Goal: Task Accomplishment & Management: Manage account settings

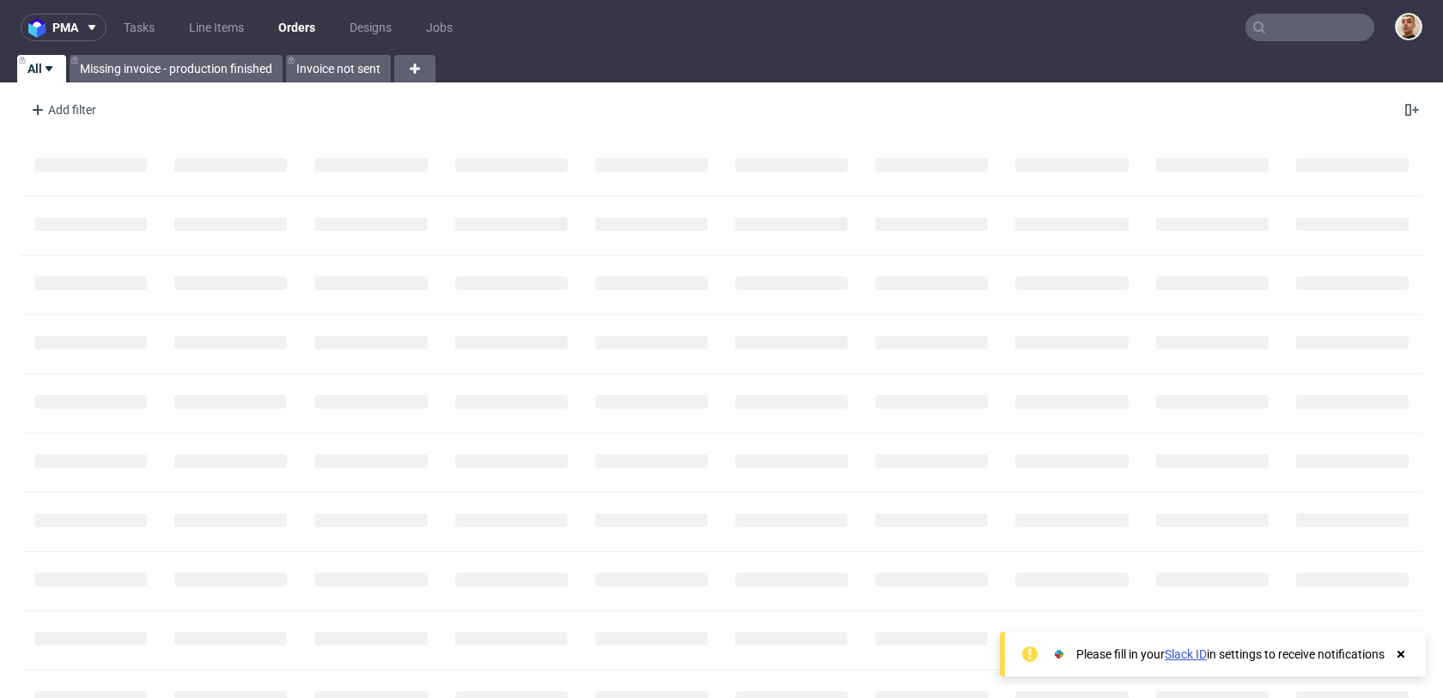
click at [1334, 28] on input "text" at bounding box center [1309, 27] width 129 height 27
paste input "R729789933"
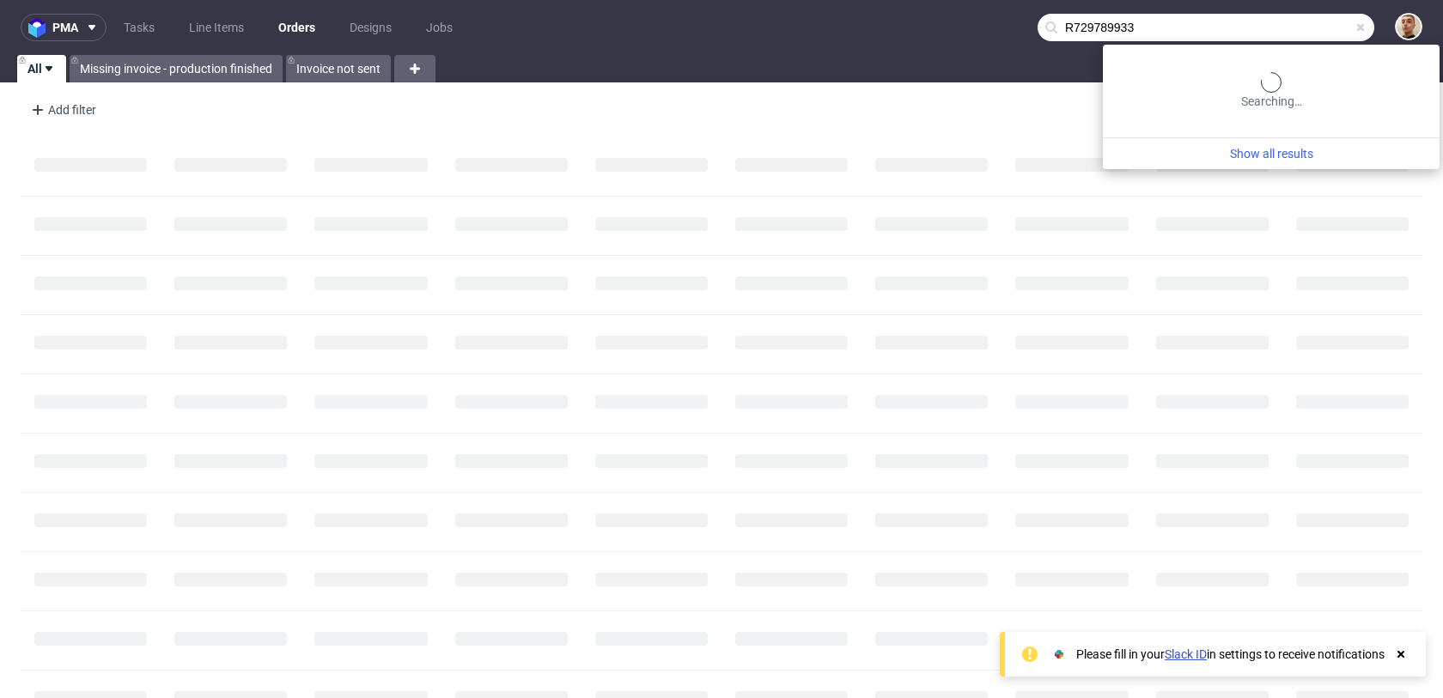
type input "R729789933"
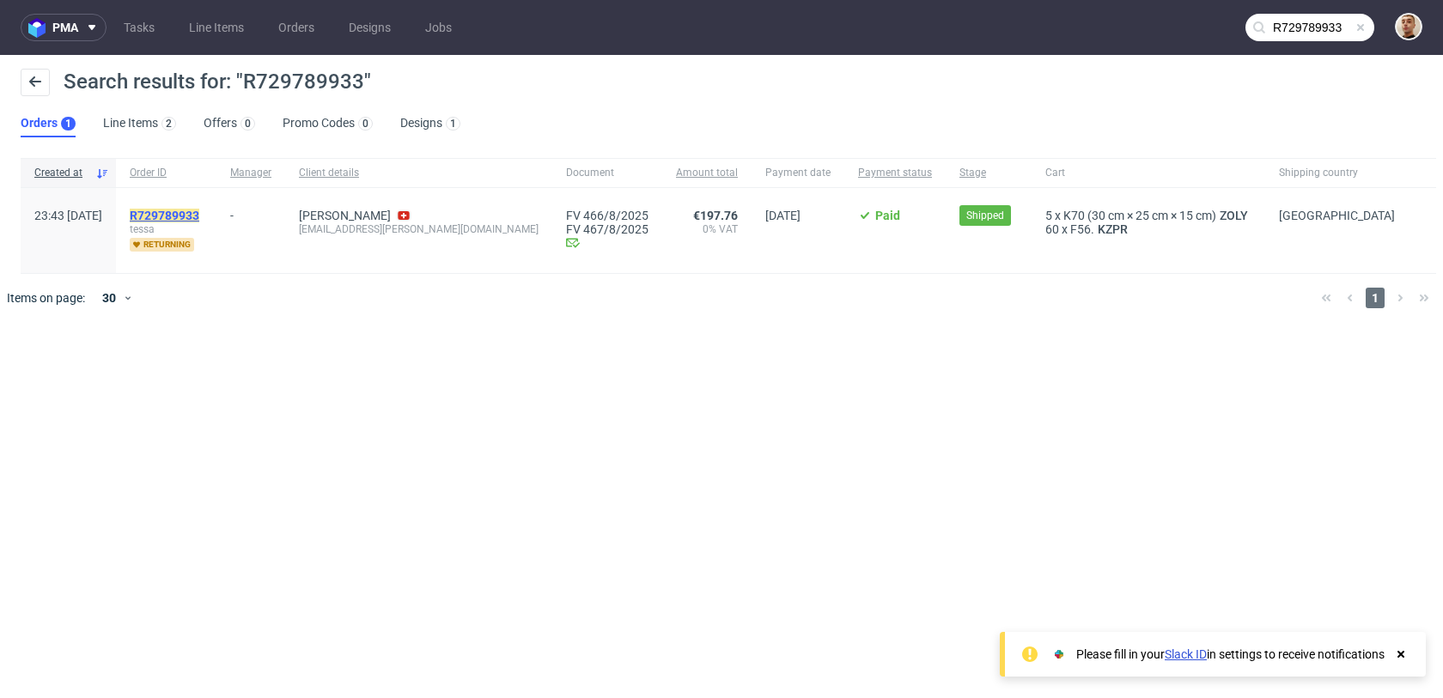
click at [199, 213] on mark "R729789933" at bounding box center [165, 216] width 70 height 14
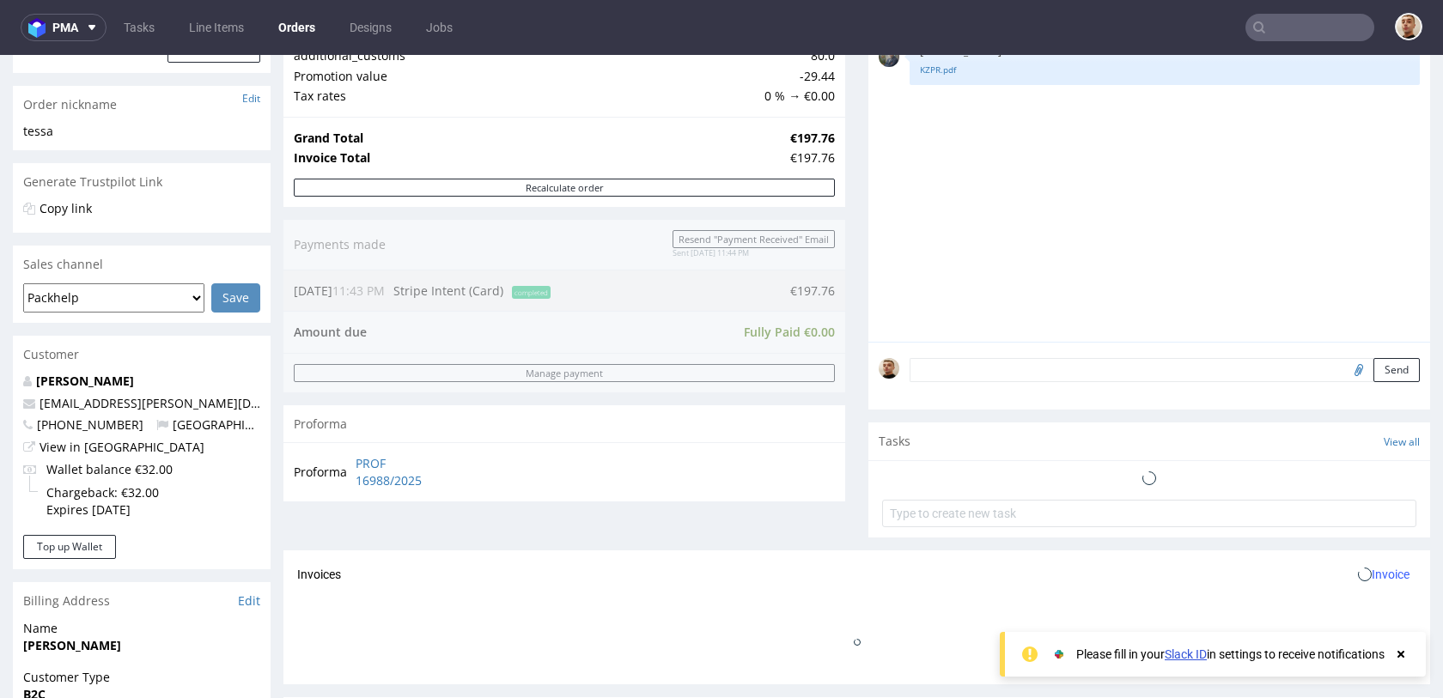
scroll to position [718, 0]
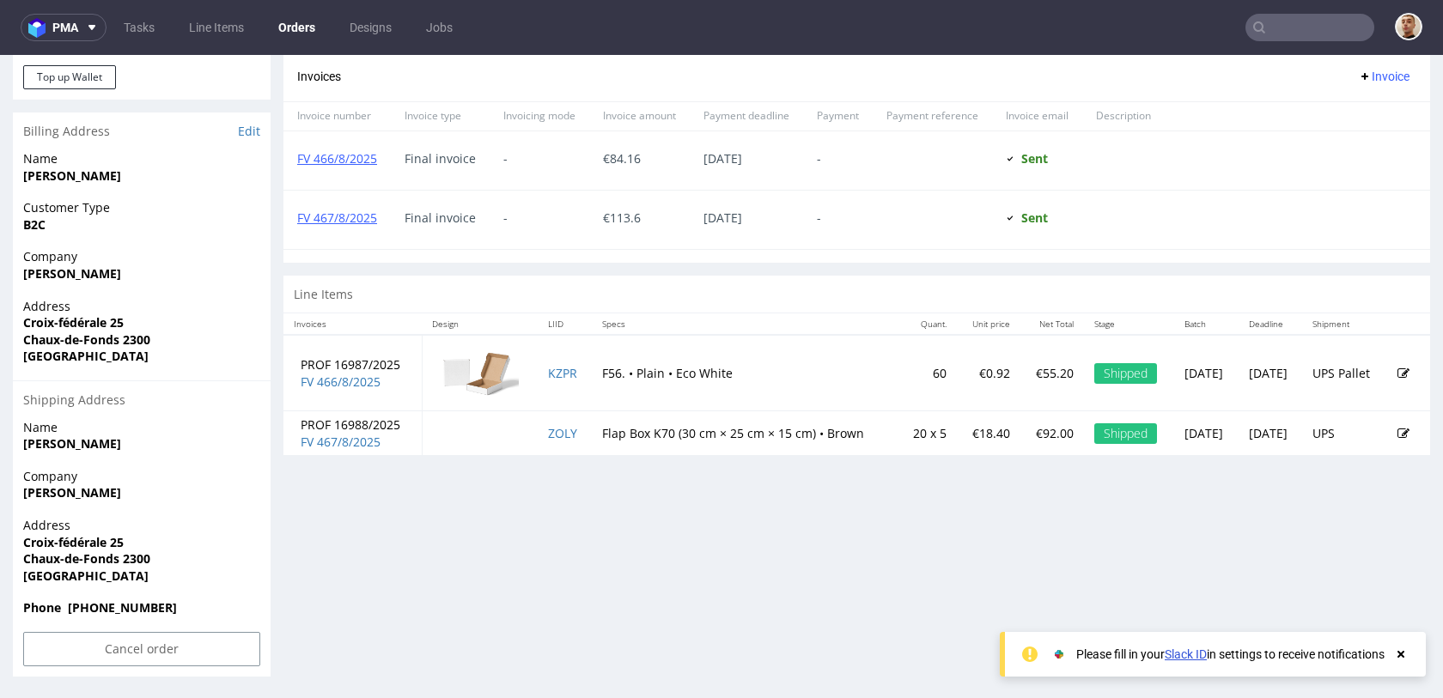
click at [635, 324] on th "Specs" at bounding box center [745, 323] width 307 height 21
click at [548, 375] on link "KZPR" at bounding box center [562, 373] width 29 height 16
click at [548, 435] on link "ZOLY" at bounding box center [562, 433] width 29 height 16
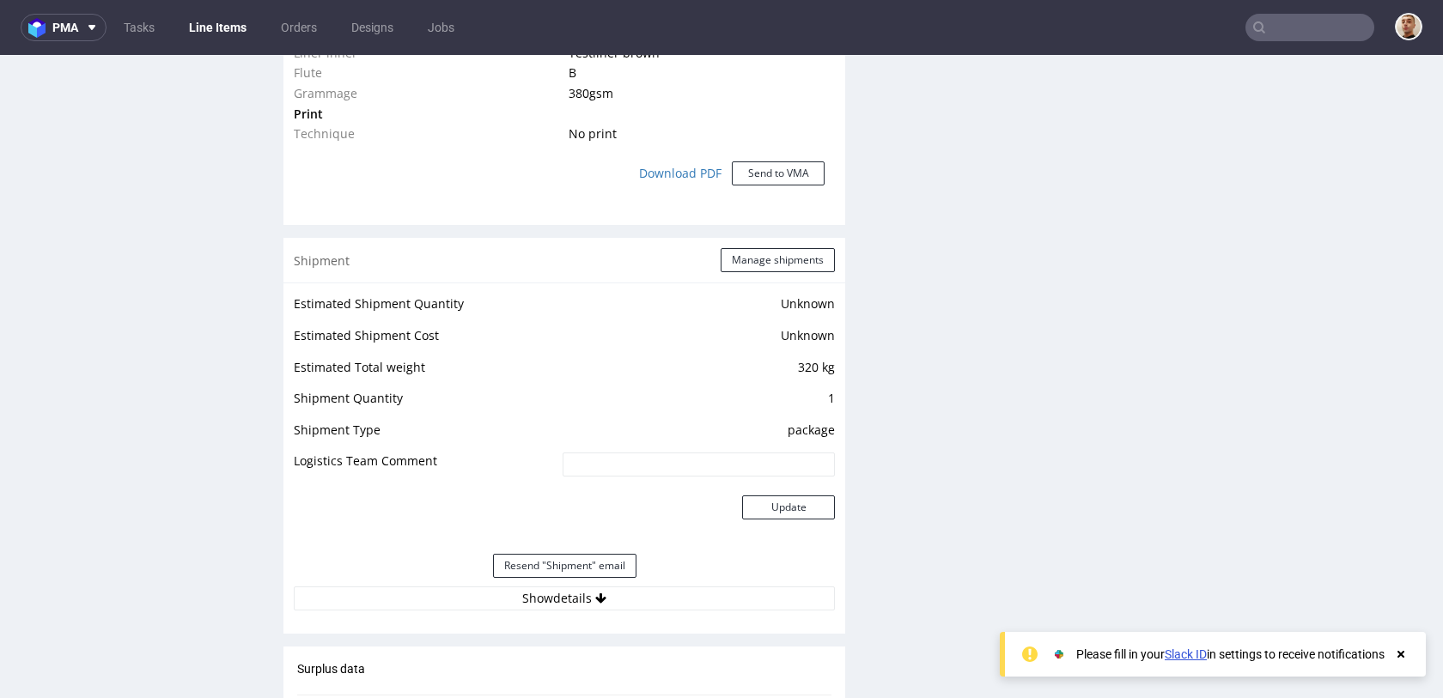
scroll to position [1505, 0]
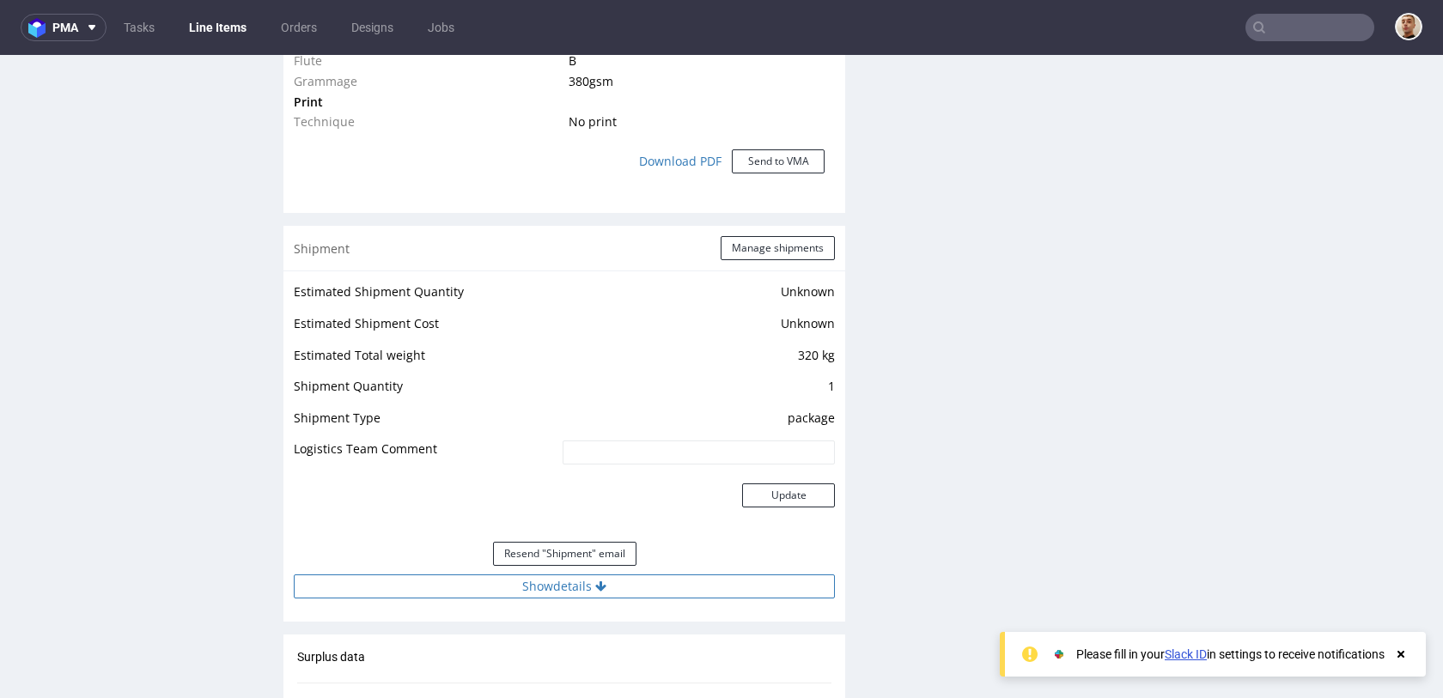
click at [618, 577] on button "Show details" at bounding box center [564, 587] width 541 height 24
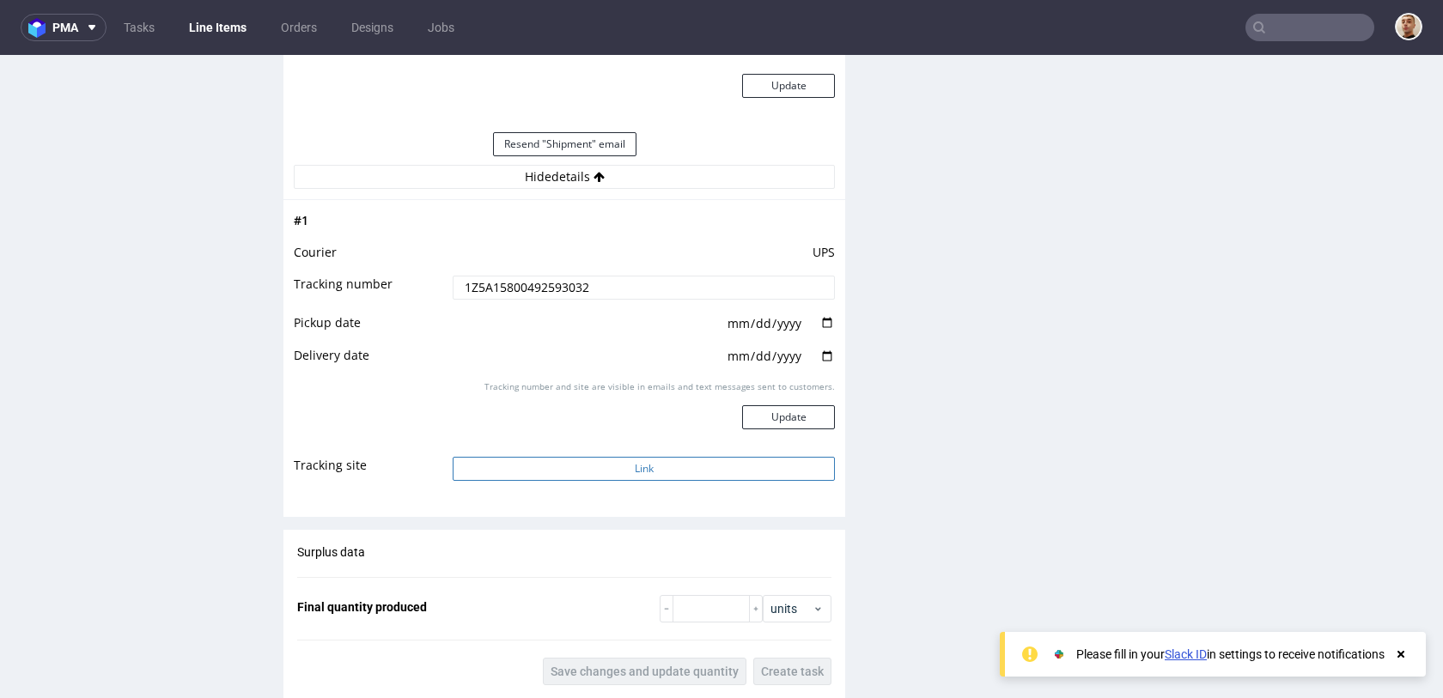
click at [582, 470] on button "Link" at bounding box center [644, 469] width 382 height 24
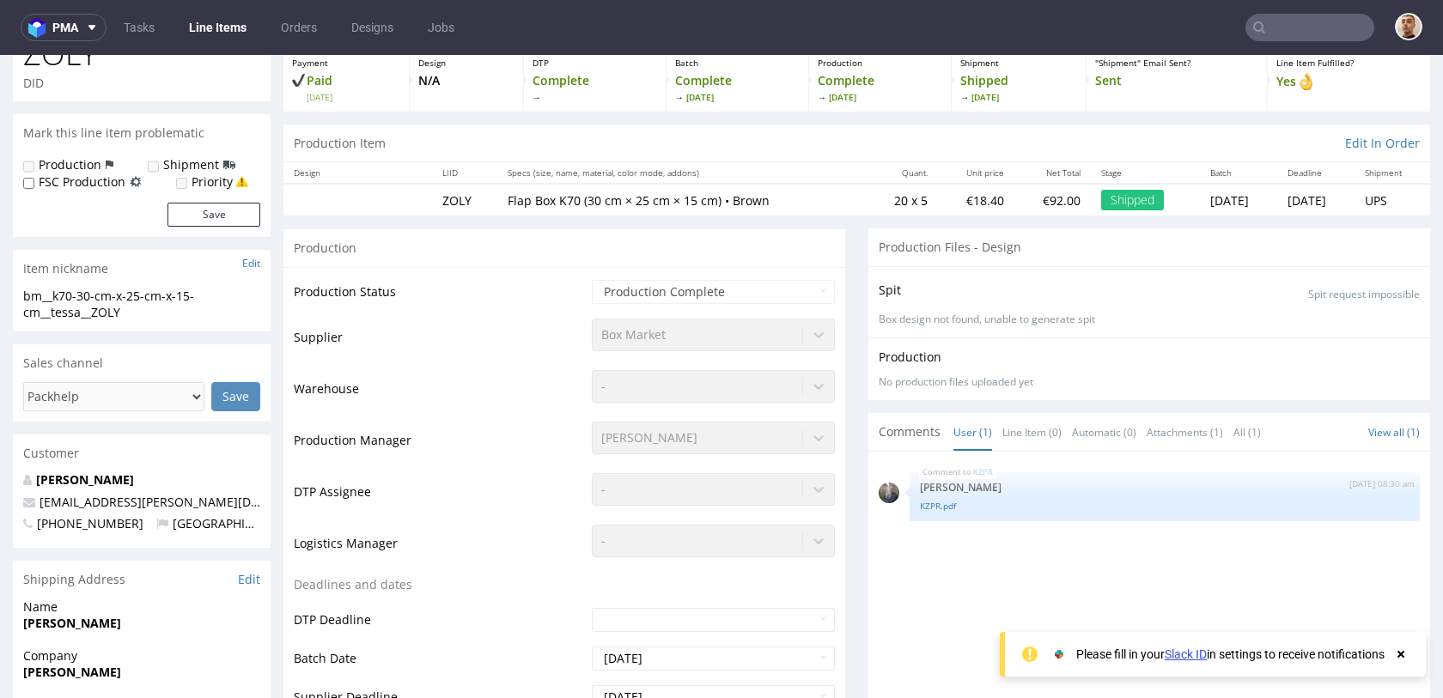
scroll to position [0, 0]
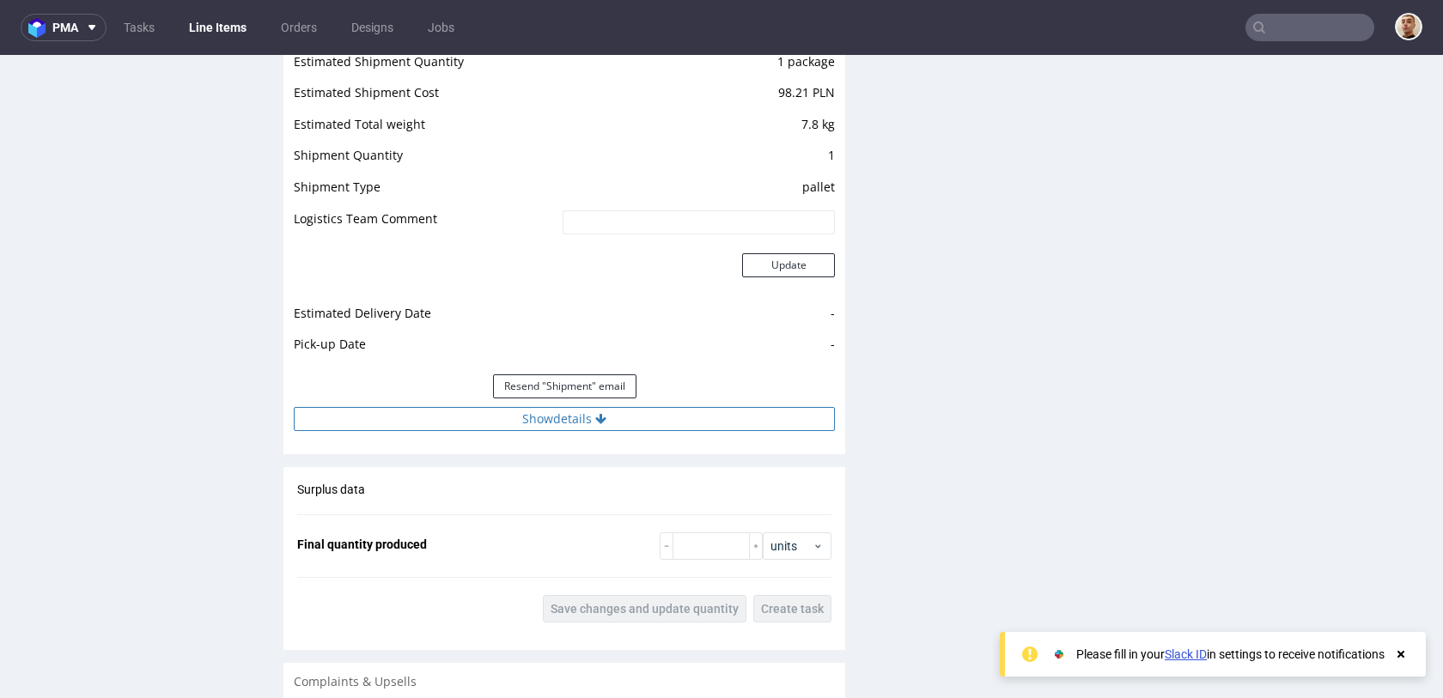
click at [629, 425] on button "Show details" at bounding box center [564, 419] width 541 height 24
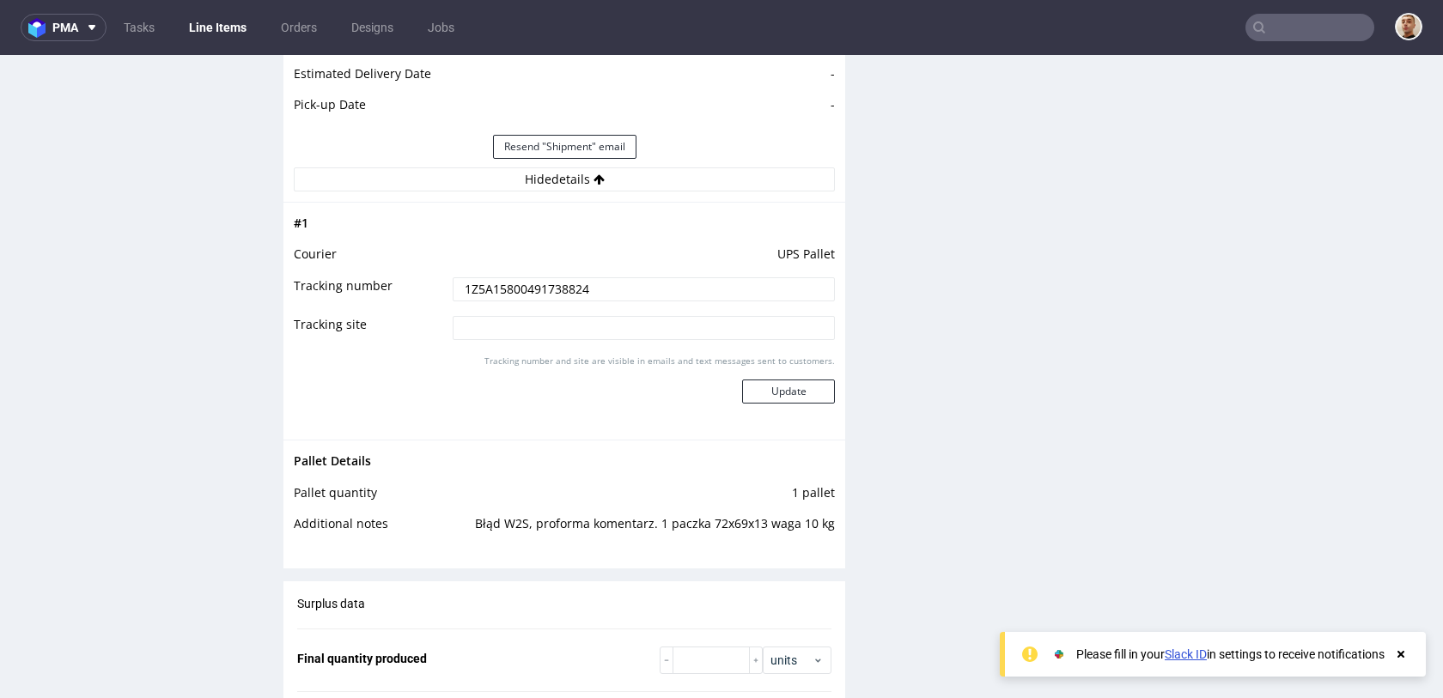
scroll to position [1952, 0]
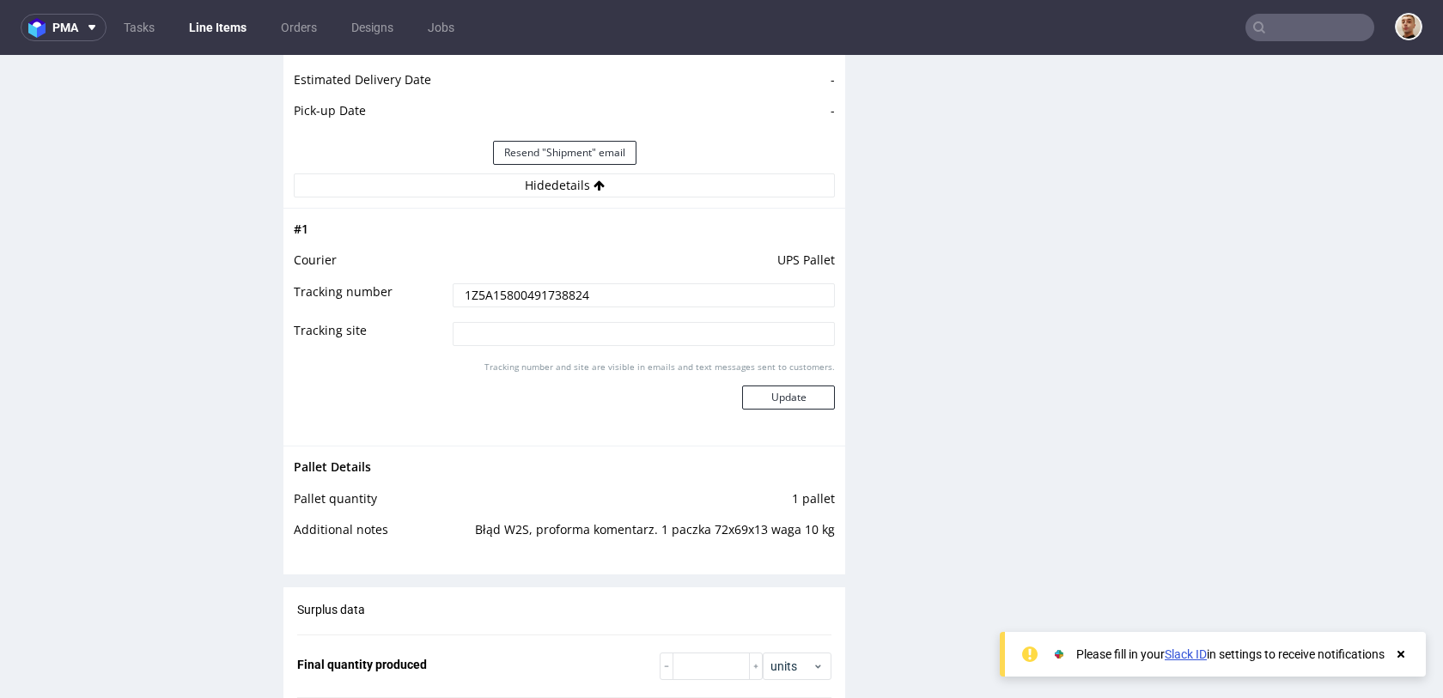
click at [597, 296] on input "1Z5A15800491738824" at bounding box center [644, 295] width 382 height 24
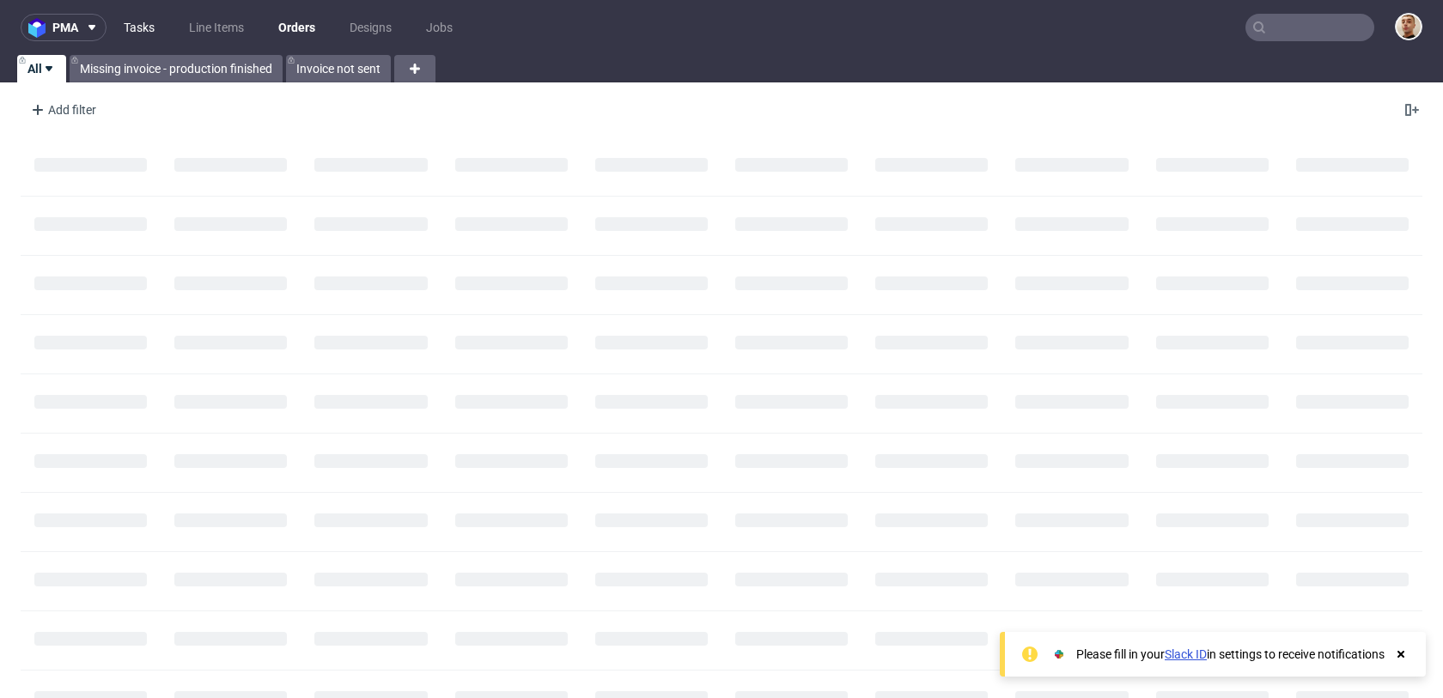
click at [147, 18] on link "Tasks" at bounding box center [139, 27] width 52 height 27
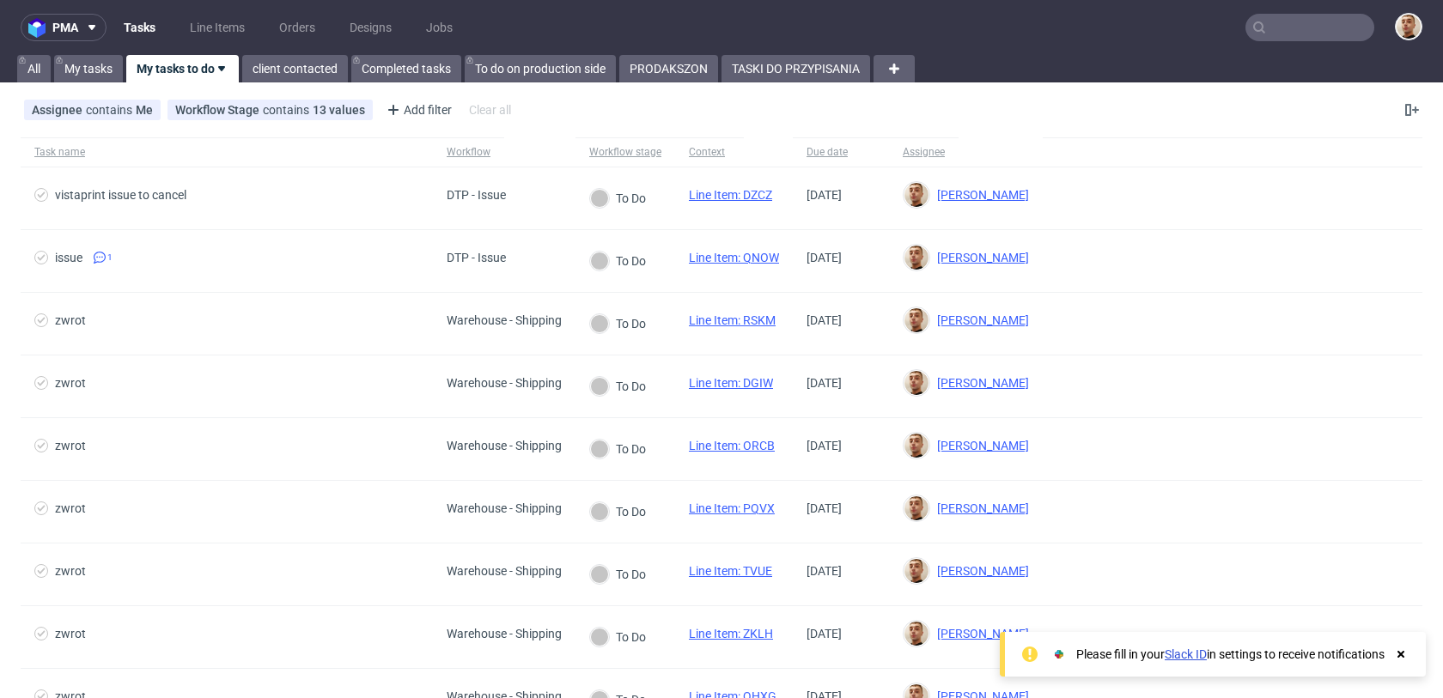
click at [781, 84] on div "pma Tasks Line Items Orders Designs Jobs All My tasks My tasks to do client con…" at bounding box center [721, 349] width 1443 height 698
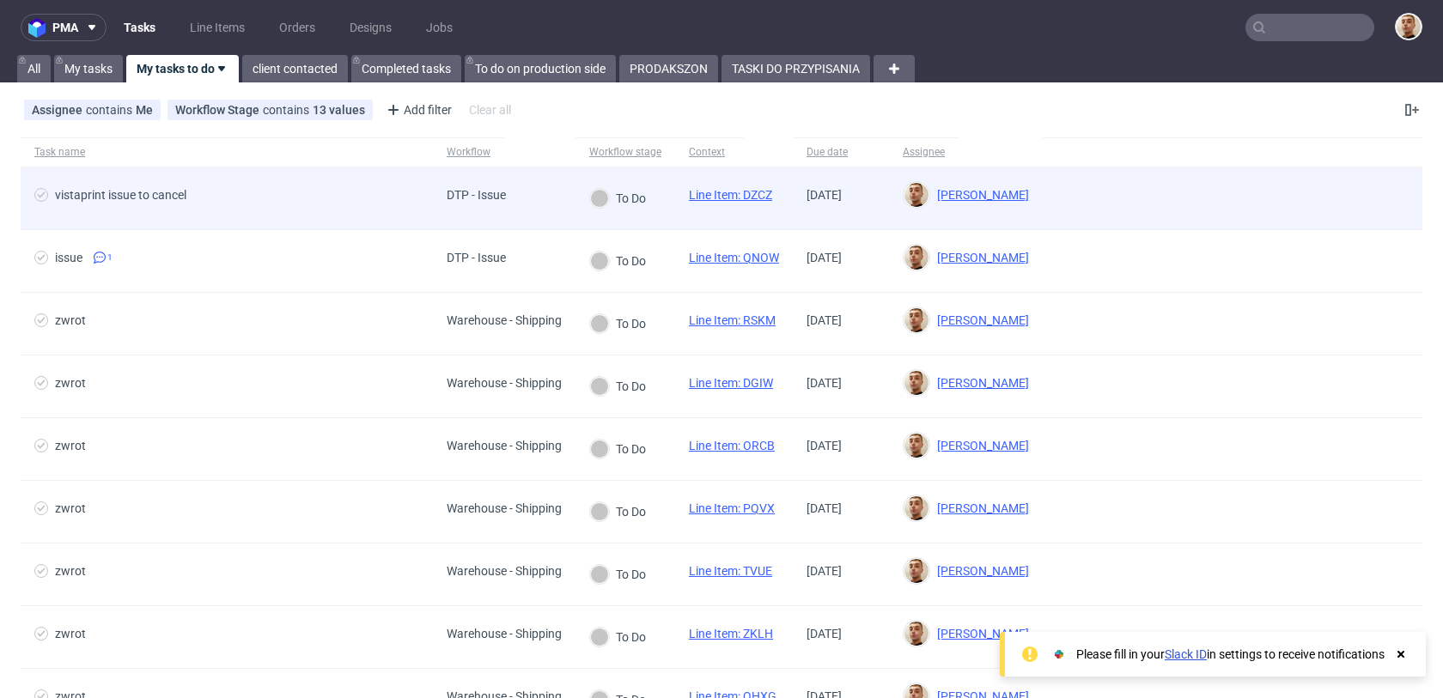
click at [529, 194] on div "DTP - Issue" at bounding box center [504, 198] width 143 height 63
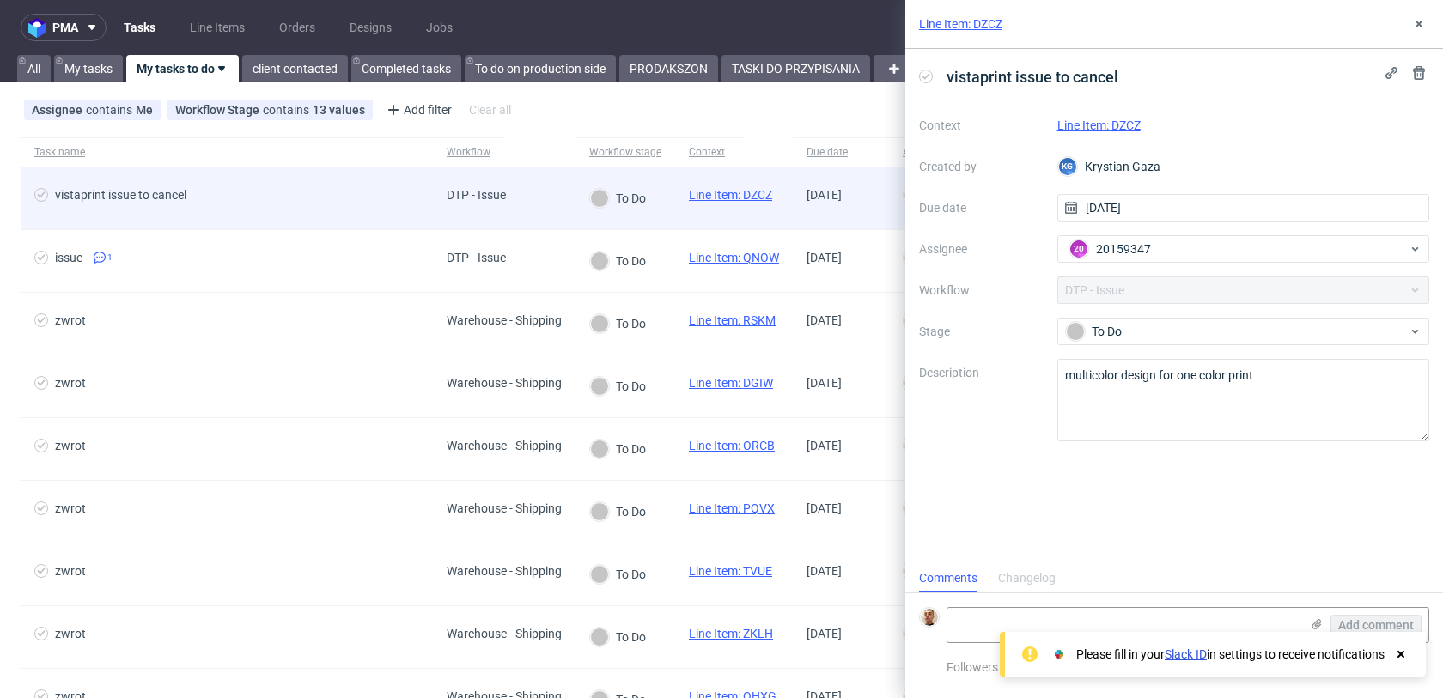
scroll to position [14, 0]
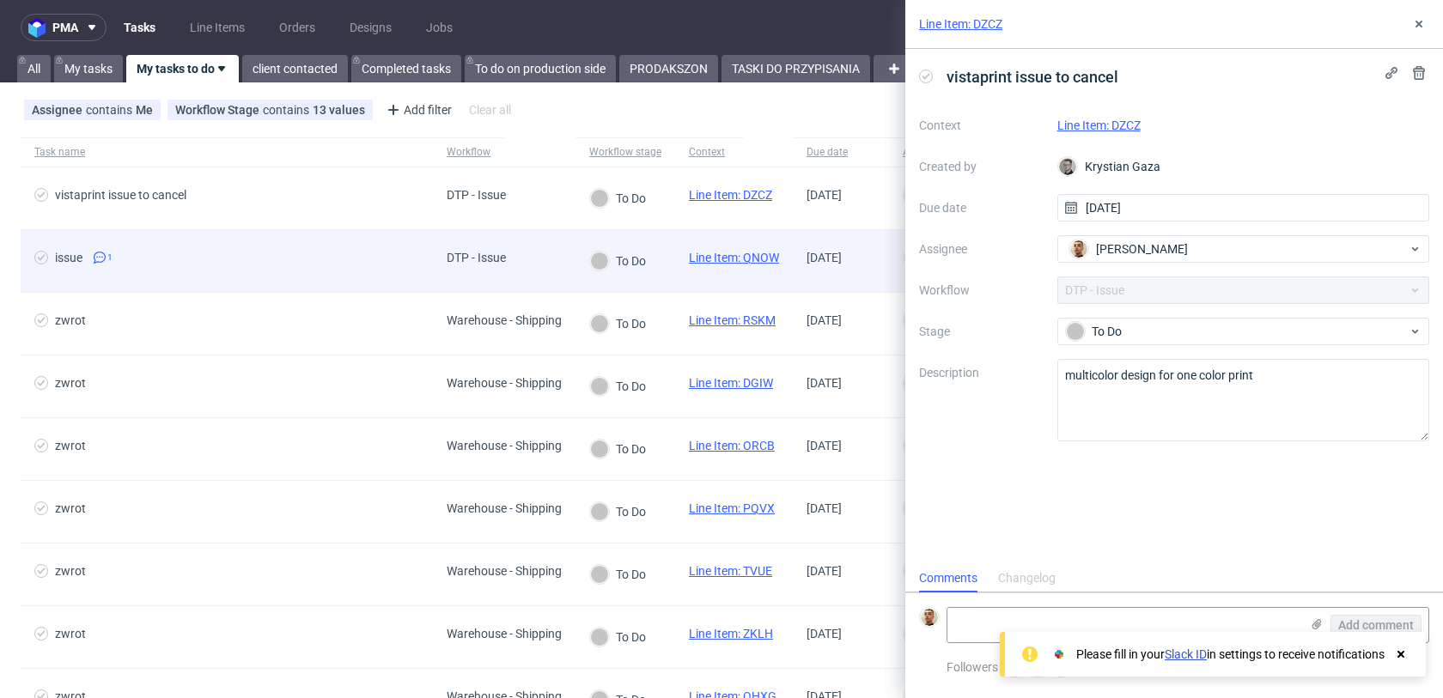
click at [527, 246] on div "DTP - Issue" at bounding box center [504, 261] width 143 height 63
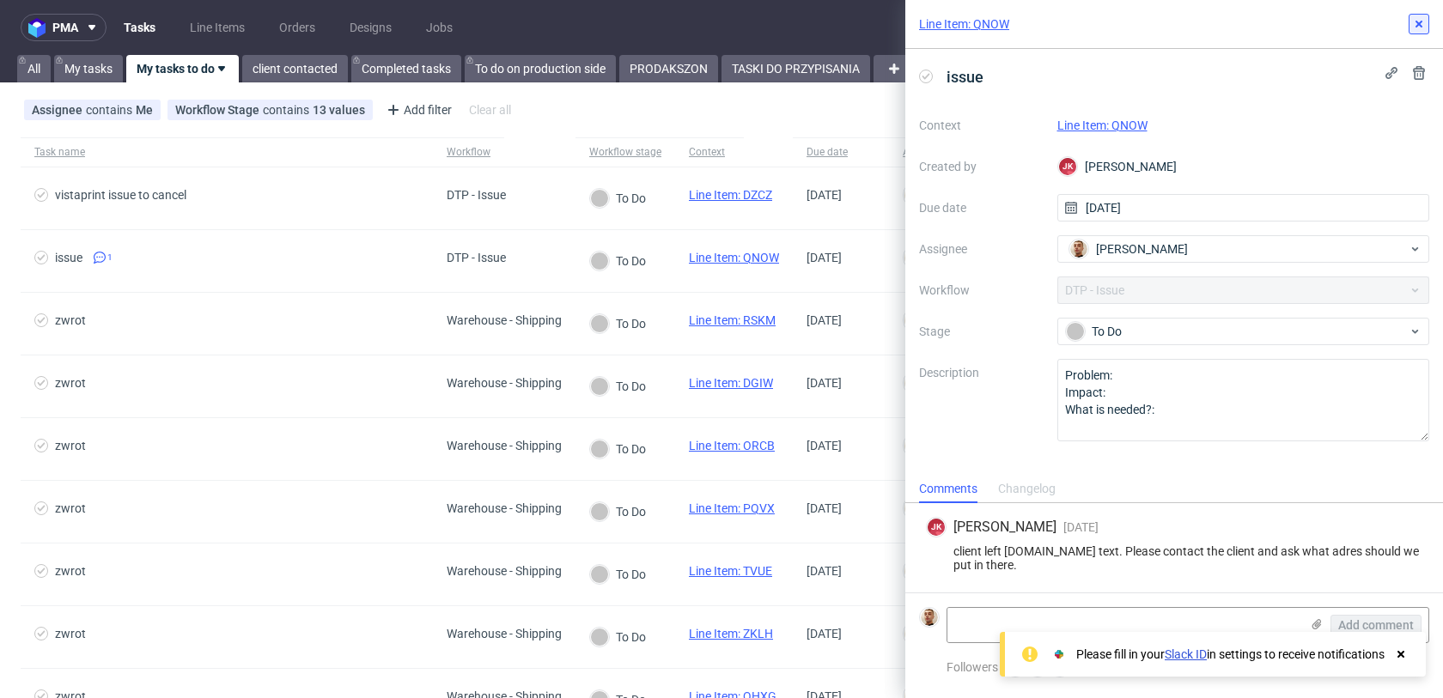
click at [1417, 27] on icon at bounding box center [1419, 24] width 14 height 14
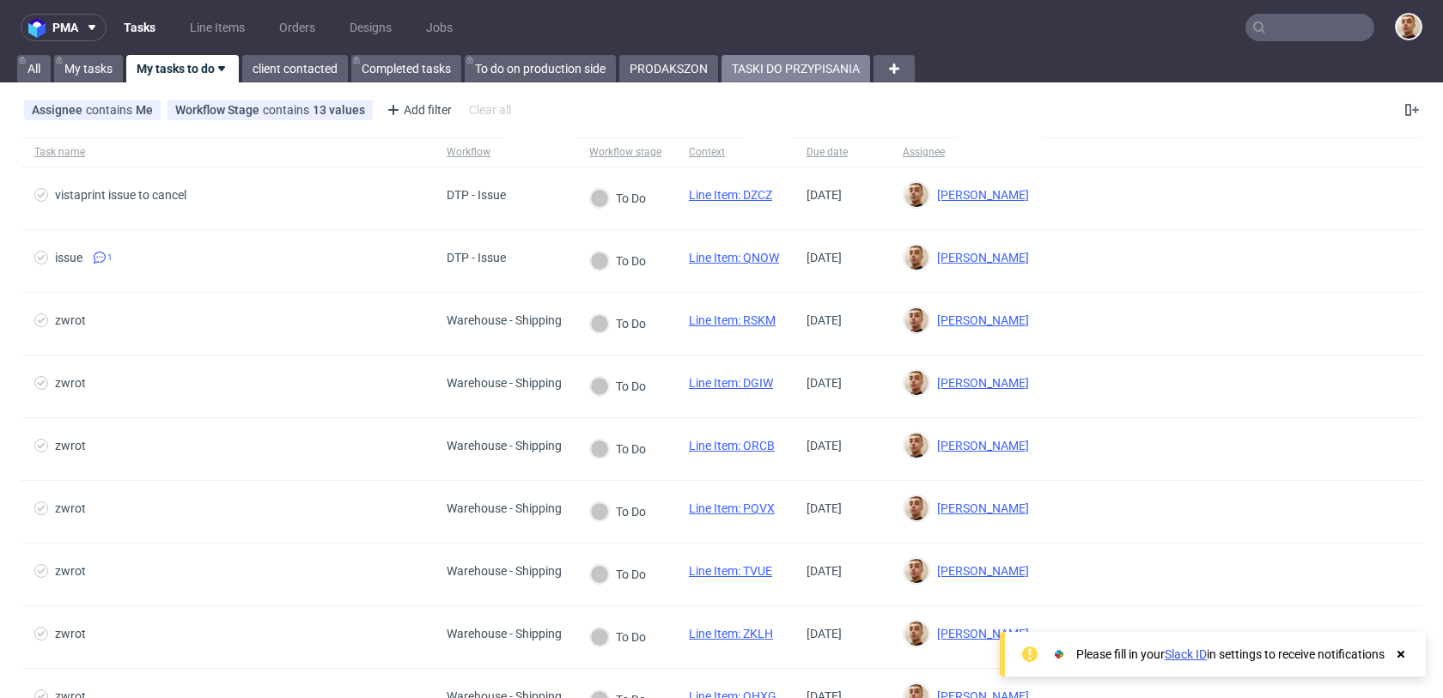
click at [847, 73] on link "TASKI DO PRZYPISANIA" at bounding box center [795, 68] width 149 height 27
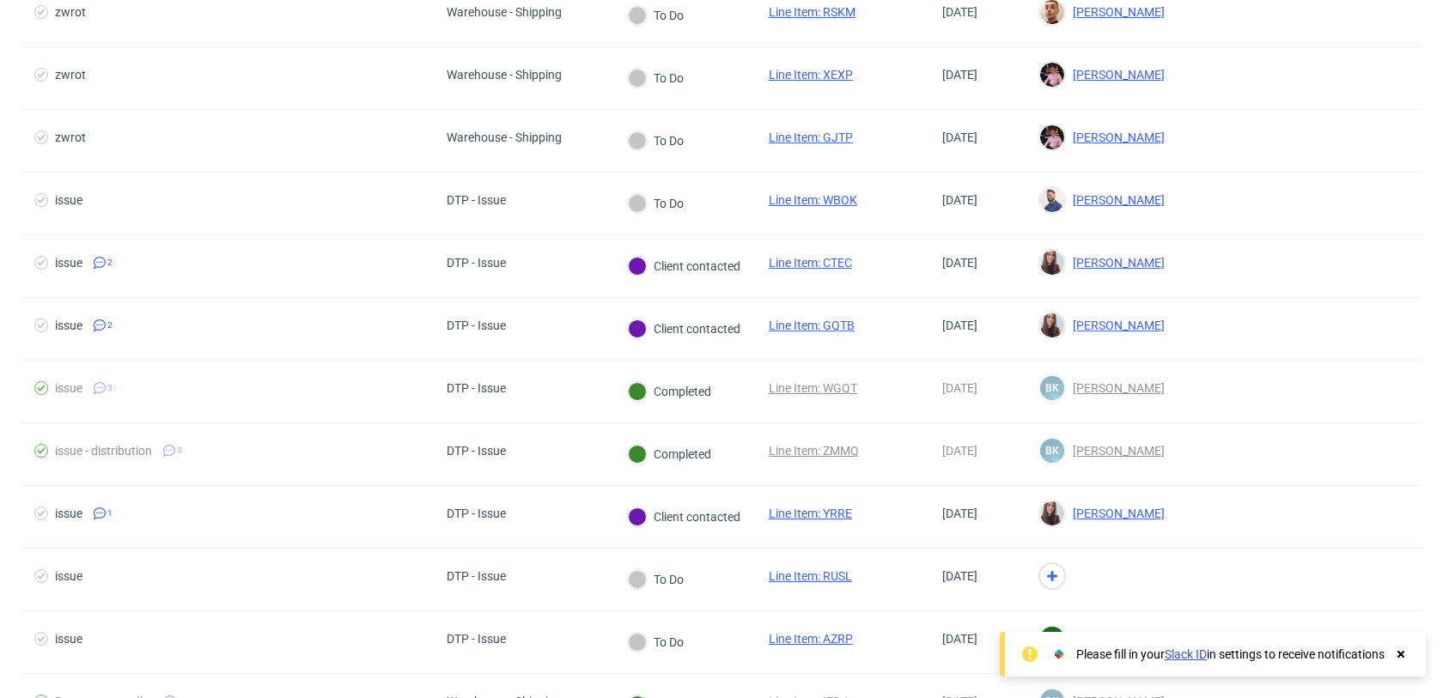
scroll to position [568, 0]
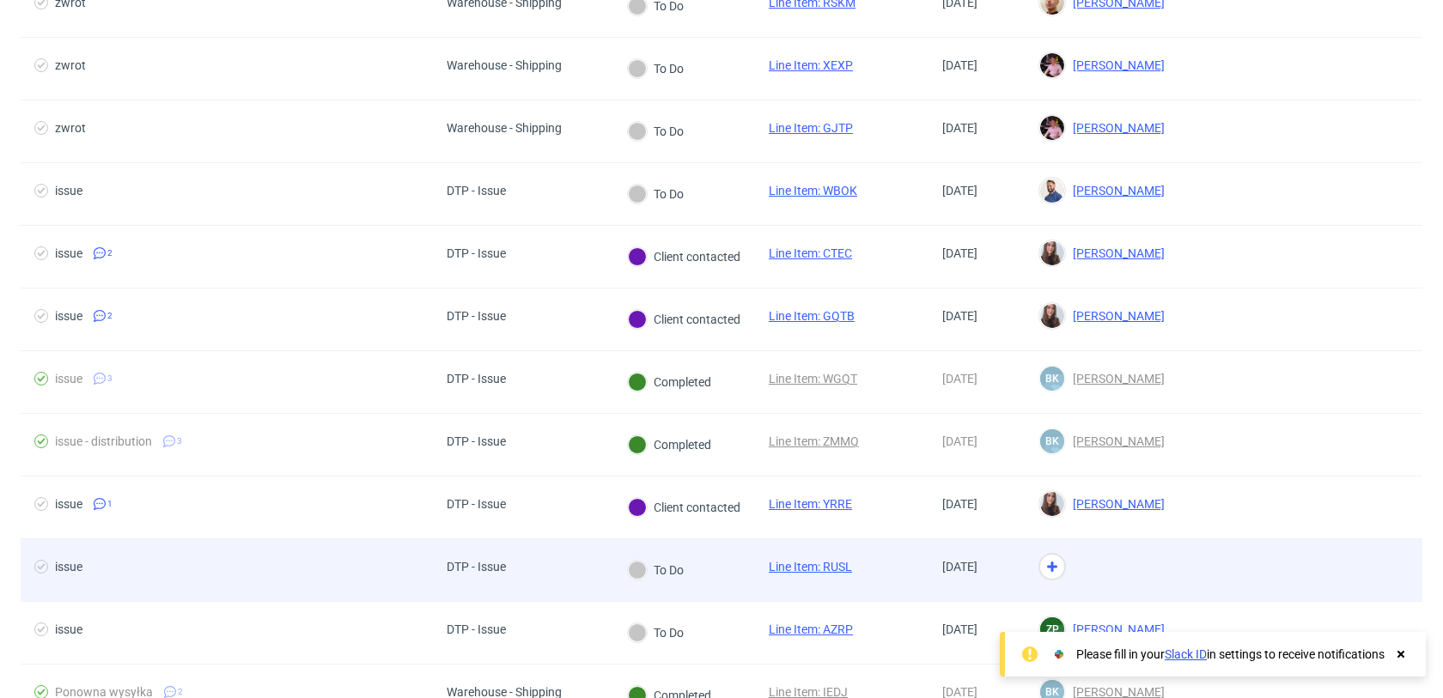
click at [696, 568] on div "To Do" at bounding box center [655, 570] width 85 height 62
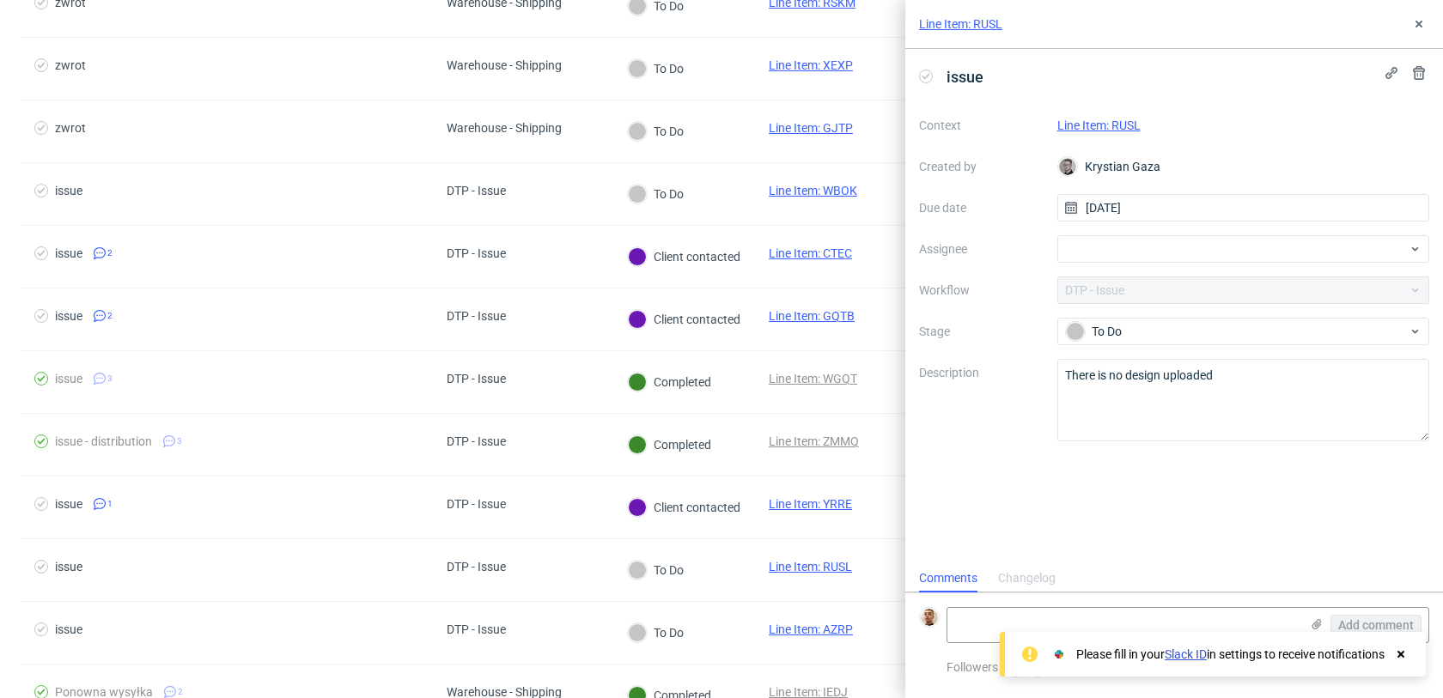
scroll to position [14, 0]
click at [1116, 130] on link "Line Item: RUSL" at bounding box center [1098, 126] width 83 height 14
click at [1103, 254] on div at bounding box center [1243, 248] width 373 height 27
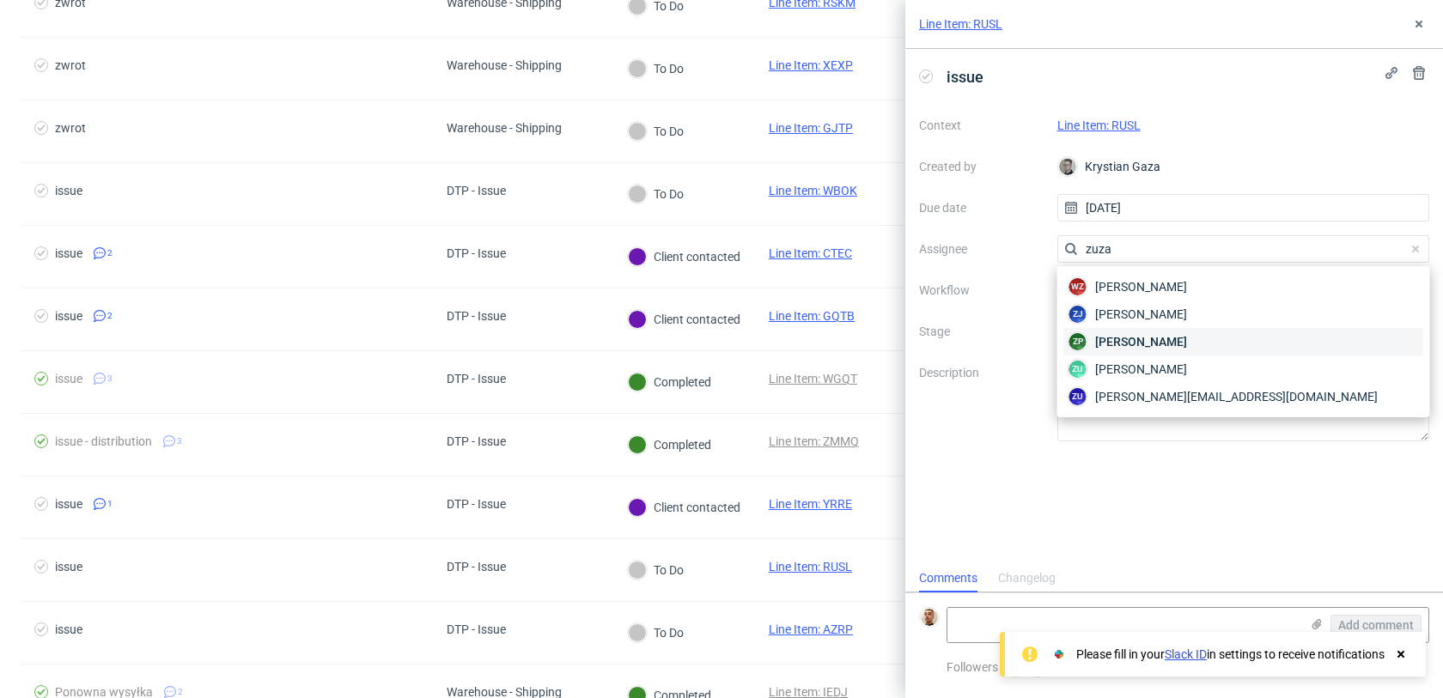
type input "zuza"
click at [1138, 334] on span "Zuzanna Pawlicka-Sabak" at bounding box center [1141, 341] width 92 height 17
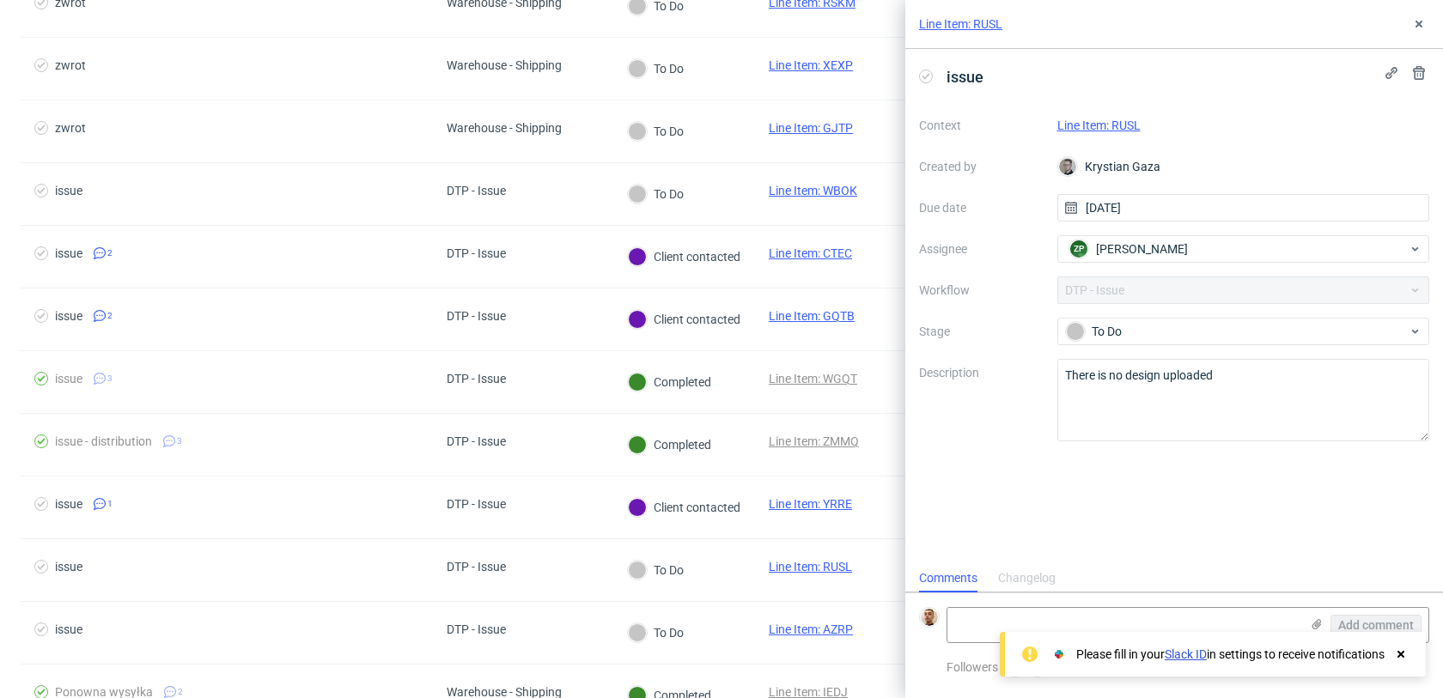
click at [1083, 125] on link "Line Item: RUSL" at bounding box center [1098, 126] width 83 height 14
click at [1417, 19] on icon at bounding box center [1419, 24] width 14 height 14
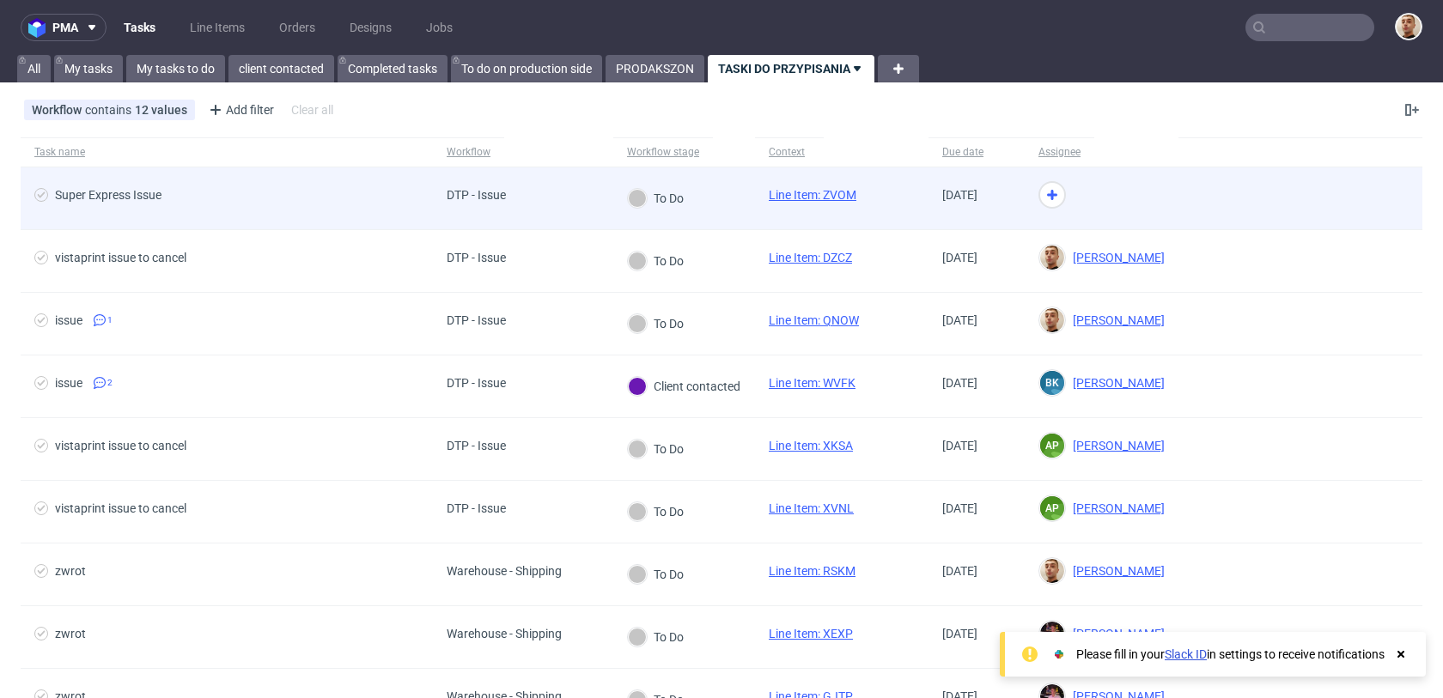
click at [1069, 196] on div at bounding box center [1101, 198] width 154 height 63
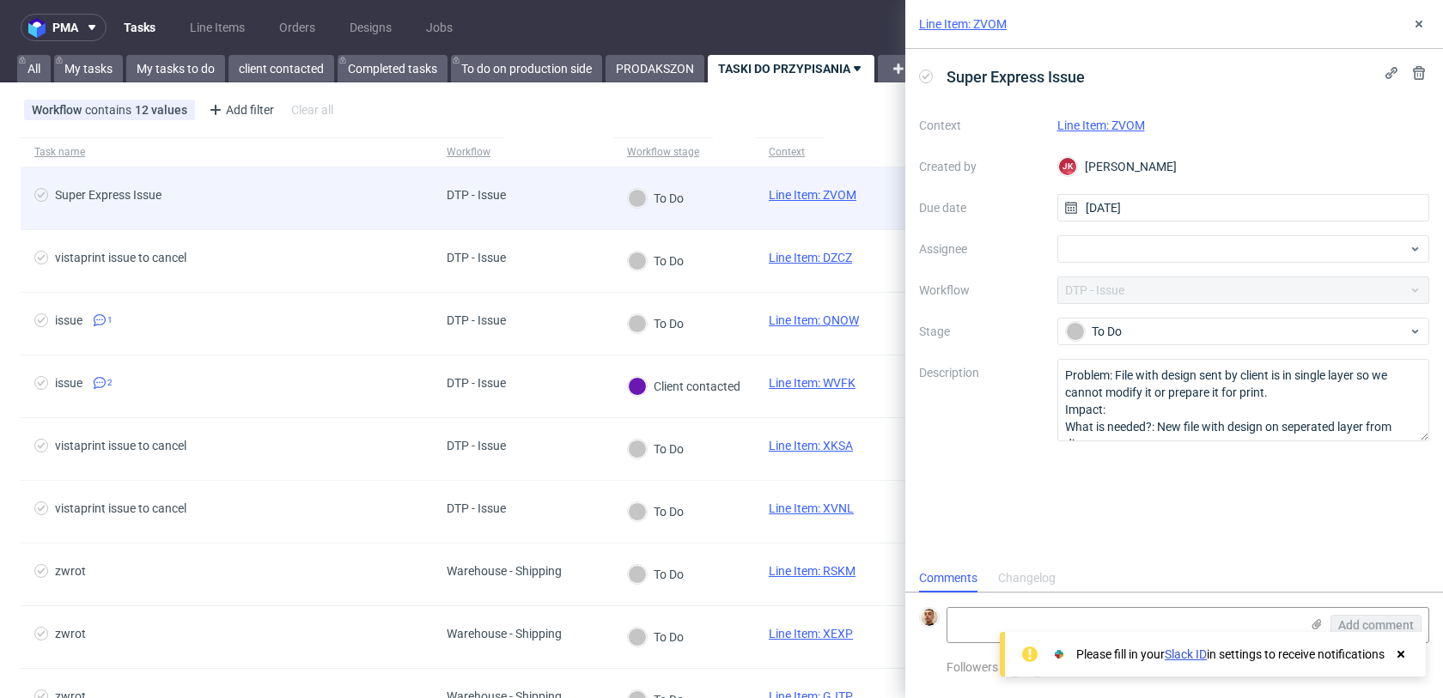
scroll to position [14, 0]
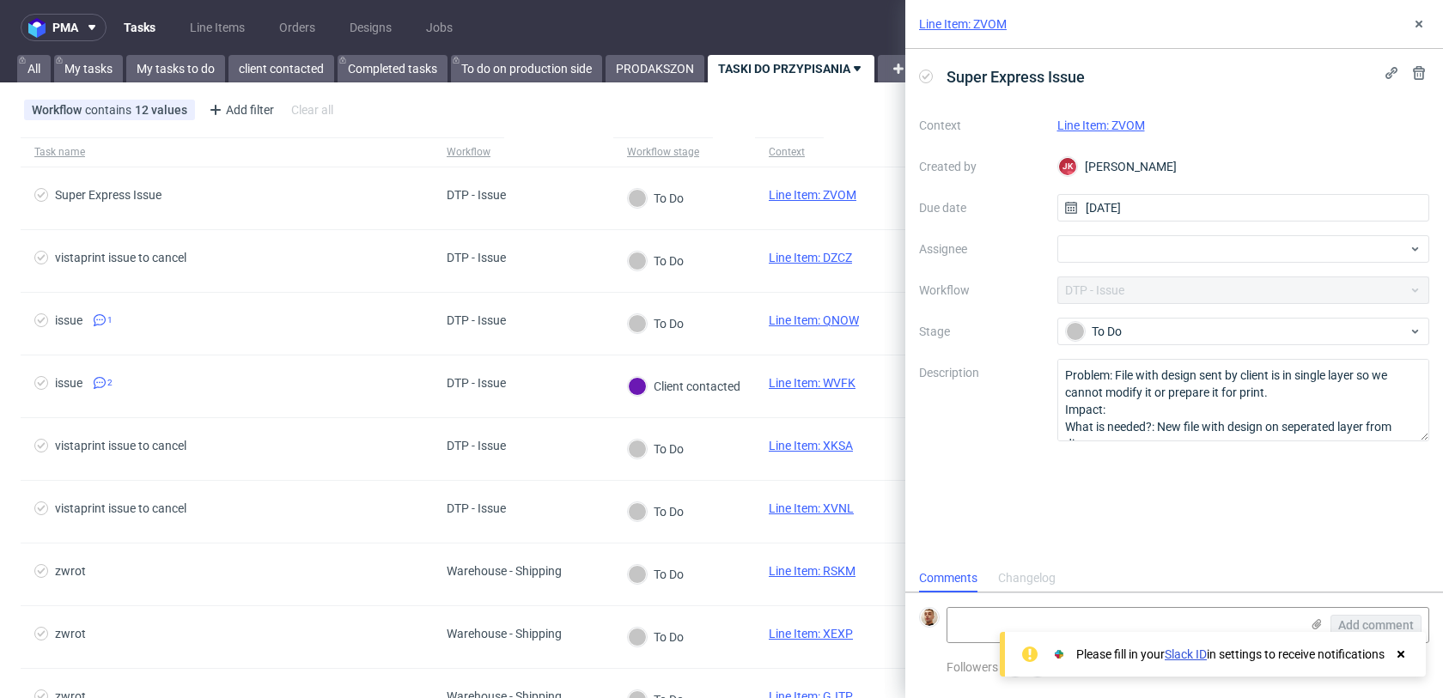
click at [1122, 115] on div "Line Item: ZVOM" at bounding box center [1243, 125] width 373 height 21
click at [1114, 131] on link "Line Item: ZVOM" at bounding box center [1101, 126] width 88 height 14
click at [1174, 253] on div at bounding box center [1243, 248] width 373 height 27
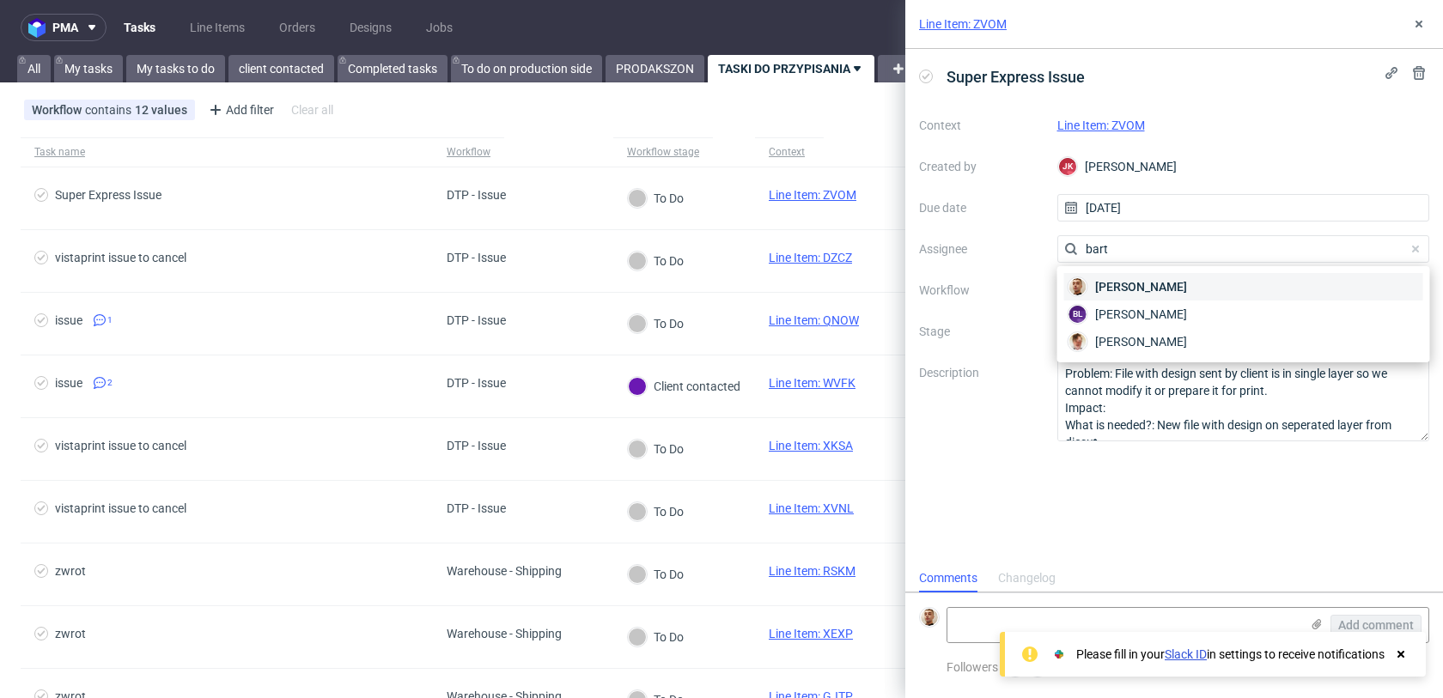
type input "bart"
click at [1158, 281] on span "Bartłomiej Leśniczuk" at bounding box center [1141, 286] width 92 height 17
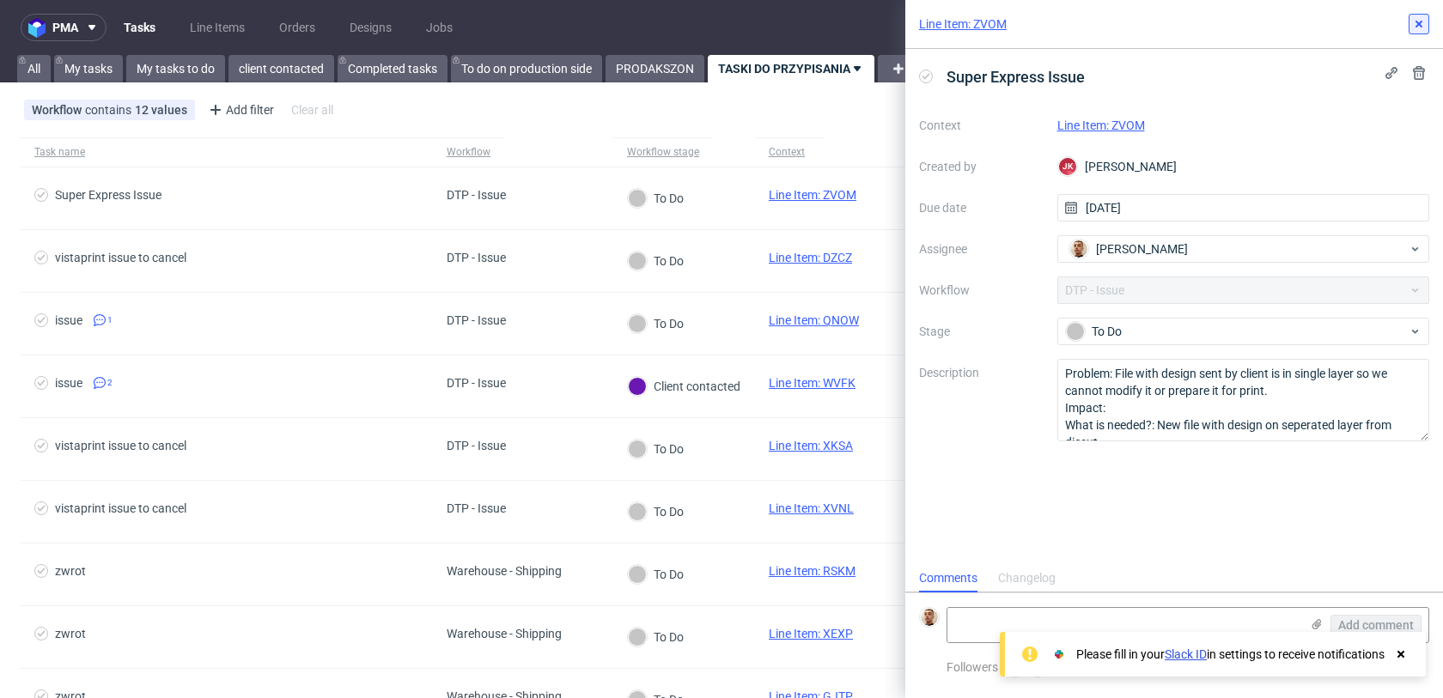
click at [1420, 25] on use at bounding box center [1418, 24] width 7 height 7
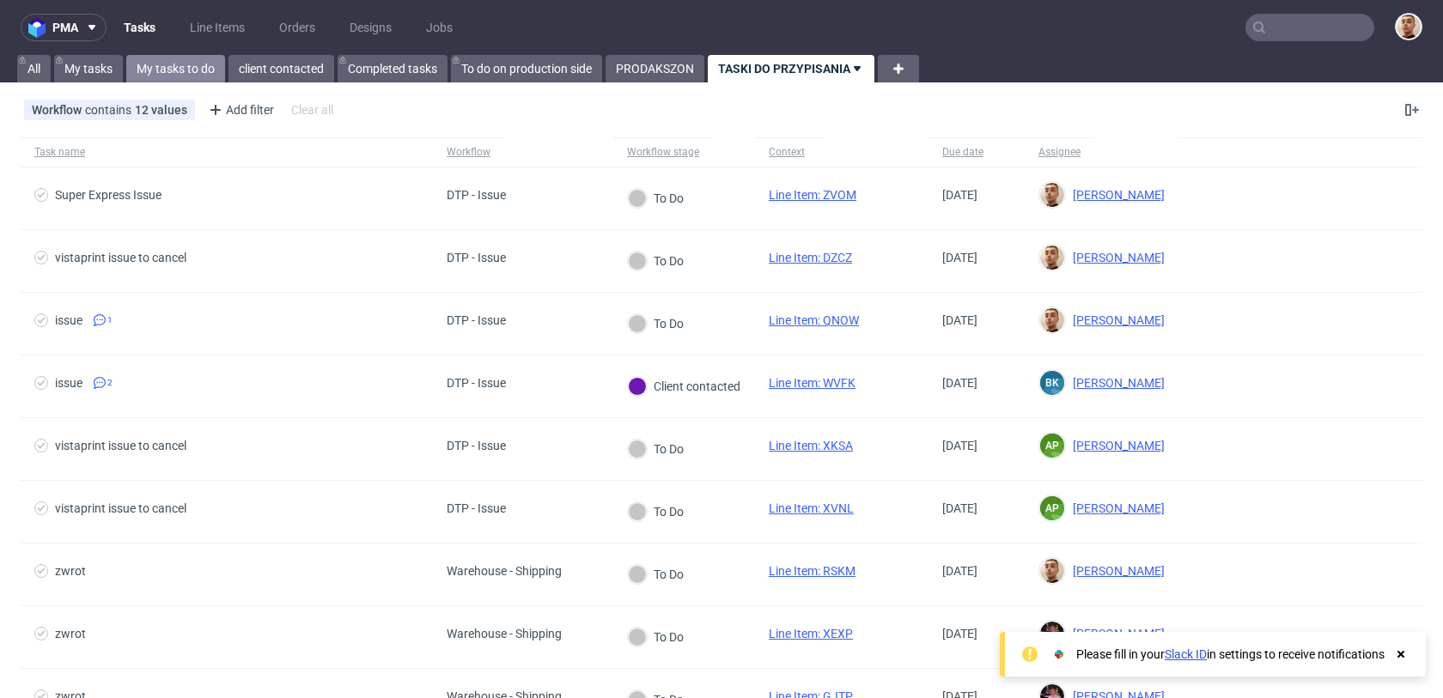
click at [201, 70] on link "My tasks to do" at bounding box center [175, 68] width 99 height 27
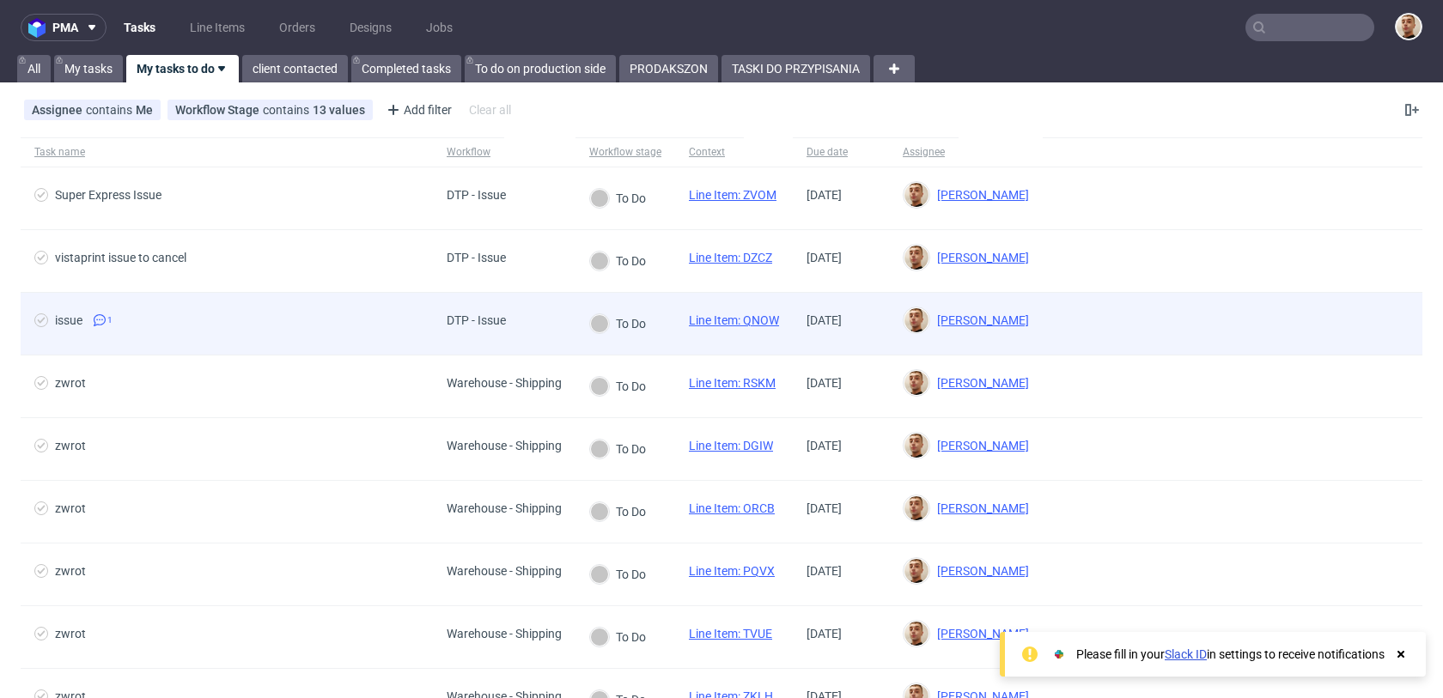
scroll to position [339, 0]
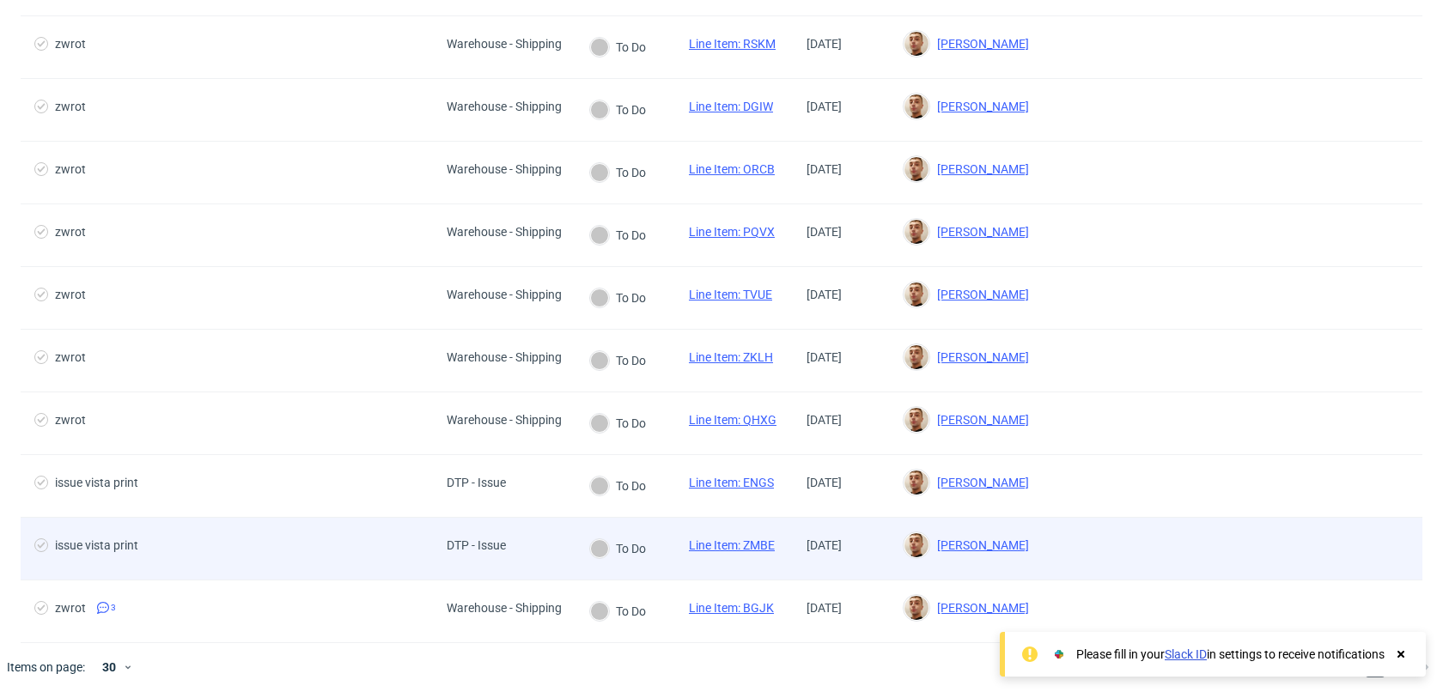
click at [296, 573] on div "issue vista print" at bounding box center [227, 549] width 412 height 62
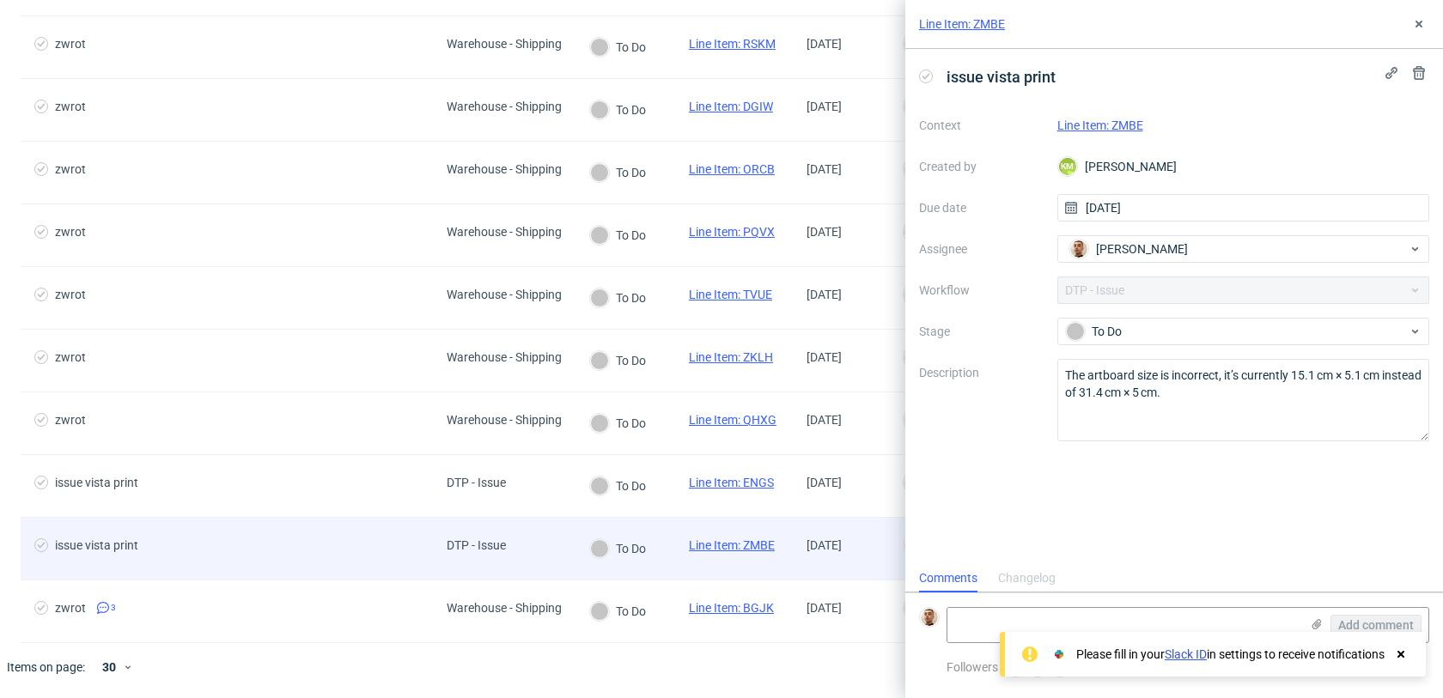
scroll to position [14, 0]
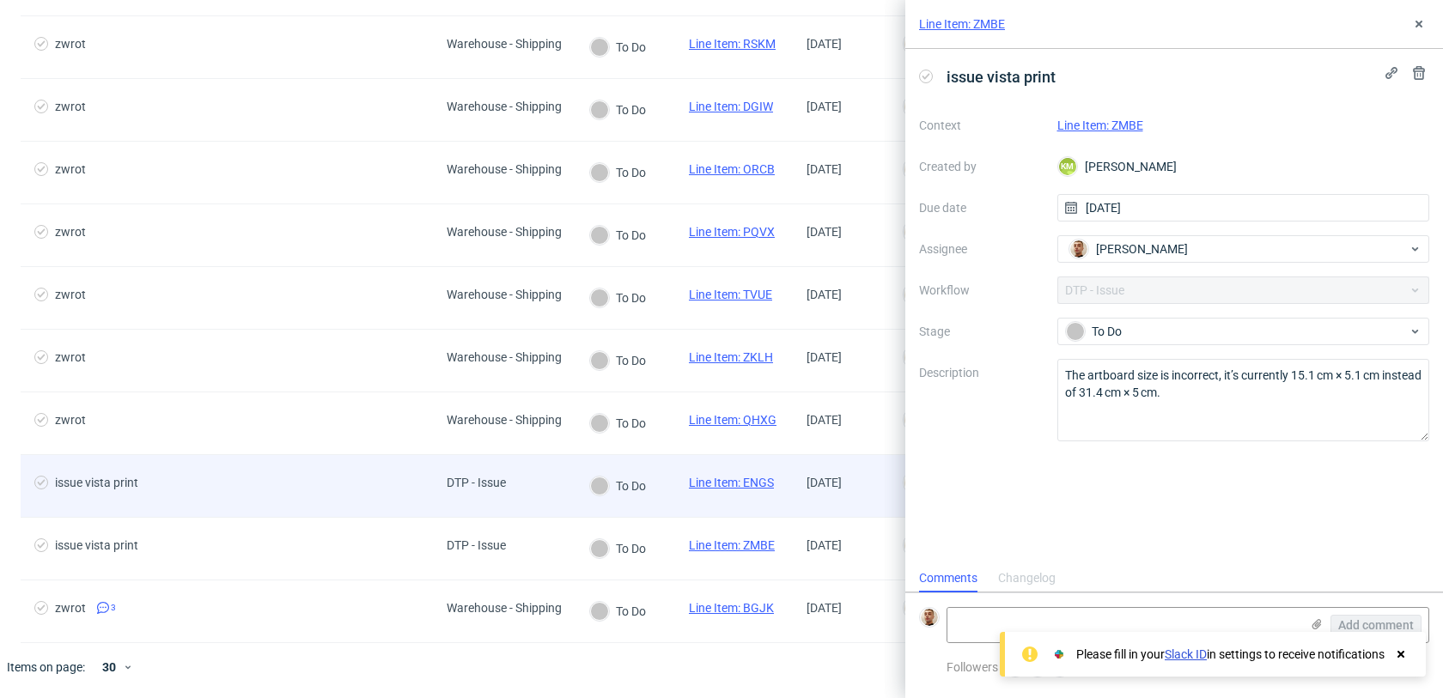
click at [313, 505] on div "issue vista print" at bounding box center [227, 486] width 412 height 62
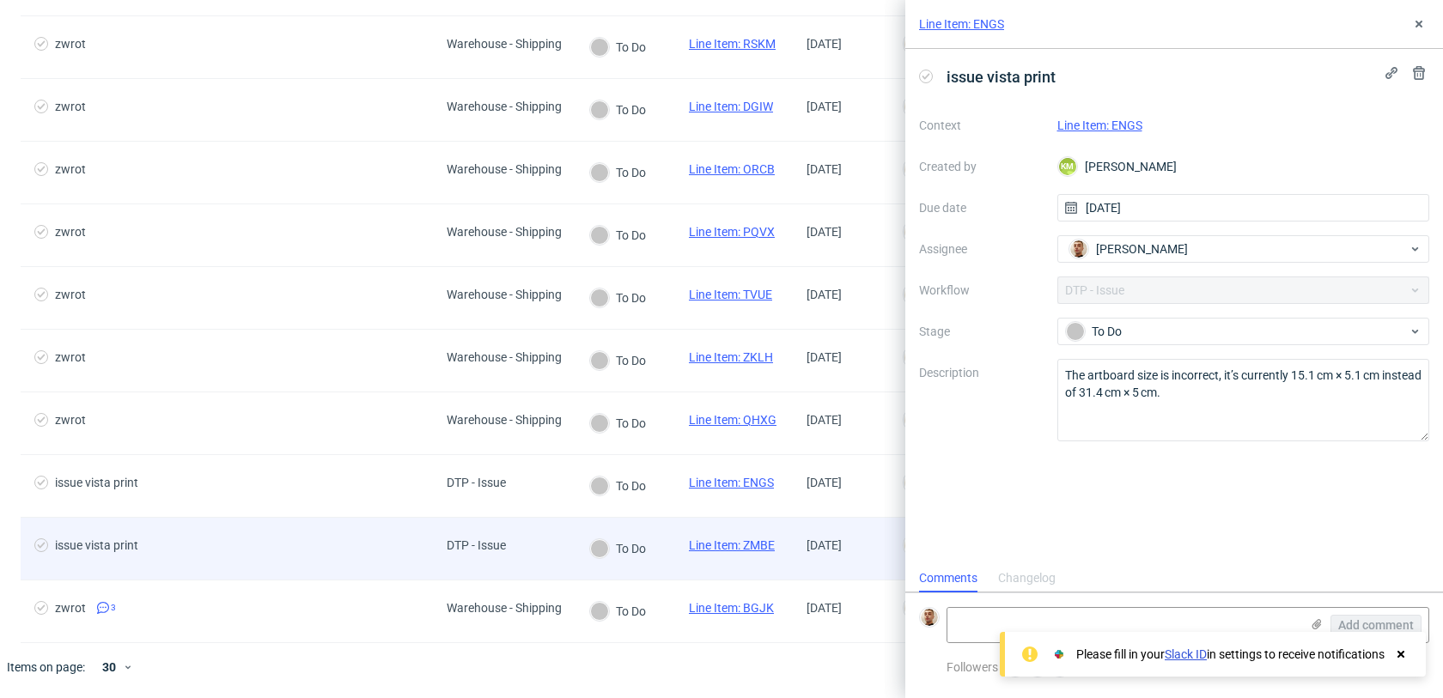
click at [313, 532] on div "issue vista print" at bounding box center [227, 549] width 412 height 62
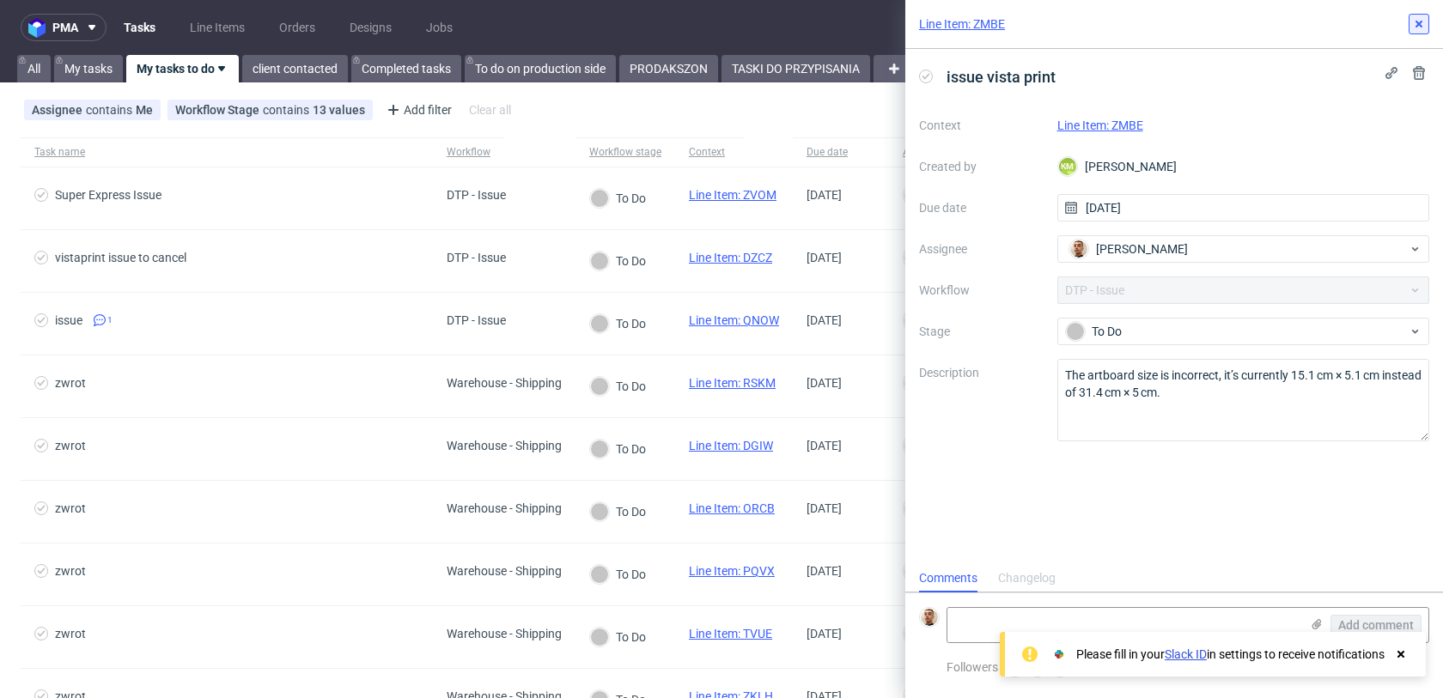
click at [1426, 29] on button at bounding box center [1418, 24] width 21 height 21
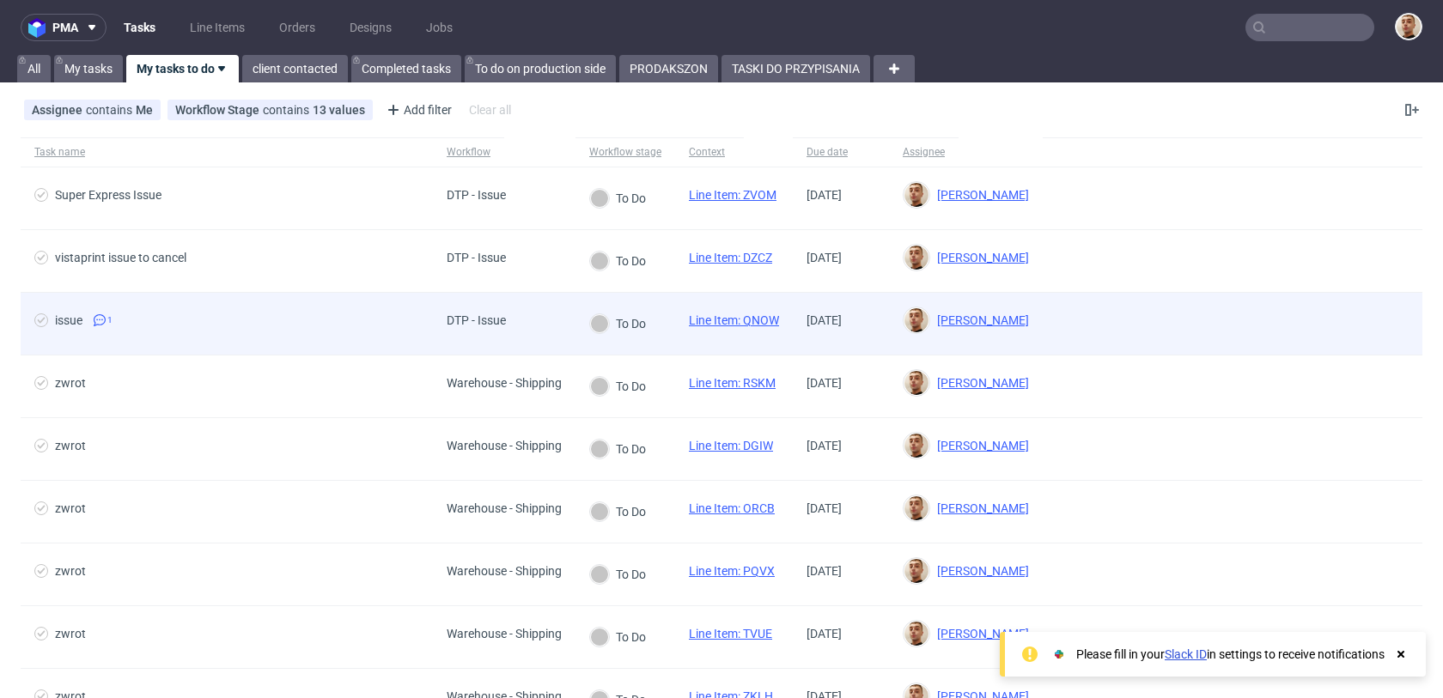
click at [341, 296] on div "issue 1" at bounding box center [227, 324] width 412 height 62
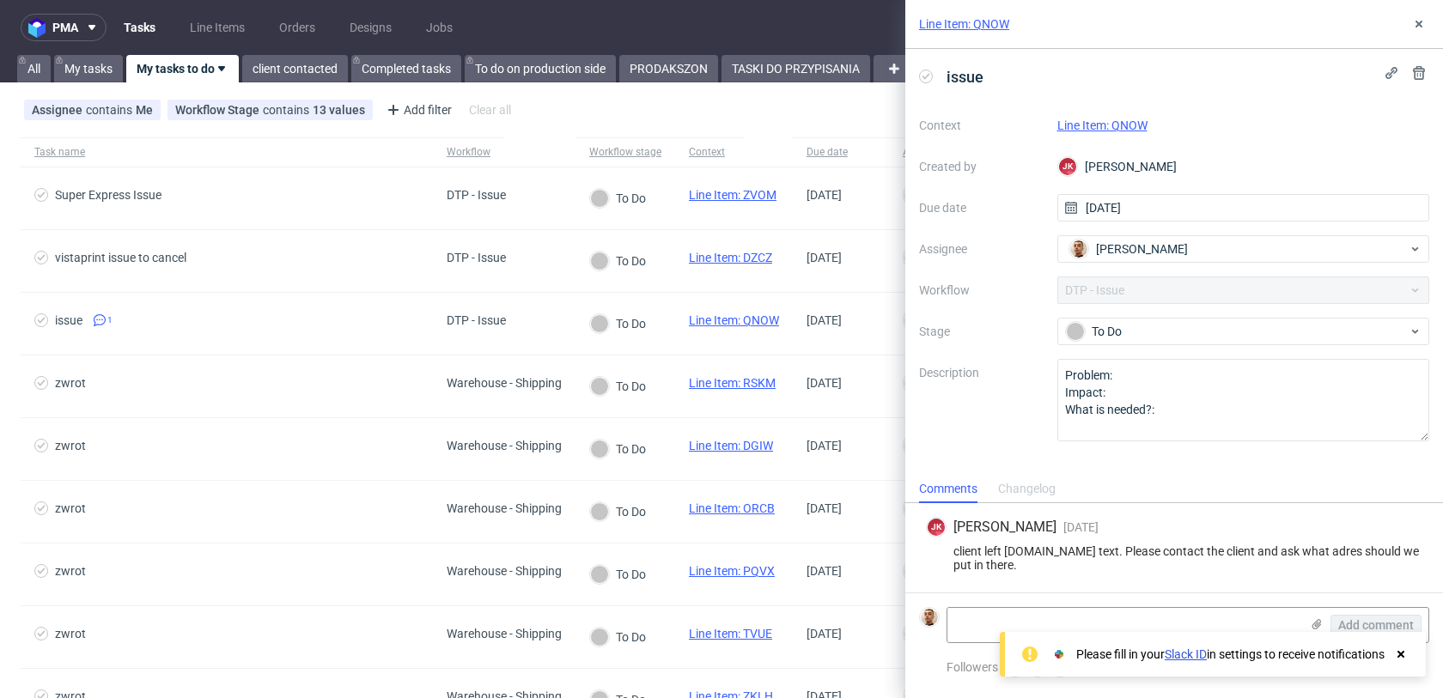
click at [1097, 126] on link "Line Item: QNOW" at bounding box center [1102, 126] width 90 height 14
click at [1037, 490] on div "Changelog" at bounding box center [1027, 489] width 58 height 27
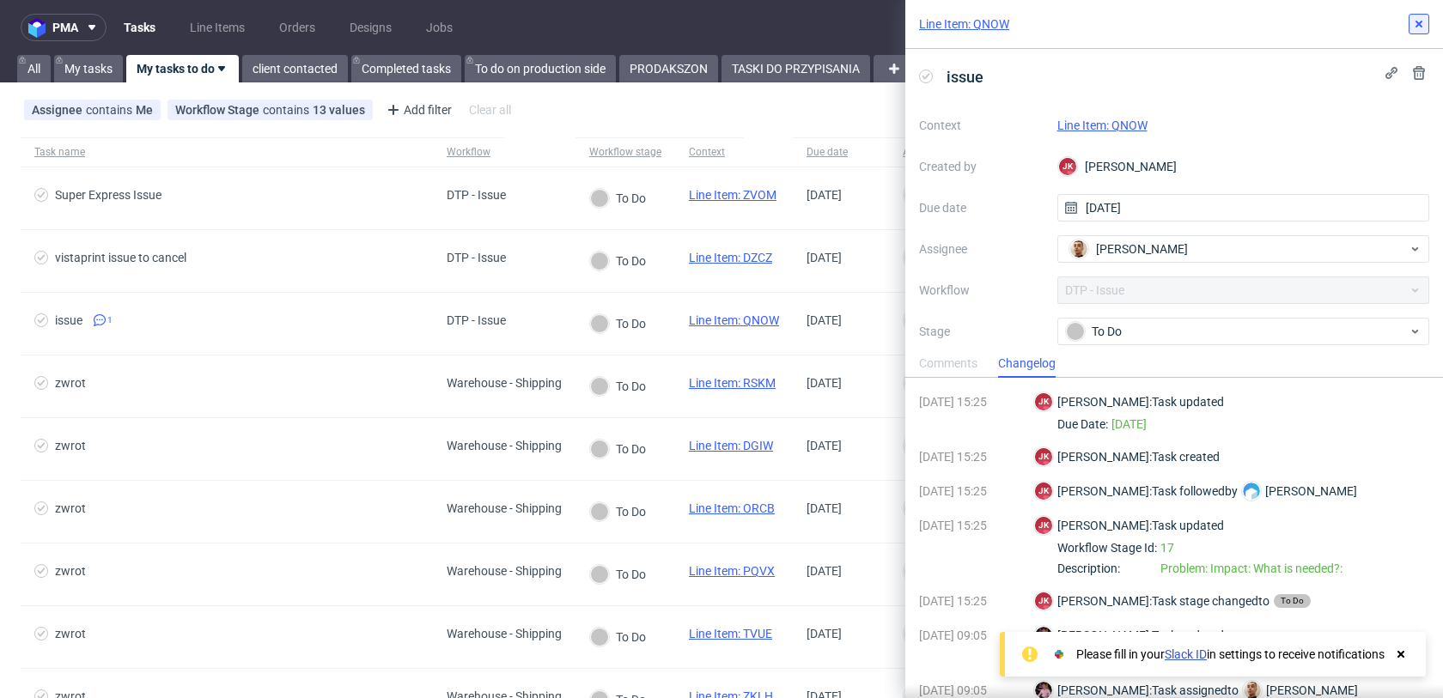
click at [1415, 23] on icon at bounding box center [1419, 24] width 14 height 14
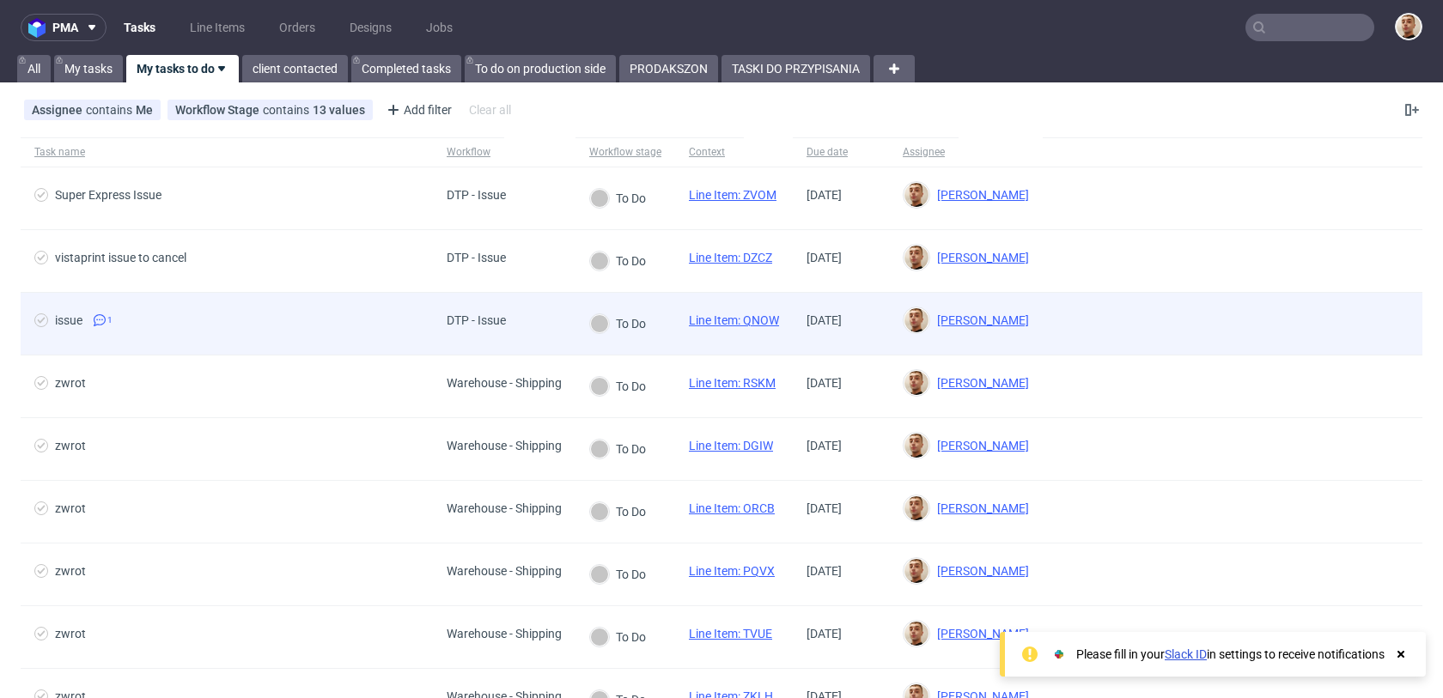
click at [286, 301] on div "issue 1" at bounding box center [227, 324] width 412 height 62
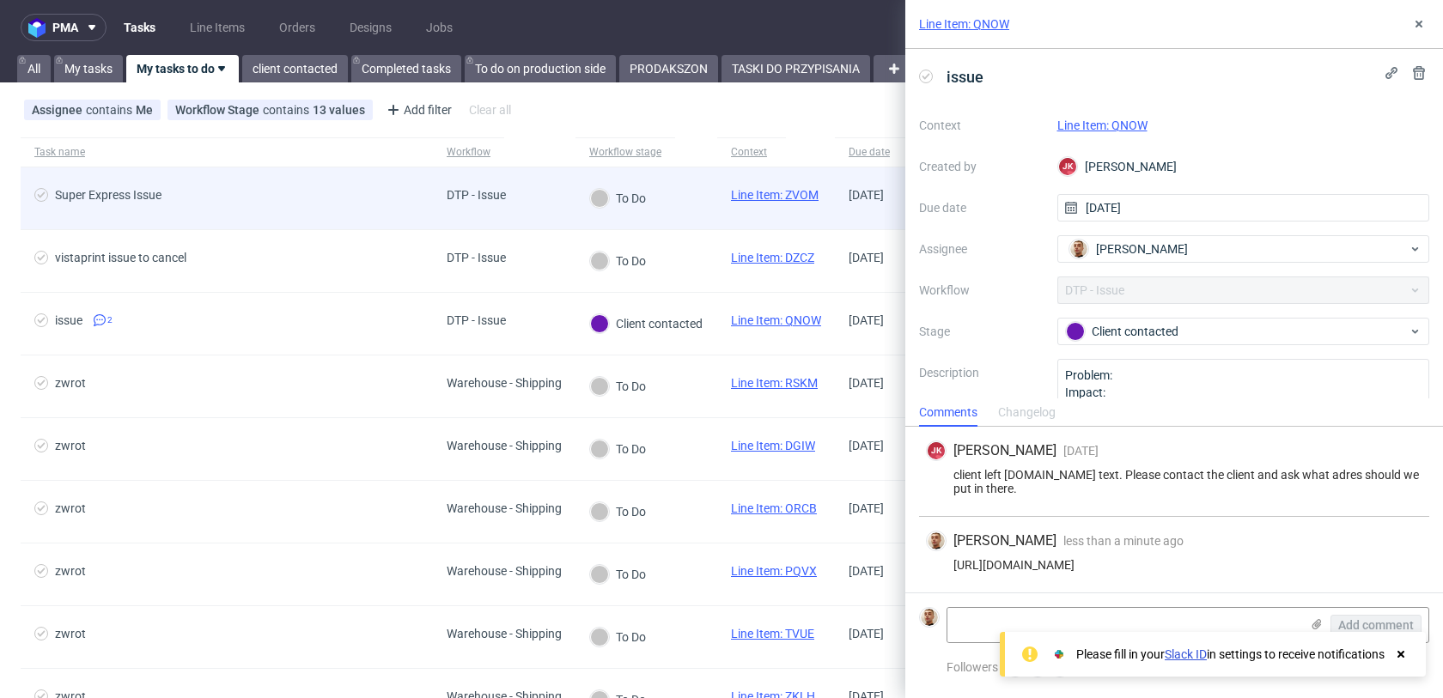
click at [302, 222] on div "Super Express Issue" at bounding box center [227, 198] width 412 height 62
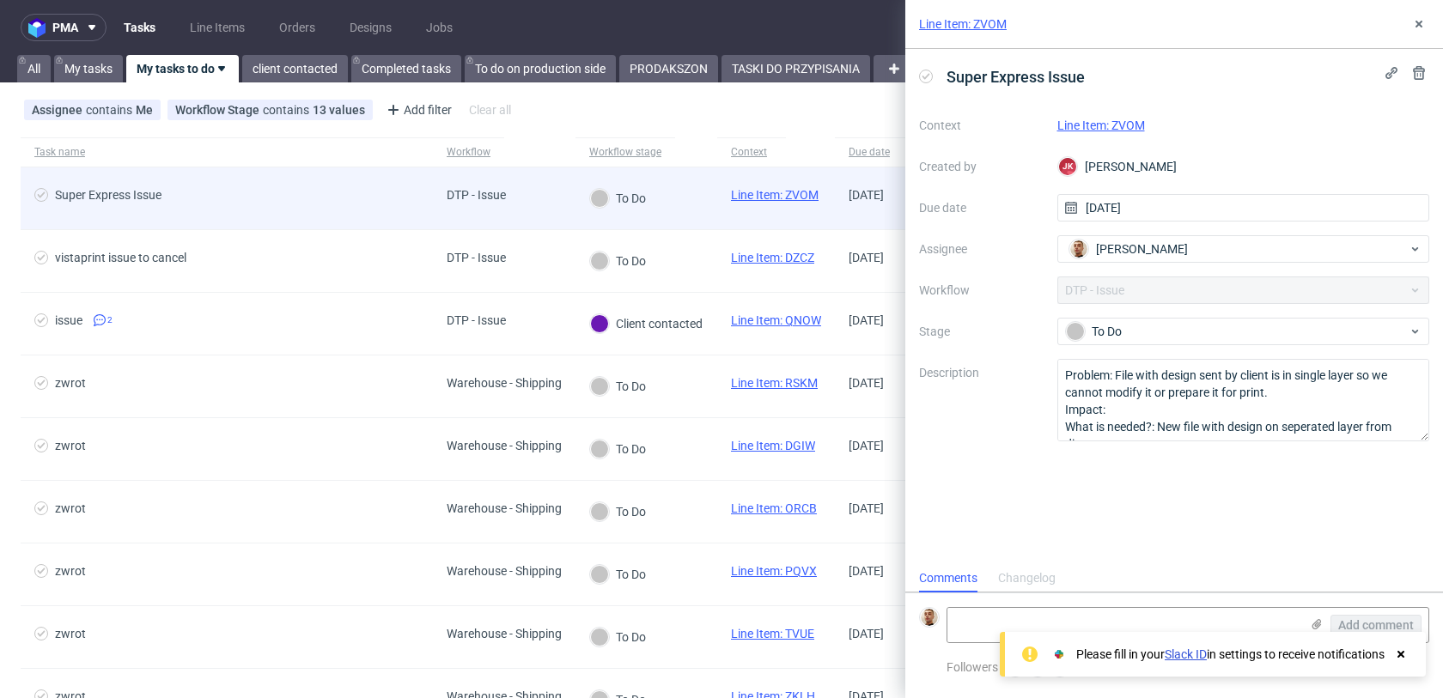
scroll to position [14, 0]
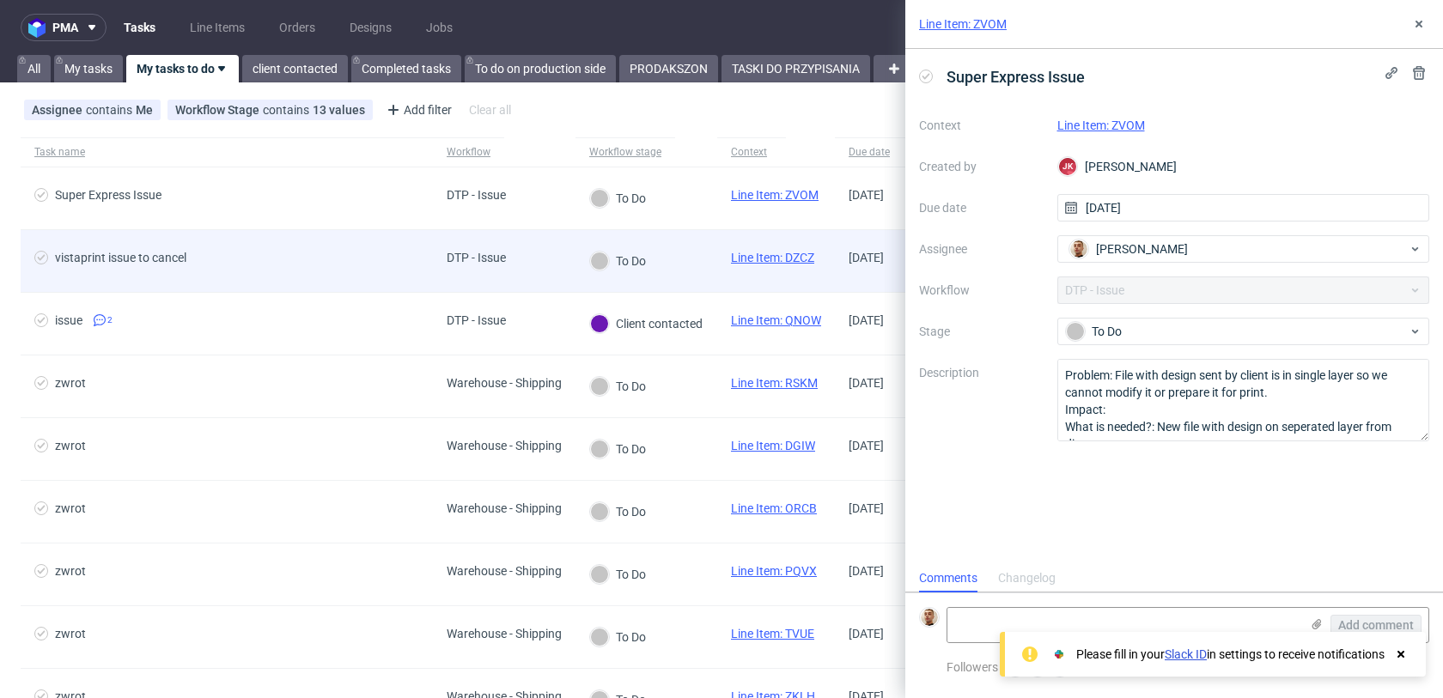
click at [302, 248] on div "vistaprint issue to cancel" at bounding box center [227, 261] width 412 height 62
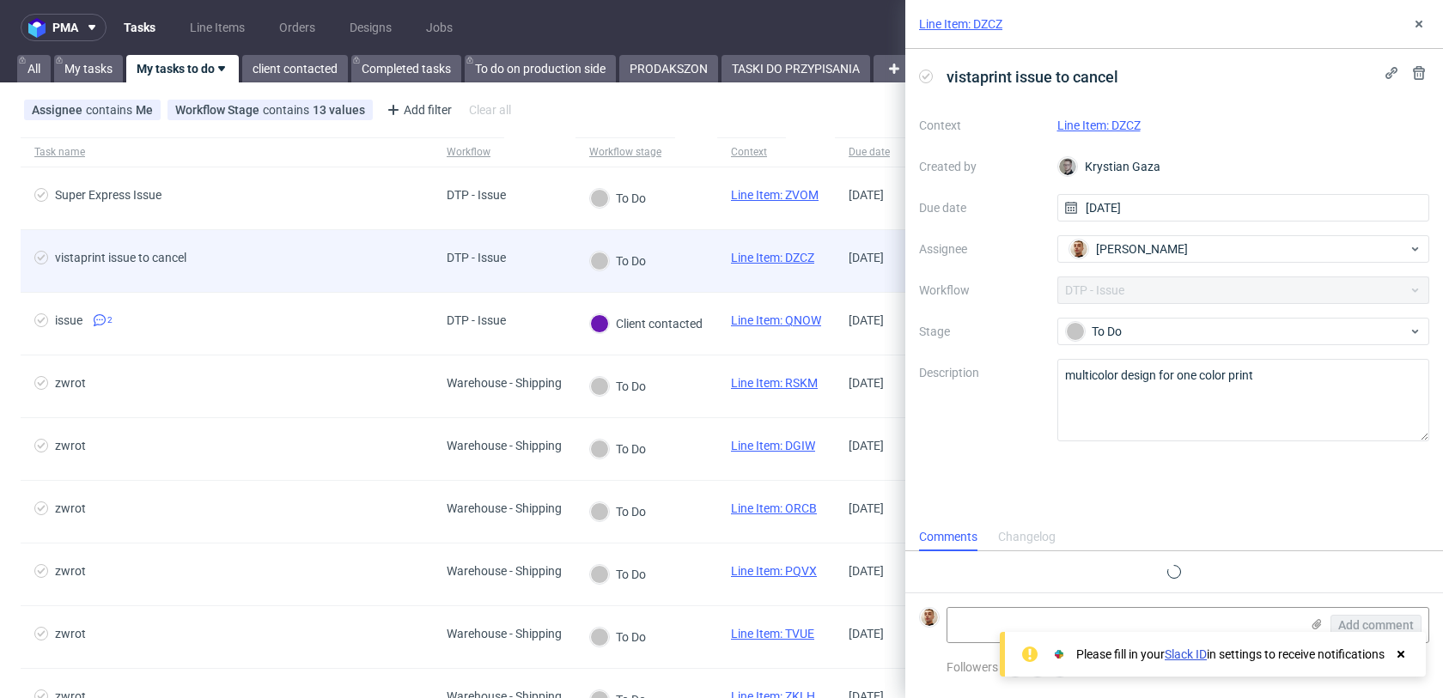
scroll to position [14, 0]
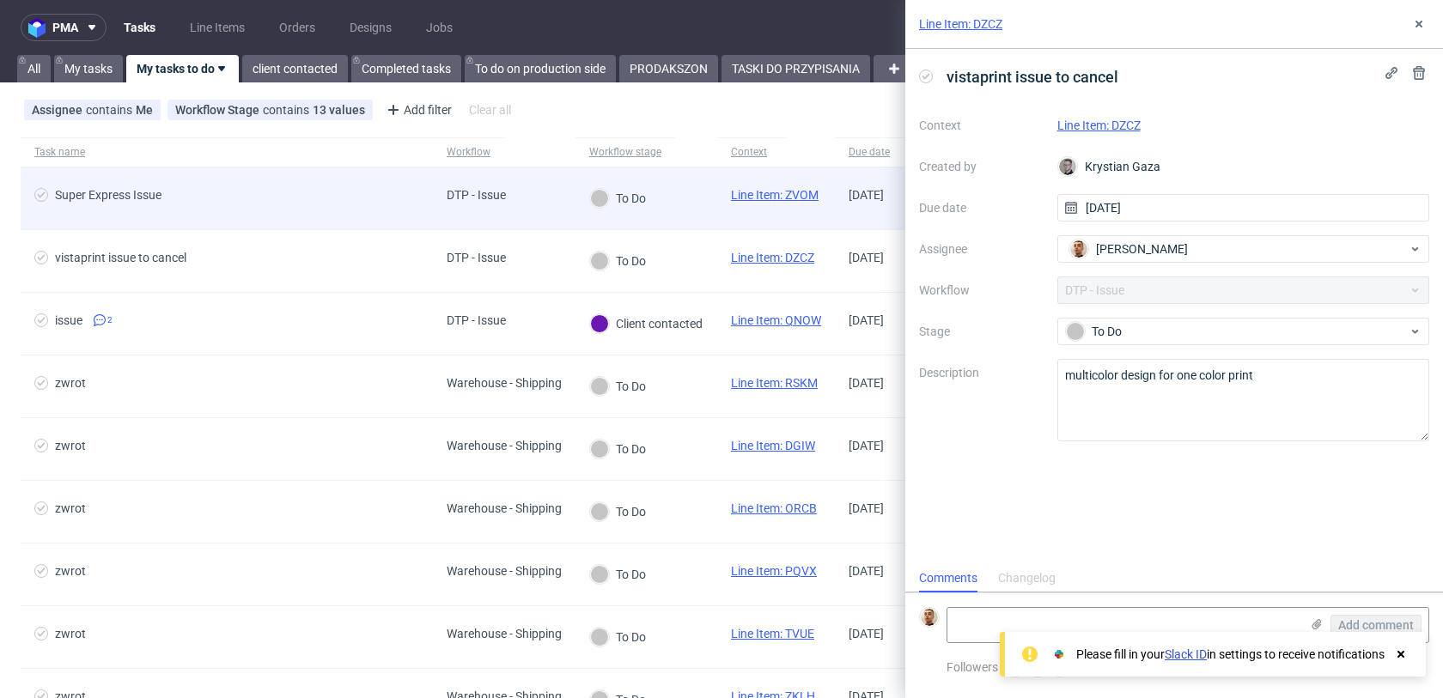
click at [315, 201] on span "Super Express Issue" at bounding box center [226, 198] width 385 height 21
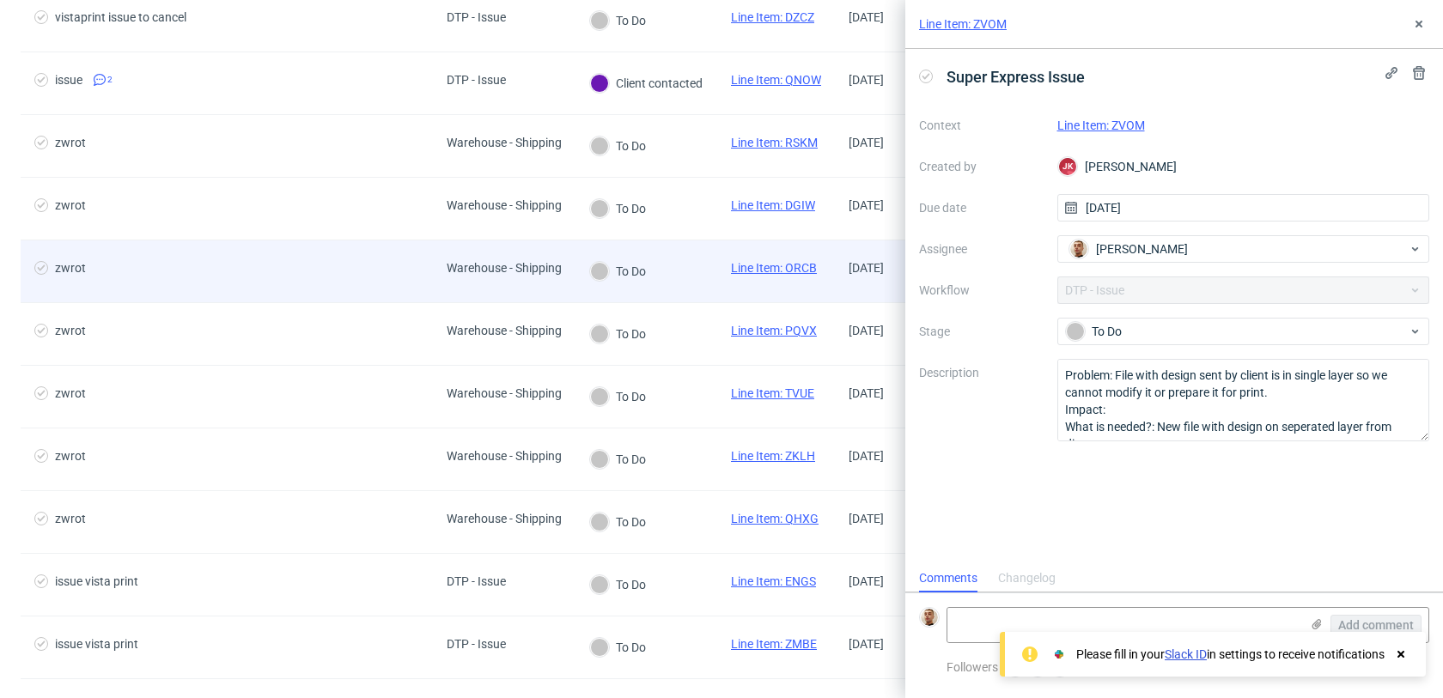
scroll to position [339, 0]
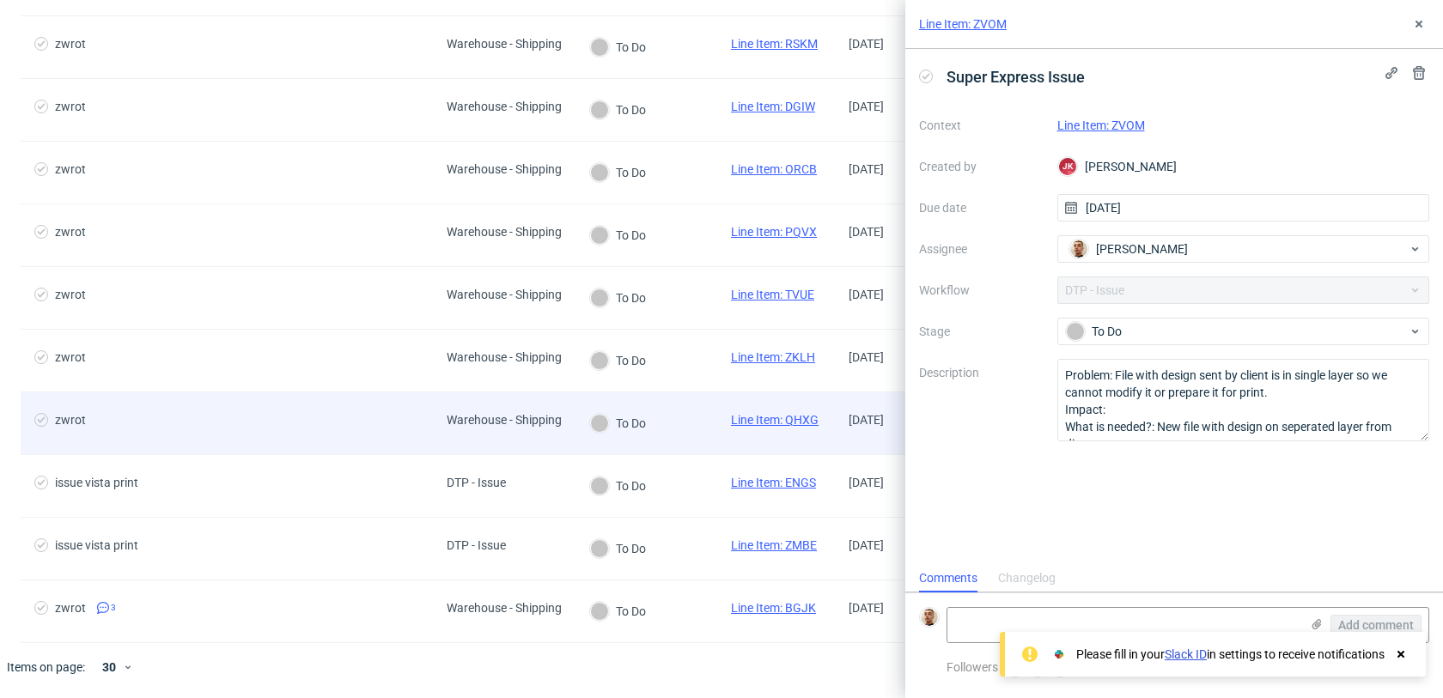
click at [279, 417] on span "zwrot" at bounding box center [226, 423] width 385 height 21
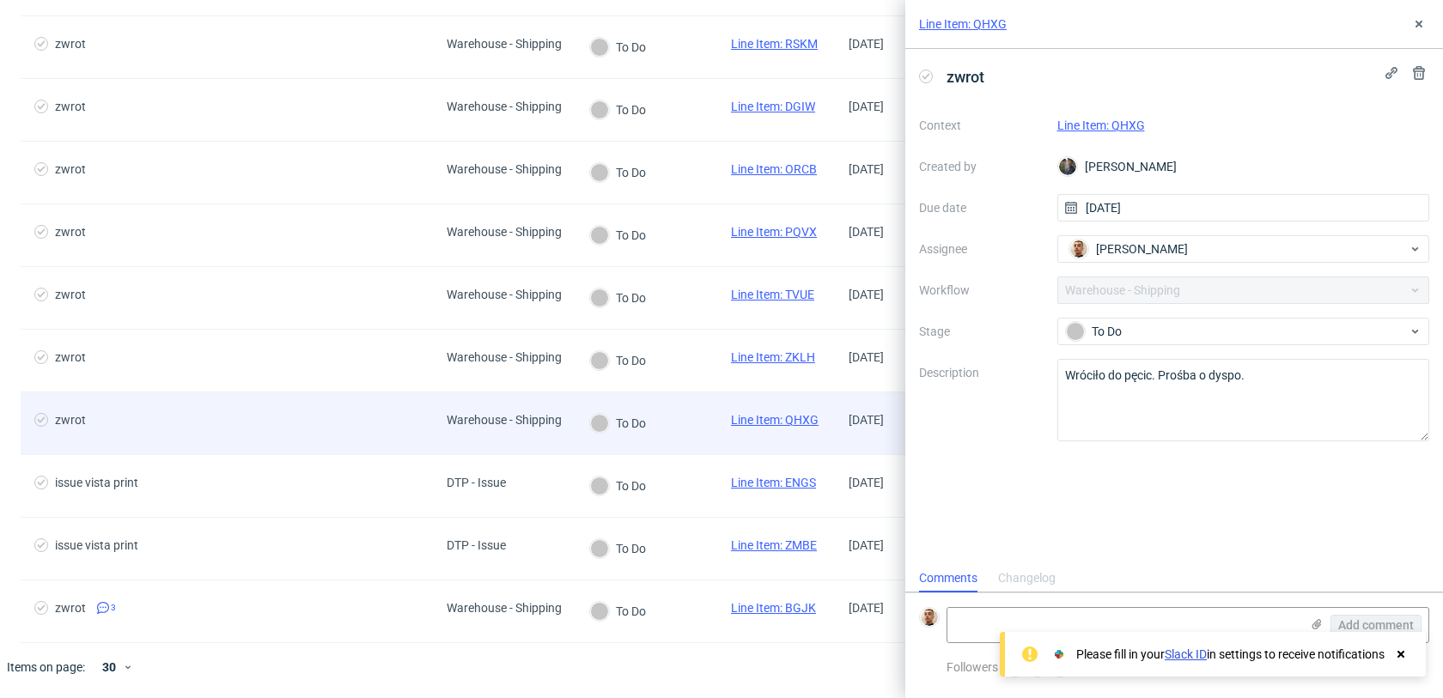
scroll to position [14, 0]
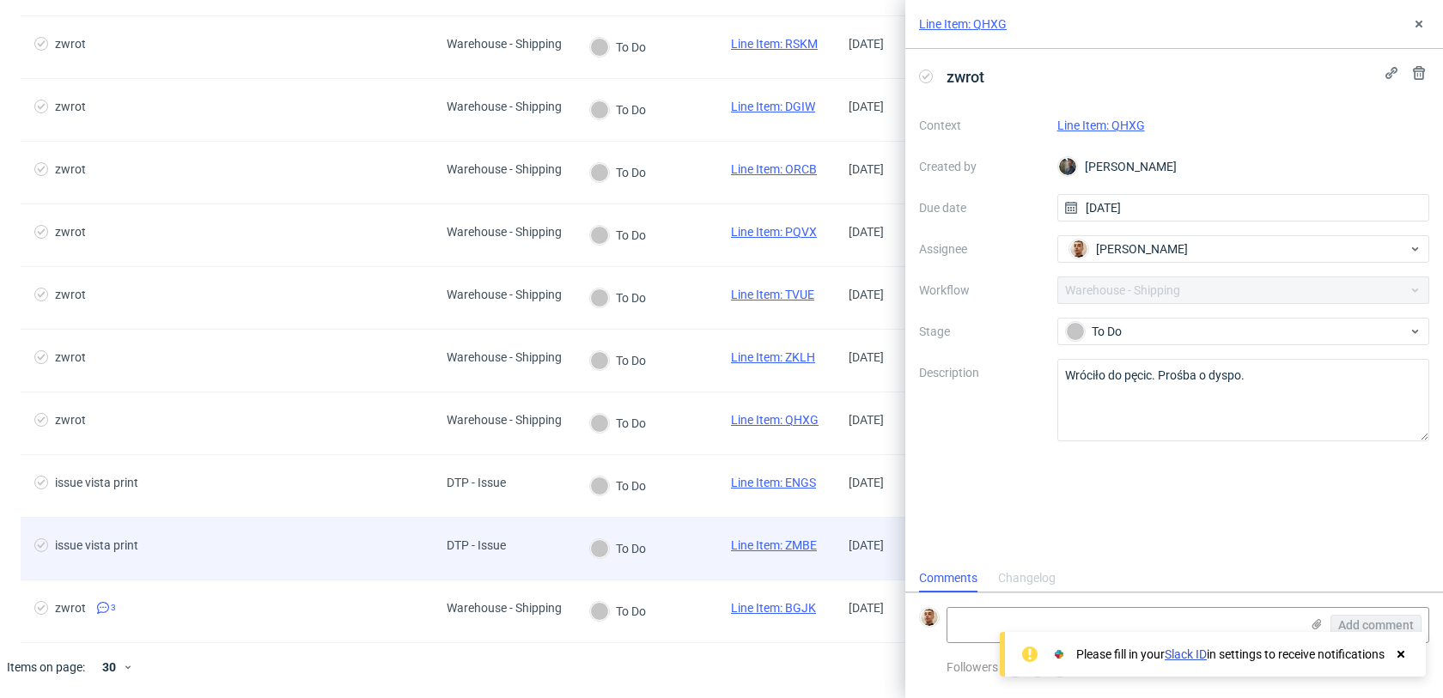
click at [344, 538] on span "issue vista print" at bounding box center [226, 548] width 385 height 21
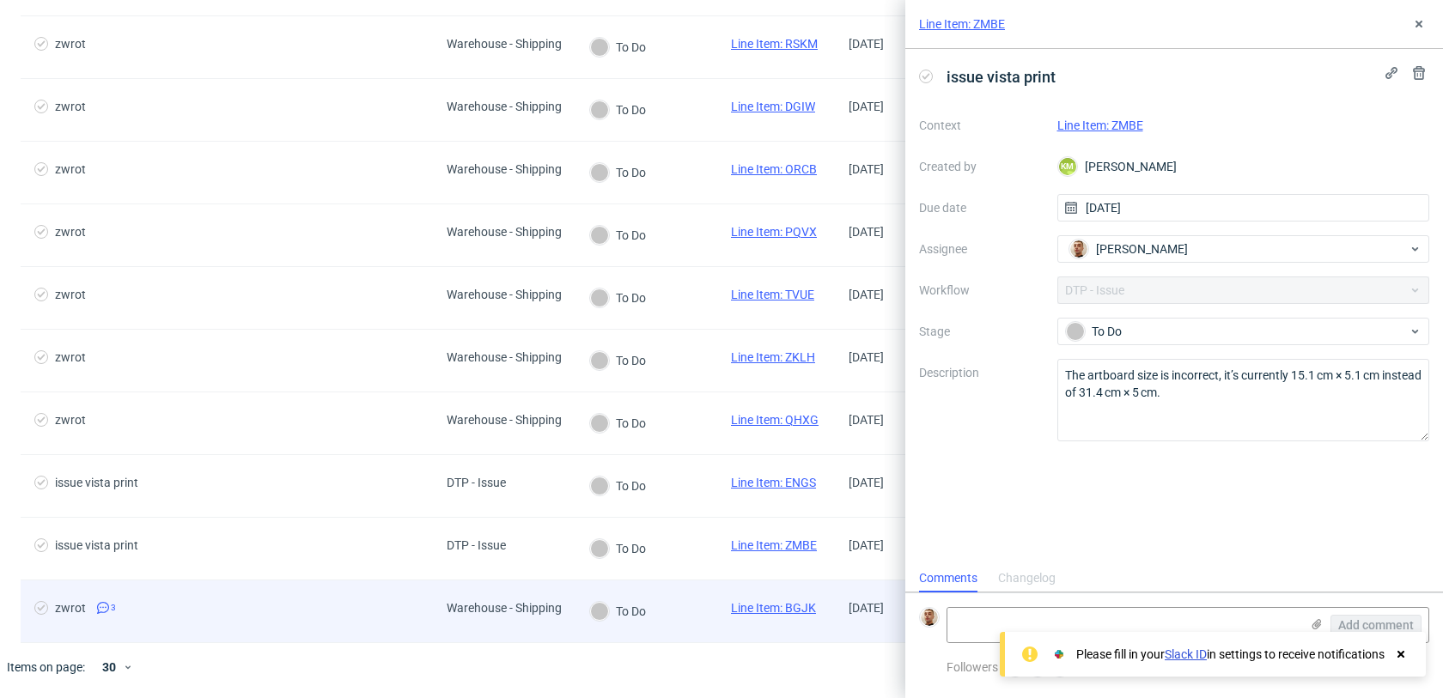
click at [348, 604] on span "zwrot 3" at bounding box center [226, 611] width 385 height 21
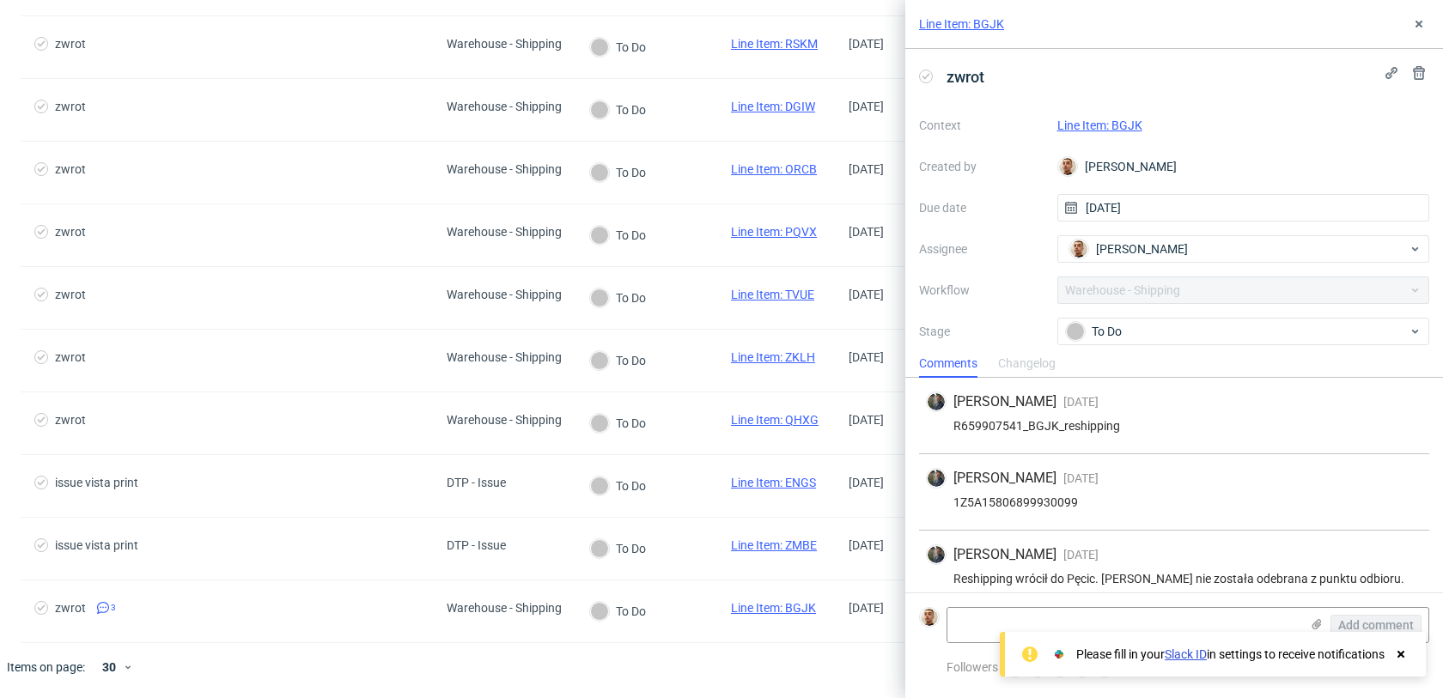
scroll to position [13, 0]
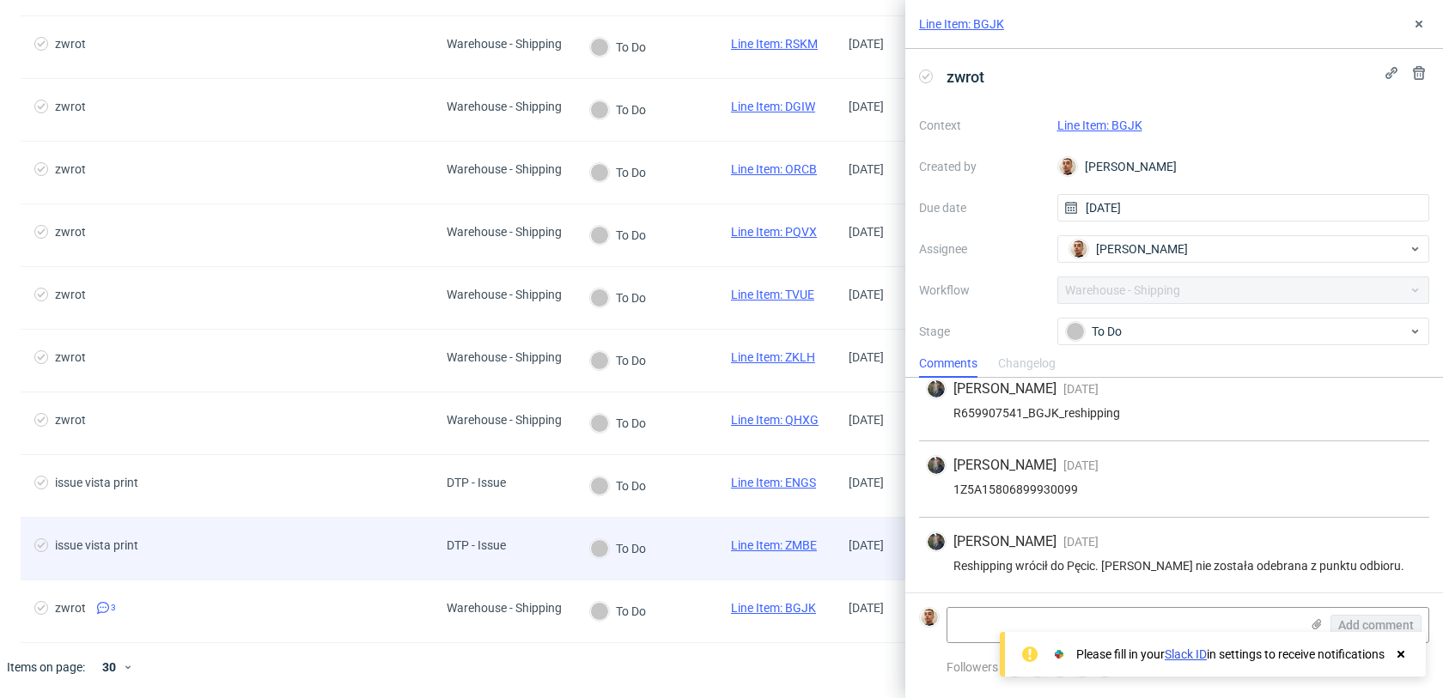
click at [387, 526] on div "issue vista print" at bounding box center [227, 549] width 412 height 62
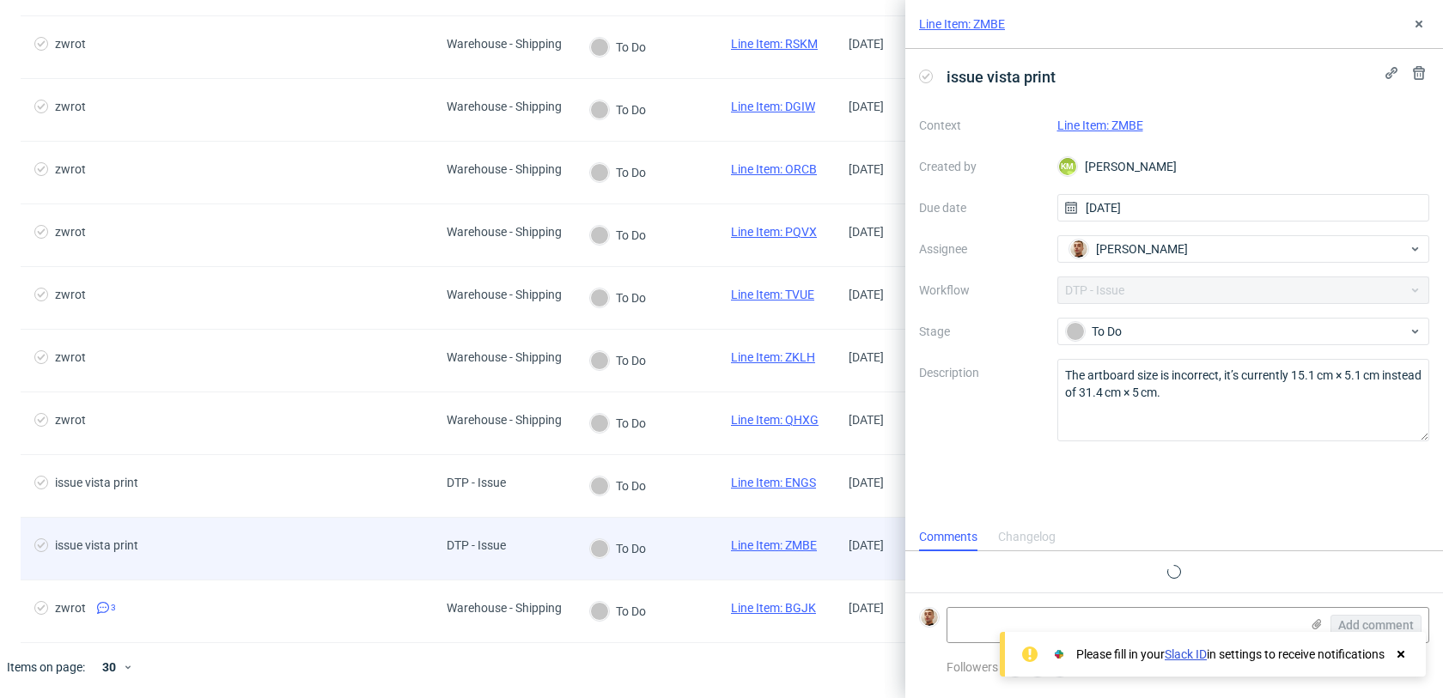
scroll to position [14, 0]
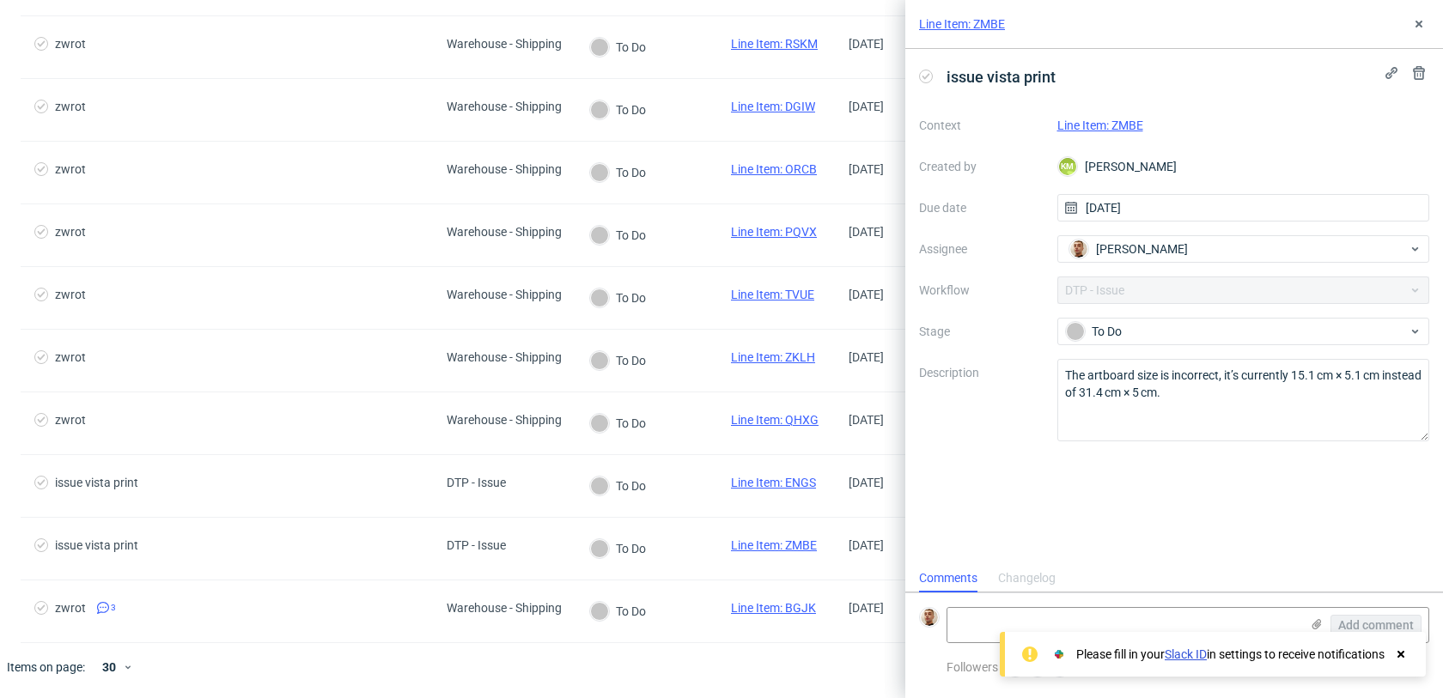
click at [1125, 115] on div "Line Item: ZMBE" at bounding box center [1243, 125] width 373 height 21
click at [1118, 128] on link "Line Item: ZMBE" at bounding box center [1100, 126] width 86 height 14
click at [1420, 23] on icon at bounding box center [1419, 24] width 14 height 14
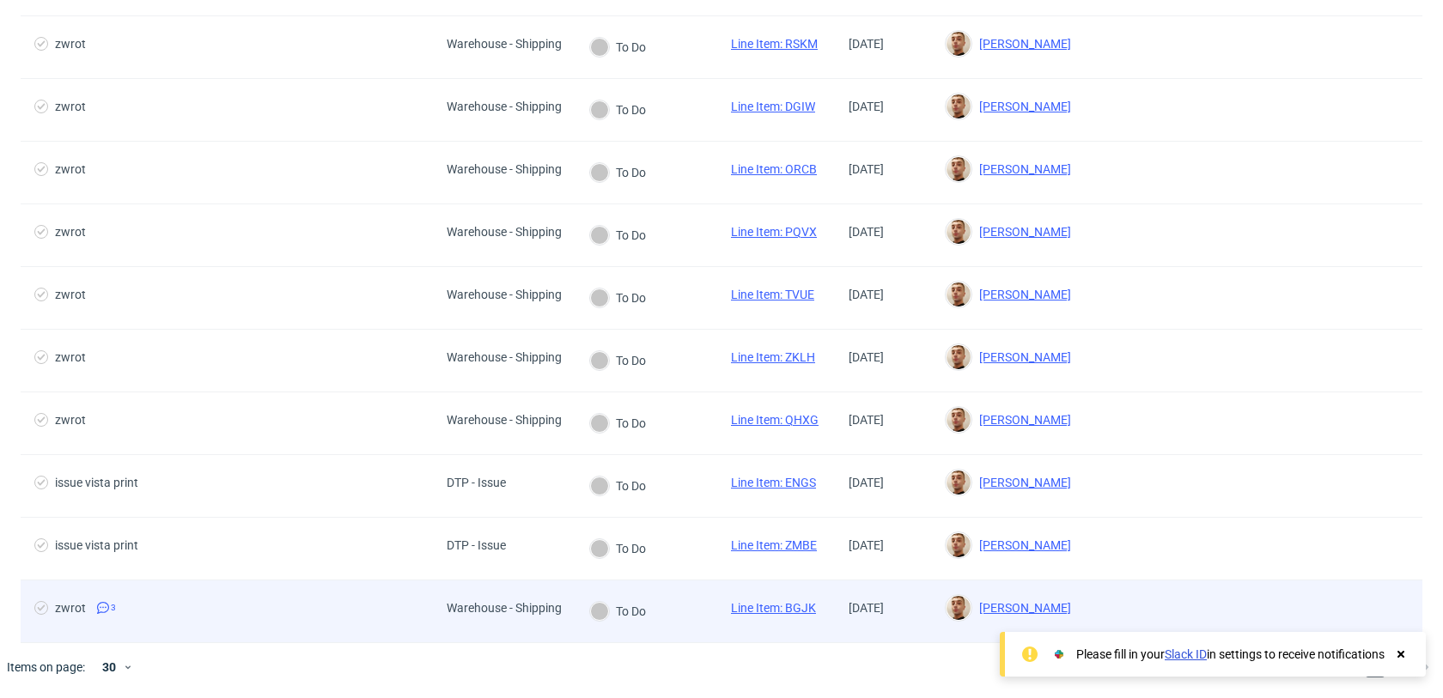
click at [350, 597] on div "zwrot 3" at bounding box center [227, 612] width 412 height 62
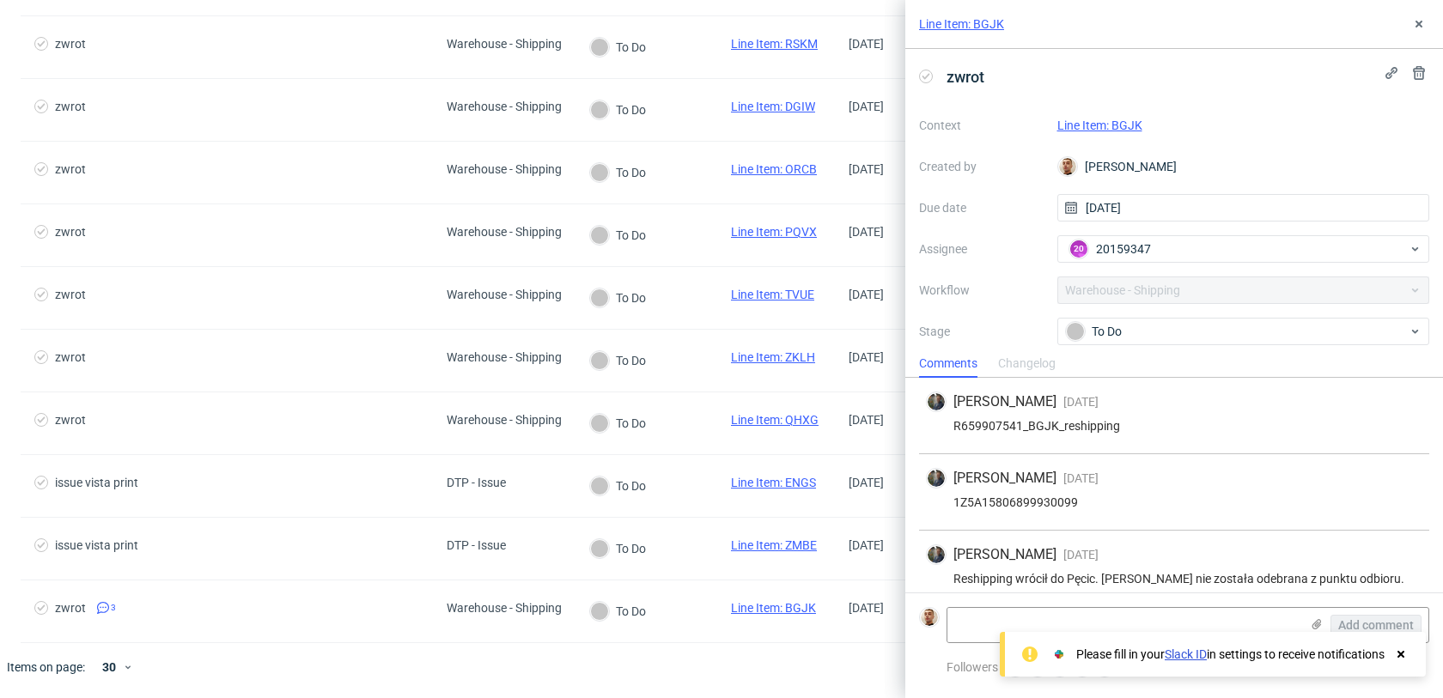
scroll to position [13, 0]
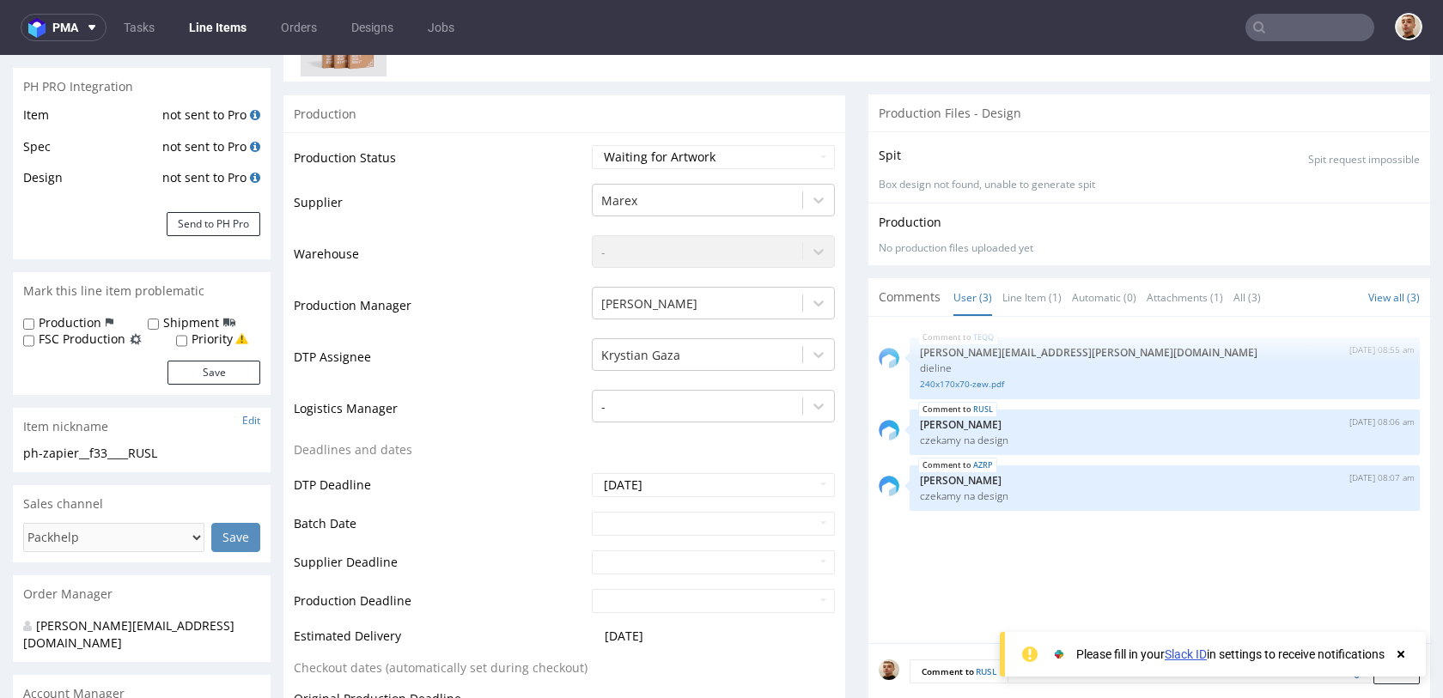
scroll to position [281, 0]
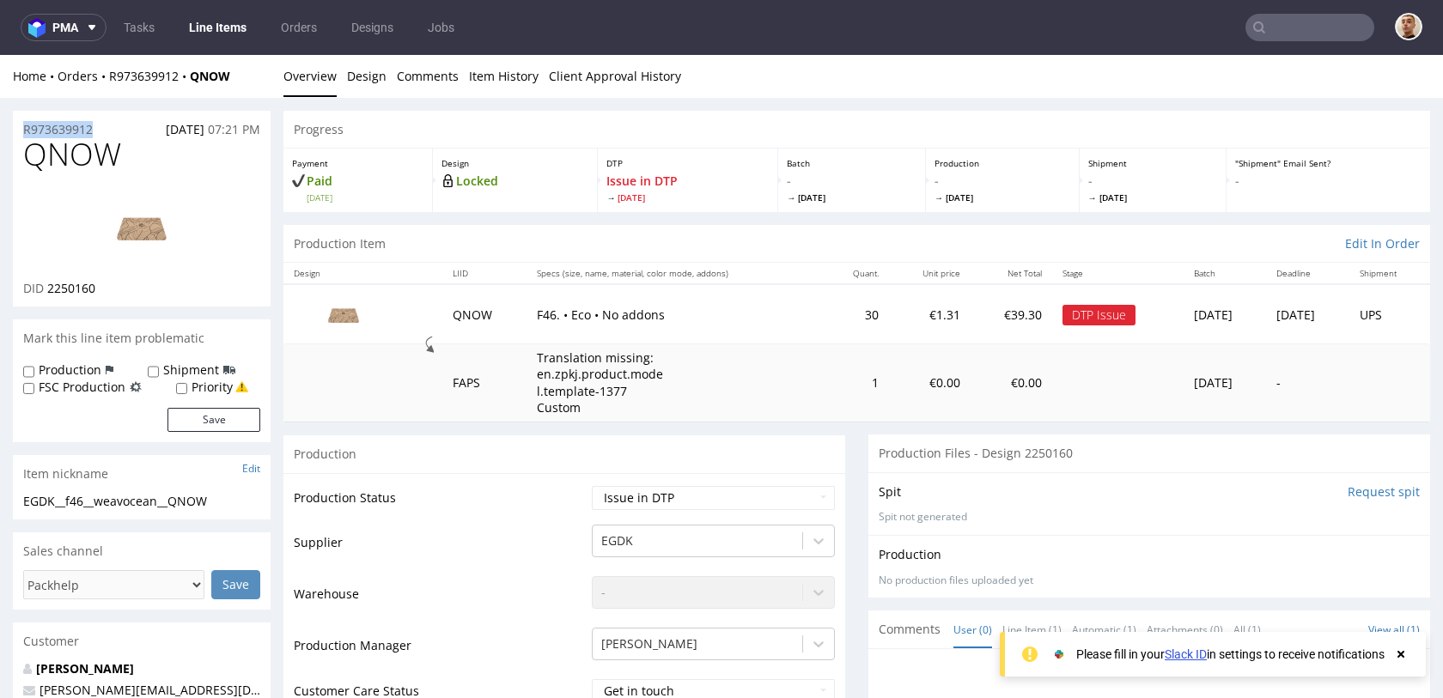
drag, startPoint x: 112, startPoint y: 126, endPoint x: 8, endPoint y: 129, distance: 103.9
copy p "R973639912"
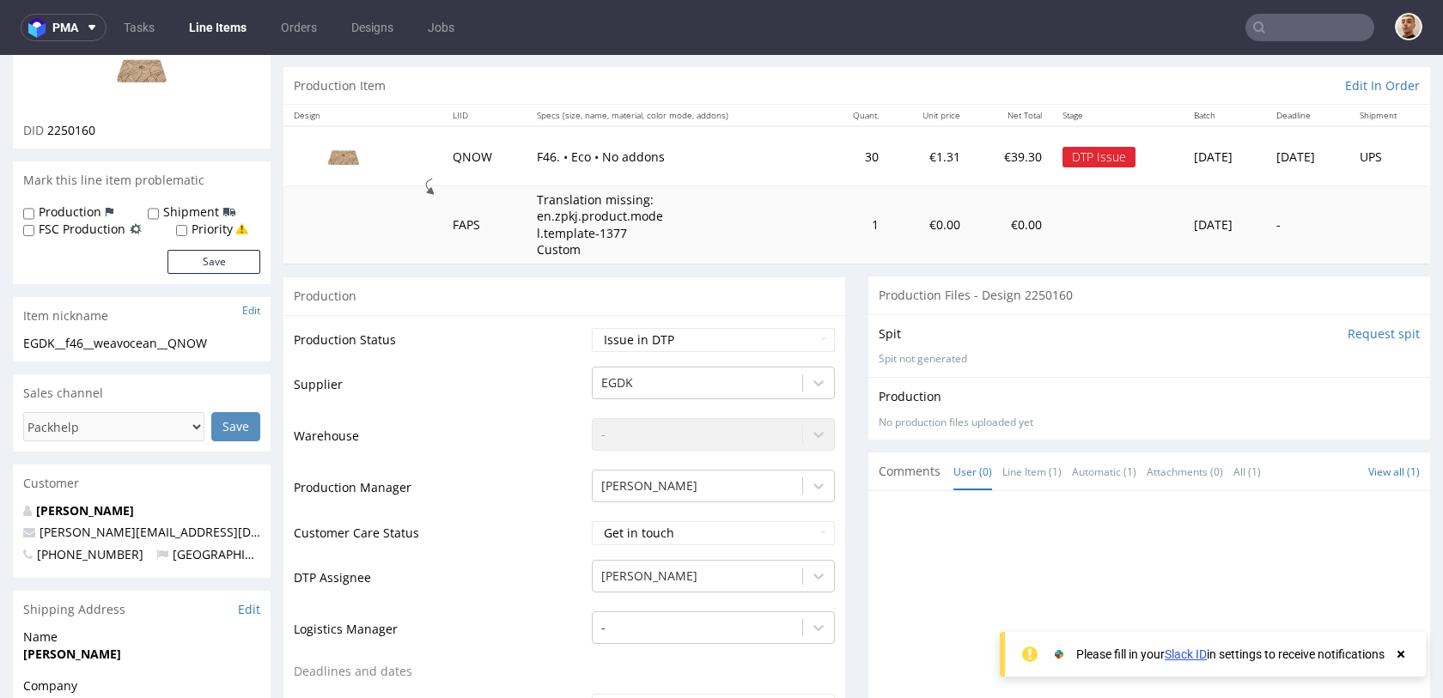
scroll to position [536, 0]
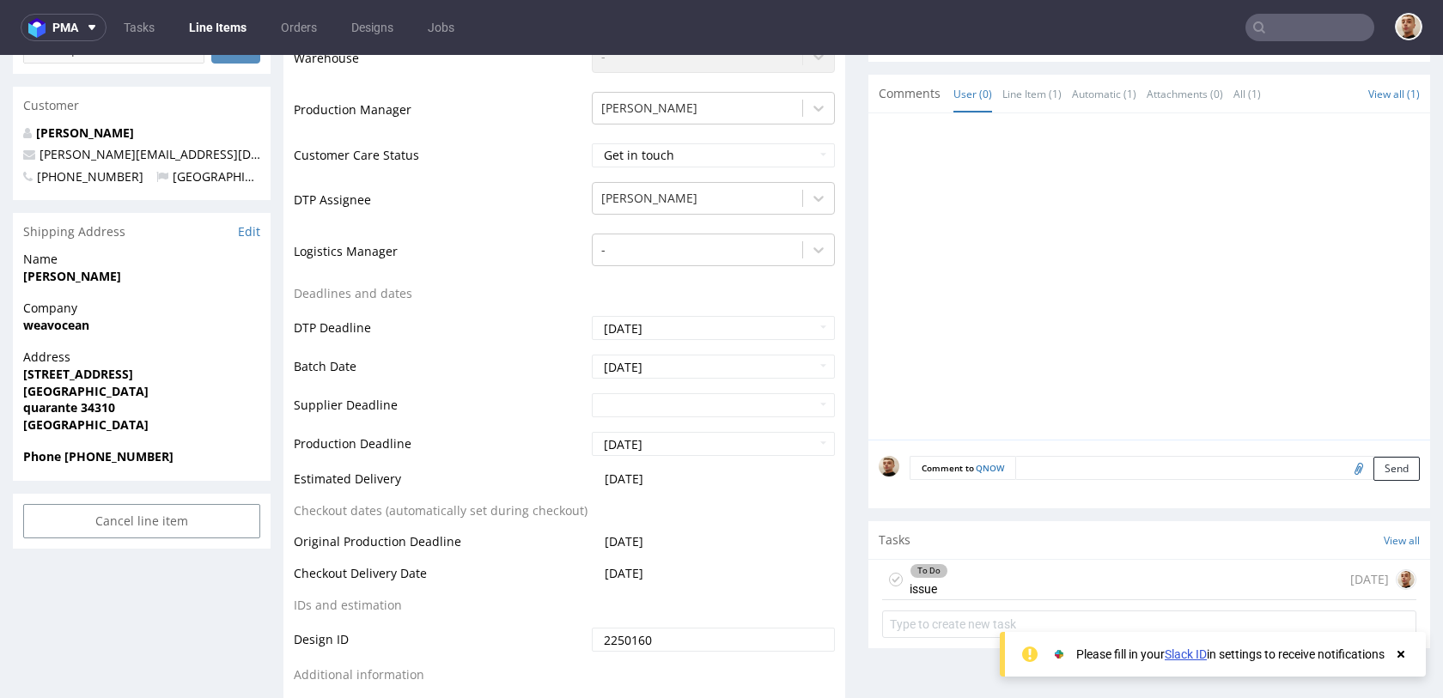
click at [975, 590] on div "To Do issue 3 days ago" at bounding box center [1149, 580] width 534 height 40
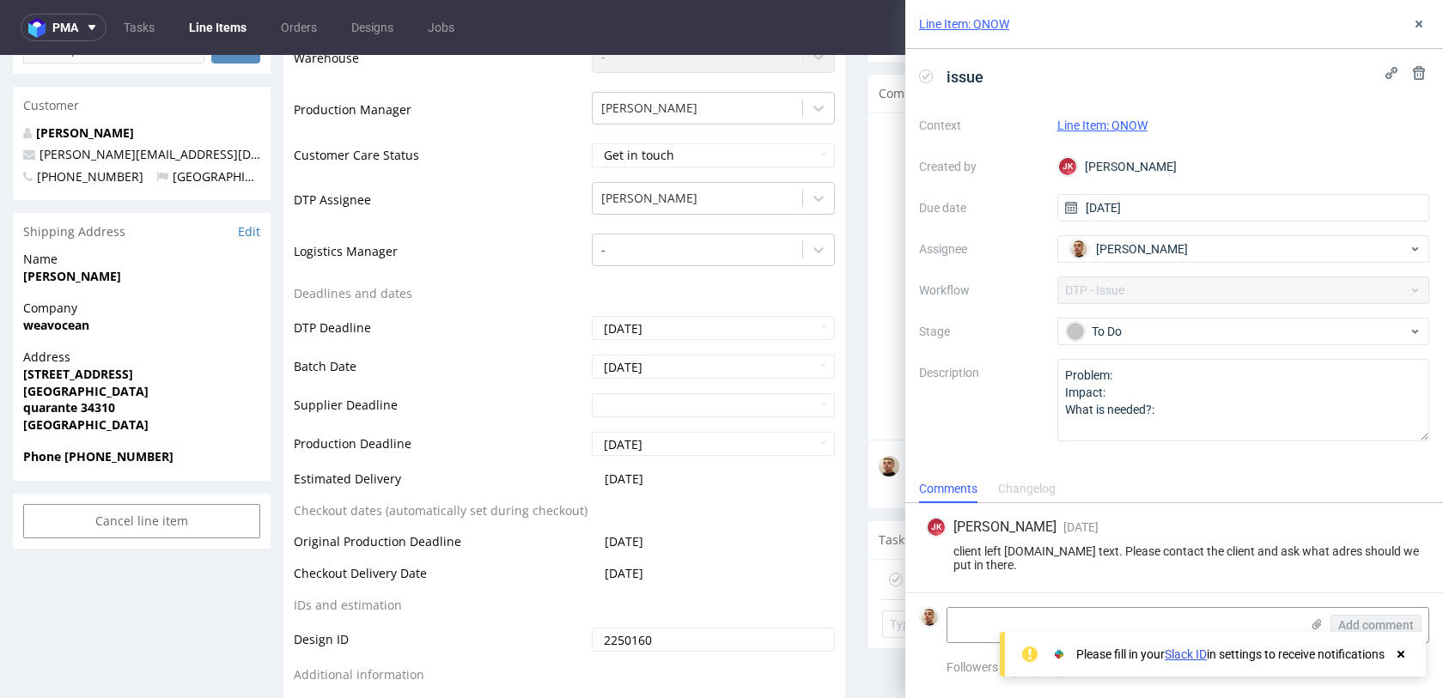
drag, startPoint x: 1084, startPoint y: 567, endPoint x: 952, endPoint y: 550, distance: 132.4
click at [952, 550] on div "client left www.yourcompany.com text. Please contact the client and ask what ad…" at bounding box center [1174, 557] width 496 height 27
copy div "client left www.yourcompany.com text. Please contact the client and ask what ad…"
click at [1199, 619] on textarea at bounding box center [1123, 625] width 352 height 34
paste textarea "https://app-eu1.hubspot.com/contacts/25600958/record/0-5/212685412564/"
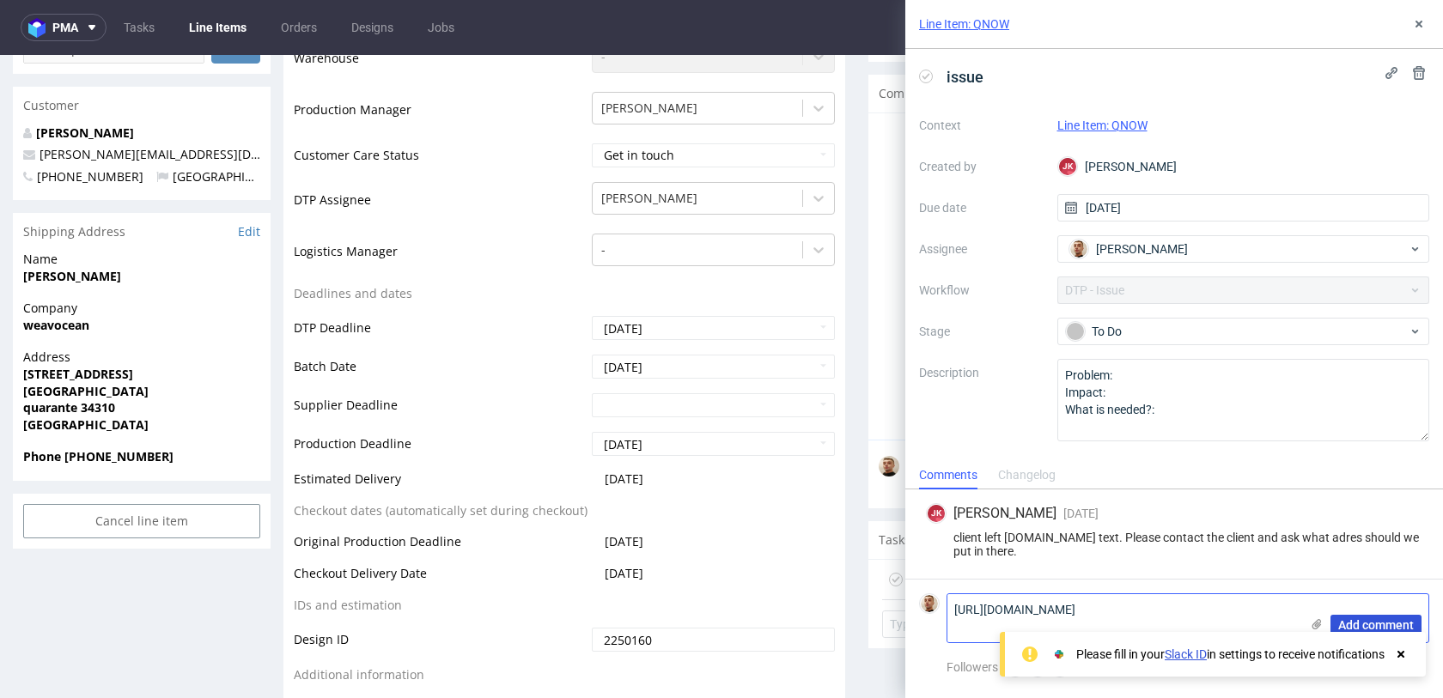
type textarea "https://app-eu1.hubspot.com/contacts/25600958/record/0-5/212685412564/"
click at [1368, 626] on span "Add comment" at bounding box center [1376, 625] width 76 height 12
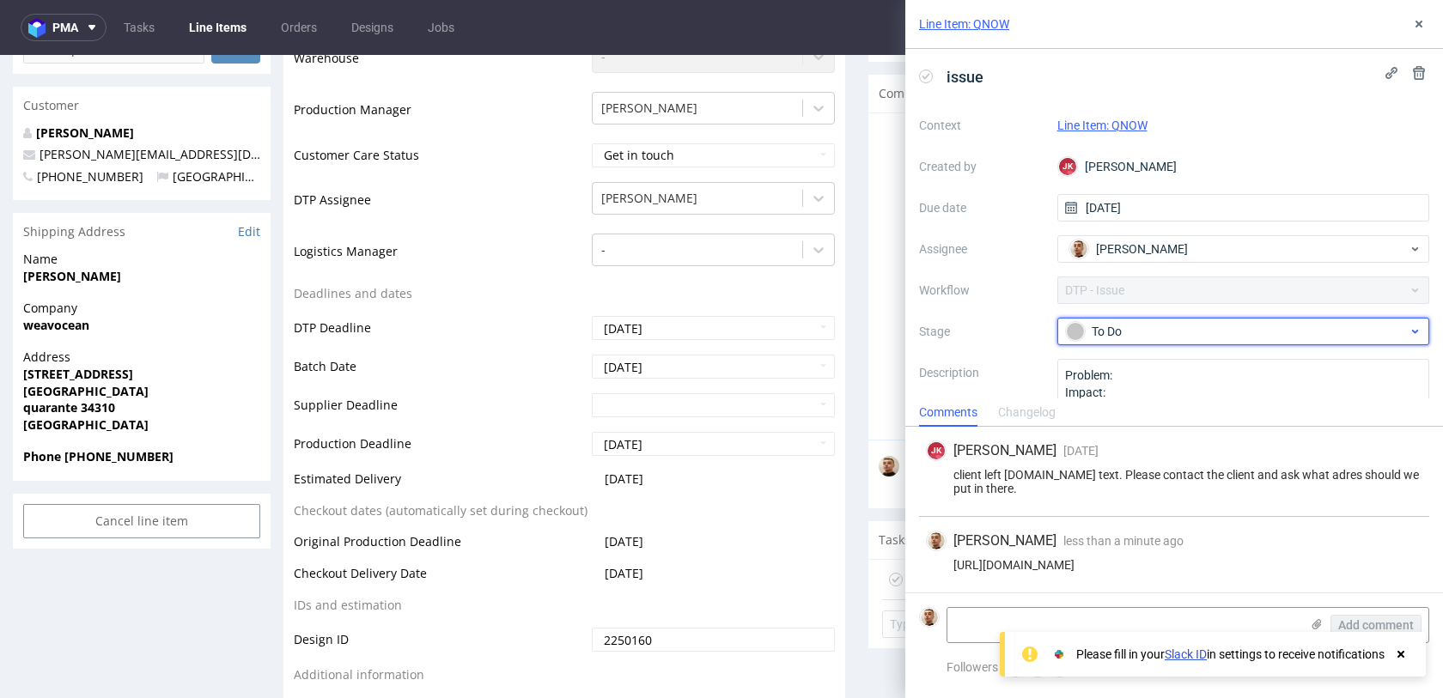
click at [1147, 331] on div "To Do" at bounding box center [1237, 331] width 342 height 19
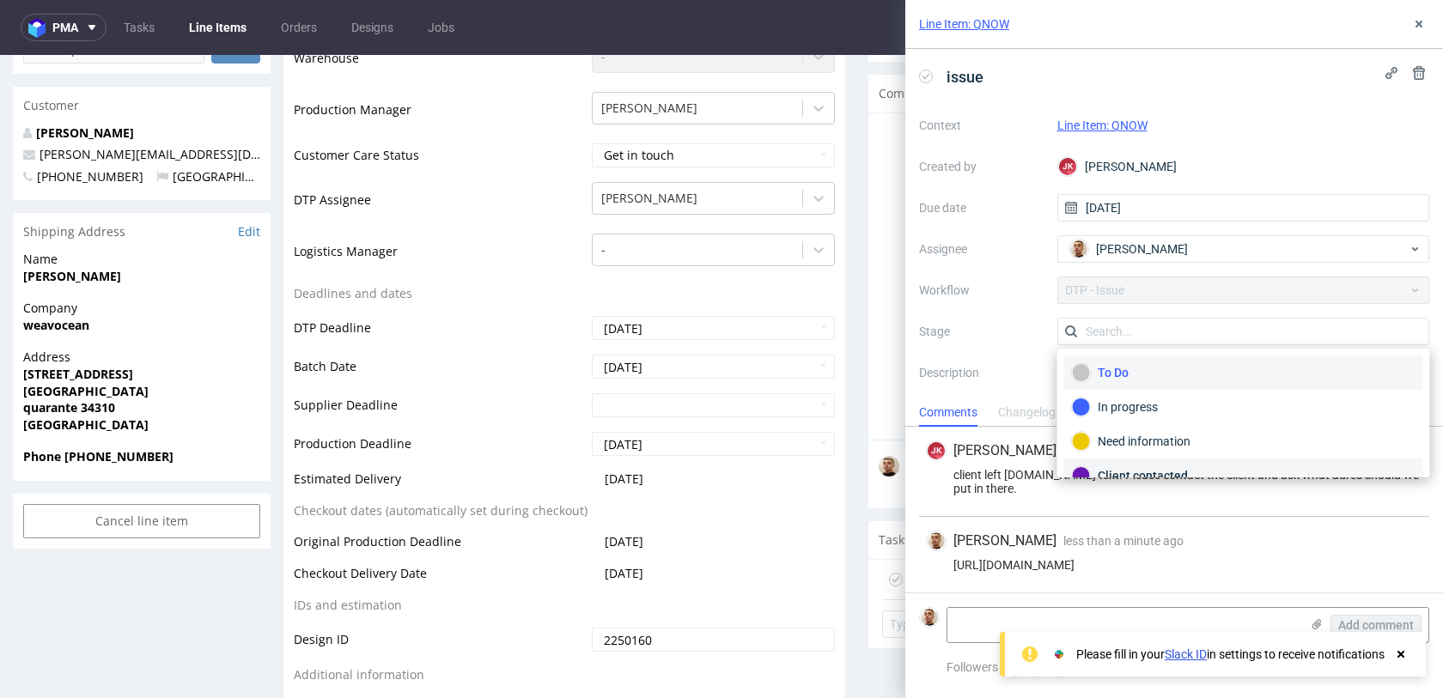
click at [1142, 466] on div "Client contacted" at bounding box center [1244, 475] width 344 height 19
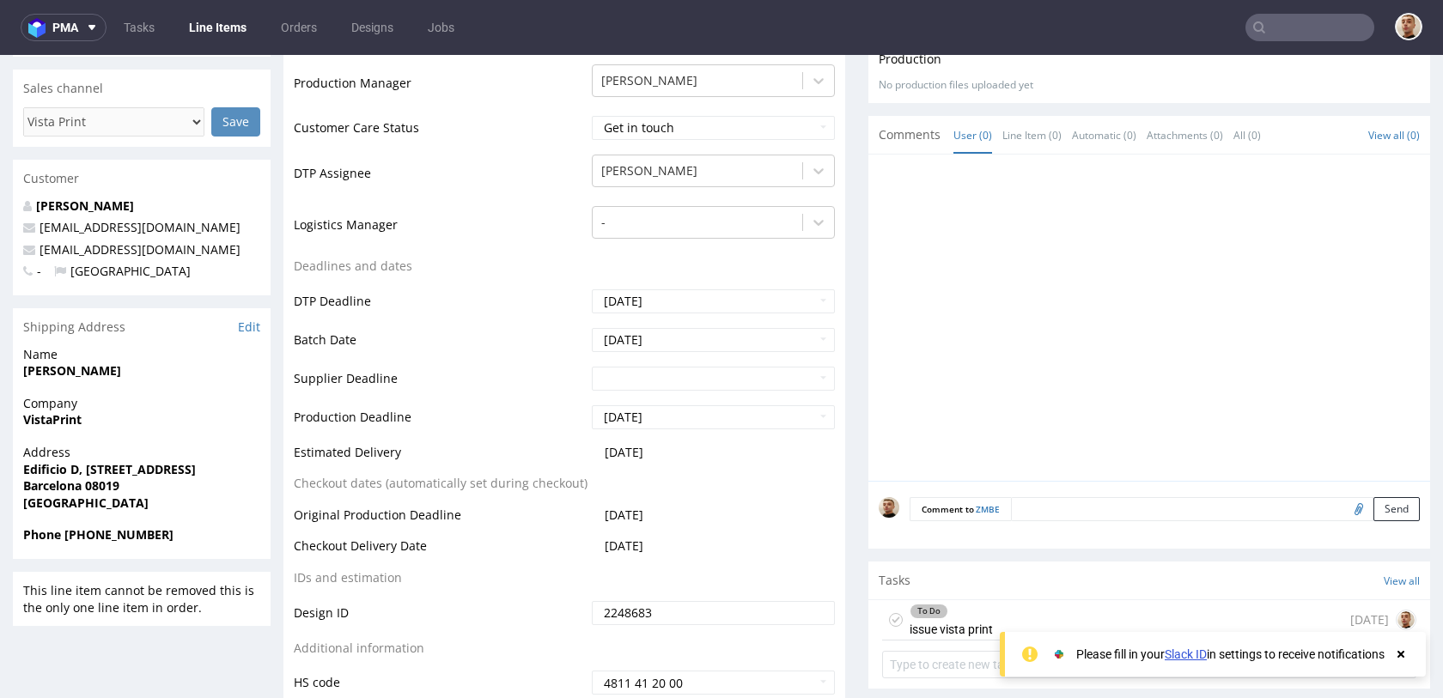
scroll to position [538, 0]
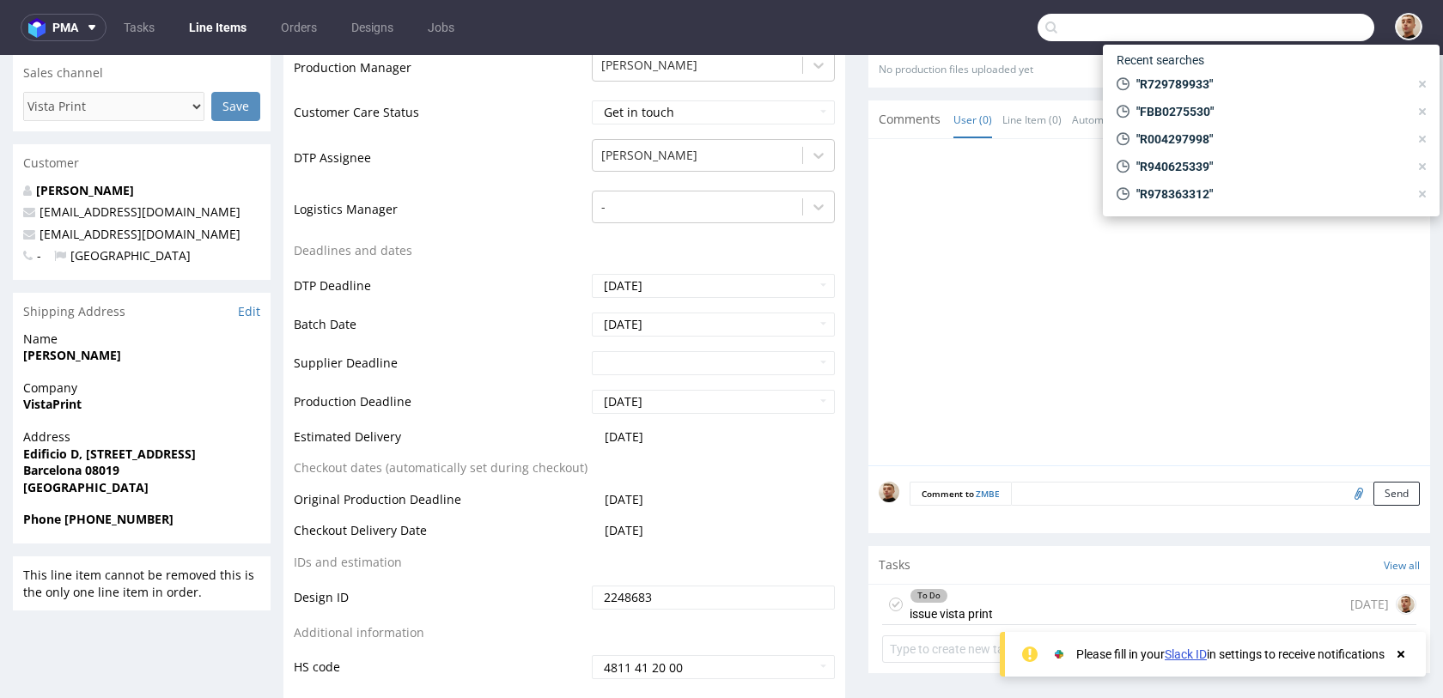
click at [1303, 15] on input "text" at bounding box center [1205, 27] width 337 height 27
paste input "R938868999"
type input "R938868999"
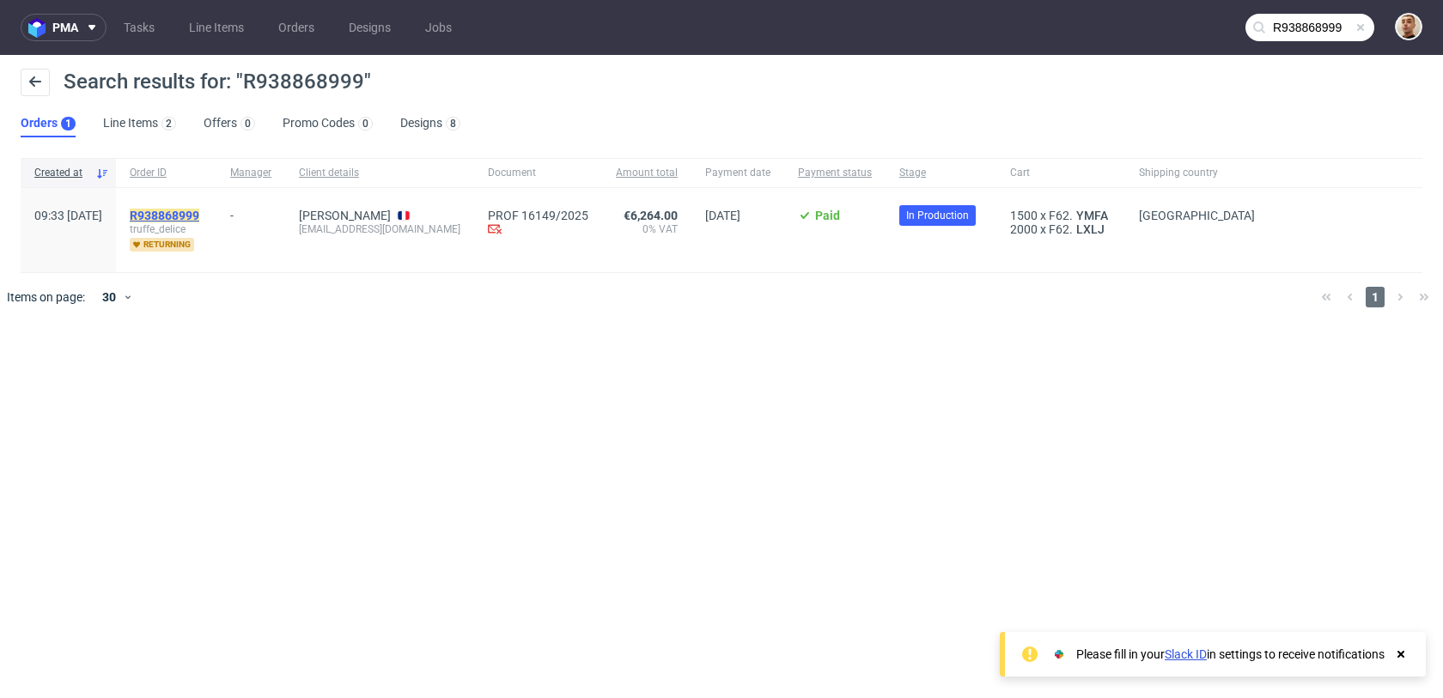
click at [199, 214] on mark "R938868999" at bounding box center [165, 216] width 70 height 14
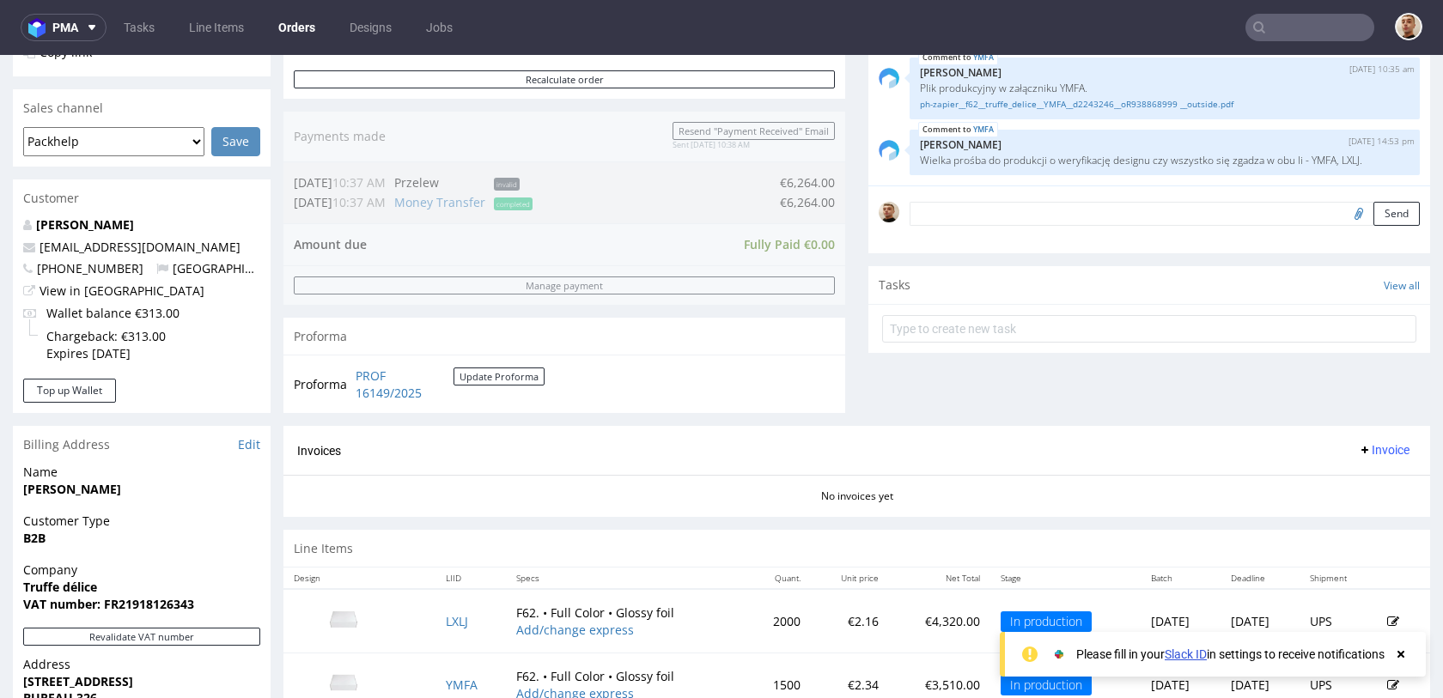
scroll to position [401, 0]
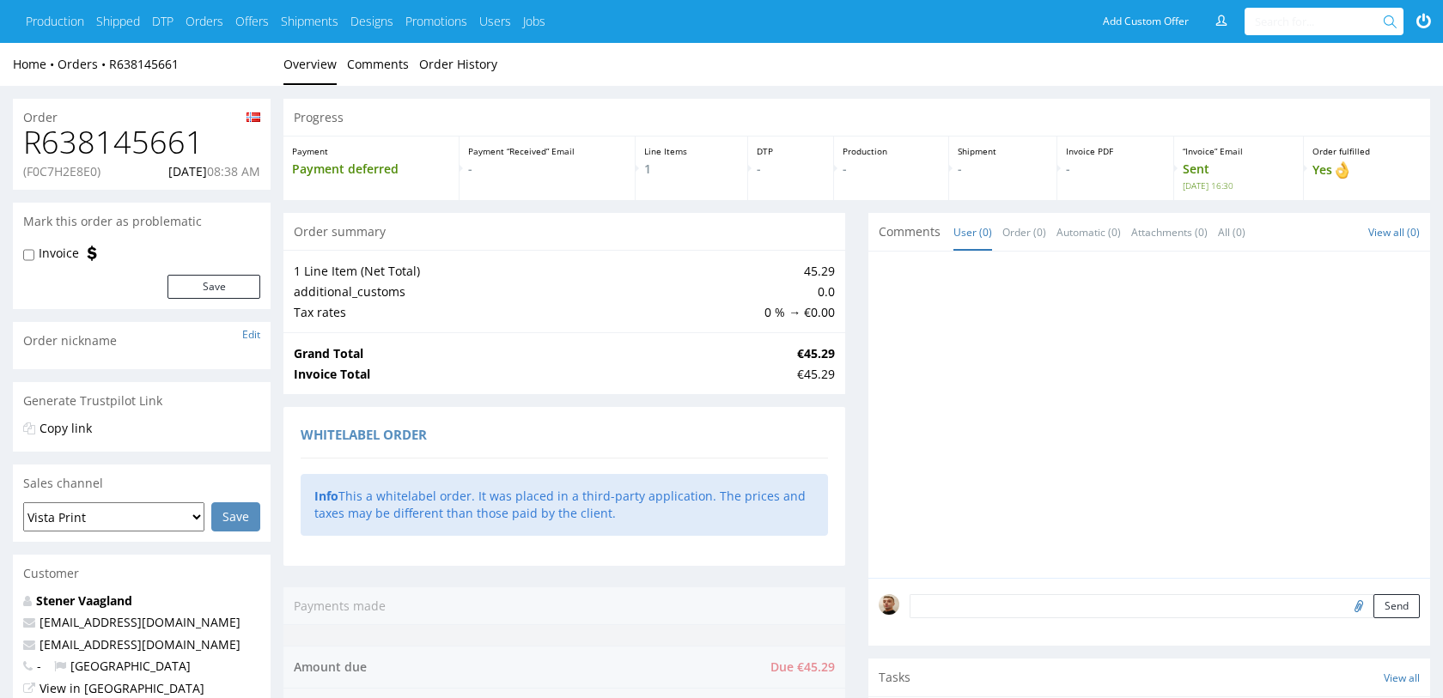
click at [66, 179] on div "R638145661 (F0C7H2E8E0) [DATE] 08:38 AM" at bounding box center [142, 157] width 258 height 64
click at [66, 175] on p "(F0C7H2E8E0)" at bounding box center [61, 171] width 77 height 17
copy p "F0C7H2E8E0"
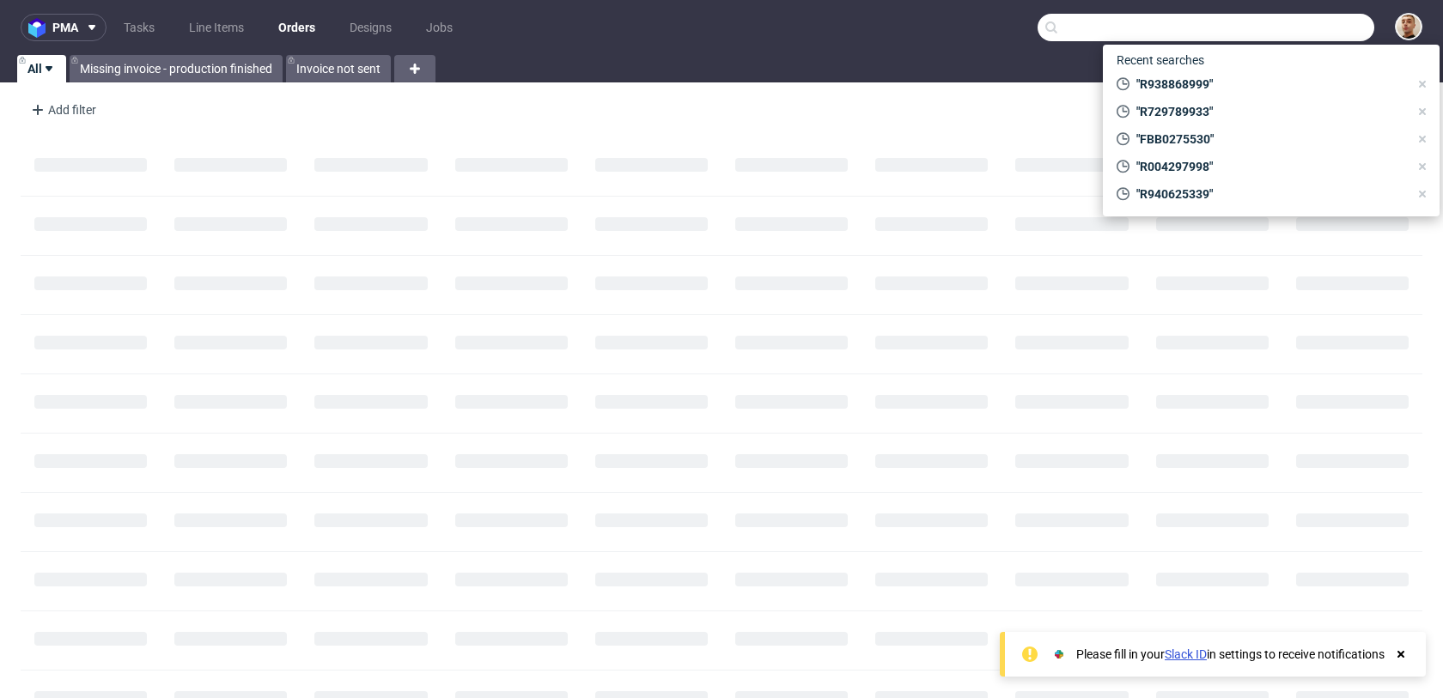
click at [1292, 34] on input "text" at bounding box center [1205, 27] width 337 height 27
paste input "R990490604"
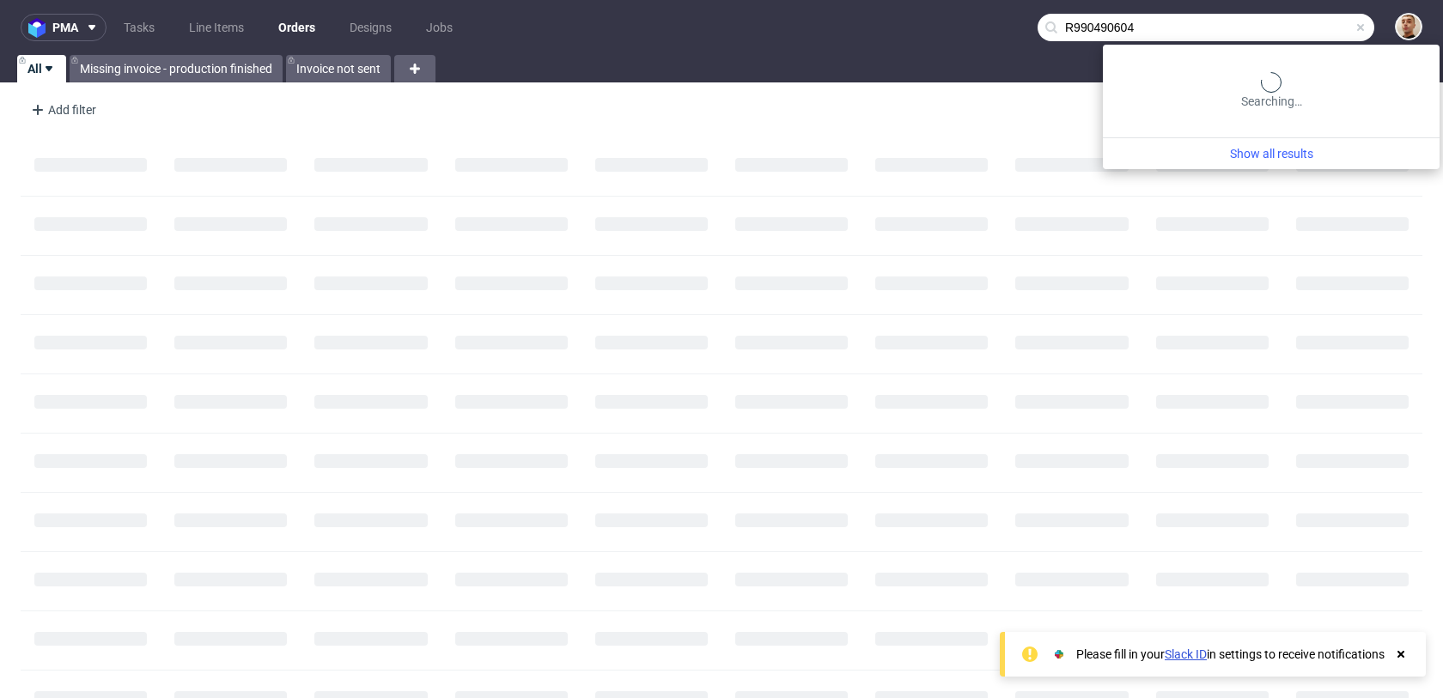
type input "R990490604"
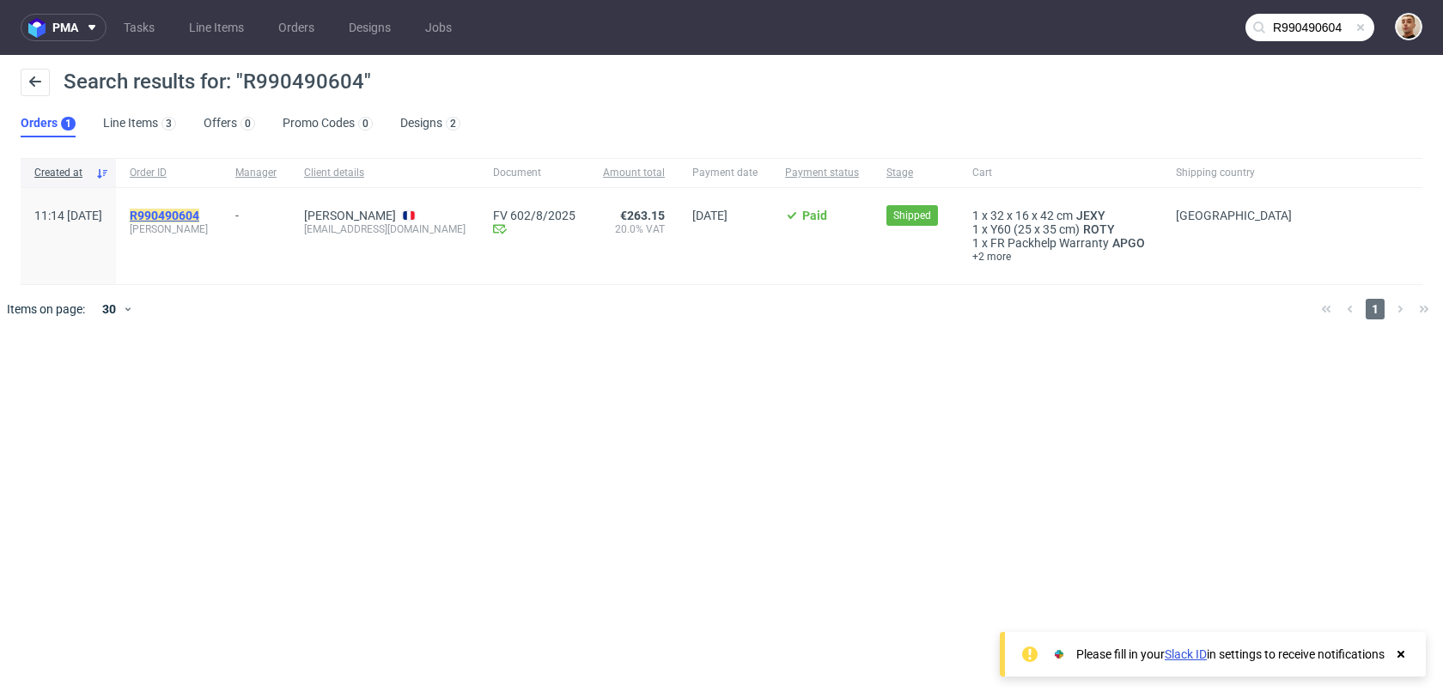
click at [199, 218] on mark "R990490604" at bounding box center [165, 216] width 70 height 14
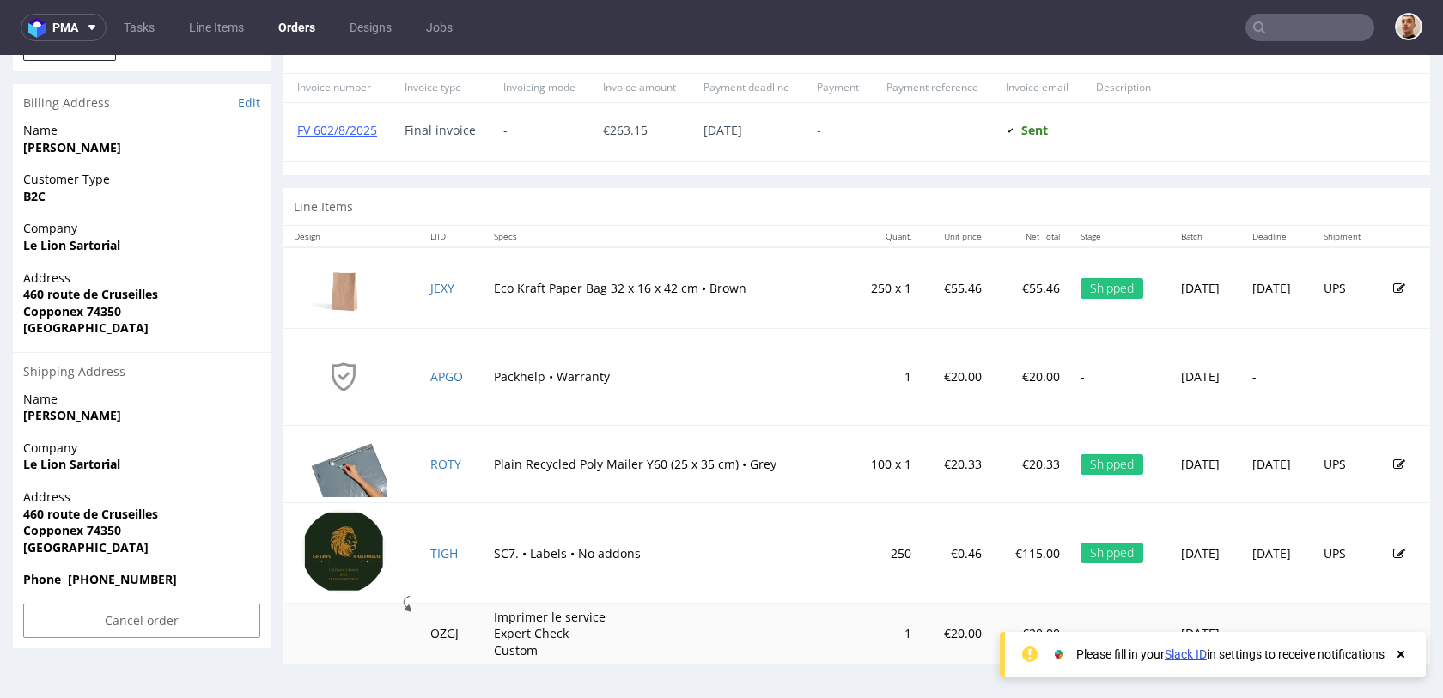
scroll to position [4, 0]
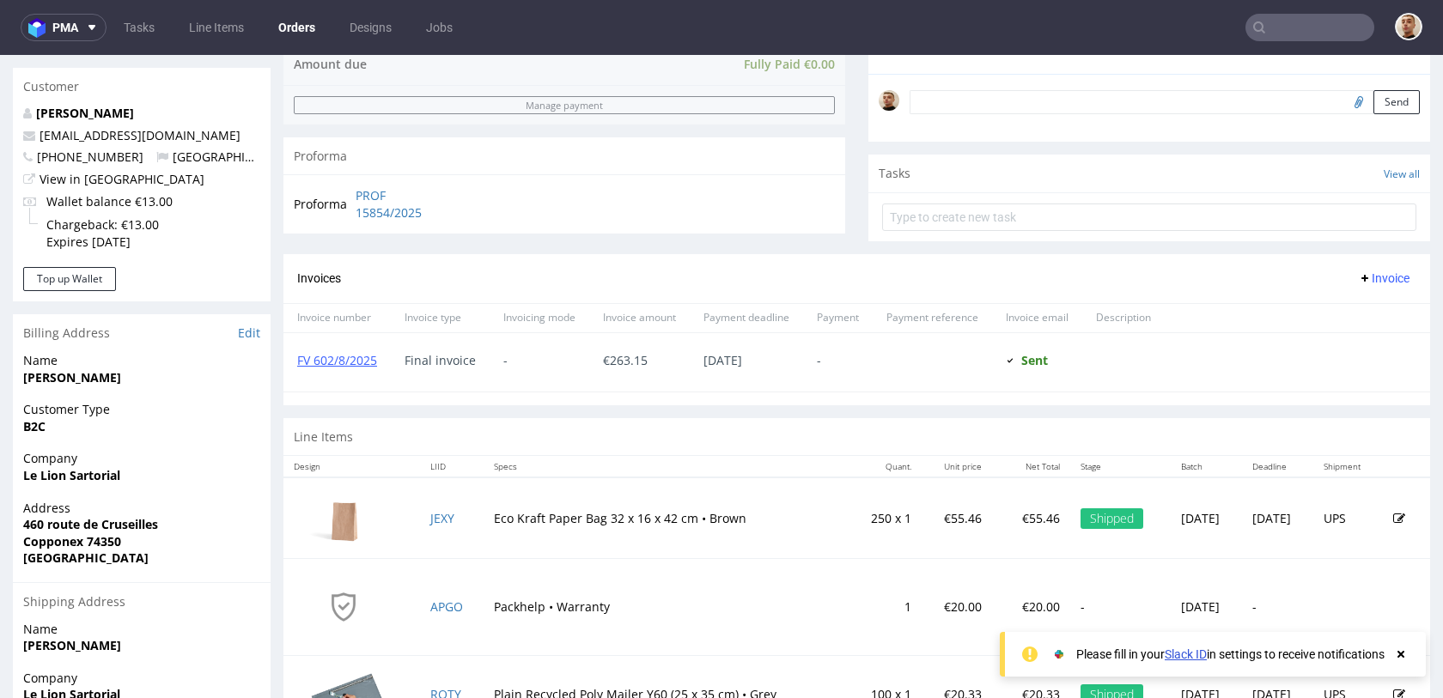
scroll to position [496, 0]
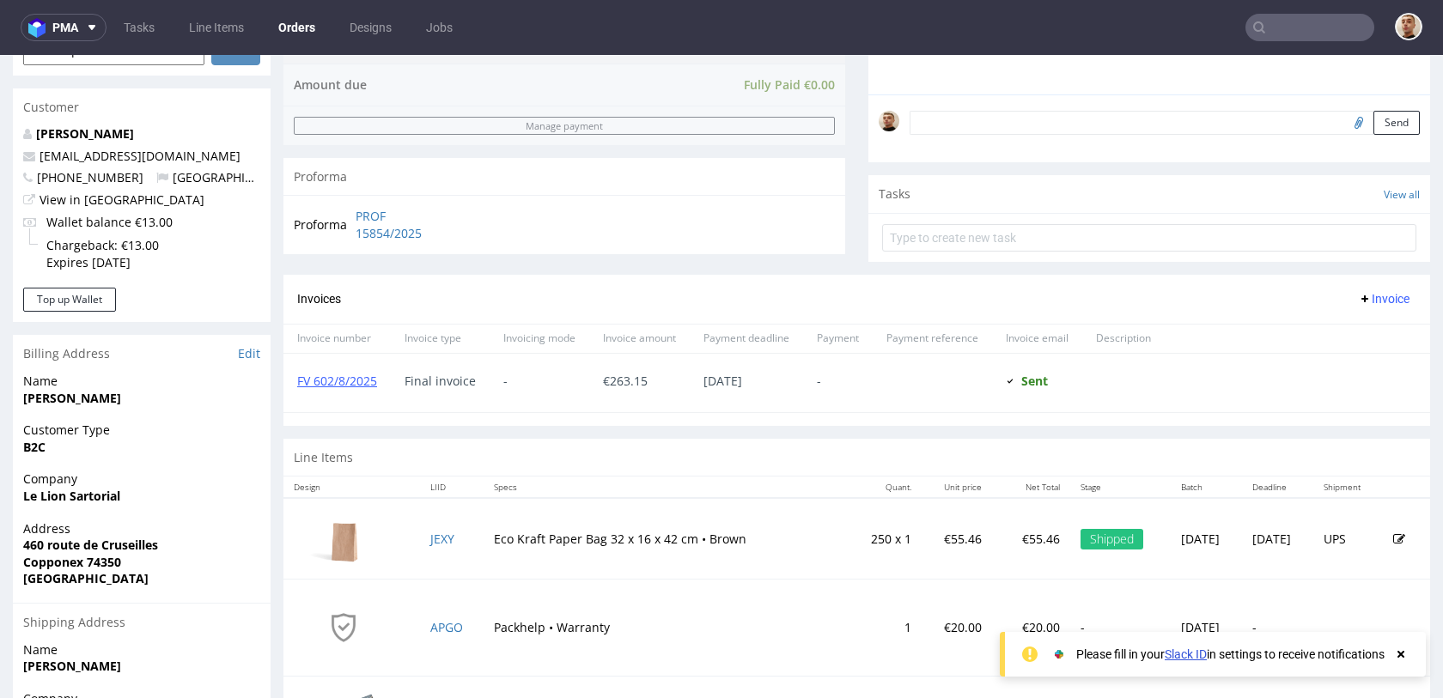
click at [106, 125] on p "Petellat Mathieu" at bounding box center [141, 133] width 237 height 17
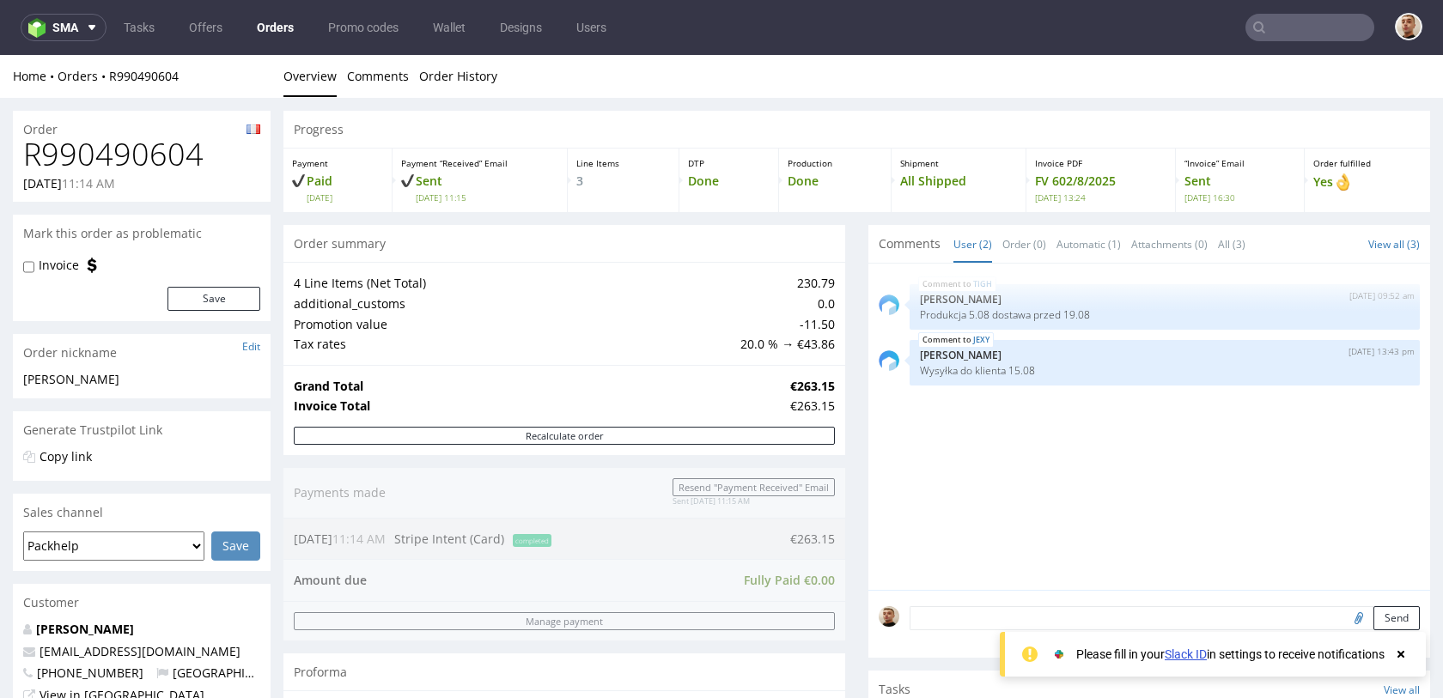
click at [106, 143] on h1 "R990490604" at bounding box center [141, 154] width 237 height 34
copy h1 "R990490604"
click at [163, 144] on h1 "R990490604" at bounding box center [141, 154] width 237 height 34
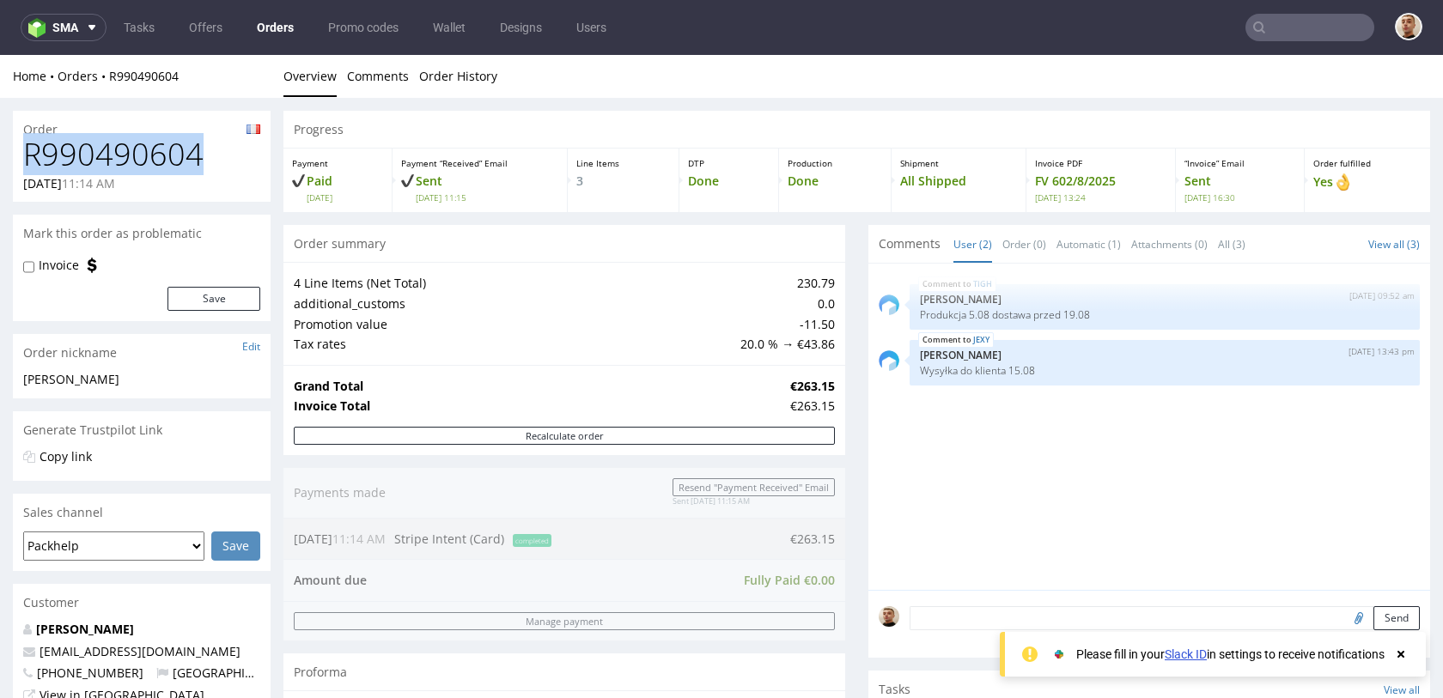
copy h1 "R990490604"
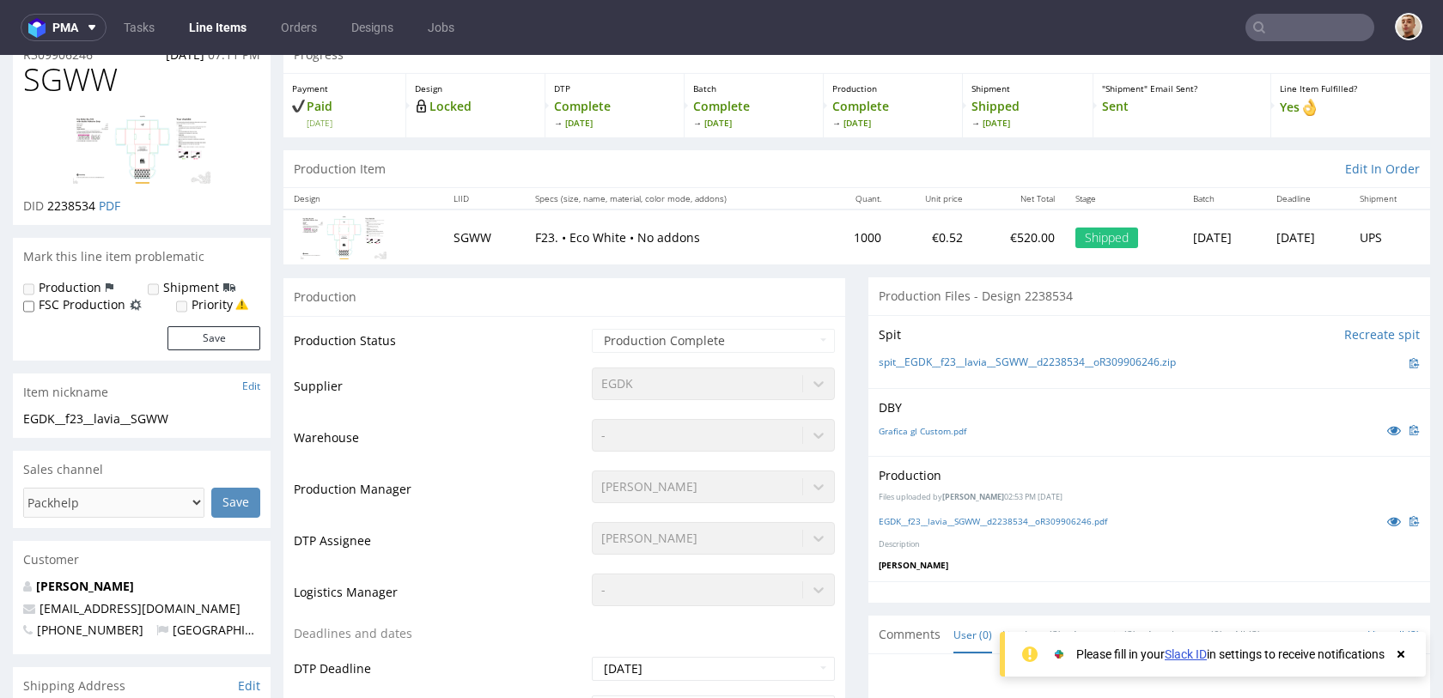
scroll to position [92, 0]
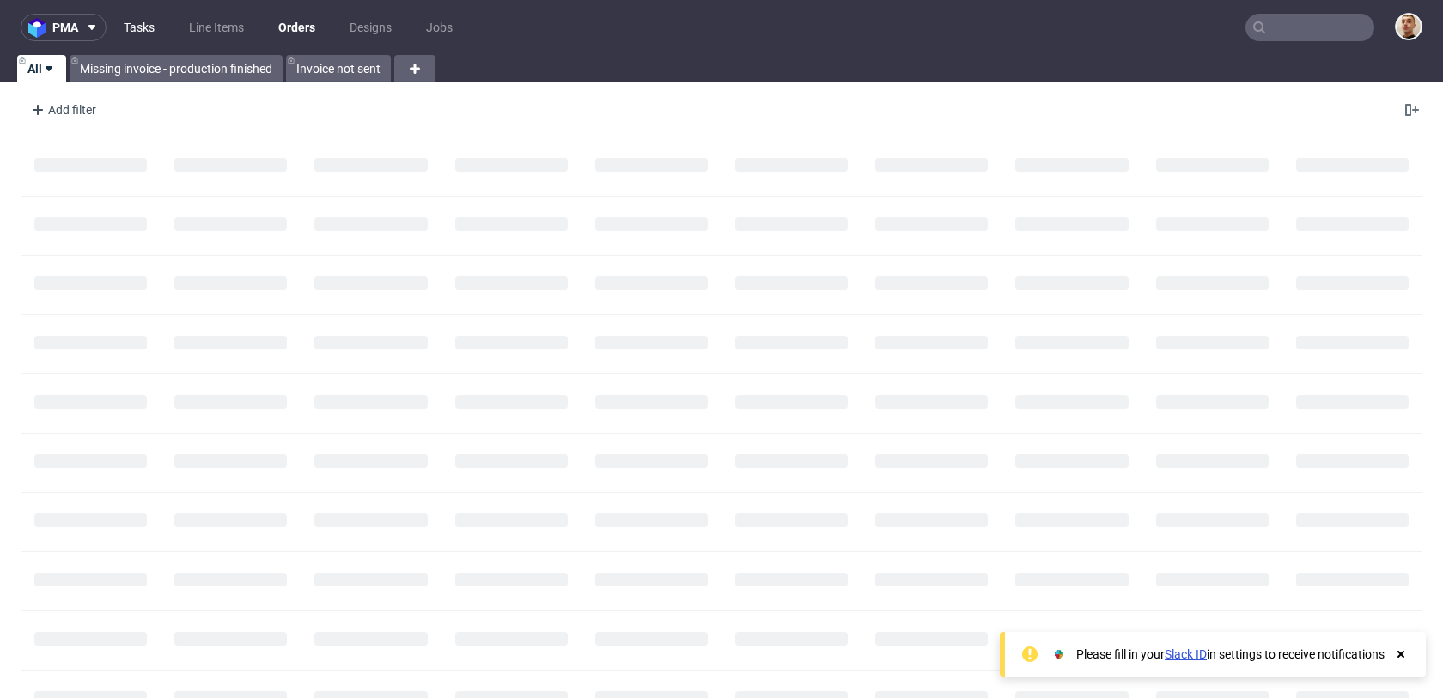
click at [133, 39] on link "Tasks" at bounding box center [139, 27] width 52 height 27
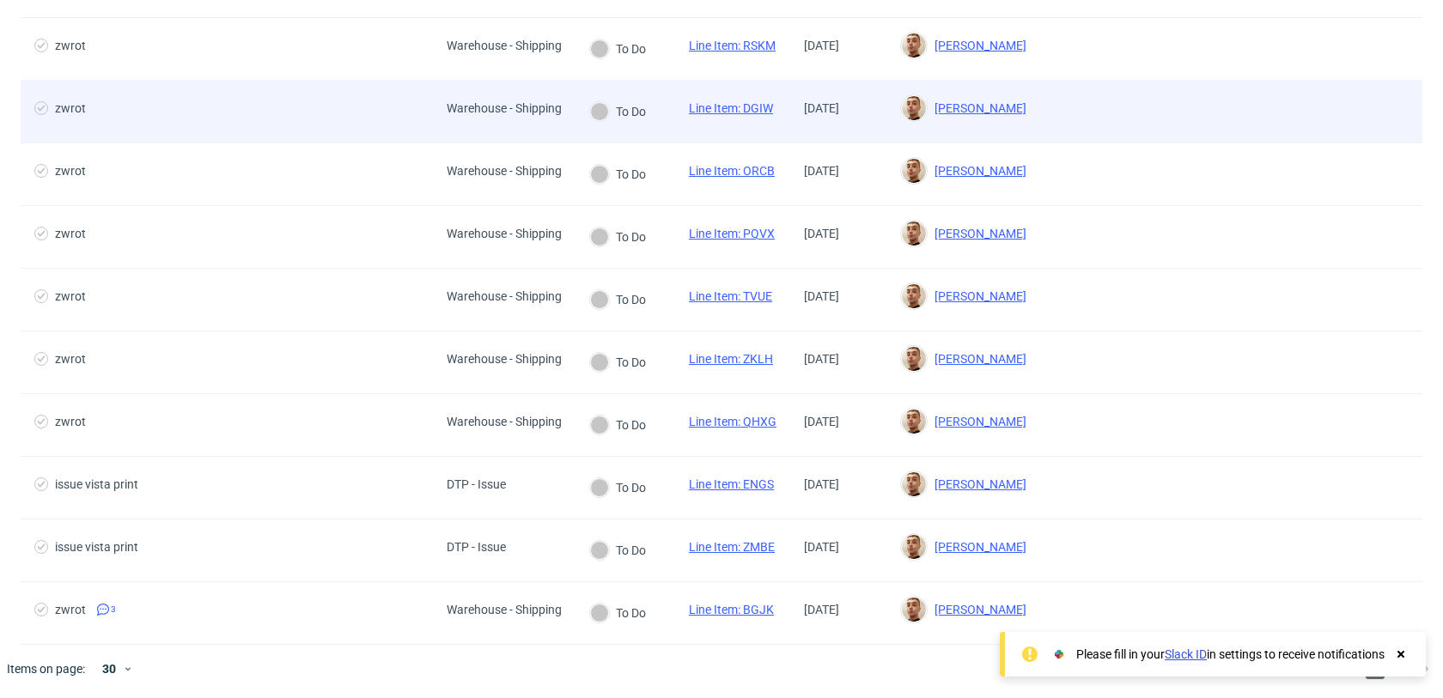
scroll to position [277, 0]
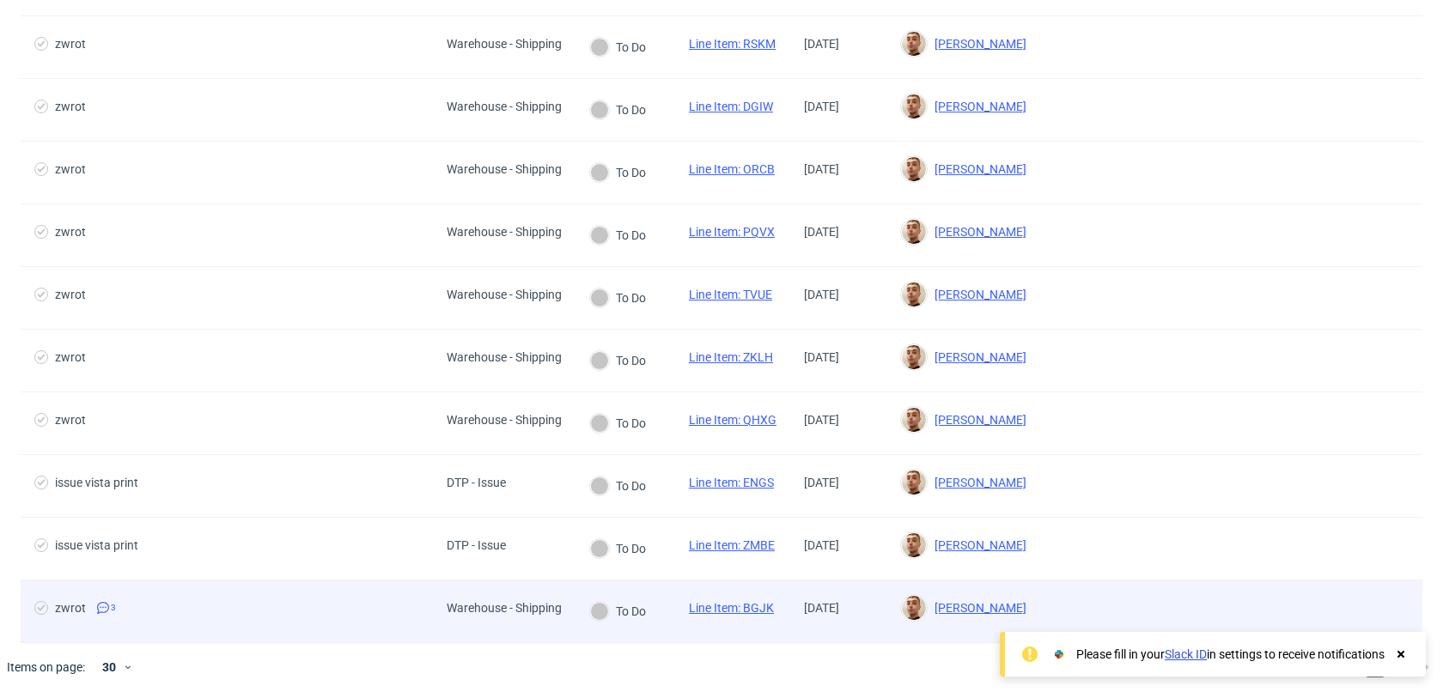
click at [336, 632] on div "zwrot 3" at bounding box center [227, 612] width 412 height 62
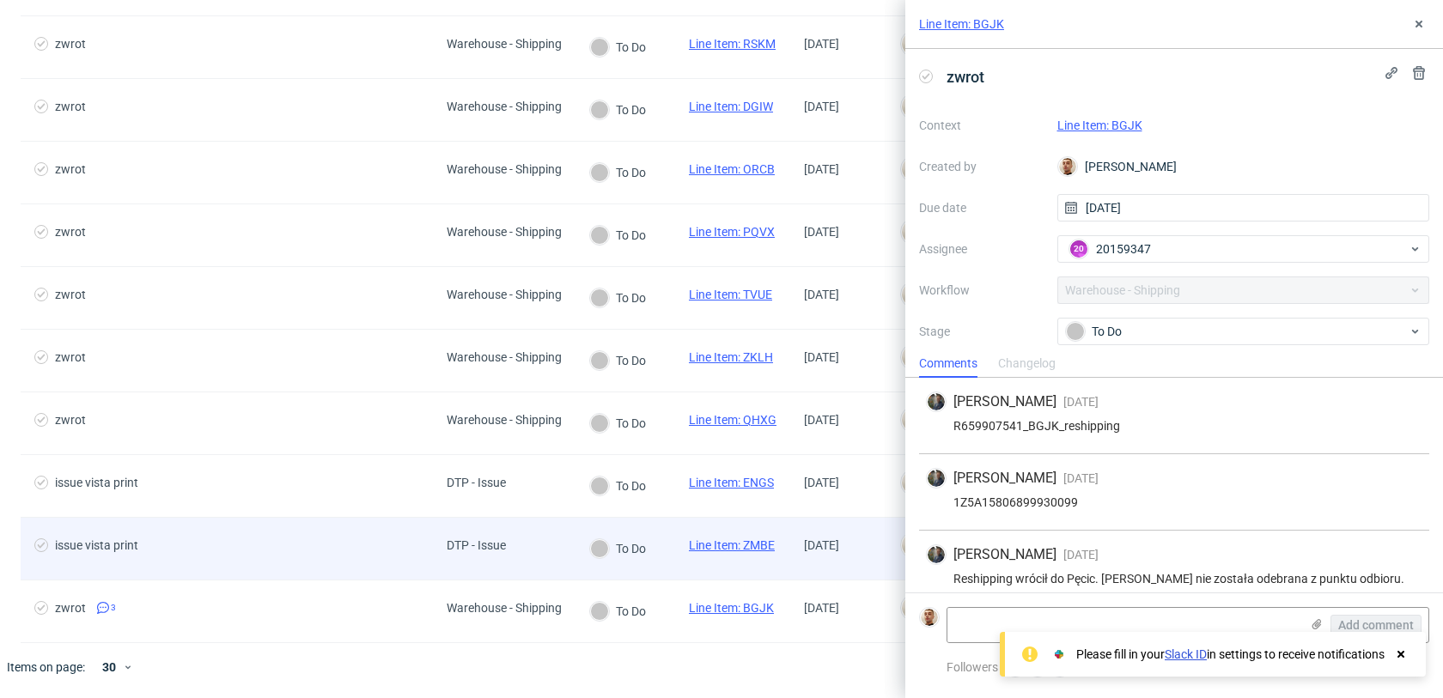
scroll to position [13, 0]
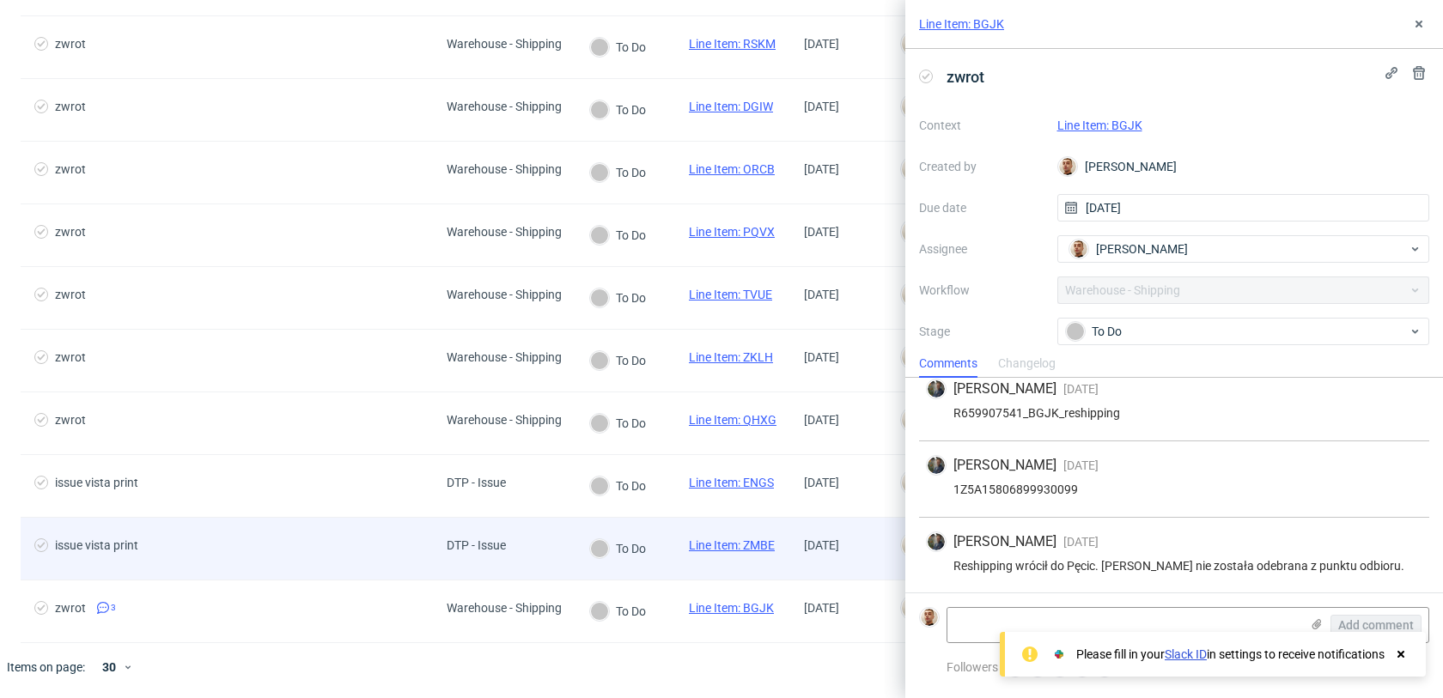
click at [369, 554] on span "issue vista print" at bounding box center [226, 548] width 385 height 21
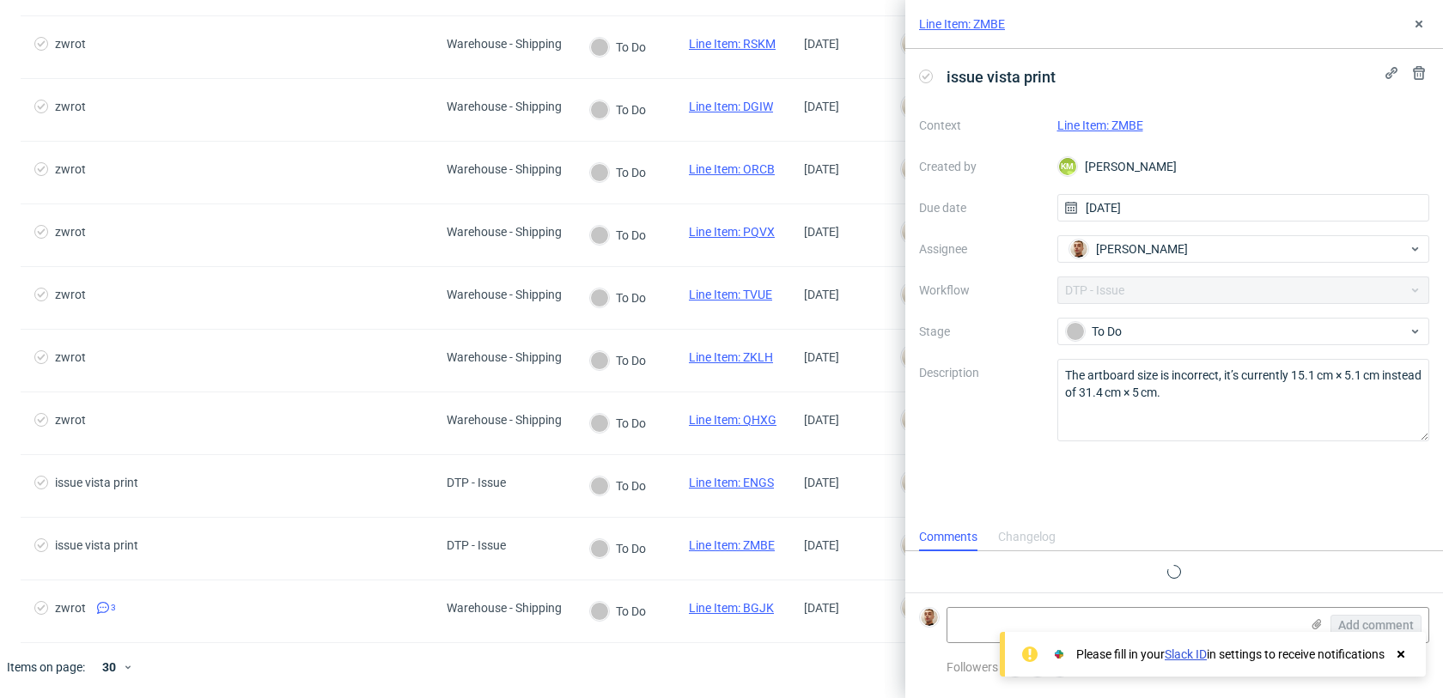
scroll to position [14, 0]
click at [1114, 126] on link "Line Item: ZMBE" at bounding box center [1100, 126] width 86 height 14
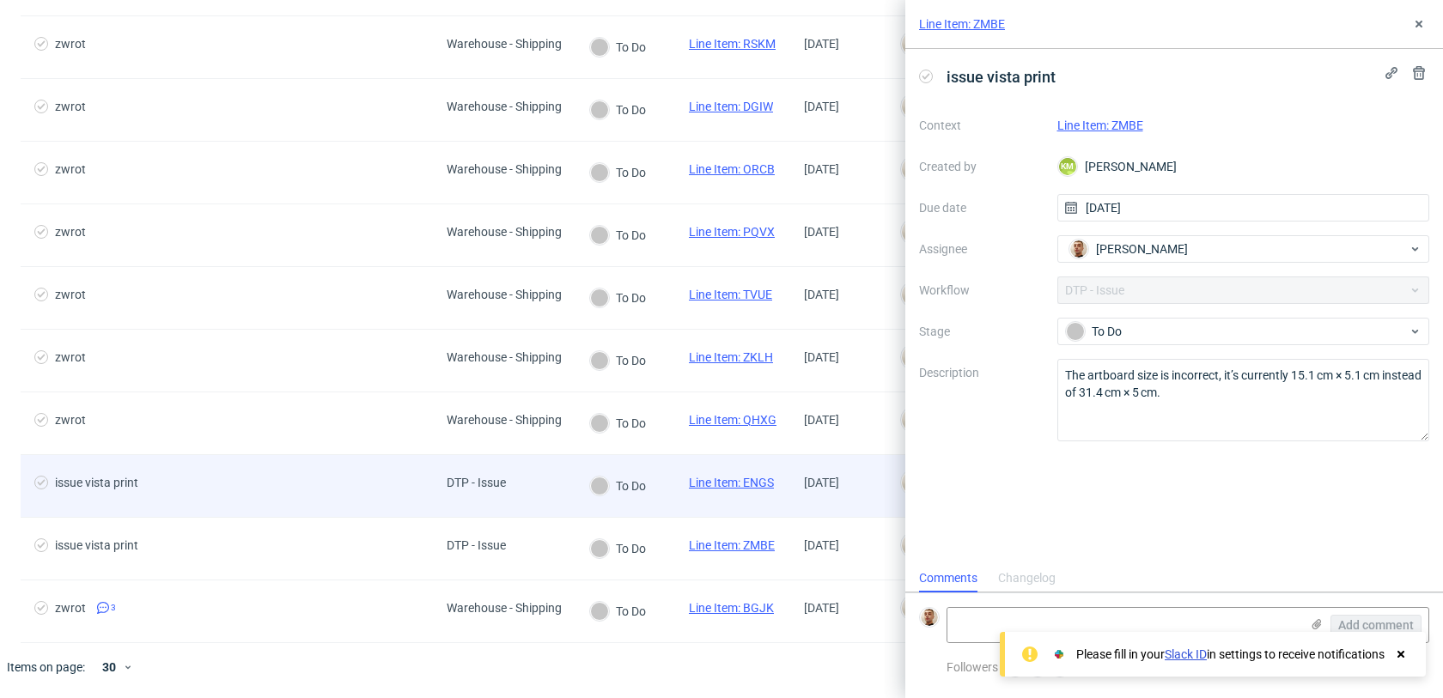
click at [386, 478] on span "issue vista print" at bounding box center [226, 486] width 385 height 21
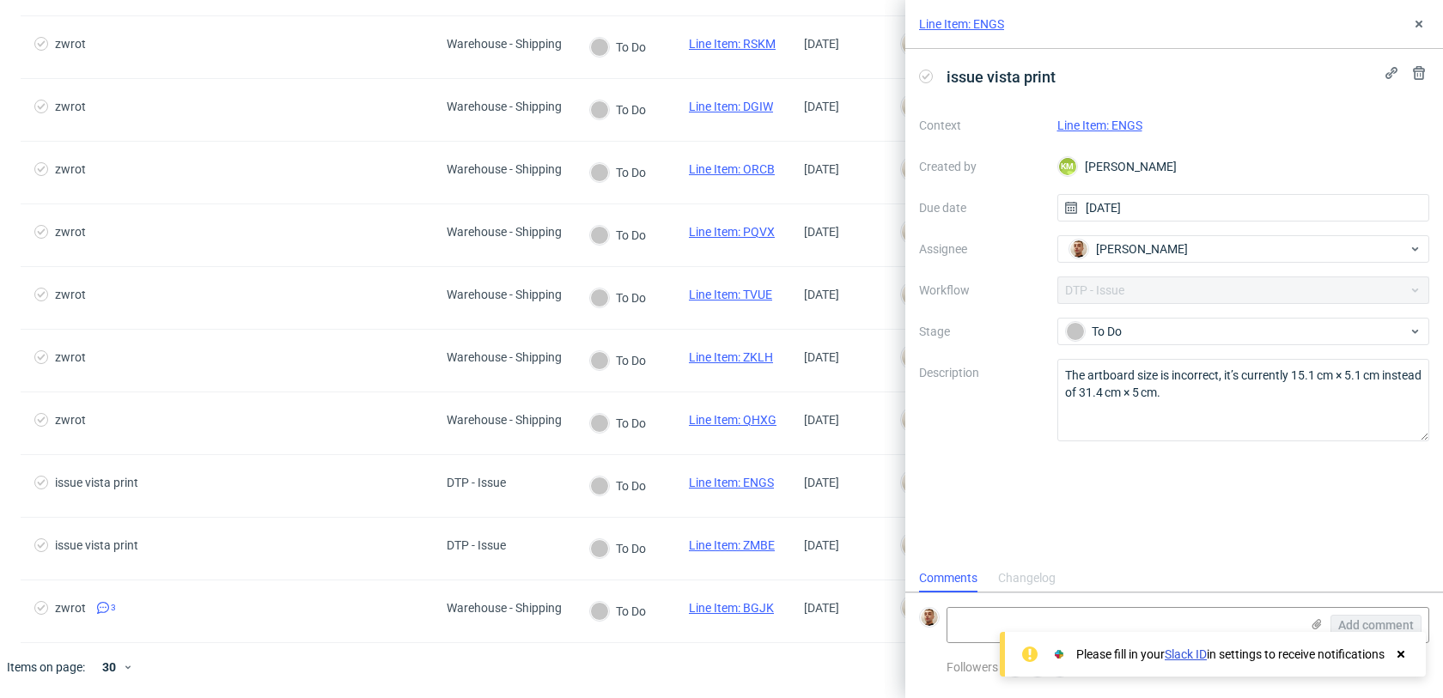
scroll to position [14, 0]
click at [1079, 122] on link "Line Item: ENGS" at bounding box center [1099, 126] width 85 height 14
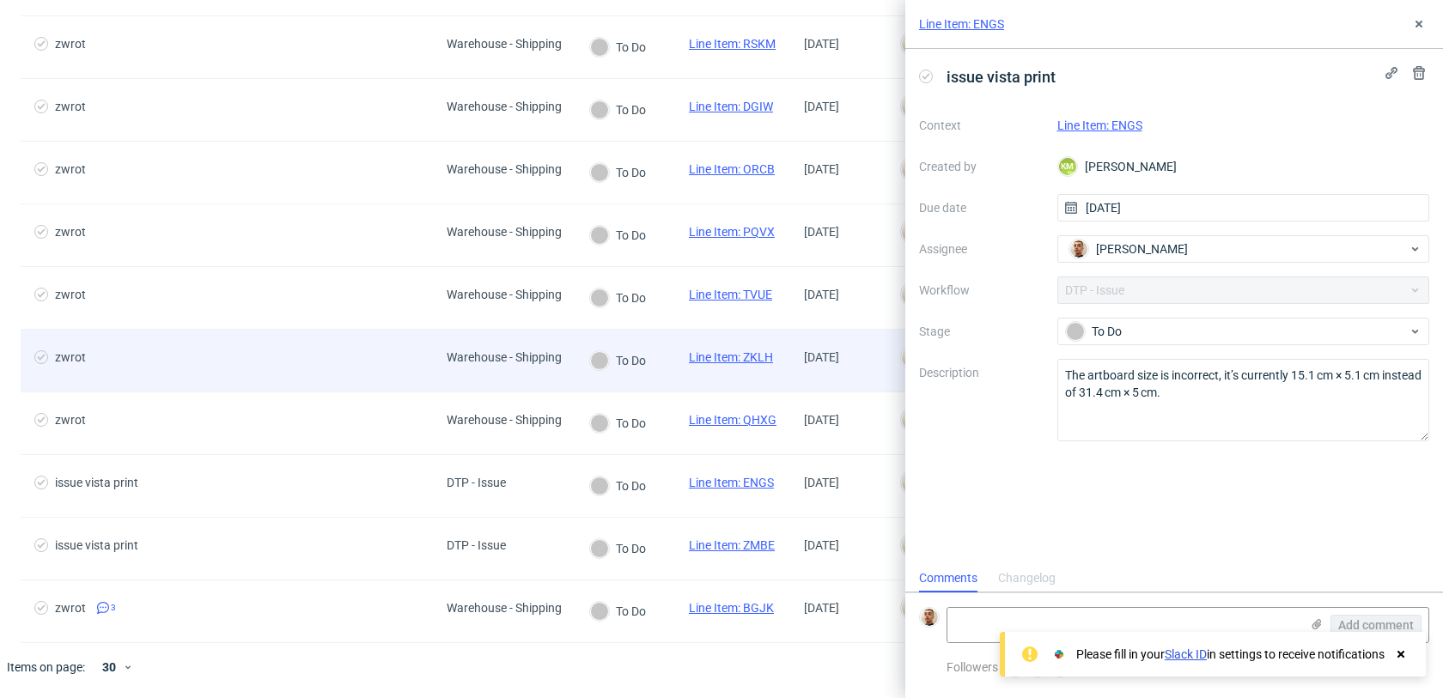
scroll to position [0, 0]
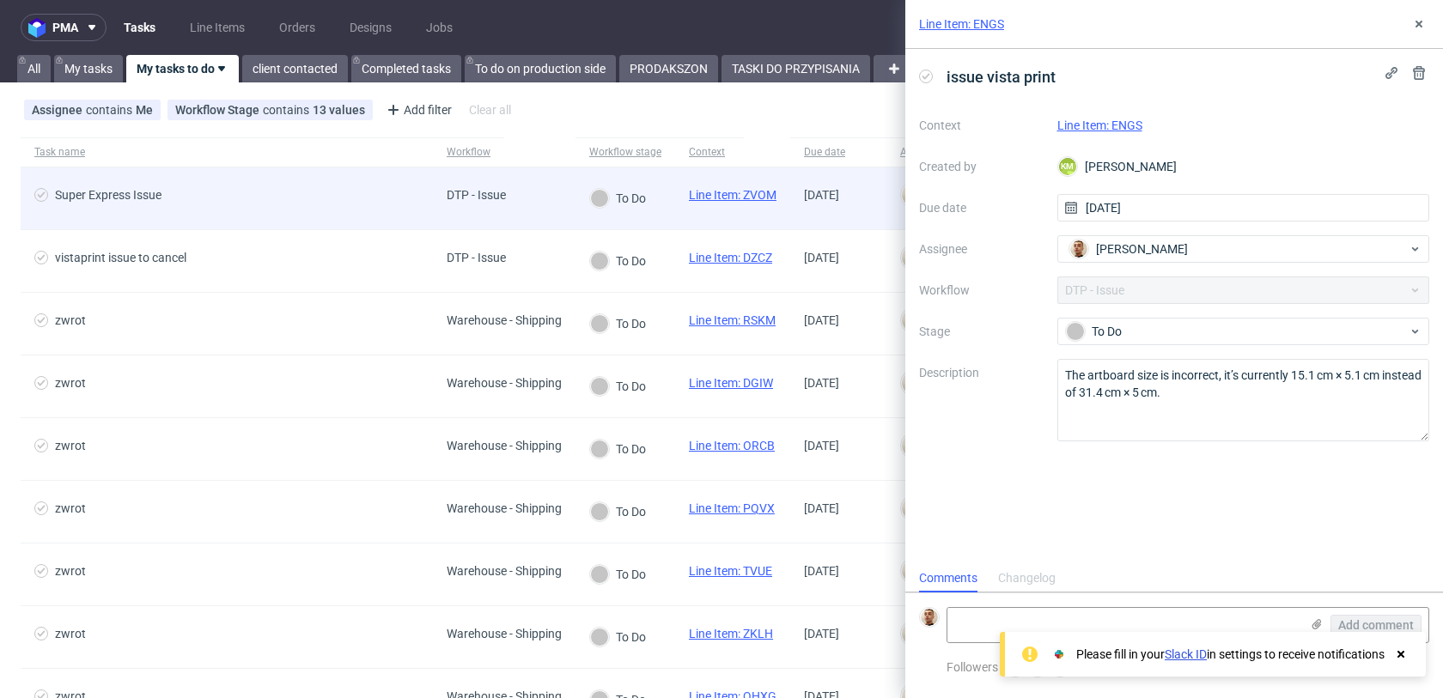
click at [323, 201] on span "Super Express Issue" at bounding box center [226, 198] width 385 height 21
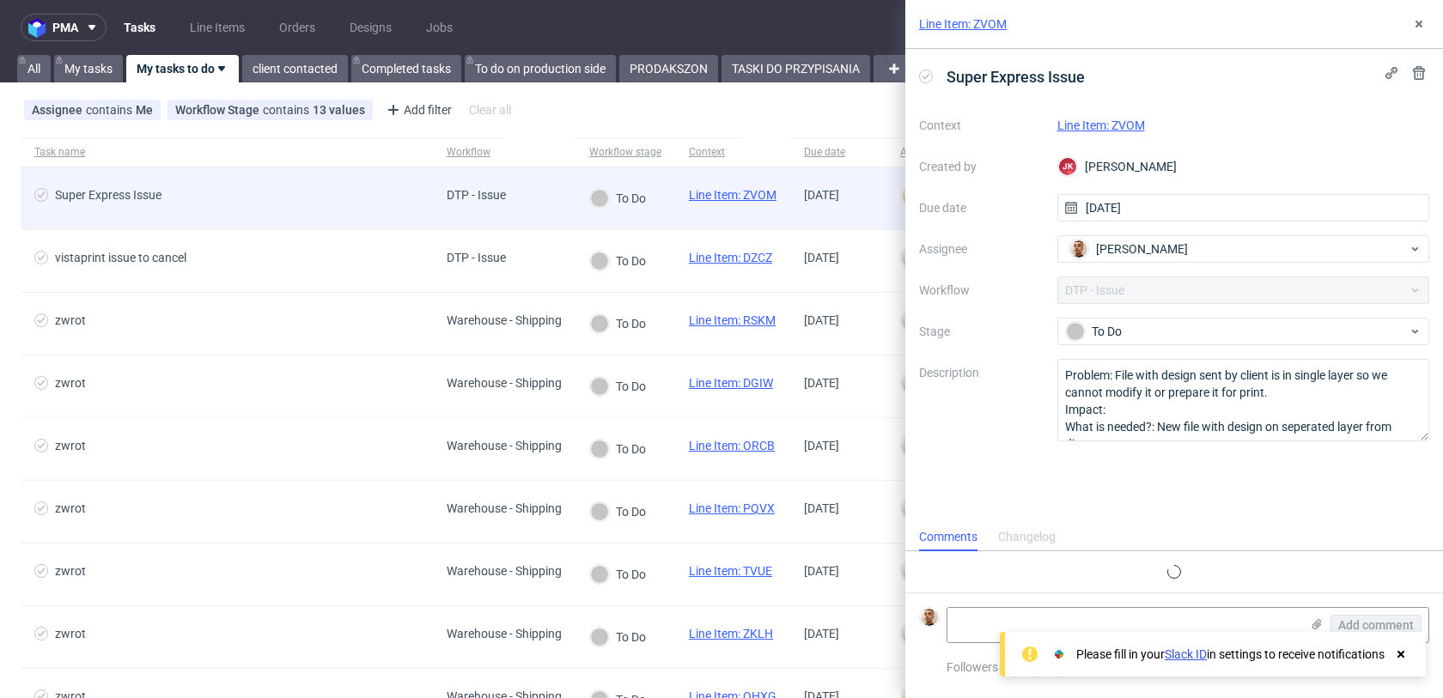
scroll to position [14, 0]
click at [351, 195] on span "Super Express Issue" at bounding box center [226, 198] width 385 height 21
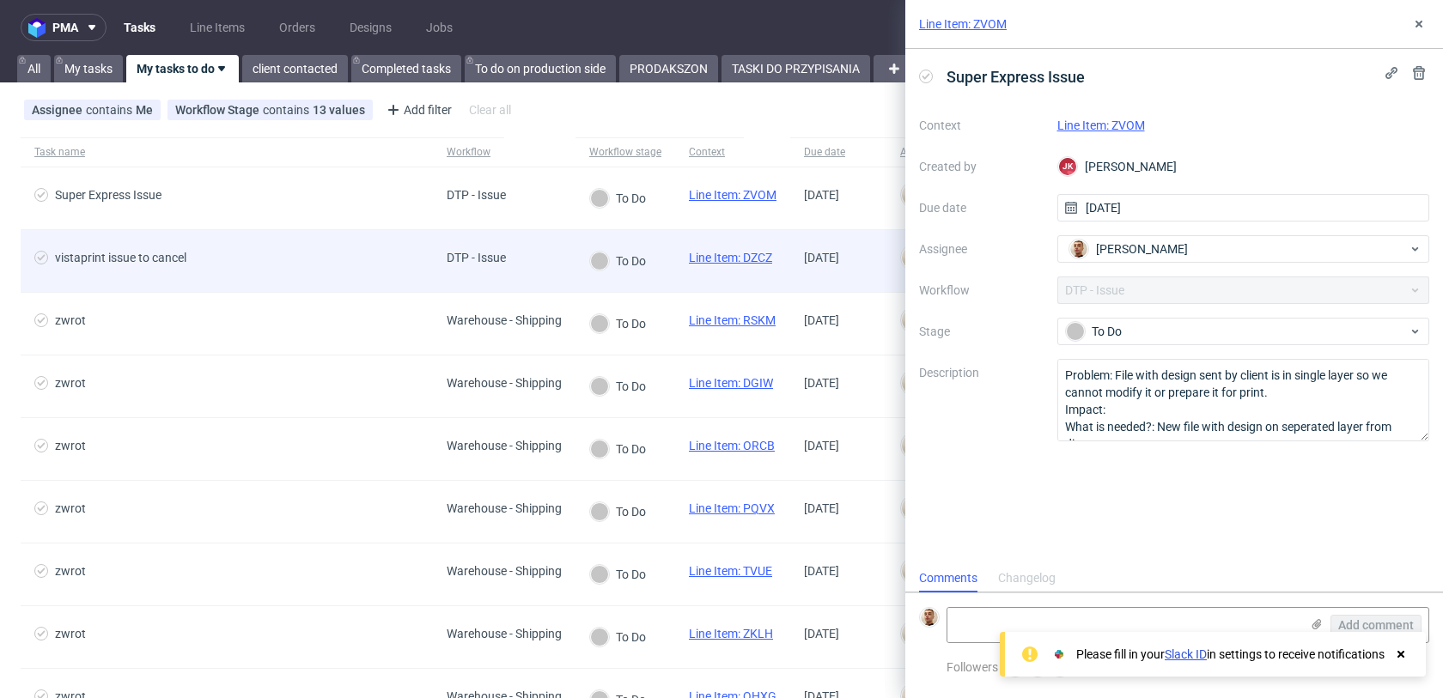
click at [345, 249] on div "vistaprint issue to cancel" at bounding box center [227, 261] width 412 height 62
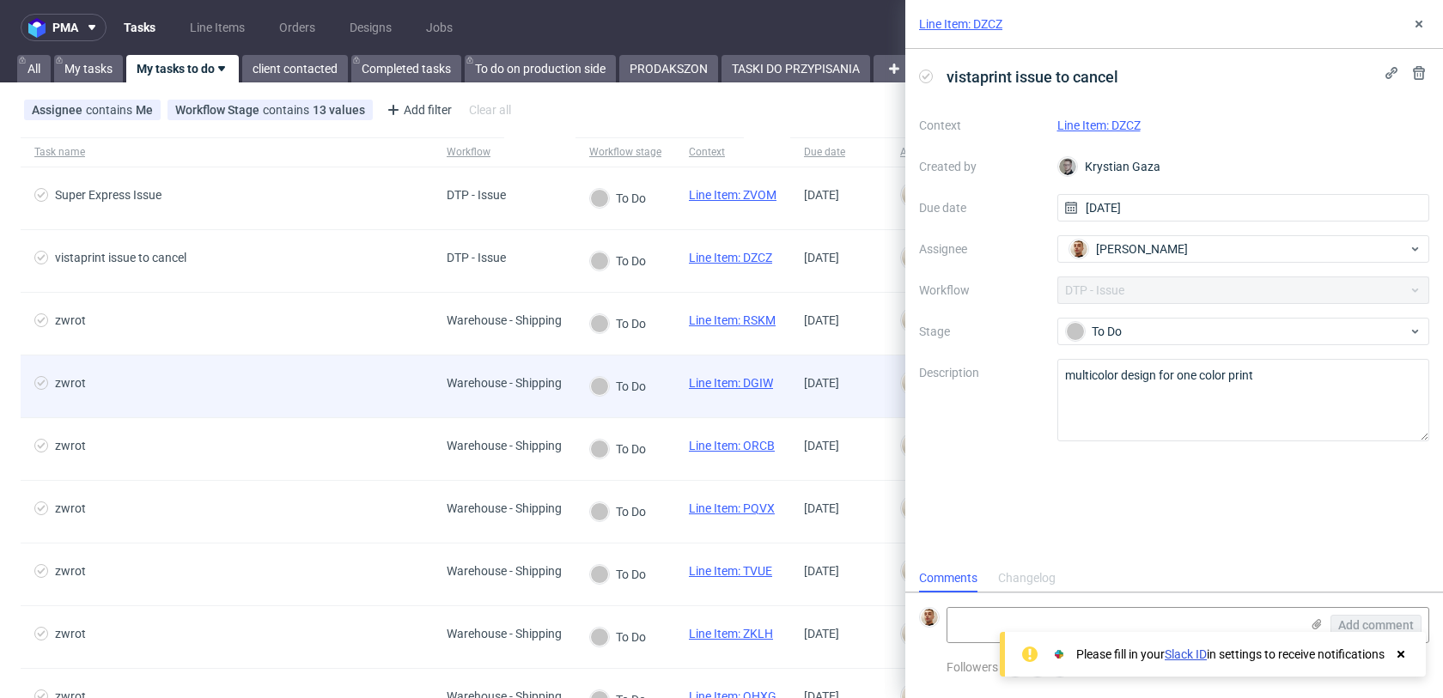
scroll to position [277, 0]
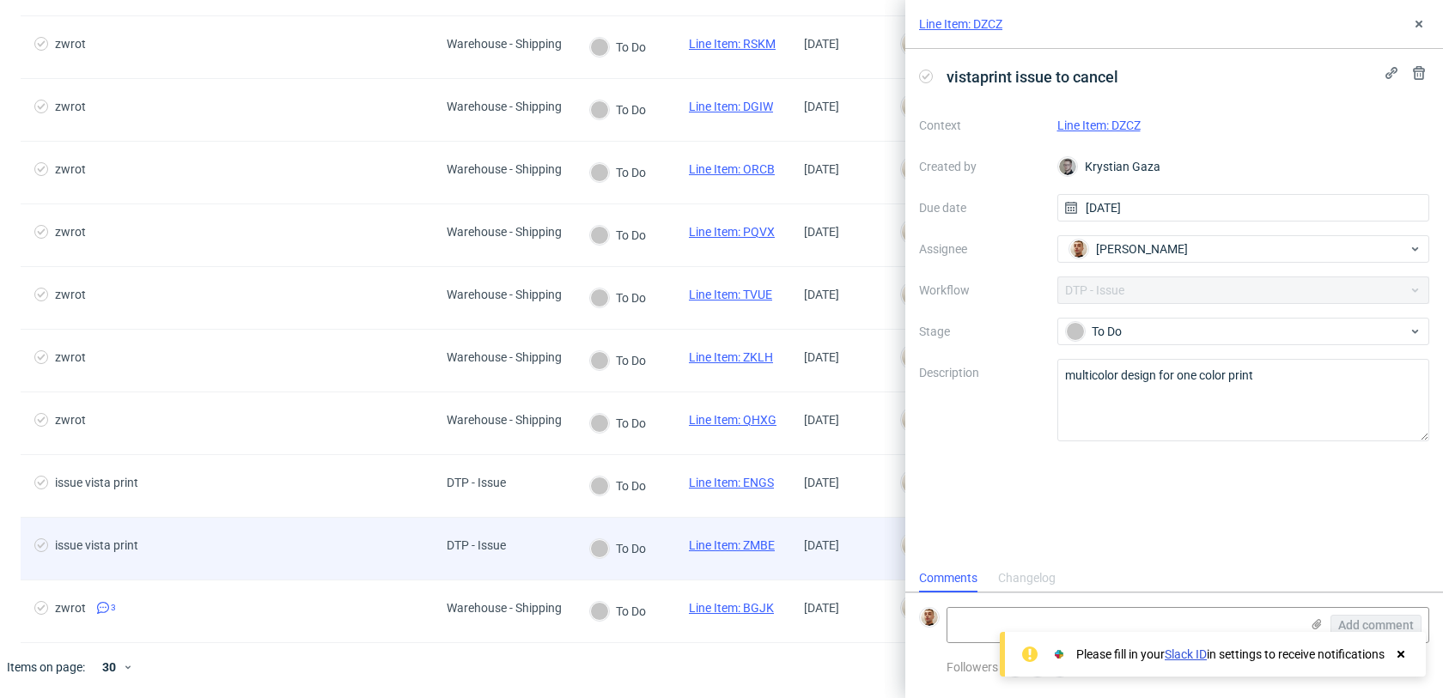
click at [342, 561] on div "issue vista print" at bounding box center [227, 549] width 412 height 62
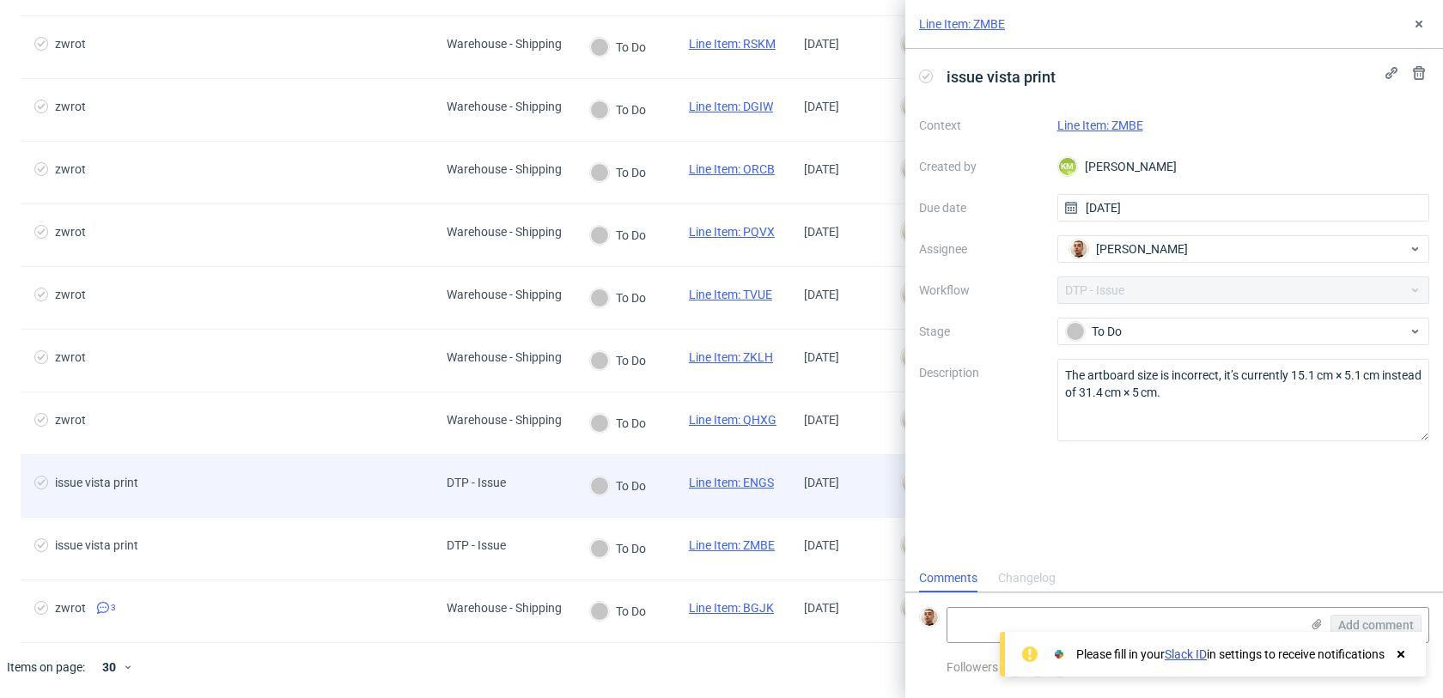
click at [337, 504] on div "issue vista print" at bounding box center [227, 486] width 412 height 62
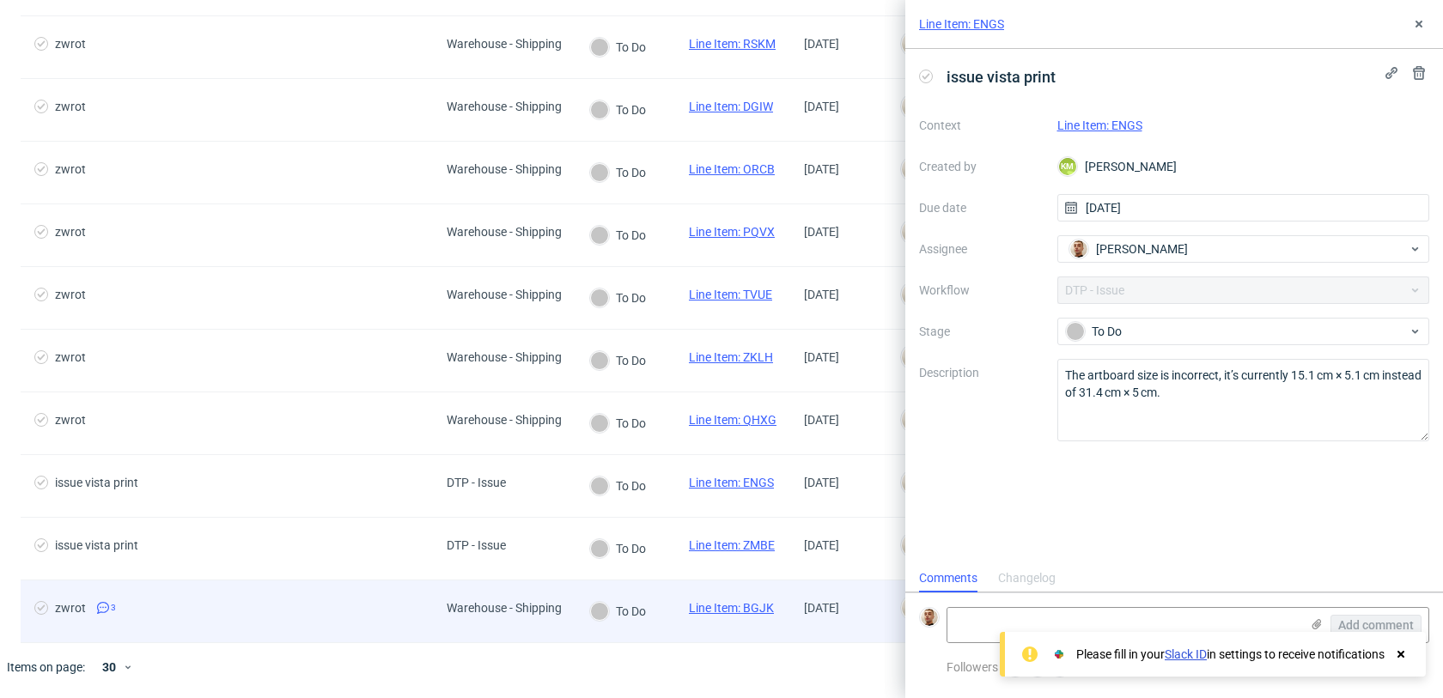
click at [334, 622] on div "zwrot 3" at bounding box center [227, 612] width 412 height 62
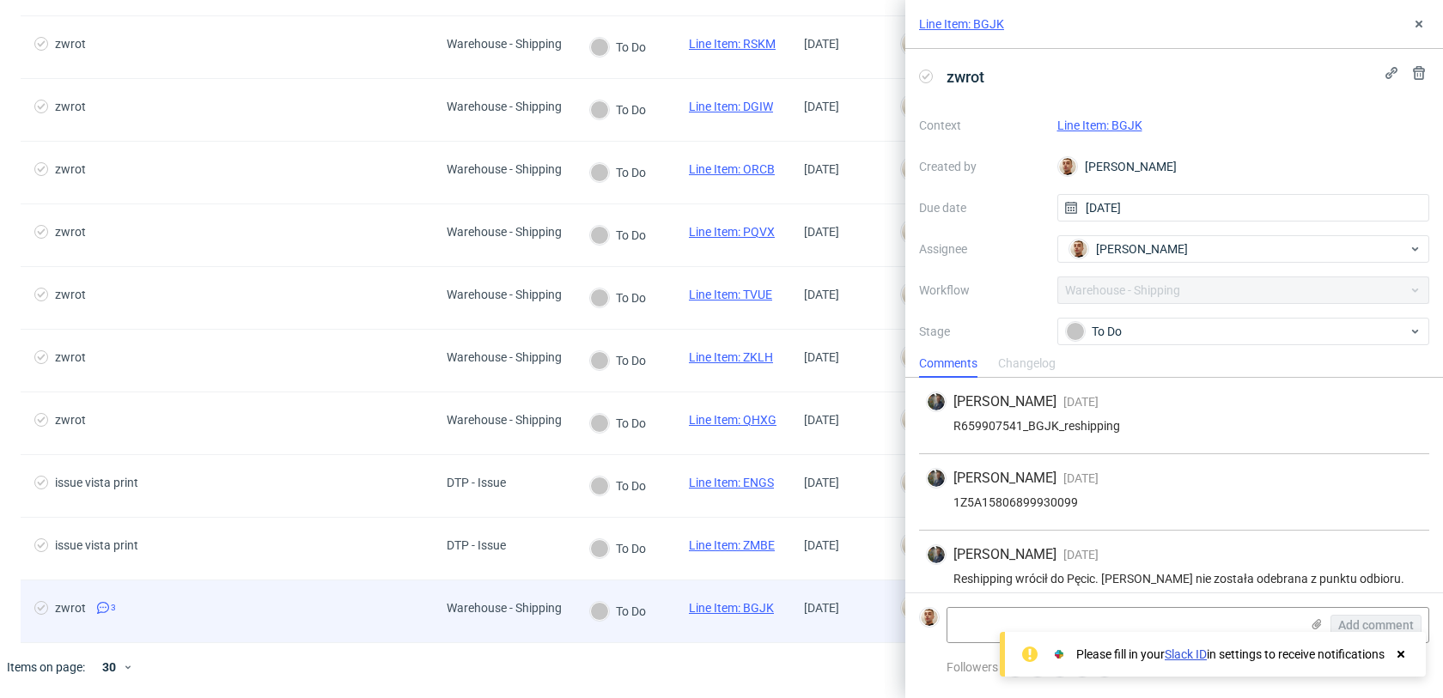
scroll to position [13, 0]
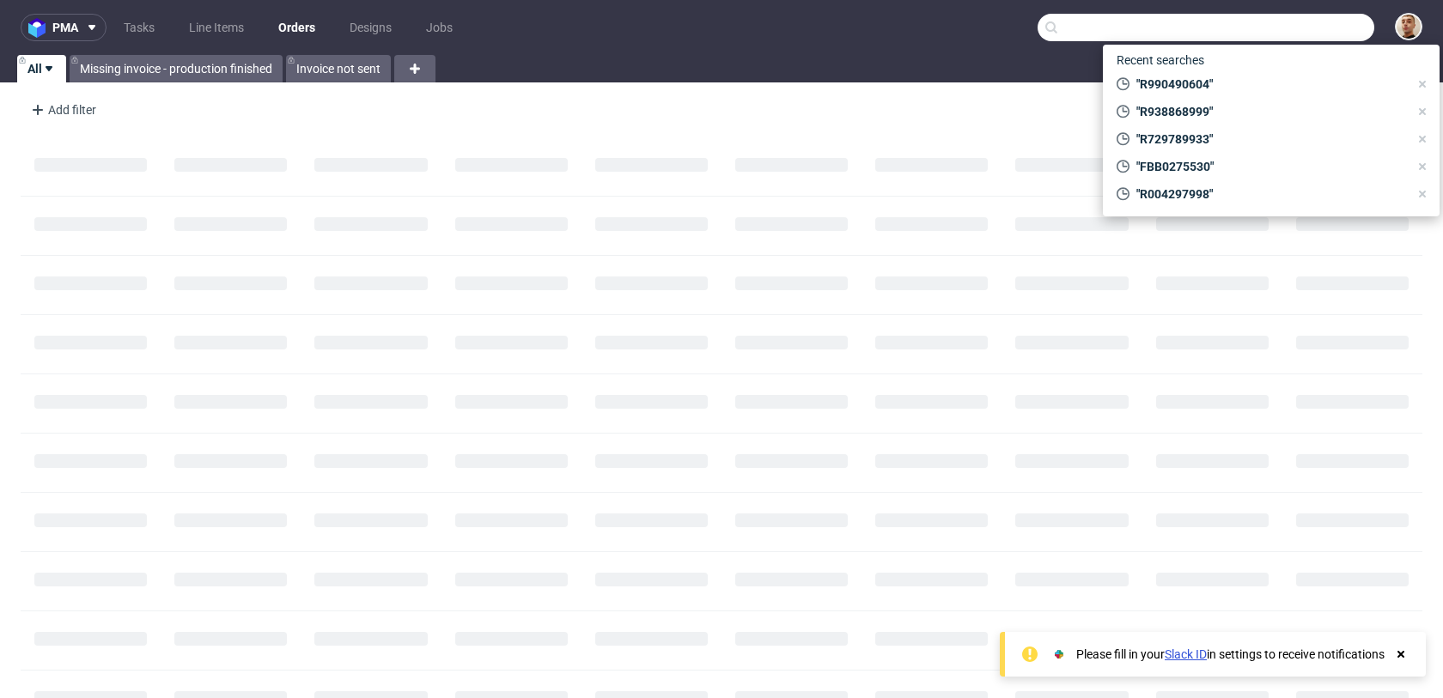
click at [1300, 37] on input "text" at bounding box center [1205, 27] width 337 height 27
paste input "R093913208"
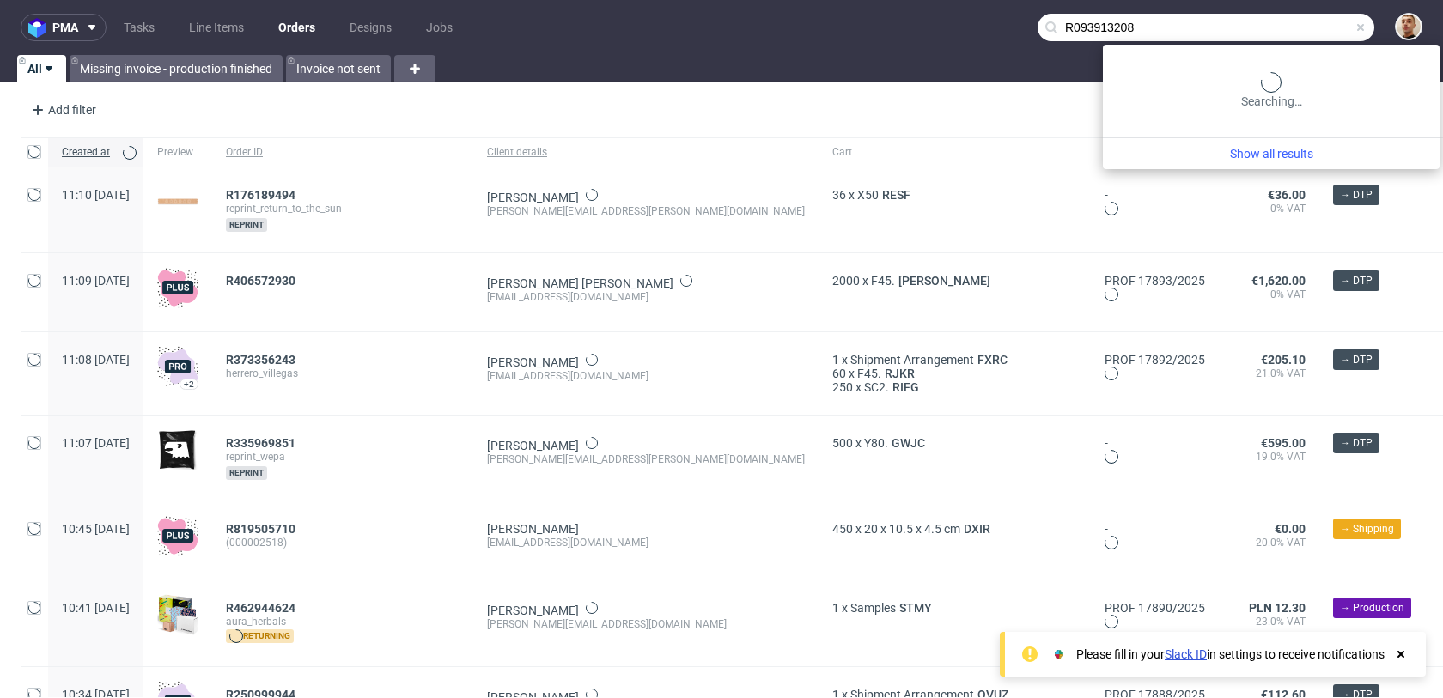
type input "R093913208"
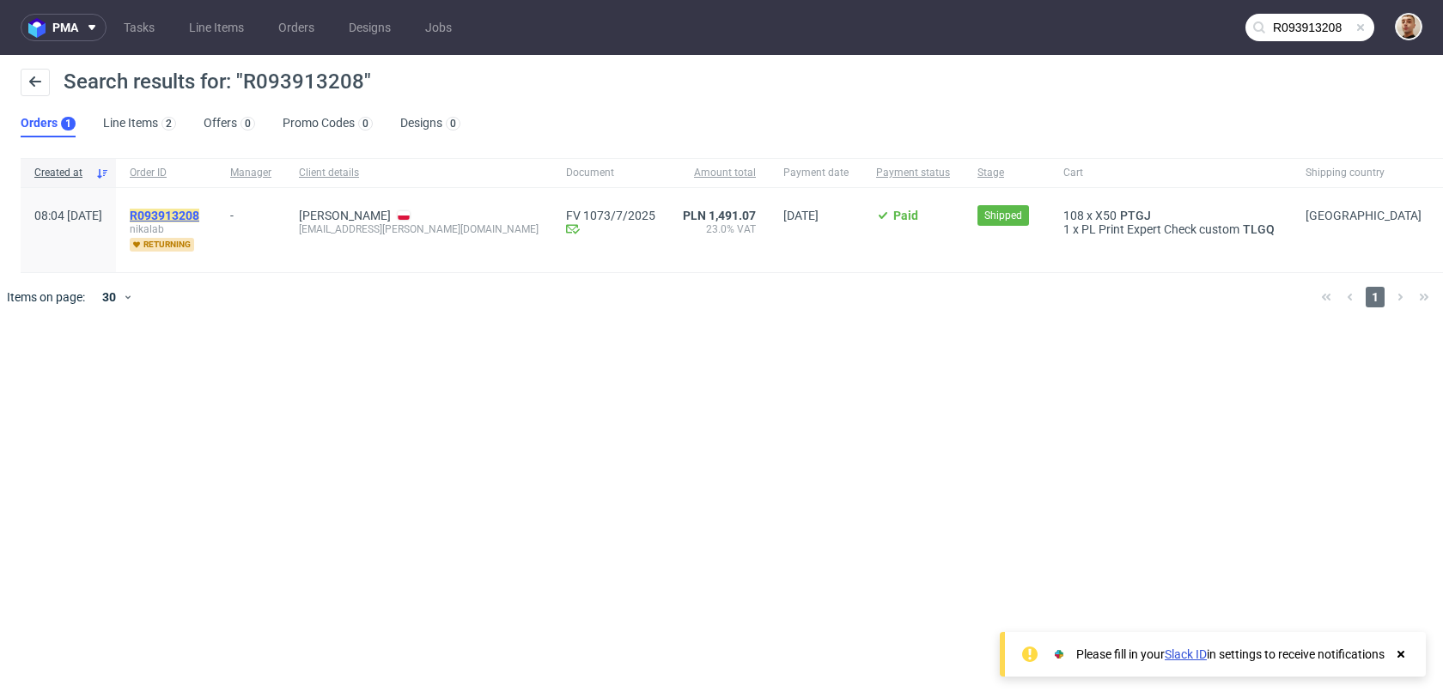
click at [199, 215] on mark "R093913208" at bounding box center [165, 216] width 70 height 14
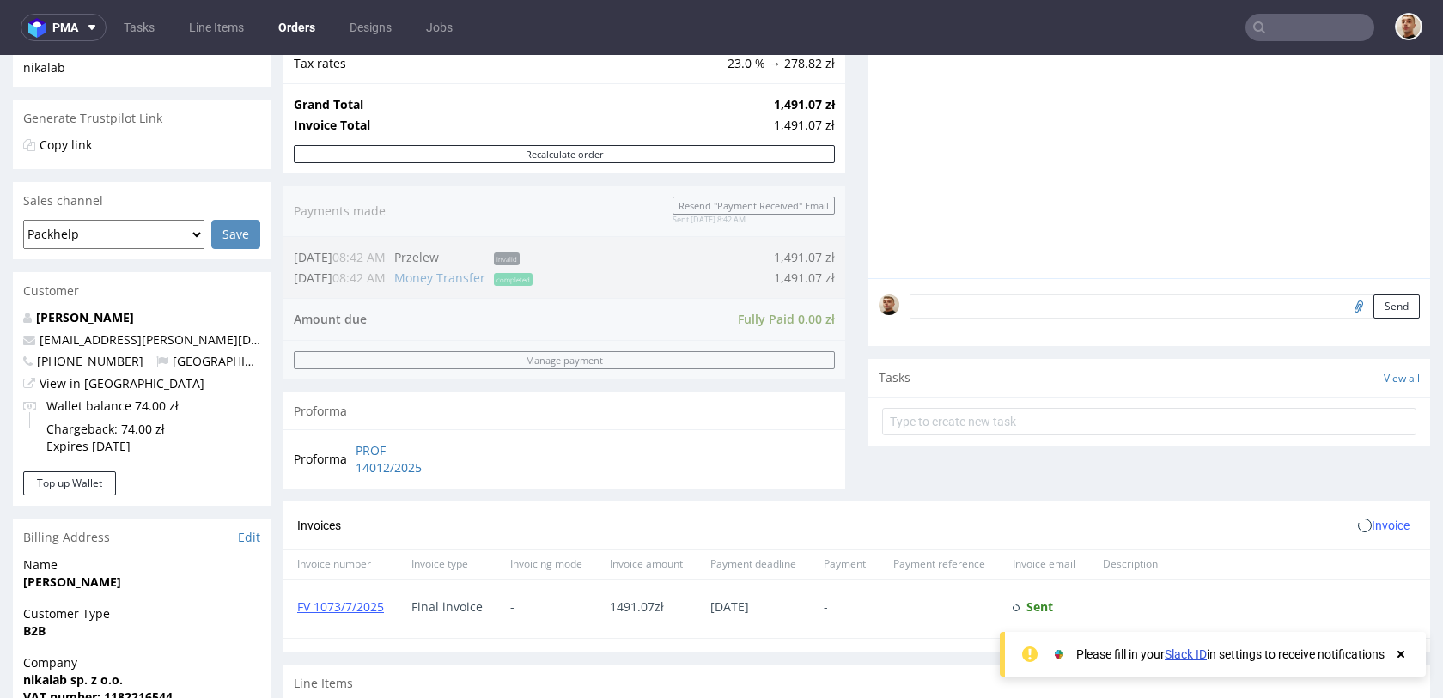
scroll to position [796, 0]
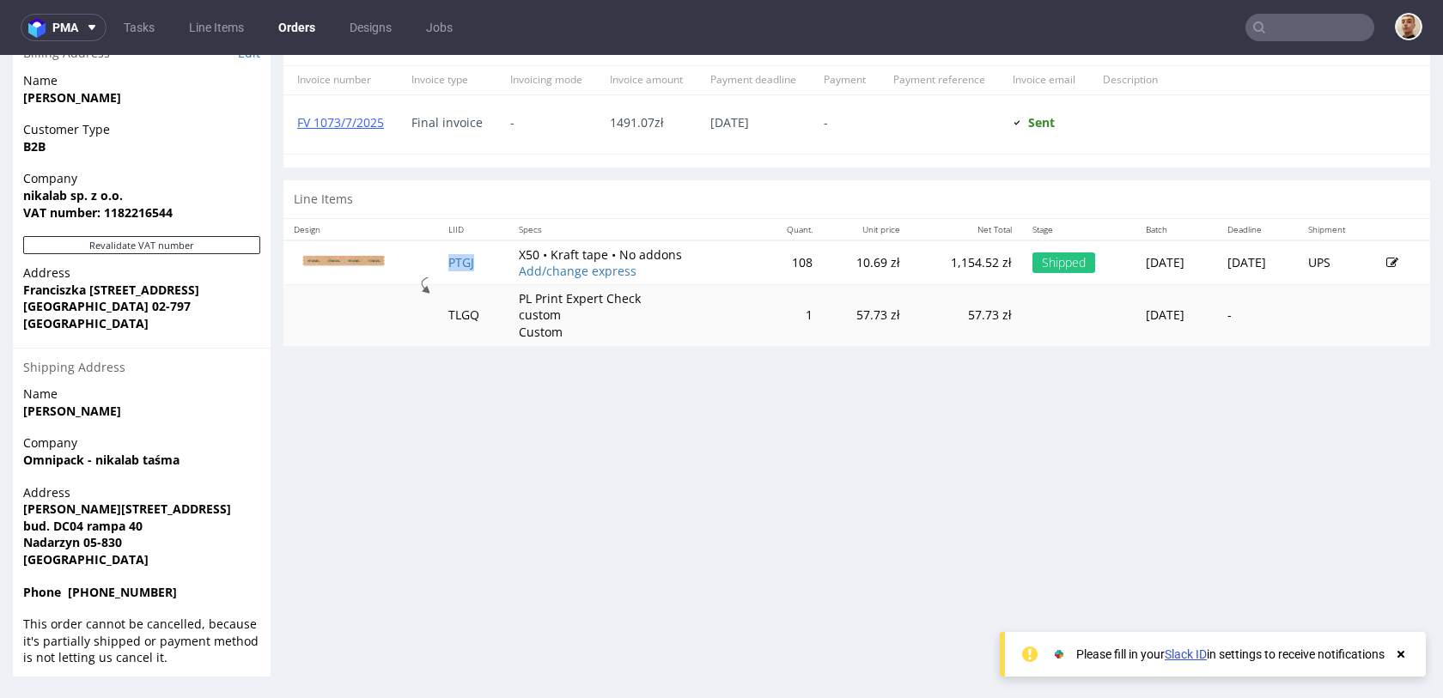
click at [453, 255] on td "PTGJ" at bounding box center [473, 262] width 70 height 45
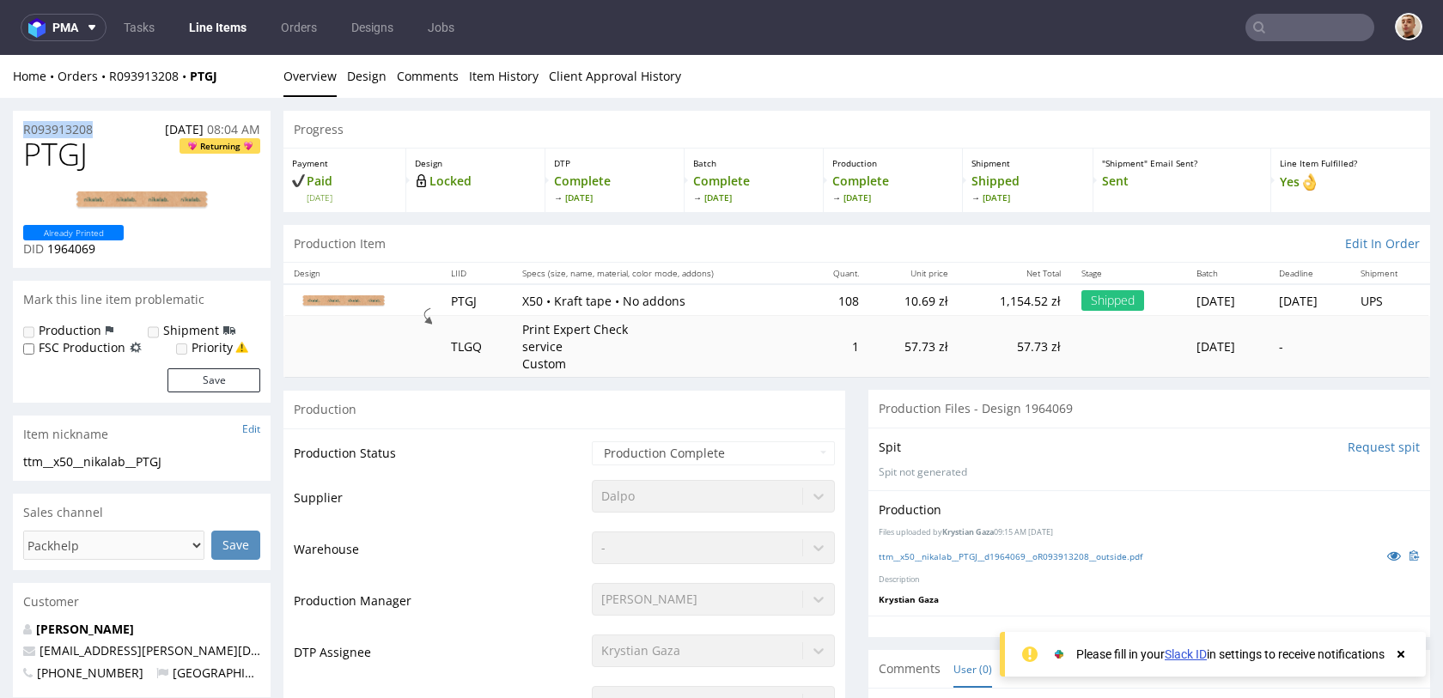
drag, startPoint x: 112, startPoint y: 130, endPoint x: 16, endPoint y: 129, distance: 96.2
click at [15, 127] on div "R093913208 25.06.2025 08:04 AM" at bounding box center [142, 124] width 258 height 27
copy p "R093913208"
click at [135, 65] on div "Home Orders R093913208 PTGJ Overview Design Comments Item History Client Approv…" at bounding box center [721, 76] width 1443 height 43
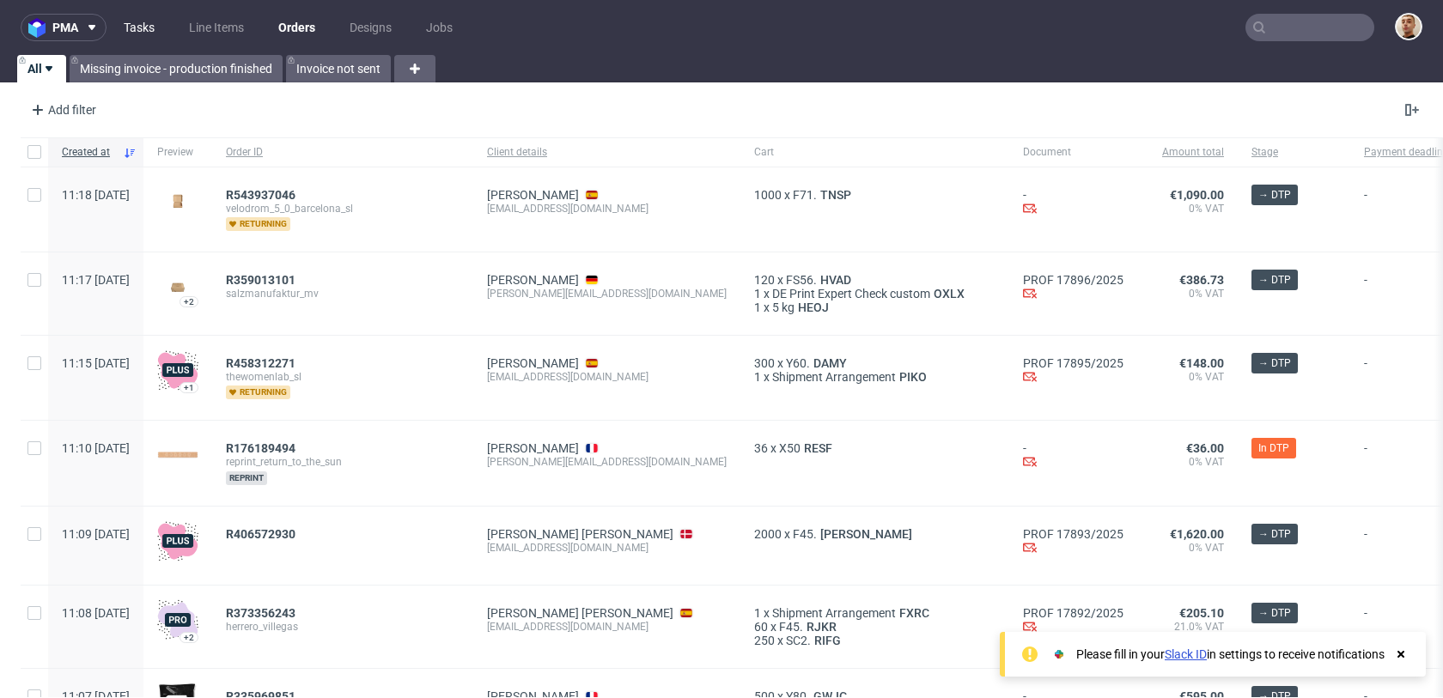
click at [151, 24] on link "Tasks" at bounding box center [139, 27] width 52 height 27
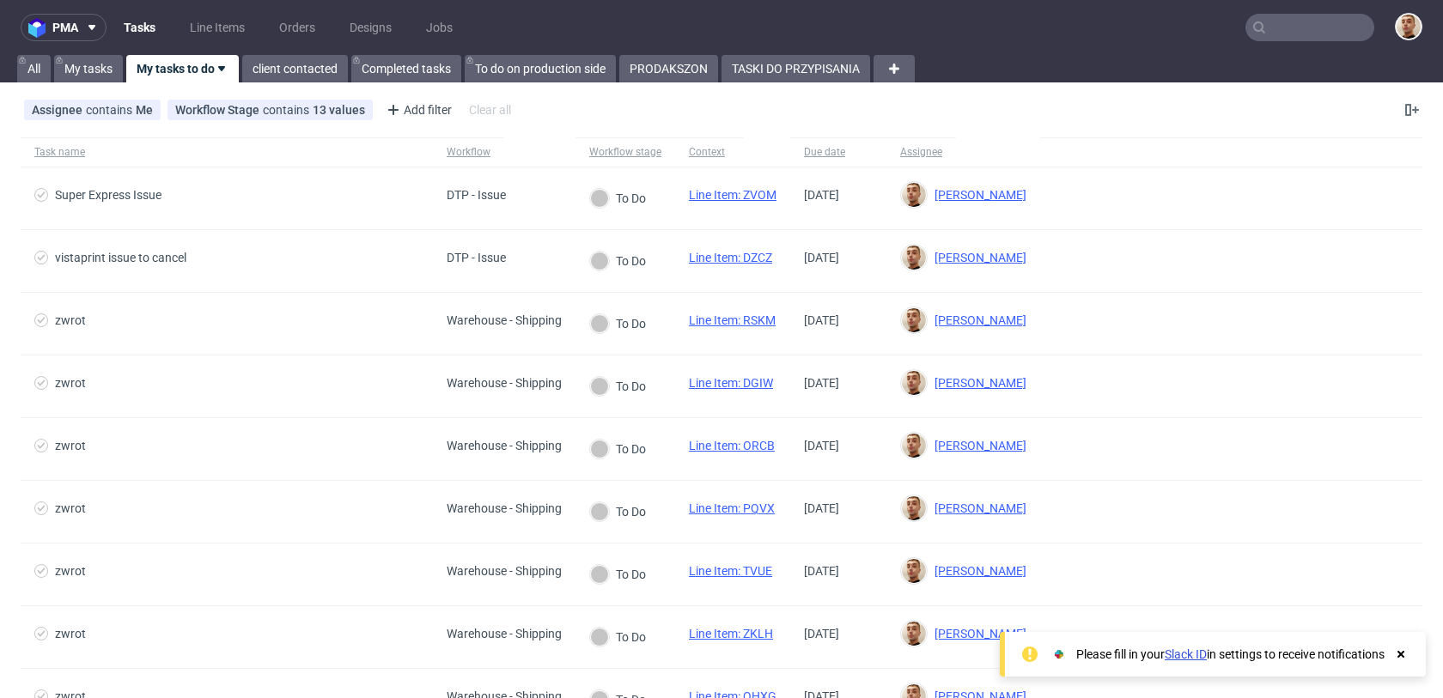
scroll to position [277, 0]
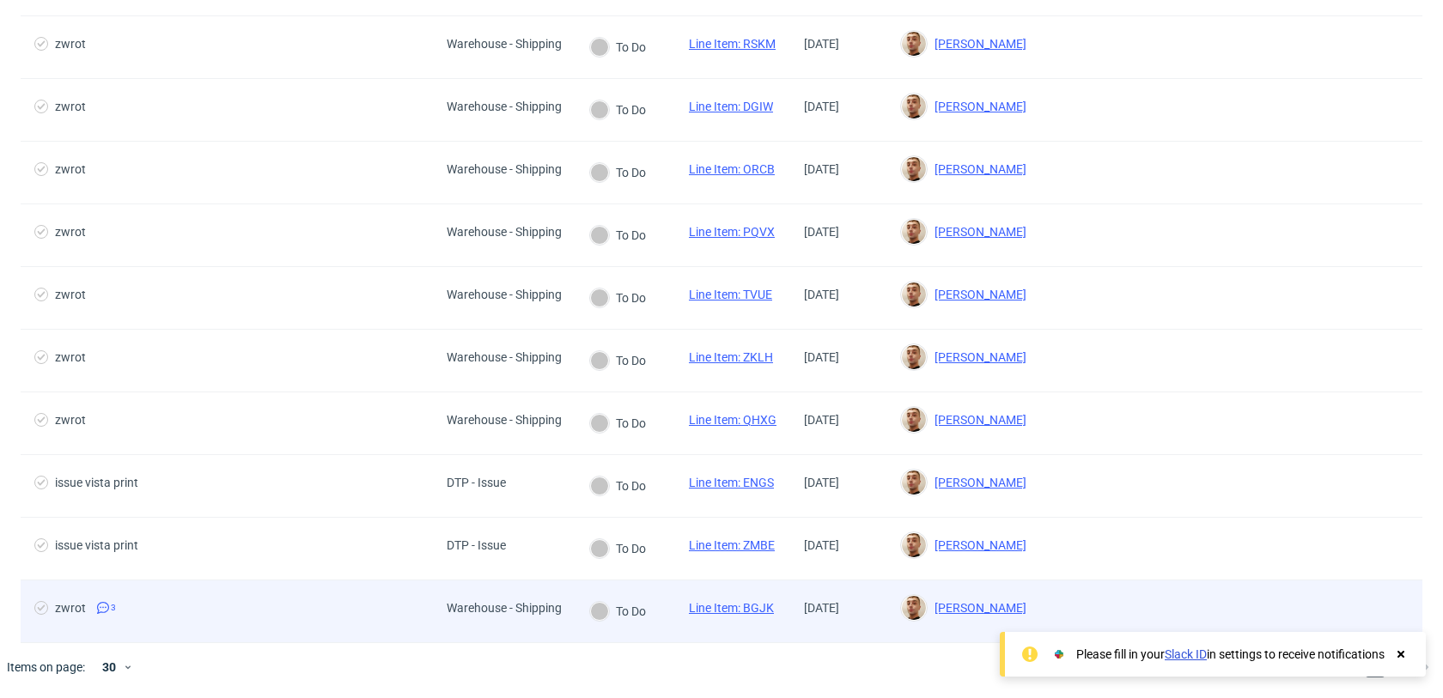
click at [398, 611] on span "zwrot 3" at bounding box center [226, 611] width 385 height 21
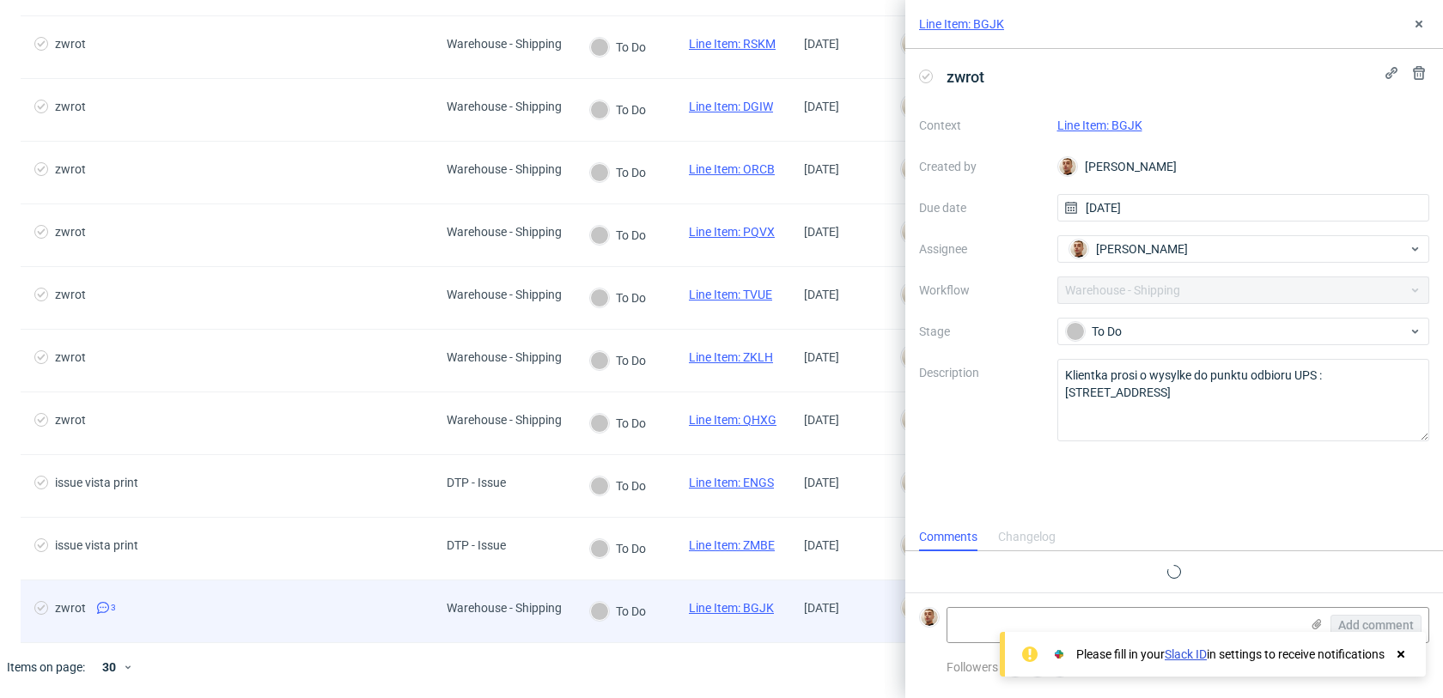
scroll to position [13, 0]
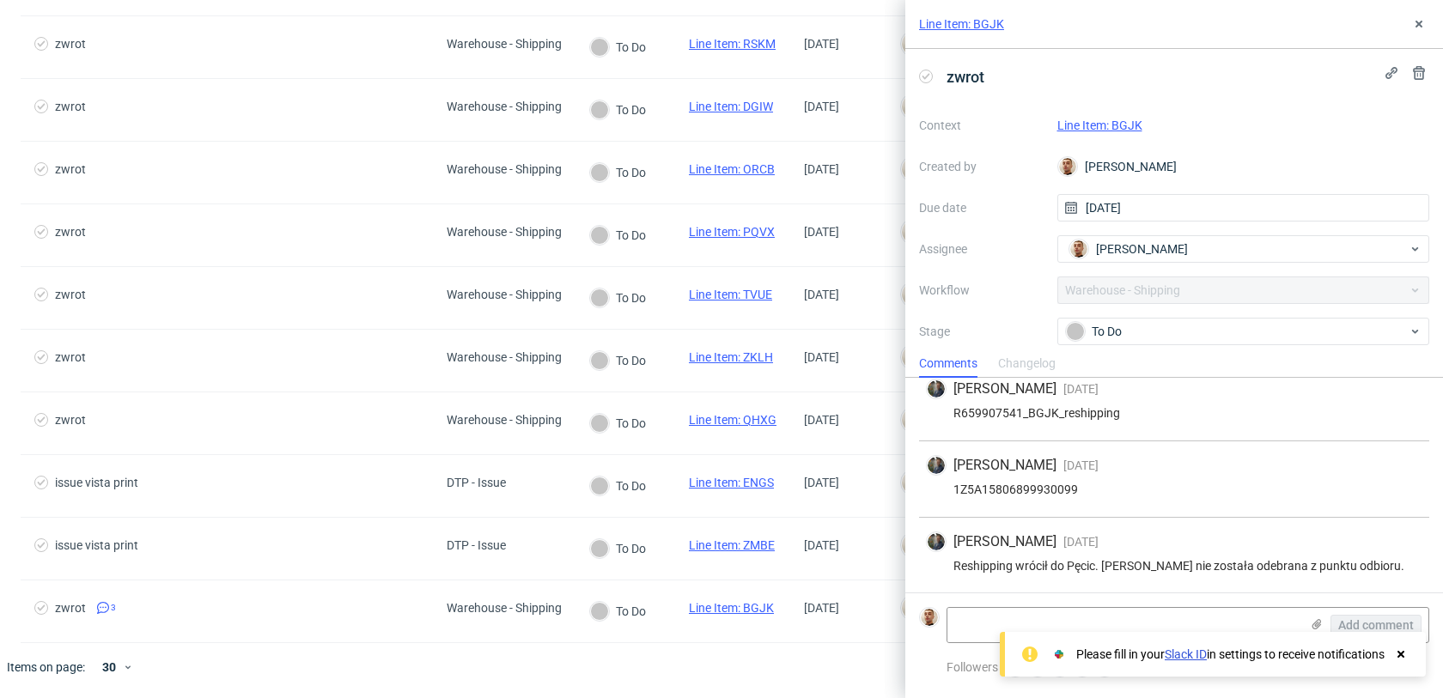
click at [1059, 479] on div "Maciej Sobola 26 days ago 30th Jul 2025, 11:33 1Z5A15806899930099" at bounding box center [1174, 479] width 510 height 76
click at [1113, 124] on link "Line Item: BGJK" at bounding box center [1099, 126] width 85 height 14
click at [1140, 242] on span "Bartłomiej Leśniczuk" at bounding box center [1142, 248] width 92 height 17
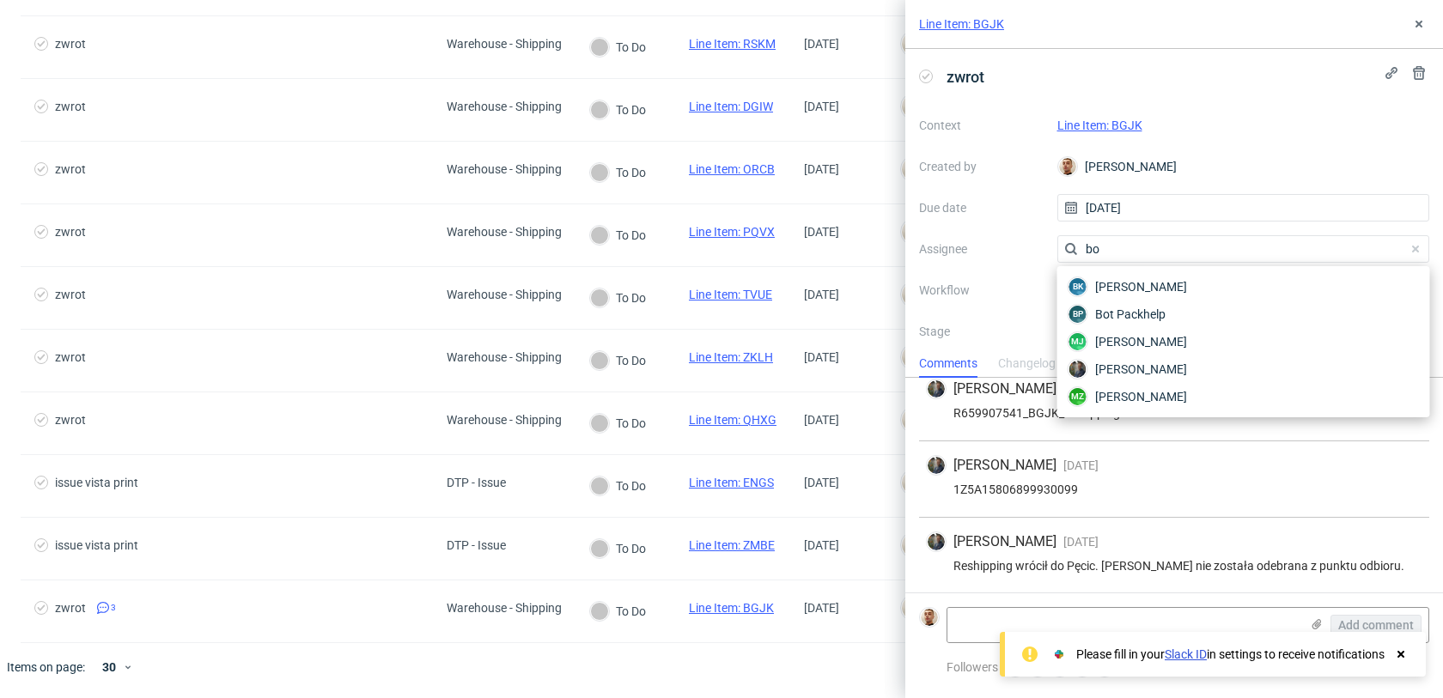
scroll to position [0, 0]
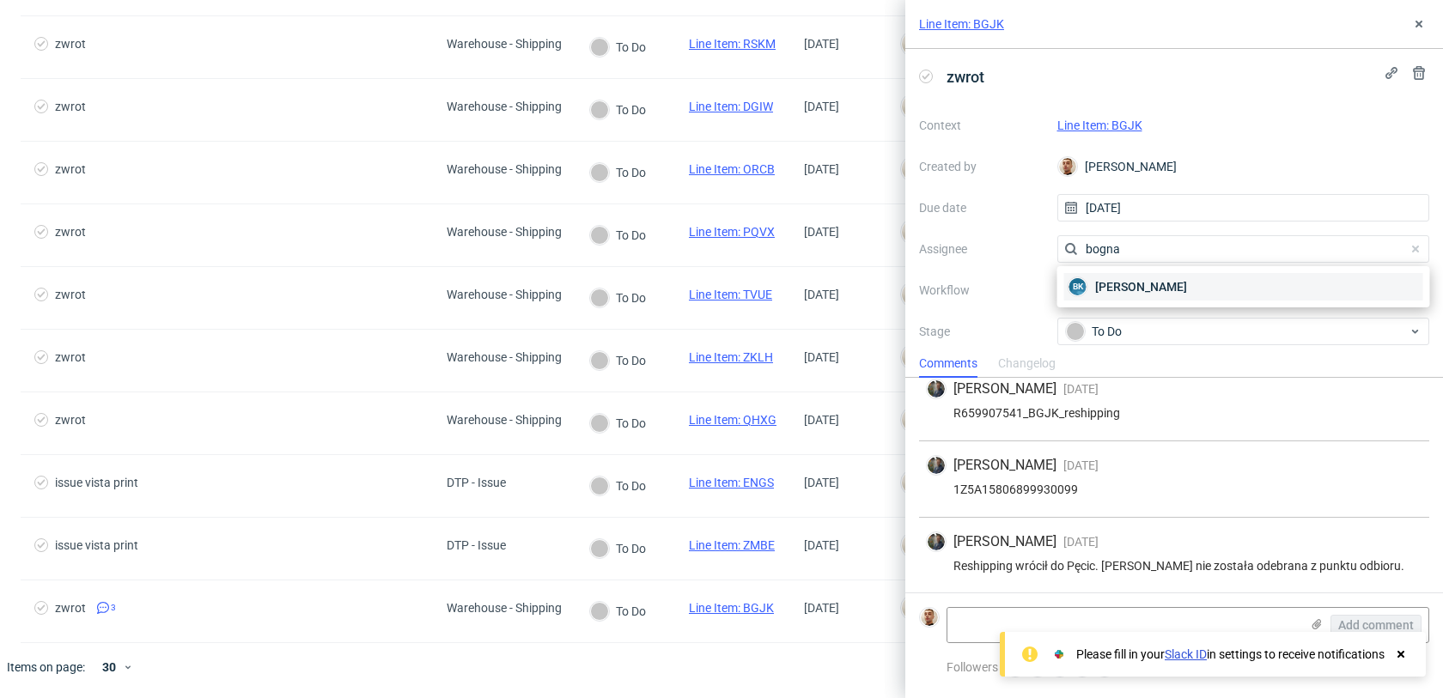
type input "bogna"
click at [1145, 294] on span "Bogna Krystian" at bounding box center [1141, 286] width 92 height 17
click at [1419, 19] on icon at bounding box center [1419, 24] width 14 height 14
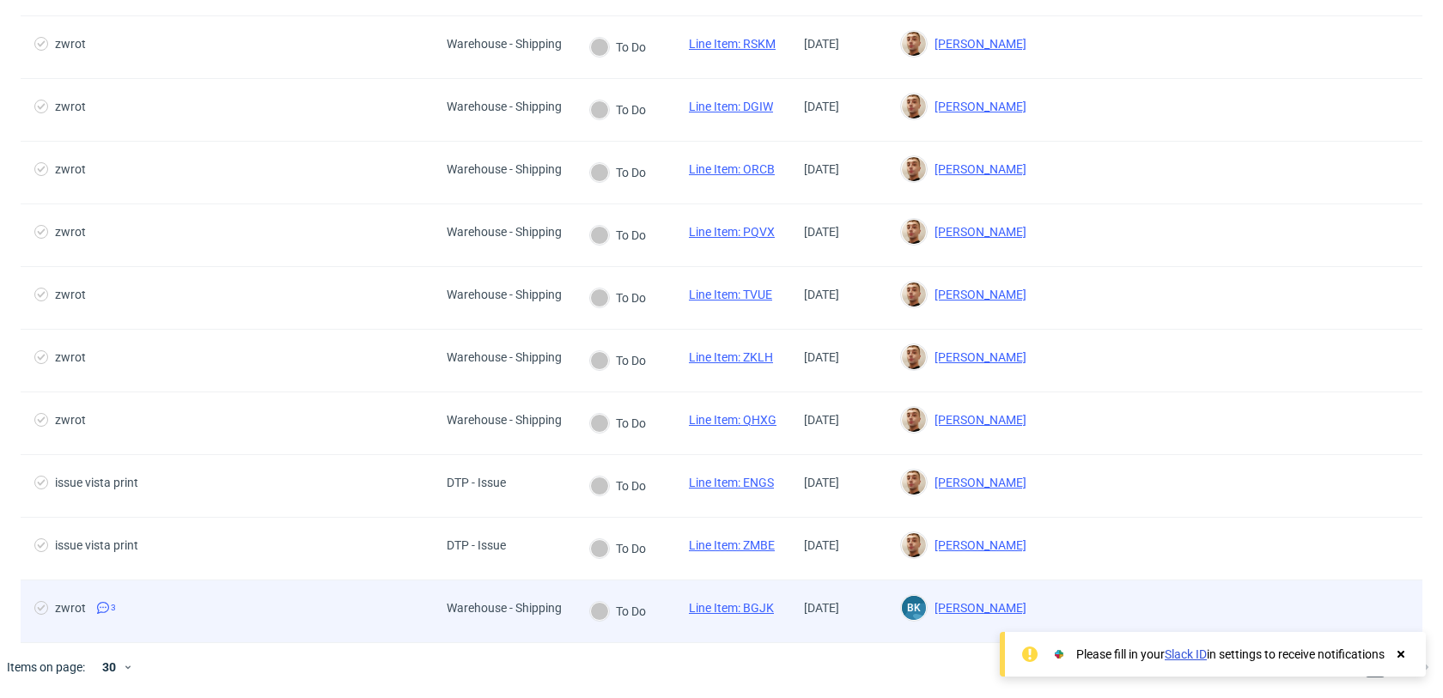
click at [488, 620] on span "Warehouse - Shipping" at bounding box center [504, 611] width 115 height 21
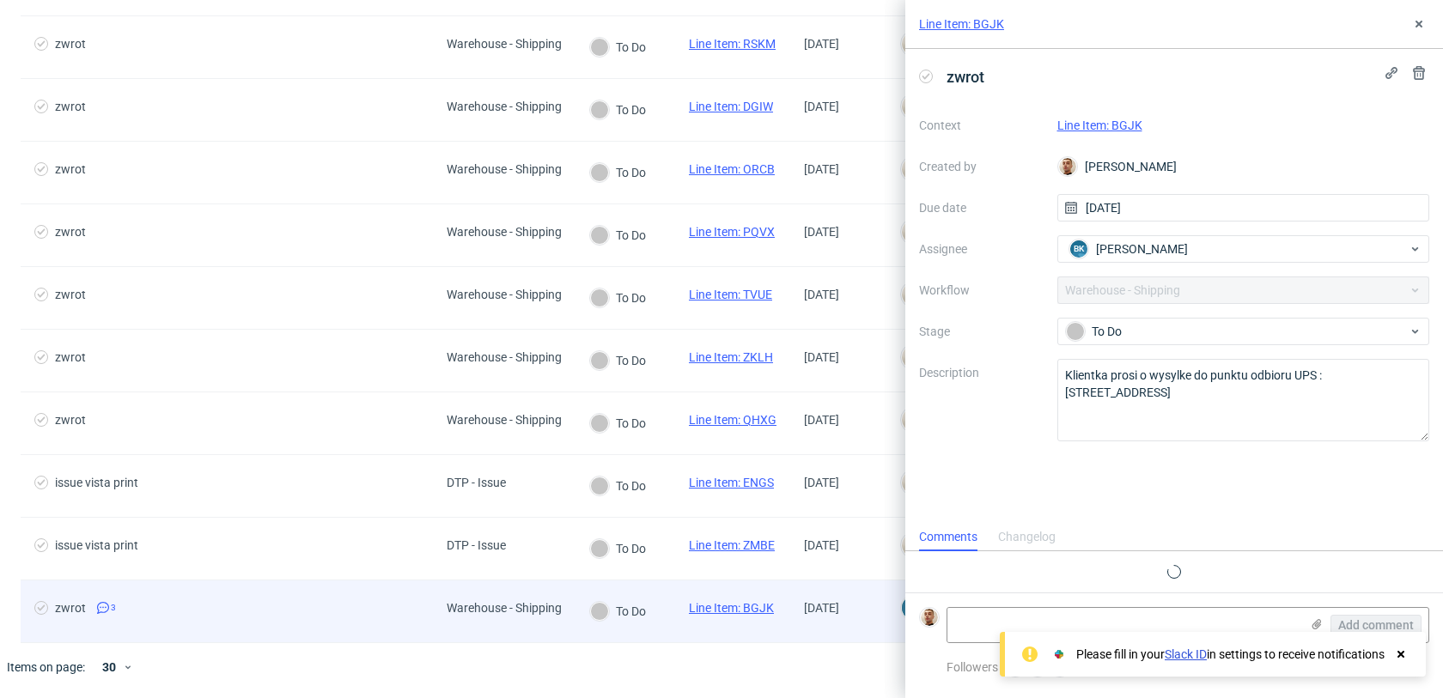
scroll to position [13, 0]
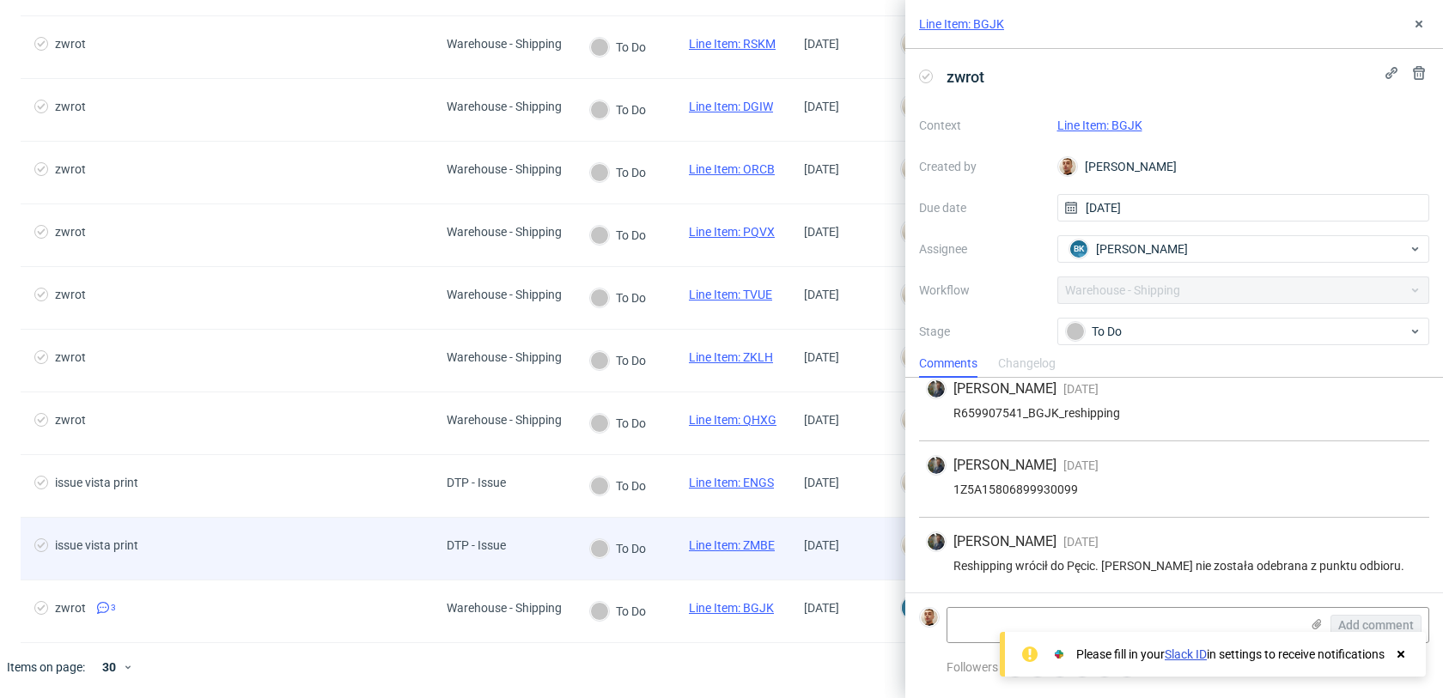
click at [481, 551] on div "DTP - Issue" at bounding box center [476, 545] width 59 height 14
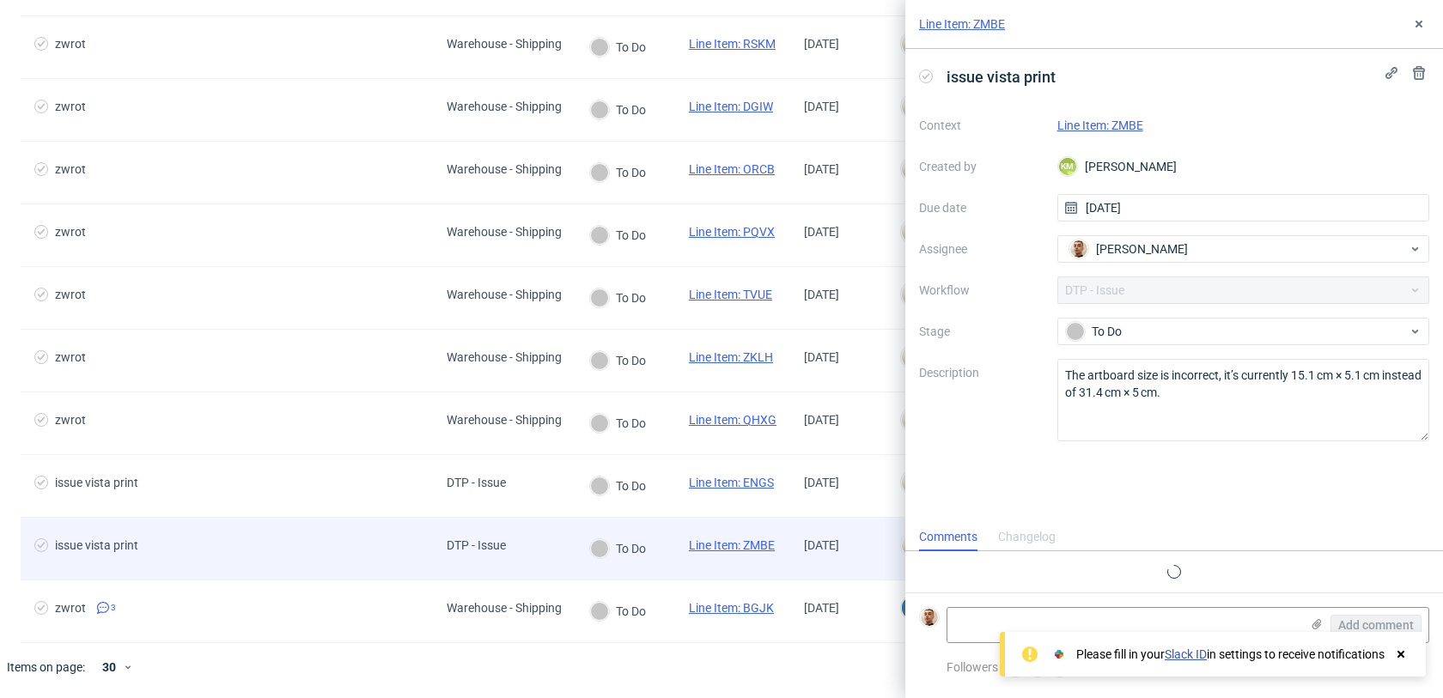
scroll to position [14, 0]
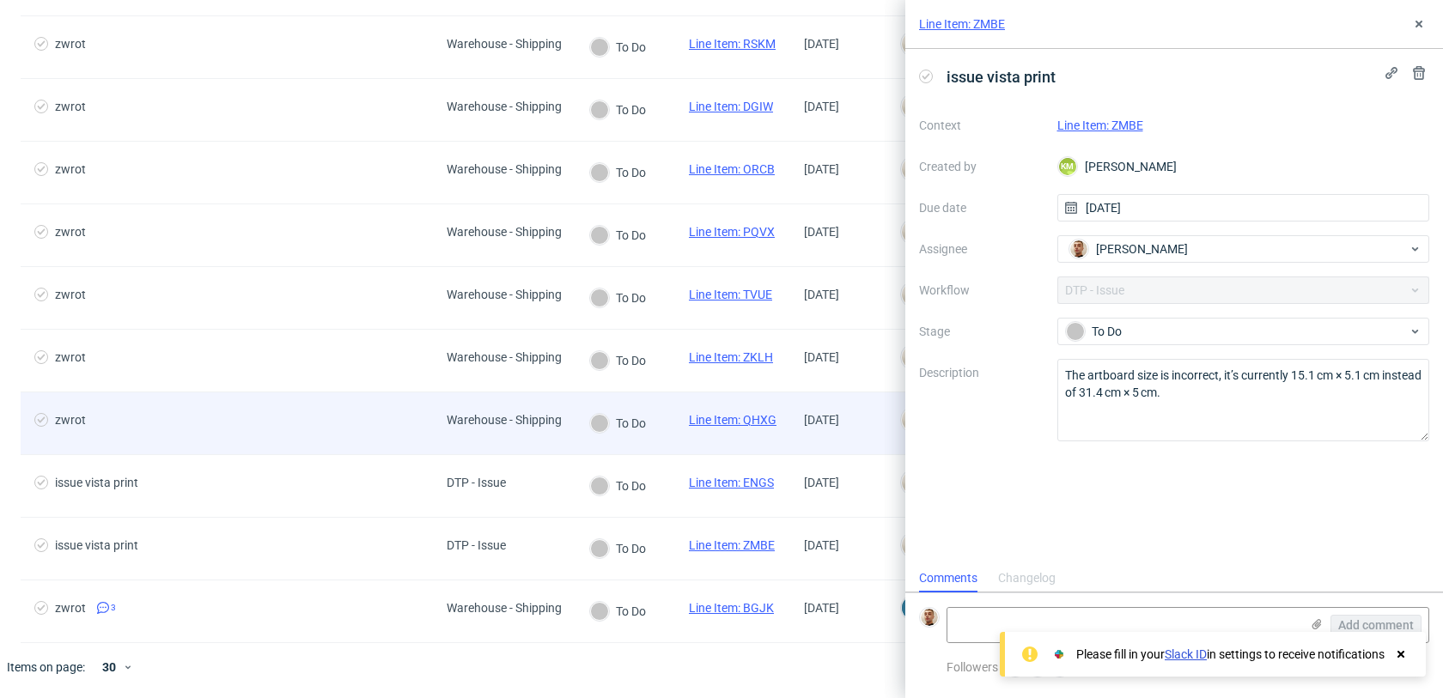
click at [347, 429] on span "zwrot" at bounding box center [226, 423] width 385 height 21
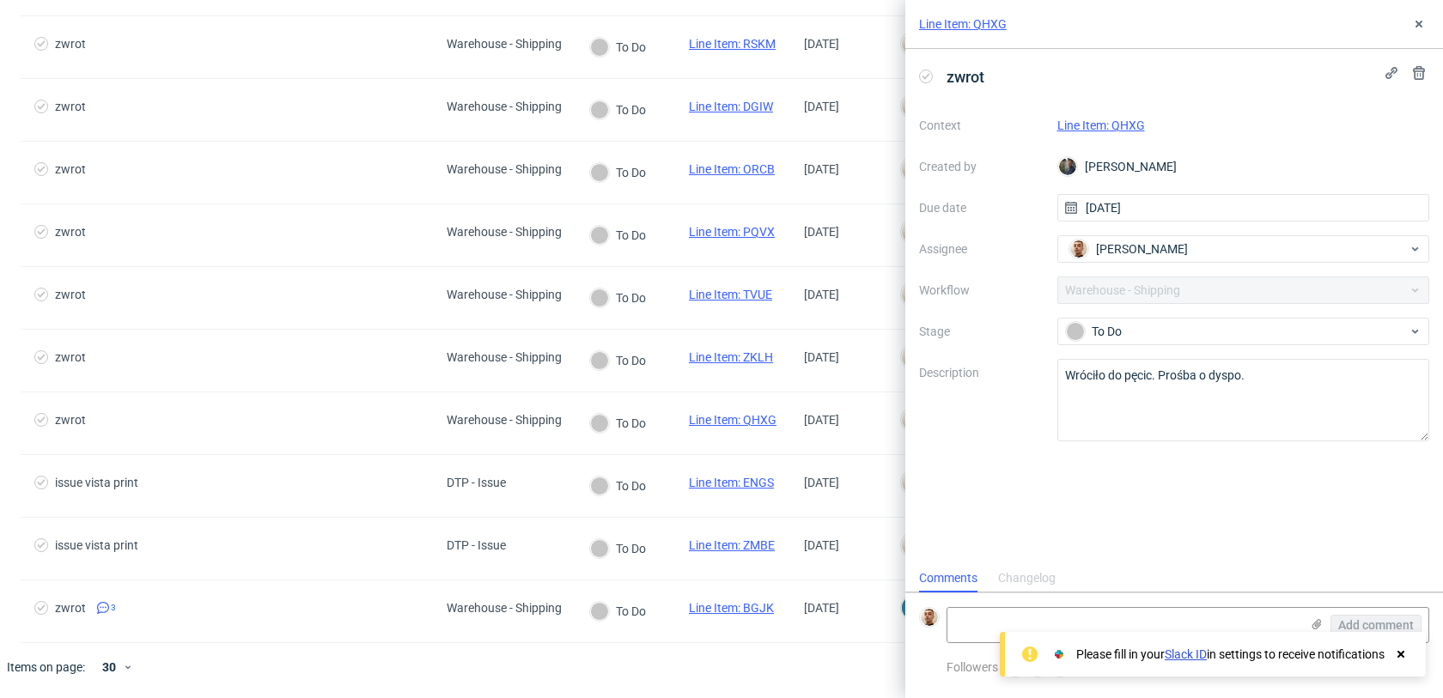
scroll to position [14, 0]
click at [1081, 129] on link "Line Item: QHXG" at bounding box center [1101, 126] width 88 height 14
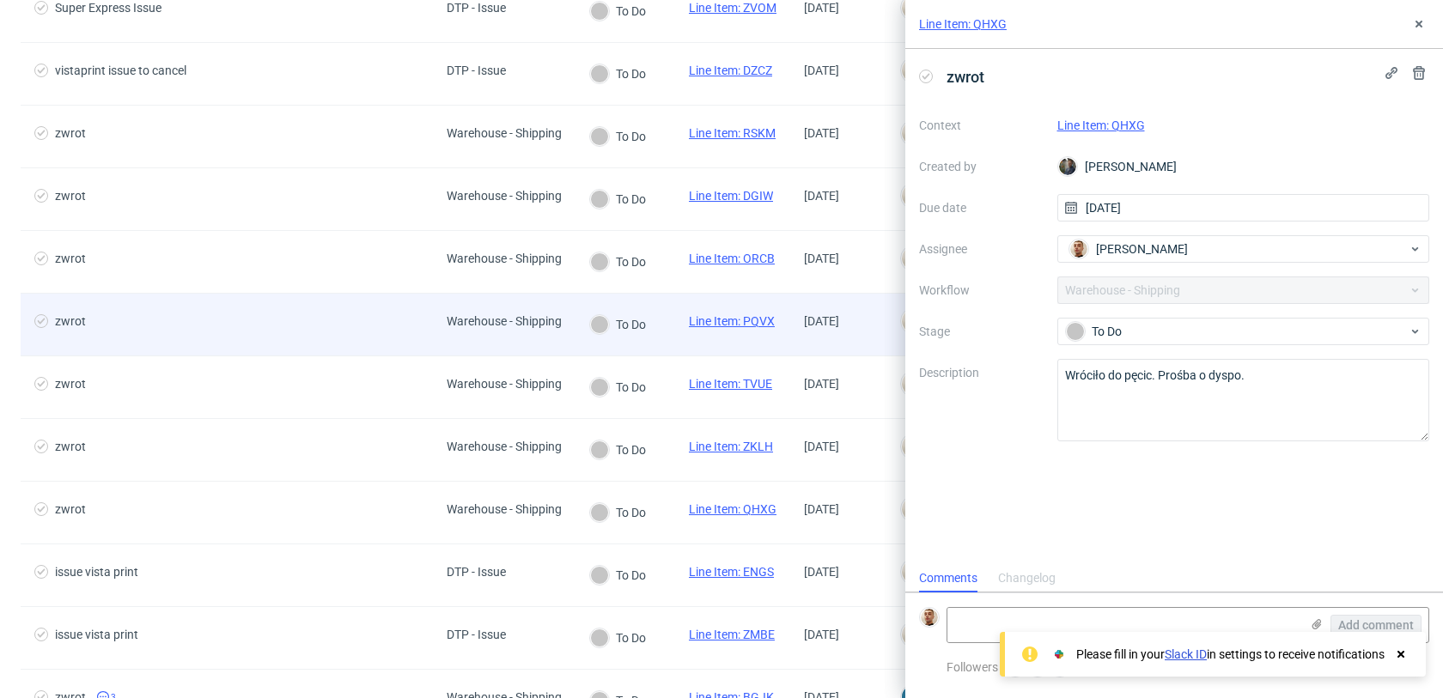
scroll to position [190, 0]
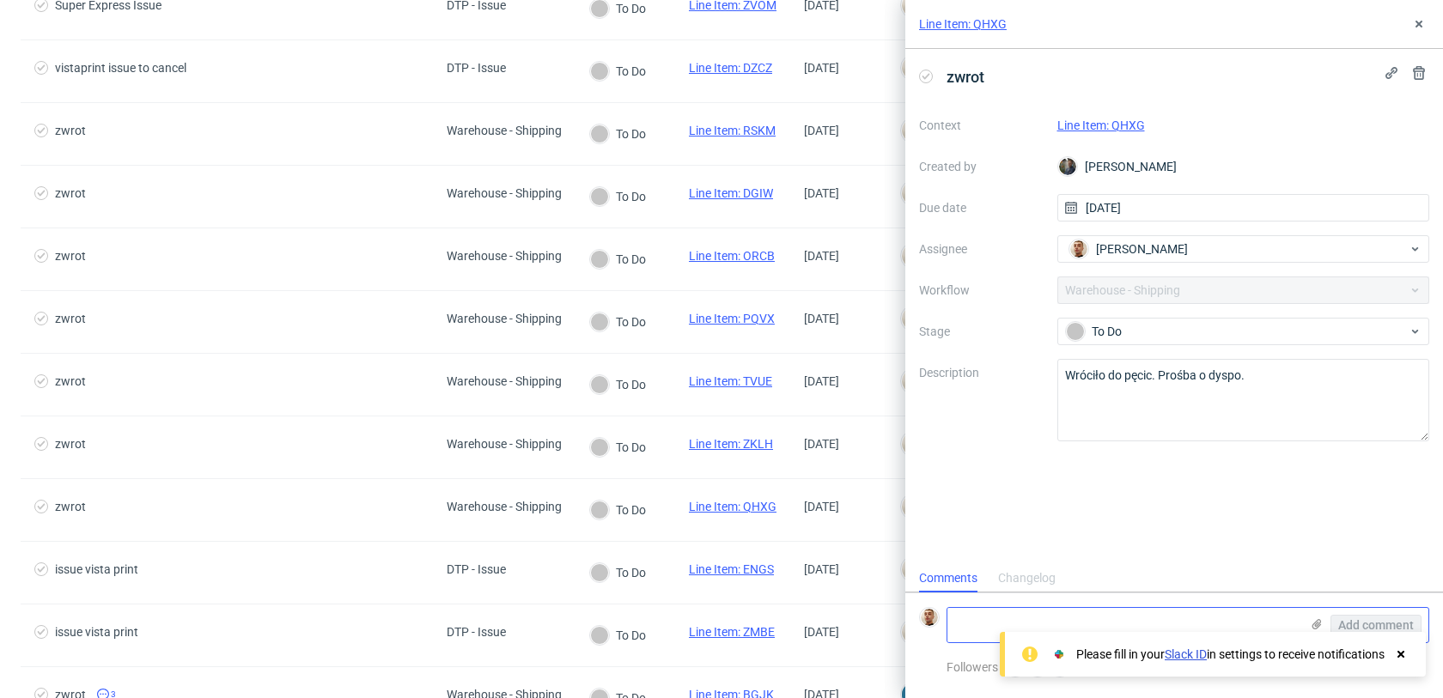
click at [1100, 614] on textarea at bounding box center [1123, 625] width 352 height 34
paste textarea "https://app-eu1.hubspot.com/contacts/25600958/record/0-5/212685435117/"
type textarea "https://app-eu1.hubspot.com/contacts/25600958/record/0-5/212685435117/"
click at [1362, 623] on span "Add comment" at bounding box center [1376, 625] width 76 height 12
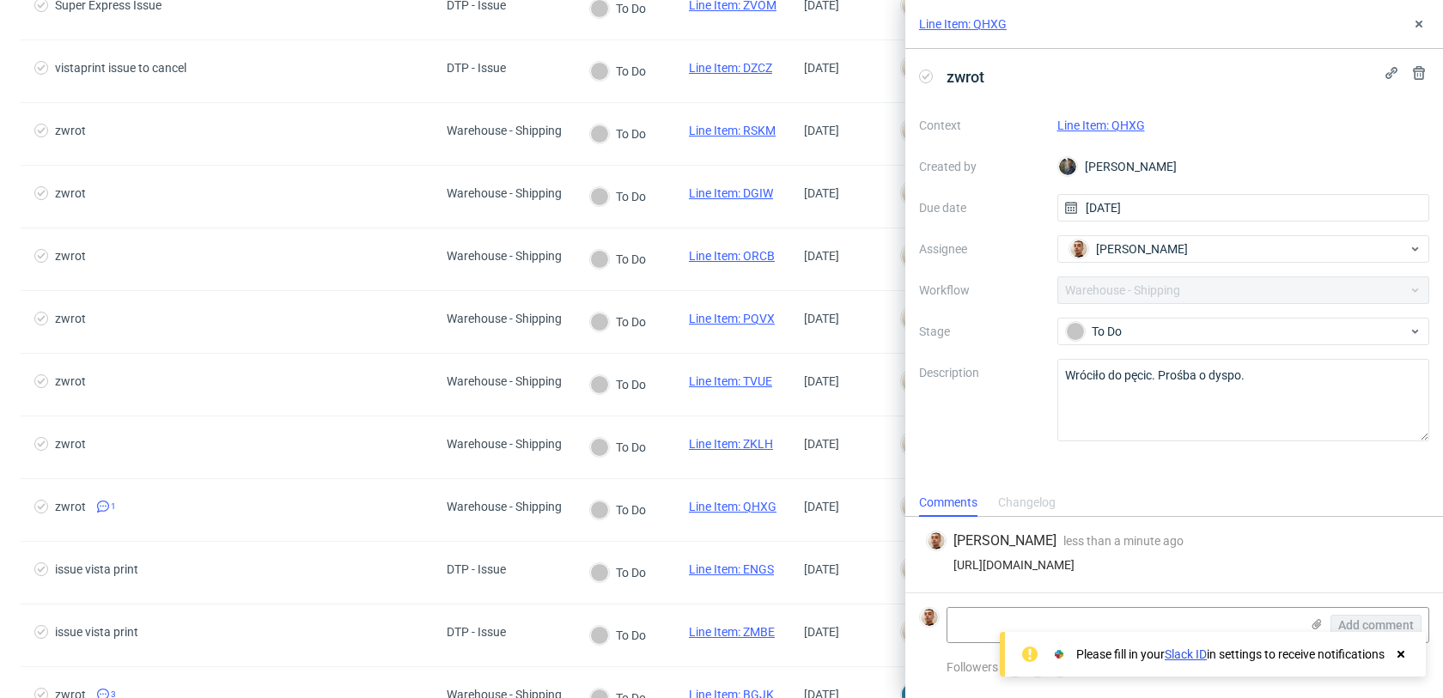
click at [1158, 317] on div "Context Line Item: QHXG Created by Maciej Sobola Due date 21/08/2025 Assignee B…" at bounding box center [1174, 277] width 510 height 330
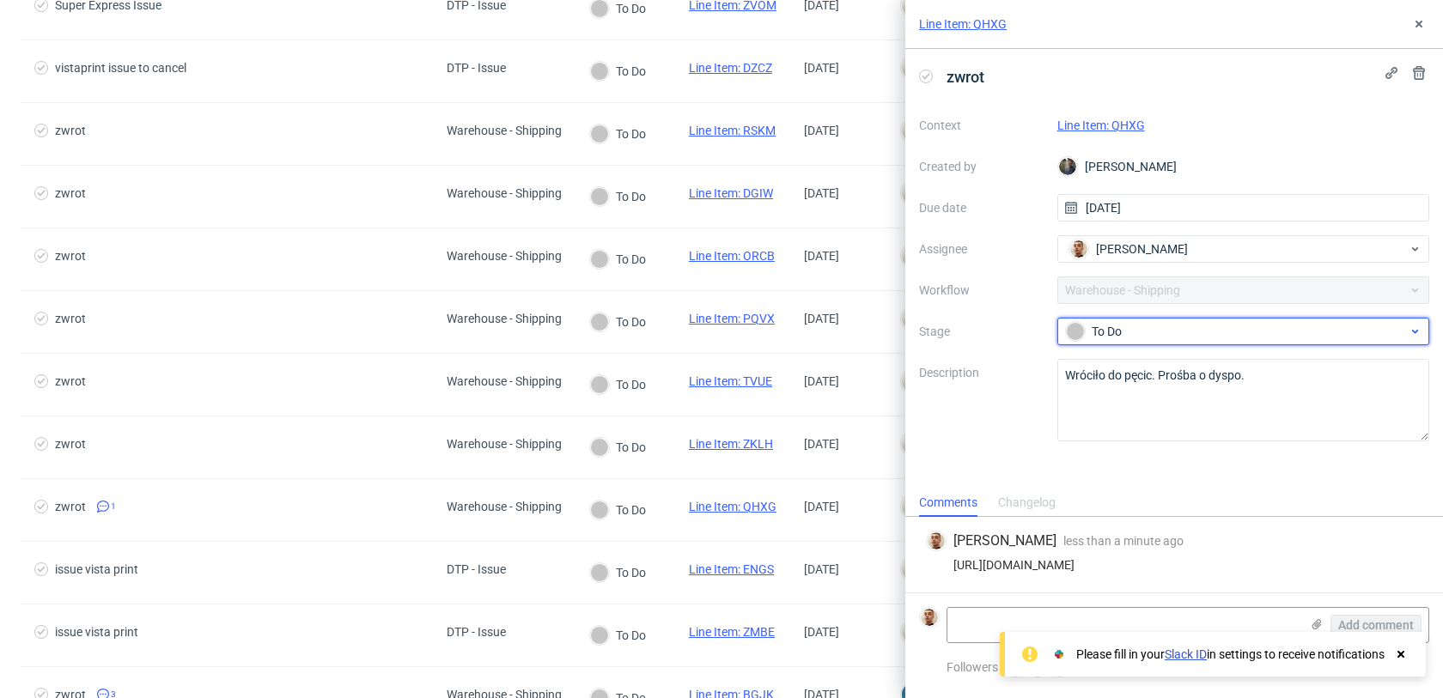
click at [1158, 331] on div "To Do" at bounding box center [1237, 331] width 342 height 19
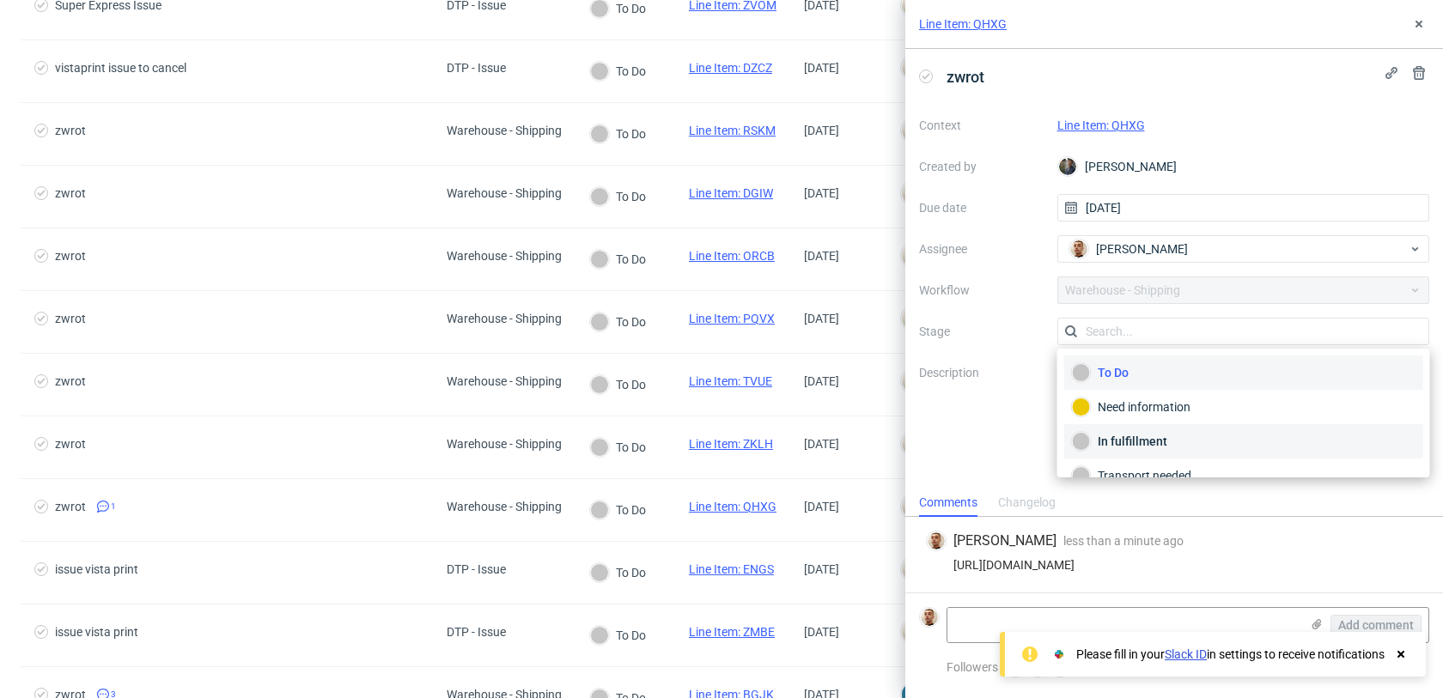
click at [1128, 443] on div "In fulfillment" at bounding box center [1244, 441] width 344 height 19
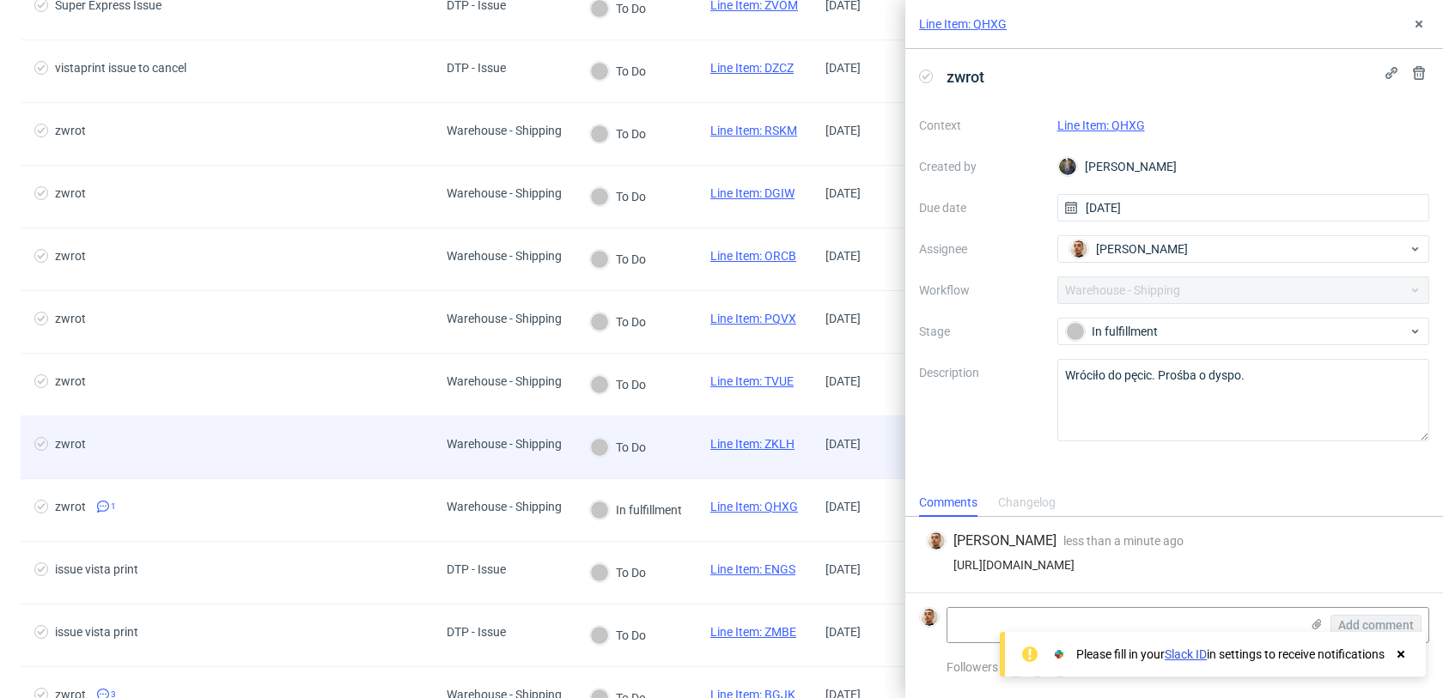
click at [530, 455] on span "Warehouse - Shipping" at bounding box center [504, 447] width 115 height 21
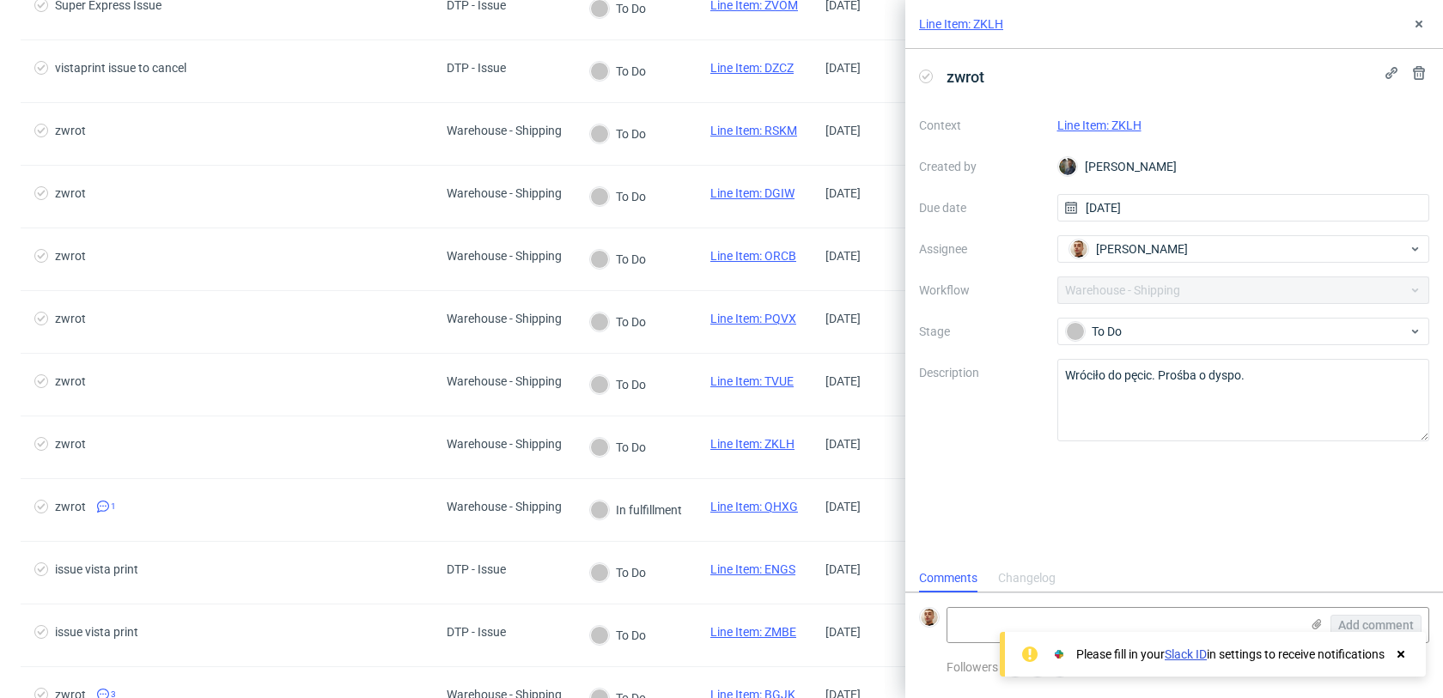
click at [1124, 129] on link "Line Item: ZKLH" at bounding box center [1099, 126] width 84 height 14
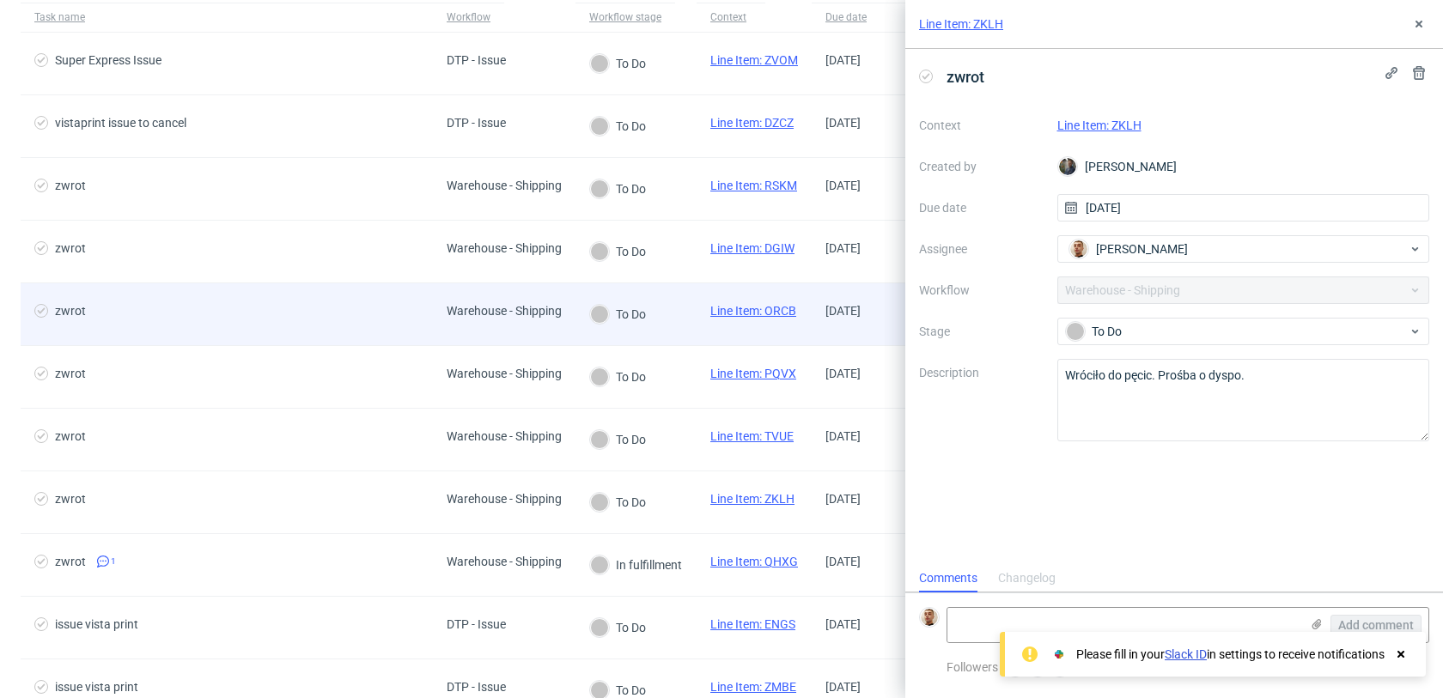
scroll to position [153, 0]
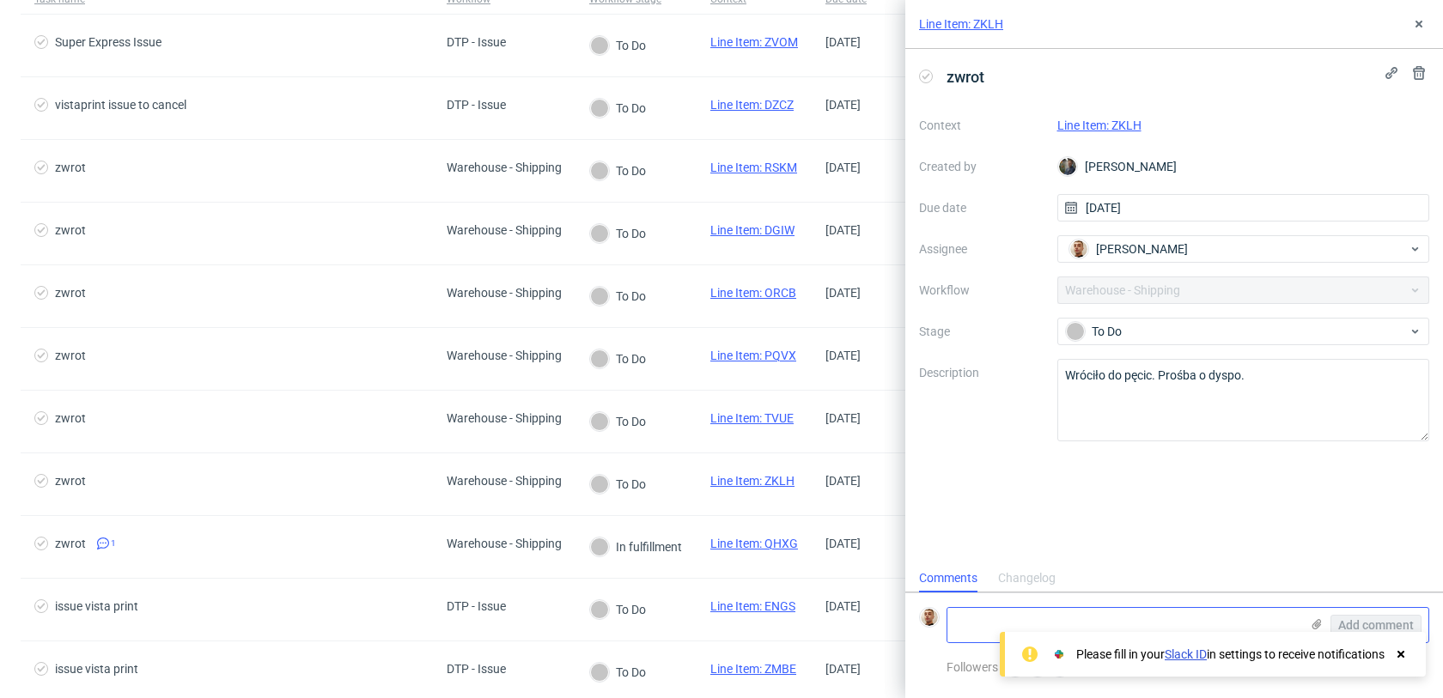
click at [964, 612] on textarea at bounding box center [1123, 625] width 352 height 34
paste textarea "https://app-eu1.hubspot.com/contacts/25600958/record/0-5/212685436129/"
type textarea "https://app-eu1.hubspot.com/contacts/25600958/record/0-5/212685436129/"
click at [1382, 620] on span "Add comment" at bounding box center [1376, 625] width 76 height 12
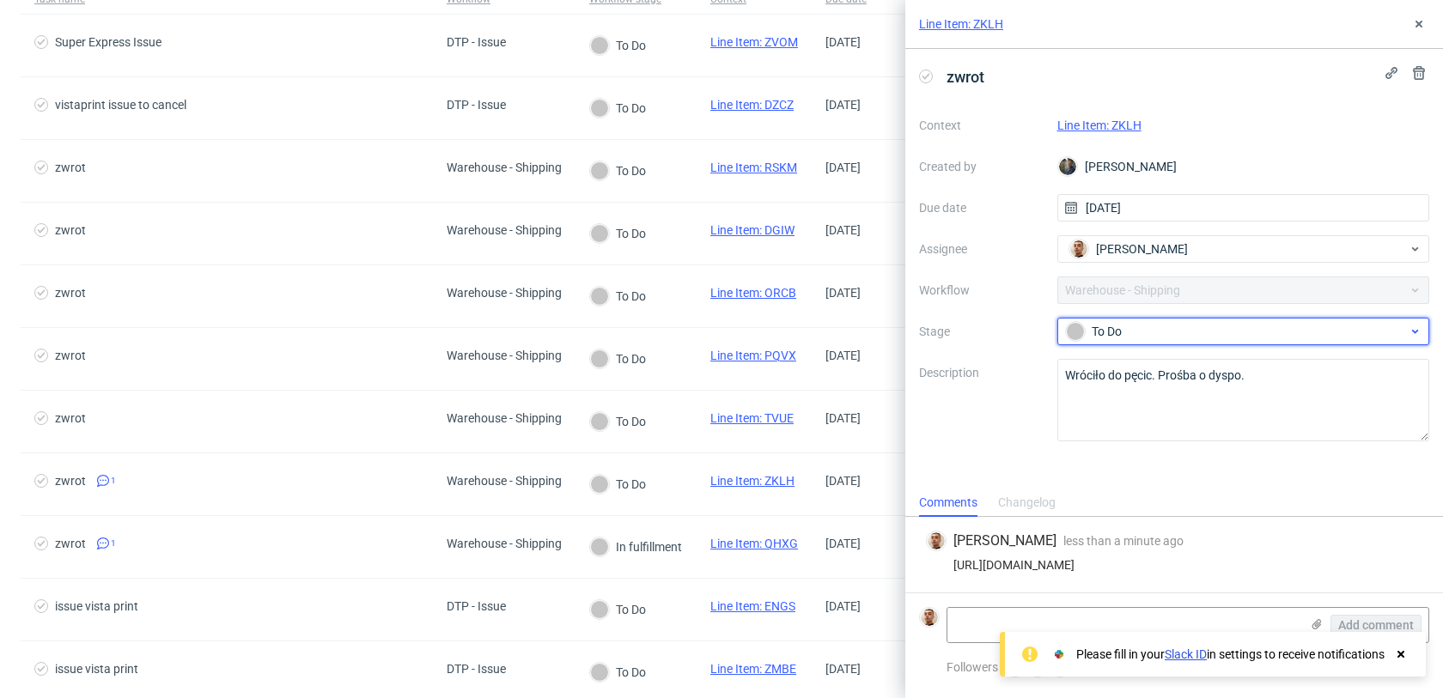
click at [1194, 324] on div "To Do" at bounding box center [1237, 331] width 342 height 19
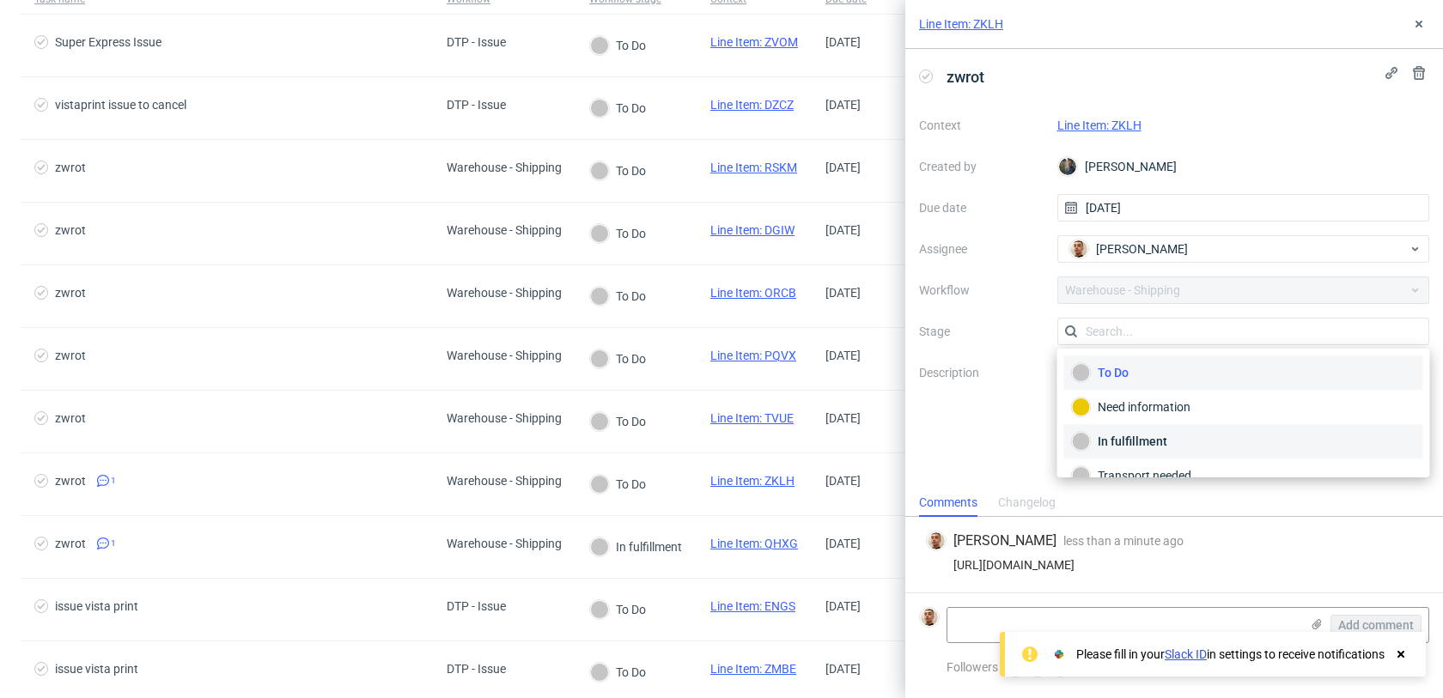
click at [1151, 440] on div "In fulfillment" at bounding box center [1244, 441] width 344 height 19
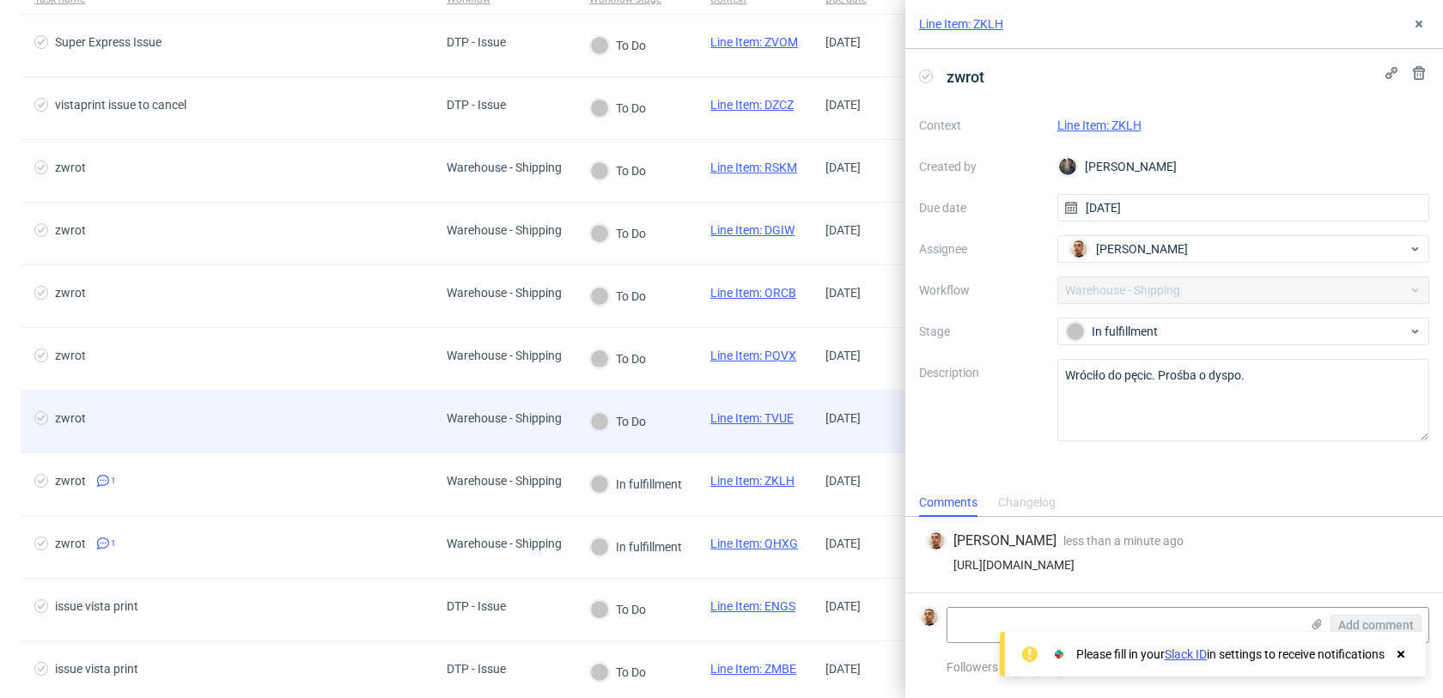
click at [520, 437] on div "Warehouse - Shipping" at bounding box center [504, 422] width 143 height 62
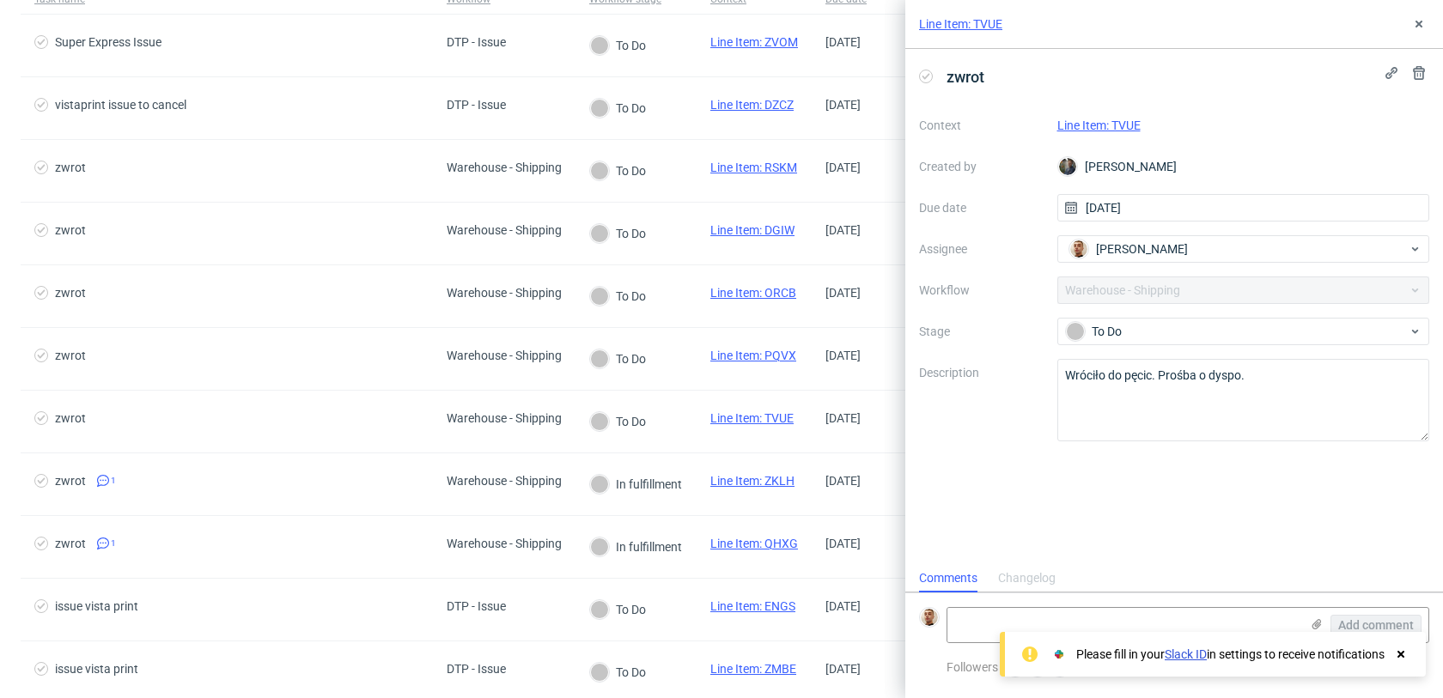
scroll to position [14, 0]
click at [1090, 130] on link "Line Item: TVUE" at bounding box center [1098, 126] width 83 height 14
click at [976, 626] on textarea at bounding box center [1123, 625] width 352 height 34
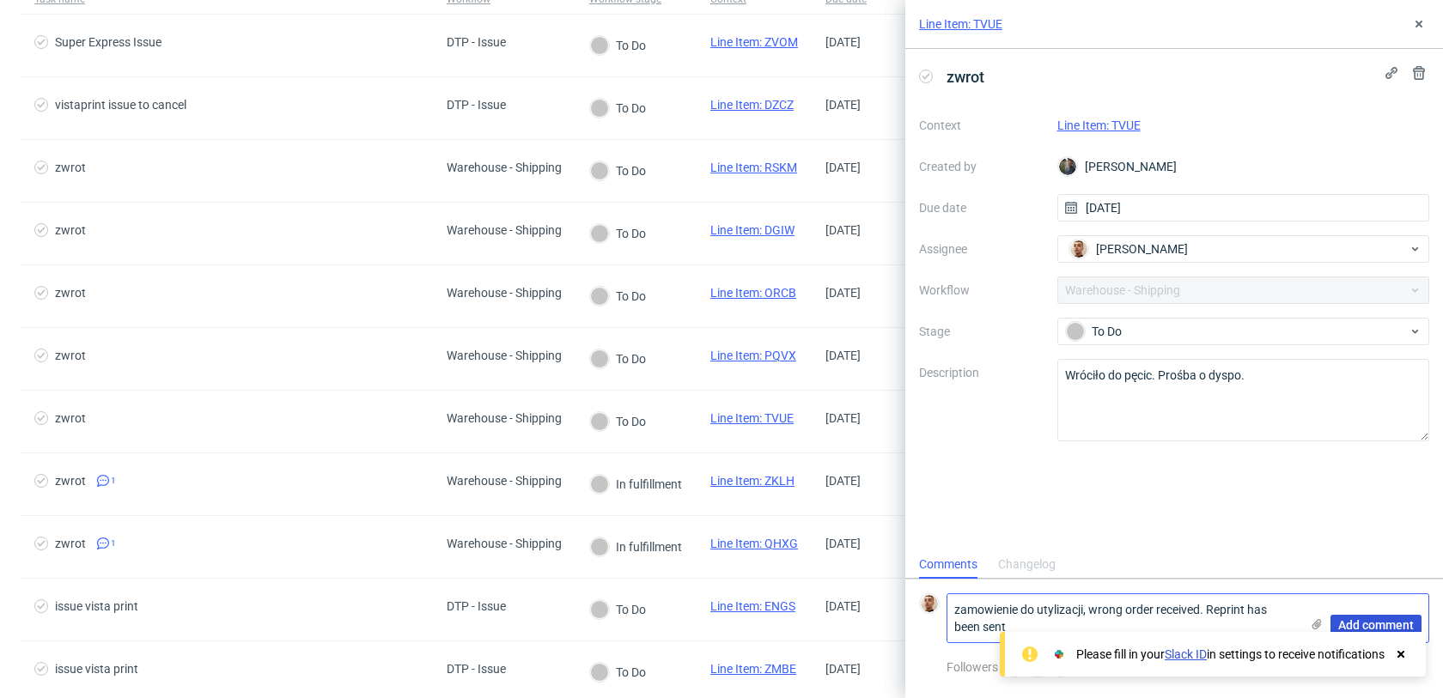
type textarea "zamowienie do utylizacji, wrong order received. Reprint has been sent"
click at [1345, 619] on span "Add comment" at bounding box center [1376, 625] width 76 height 12
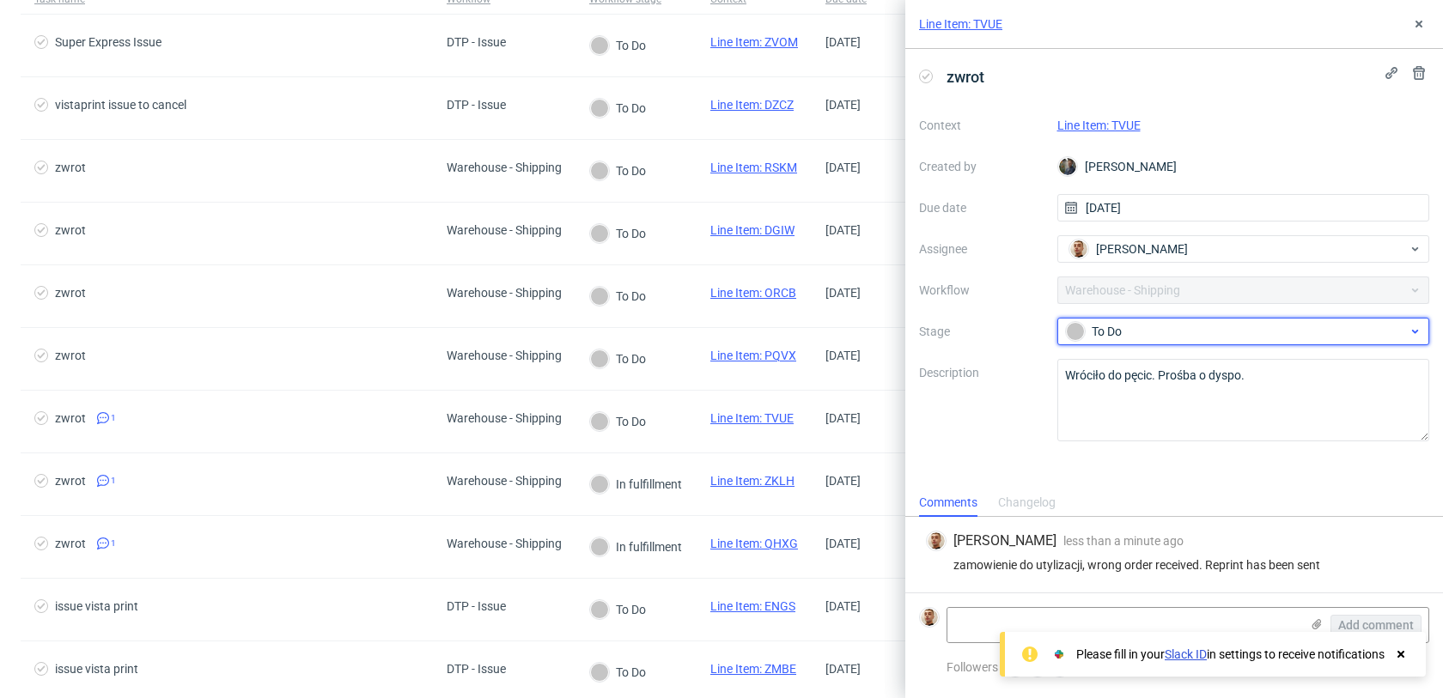
click at [1149, 323] on div "To Do" at bounding box center [1237, 331] width 342 height 19
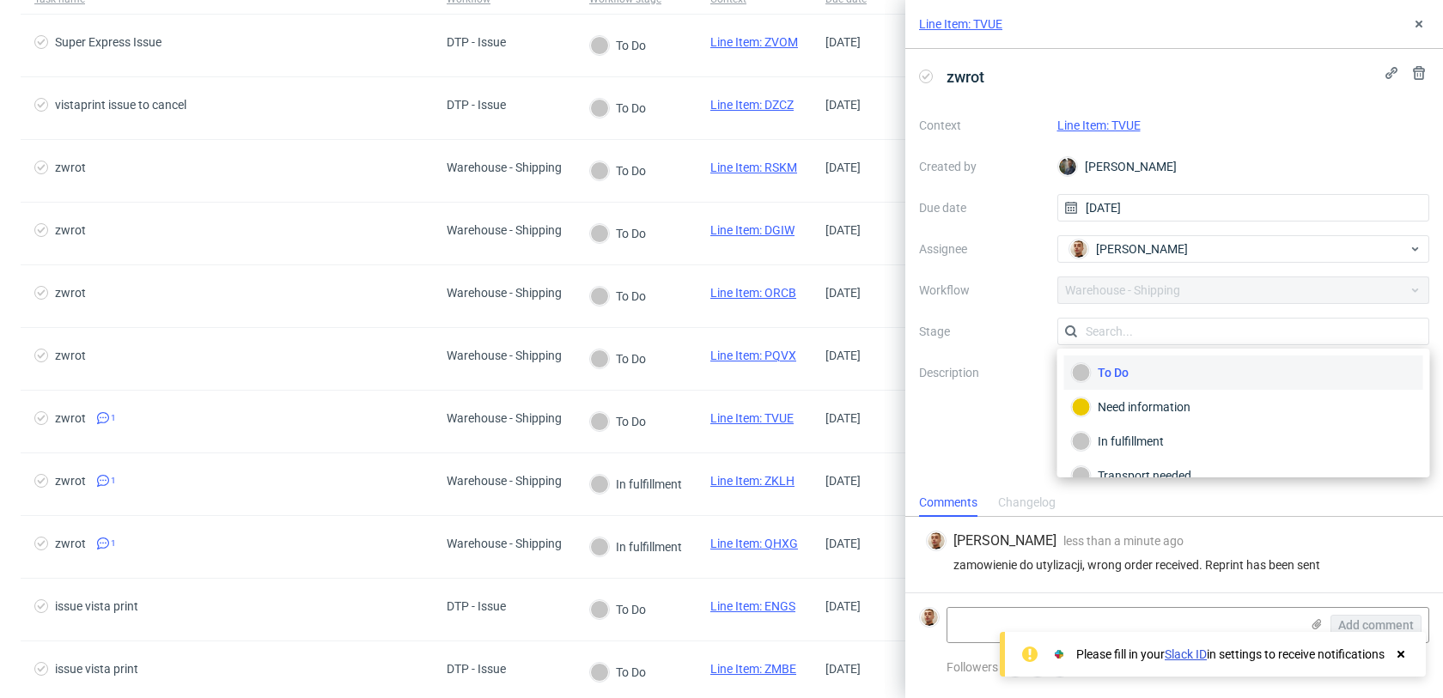
click at [1146, 380] on div "To Do" at bounding box center [1244, 372] width 344 height 19
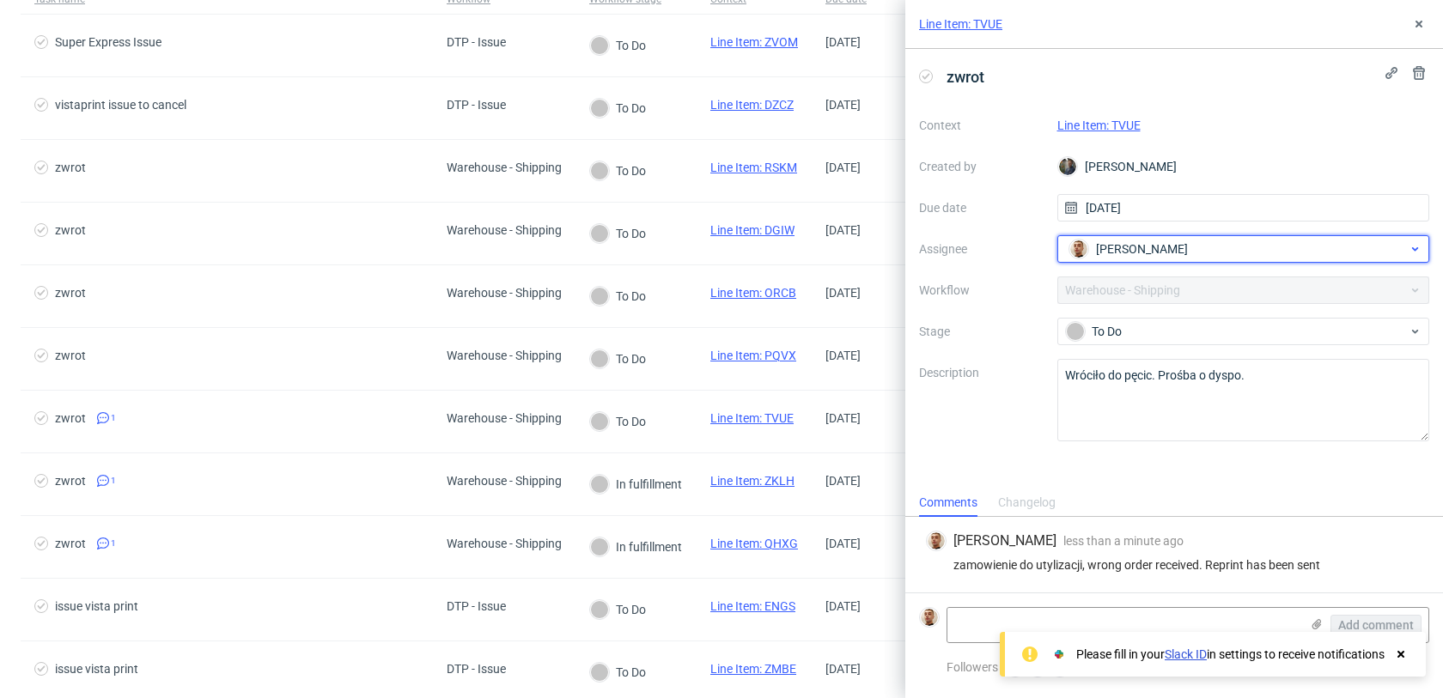
click at [1149, 257] on span "Bartłomiej Leśniczuk" at bounding box center [1142, 248] width 92 height 17
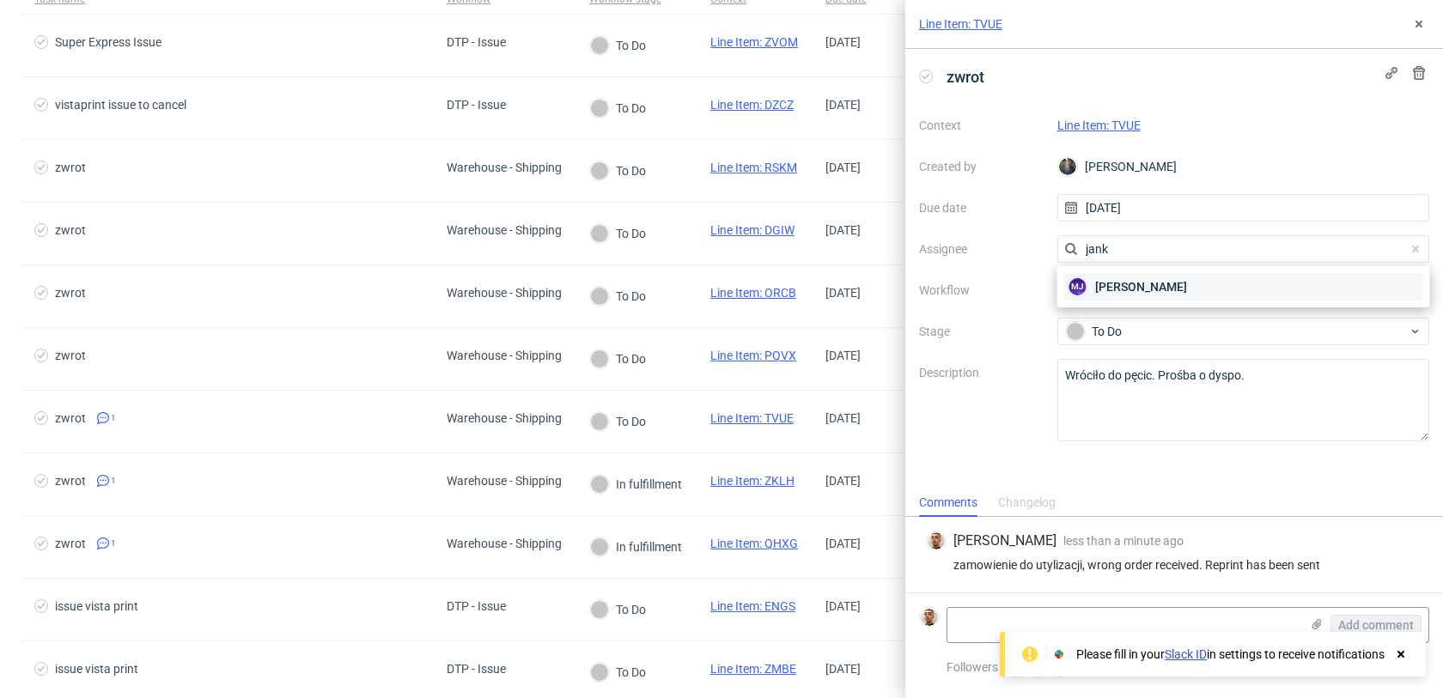
type input "jank"
click at [1158, 293] on span "Maciej Jankowski" at bounding box center [1141, 286] width 92 height 17
click at [1417, 26] on use at bounding box center [1418, 24] width 7 height 7
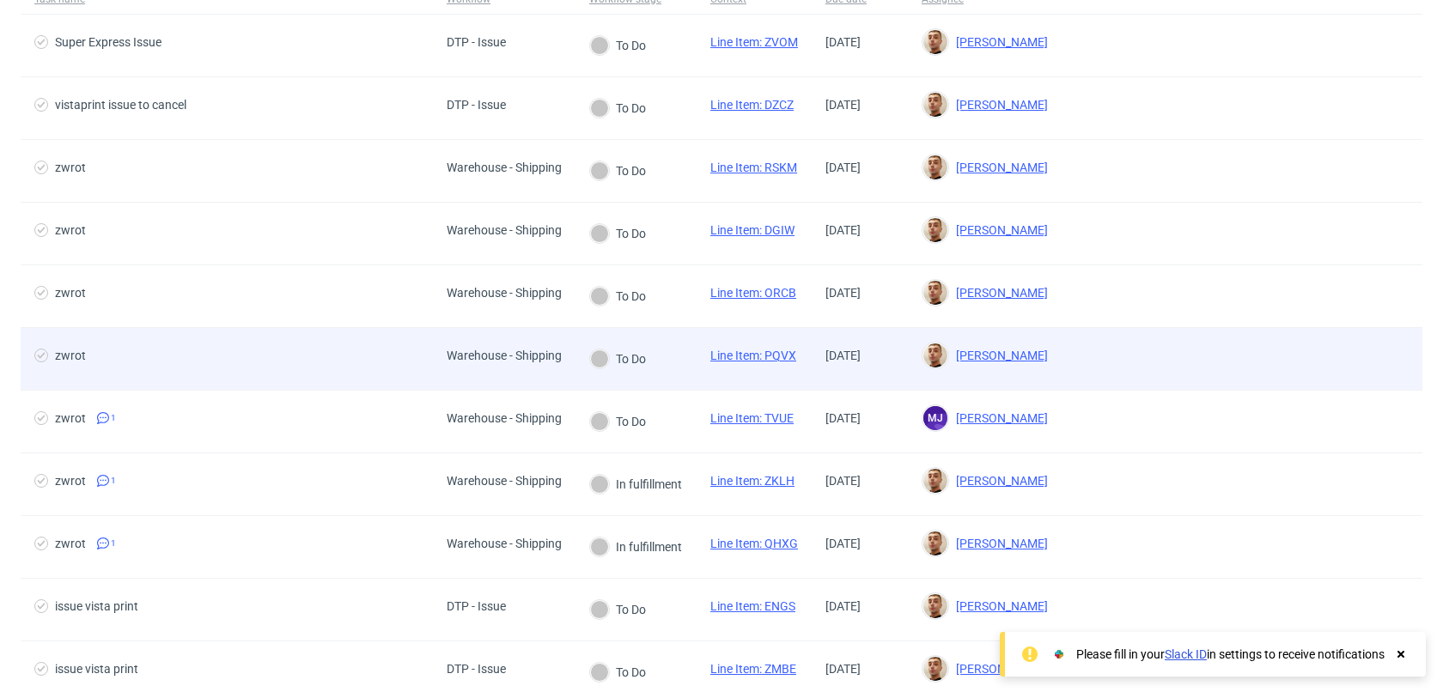
click at [543, 354] on div "Warehouse - Shipping" at bounding box center [504, 356] width 115 height 14
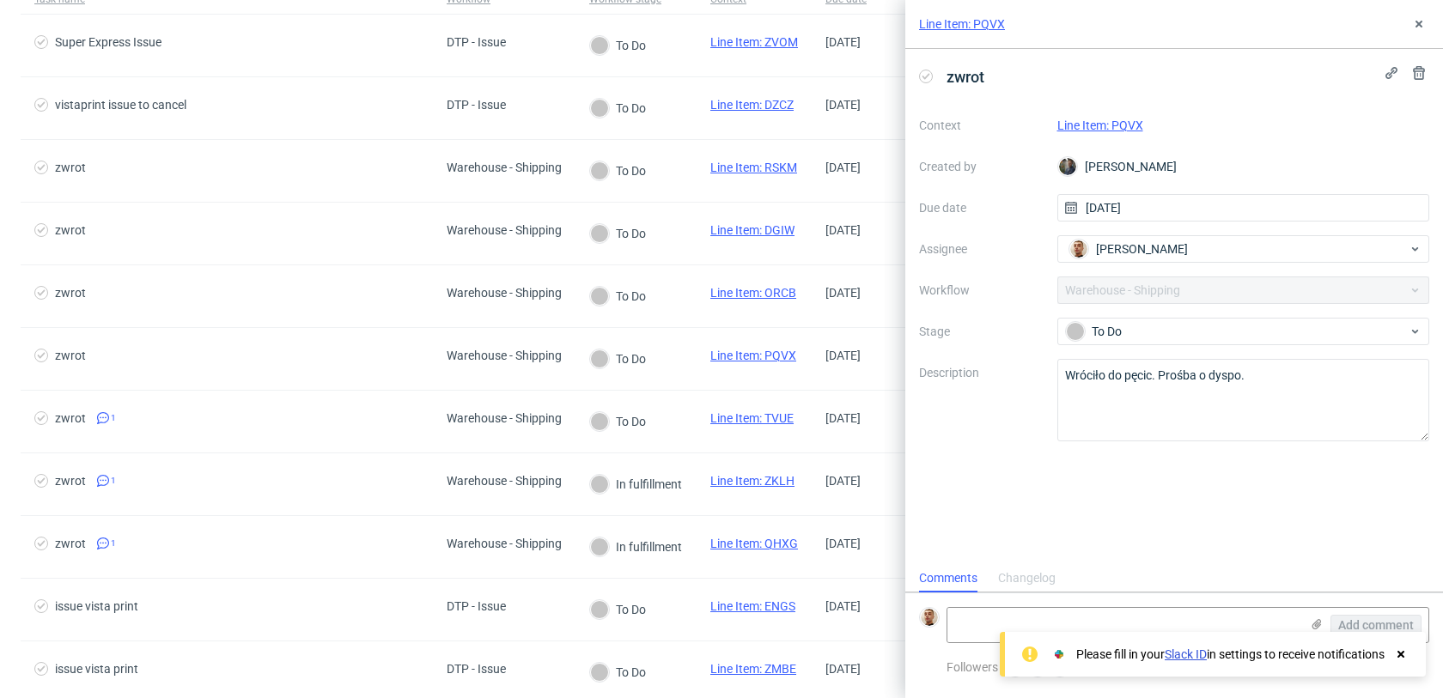
scroll to position [14, 0]
click at [1140, 125] on link "Line Item: PQVX" at bounding box center [1100, 126] width 86 height 14
click at [1245, 634] on div "Please fill in your Slack ID in settings to receive notifications" at bounding box center [1213, 654] width 426 height 45
click at [1255, 608] on textarea at bounding box center [1123, 625] width 352 height 34
paste textarea "https://app-eu1.hubspot.com/contacts/25600958/record/0-5/211667831998/"
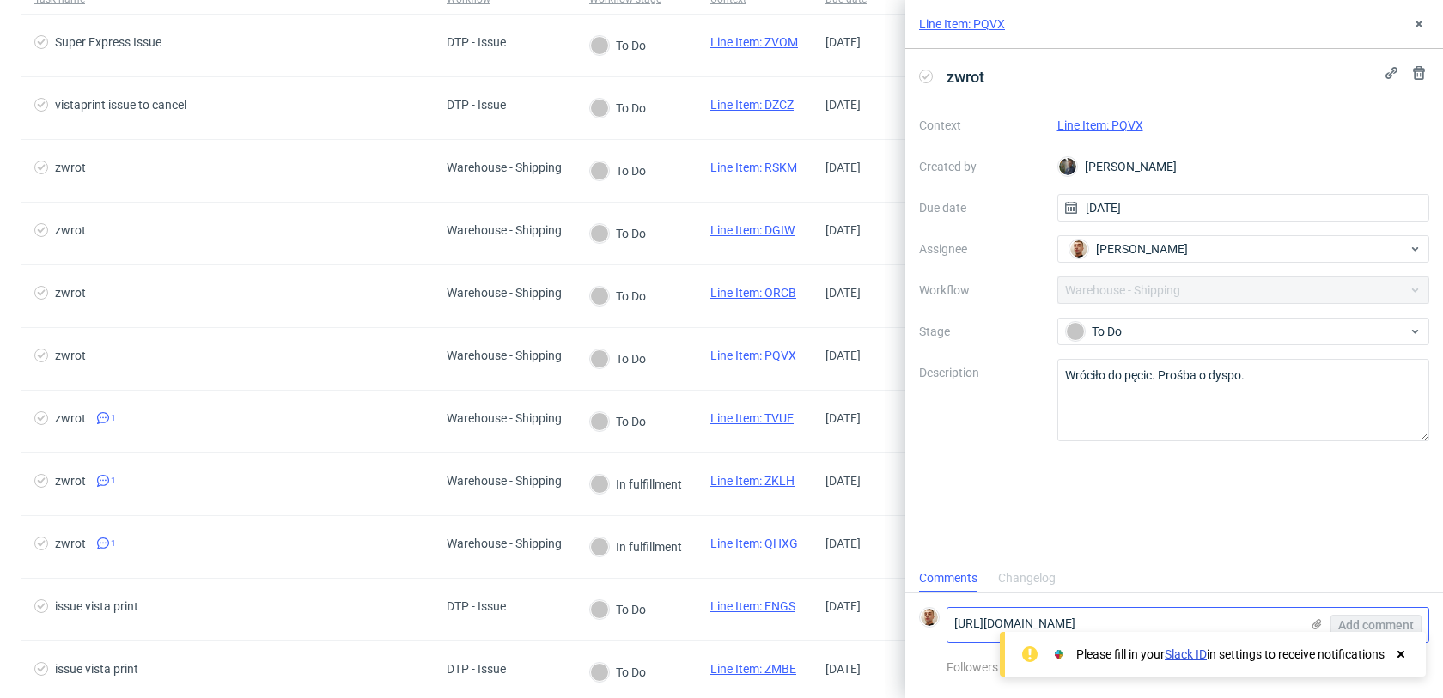
scroll to position [0, 0]
type textarea "https://app-eu1.hubspot.com/contacts/25600958/record/0-5/211667831998/"
click at [1349, 624] on span "Add comment" at bounding box center [1376, 625] width 76 height 12
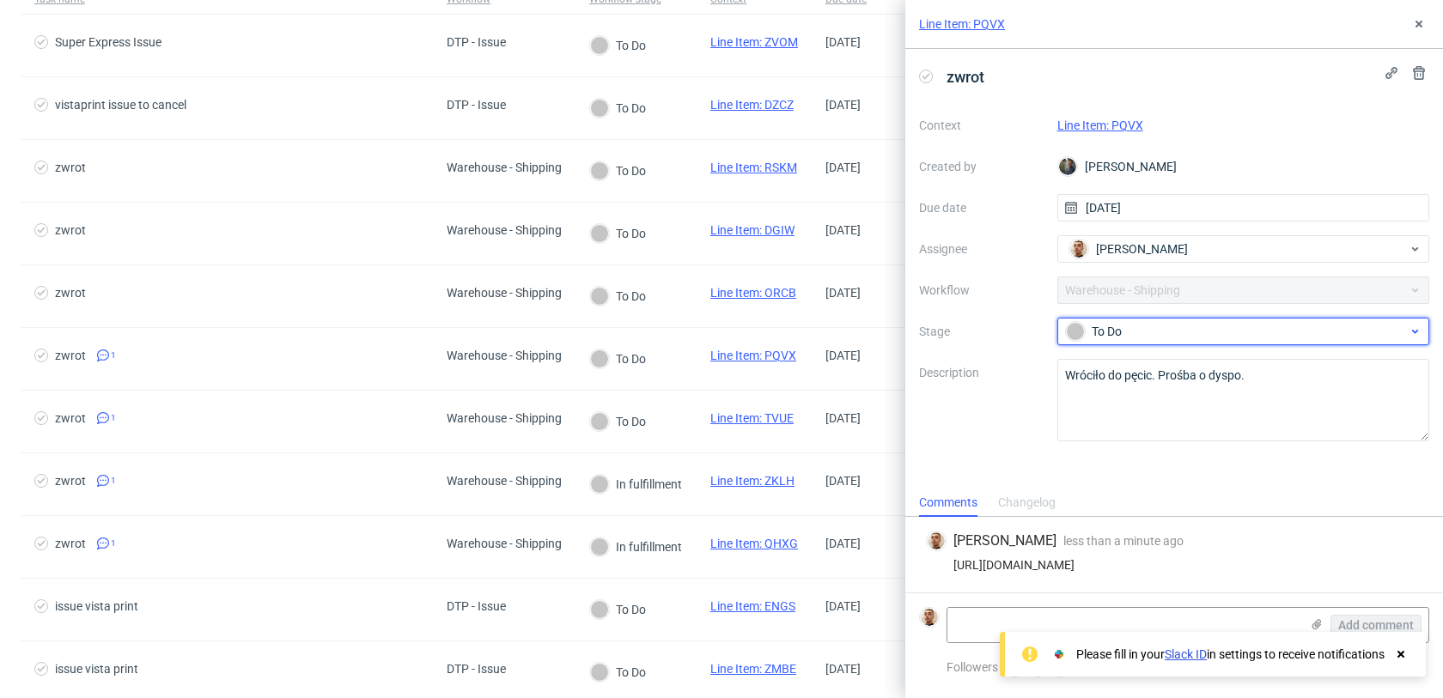
click at [1176, 327] on div "To Do" at bounding box center [1237, 331] width 342 height 19
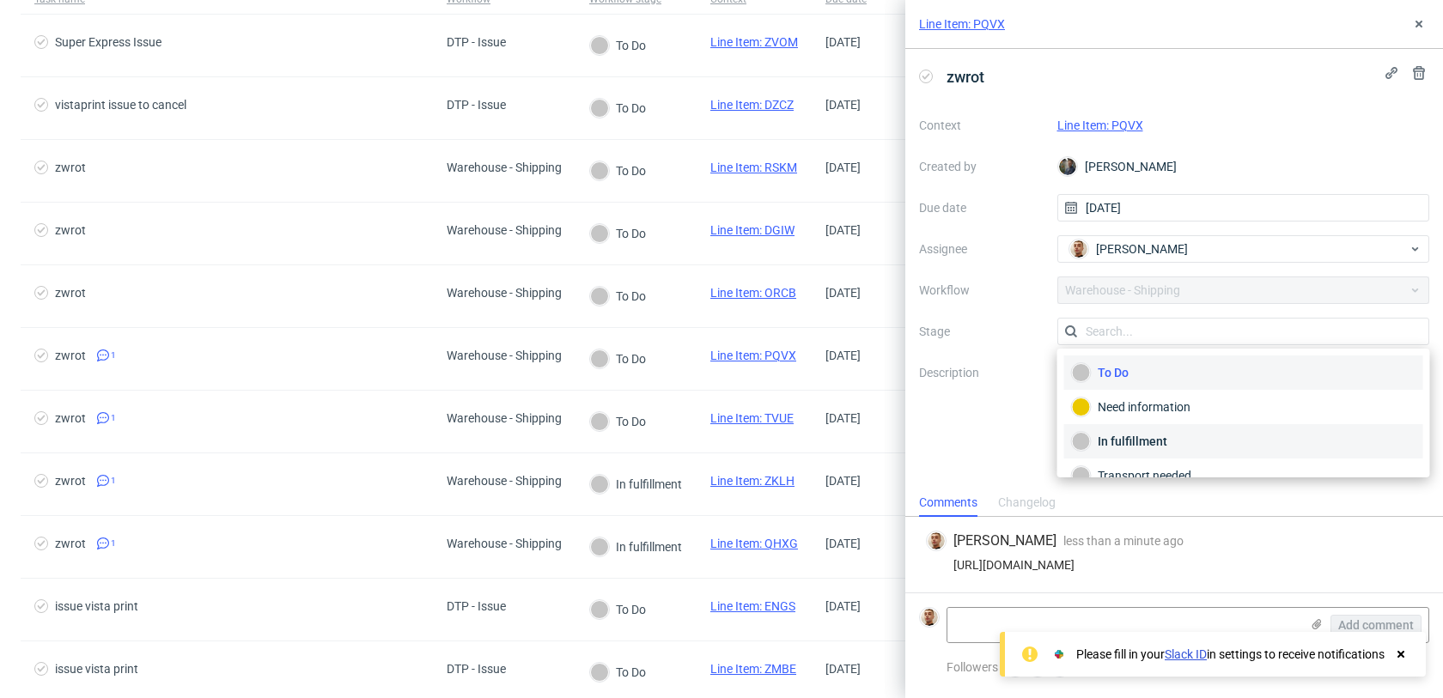
click at [1138, 432] on div "In fulfillment" at bounding box center [1244, 441] width 344 height 19
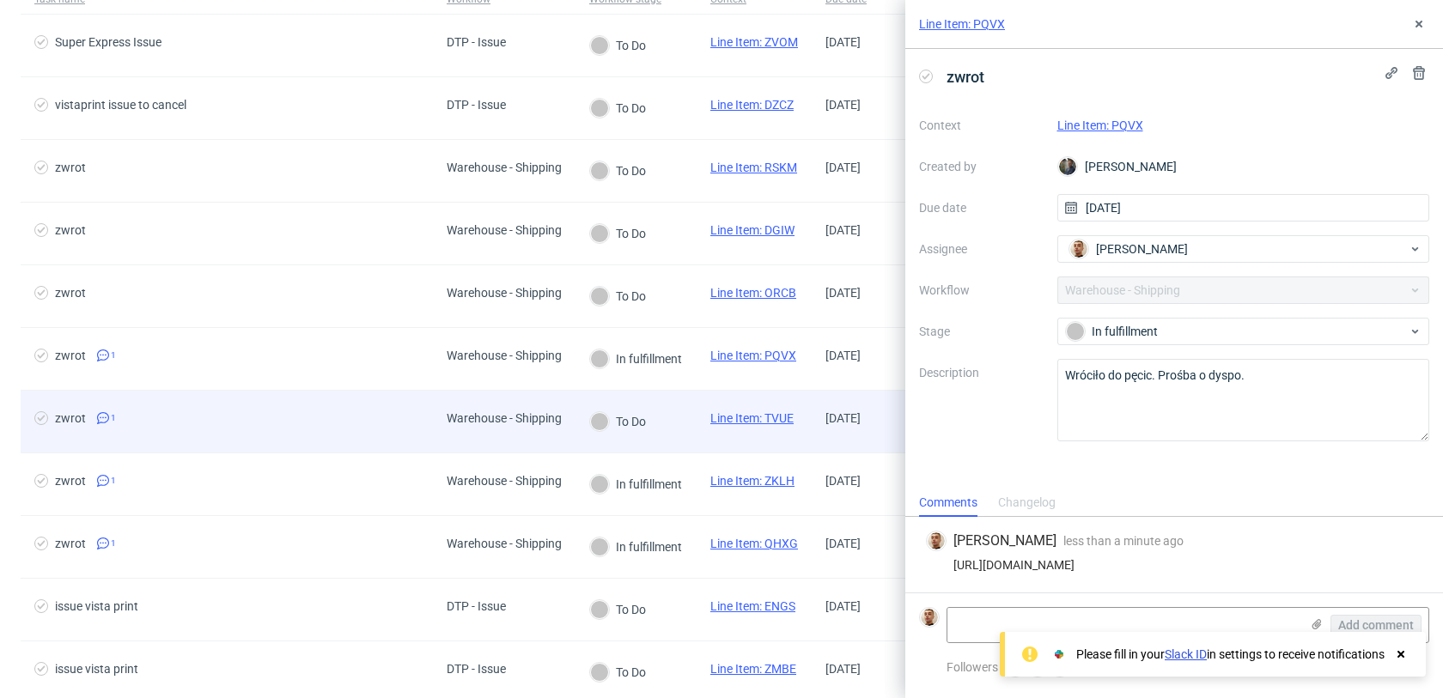
click at [548, 408] on div "Warehouse - Shipping" at bounding box center [504, 422] width 143 height 62
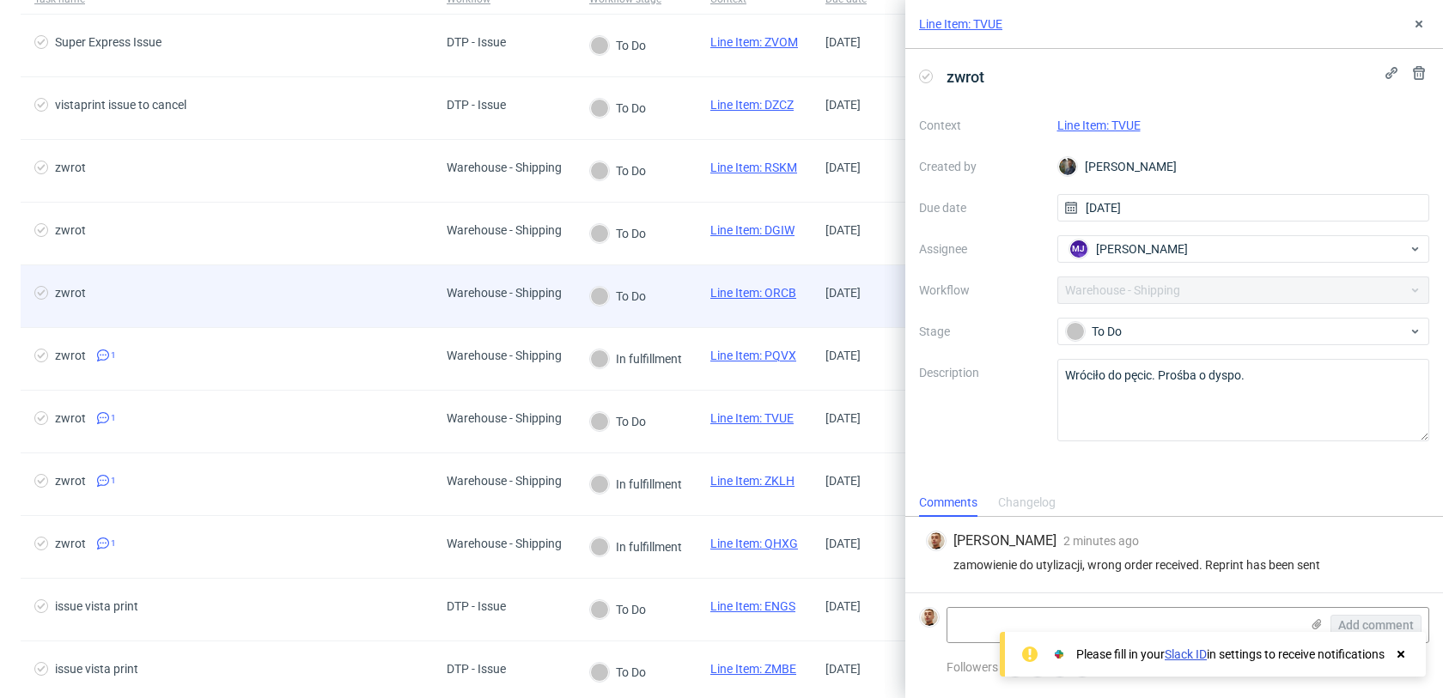
click at [533, 296] on div "Warehouse - Shipping" at bounding box center [504, 293] width 115 height 14
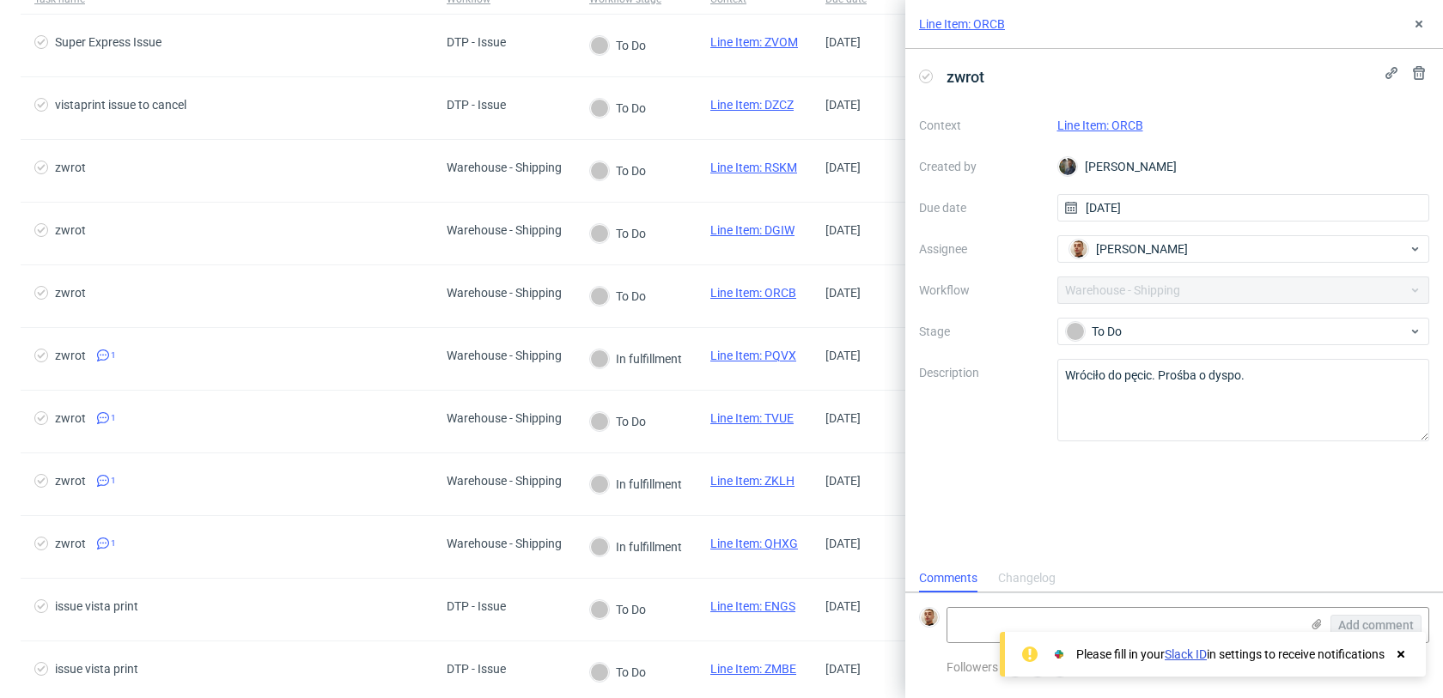
scroll to position [14, 0]
click at [1134, 122] on link "Line Item: ORCB" at bounding box center [1100, 126] width 86 height 14
click at [961, 620] on textarea at bounding box center [1123, 625] width 352 height 34
type textarea "k"
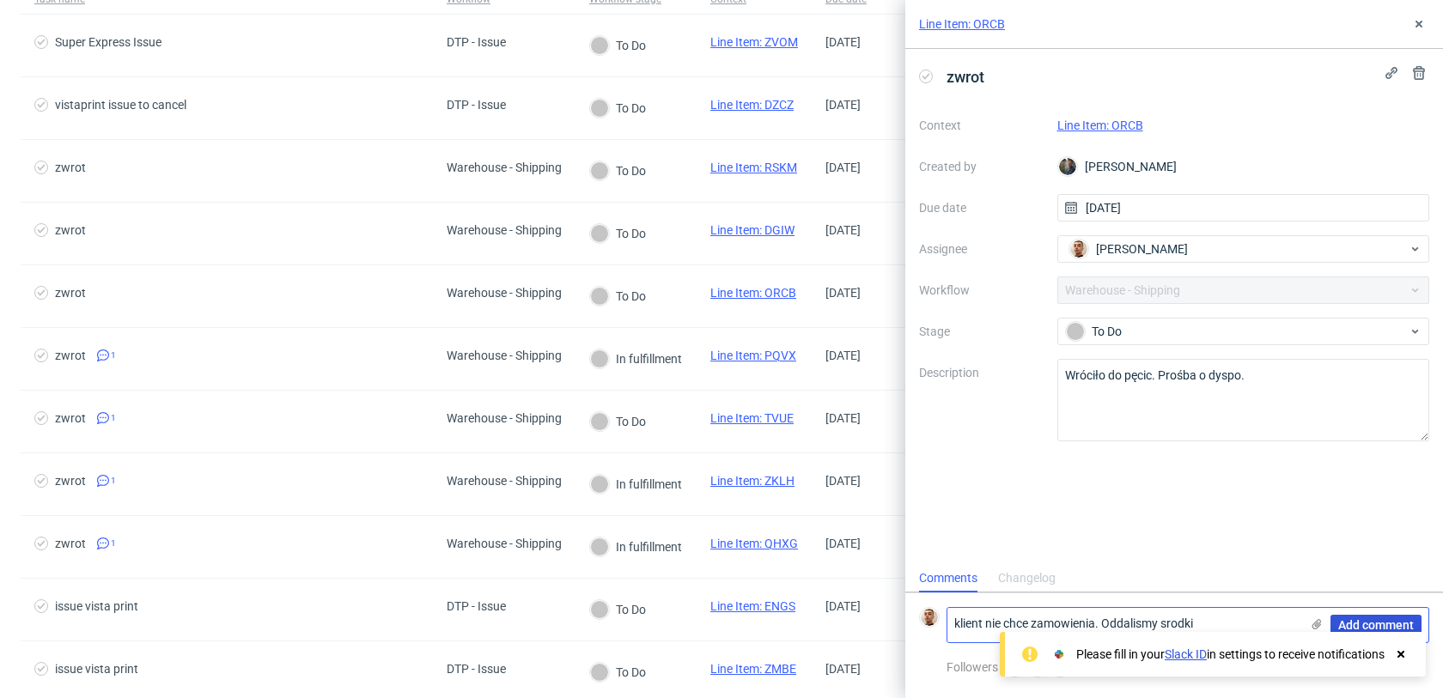
type textarea "klient nie chce zamowienia. Oddalismy srodki"
click at [1369, 623] on span "Add comment" at bounding box center [1376, 625] width 76 height 12
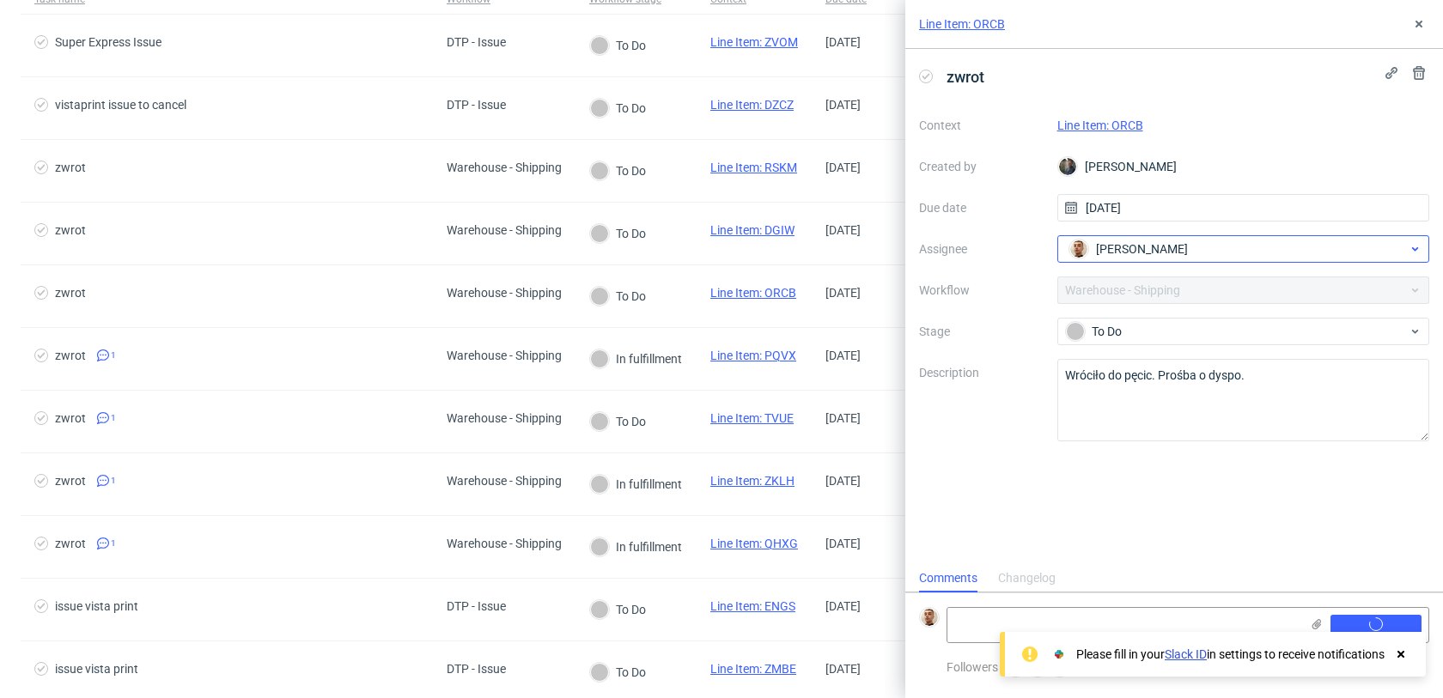
scroll to position [0, 0]
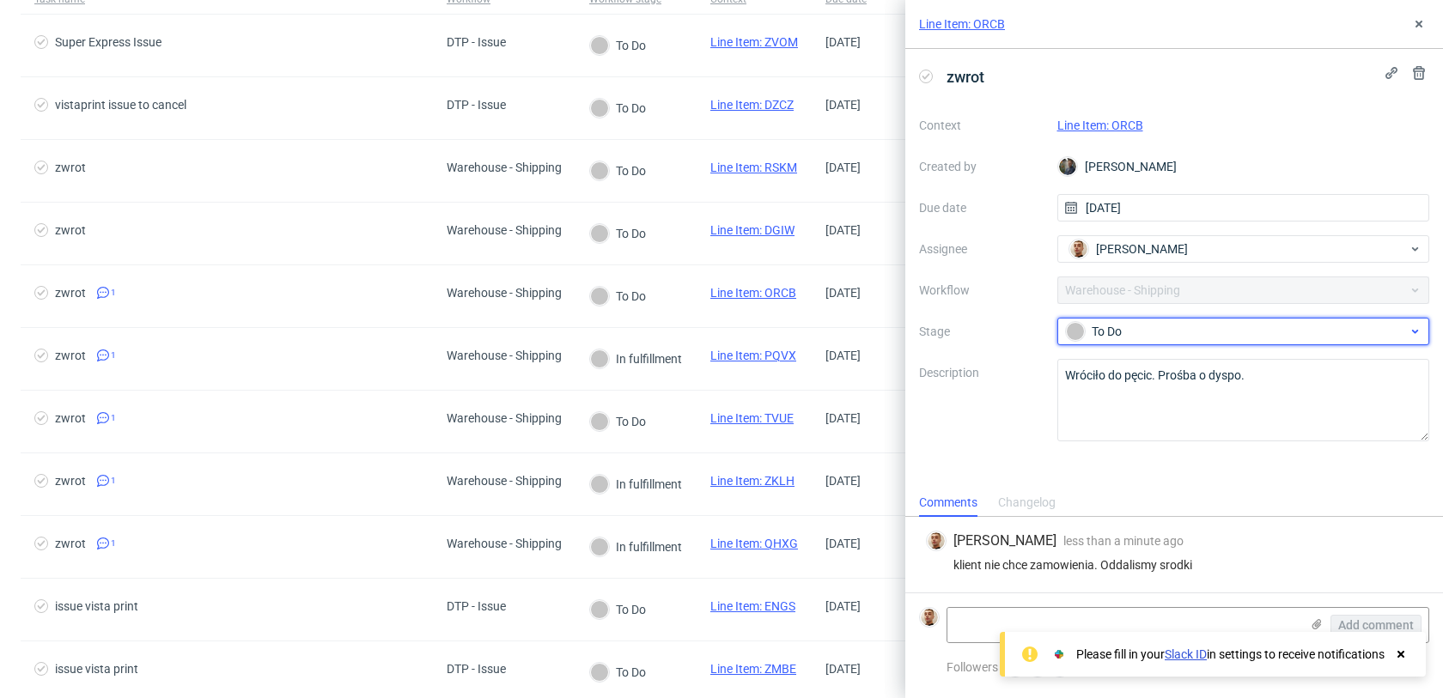
click at [1120, 344] on div "To Do" at bounding box center [1243, 331] width 373 height 27
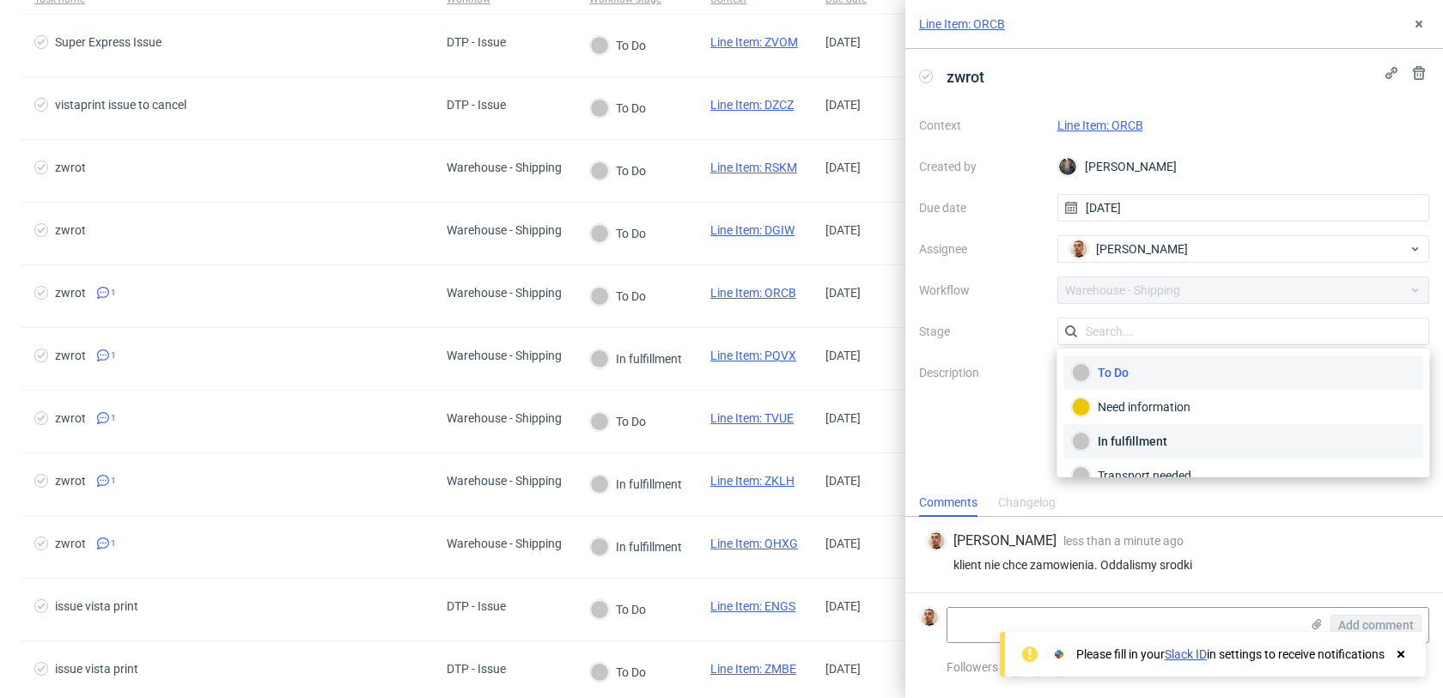
scroll to position [91, 0]
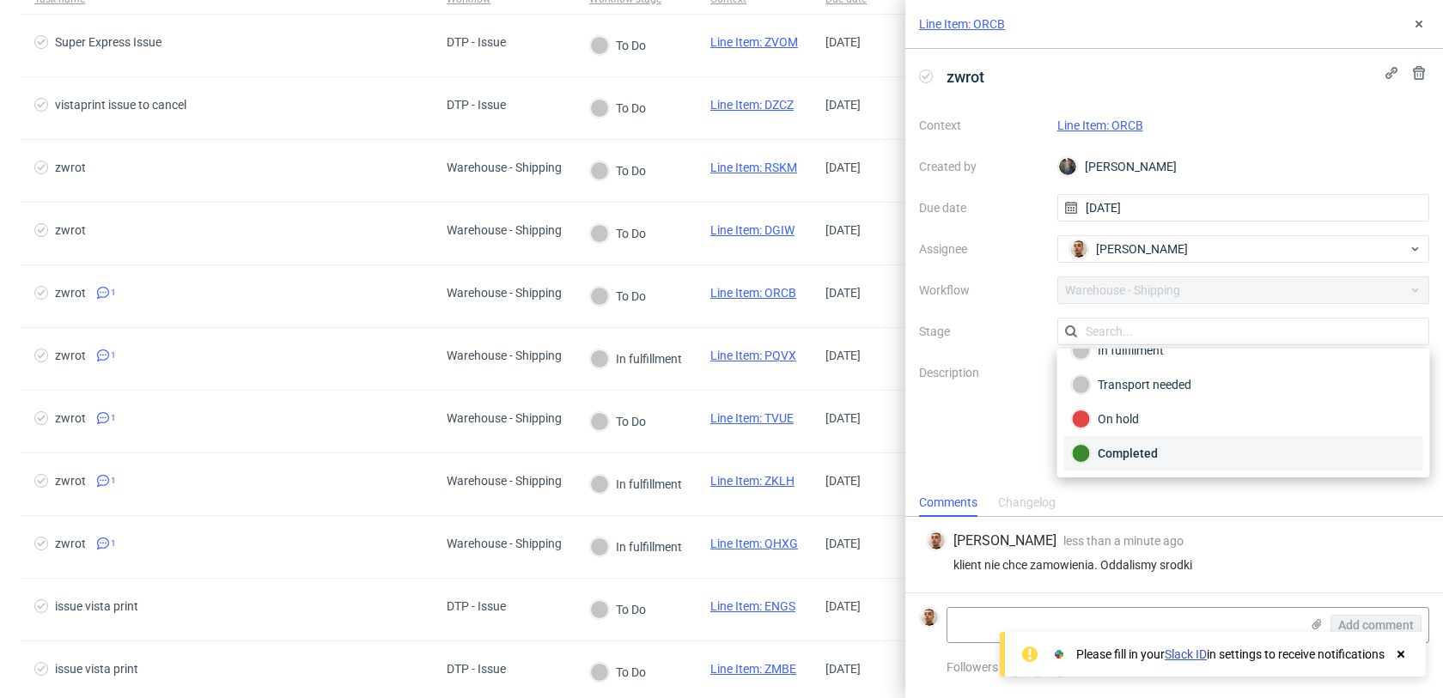
click at [1140, 450] on div "Completed" at bounding box center [1244, 453] width 344 height 19
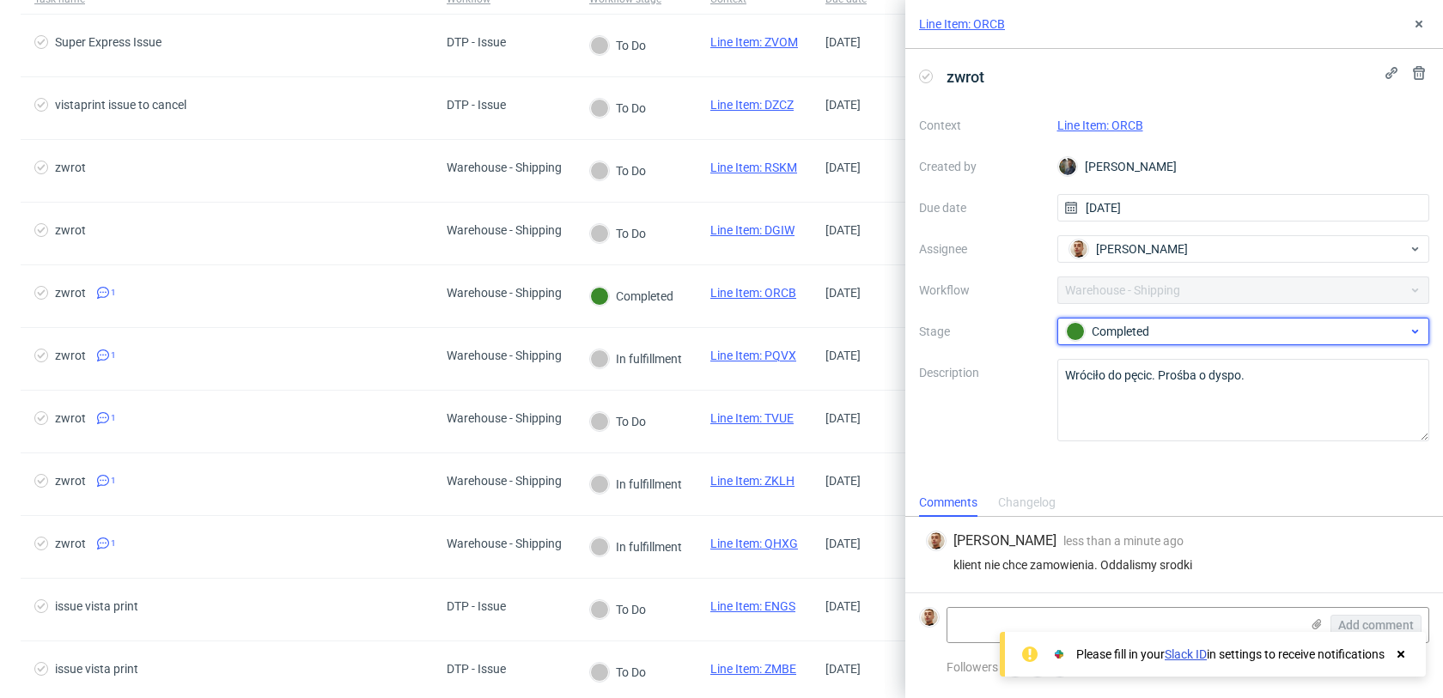
click at [1103, 329] on div "Completed" at bounding box center [1237, 331] width 342 height 19
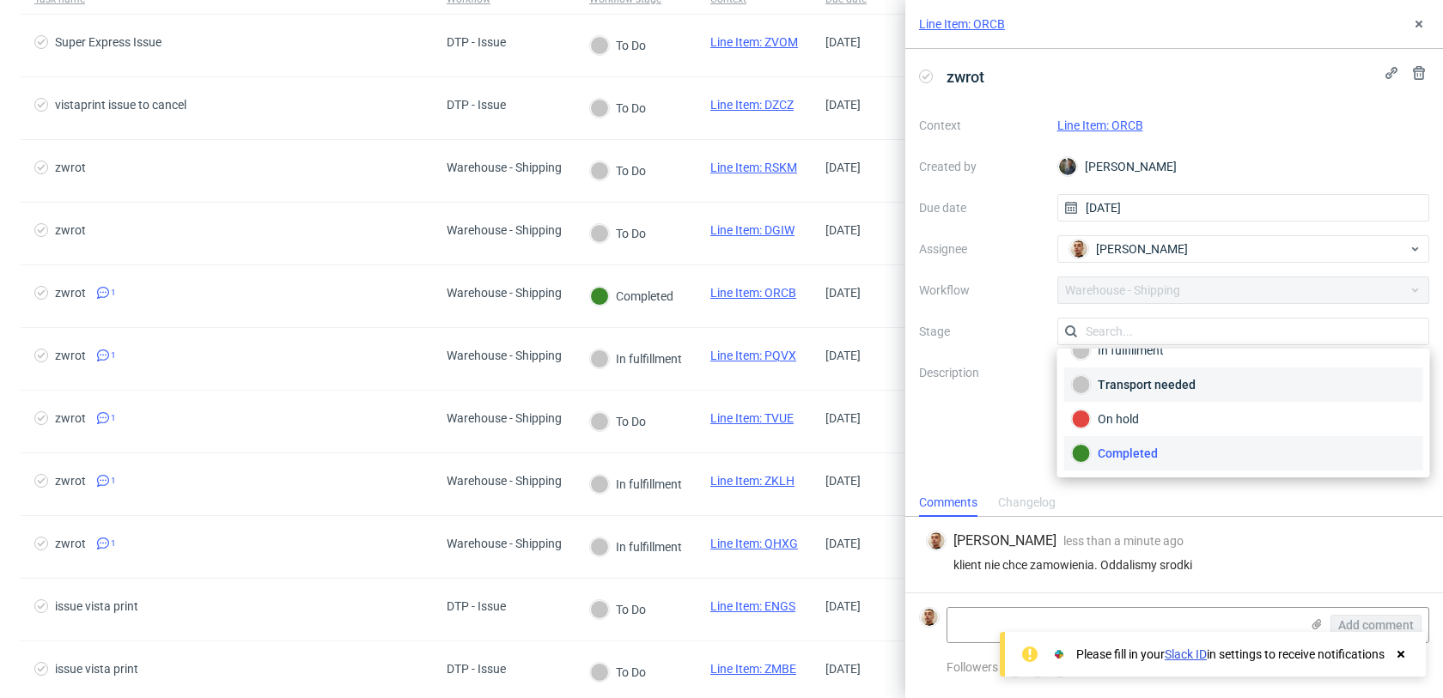
scroll to position [0, 0]
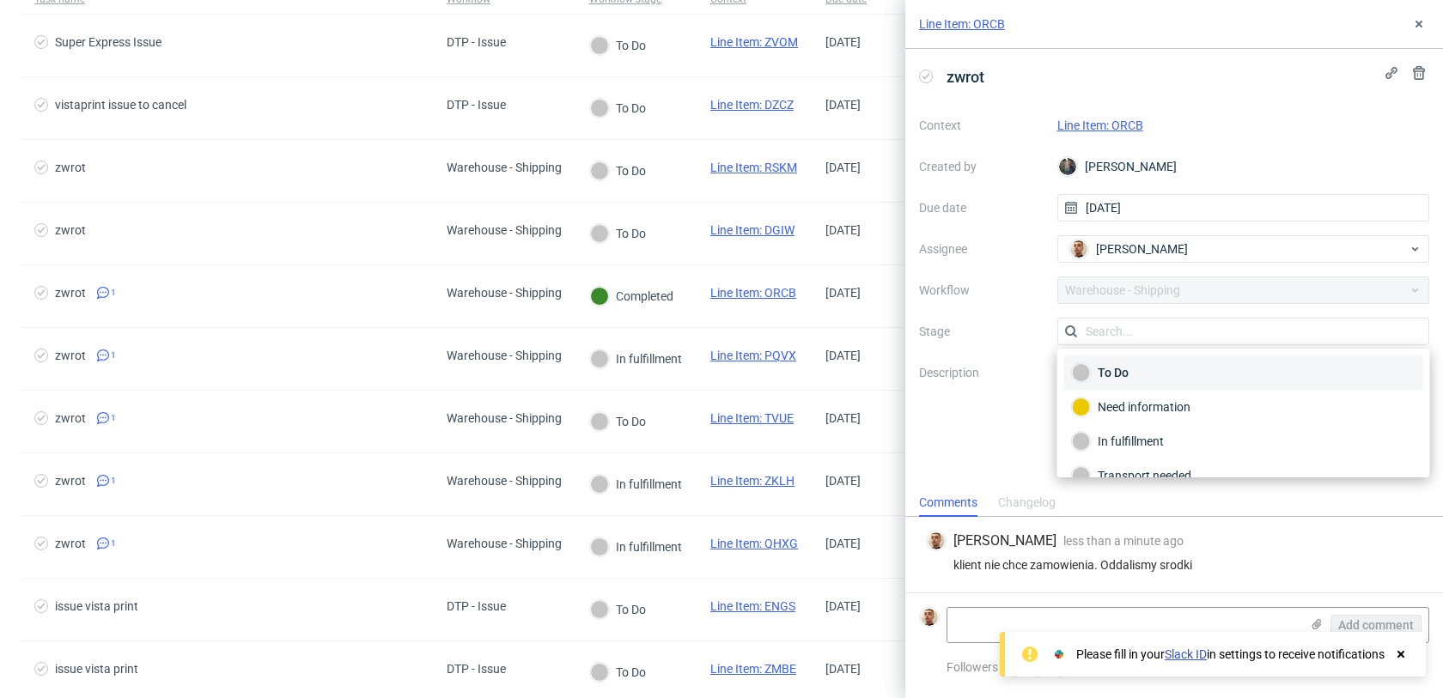
click at [1126, 364] on div "To Do" at bounding box center [1244, 372] width 344 height 19
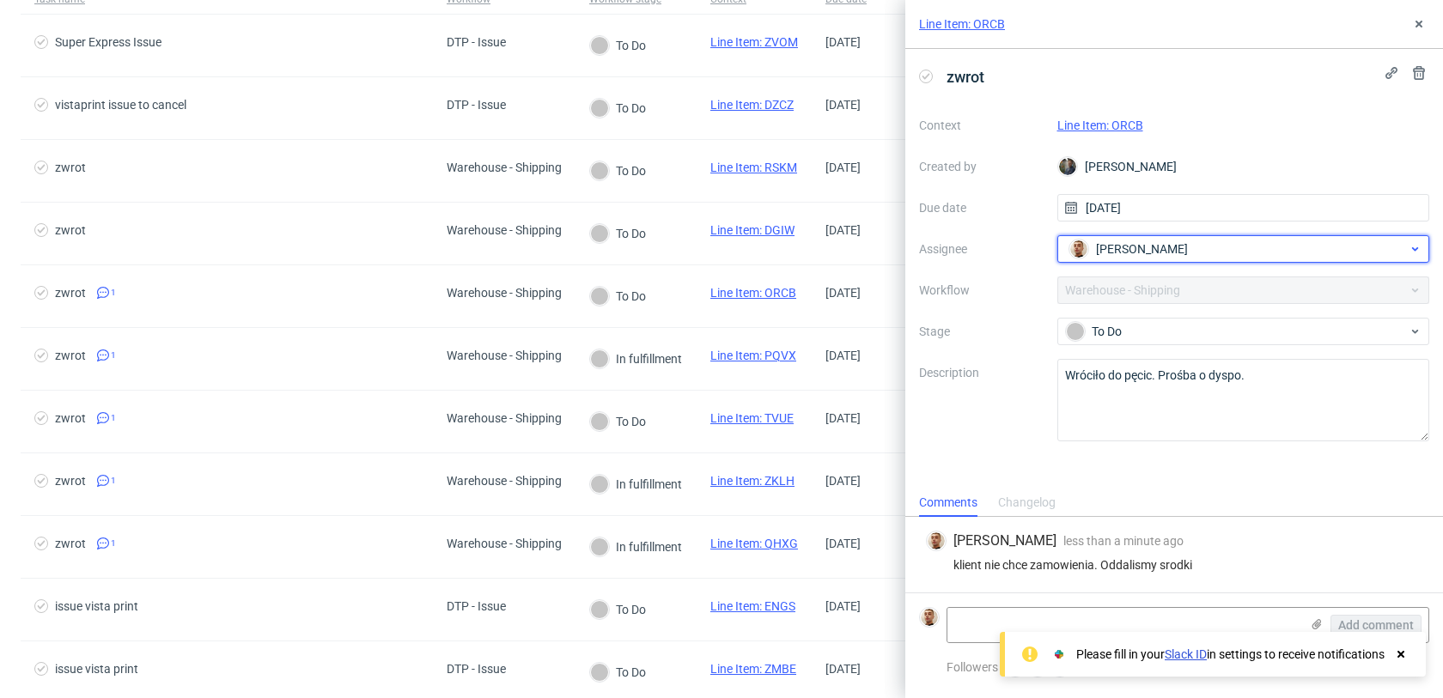
click at [1125, 251] on span "[PERSON_NAME]" at bounding box center [1142, 248] width 92 height 17
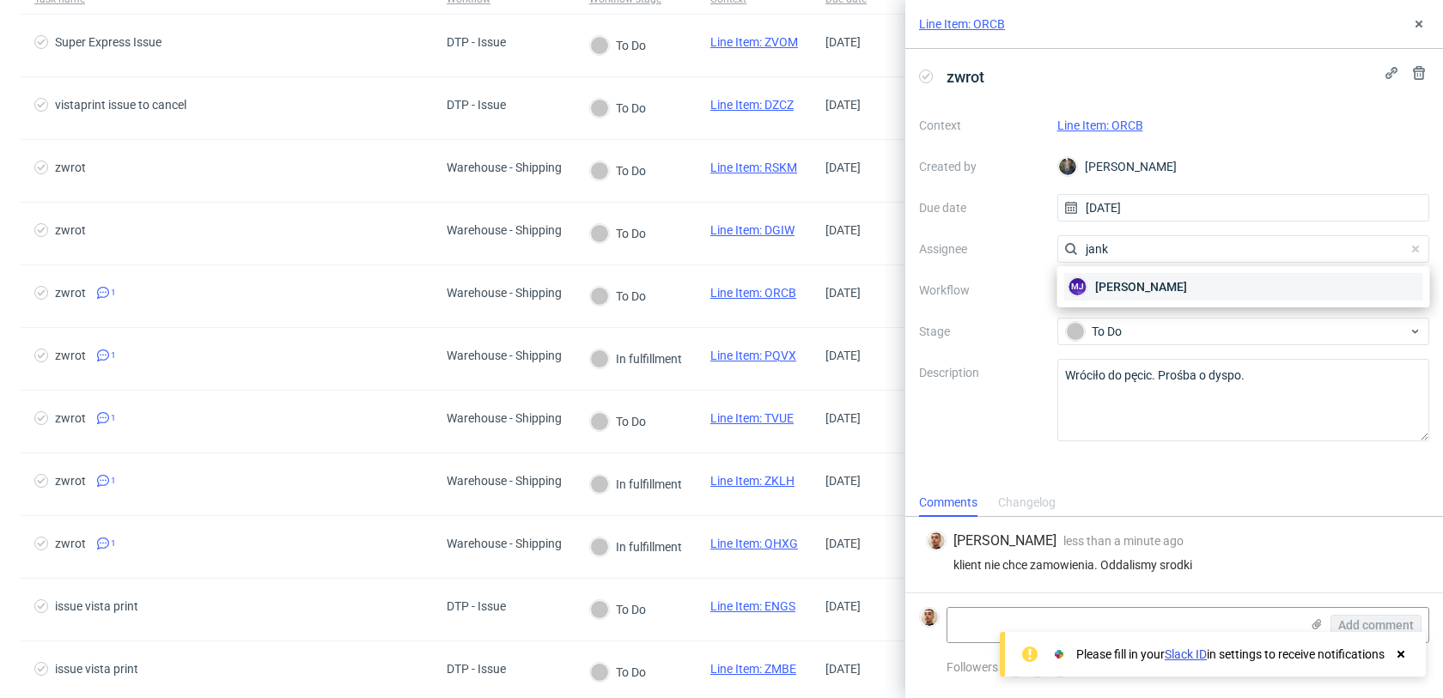
type input "jank"
click at [1125, 283] on span "Maciej Jankowski" at bounding box center [1141, 286] width 92 height 17
click at [1421, 30] on icon at bounding box center [1419, 24] width 14 height 14
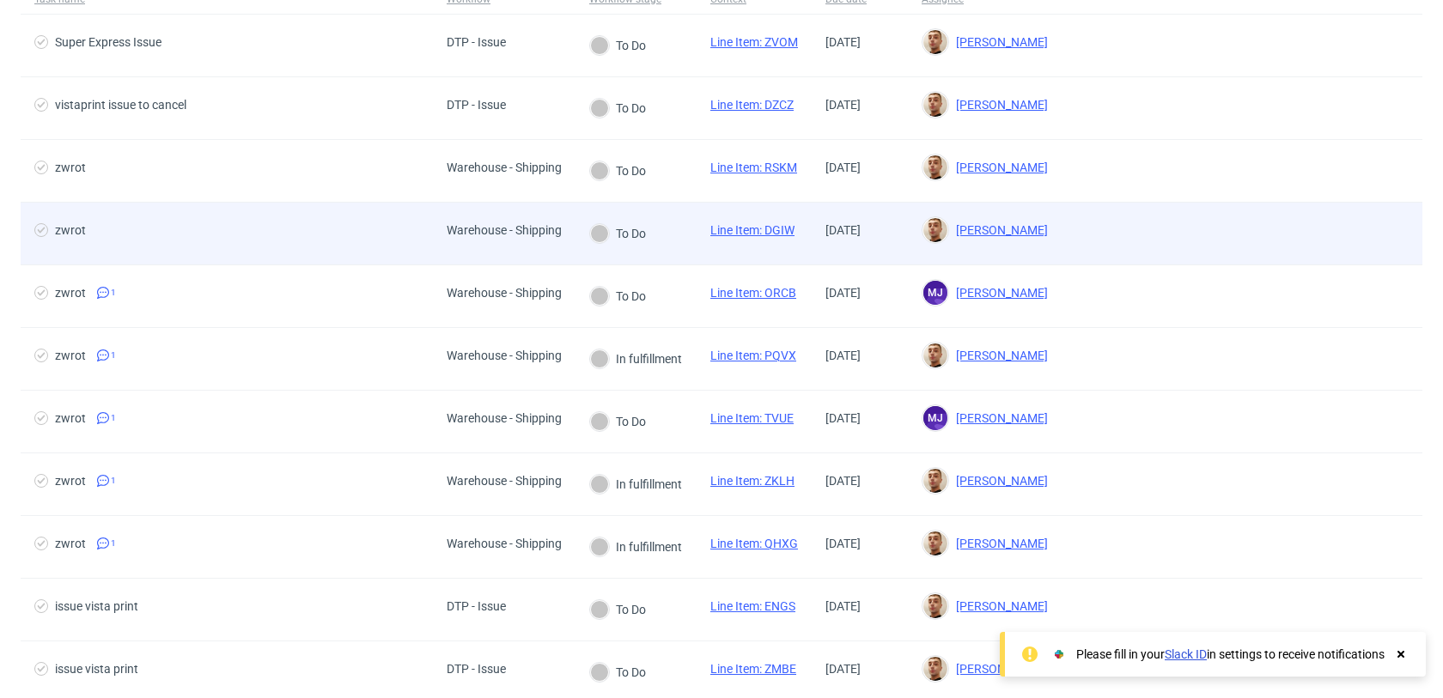
click at [508, 228] on div "Warehouse - Shipping" at bounding box center [504, 230] width 115 height 14
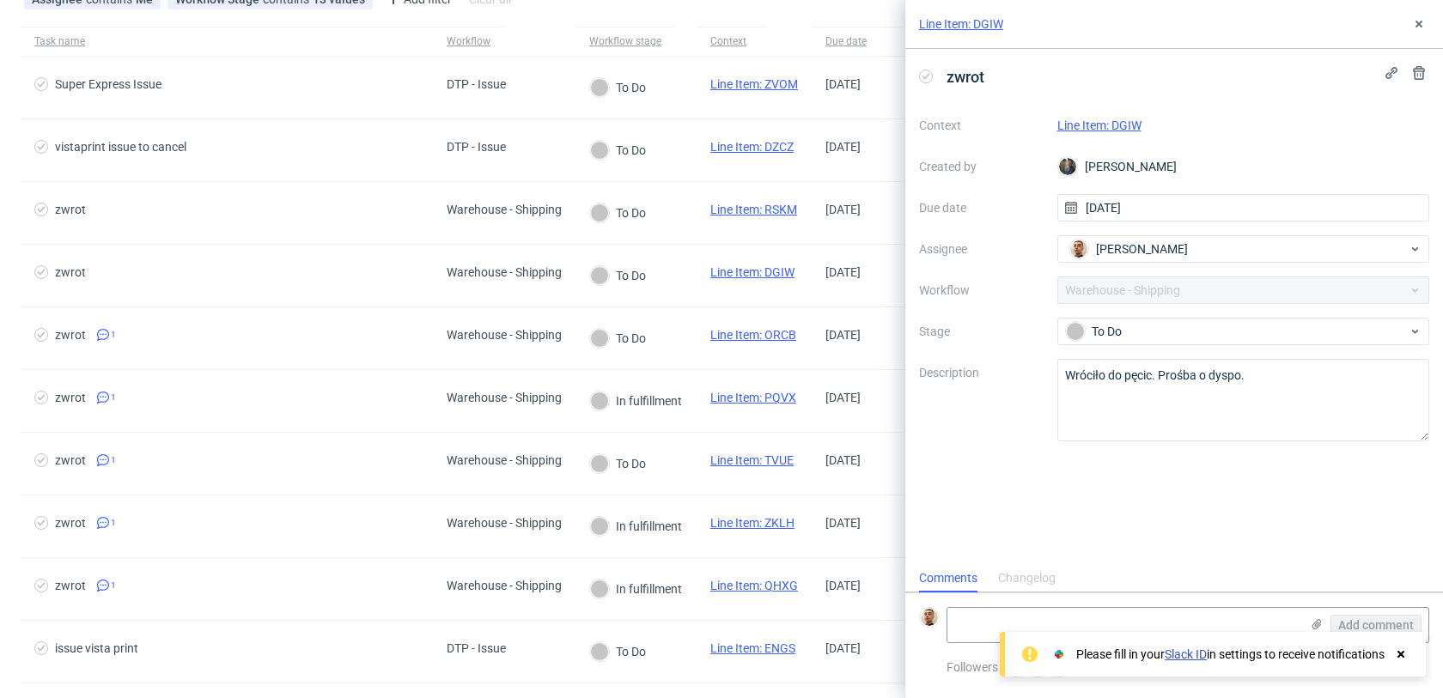
scroll to position [105, 0]
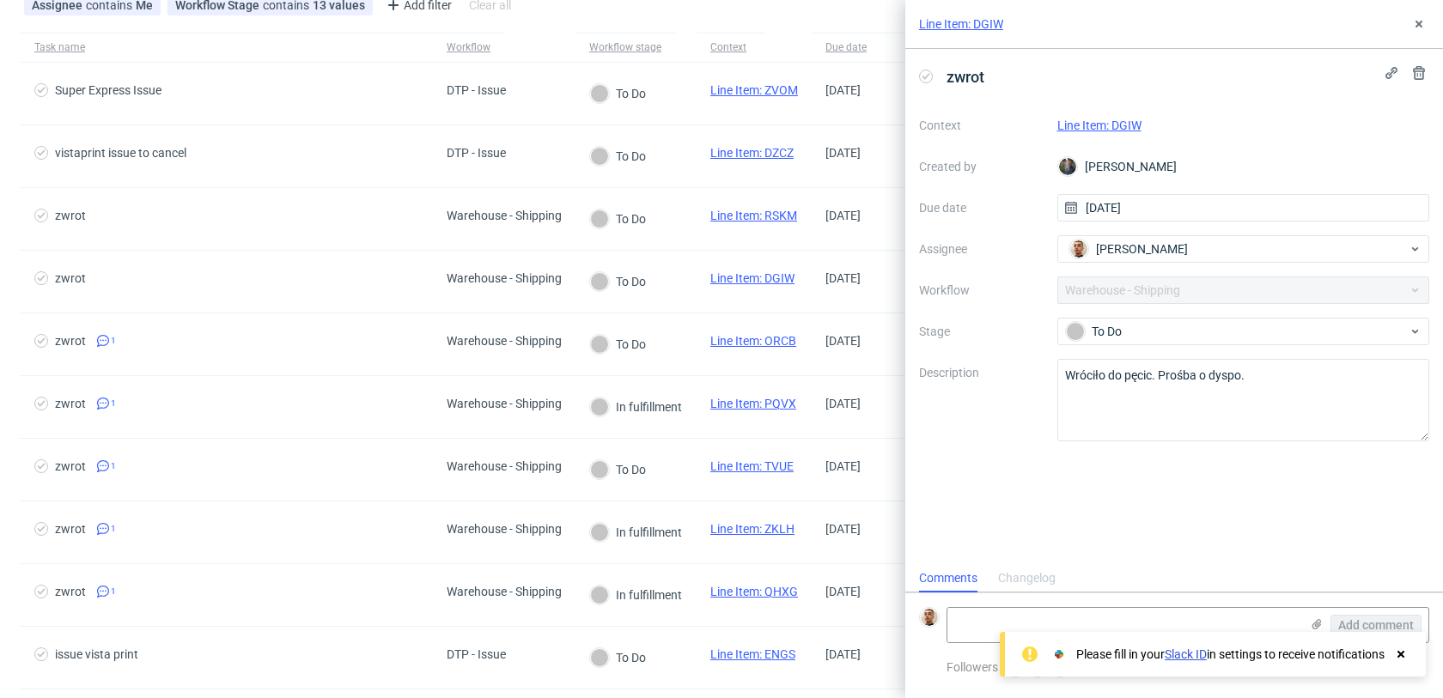
click at [1083, 122] on link "Line Item: DGIW" at bounding box center [1099, 126] width 84 height 14
click at [982, 617] on textarea at bounding box center [1123, 625] width 352 height 34
paste textarea "https://app-eu1.hubspot.com/contacts/25600958/record/0-5/212685438193/"
type textarea "https://app-eu1.hubspot.com/contacts/25600958/record/0-5/212685438193/"
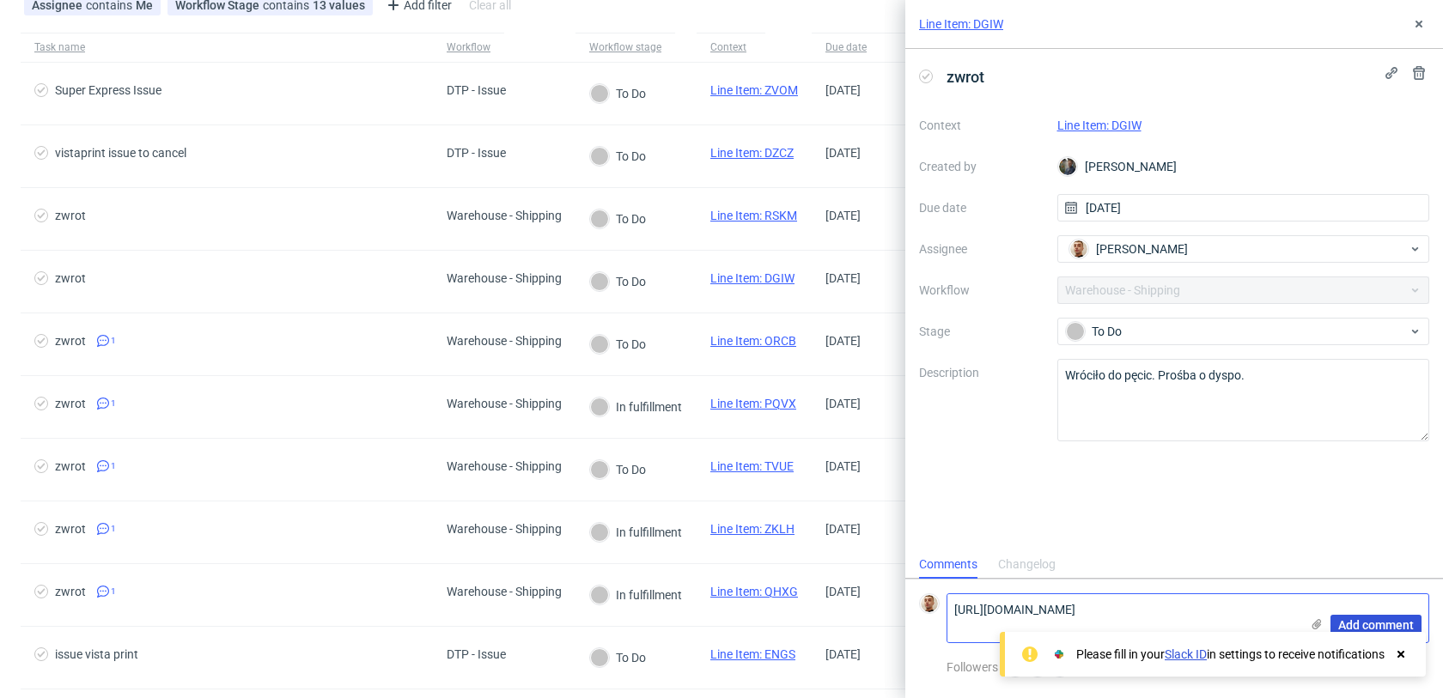
click at [1368, 620] on span "Add comment" at bounding box center [1376, 625] width 76 height 12
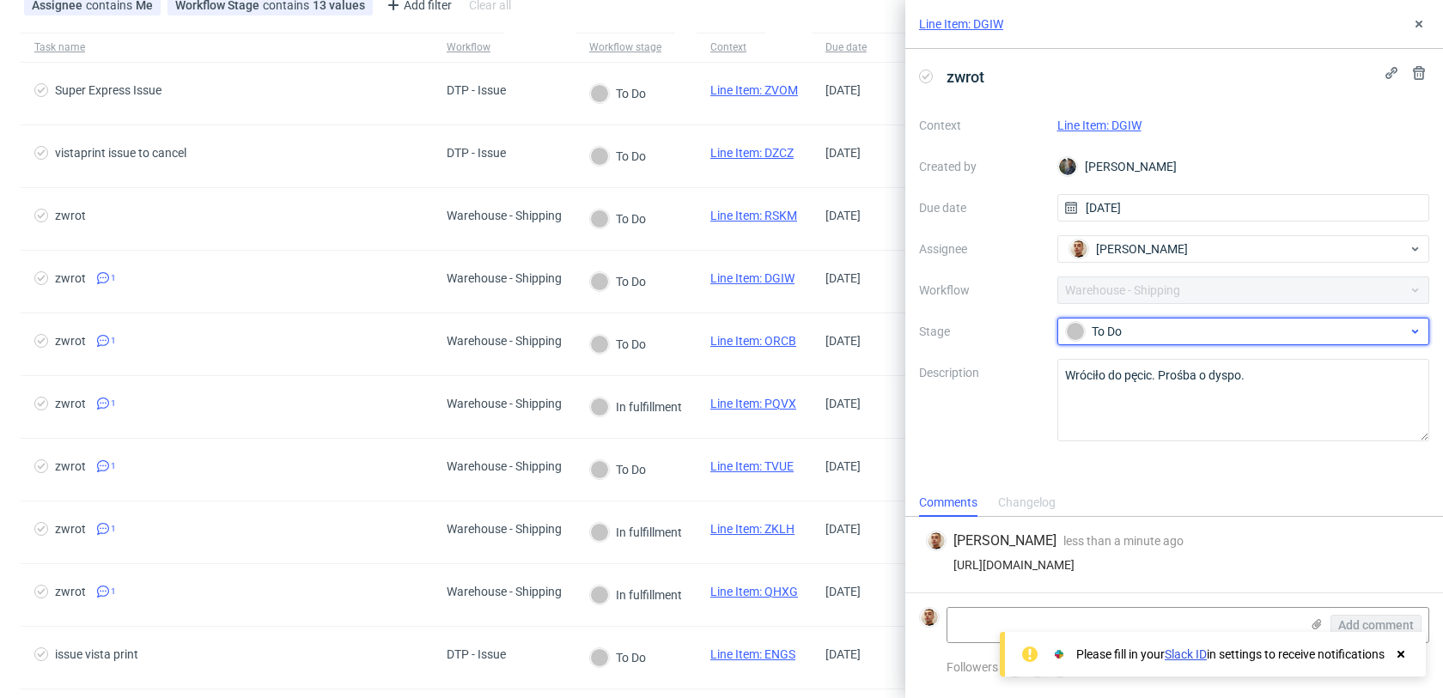
click at [1125, 324] on div "To Do" at bounding box center [1237, 331] width 342 height 19
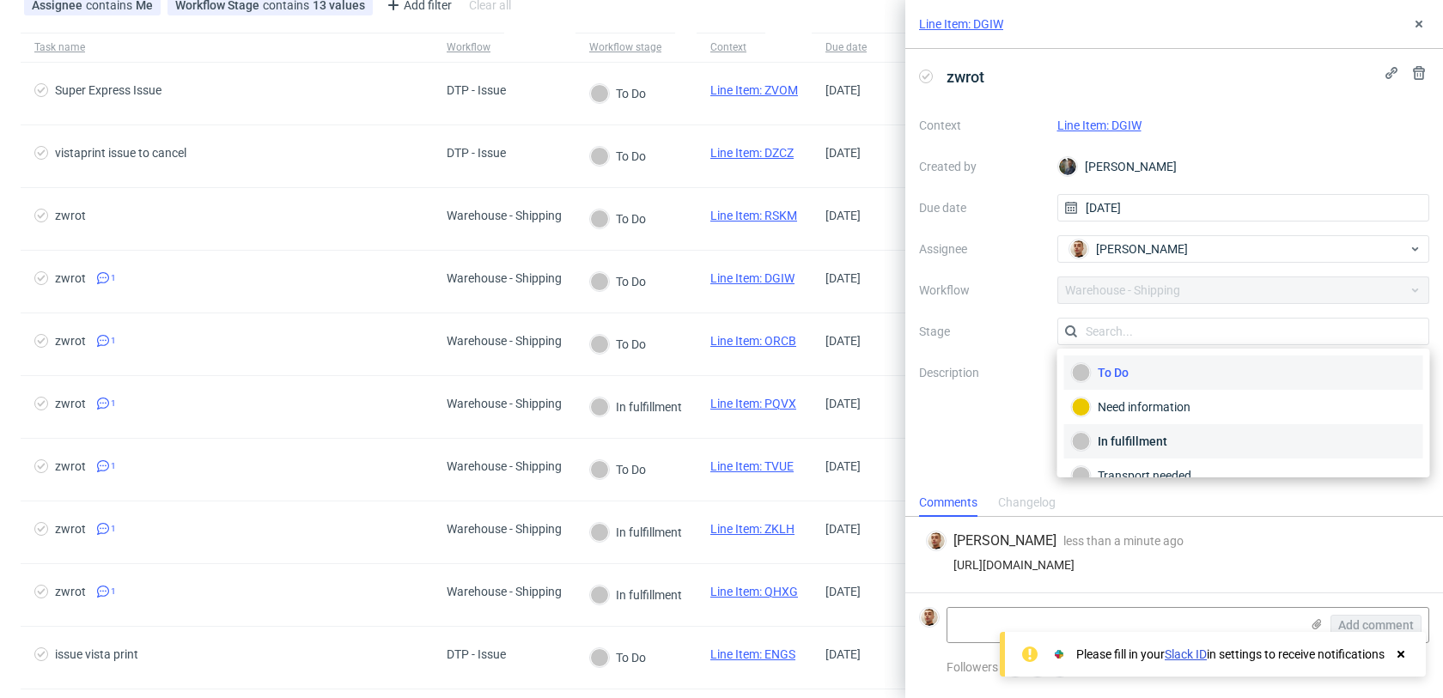
click at [1122, 441] on div "In fulfillment" at bounding box center [1244, 441] width 344 height 19
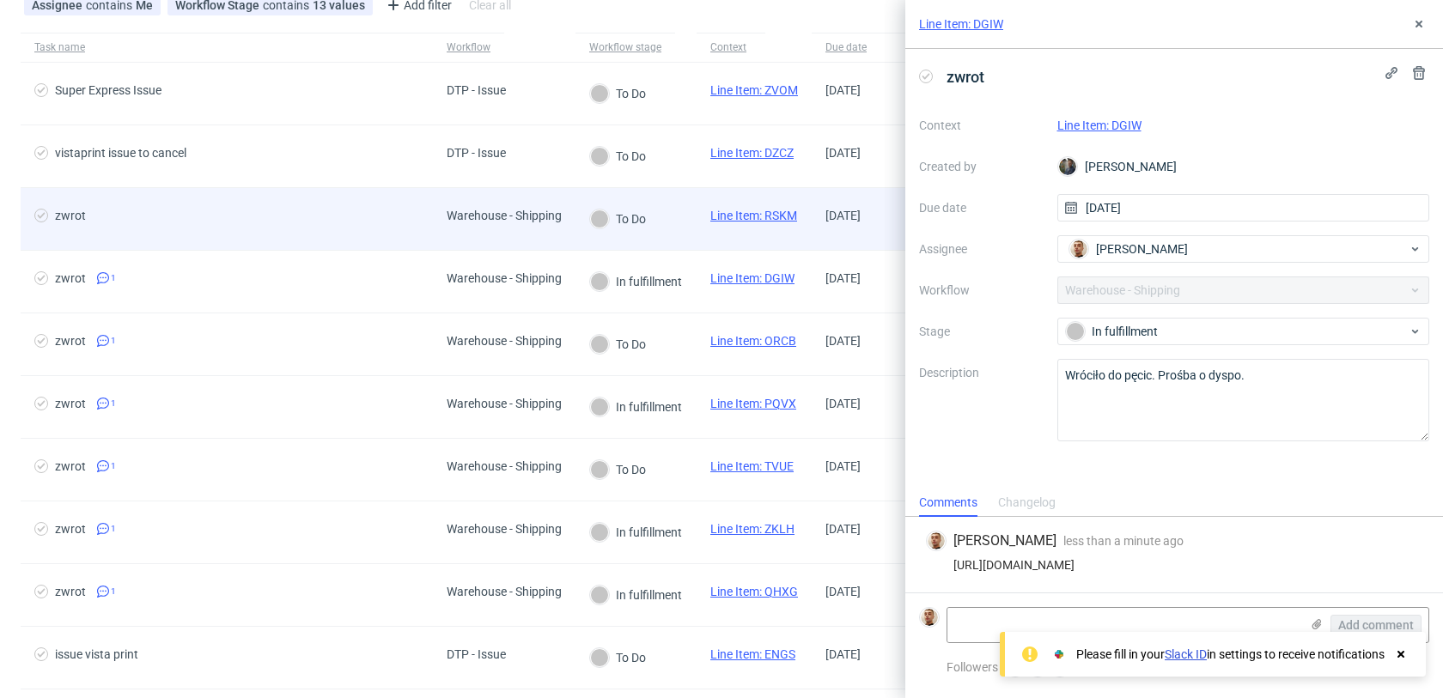
click at [674, 223] on div "To Do" at bounding box center [635, 219] width 121 height 63
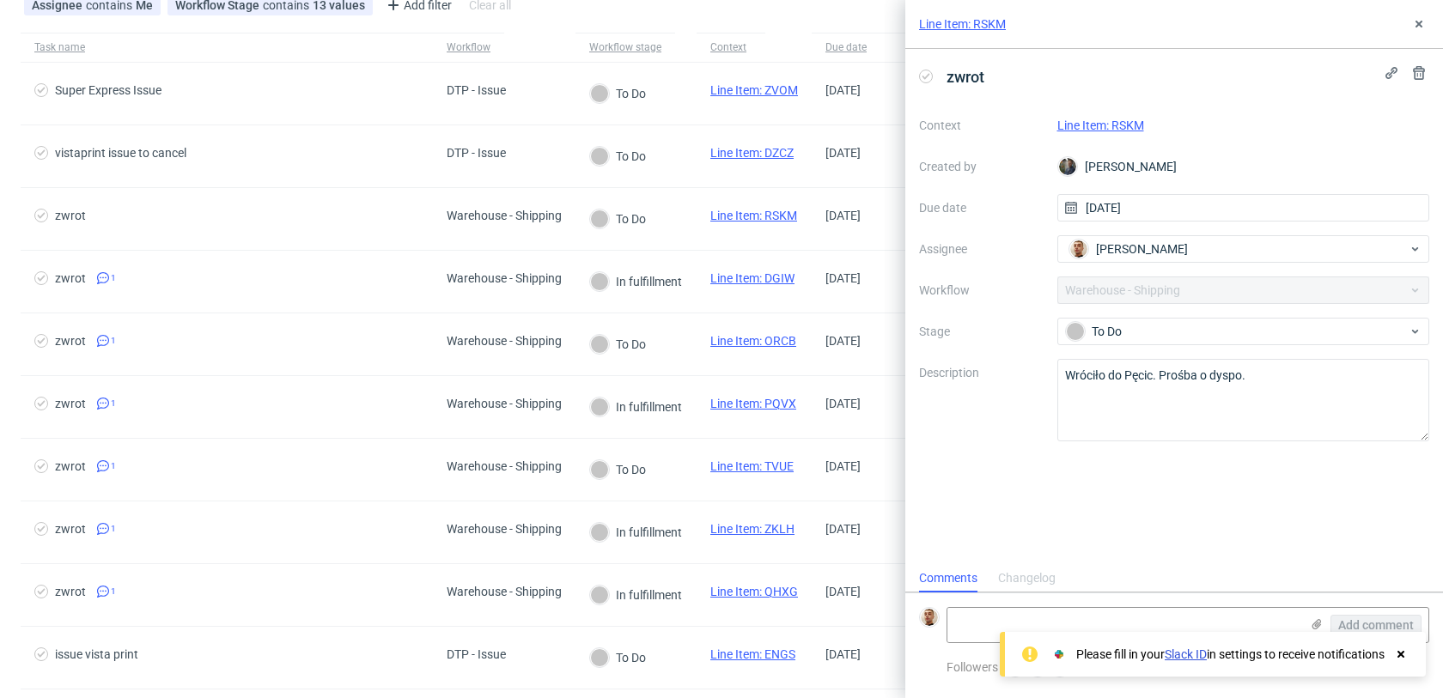
scroll to position [14, 0]
click at [1120, 129] on link "Line Item: RSKM" at bounding box center [1100, 126] width 87 height 14
click at [1118, 617] on textarea at bounding box center [1123, 625] width 352 height 34
paste textarea "https://app-eu1.hubspot.com/contacts/25600958/record/0-5/211667834094/"
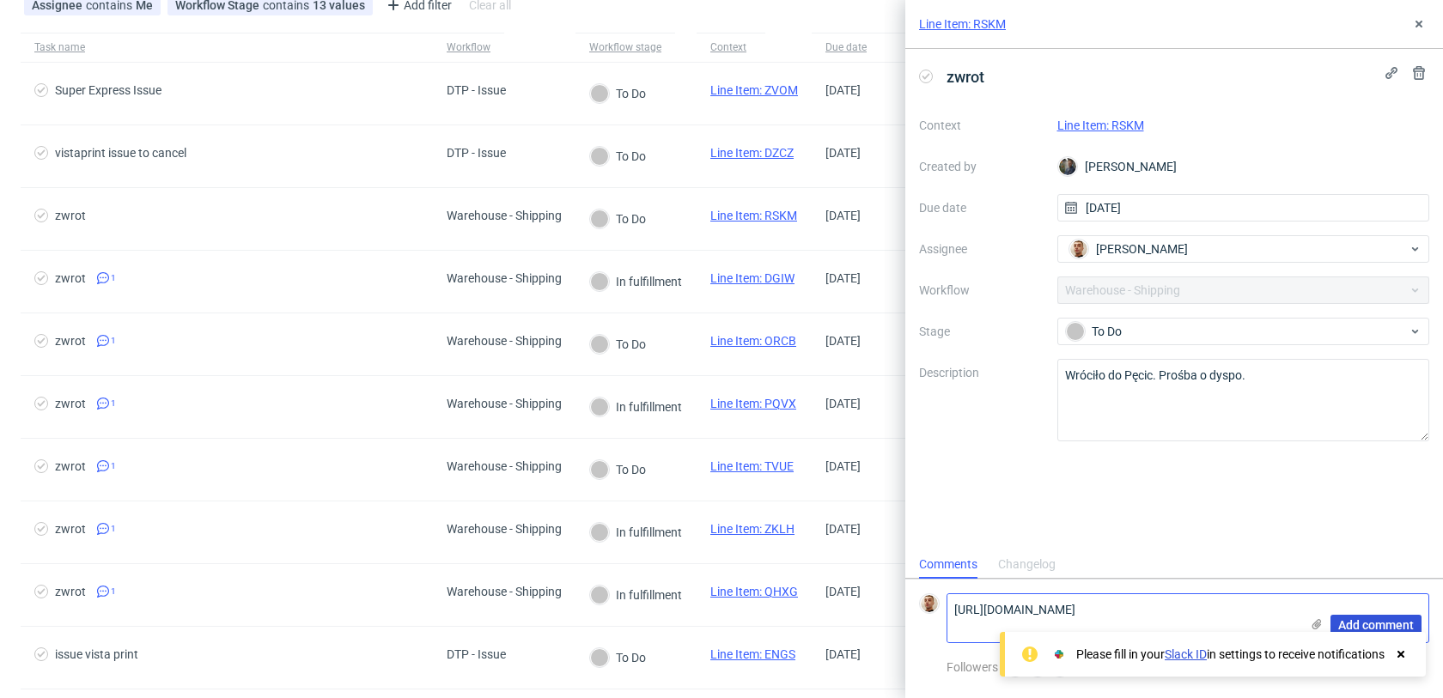
type textarea "https://app-eu1.hubspot.com/contacts/25600958/record/0-5/211667834094/"
click at [1353, 625] on span "Add comment" at bounding box center [1376, 625] width 76 height 12
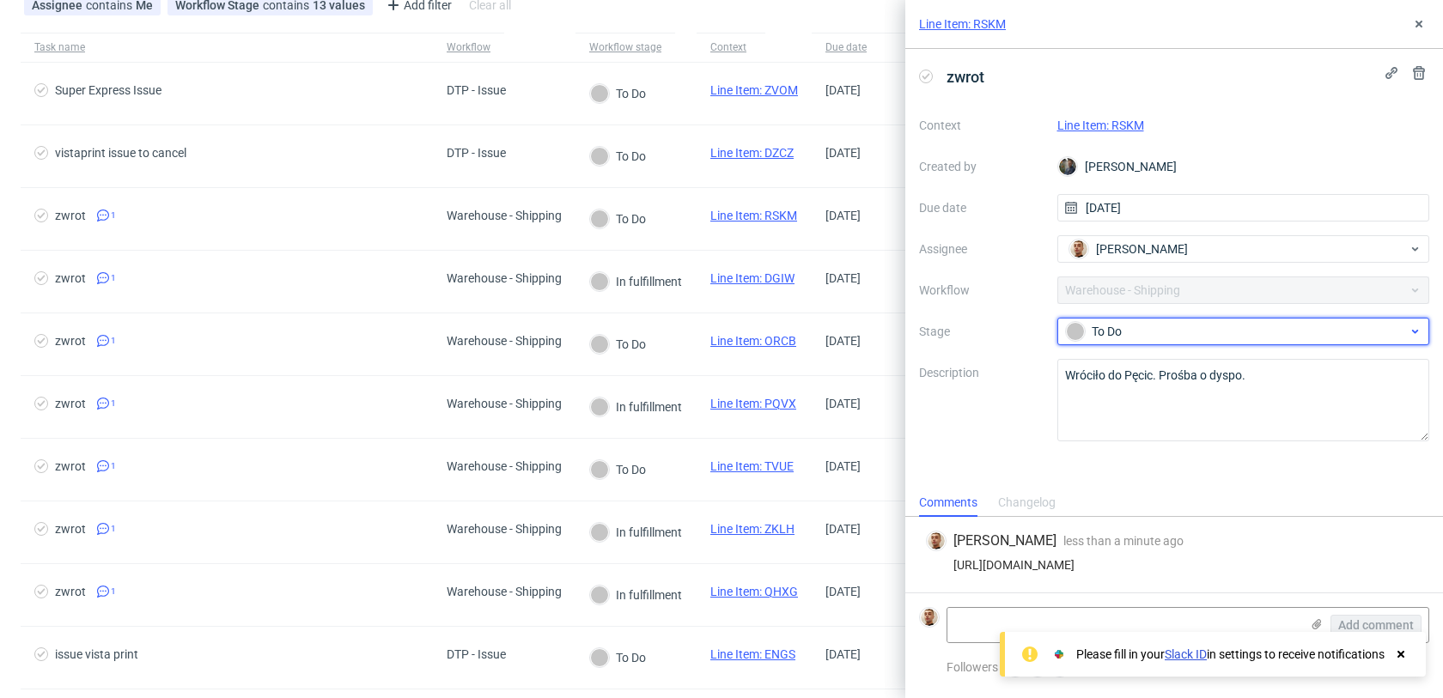
click at [1069, 332] on div at bounding box center [1075, 331] width 19 height 19
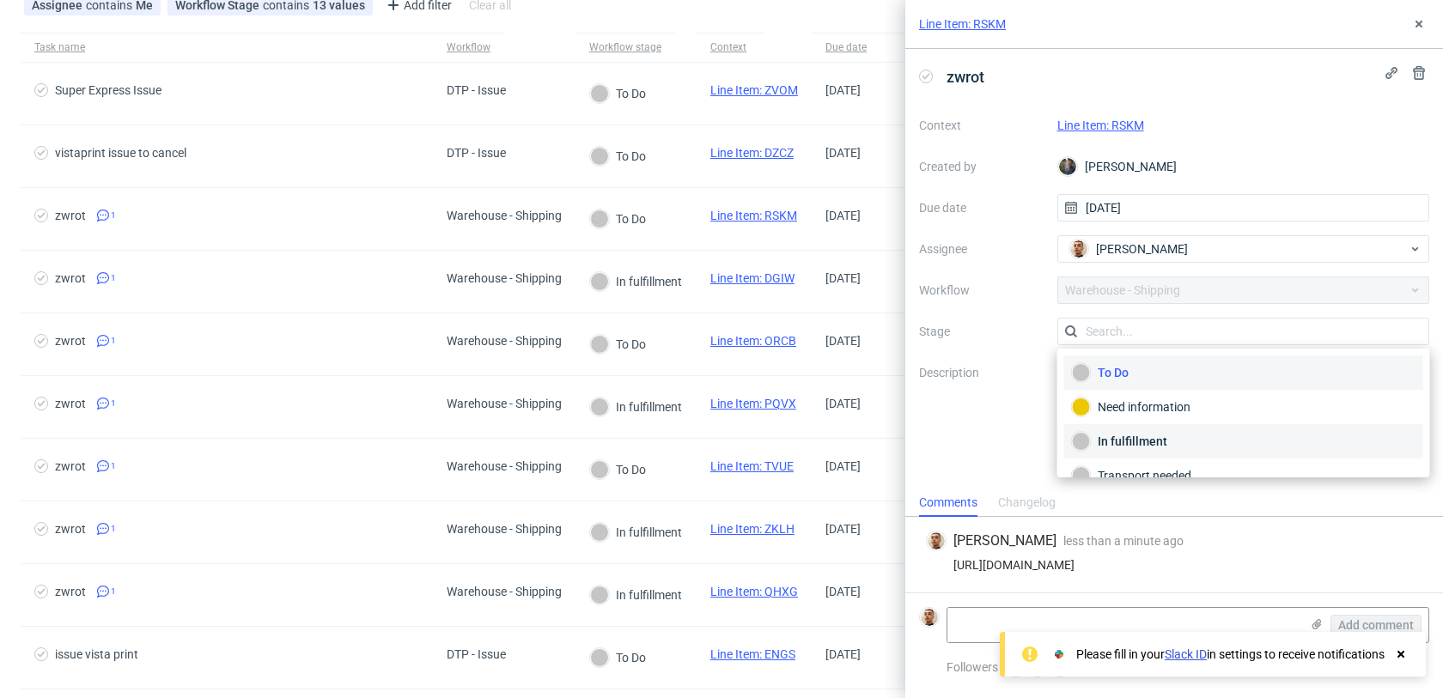
click at [1096, 439] on div "In fulfillment" at bounding box center [1244, 441] width 344 height 19
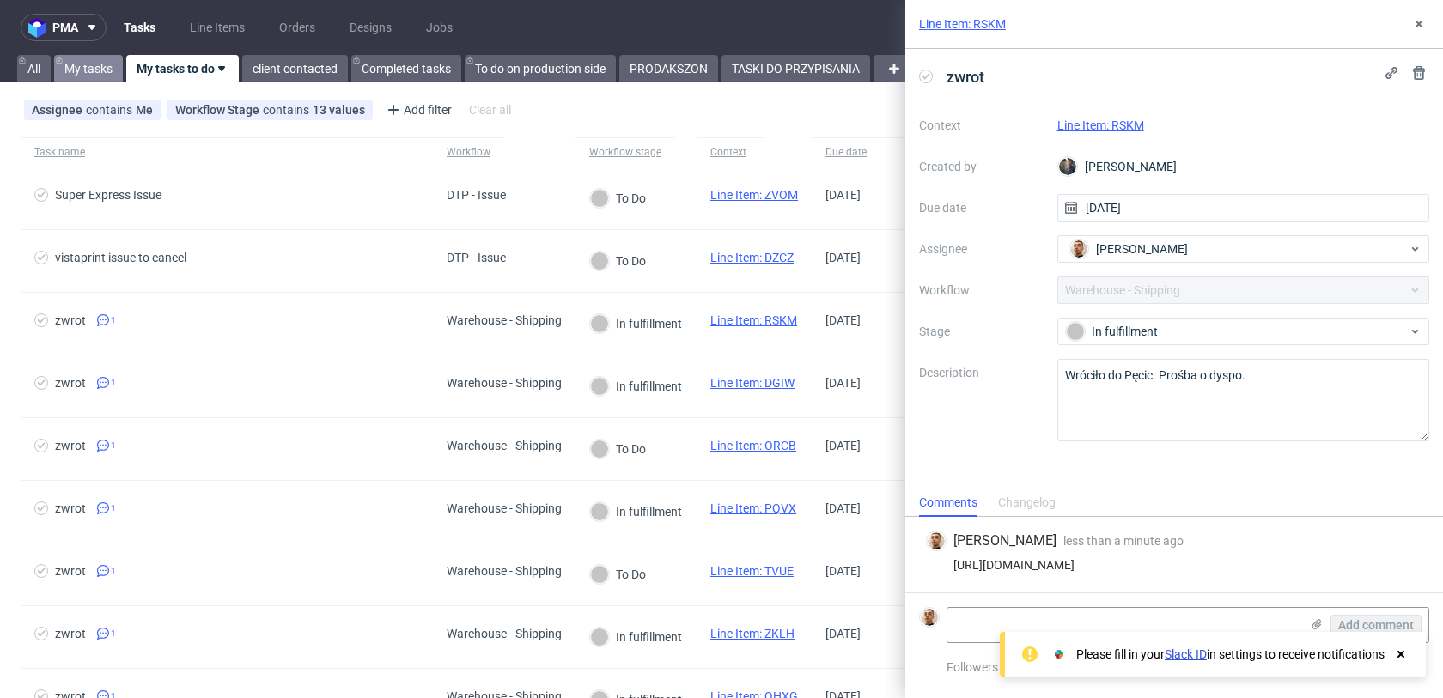
click at [94, 68] on link "My tasks" at bounding box center [88, 68] width 69 height 27
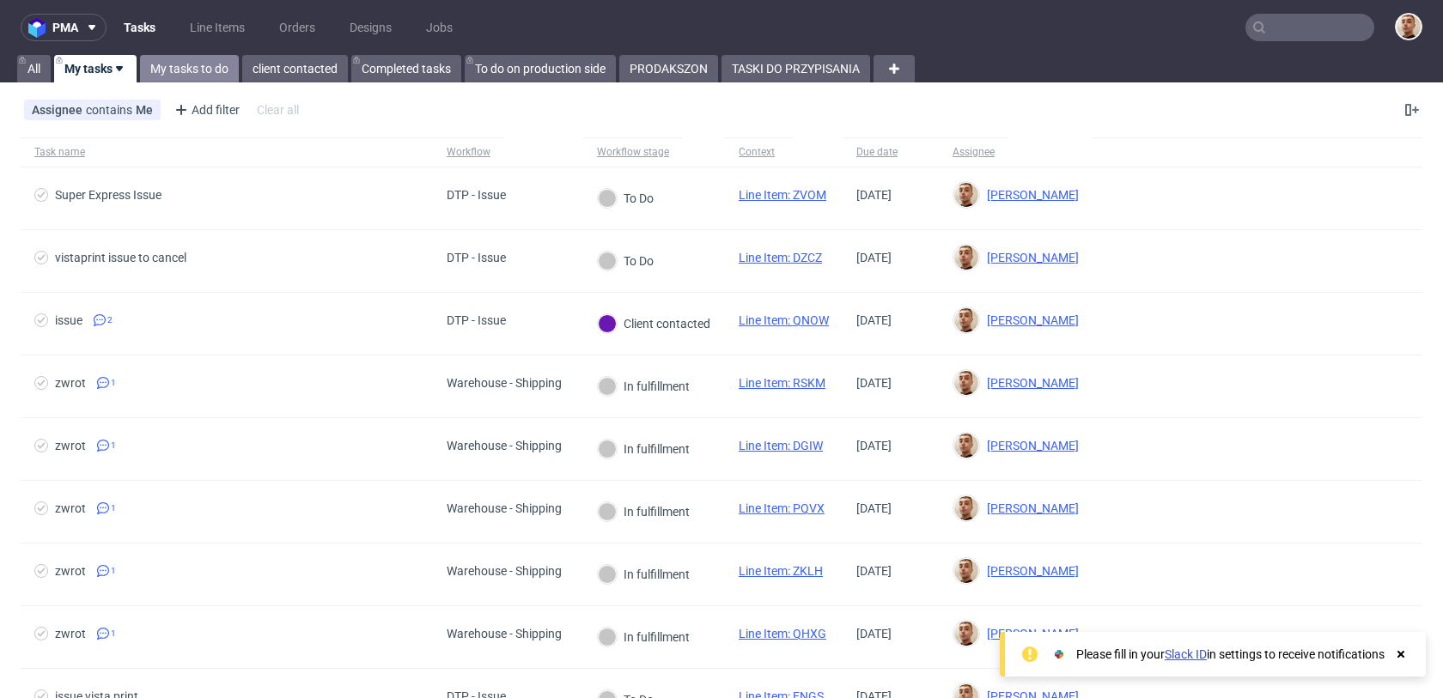
click at [178, 72] on link "My tasks to do" at bounding box center [189, 68] width 99 height 27
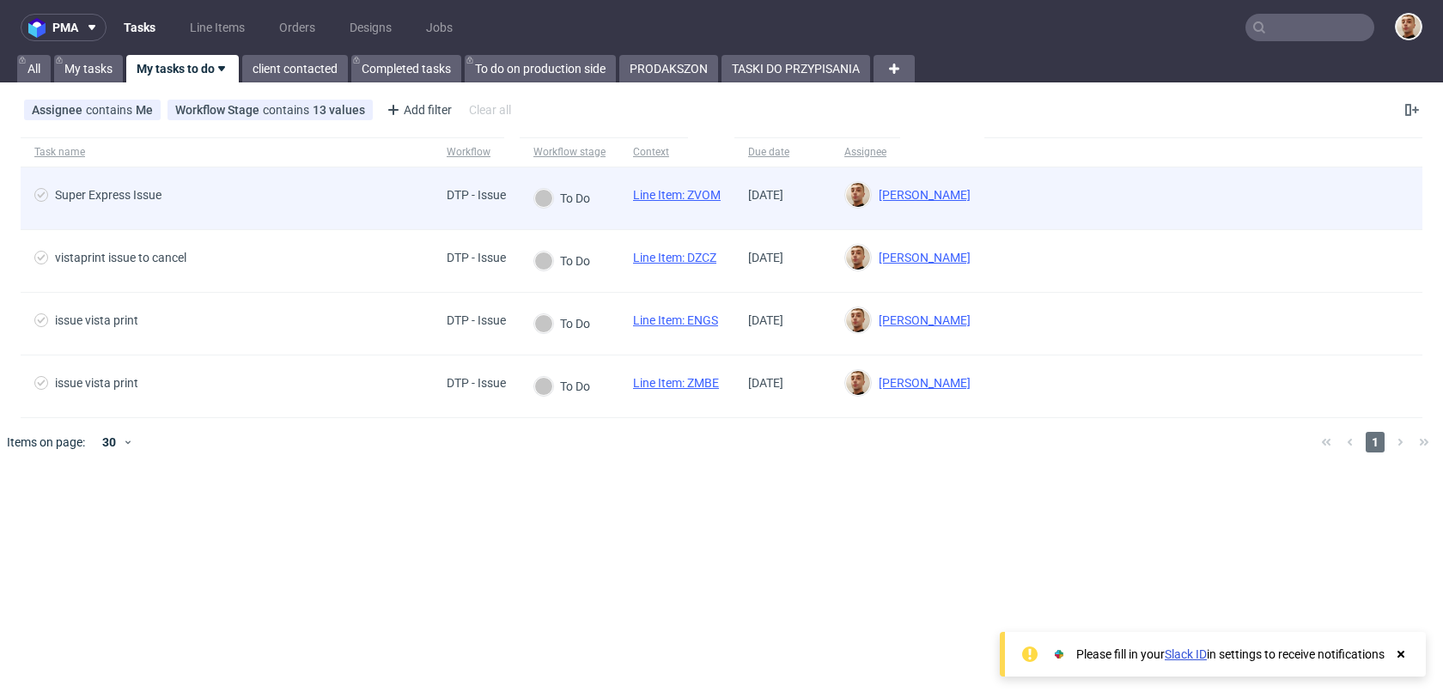
click at [322, 207] on span "Super Express Issue" at bounding box center [226, 198] width 385 height 21
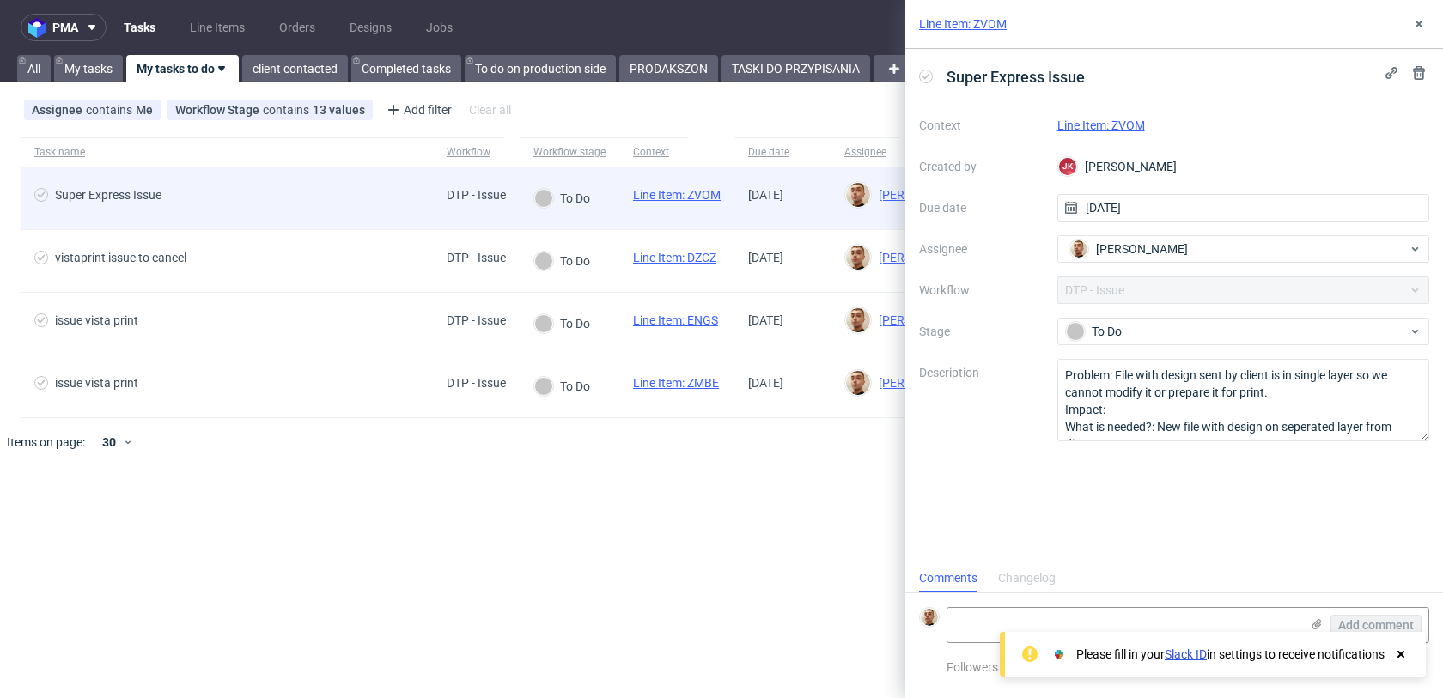
scroll to position [14, 0]
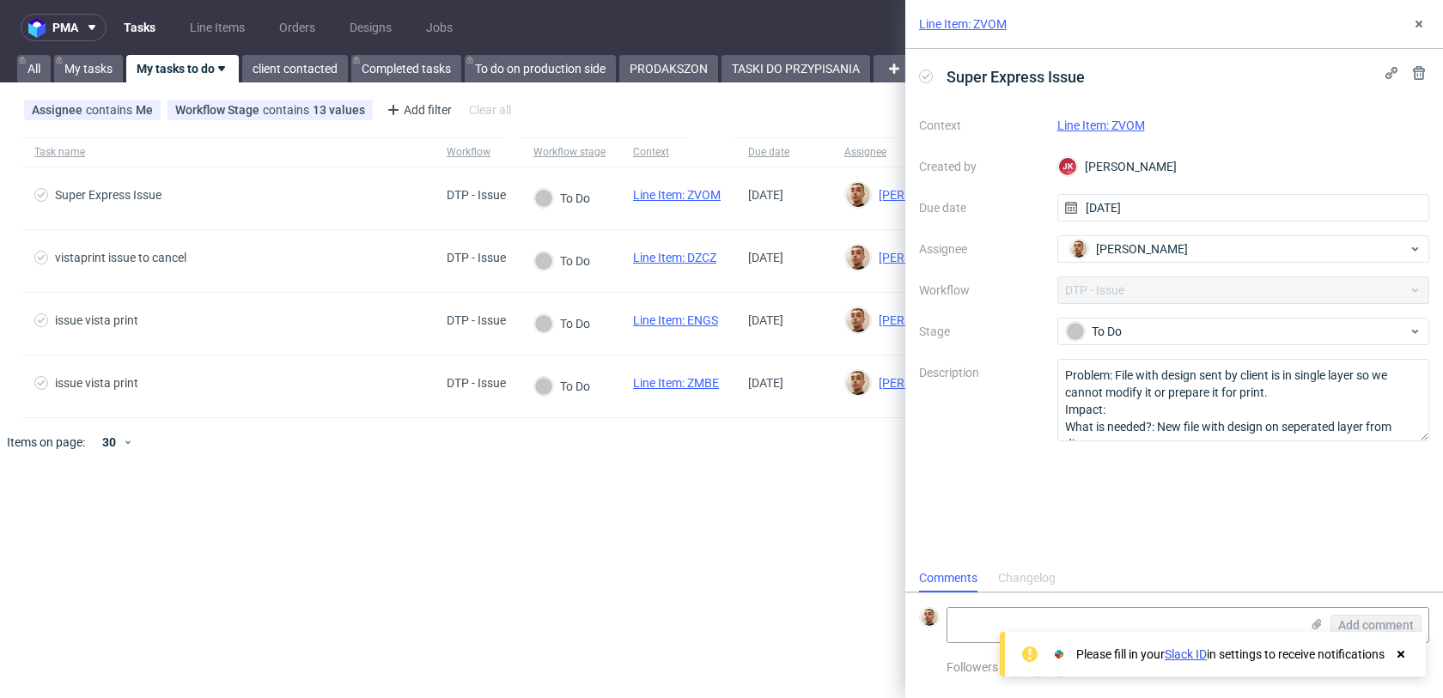
click at [1112, 120] on link "Line Item: ZVOM" at bounding box center [1101, 126] width 88 height 14
click at [107, 70] on link "My tasks" at bounding box center [88, 68] width 69 height 27
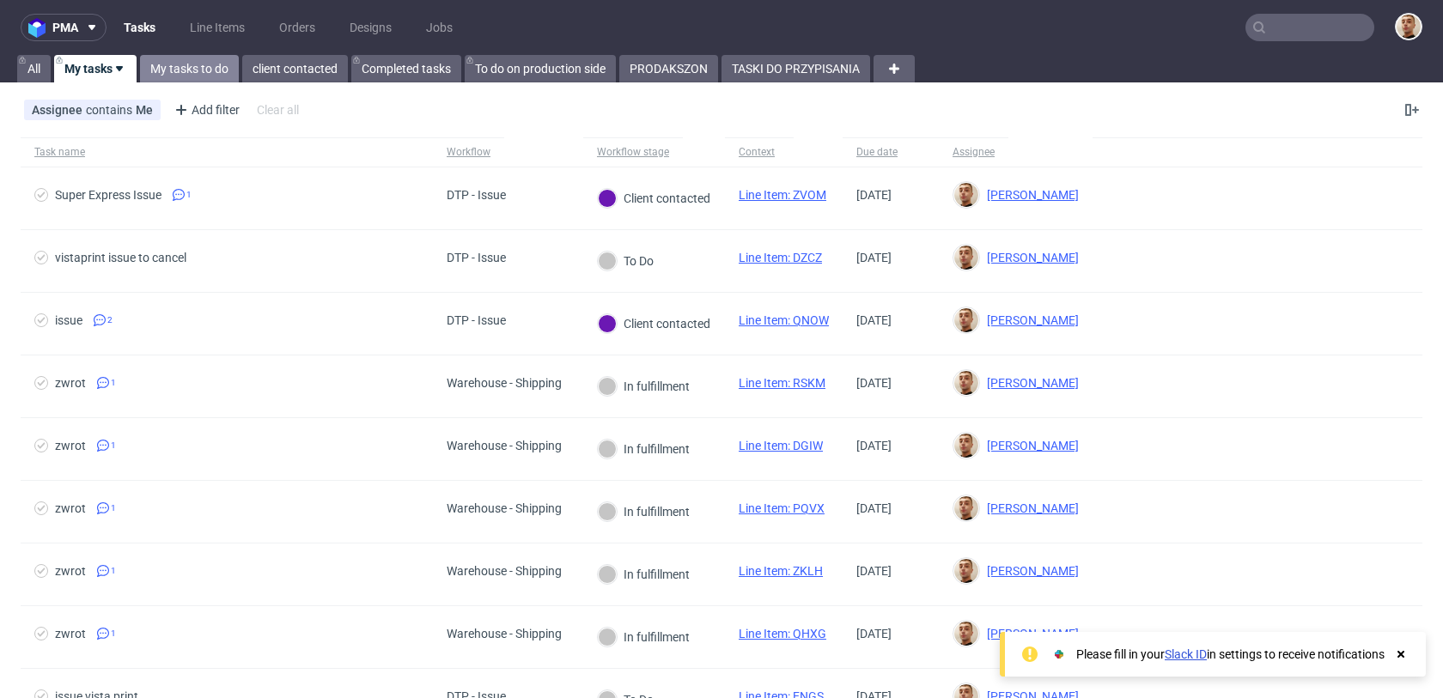
click at [183, 70] on link "My tasks to do" at bounding box center [189, 68] width 99 height 27
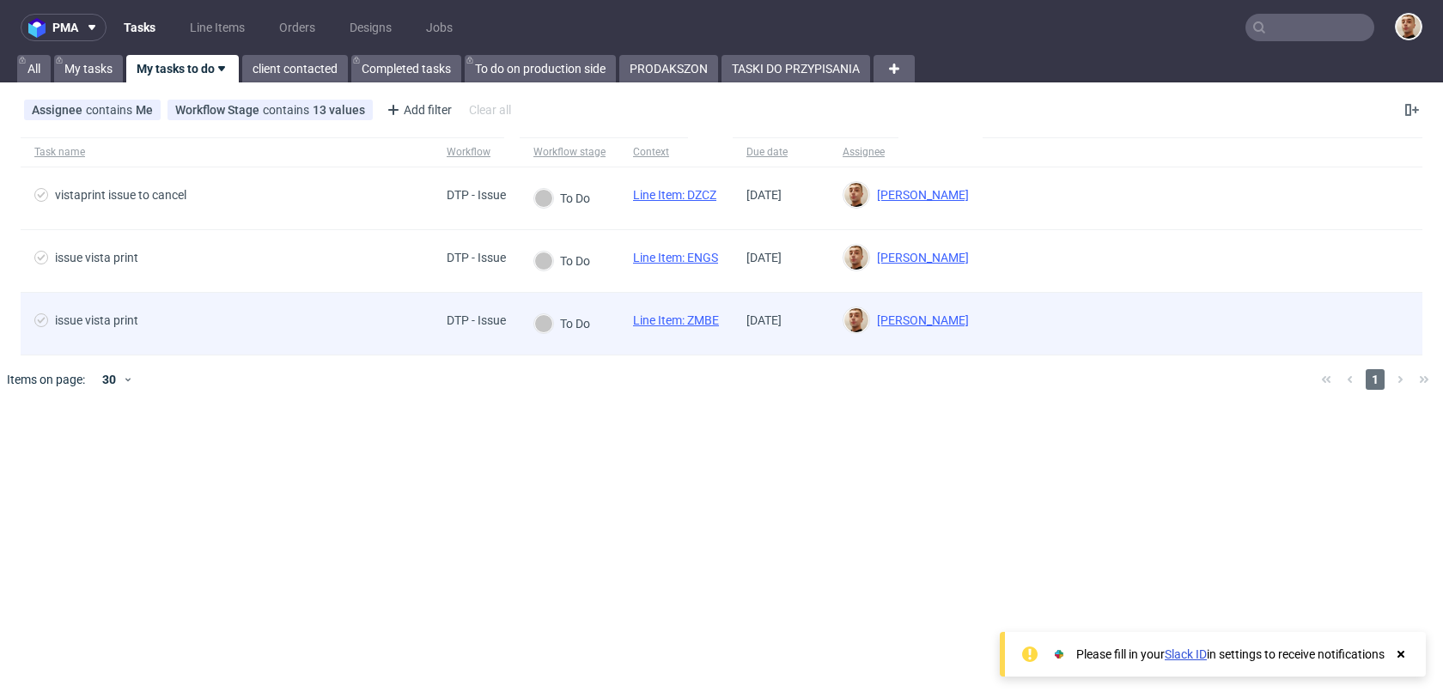
click at [349, 322] on span "issue vista print" at bounding box center [226, 323] width 385 height 21
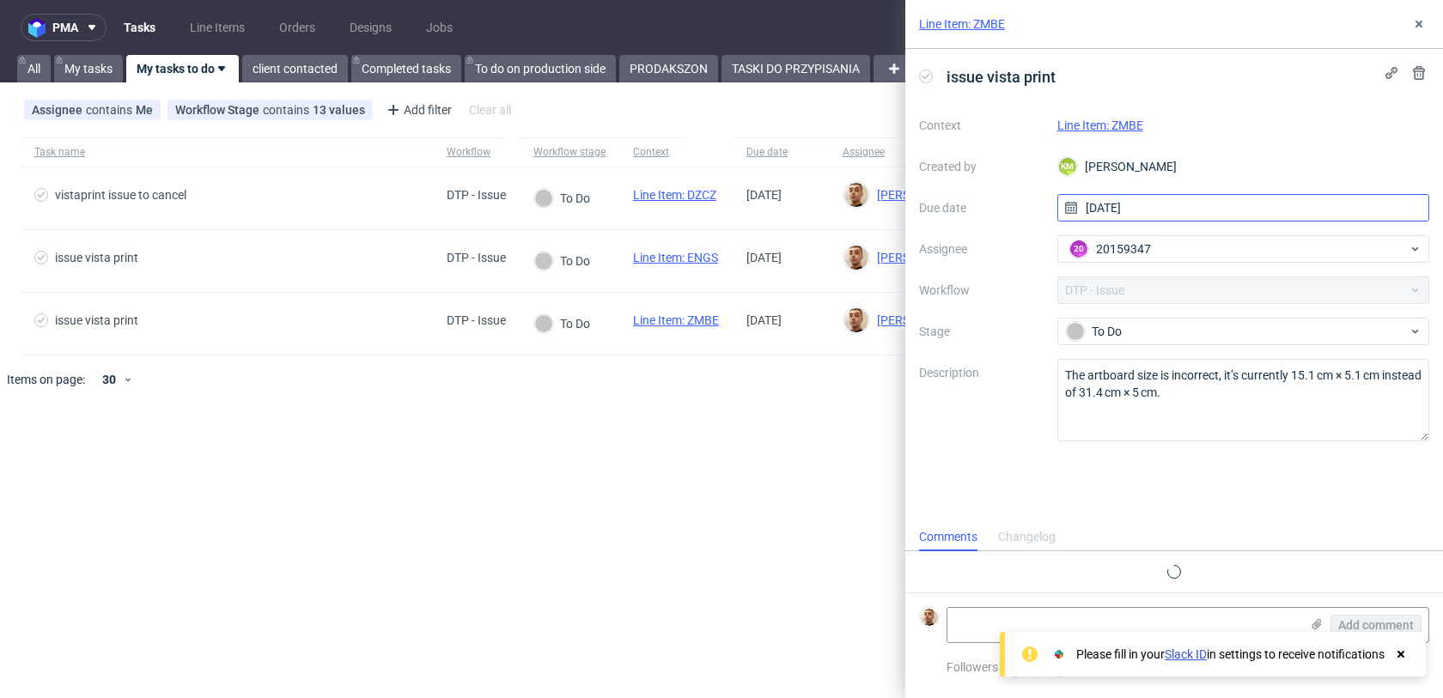
scroll to position [14, 0]
click at [1128, 119] on link "Line Item: ZMBE" at bounding box center [1100, 126] width 86 height 14
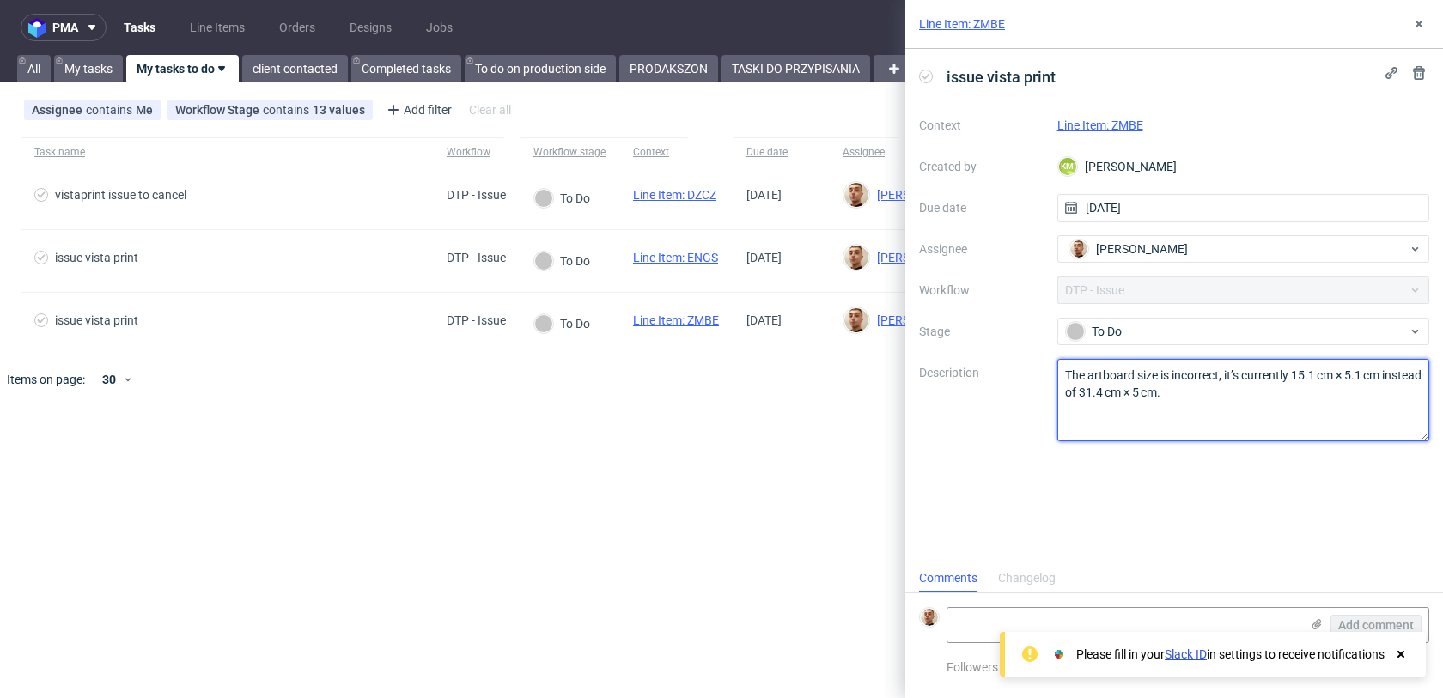
drag, startPoint x: 1237, startPoint y: 410, endPoint x: 1024, endPoint y: 360, distance: 217.9
click at [1024, 360] on div "Context Line Item: ZMBE Created by KM Karol Markowski Due date 18/08/2025 Assig…" at bounding box center [1174, 277] width 510 height 330
click at [1005, 629] on textarea at bounding box center [1123, 625] width 352 height 34
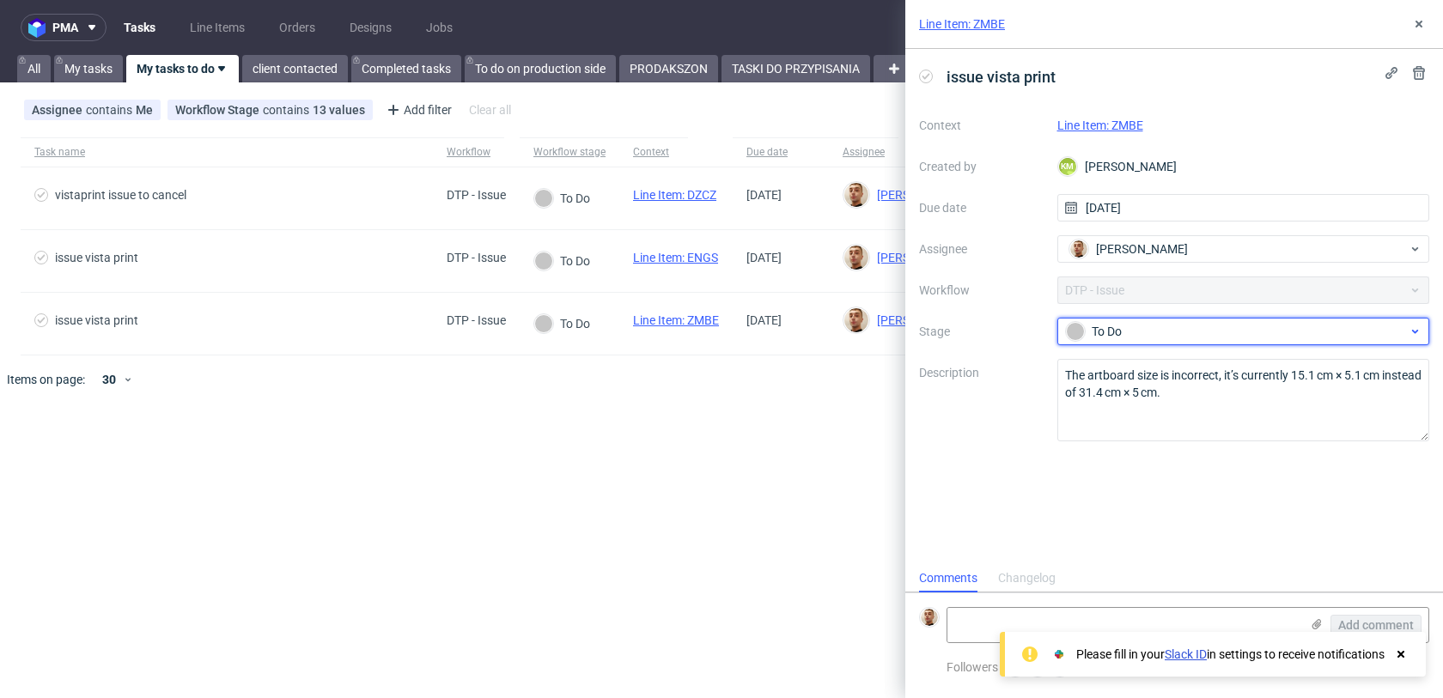
click at [1126, 336] on div "To Do" at bounding box center [1237, 331] width 342 height 19
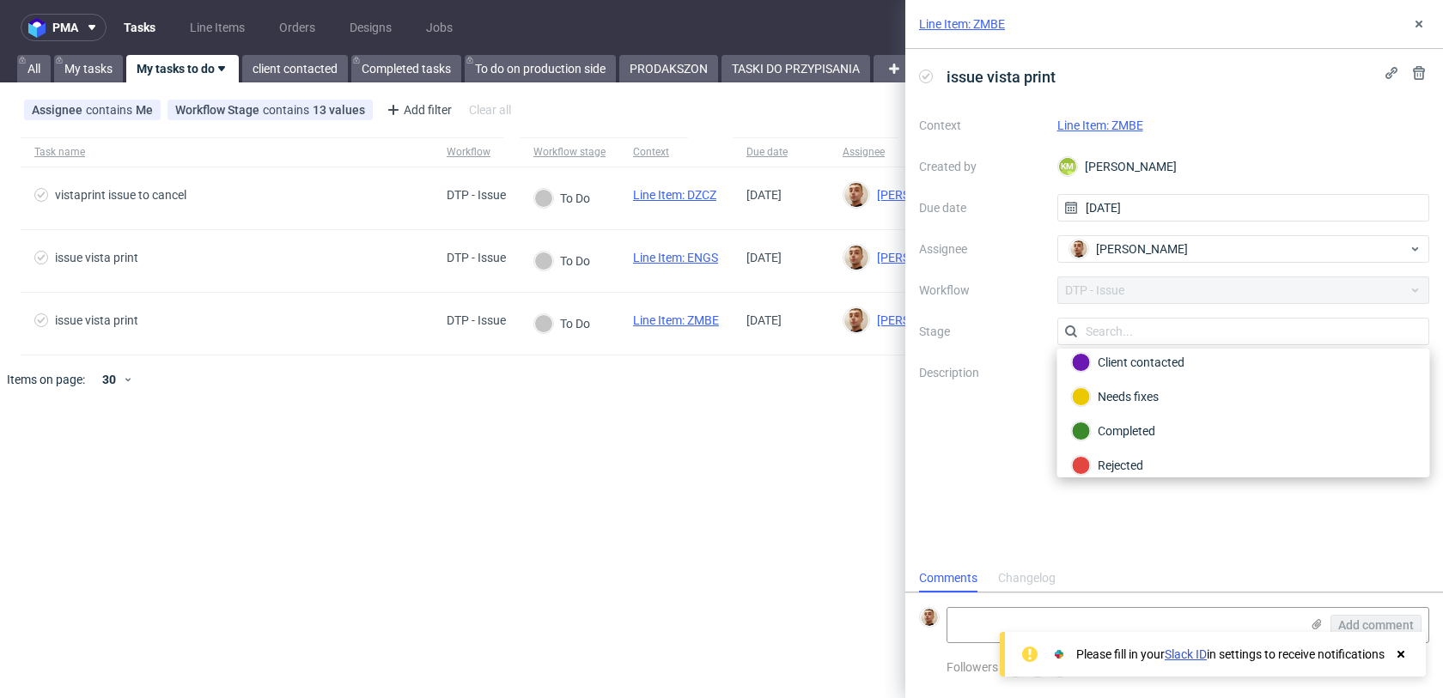
scroll to position [125, 0]
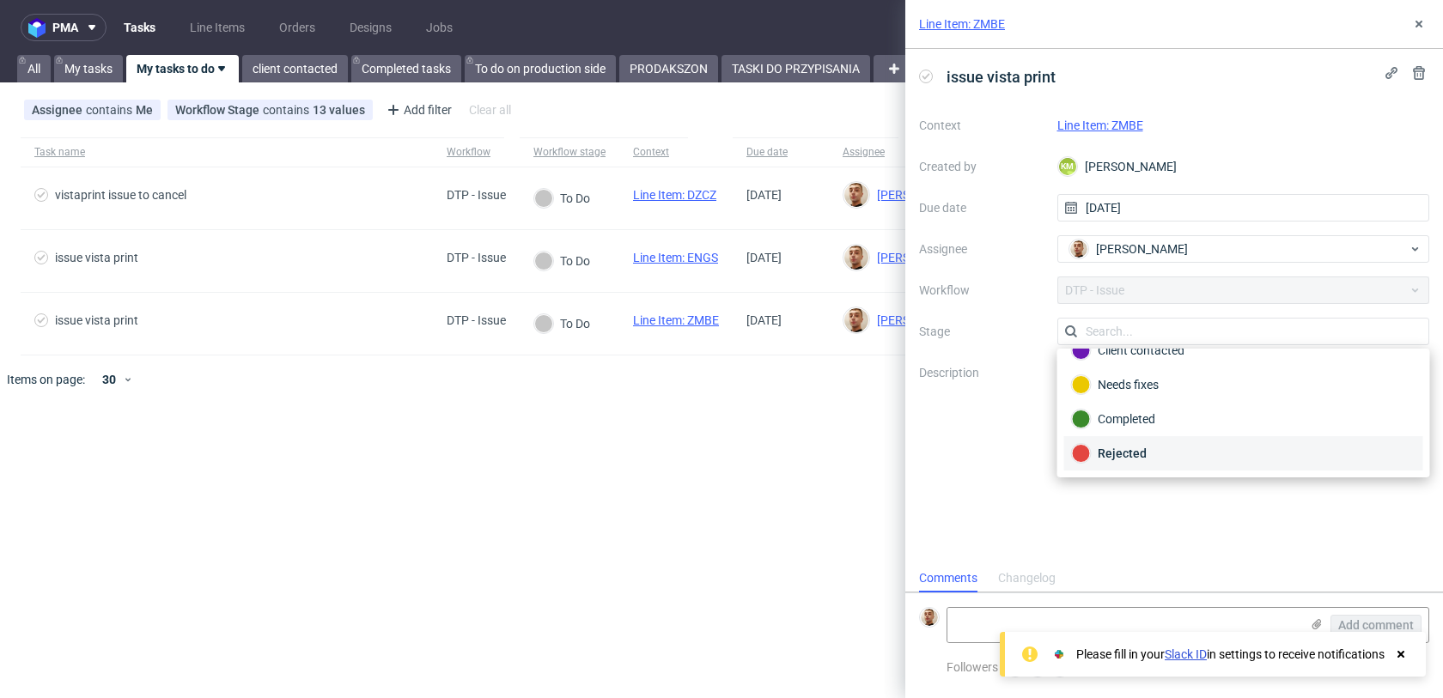
click at [1115, 446] on div "Rejected" at bounding box center [1244, 453] width 344 height 19
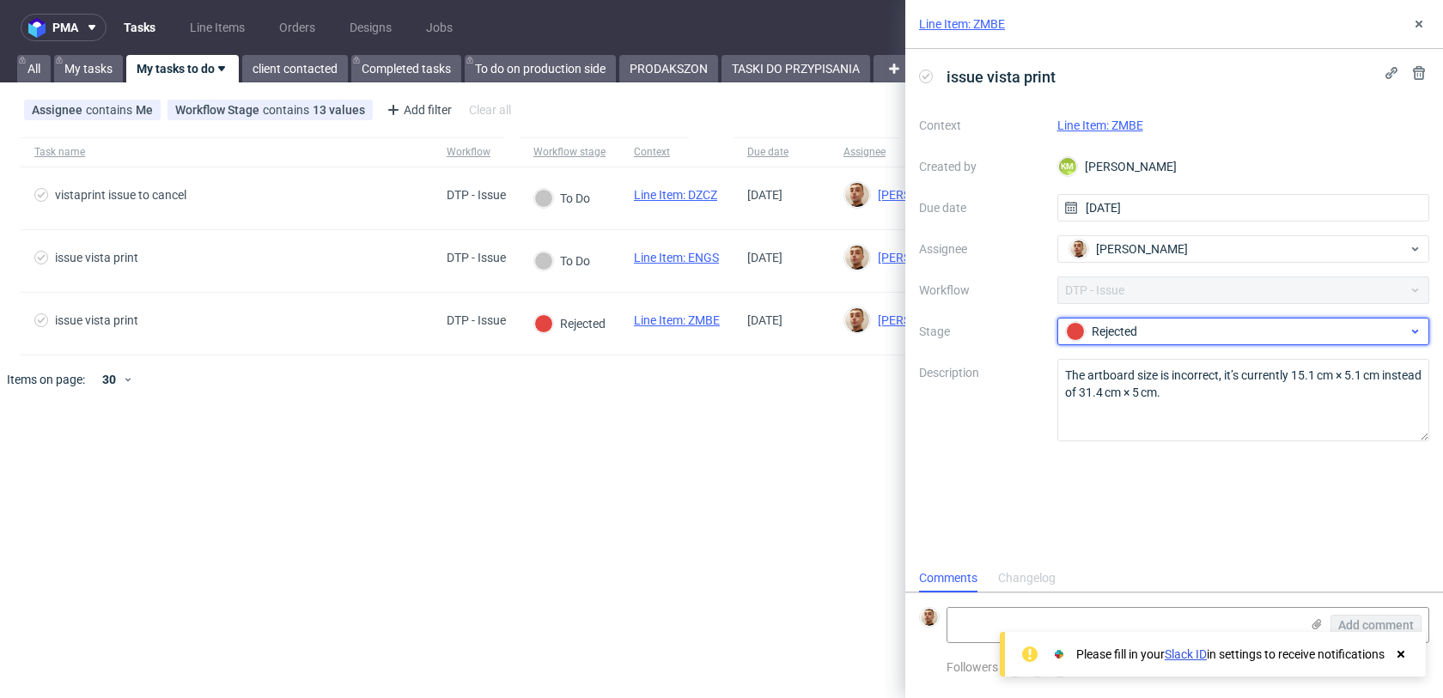
click at [1121, 338] on div "Rejected" at bounding box center [1237, 331] width 342 height 19
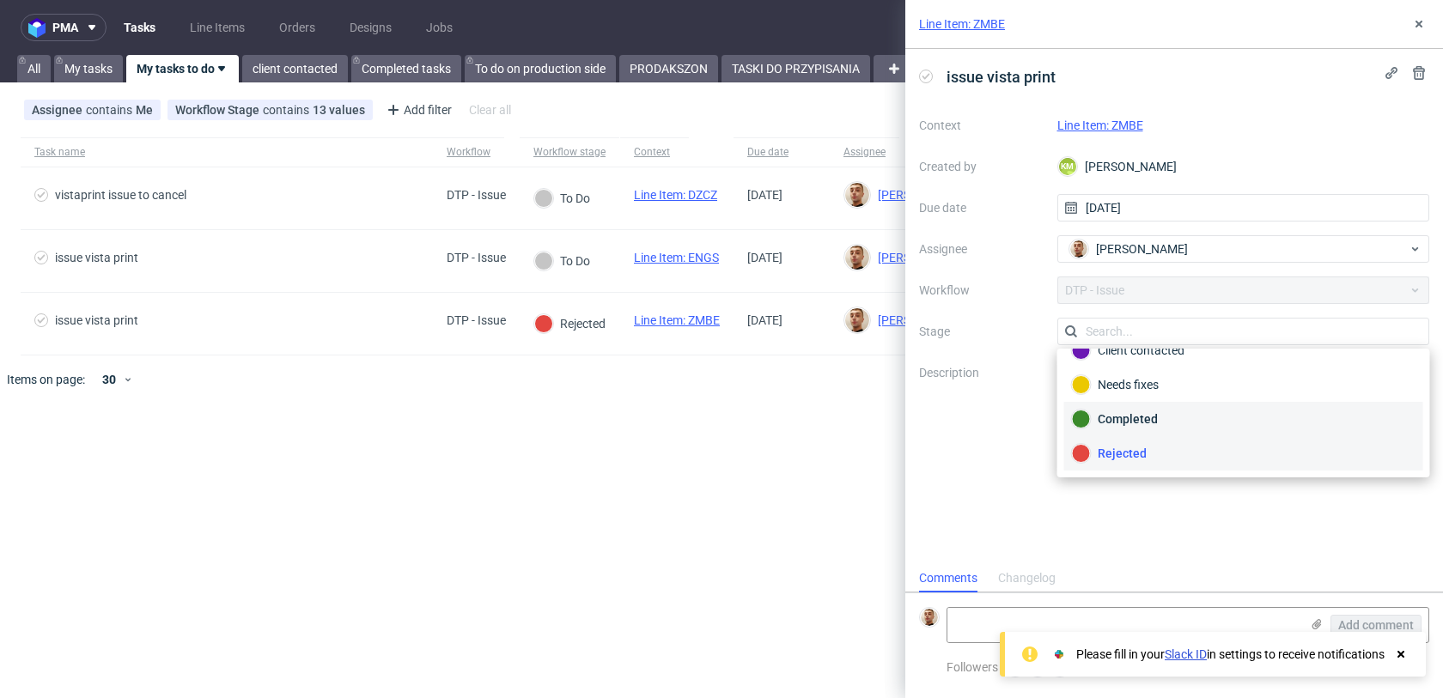
click at [1128, 423] on div "Completed" at bounding box center [1244, 419] width 344 height 19
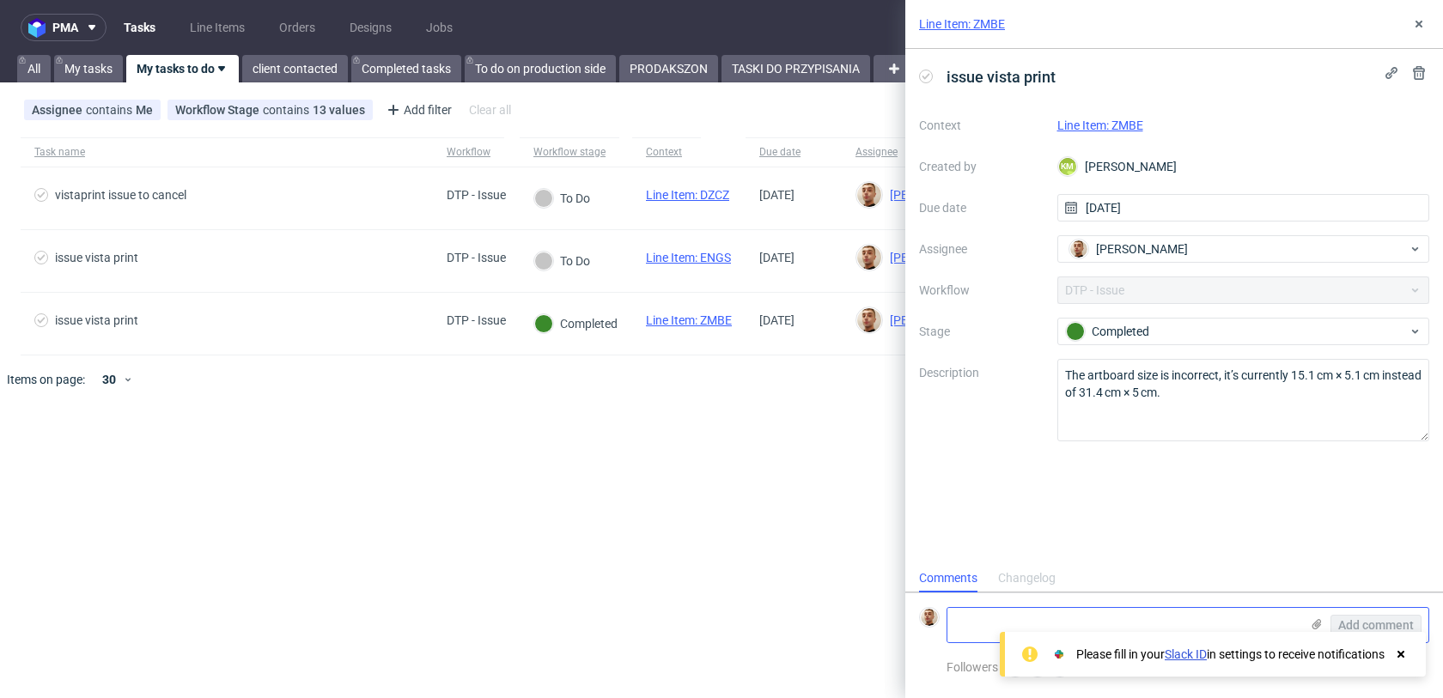
click at [972, 625] on textarea at bounding box center [1123, 625] width 352 height 34
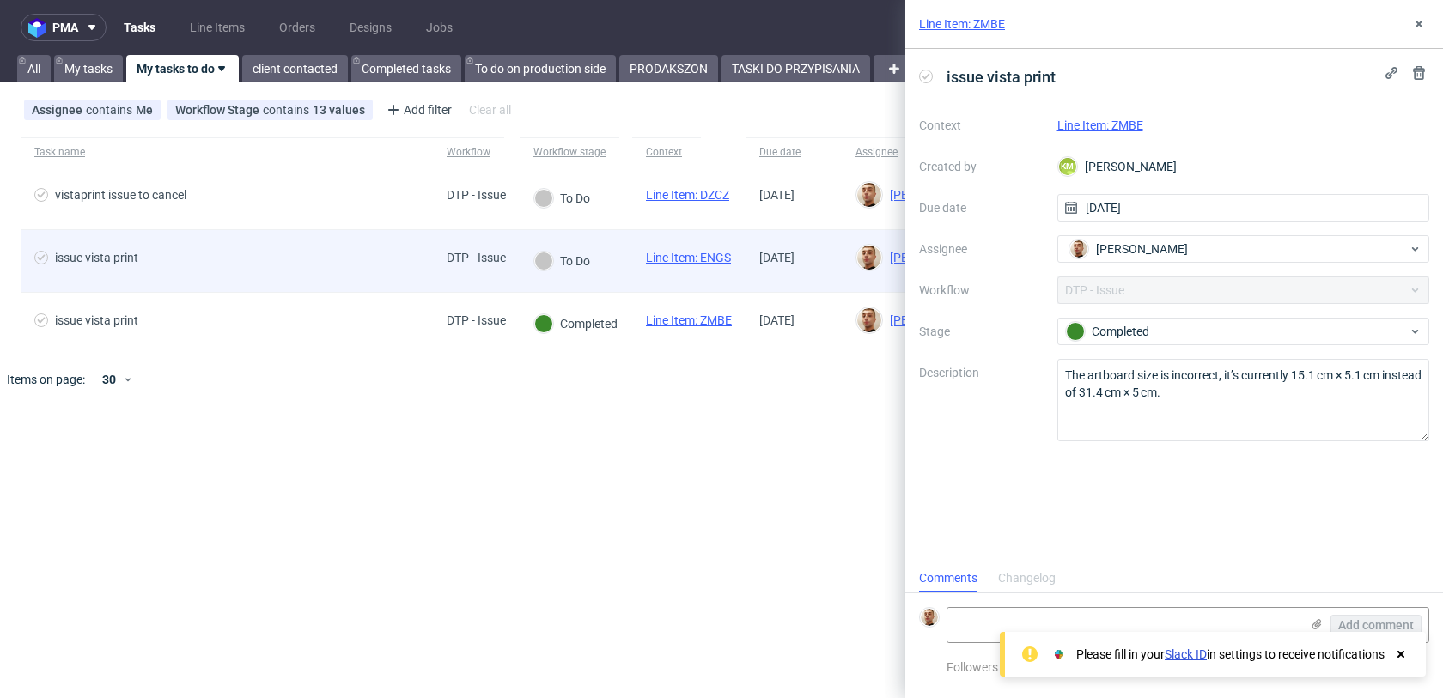
click at [371, 270] on span "issue vista print" at bounding box center [226, 261] width 385 height 21
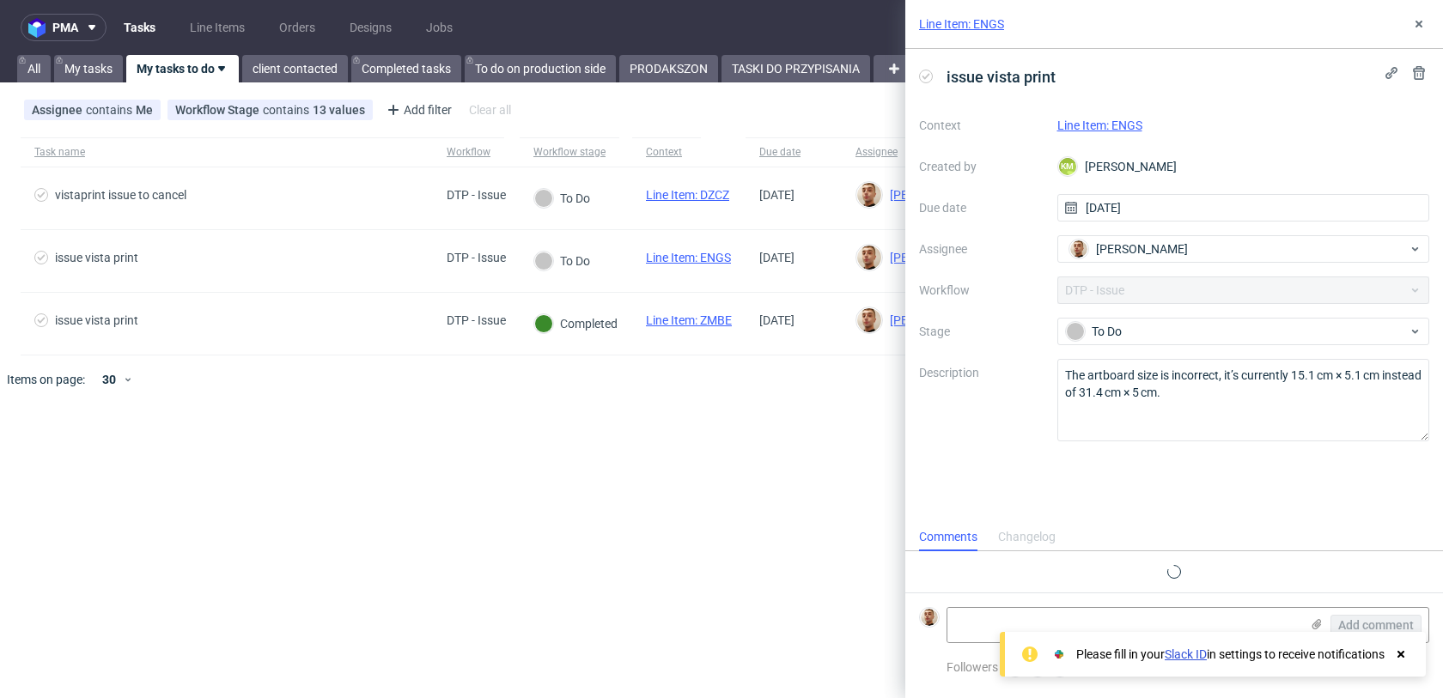
scroll to position [14, 0]
click at [1114, 122] on link "Line Item: ENGS" at bounding box center [1099, 126] width 85 height 14
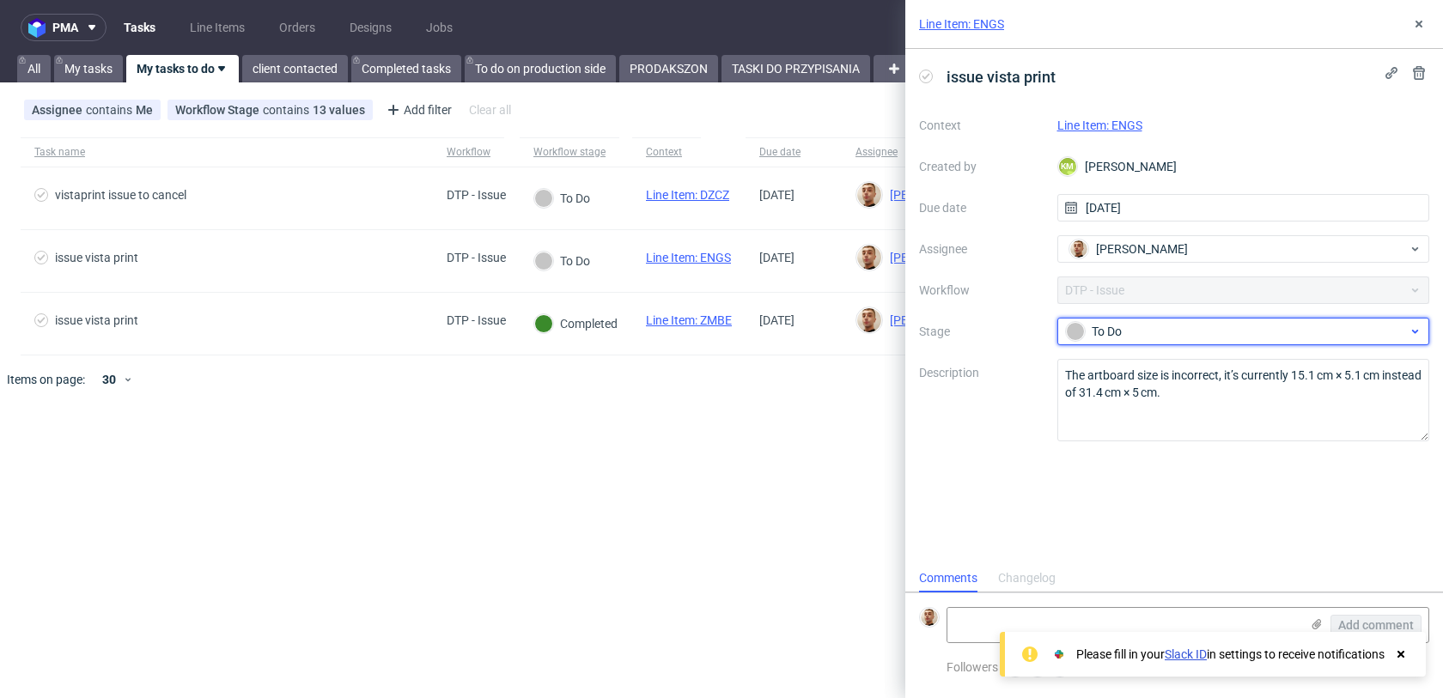
click at [1158, 337] on div "To Do" at bounding box center [1237, 331] width 342 height 19
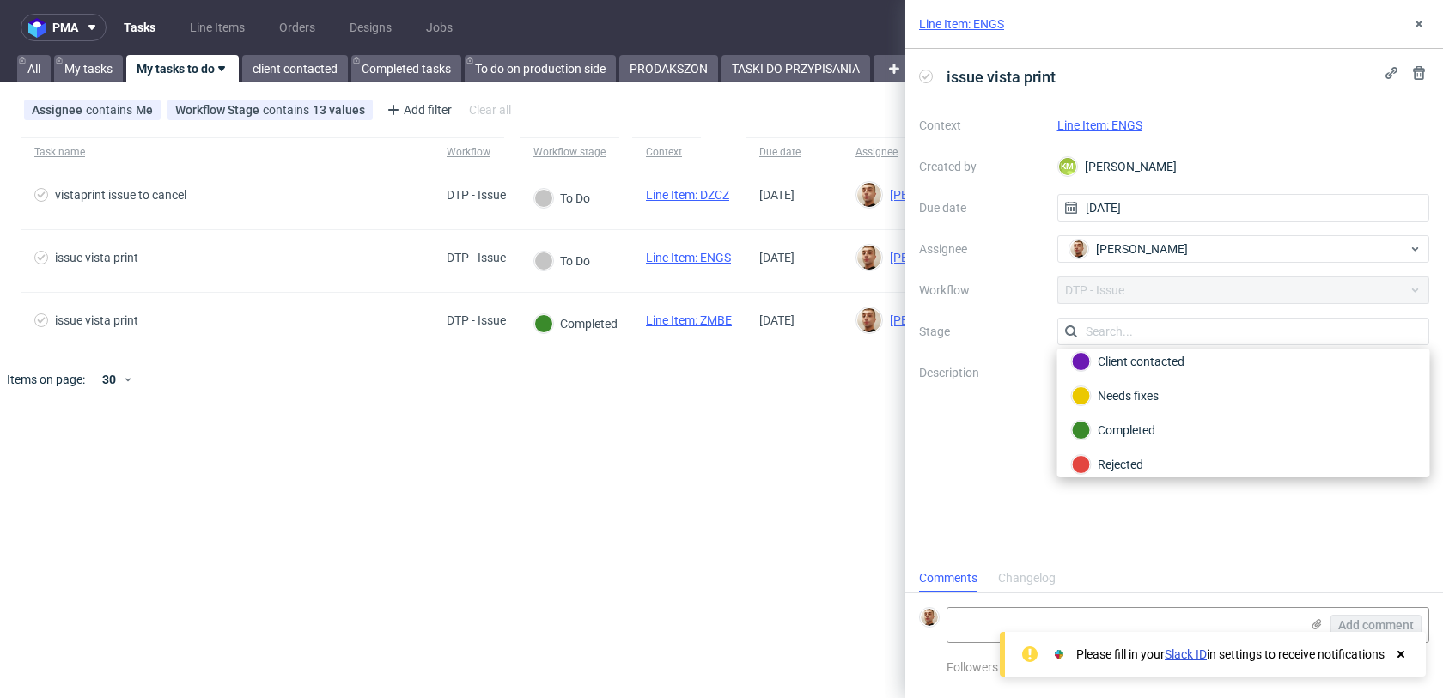
scroll to position [125, 0]
click at [1135, 424] on div "Completed" at bounding box center [1244, 419] width 344 height 19
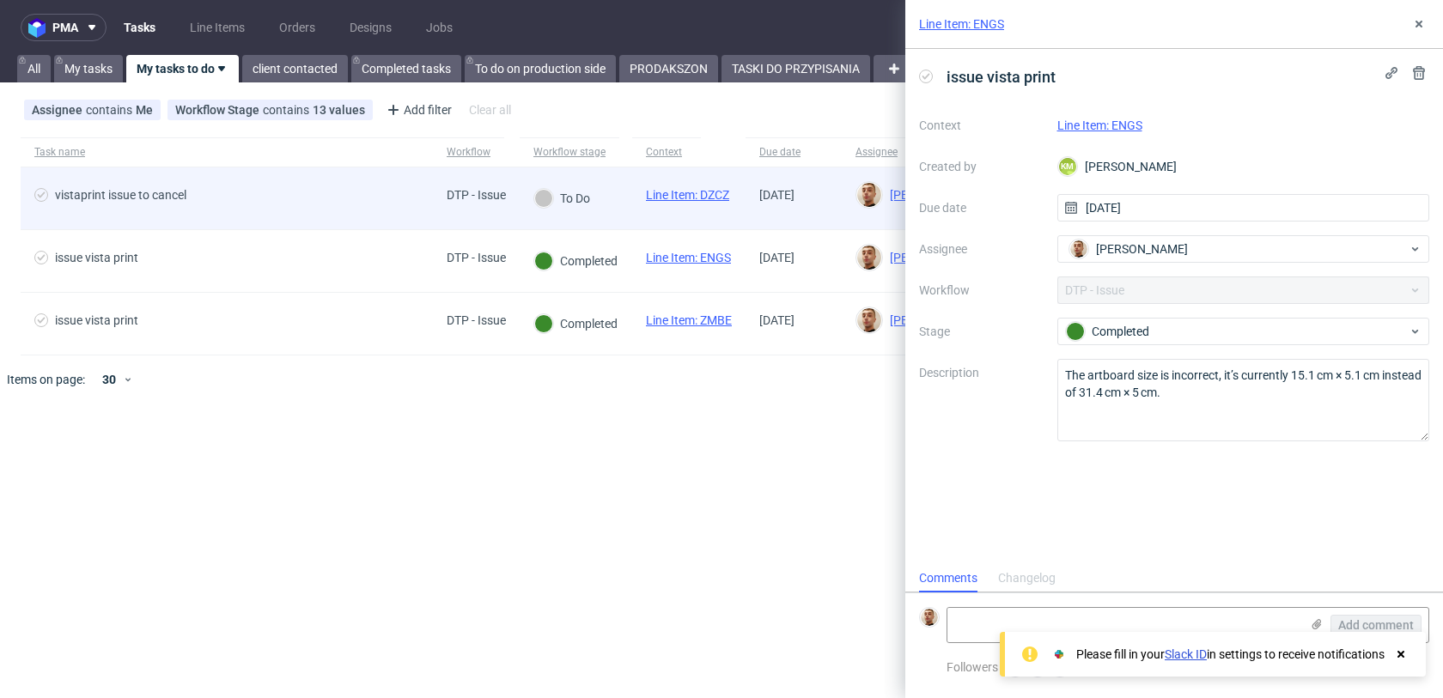
click at [420, 206] on div "vistaprint issue to cancel" at bounding box center [227, 198] width 412 height 62
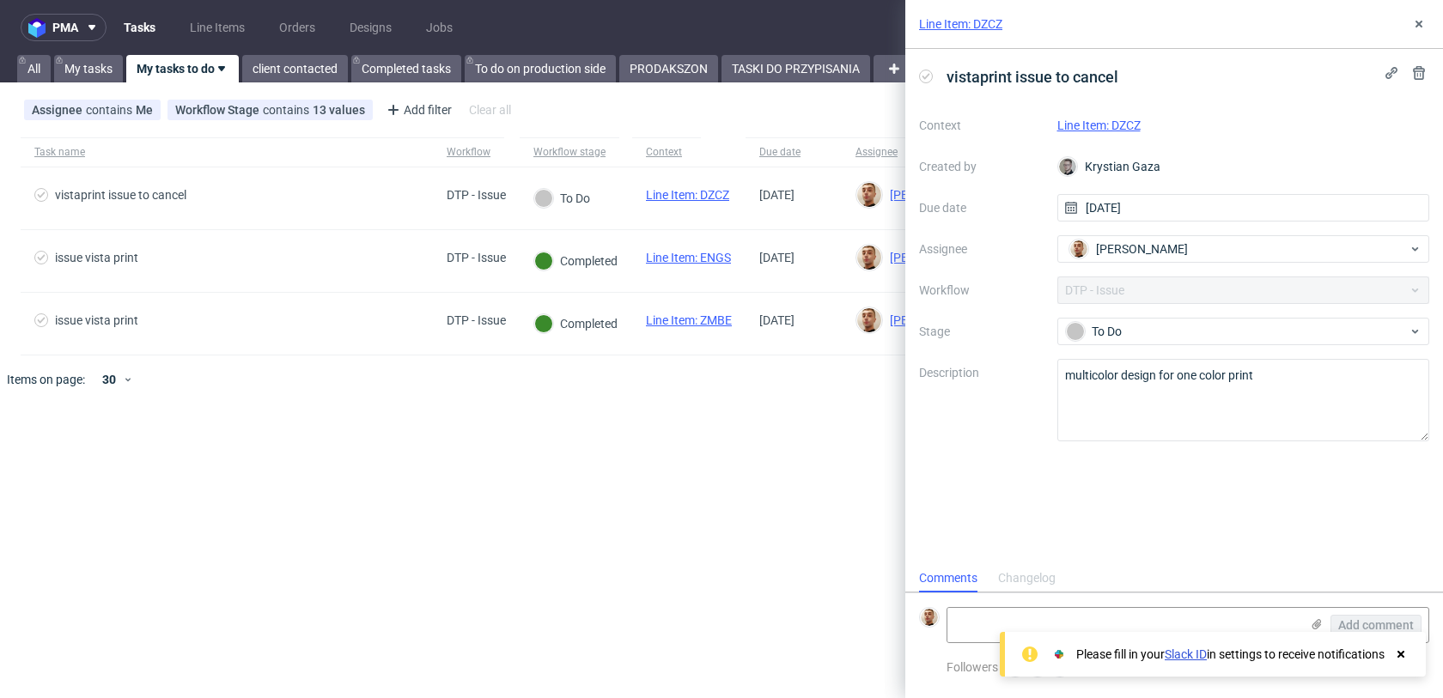
click at [1062, 129] on link "Line Item: DZCZ" at bounding box center [1098, 126] width 83 height 14
click at [1140, 398] on textarea "multicolor design for one color print" at bounding box center [1243, 400] width 373 height 82
click at [1334, 357] on div "Context Line Item: DZCZ Created by Krystian Gaza Due date 24/08/2025 Assignee B…" at bounding box center [1174, 277] width 510 height 330
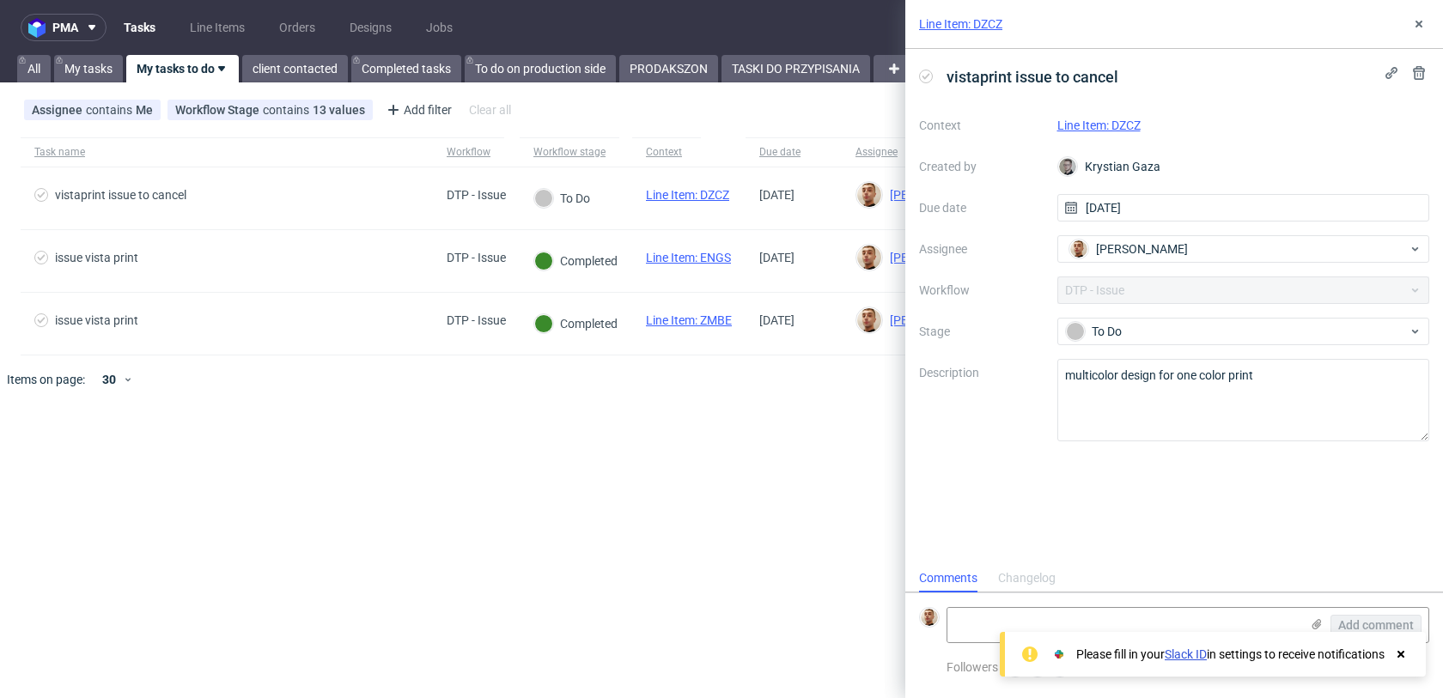
click at [1329, 345] on div "Context Line Item: DZCZ Created by Krystian Gaza Due date 24/08/2025 Assignee B…" at bounding box center [1174, 277] width 510 height 330
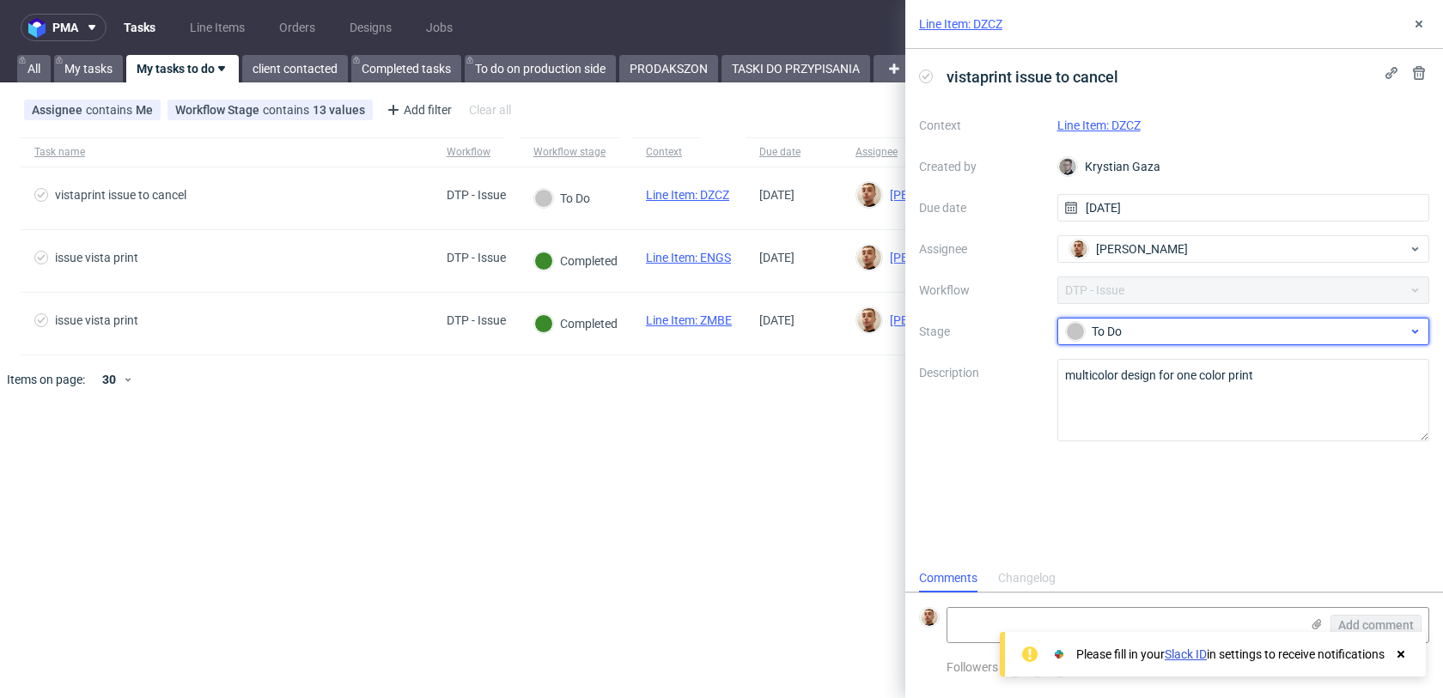
click at [1316, 331] on div "To Do" at bounding box center [1237, 331] width 342 height 19
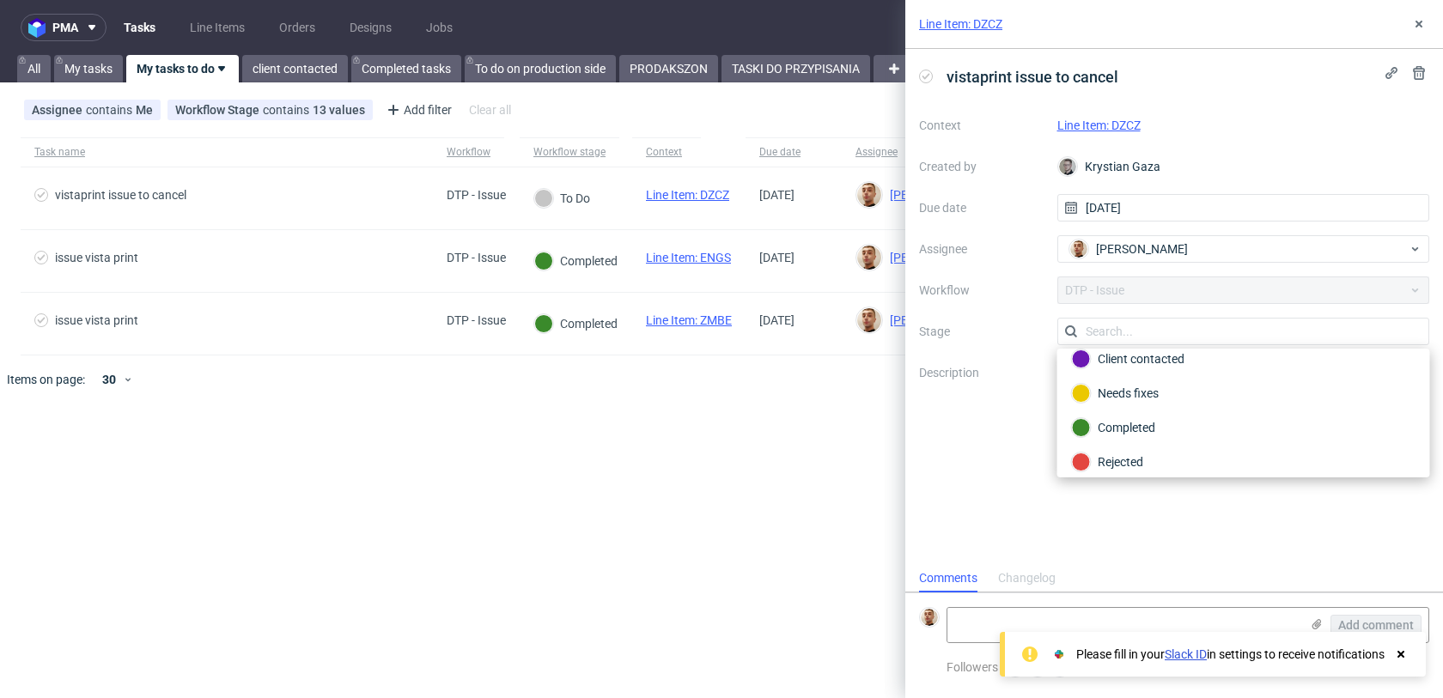
scroll to position [125, 0]
click at [1182, 424] on div "Completed" at bounding box center [1244, 419] width 344 height 19
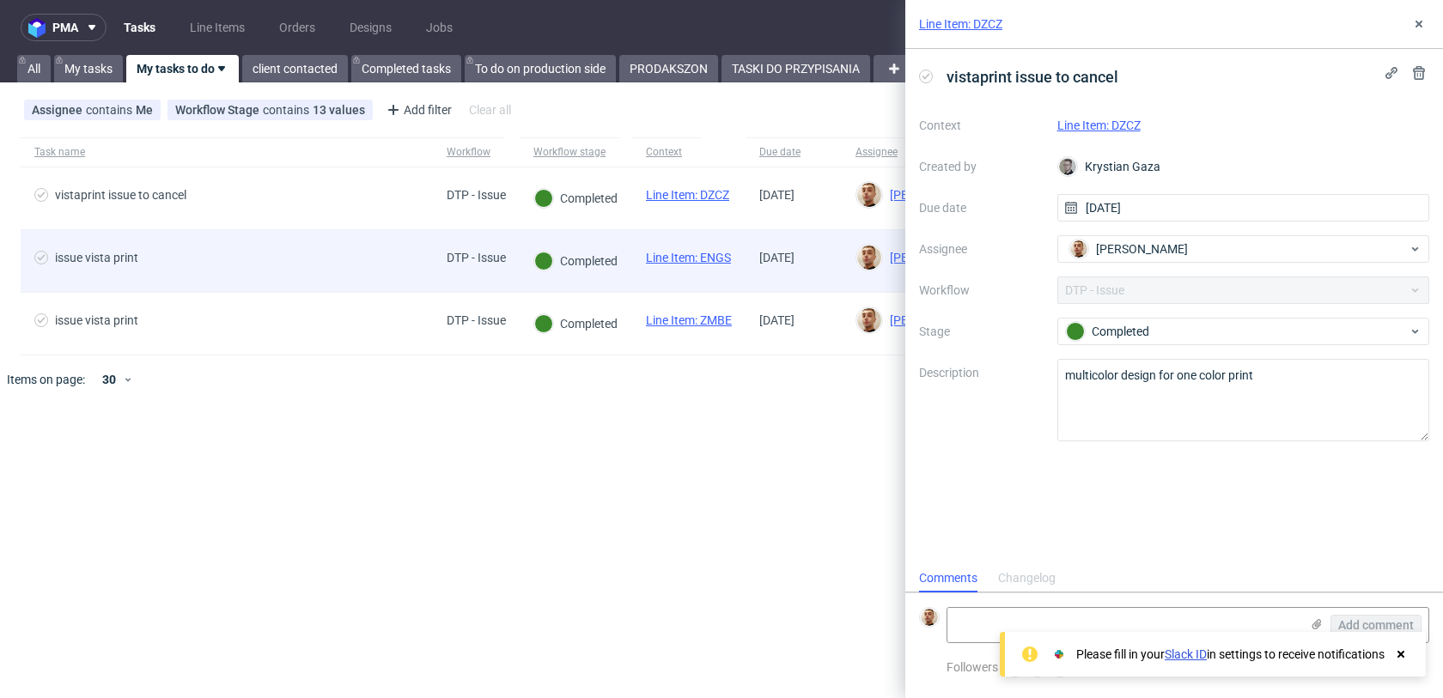
click at [348, 269] on span "issue vista print" at bounding box center [226, 261] width 385 height 21
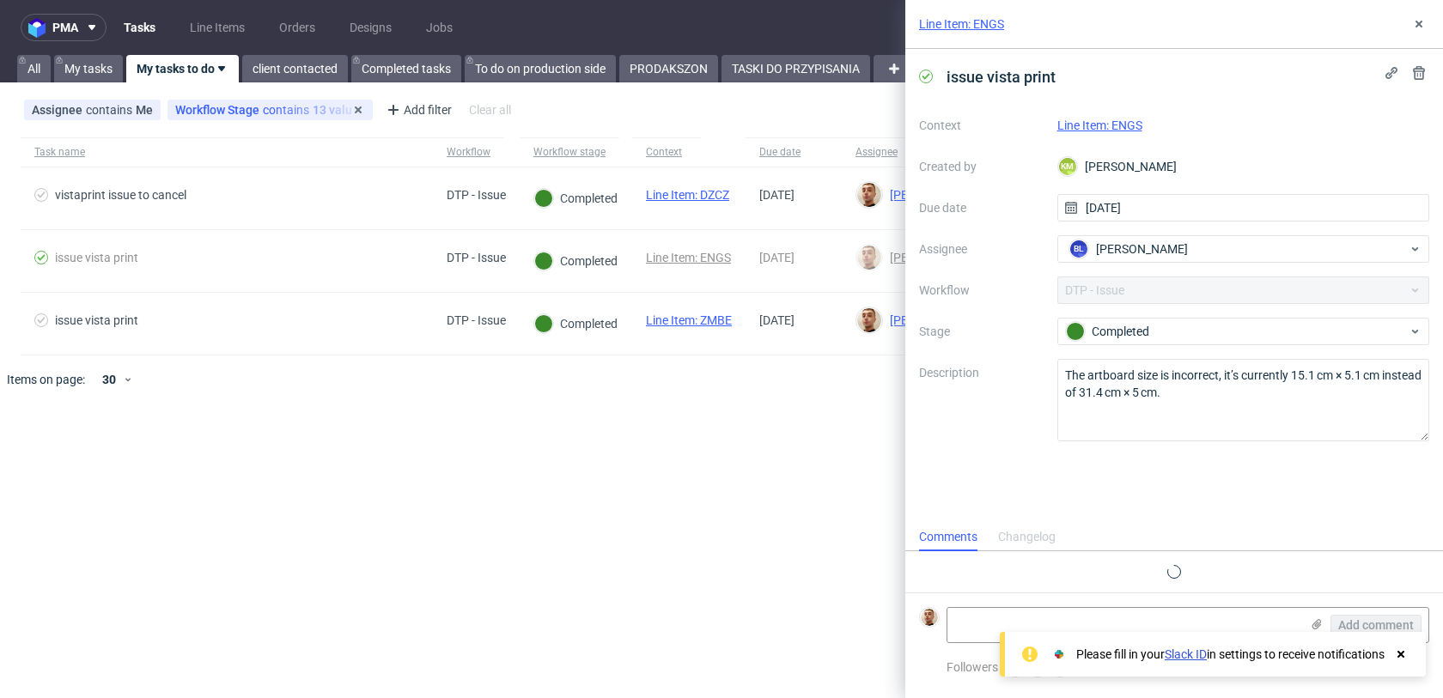
scroll to position [14, 0]
click at [271, 66] on link "client contacted" at bounding box center [295, 68] width 106 height 27
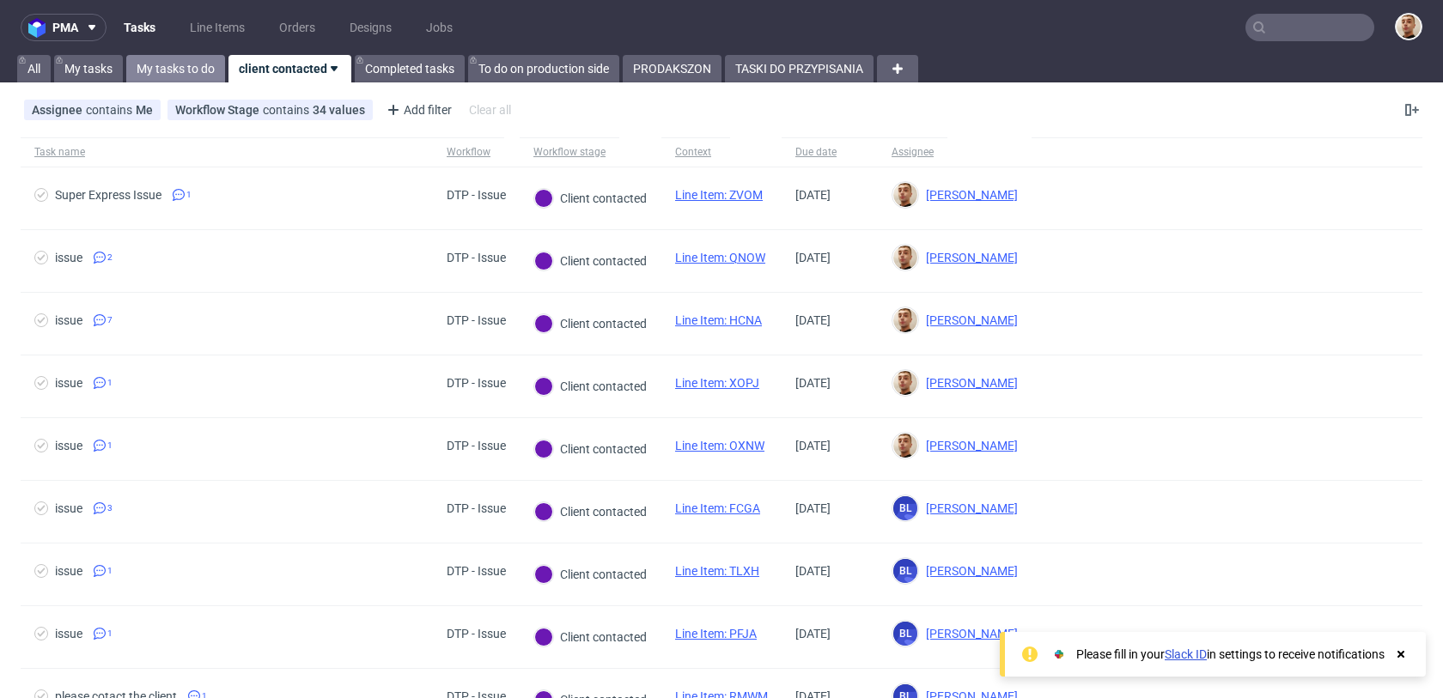
click at [196, 65] on link "My tasks to do" at bounding box center [175, 68] width 99 height 27
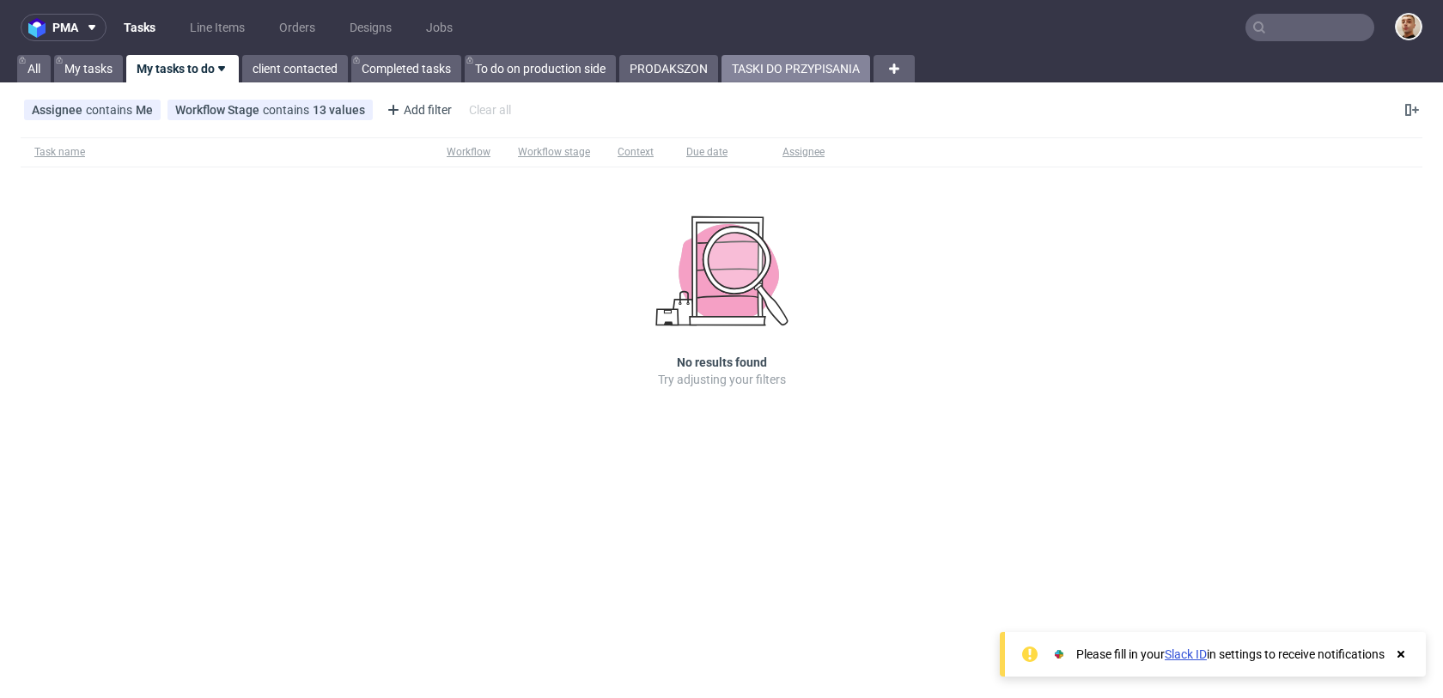
click at [837, 77] on link "TASKI DO PRZYPISANIA" at bounding box center [795, 68] width 149 height 27
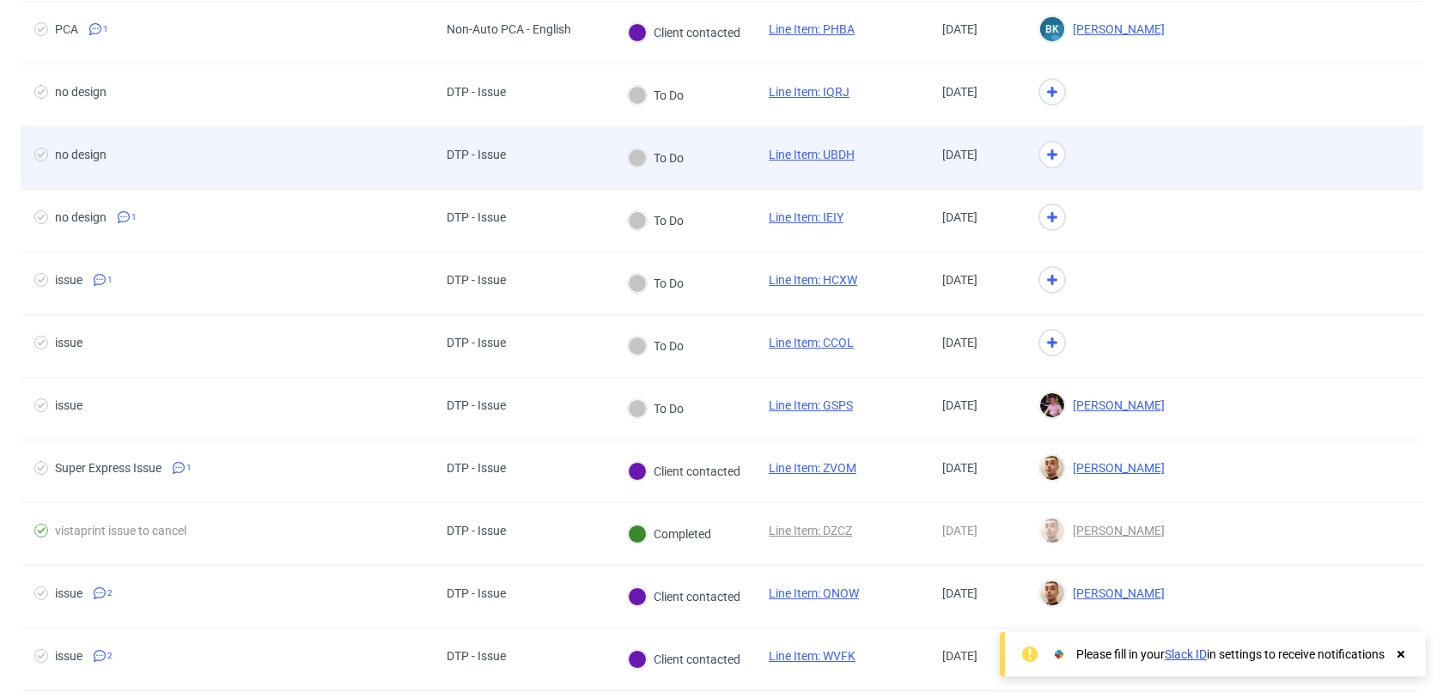
scroll to position [218, 0]
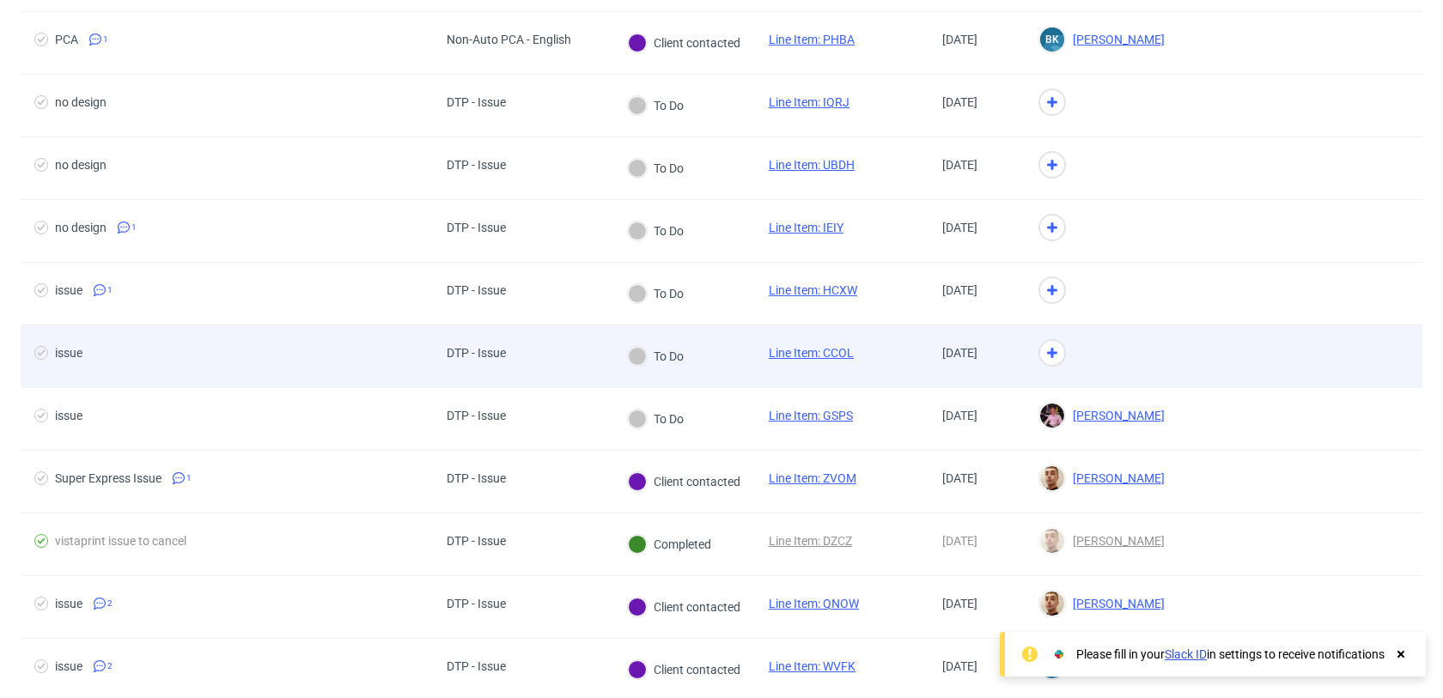
click at [710, 371] on div "To Do" at bounding box center [684, 356] width 142 height 63
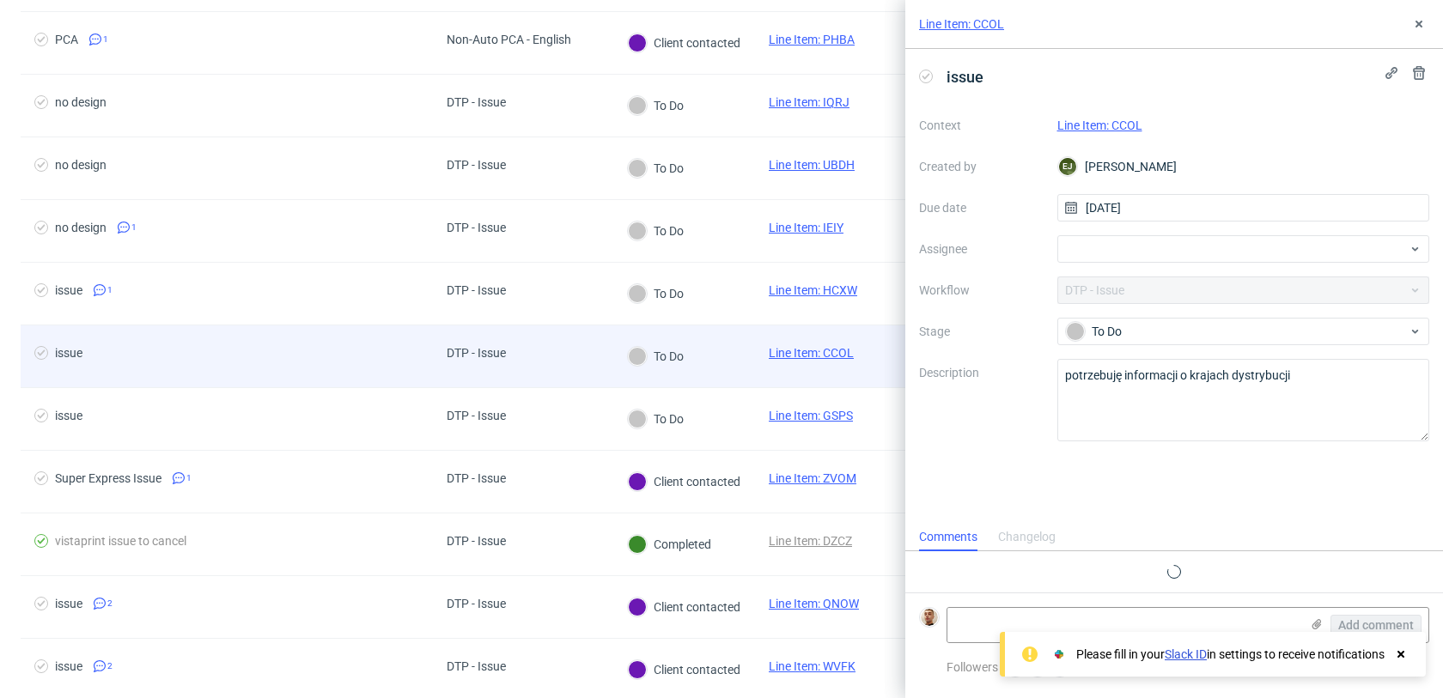
scroll to position [14, 0]
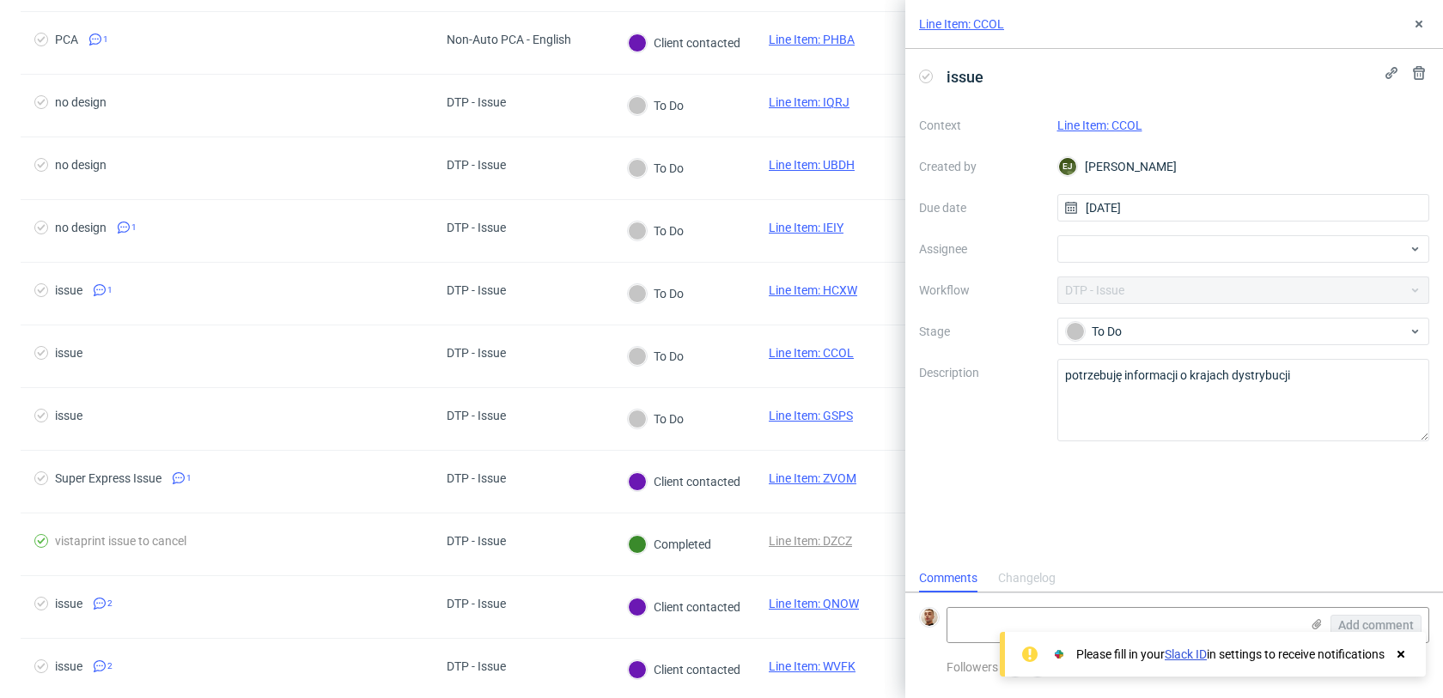
click at [1123, 126] on link "Line Item: CCOL" at bounding box center [1099, 126] width 85 height 14
click at [1160, 256] on div at bounding box center [1243, 248] width 373 height 27
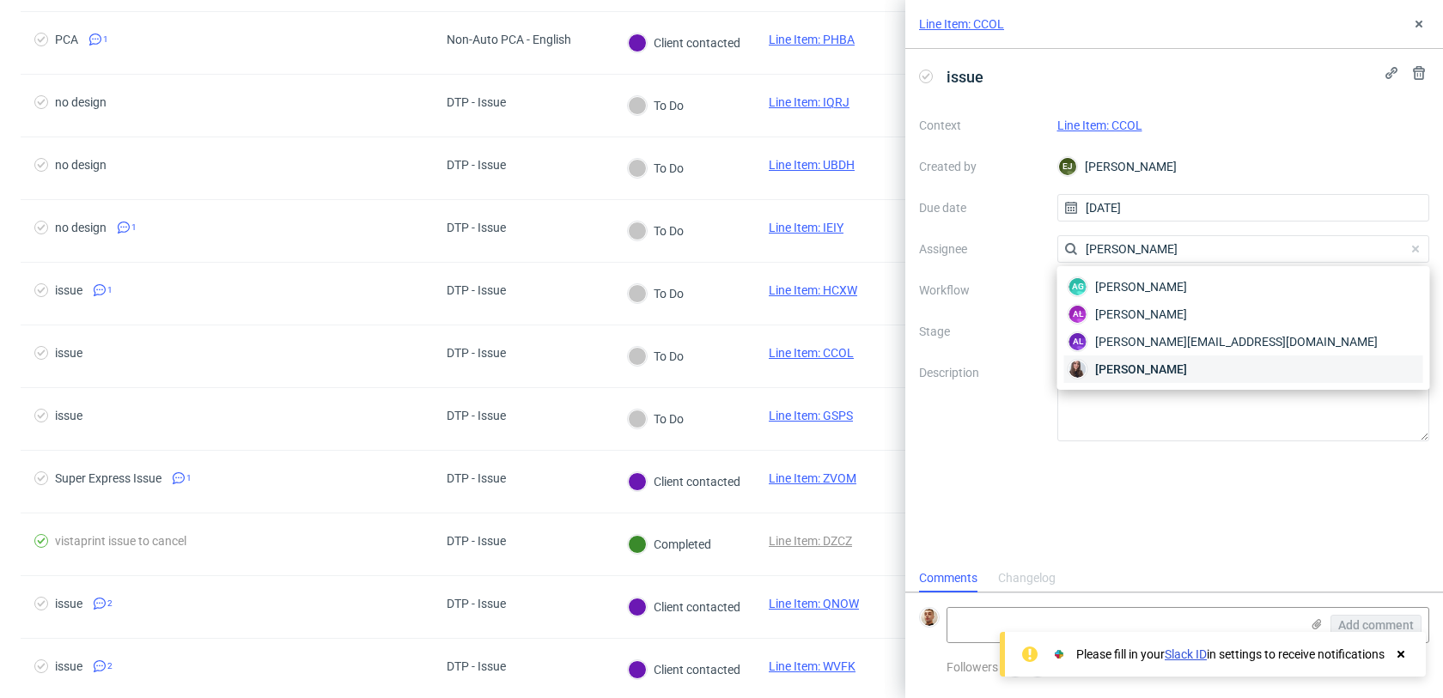
type input "sandra"
click at [1123, 363] on span "[PERSON_NAME]" at bounding box center [1141, 369] width 92 height 17
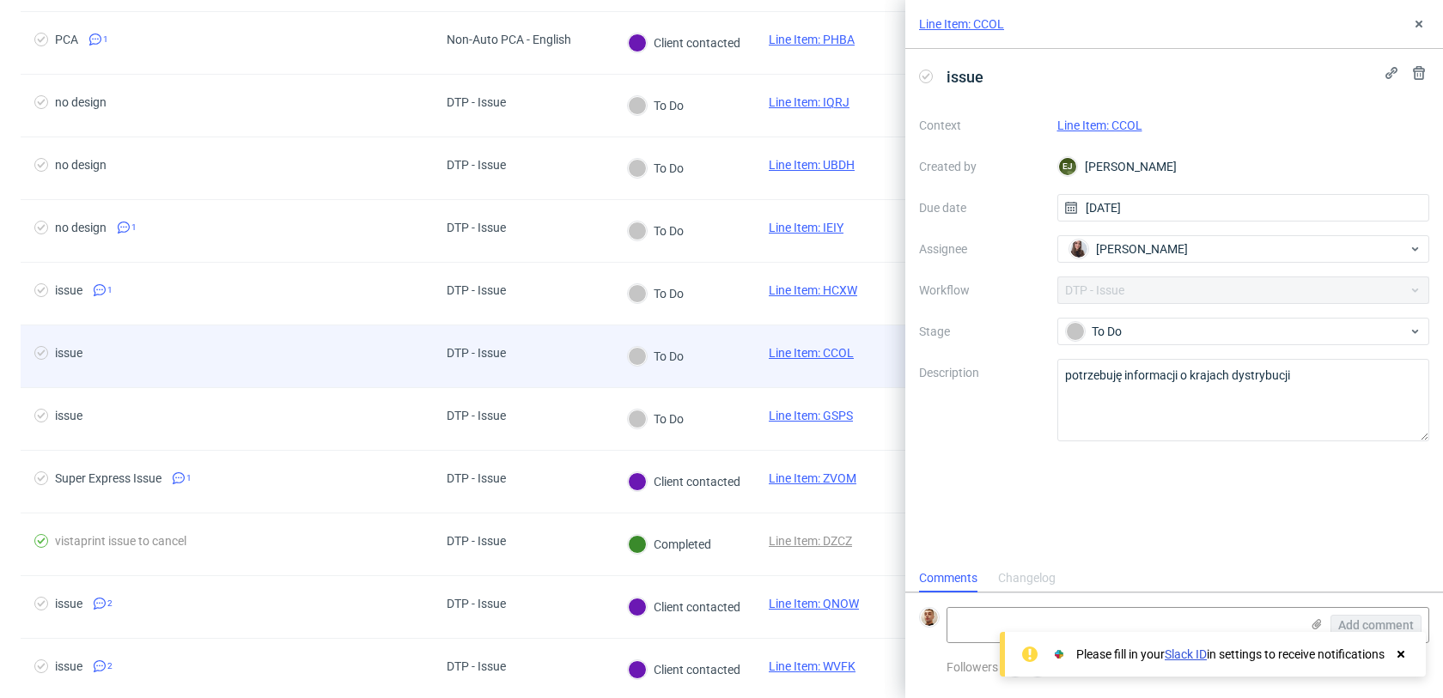
click at [717, 351] on div "To Do" at bounding box center [684, 356] width 142 height 63
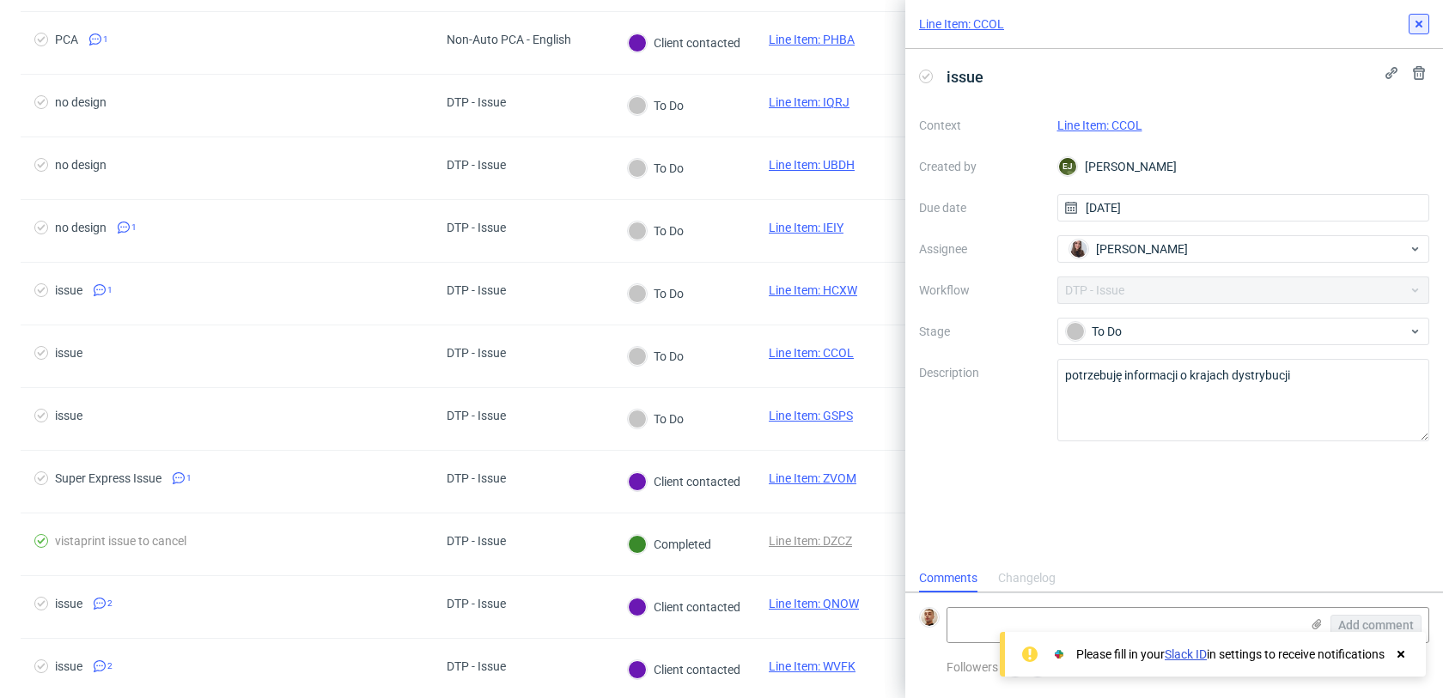
click at [1416, 27] on icon at bounding box center [1419, 24] width 14 height 14
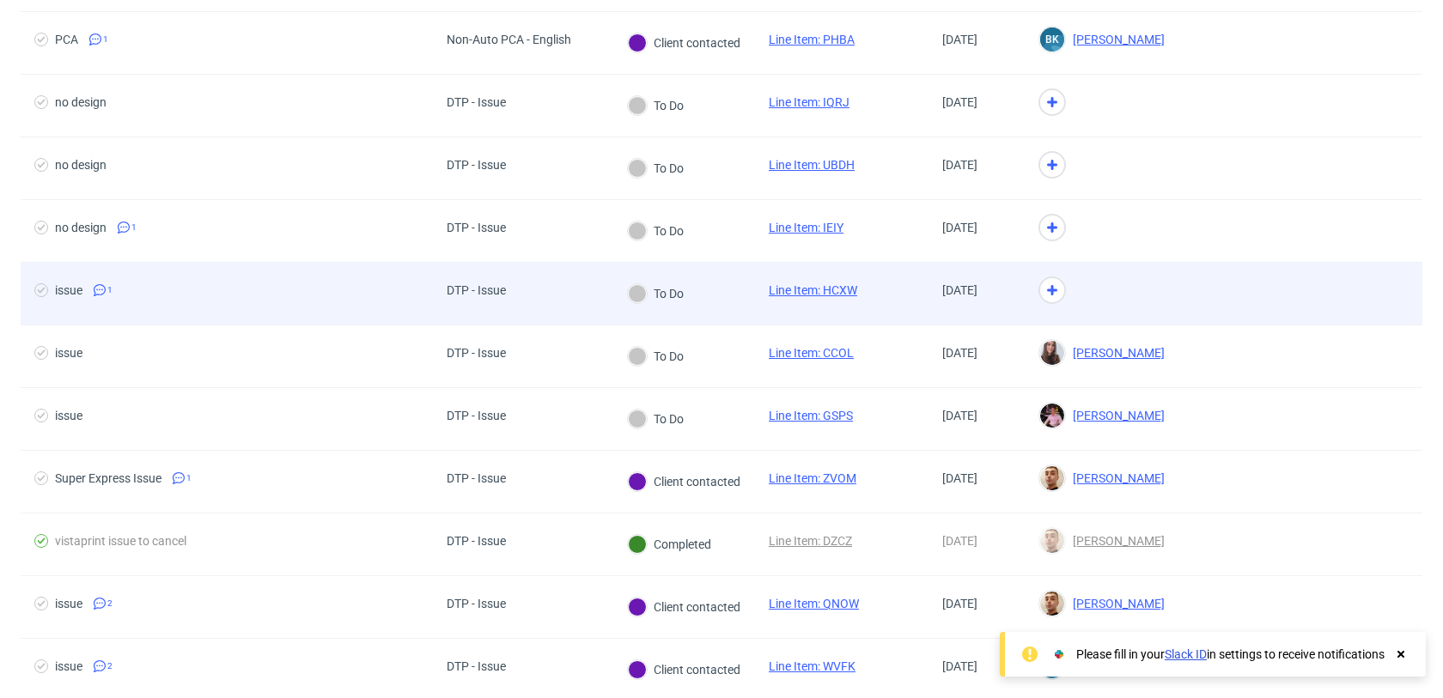
click at [1134, 268] on div at bounding box center [1101, 294] width 154 height 63
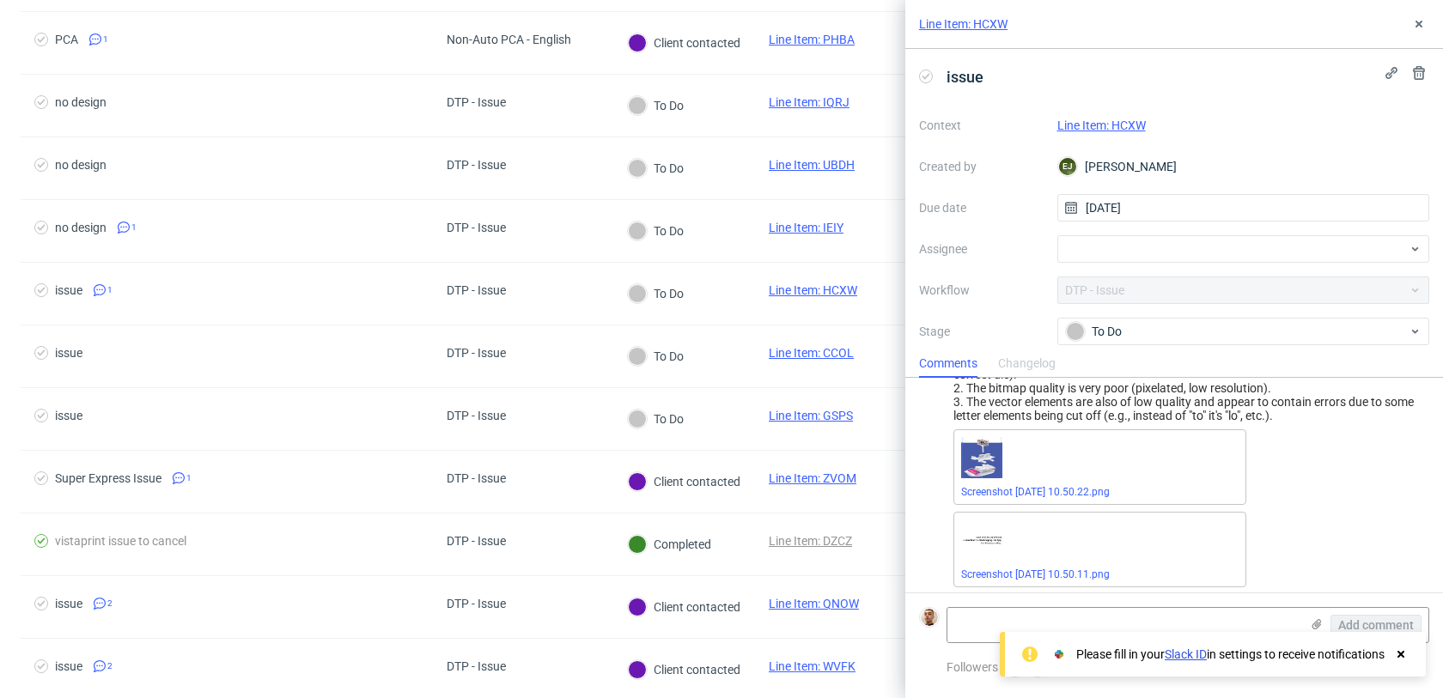
scroll to position [73, 0]
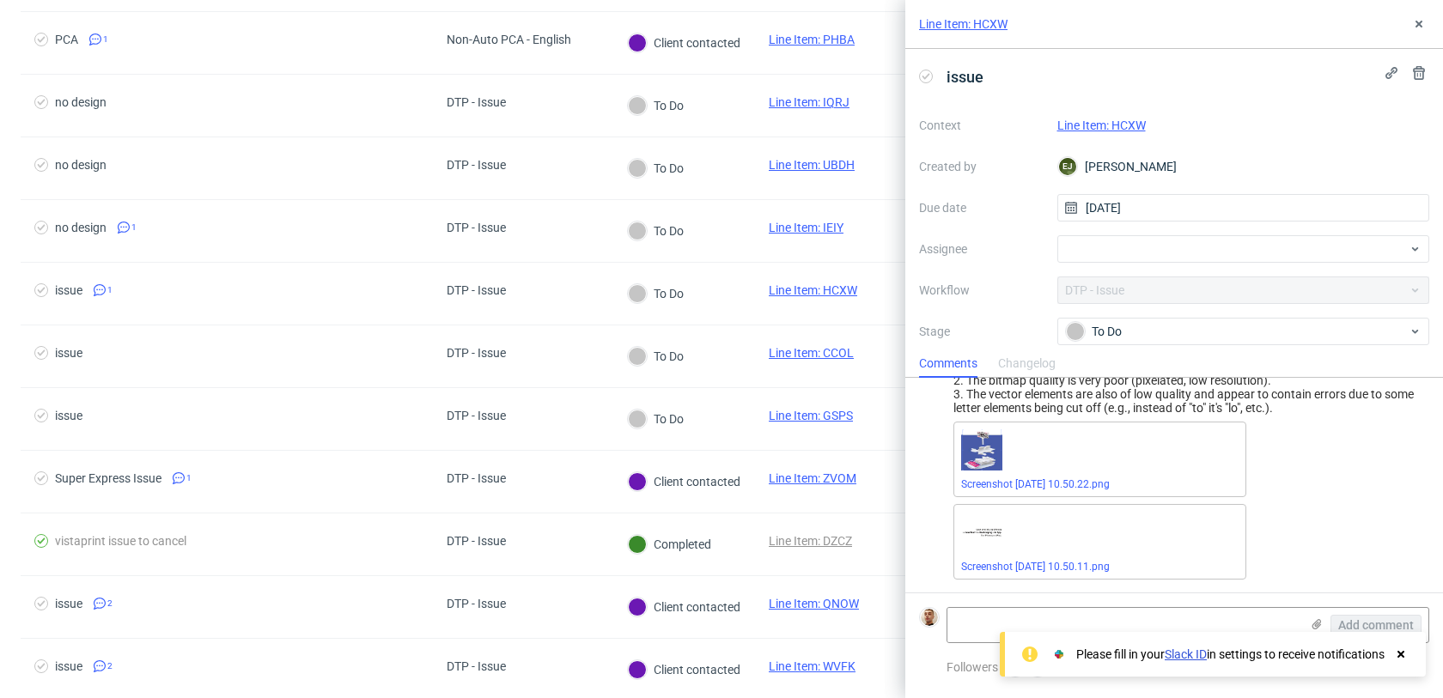
click at [1120, 130] on link "Line Item: HCXW" at bounding box center [1101, 126] width 88 height 14
click at [1117, 246] on div at bounding box center [1243, 248] width 373 height 27
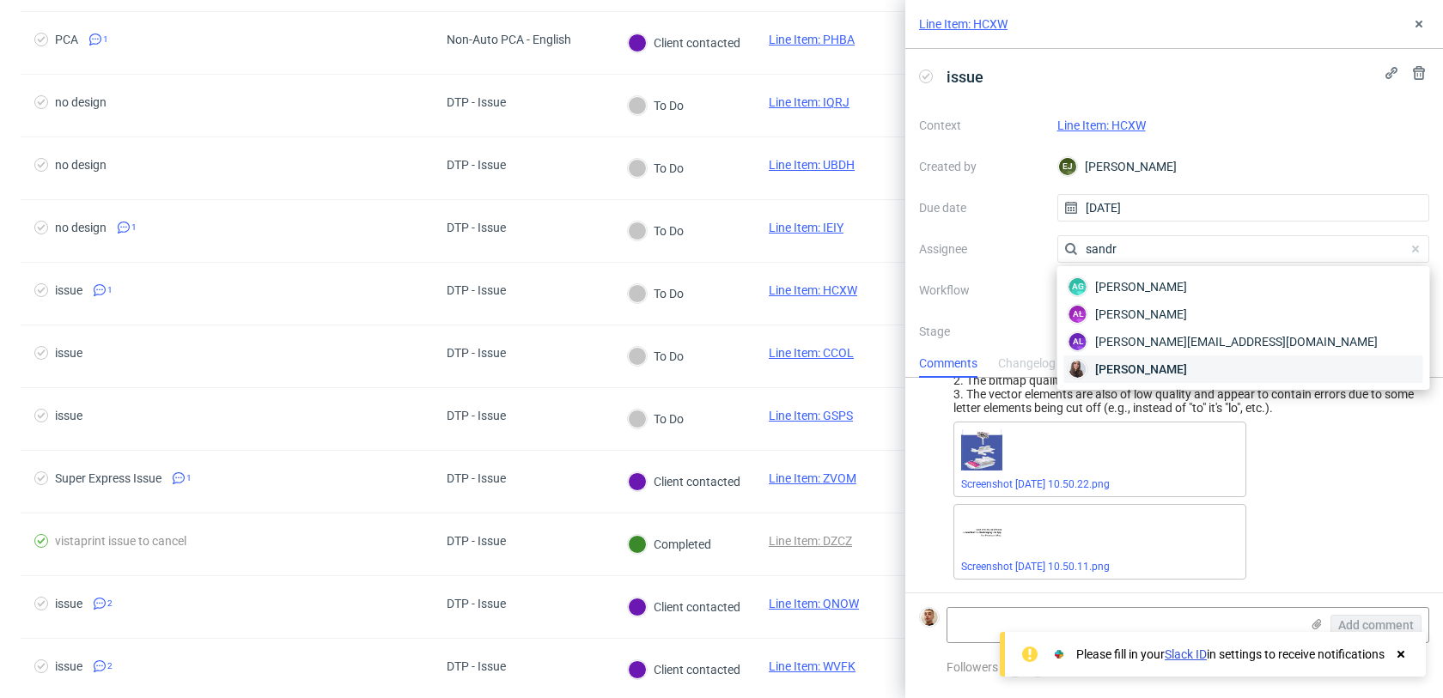
type input "sandr"
click at [1111, 362] on span "[PERSON_NAME]" at bounding box center [1141, 369] width 92 height 17
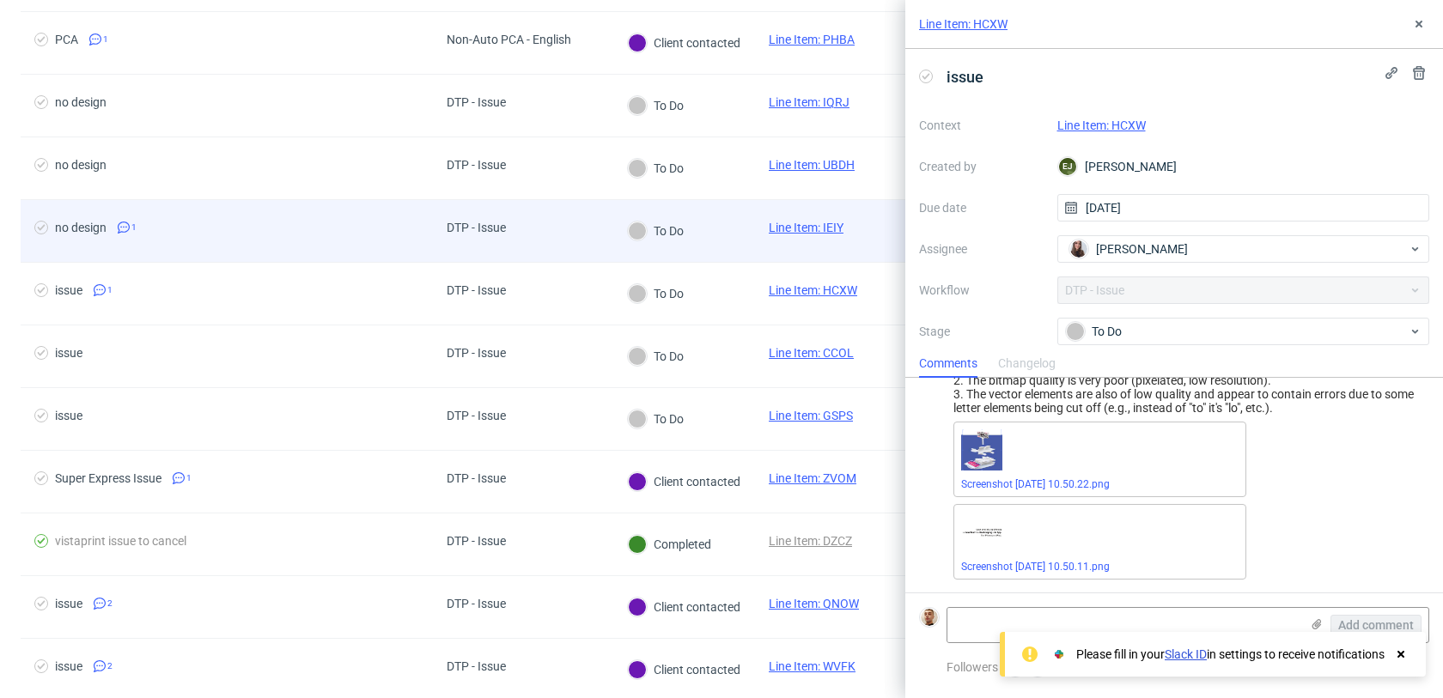
click at [707, 240] on div "To Do" at bounding box center [684, 231] width 142 height 63
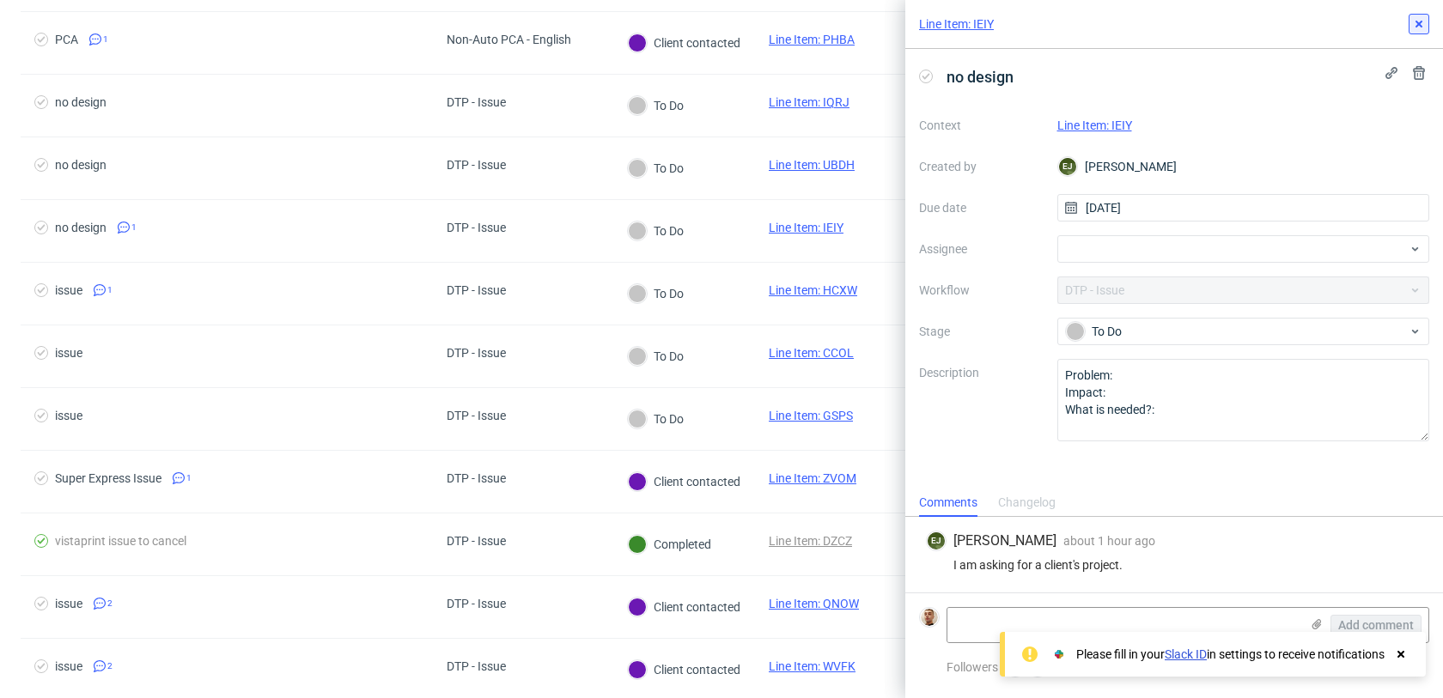
click at [1418, 24] on use at bounding box center [1418, 24] width 7 height 7
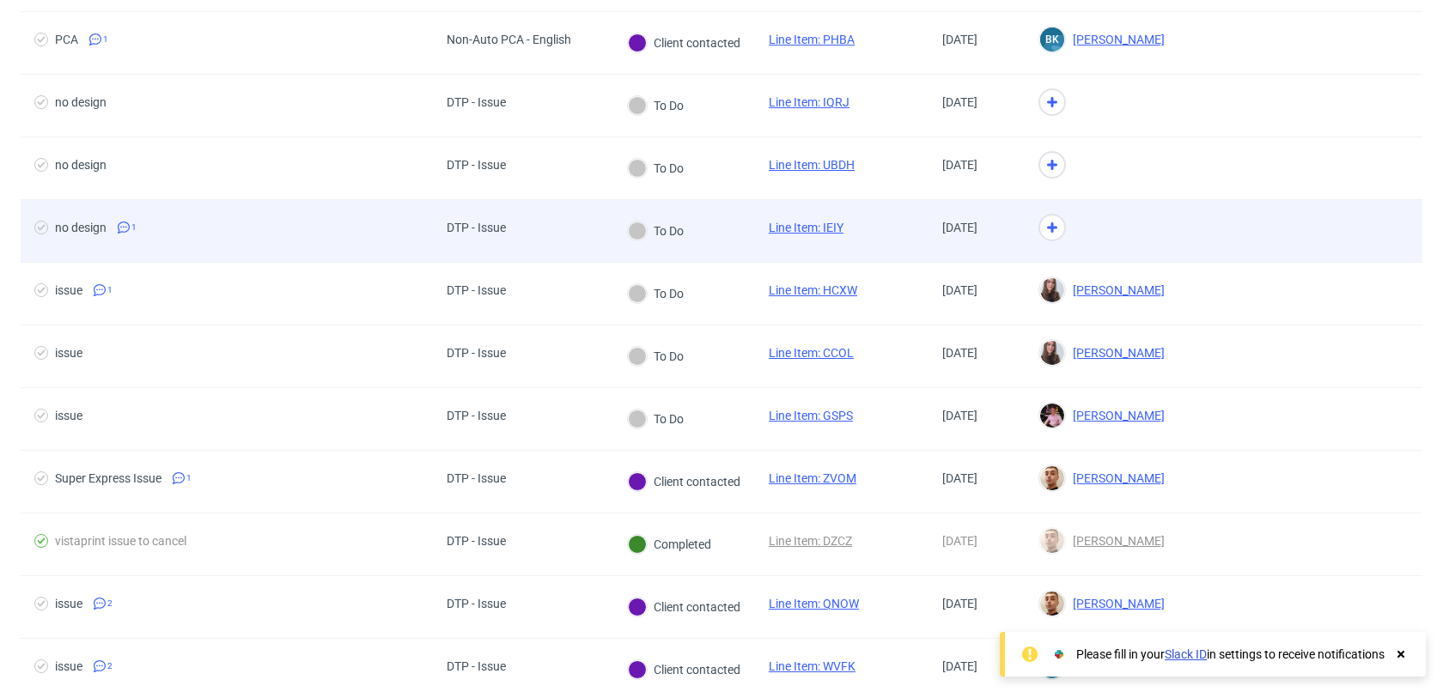
click at [1101, 218] on div at bounding box center [1101, 231] width 154 height 63
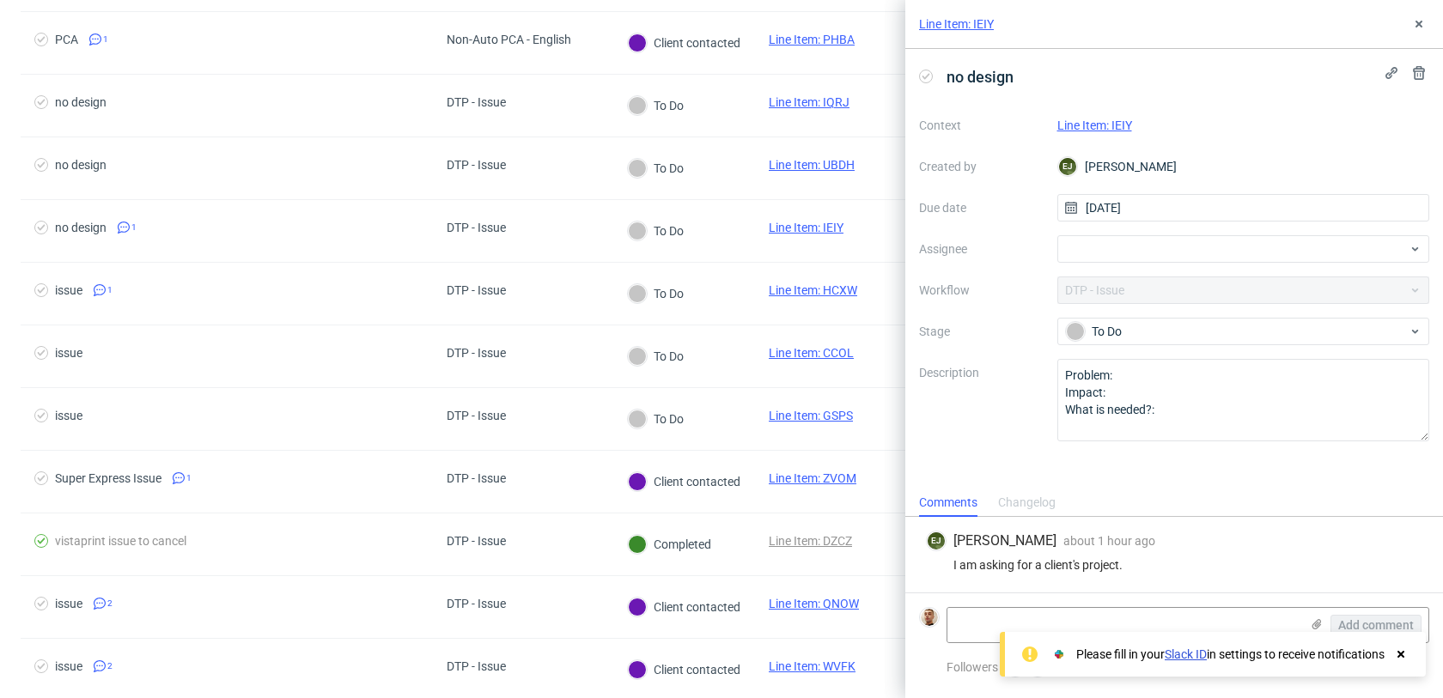
click at [1126, 130] on link "Line Item: IEIY" at bounding box center [1094, 126] width 75 height 14
click at [1140, 239] on div at bounding box center [1243, 248] width 373 height 27
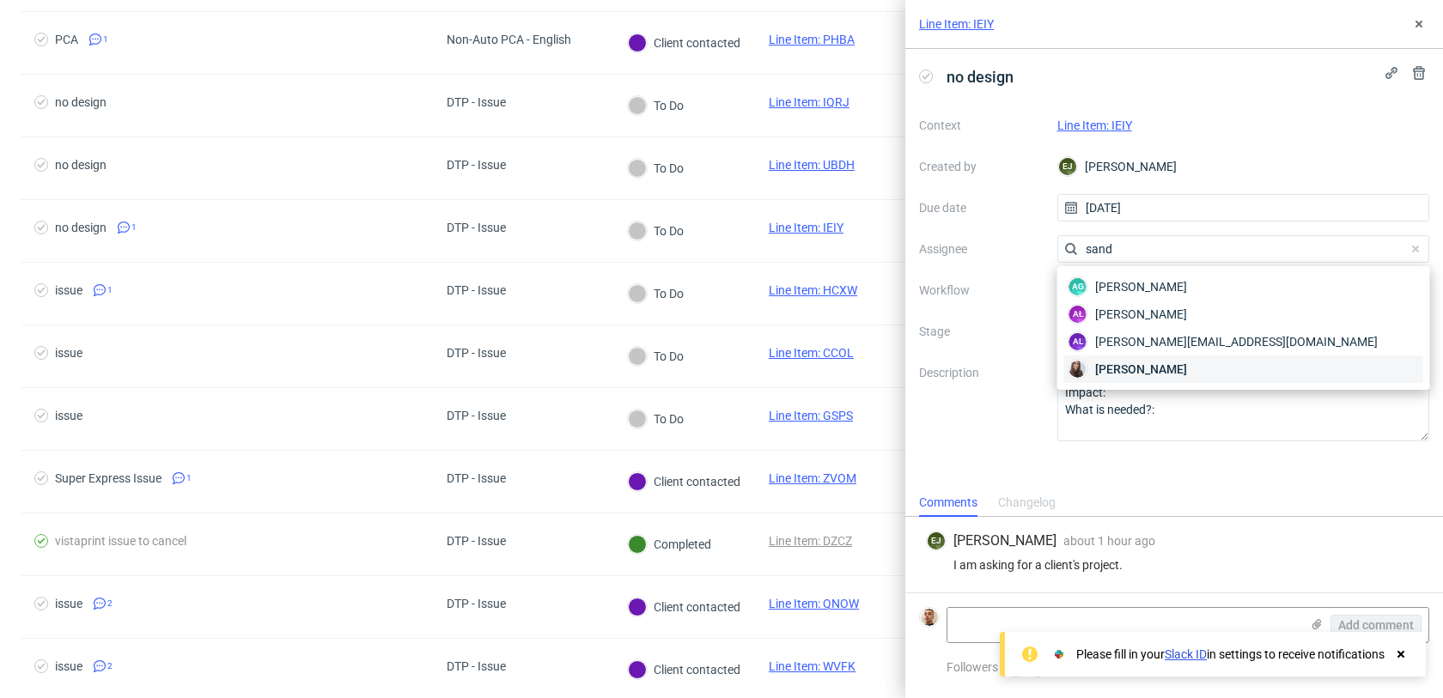
type input "sand"
click at [1116, 362] on span "[PERSON_NAME]" at bounding box center [1141, 369] width 92 height 17
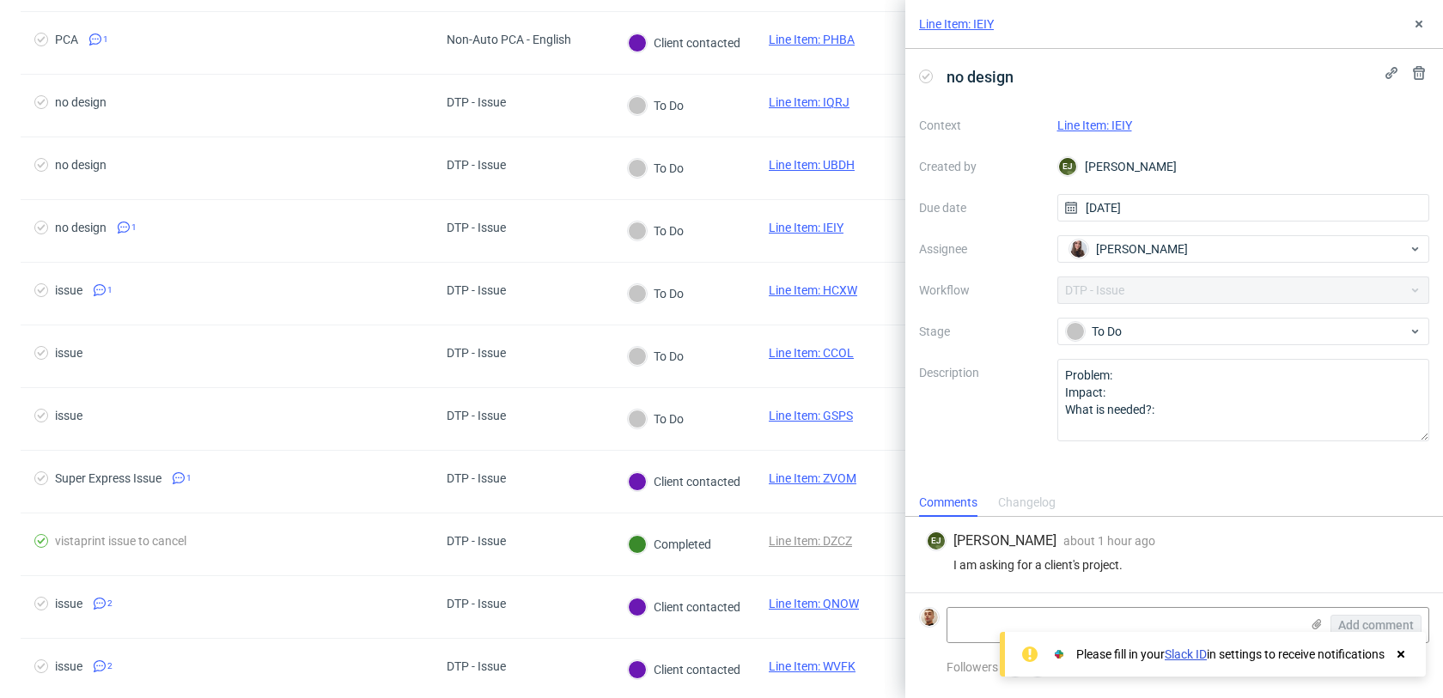
click at [1424, 13] on div "Line Item: IEIY" at bounding box center [1174, 24] width 538 height 49
click at [1421, 15] on button at bounding box center [1418, 24] width 21 height 21
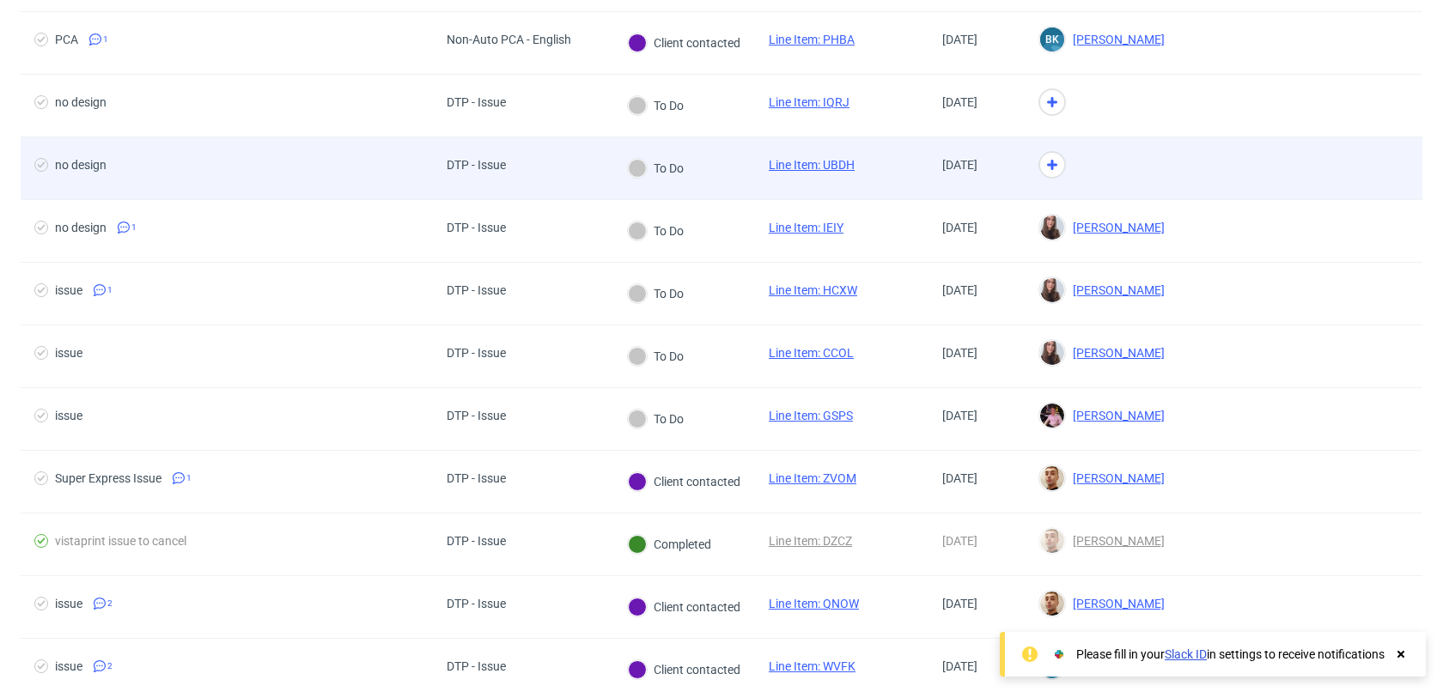
click at [1099, 162] on div at bounding box center [1101, 168] width 154 height 63
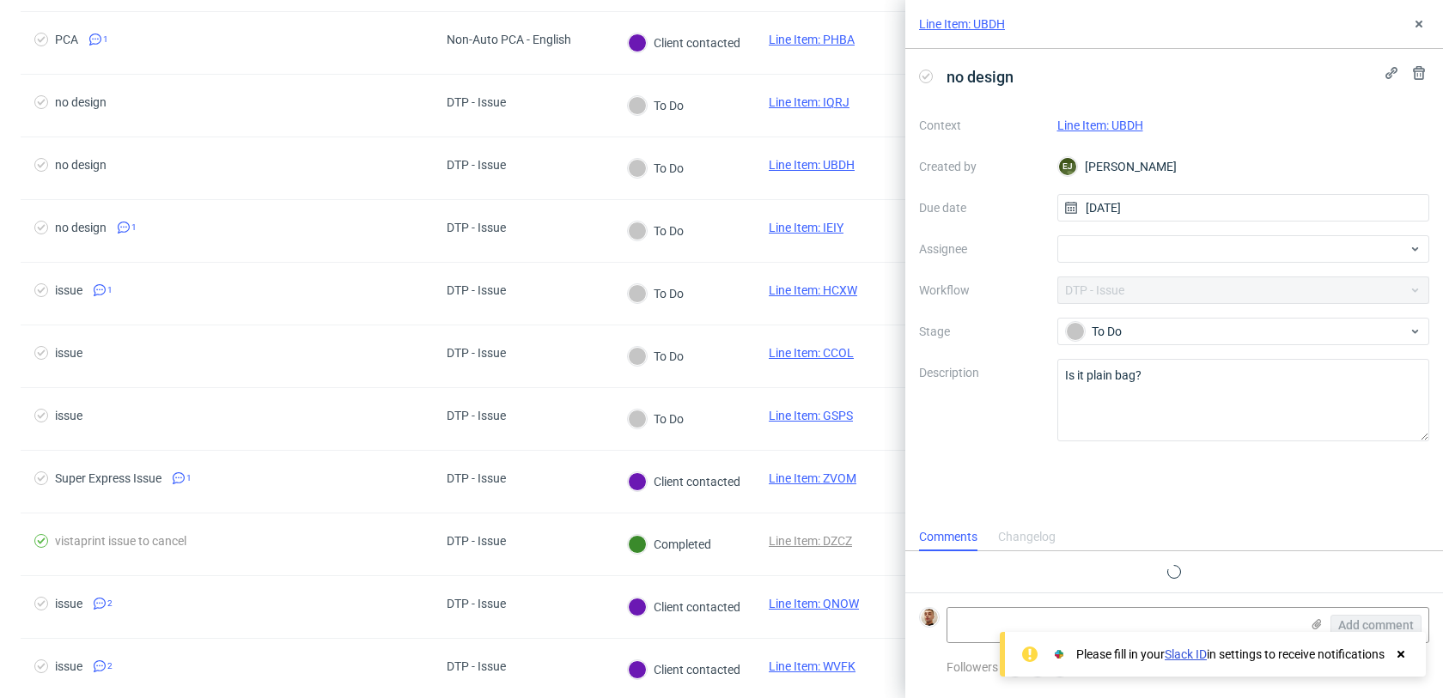
scroll to position [14, 0]
click at [1116, 134] on div "Line Item: UBDH" at bounding box center [1243, 125] width 373 height 21
click at [1116, 121] on link "Line Item: UBDH" at bounding box center [1100, 126] width 86 height 14
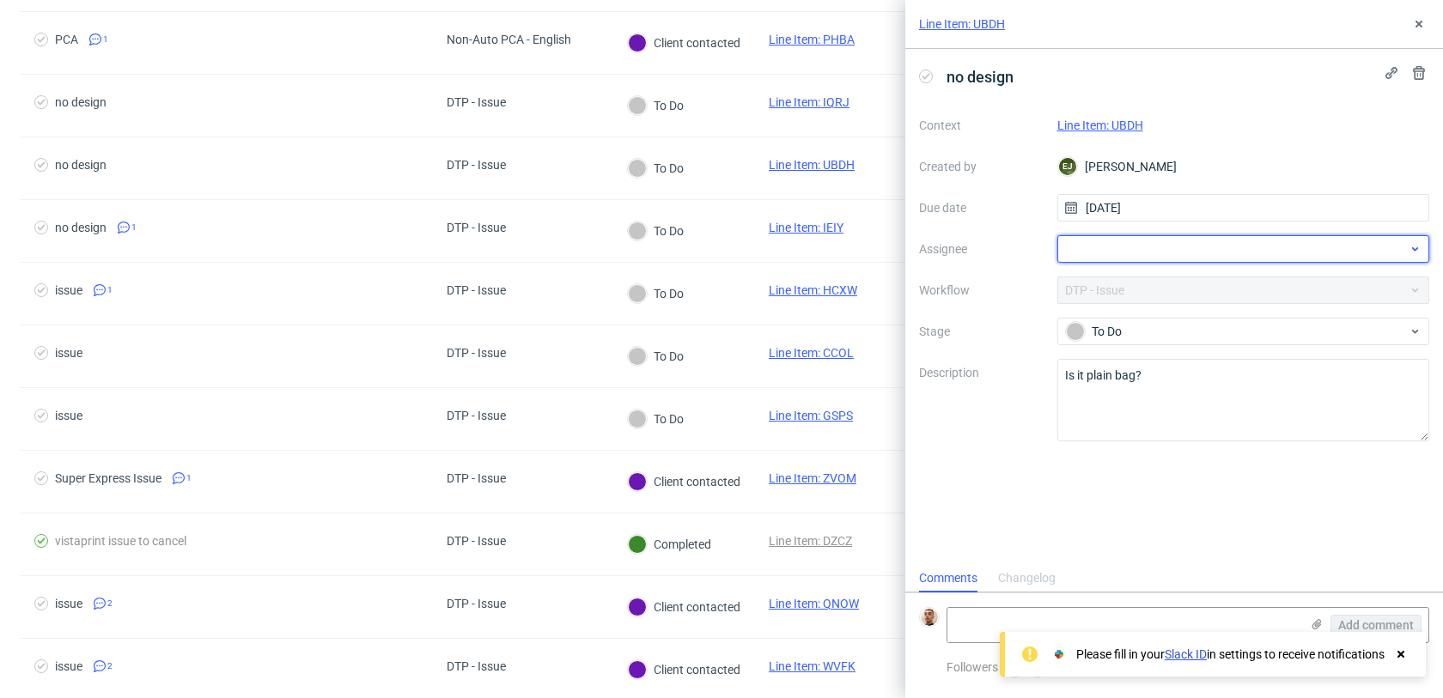
click at [1152, 258] on div at bounding box center [1243, 248] width 373 height 27
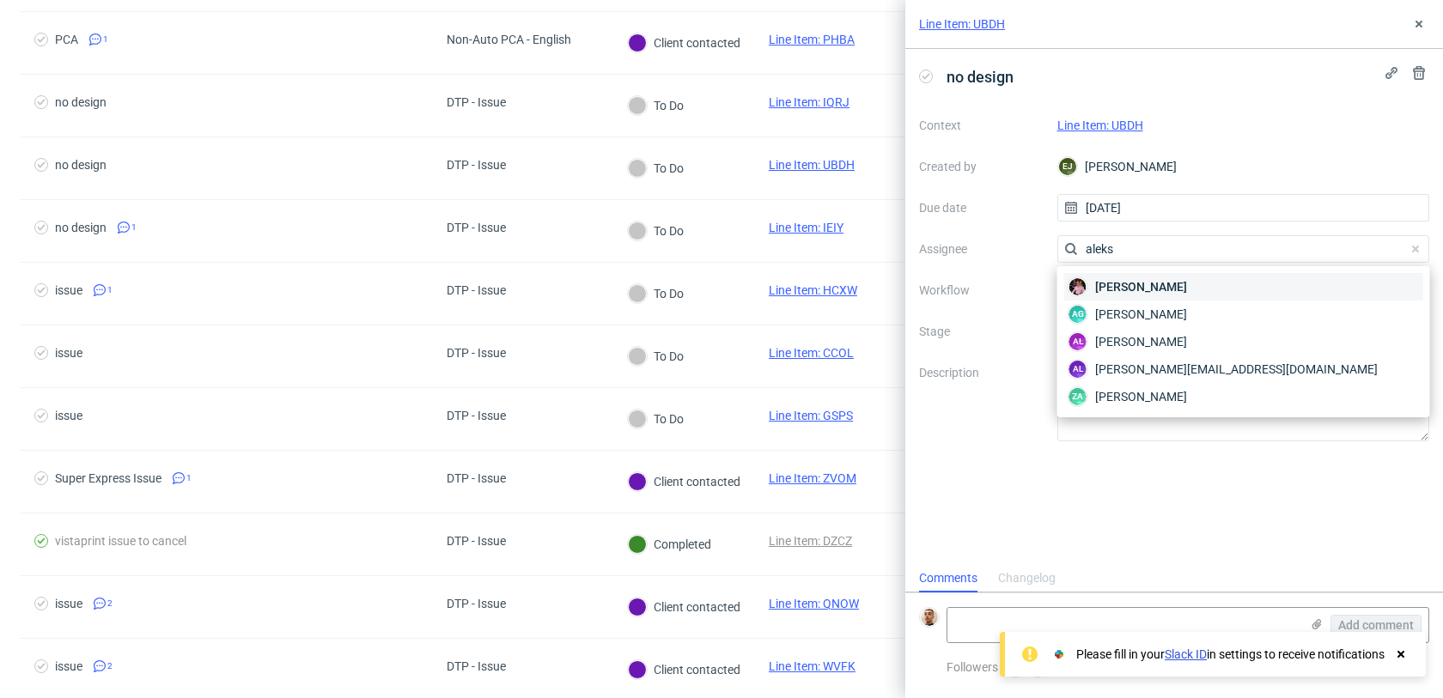
type input "aleks"
click at [1158, 291] on span "Aleks Ziemkowski" at bounding box center [1141, 286] width 92 height 17
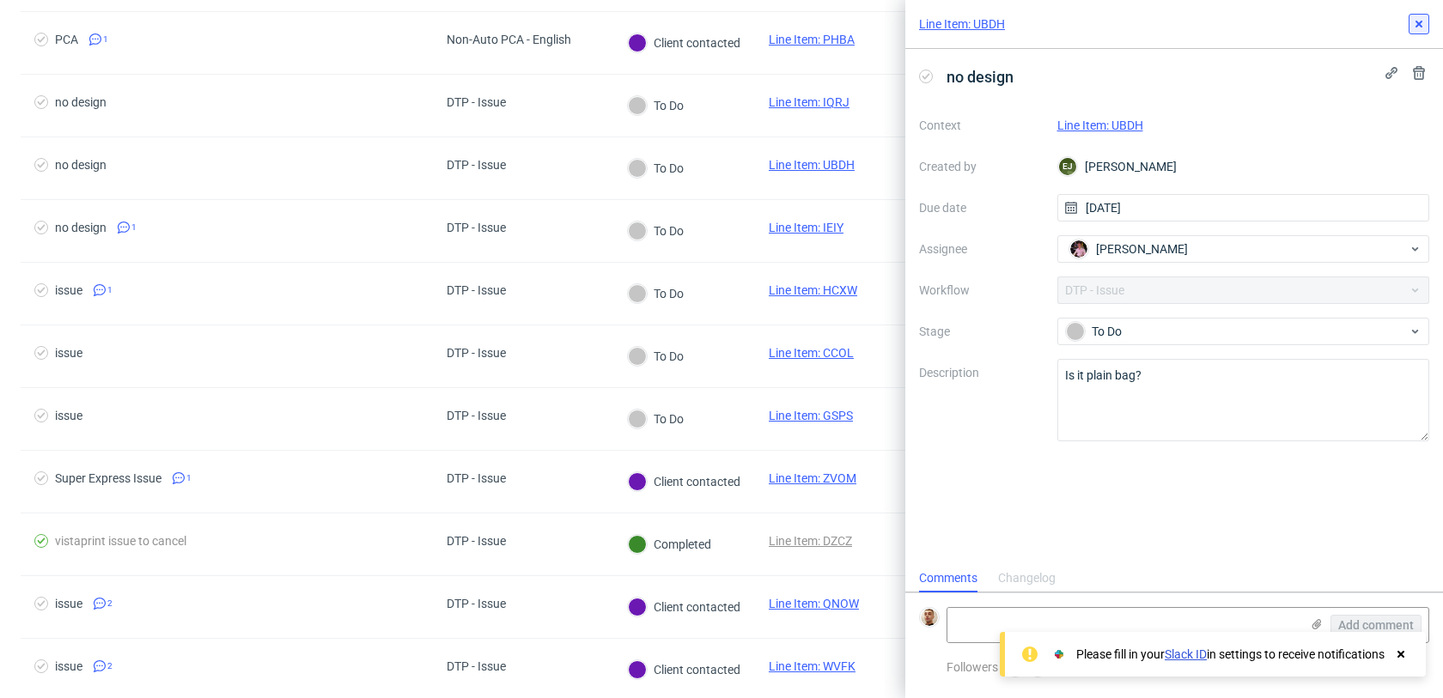
click at [1418, 27] on icon at bounding box center [1419, 24] width 14 height 14
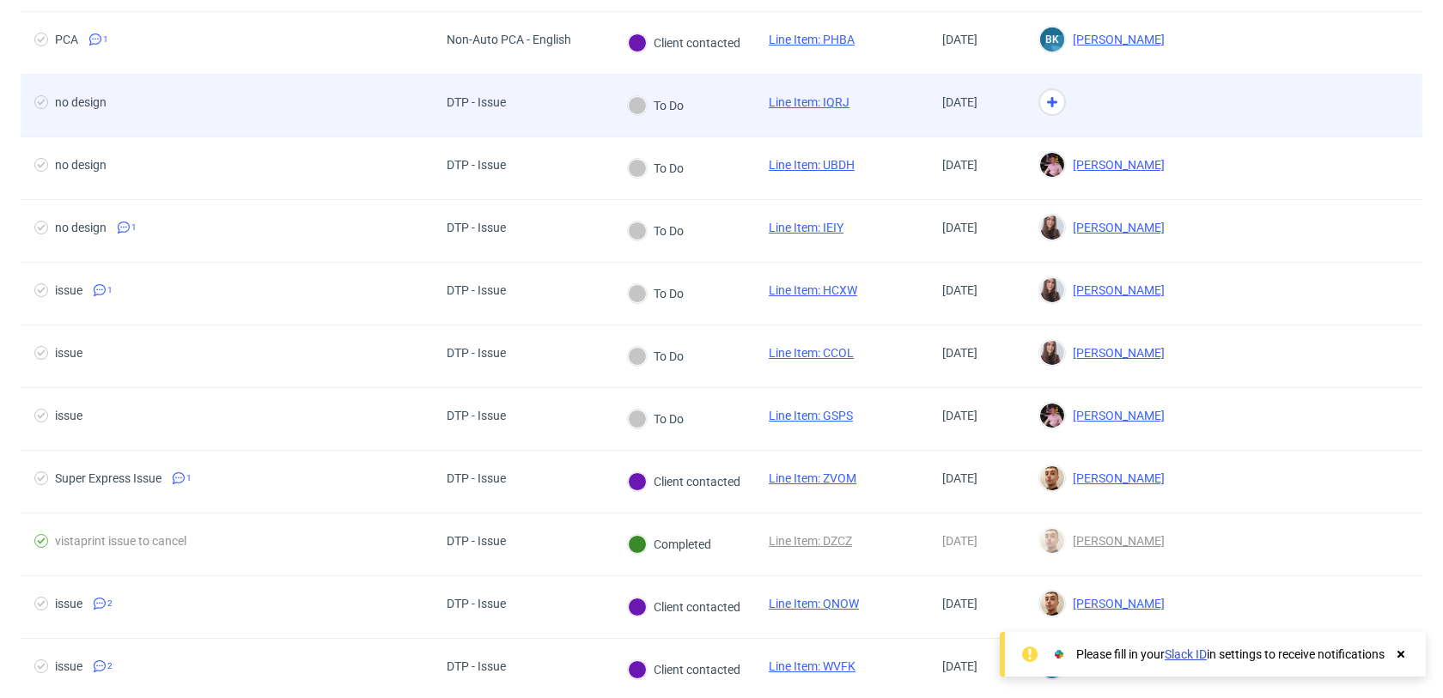
click at [1107, 119] on div at bounding box center [1101, 106] width 154 height 63
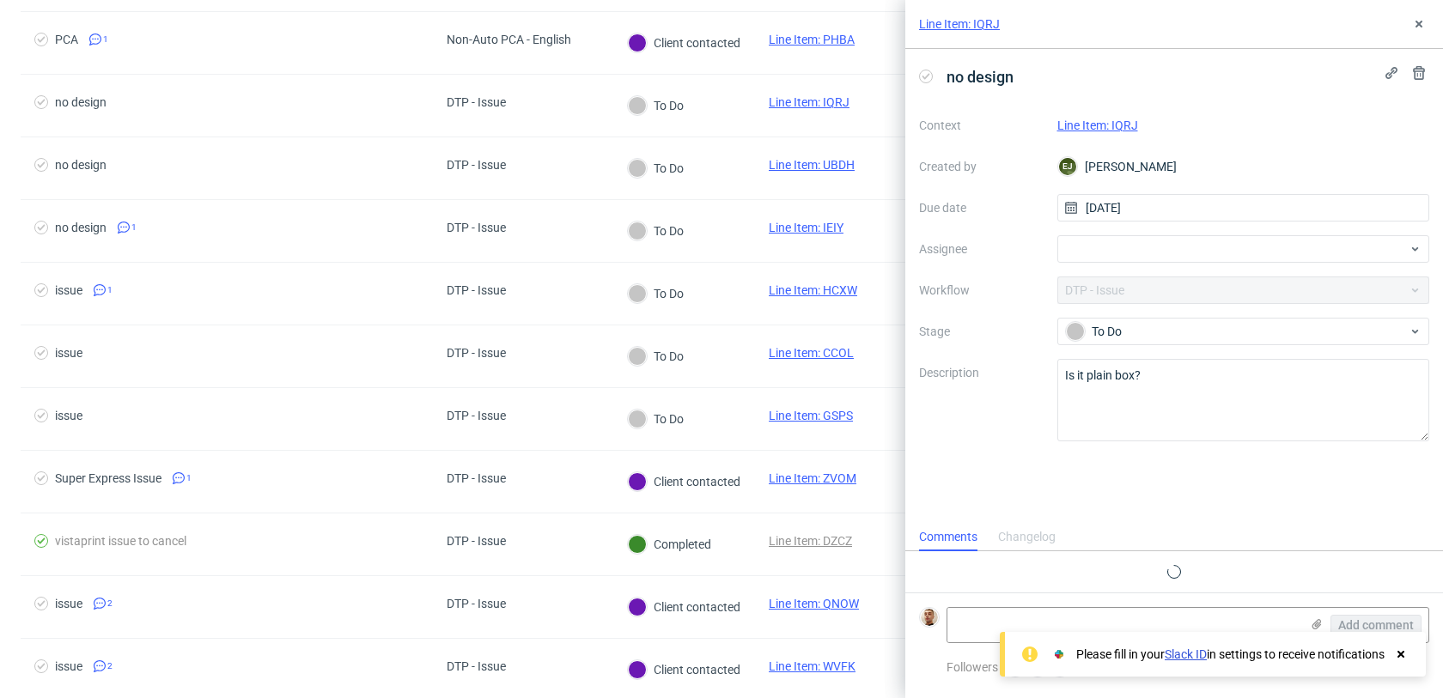
scroll to position [14, 0]
click at [1101, 125] on link "Line Item: IQRJ" at bounding box center [1097, 126] width 81 height 14
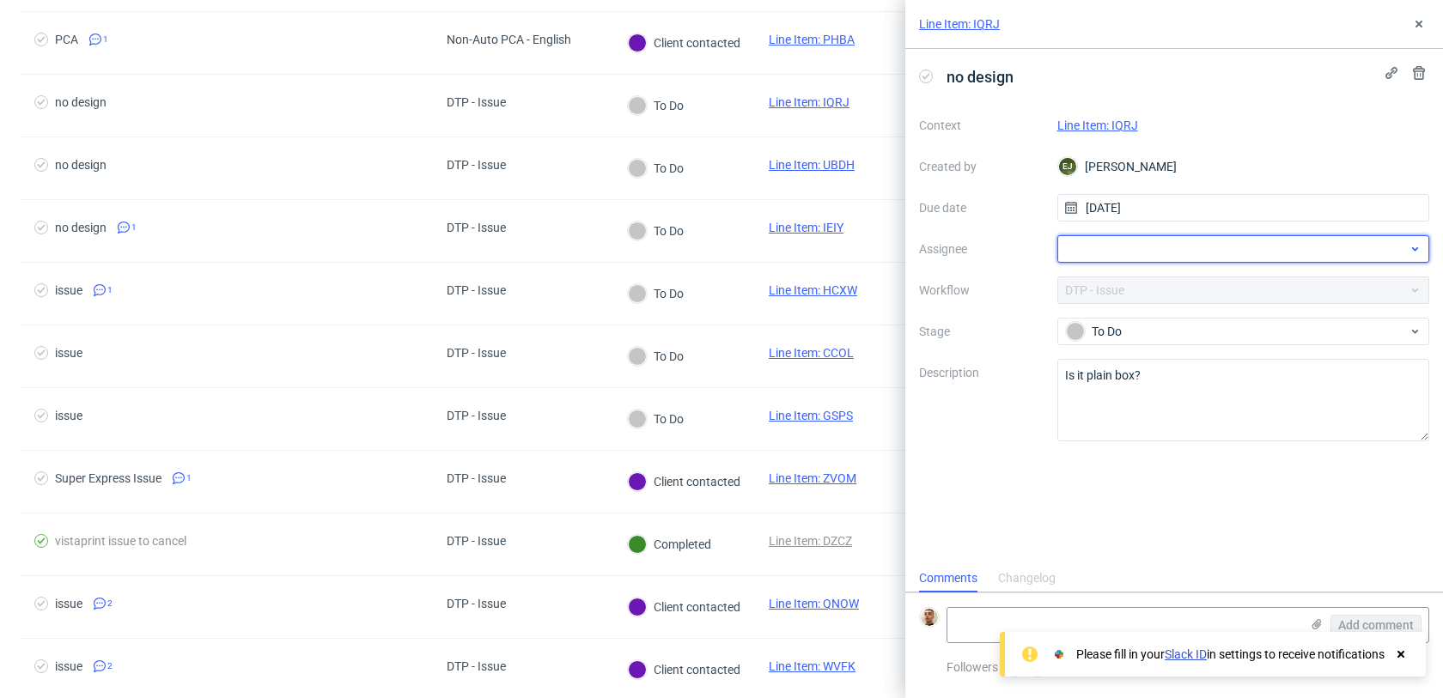
click at [1223, 236] on div at bounding box center [1243, 248] width 373 height 27
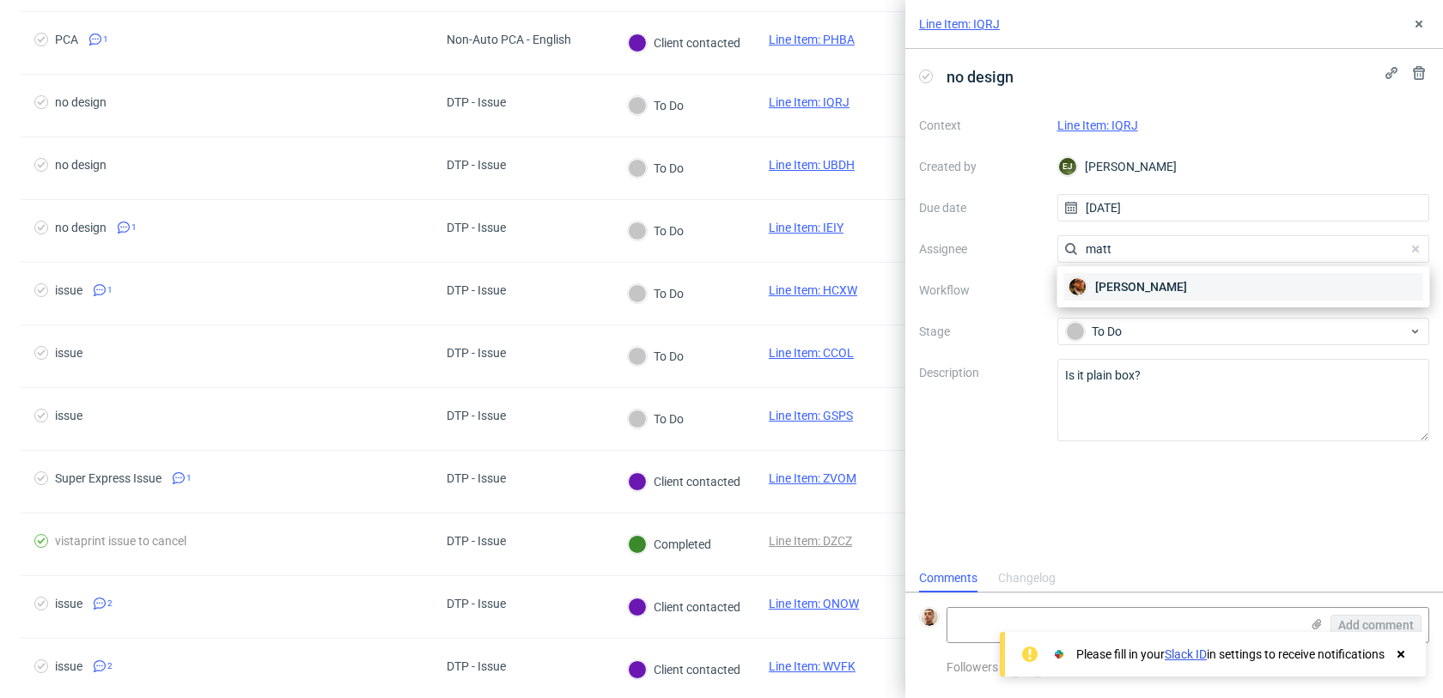
type input "matt"
click at [1223, 296] on div "Matteo Corsico" at bounding box center [1243, 286] width 359 height 27
click at [1416, 23] on icon at bounding box center [1419, 24] width 14 height 14
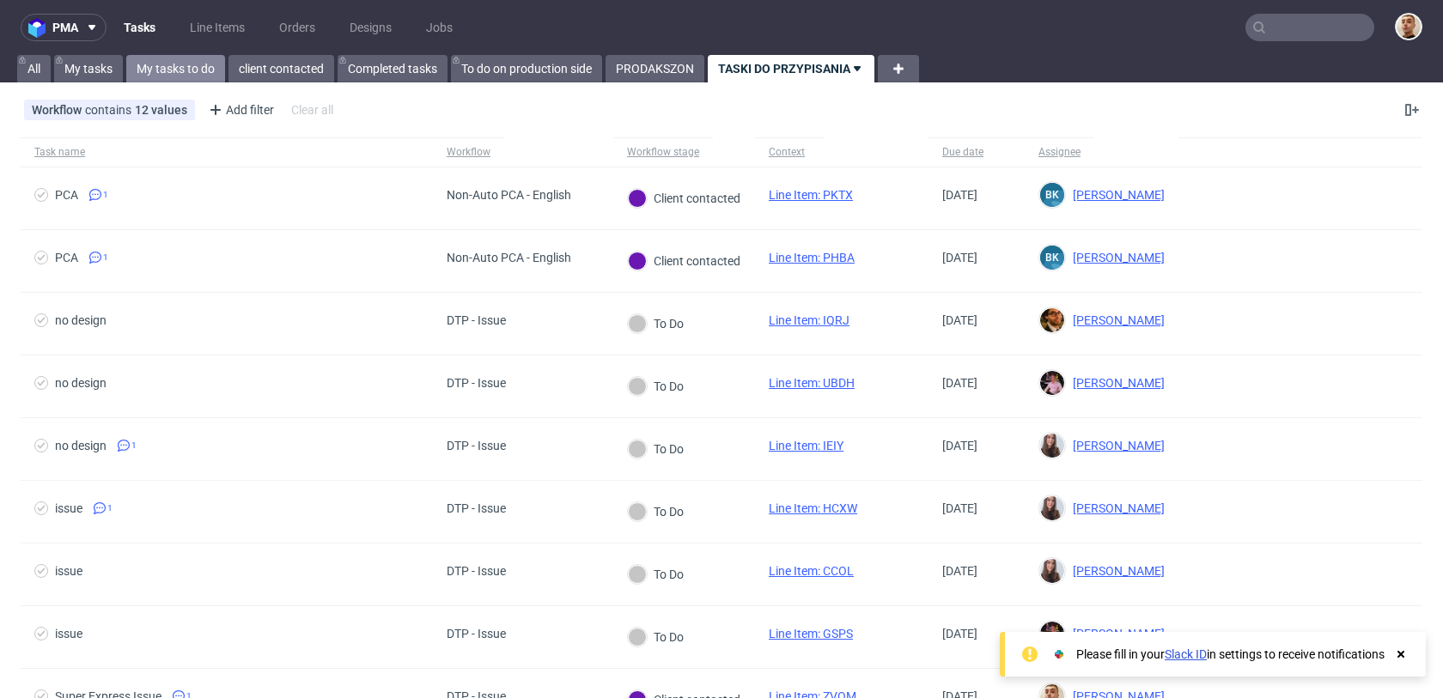
click at [170, 64] on link "My tasks to do" at bounding box center [175, 68] width 99 height 27
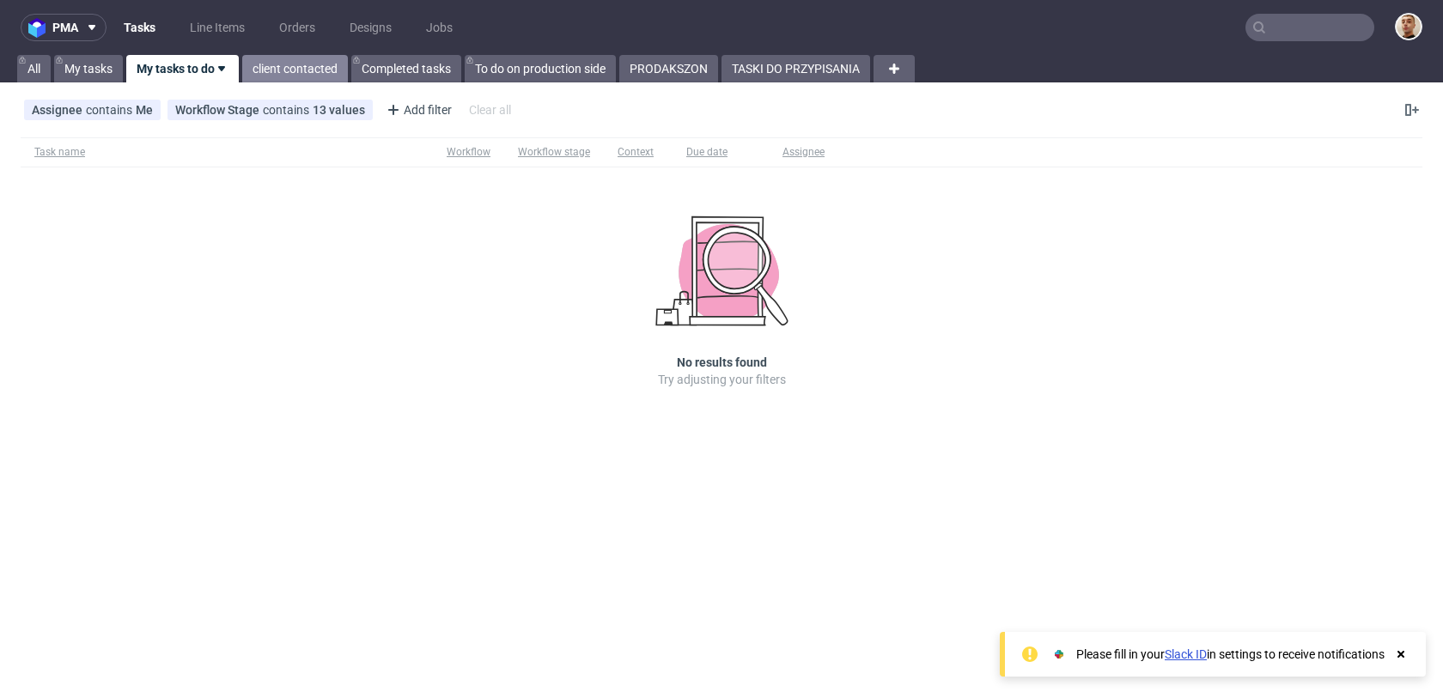
click at [259, 62] on link "client contacted" at bounding box center [295, 68] width 106 height 27
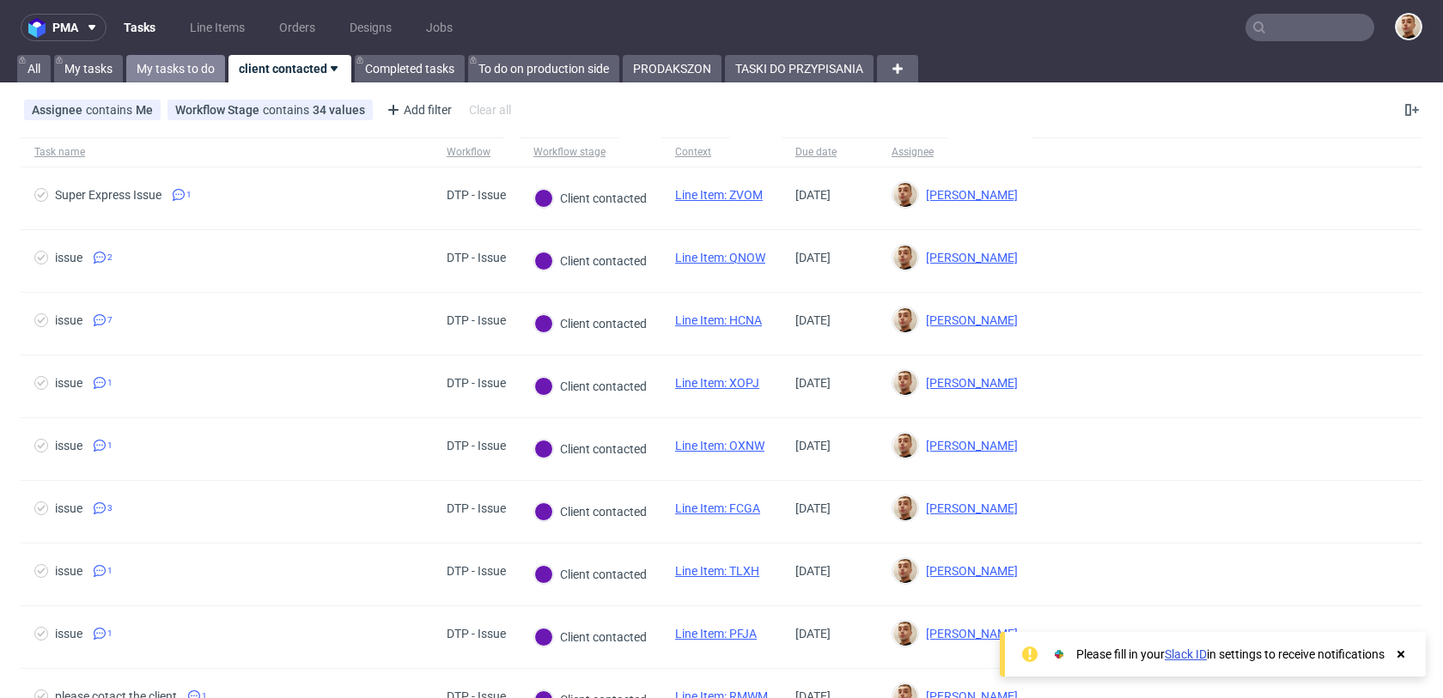
click at [178, 65] on link "My tasks to do" at bounding box center [175, 68] width 99 height 27
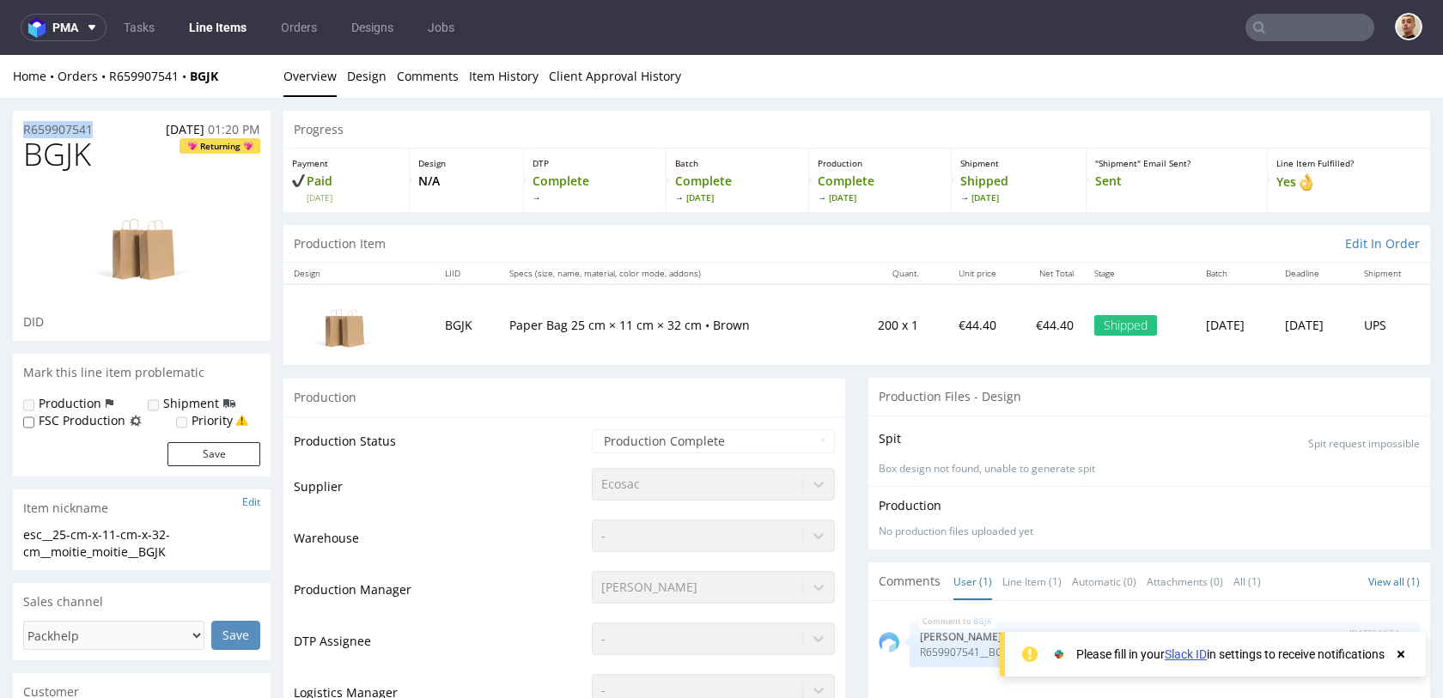
drag, startPoint x: 105, startPoint y: 123, endPoint x: 4, endPoint y: 123, distance: 100.5
copy p "R659907541"
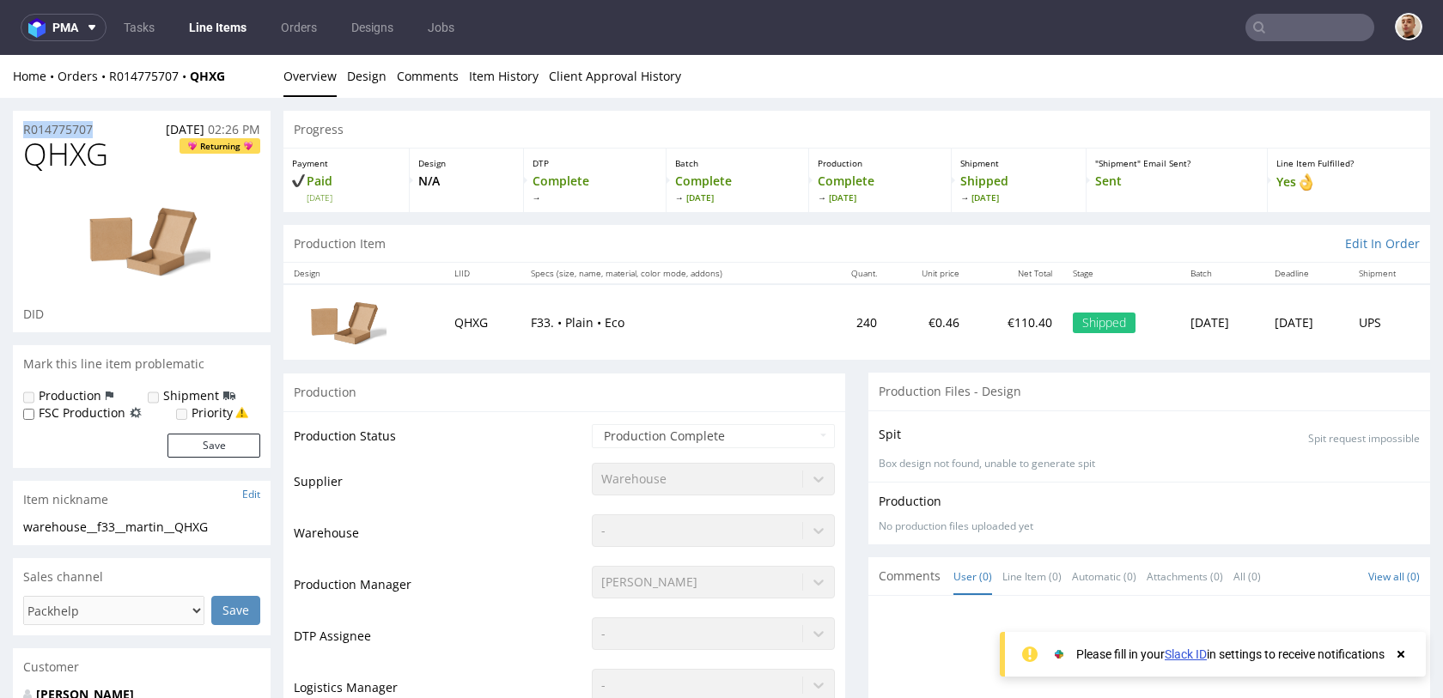
drag, startPoint x: 102, startPoint y: 132, endPoint x: 12, endPoint y: 132, distance: 90.2
click at [13, 132] on div "R014775707 18.07.2025 02:26 PM" at bounding box center [142, 124] width 258 height 27
copy p "R014775707"
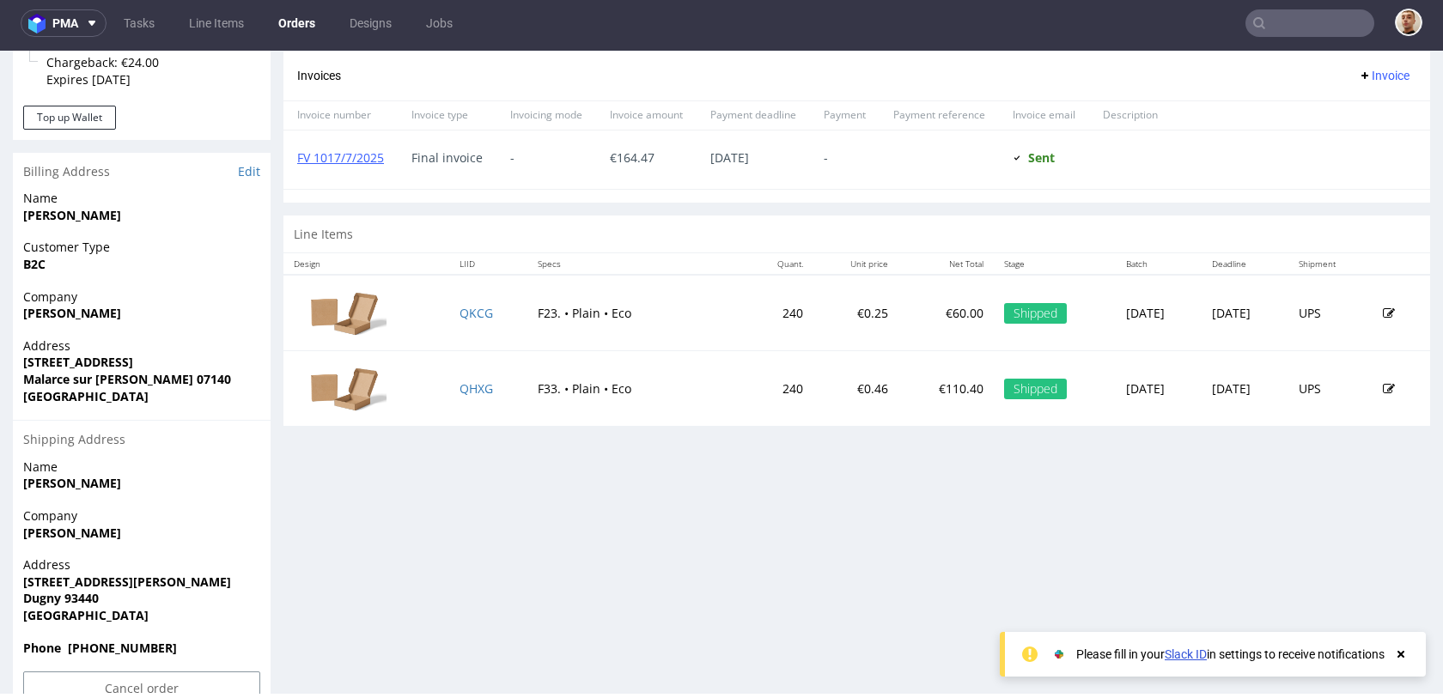
scroll to position [758, 0]
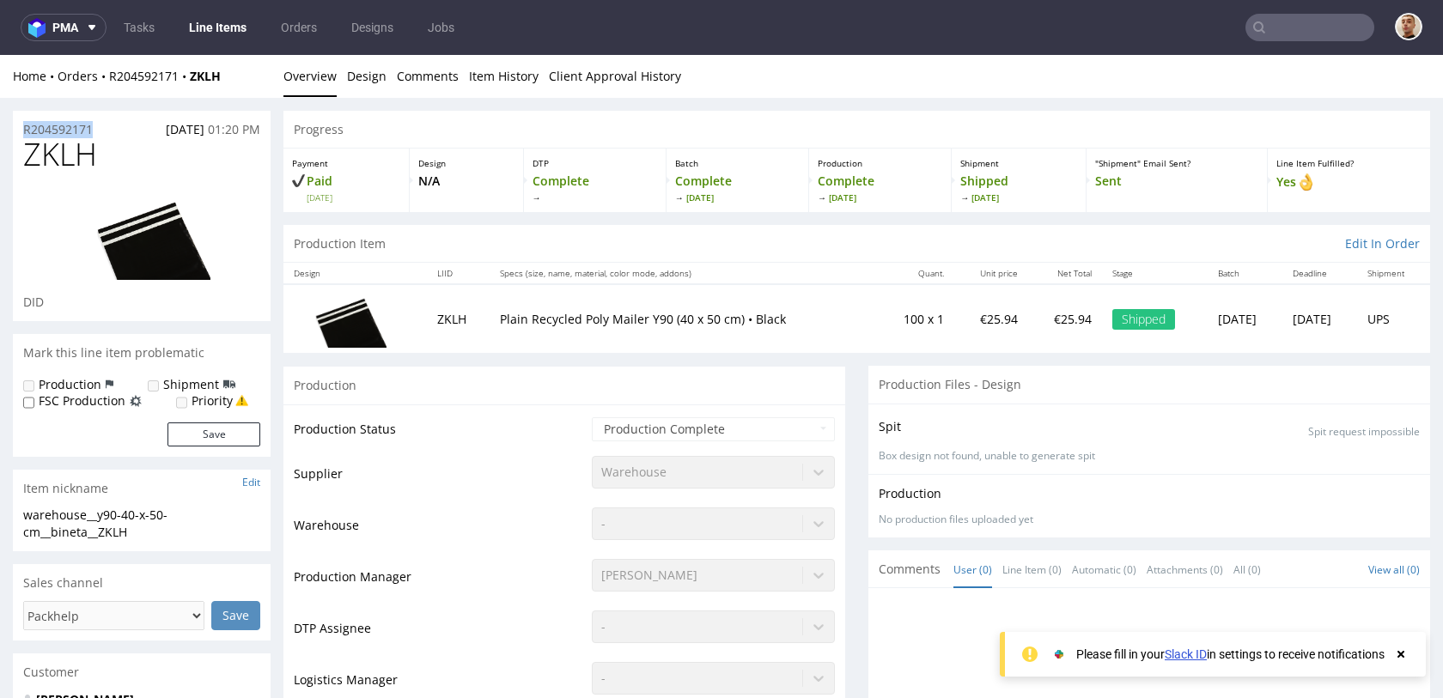
drag, startPoint x: 104, startPoint y: 130, endPoint x: 9, endPoint y: 128, distance: 95.3
copy p "R204592171"
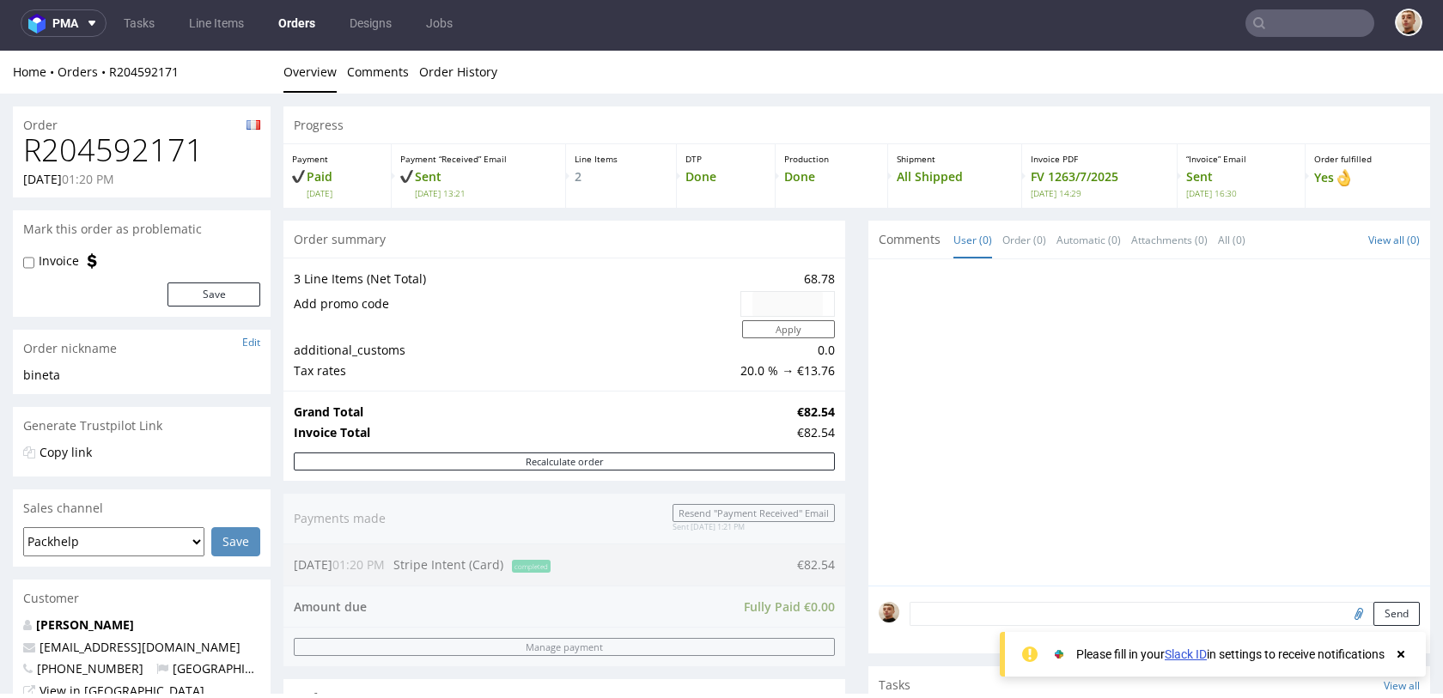
click at [149, 151] on h1 "R204592171" at bounding box center [141, 150] width 237 height 34
copy h1 "R204592171"
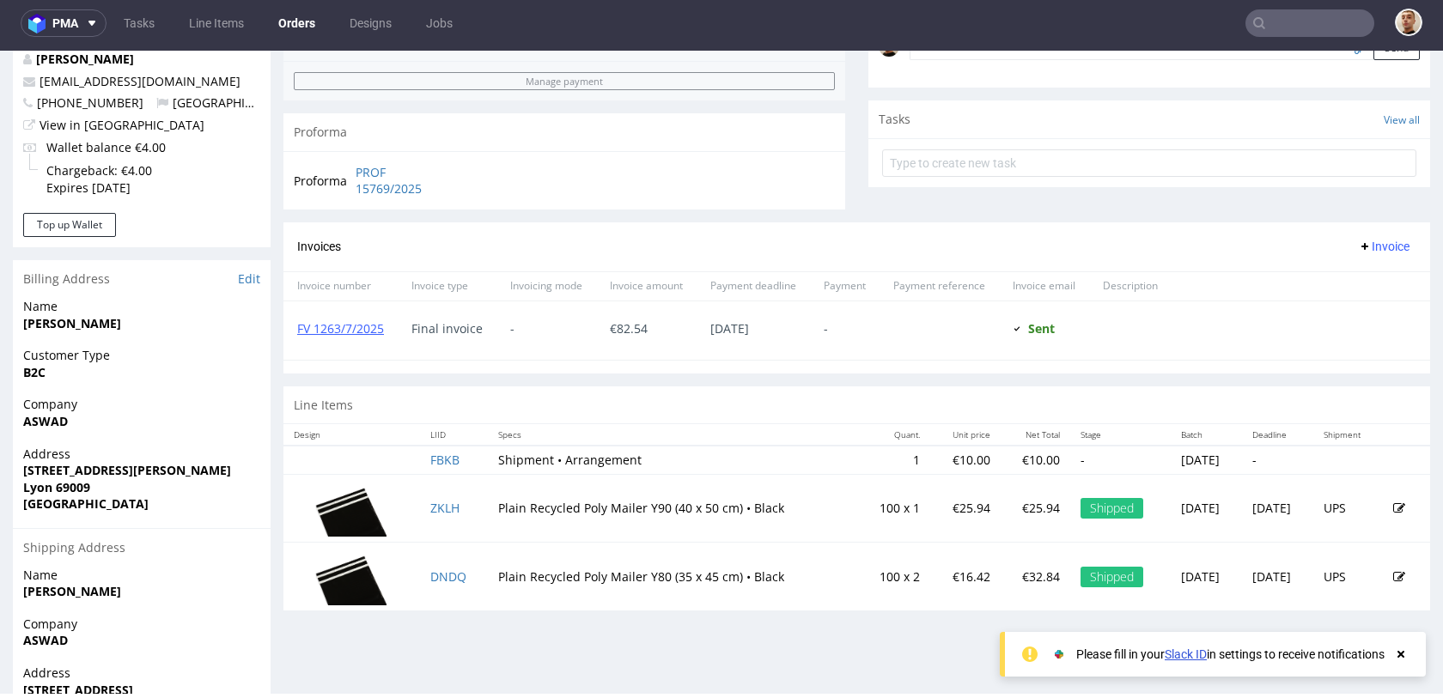
scroll to position [718, 0]
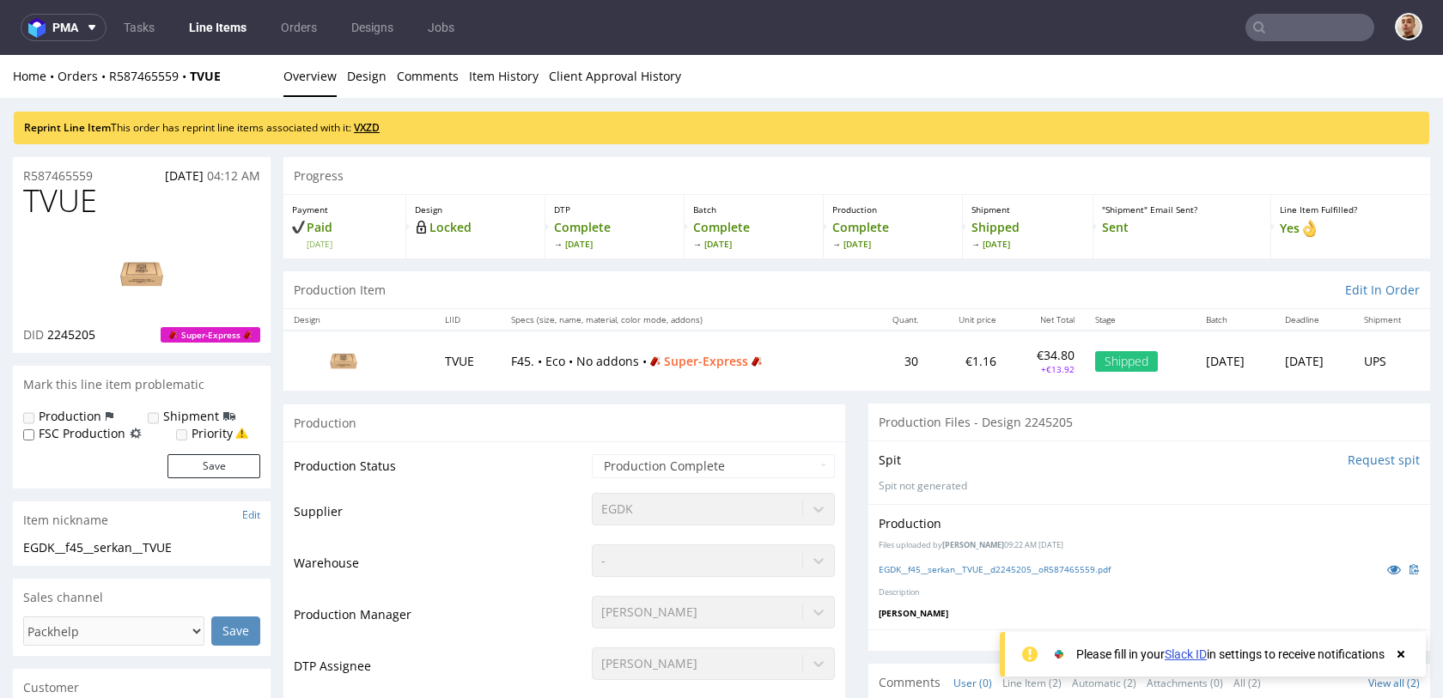
click at [364, 129] on link "VXZD" at bounding box center [367, 127] width 26 height 15
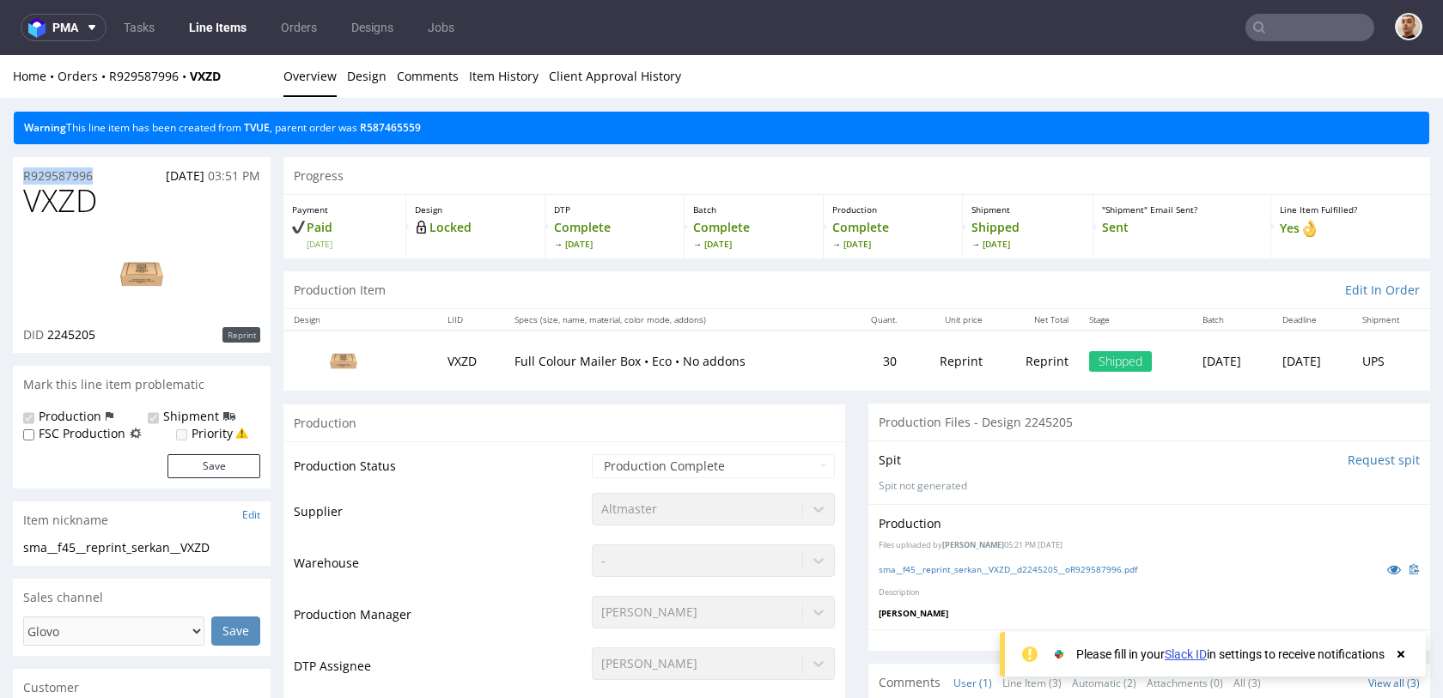
drag, startPoint x: 100, startPoint y: 179, endPoint x: 0, endPoint y: 173, distance: 99.8
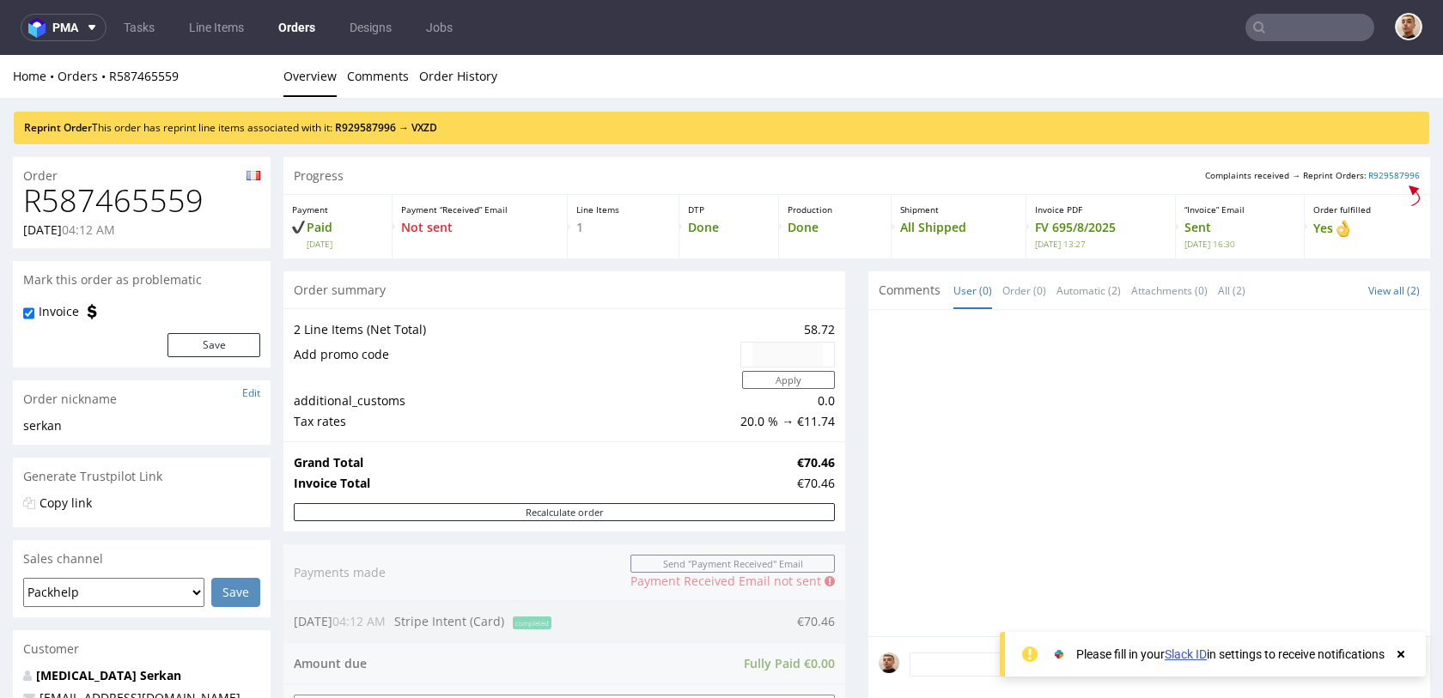
click at [102, 197] on h1 "R587465559" at bounding box center [141, 201] width 237 height 34
copy h1 "R587465559"
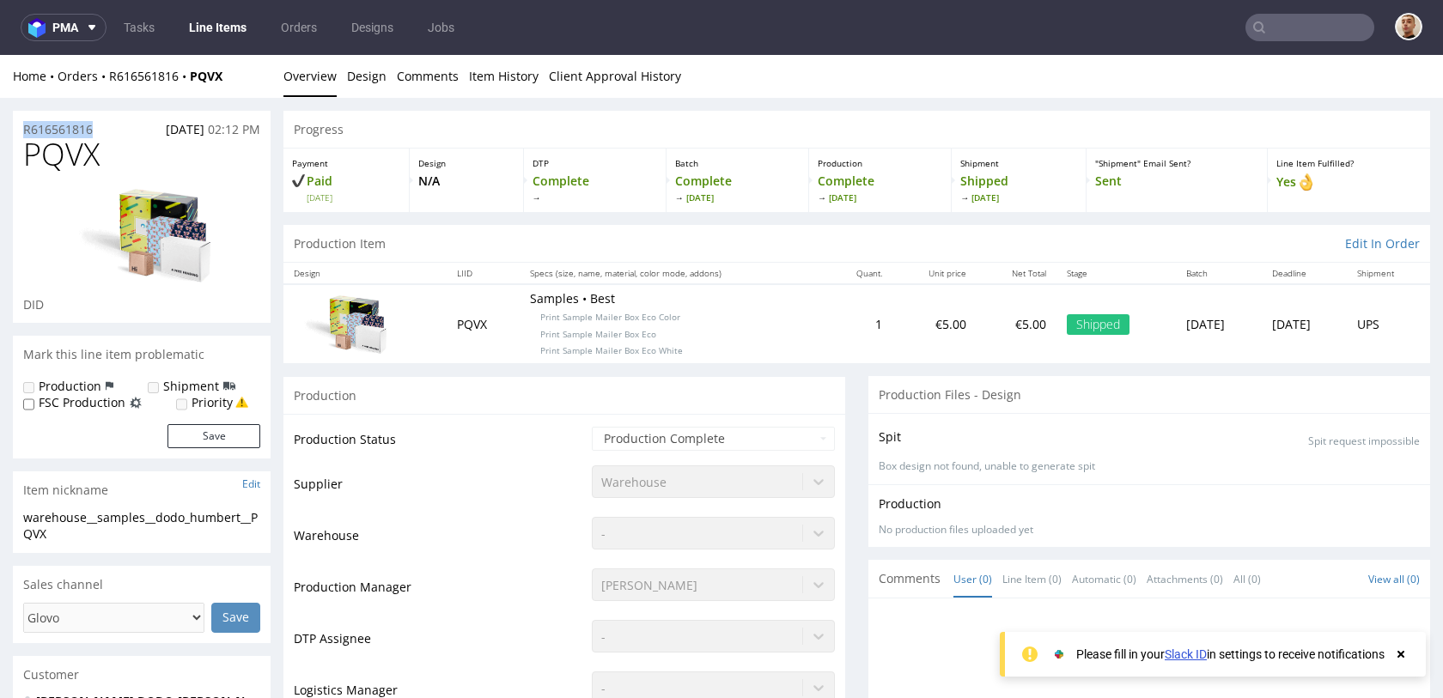
drag, startPoint x: 106, startPoint y: 131, endPoint x: 10, endPoint y: 129, distance: 96.2
copy p "R616561816"
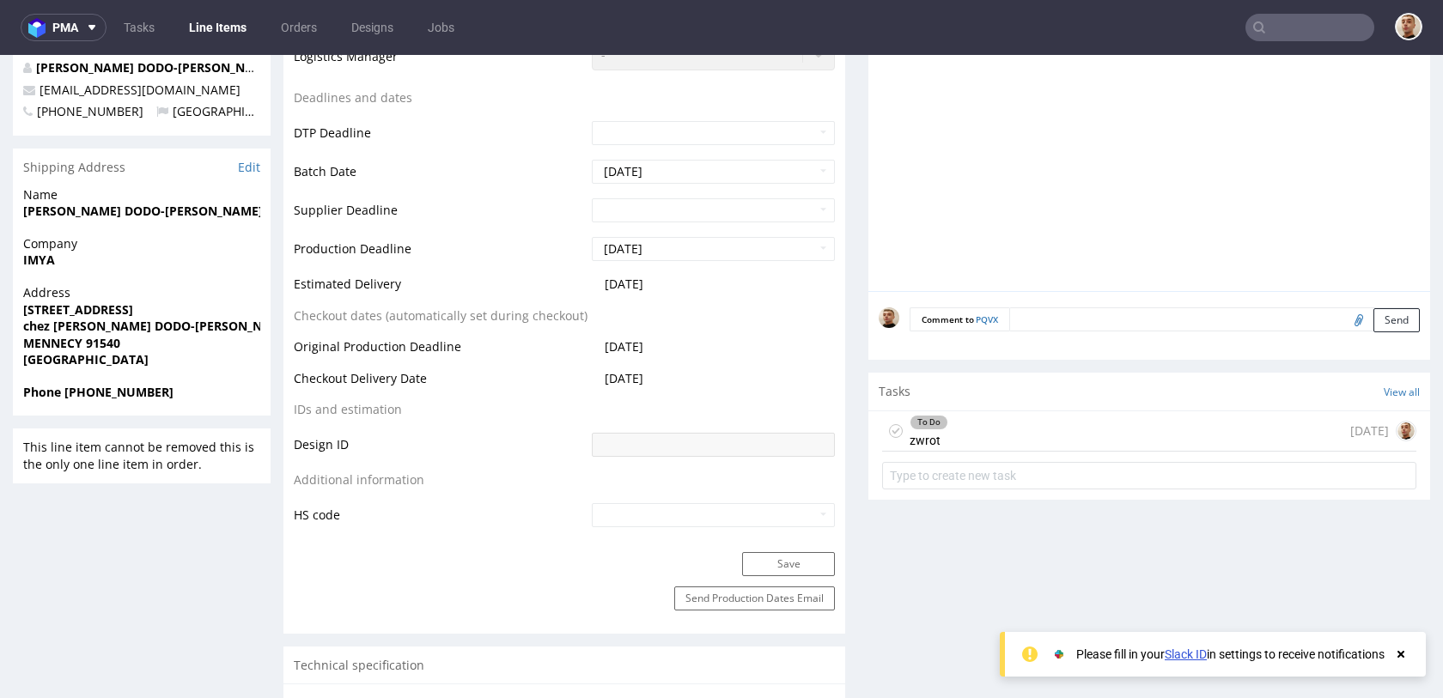
scroll to position [631, 0]
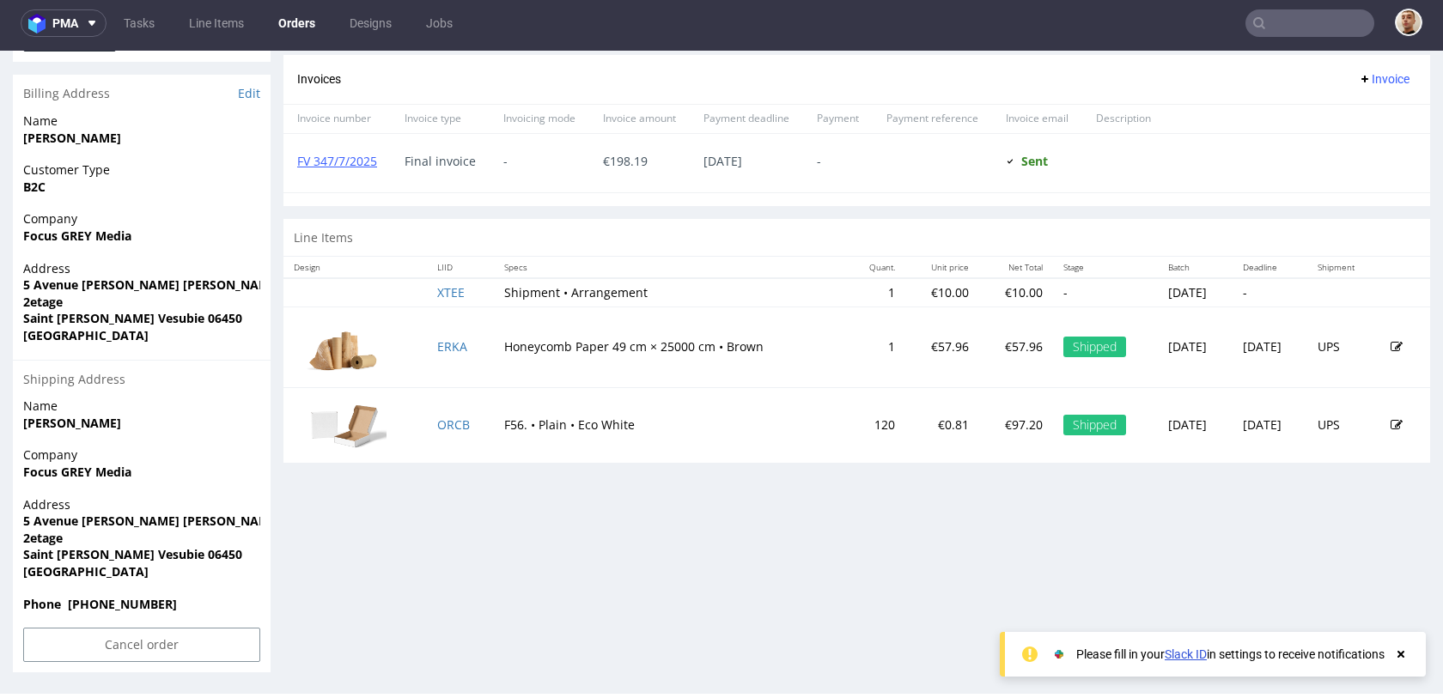
scroll to position [744, 0]
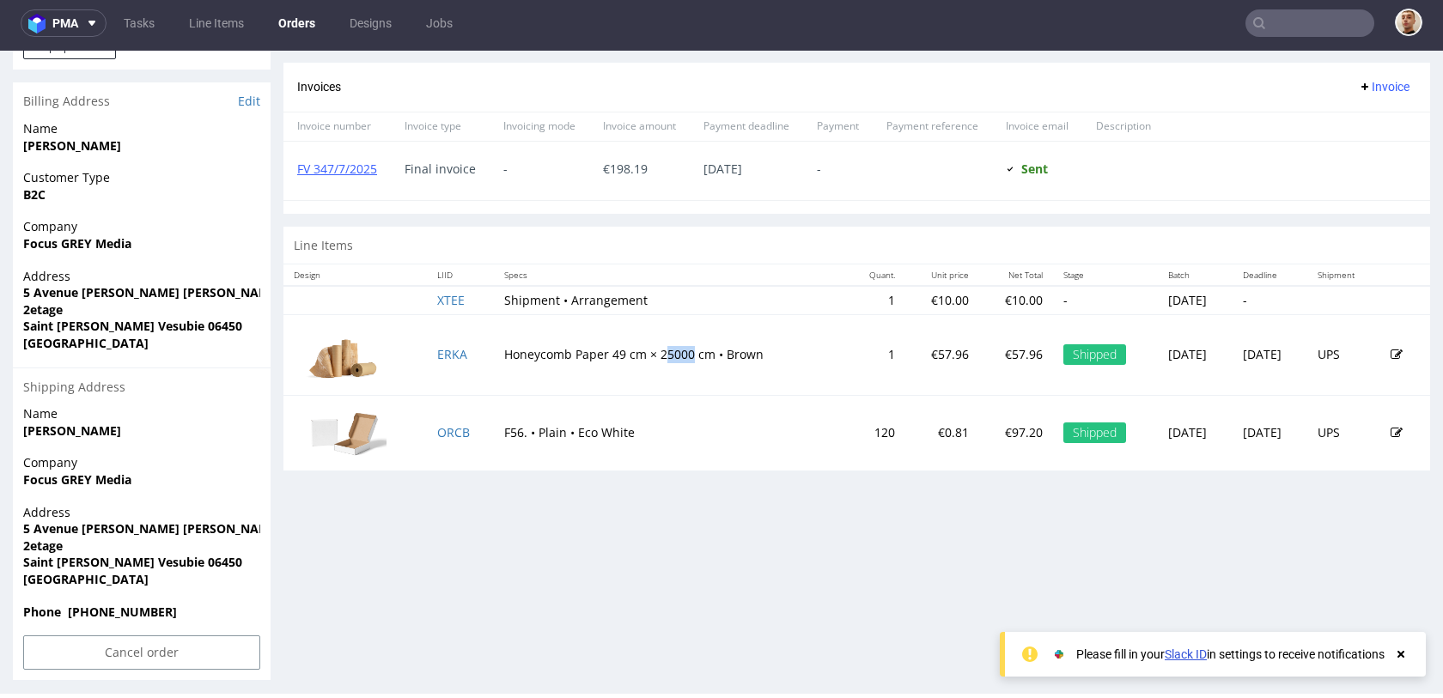
drag, startPoint x: 654, startPoint y: 362, endPoint x: 681, endPoint y: 362, distance: 26.6
click at [681, 362] on td "Honeycomb Paper 49 cm × 25000 cm • Brown" at bounding box center [670, 354] width 353 height 81
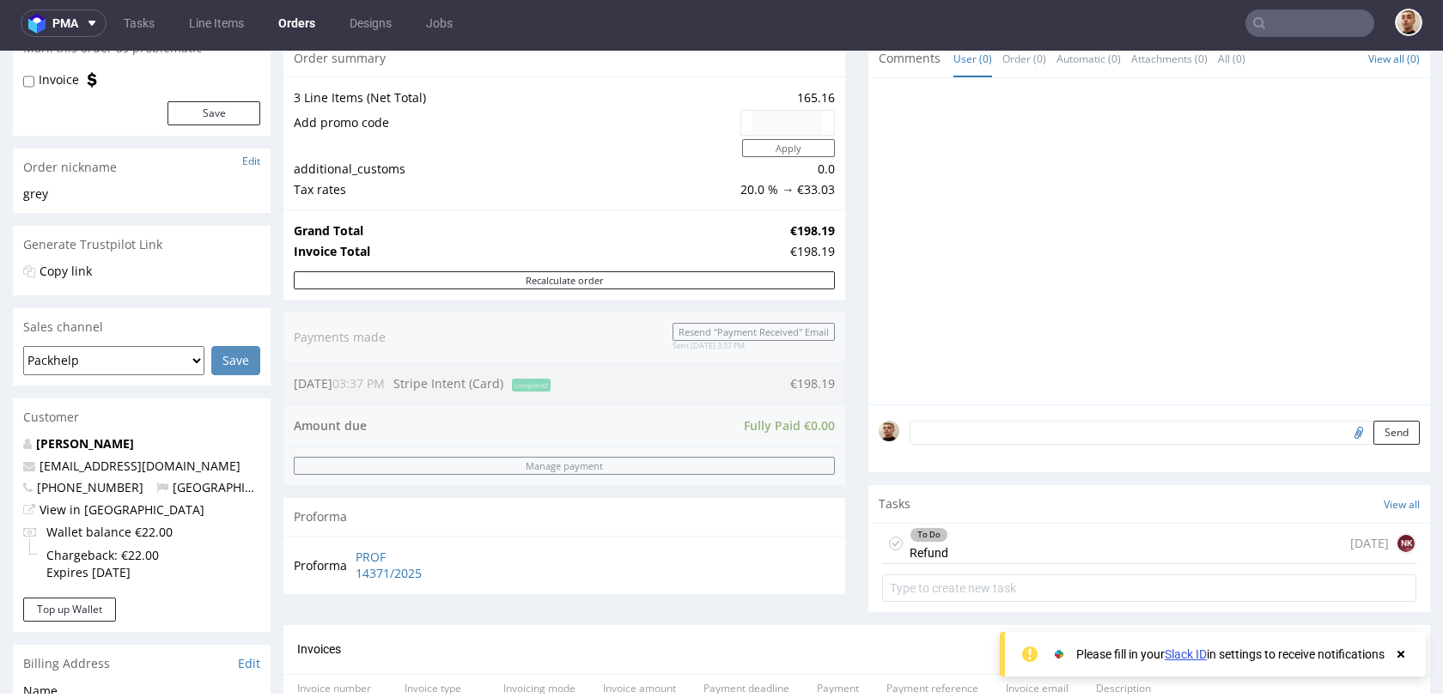
scroll to position [0, 0]
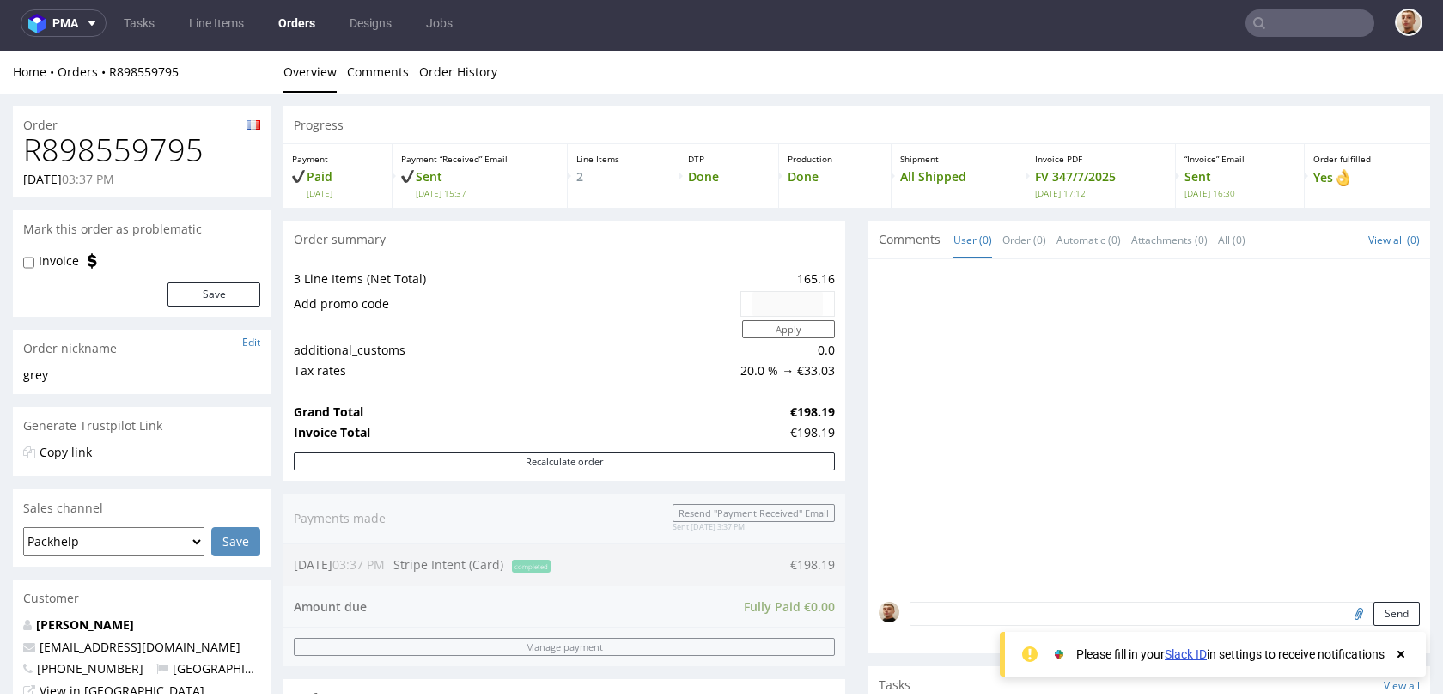
click at [124, 146] on h1 "R898559795" at bounding box center [141, 150] width 237 height 34
copy h1 "R898559795"
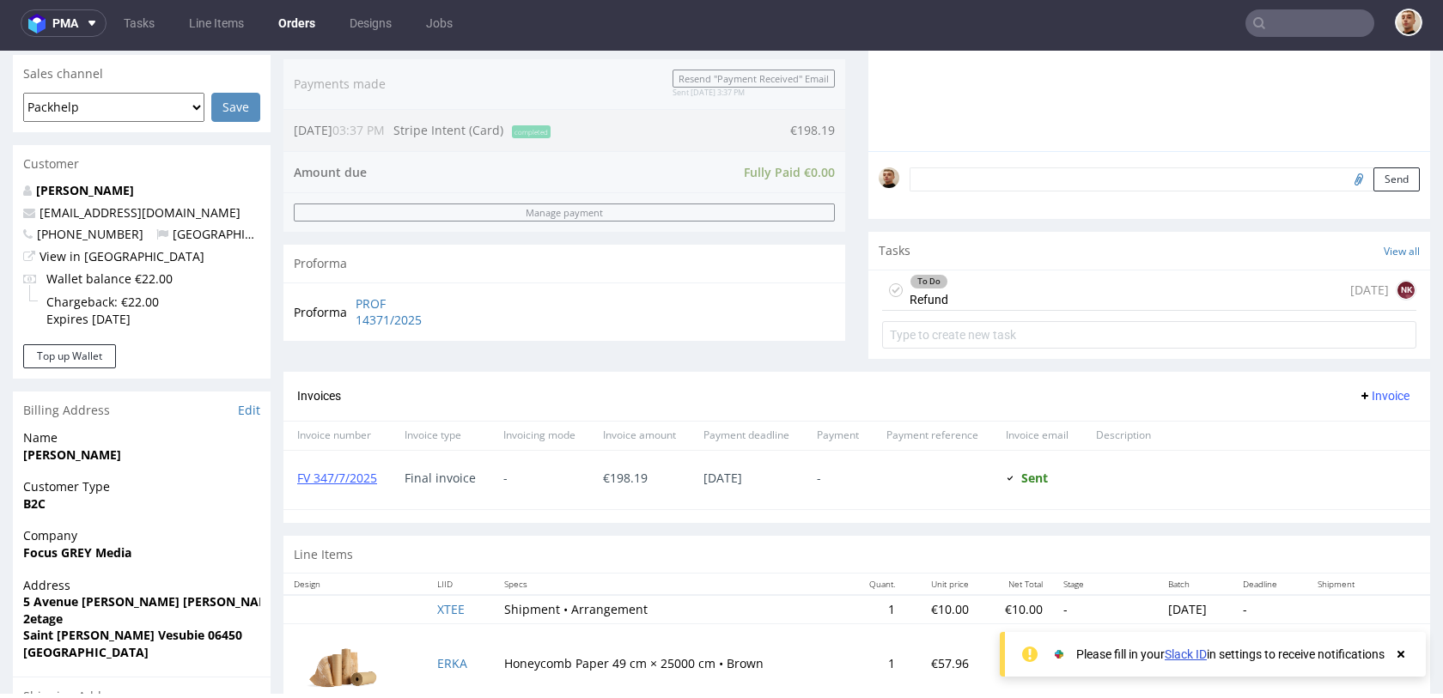
scroll to position [429, 0]
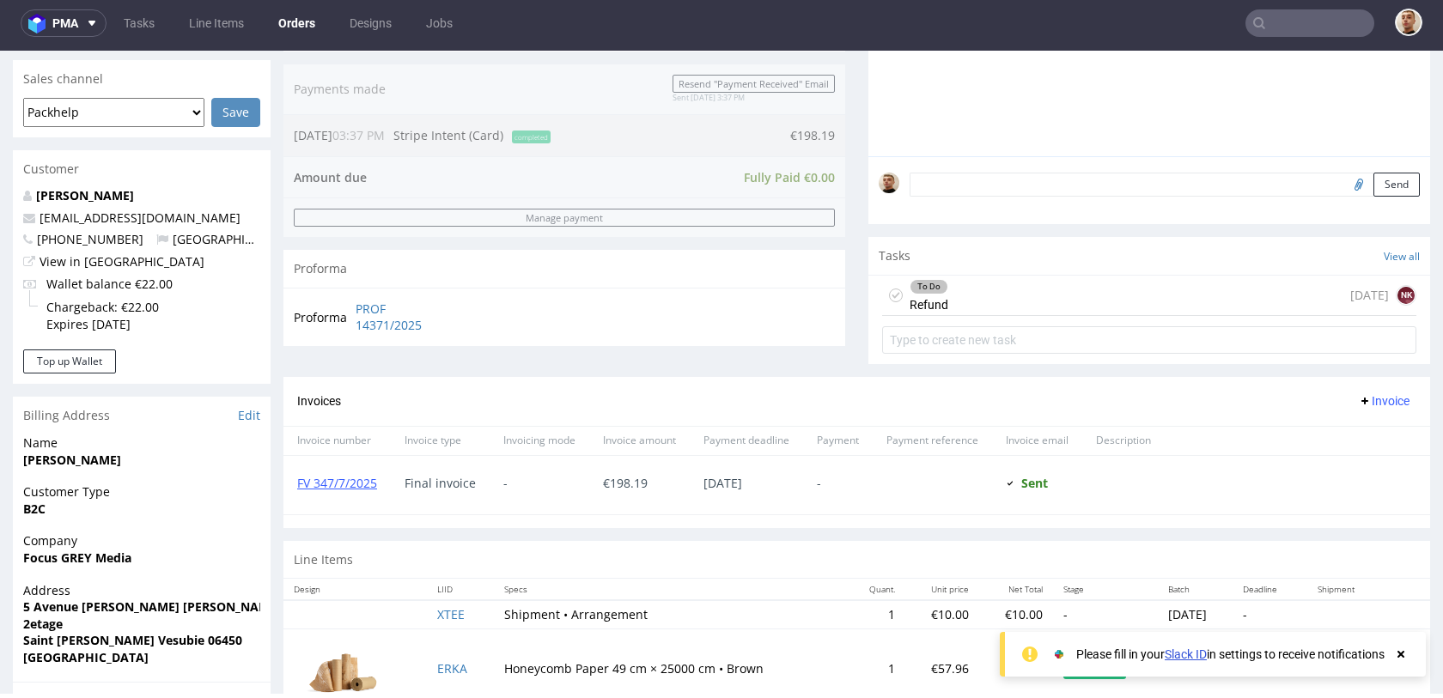
click at [1101, 301] on div "To Do Refund 3 days ago NK" at bounding box center [1149, 296] width 534 height 40
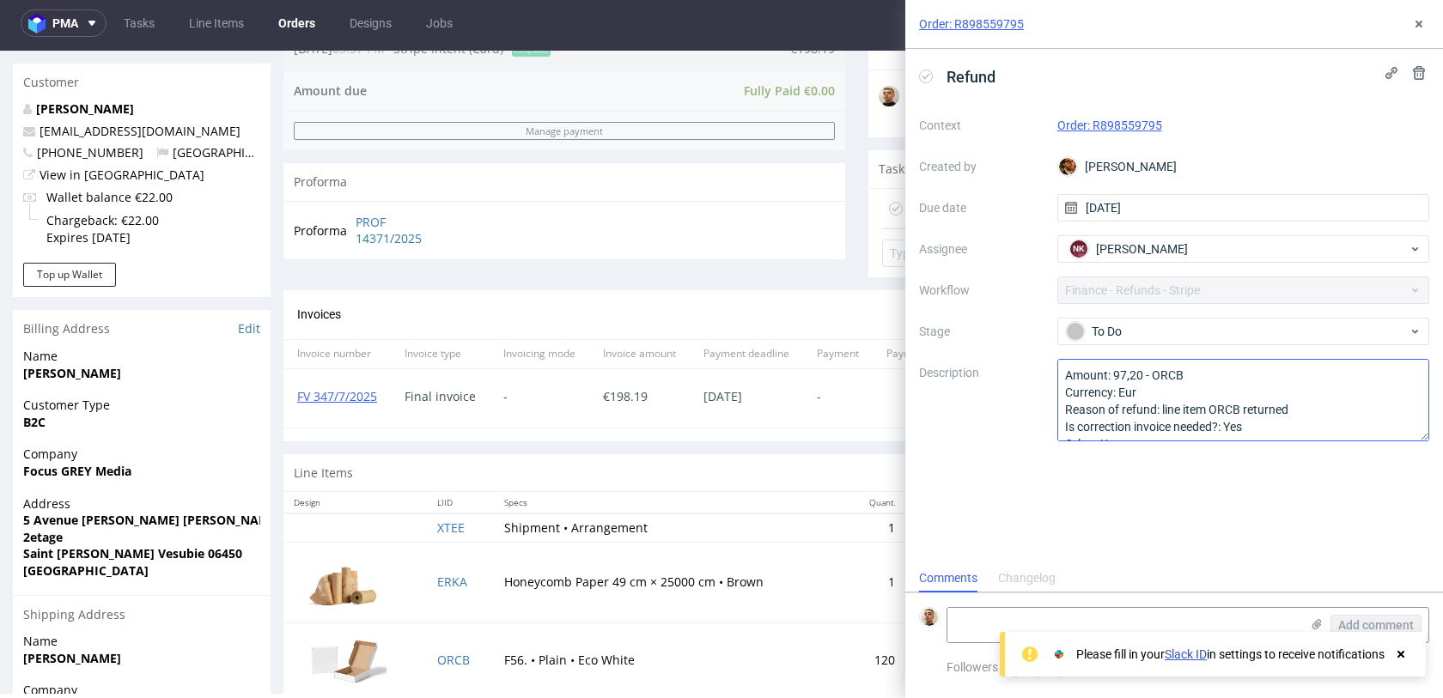
scroll to position [19, 0]
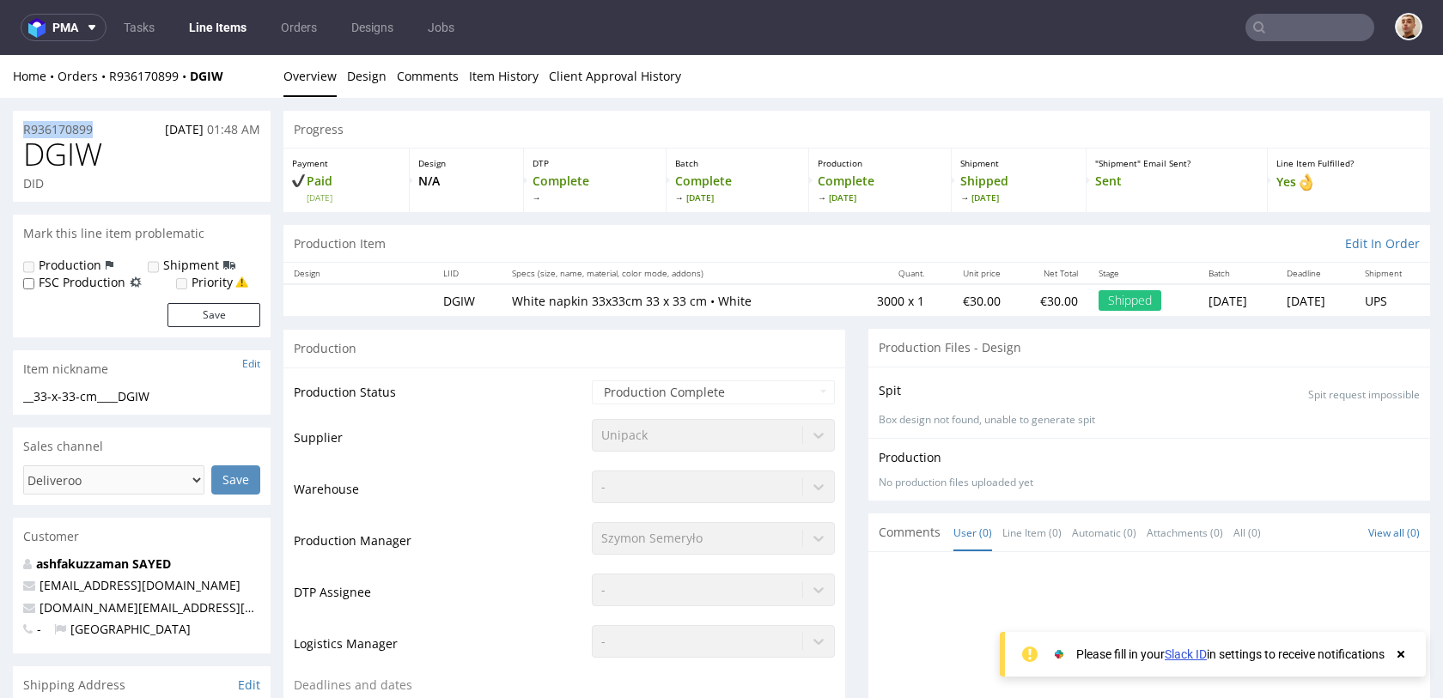
drag, startPoint x: 105, startPoint y: 131, endPoint x: 0, endPoint y: 131, distance: 104.8
copy p "R936170899"
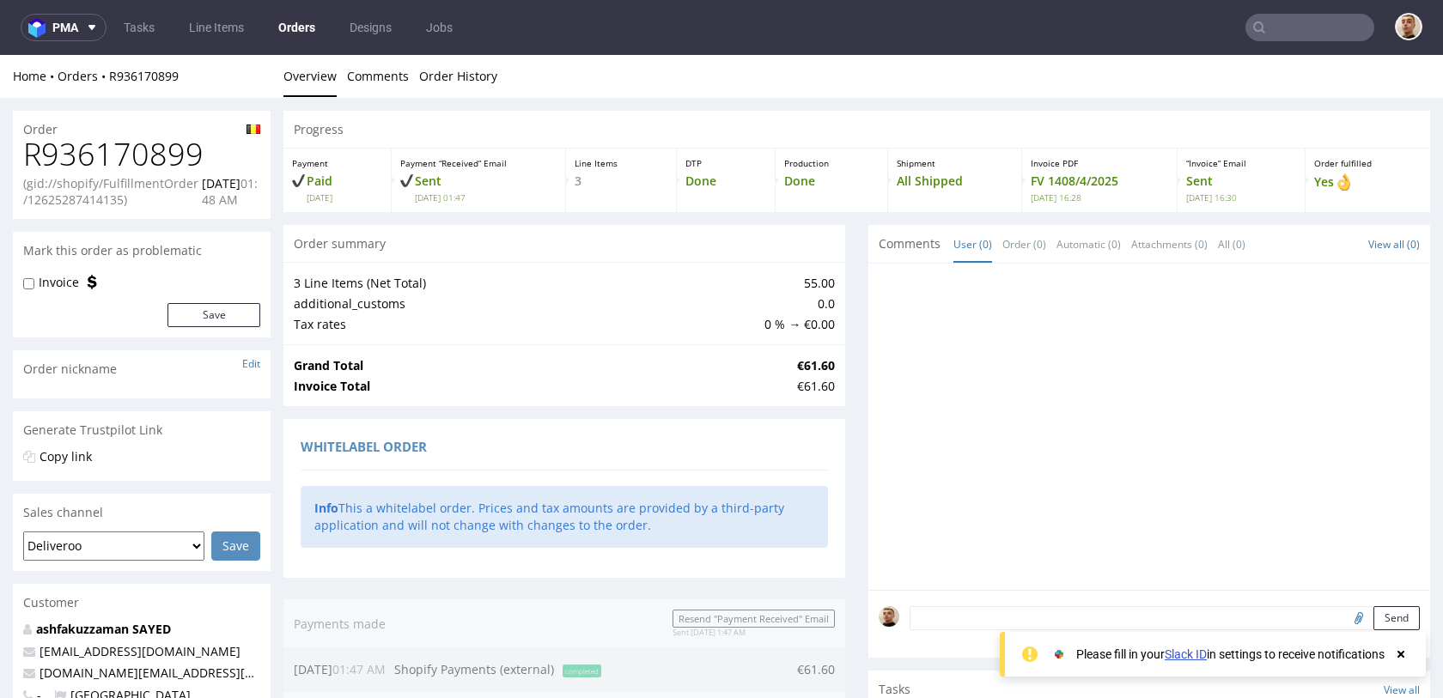
scroll to position [1097, 0]
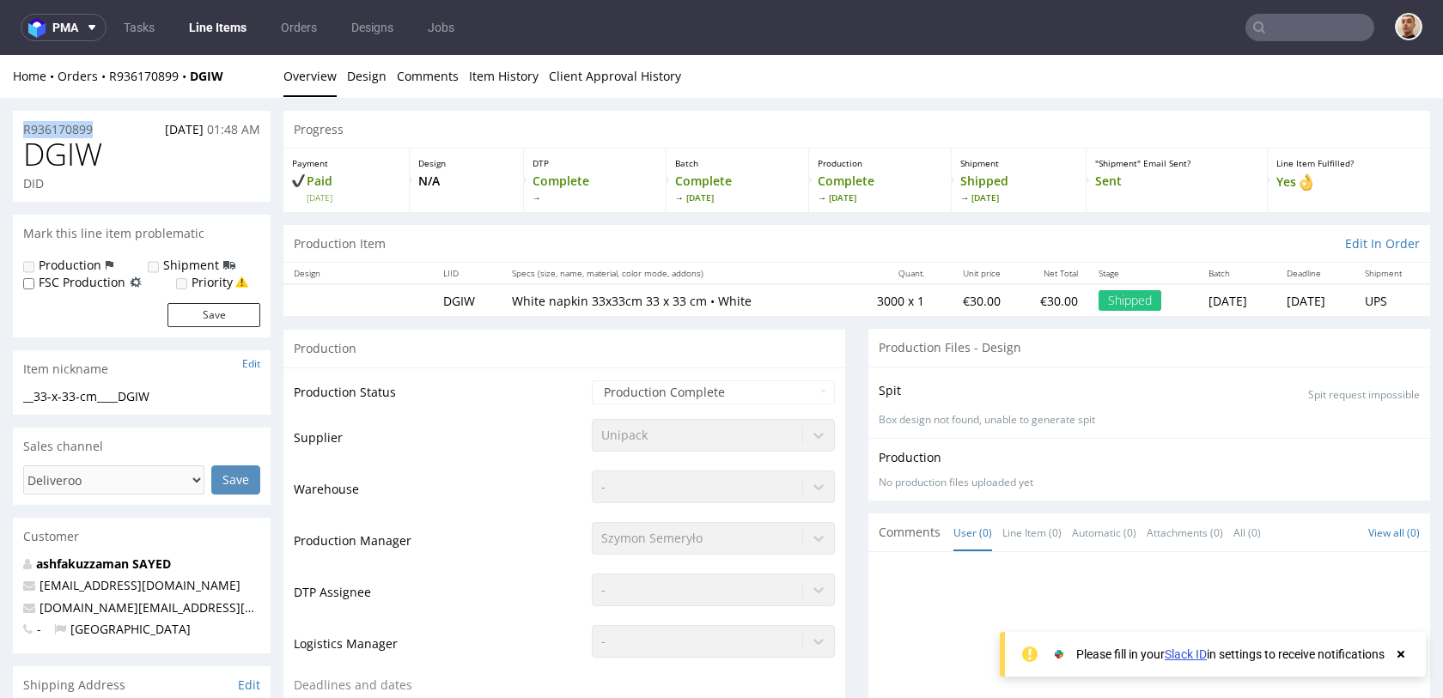
drag, startPoint x: 100, startPoint y: 128, endPoint x: 22, endPoint y: 128, distance: 77.3
click at [22, 128] on div "R936170899 [DATE] 01:48 AM" at bounding box center [142, 124] width 258 height 27
copy p "R936170899"
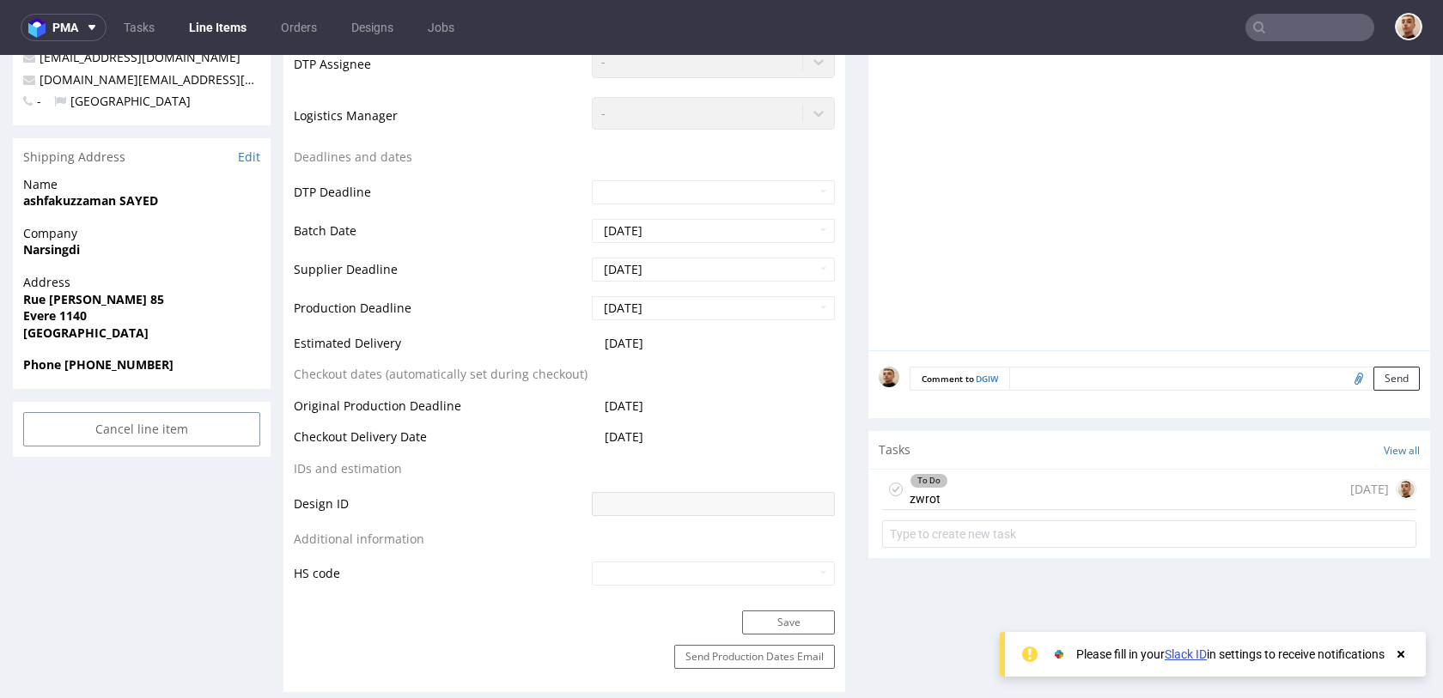
scroll to position [520, 0]
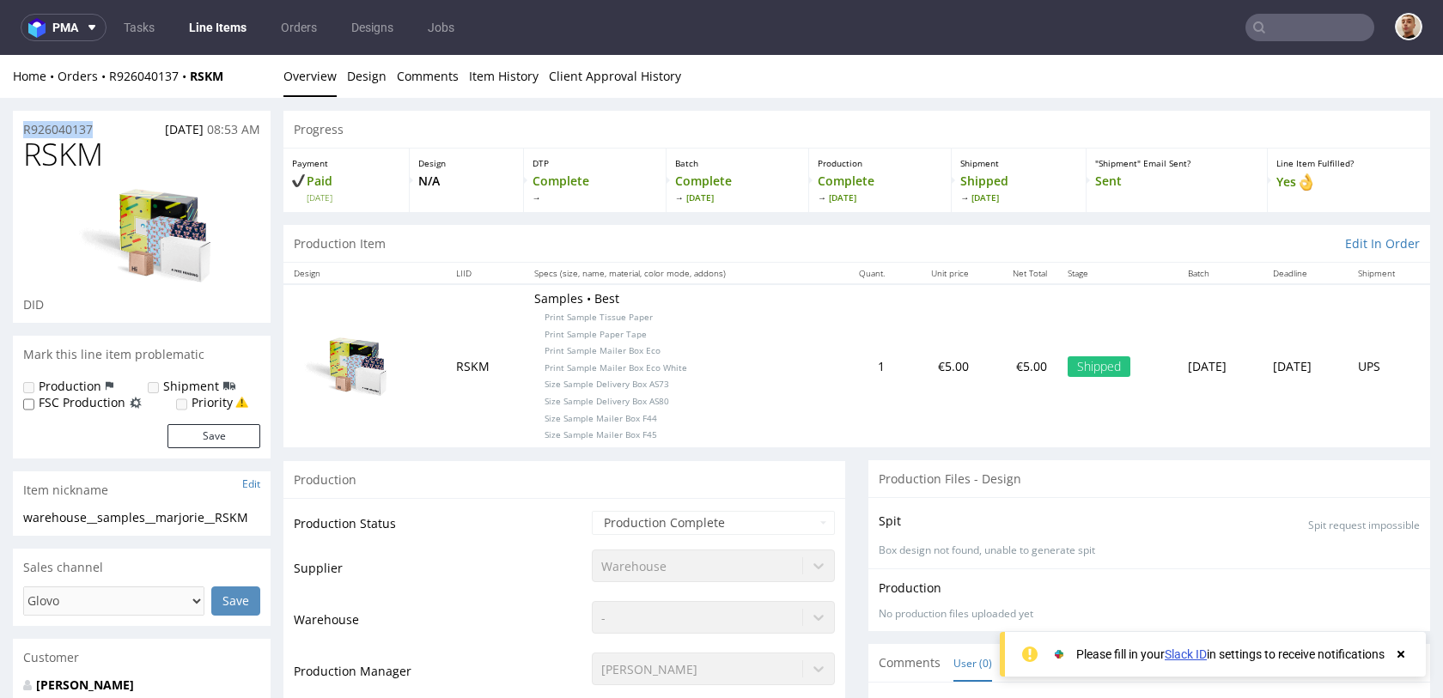
drag, startPoint x: 99, startPoint y: 123, endPoint x: 19, endPoint y: 127, distance: 80.0
click at [19, 127] on div "R926040137 03.08.2025 08:53 AM" at bounding box center [142, 124] width 258 height 27
copy p "R926040137"
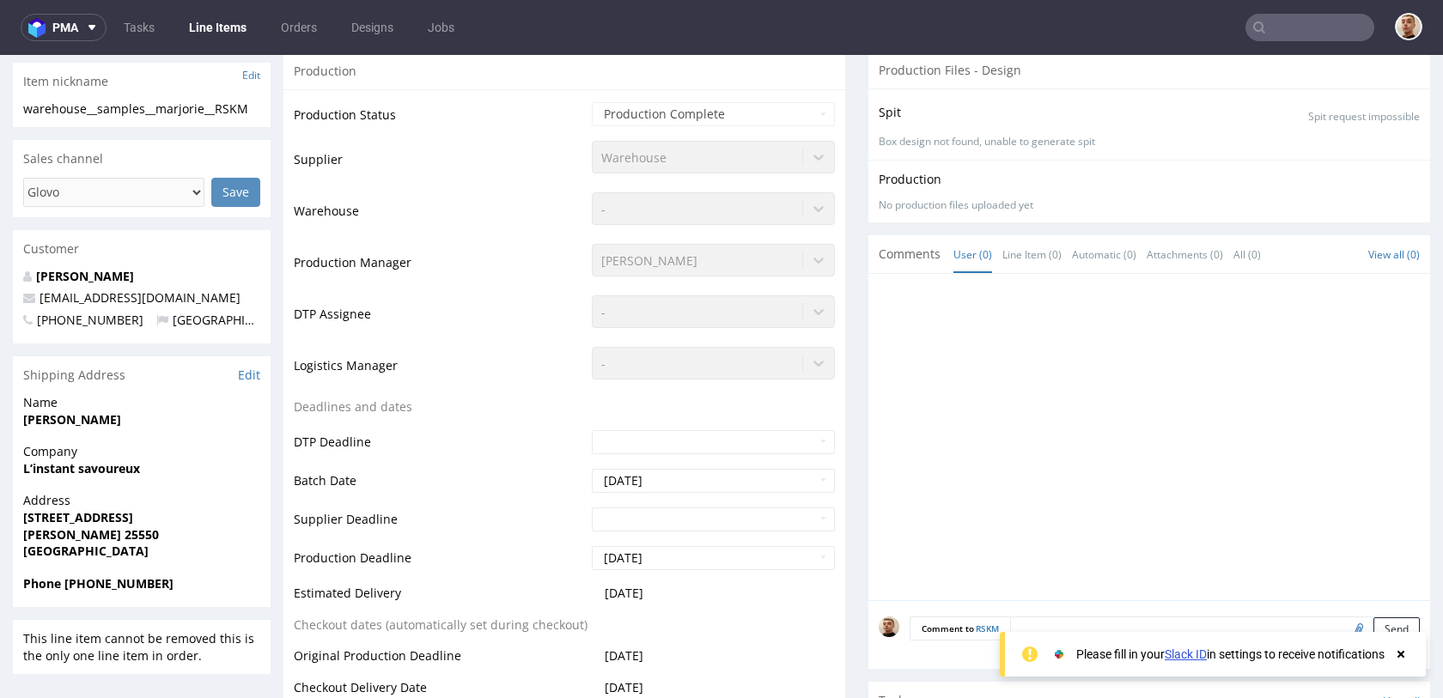
scroll to position [469, 0]
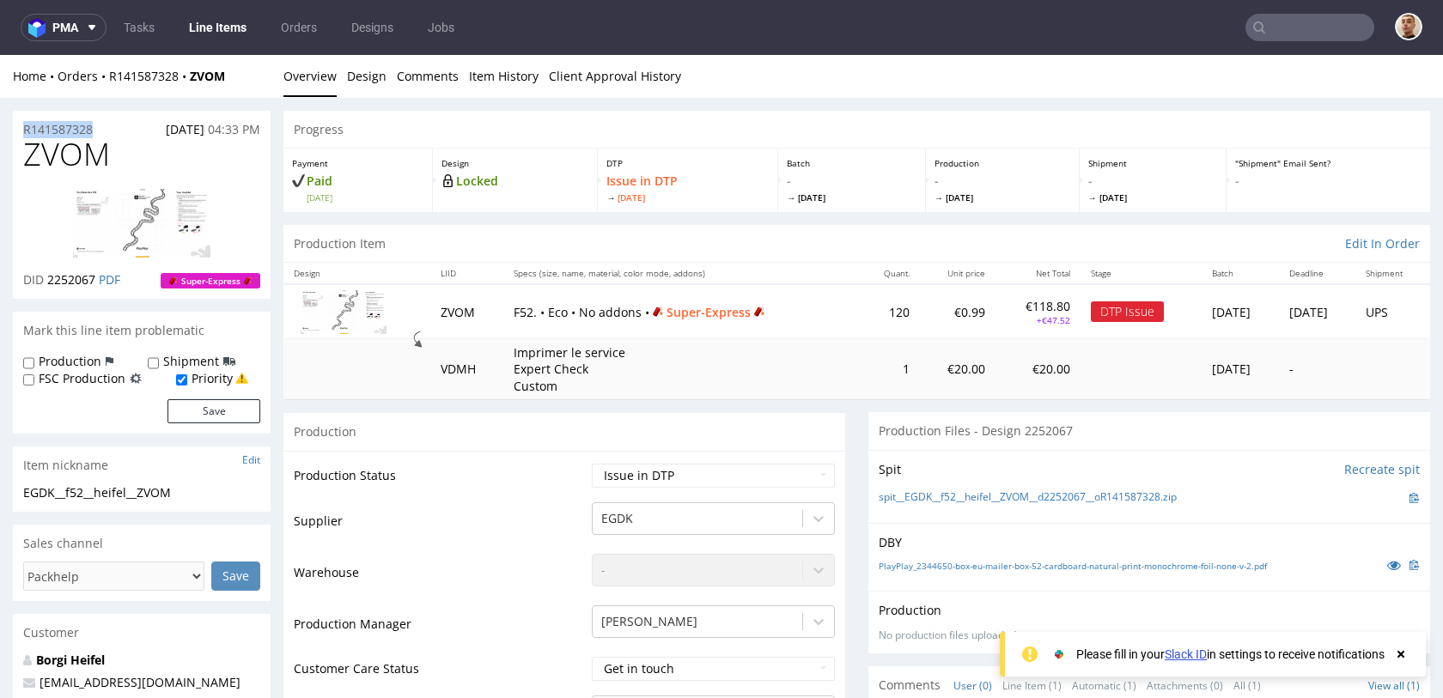
drag, startPoint x: 102, startPoint y: 128, endPoint x: 1, endPoint y: 127, distance: 101.3
copy p "R141587328"
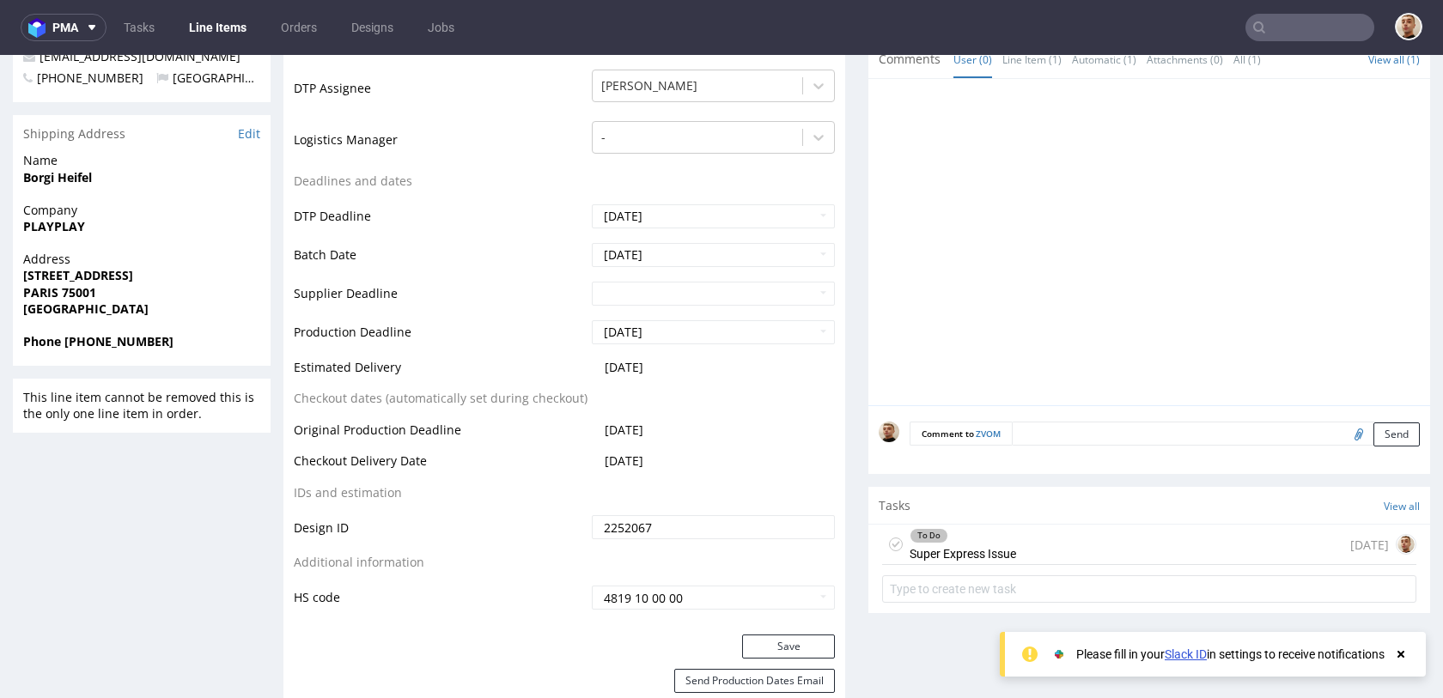
scroll to position [666, 0]
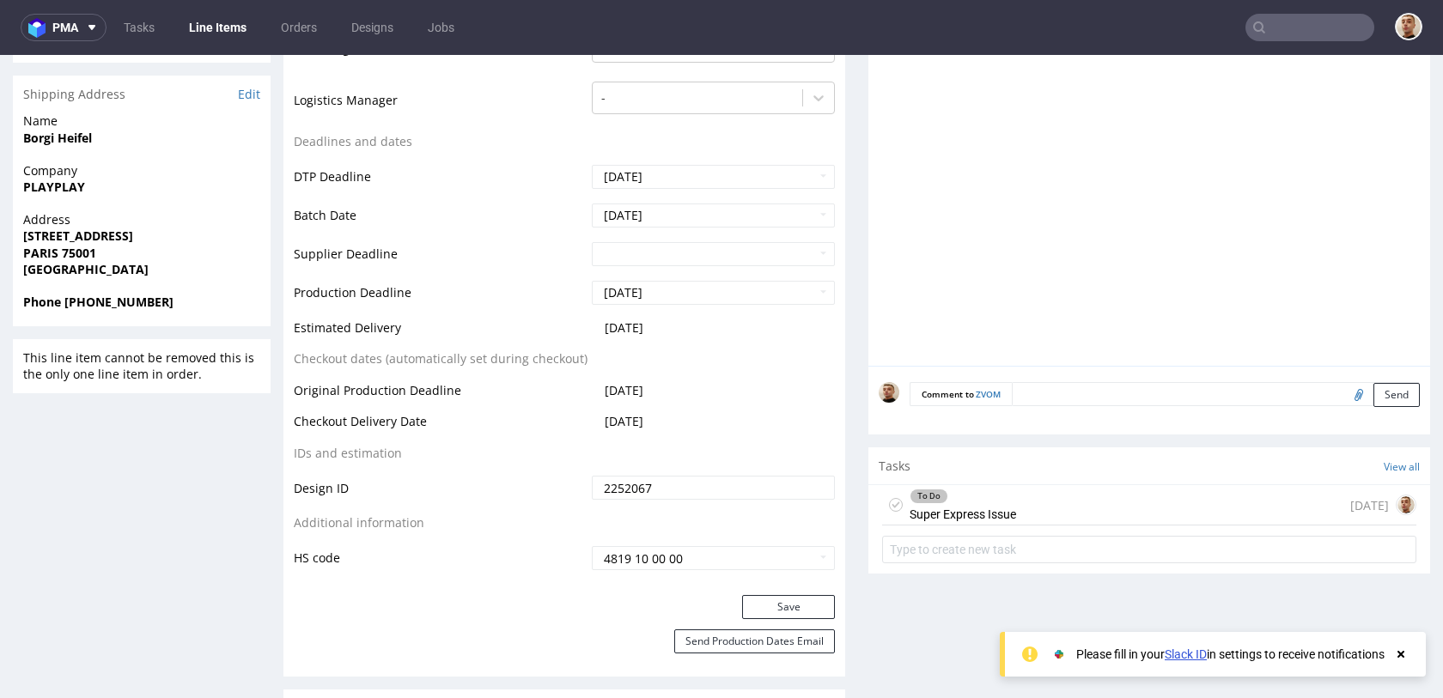
click at [1085, 504] on div "To Do Super Express Issue today" at bounding box center [1149, 505] width 534 height 40
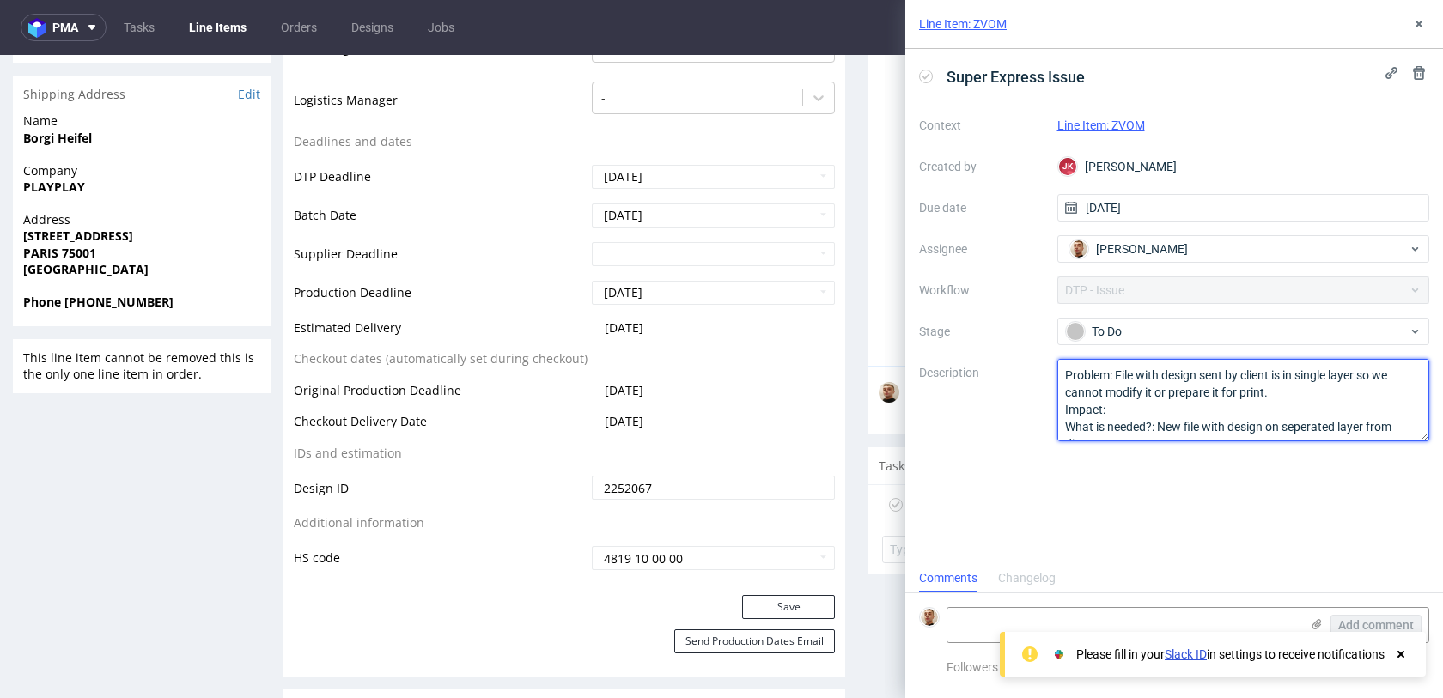
drag, startPoint x: 1279, startPoint y: 423, endPoint x: 1104, endPoint y: 306, distance: 210.3
click at [1104, 306] on div "Context Line Item: ZVOM Created by JK Jan Kocik Due date 25/08/2025 Assignee Ba…" at bounding box center [1174, 277] width 510 height 330
click at [1010, 623] on textarea at bounding box center [1123, 625] width 352 height 34
paste textarea "https://app-eu1.hubspot.com/contacts/25600958/record/0-5/212685439209/"
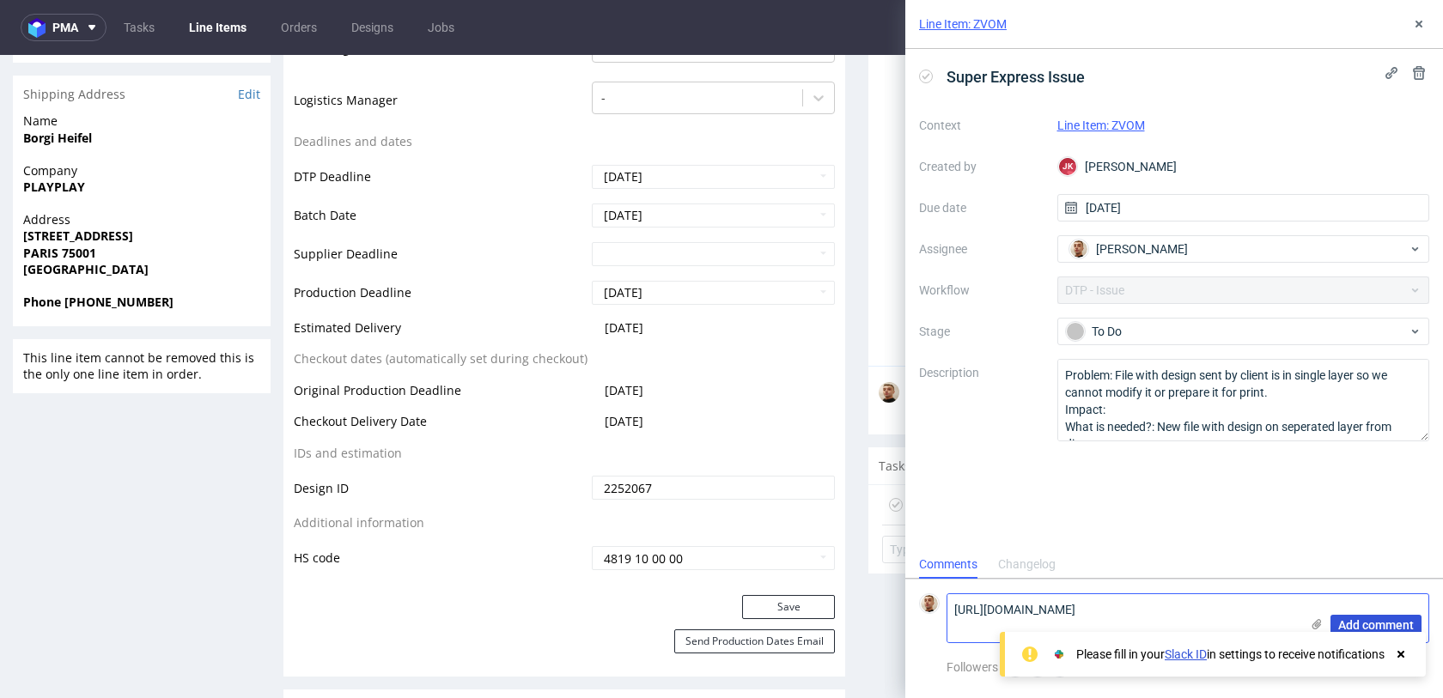
type textarea "https://app-eu1.hubspot.com/contacts/25600958/record/0-5/212685439209/"
click at [1353, 617] on button "Add comment" at bounding box center [1375, 625] width 91 height 21
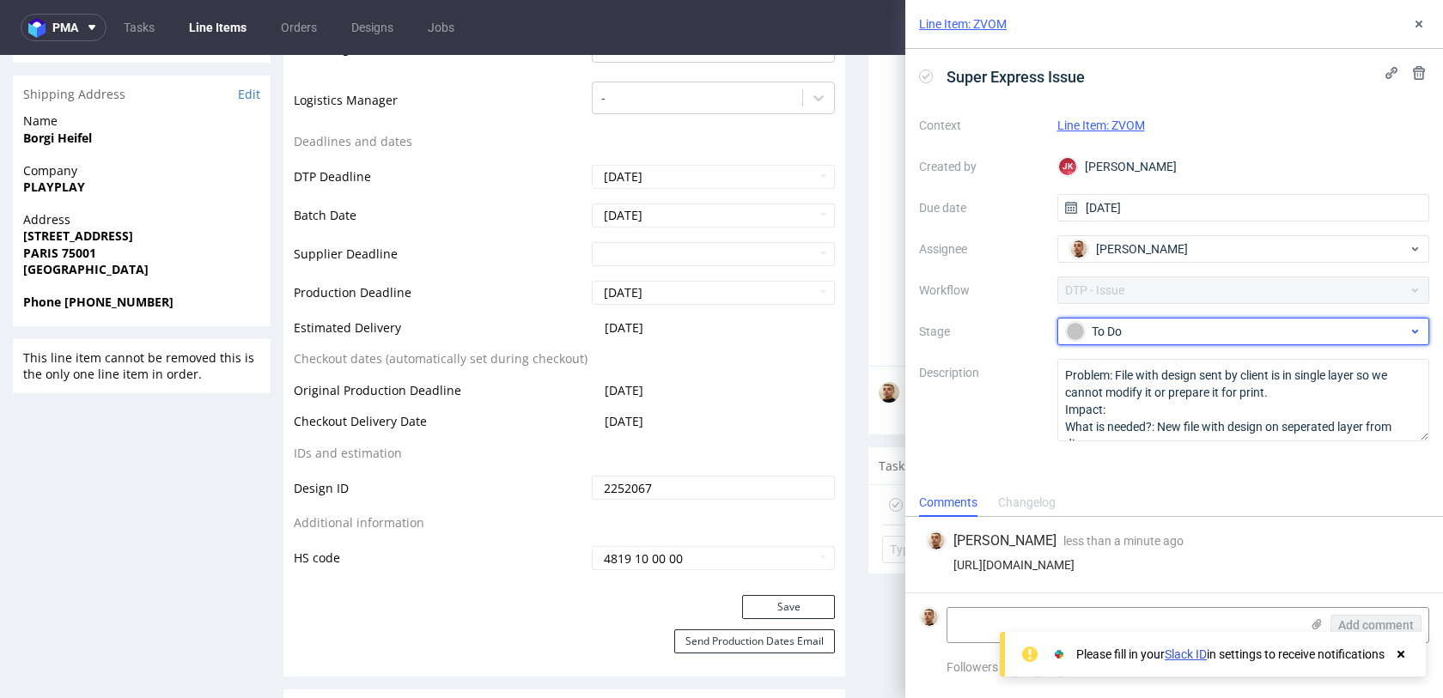
click at [1164, 323] on div "To Do" at bounding box center [1237, 331] width 342 height 19
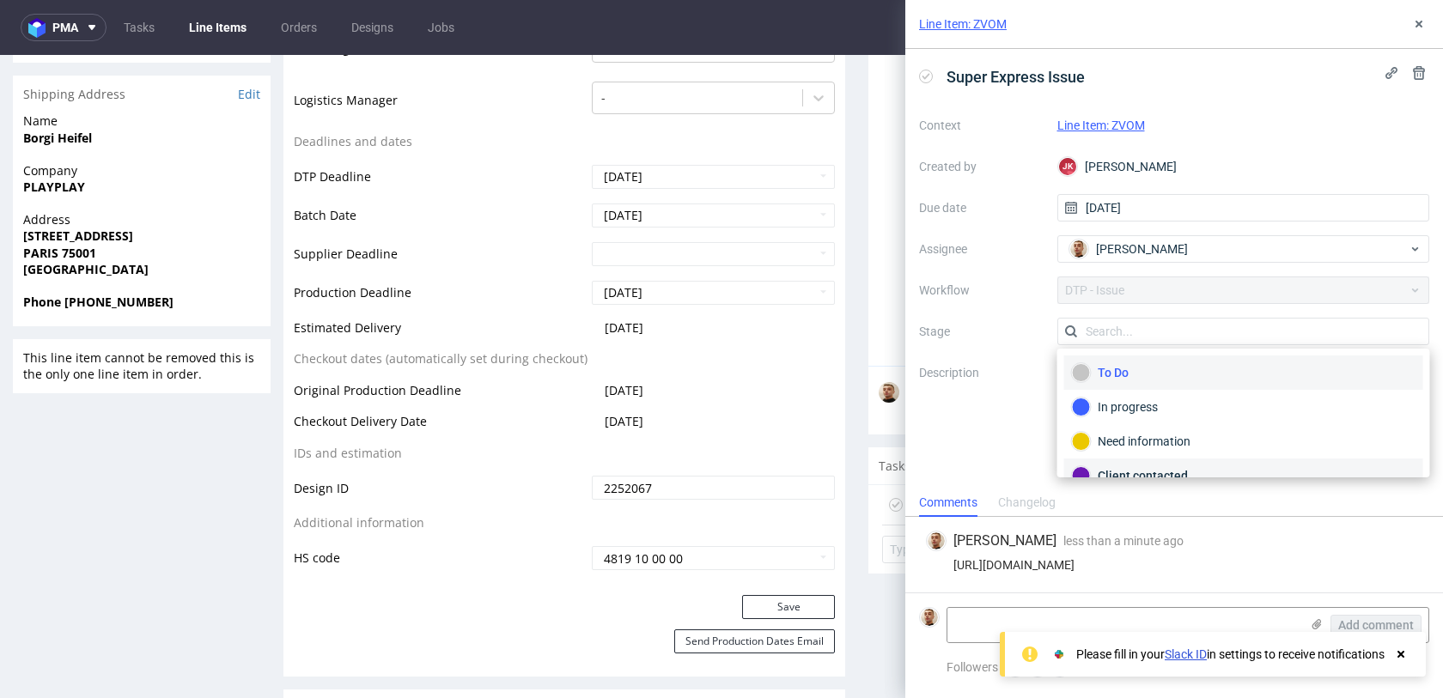
click at [1141, 463] on div "Client contacted" at bounding box center [1243, 476] width 359 height 34
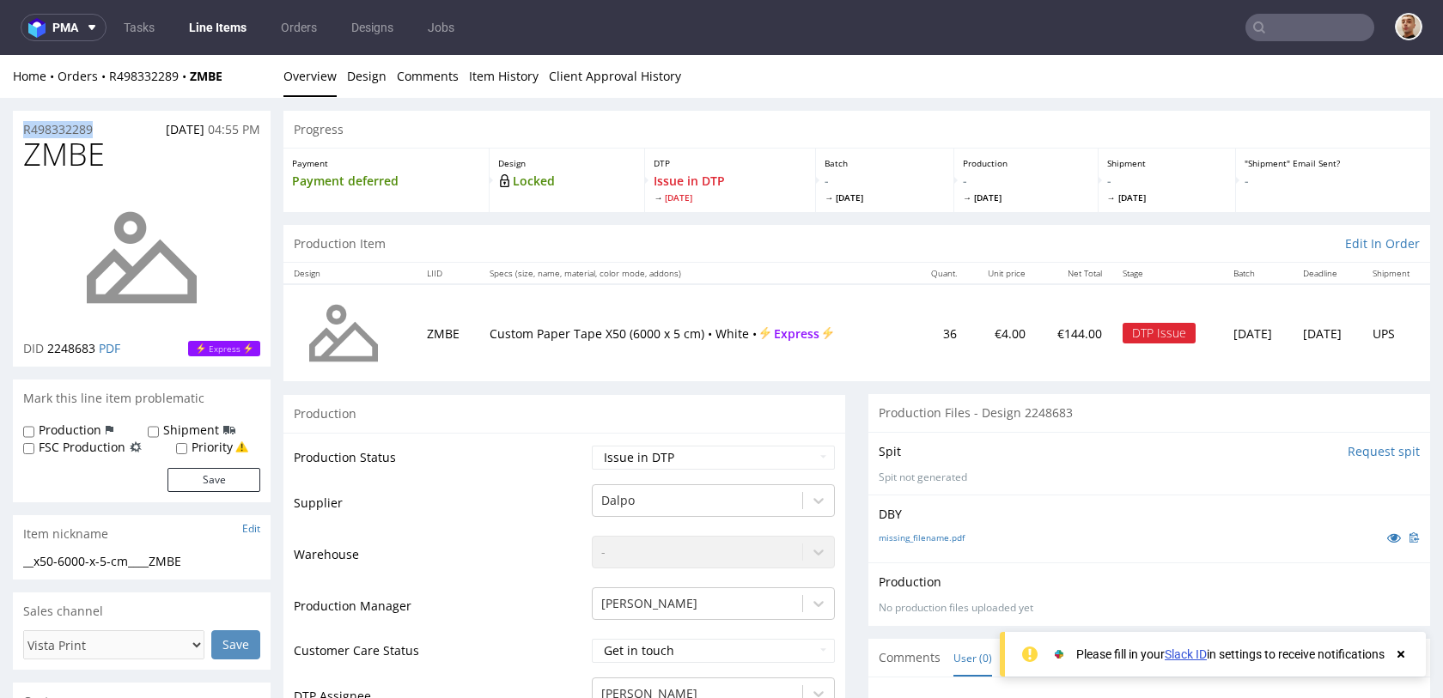
drag, startPoint x: 106, startPoint y: 127, endPoint x: 19, endPoint y: 125, distance: 87.6
click at [19, 125] on div "R498332289 [DATE] 04:55 PM" at bounding box center [142, 124] width 258 height 27
copy p "R498332289"
click at [132, 86] on div "Home Orders R498332289 ZMBE Overview Design Comments Item History Client Approv…" at bounding box center [721, 76] width 1443 height 43
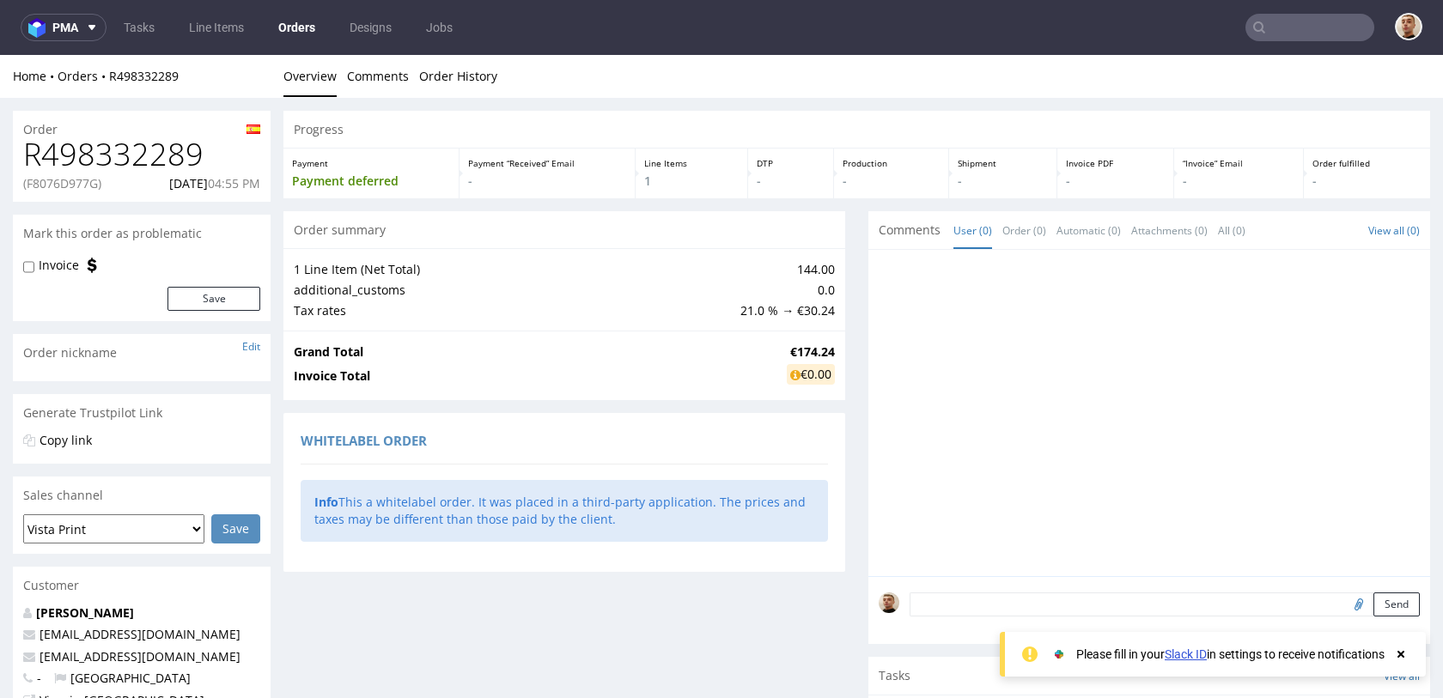
click at [83, 188] on p "(F8076D977G)" at bounding box center [62, 183] width 78 height 17
copy p "F8076D977G"
click at [173, 174] on div "R498332289 (F8076D977G) [DATE] 04:55 PM" at bounding box center [142, 169] width 258 height 64
drag, startPoint x: 138, startPoint y: 182, endPoint x: 200, endPoint y: 182, distance: 61.8
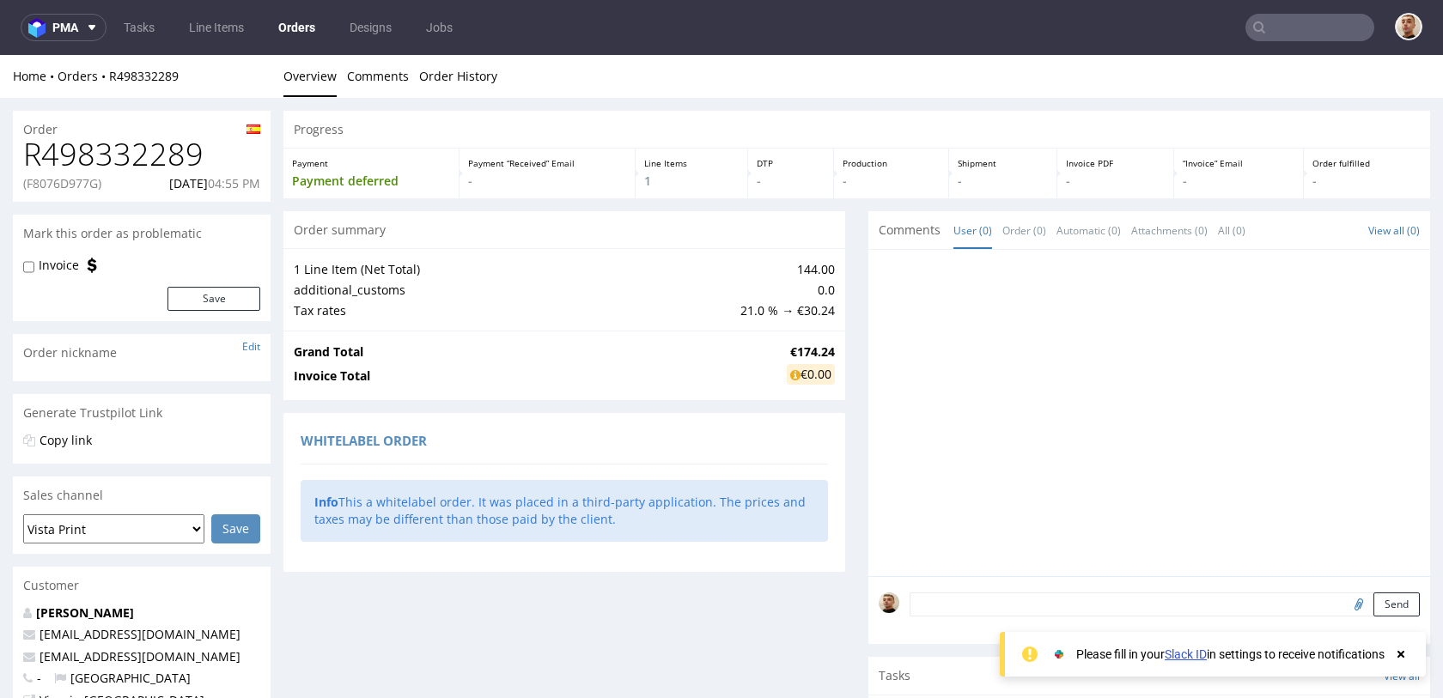
click at [200, 182] on div "(F8076D977G) [DATE] 04:55 PM" at bounding box center [141, 183] width 237 height 17
copy p "[DATE]"
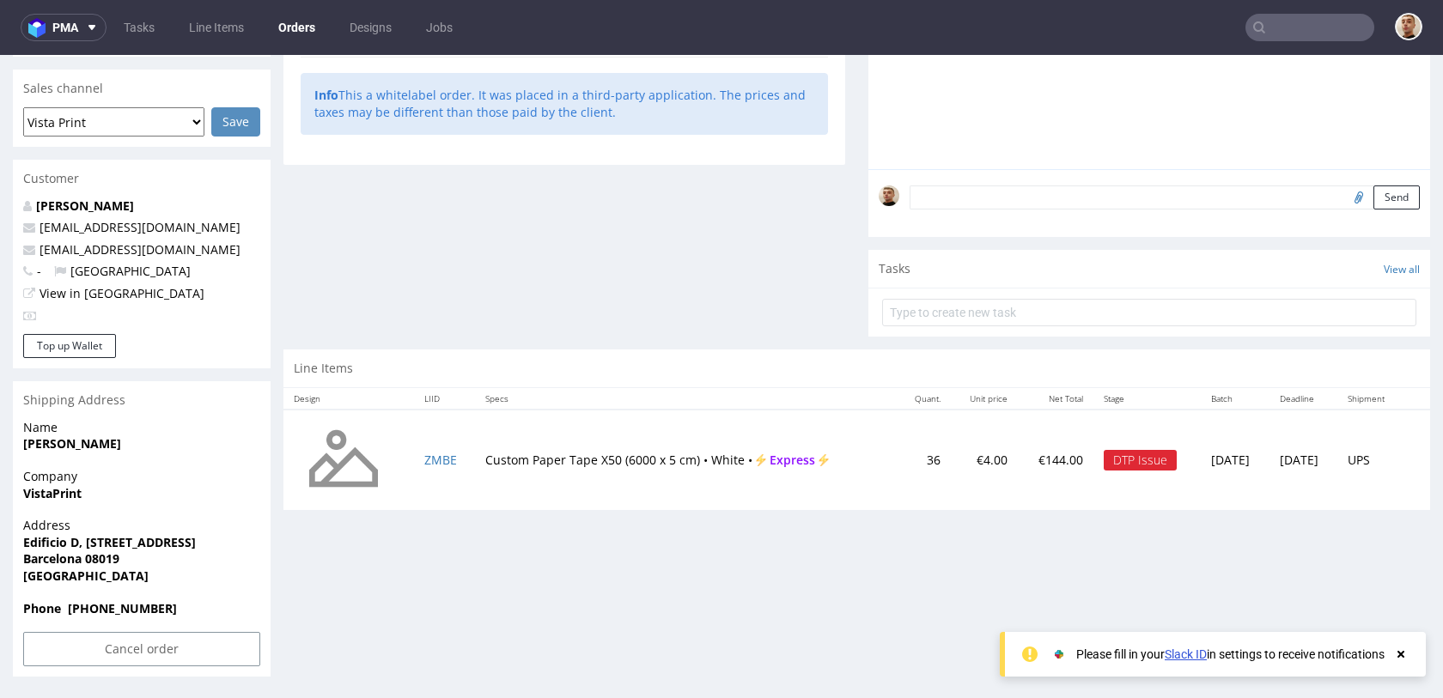
drag, startPoint x: 472, startPoint y: 461, endPoint x: 741, endPoint y: 457, distance: 268.8
click at [741, 457] on td "Custom Paper Tape X50 (6000 x 5 cm) • White • Express" at bounding box center [686, 460] width 423 height 101
copy td "Custom Paper Tape X50 (6000 x 5 cm) • White •"
click at [451, 239] on div "Order summary 1 Line Item (Net Total) 144.00 additional_customs 0.0 Tax rates 2…" at bounding box center [564, 76] width 562 height 545
click at [125, 648] on input "Cancel order" at bounding box center [141, 649] width 237 height 34
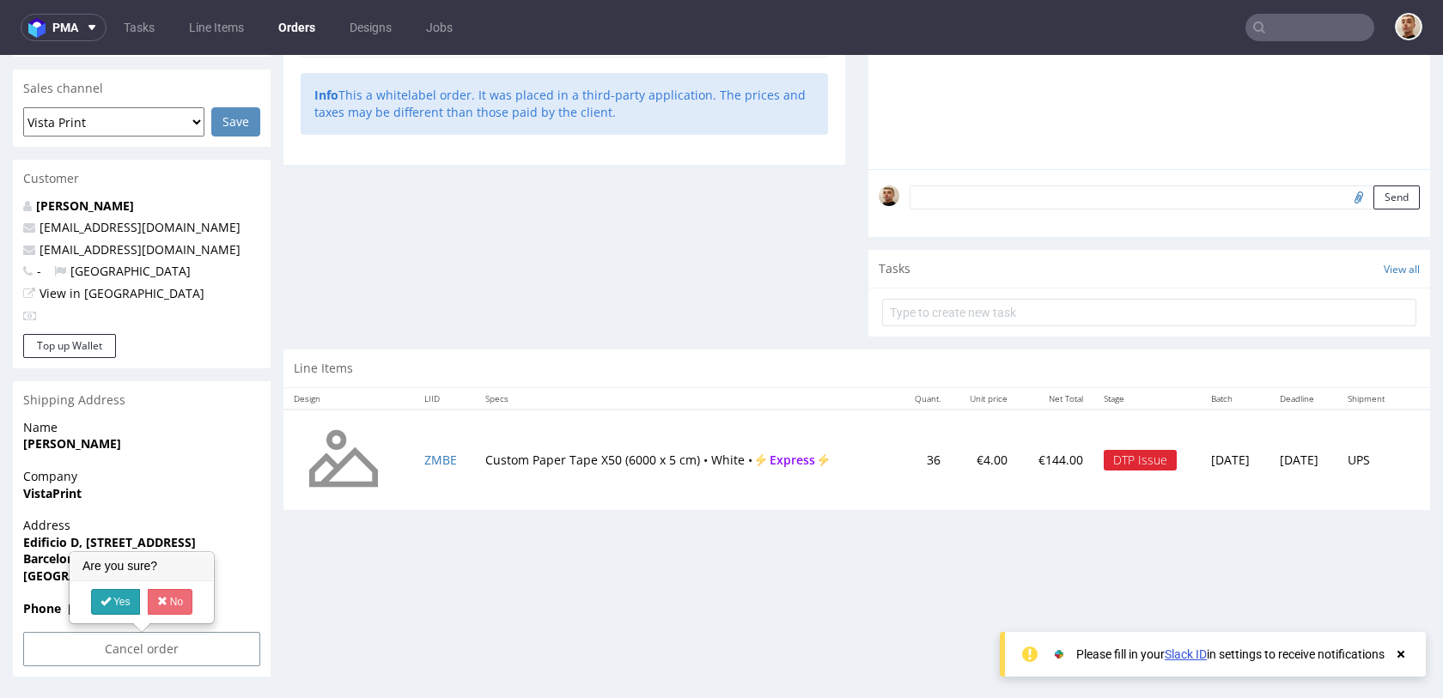
click at [125, 597] on link "Yes" at bounding box center [115, 602] width 49 height 26
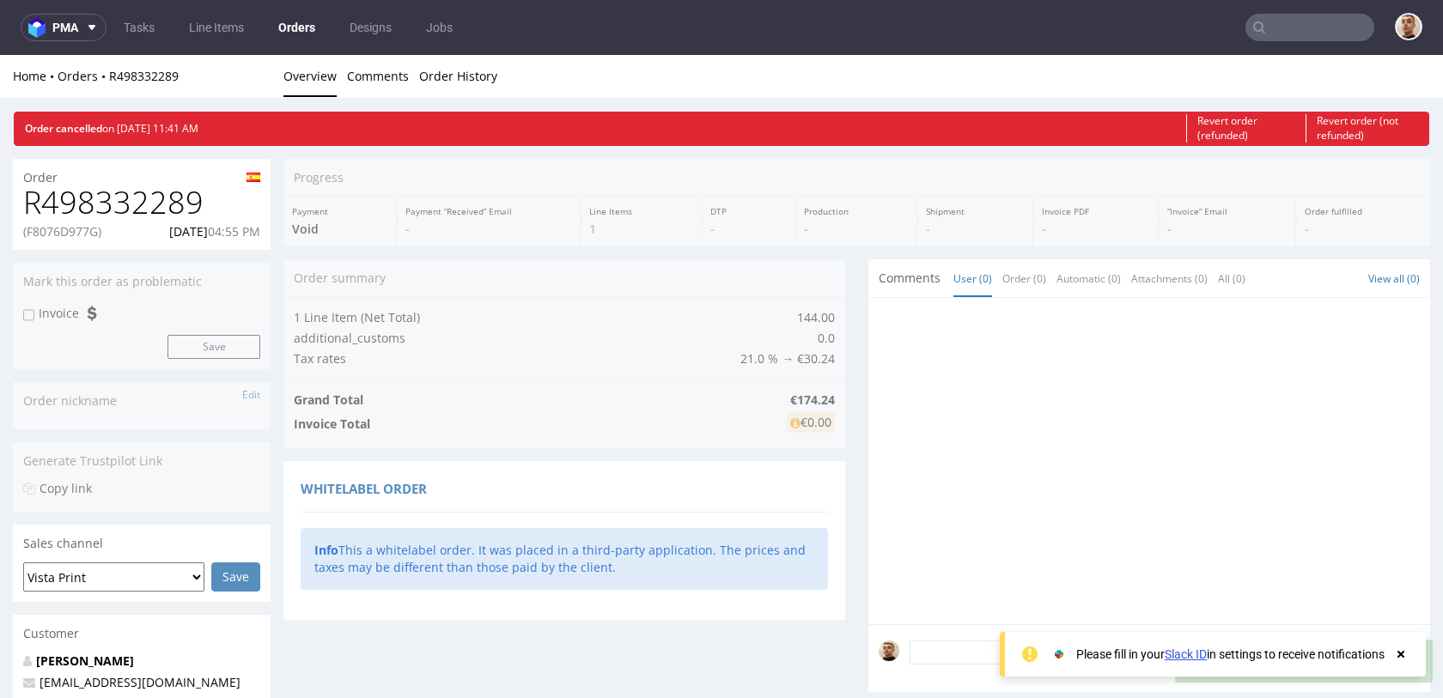
scroll to position [0, 0]
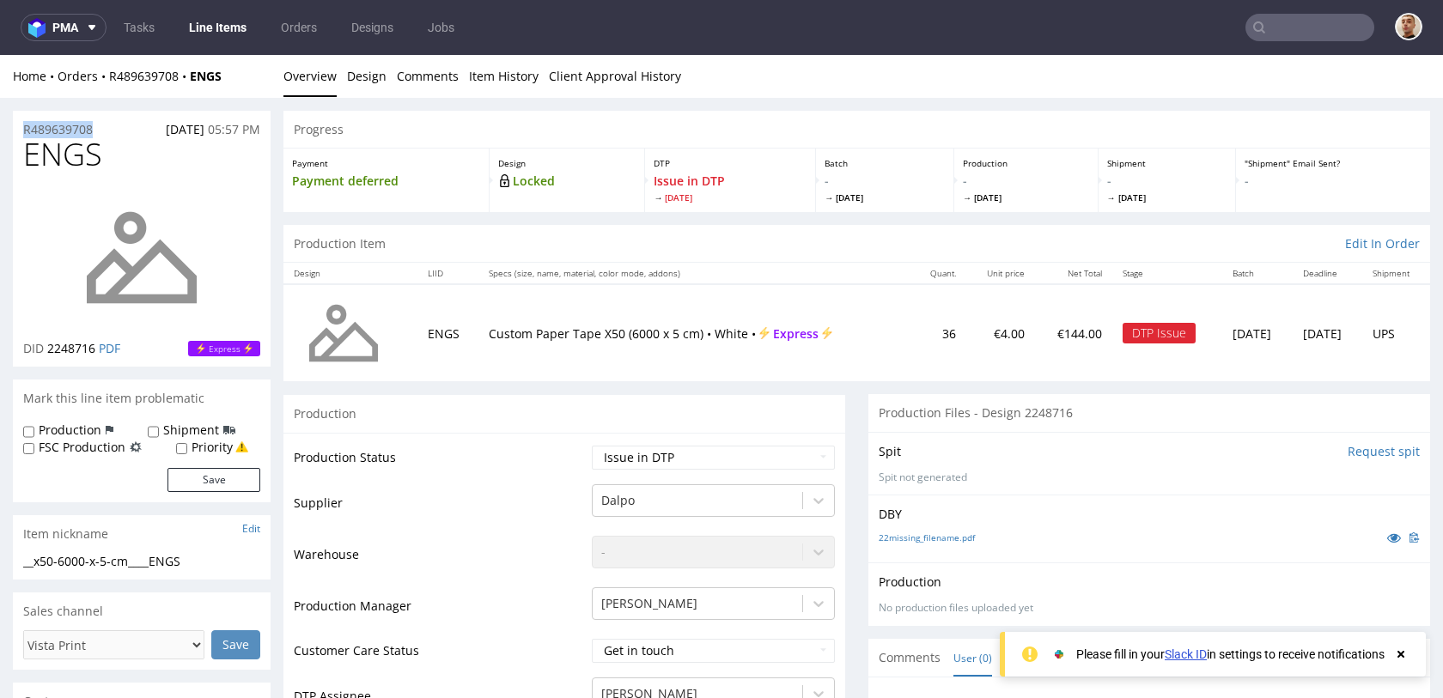
drag, startPoint x: 105, startPoint y: 131, endPoint x: 12, endPoint y: 130, distance: 92.8
click at [13, 130] on div "R489639708 12.08.2025 05:57 PM" at bounding box center [142, 124] width 258 height 27
copy p "R489639708"
click at [138, 86] on div "Home Orders R489639708 ENGS Overview Design Comments Item History Client Approv…" at bounding box center [721, 76] width 1443 height 43
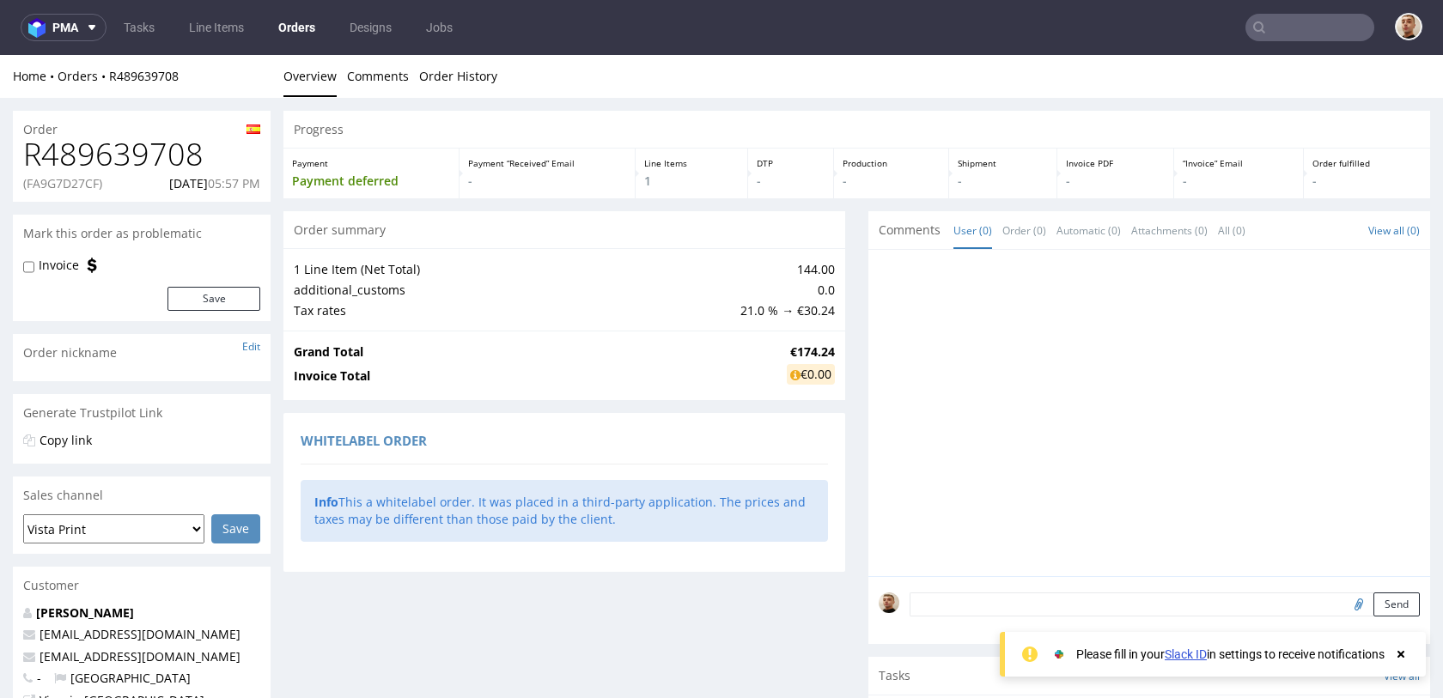
click at [79, 181] on p "(FA9G7D27CF)" at bounding box center [62, 183] width 79 height 17
copy p "FA9G7D27CF"
drag, startPoint x: 135, startPoint y: 184, endPoint x: 201, endPoint y: 181, distance: 66.2
click at [201, 181] on div "(FA9G7D27CF) 12.08.2025 05:57 PM" at bounding box center [141, 183] width 237 height 17
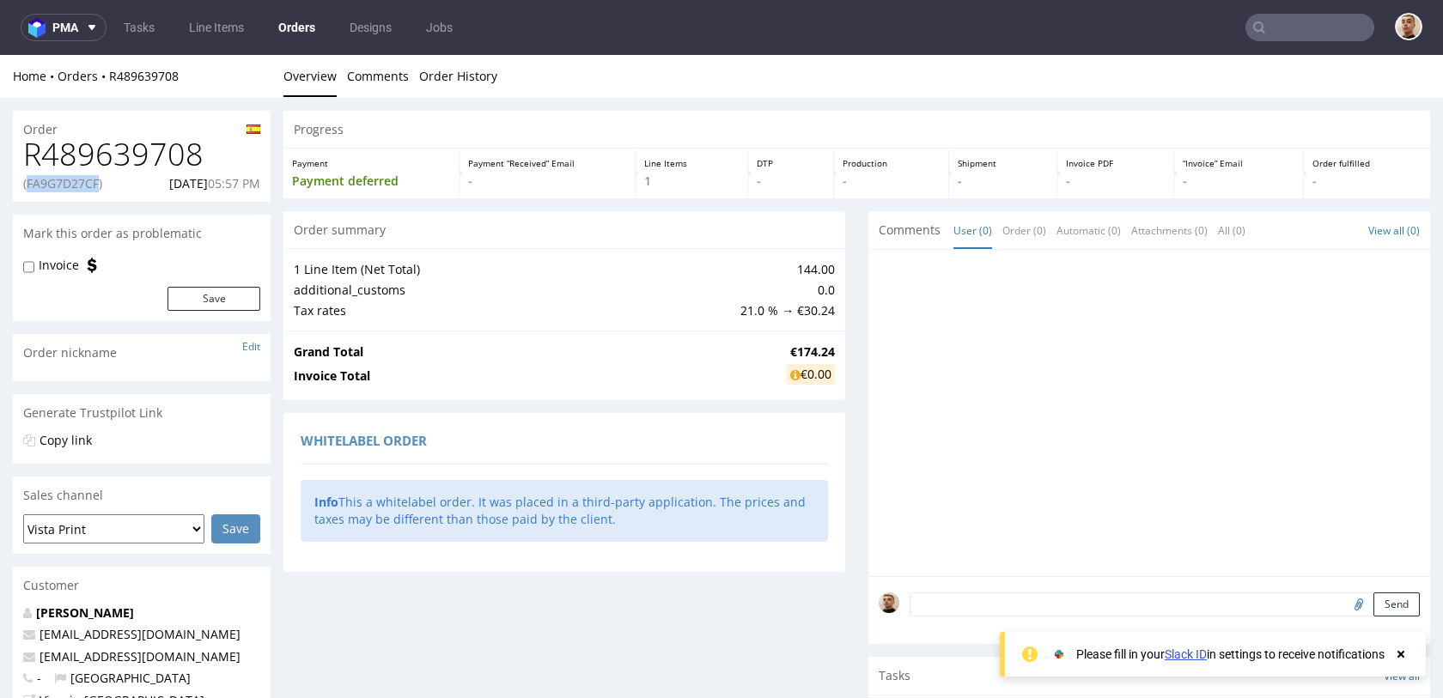
copy p "12.08.2025"
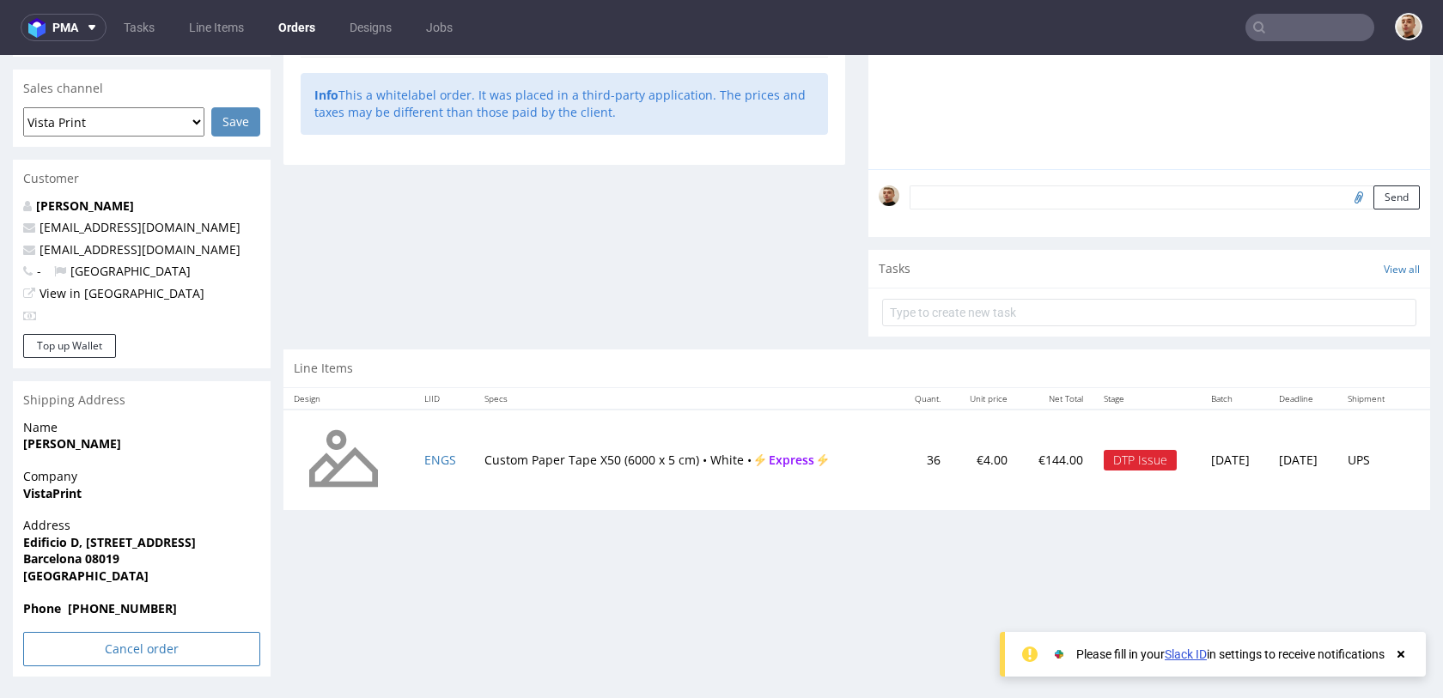
click at [149, 644] on input "Cancel order" at bounding box center [141, 649] width 237 height 34
click at [103, 597] on icon at bounding box center [105, 601] width 10 height 12
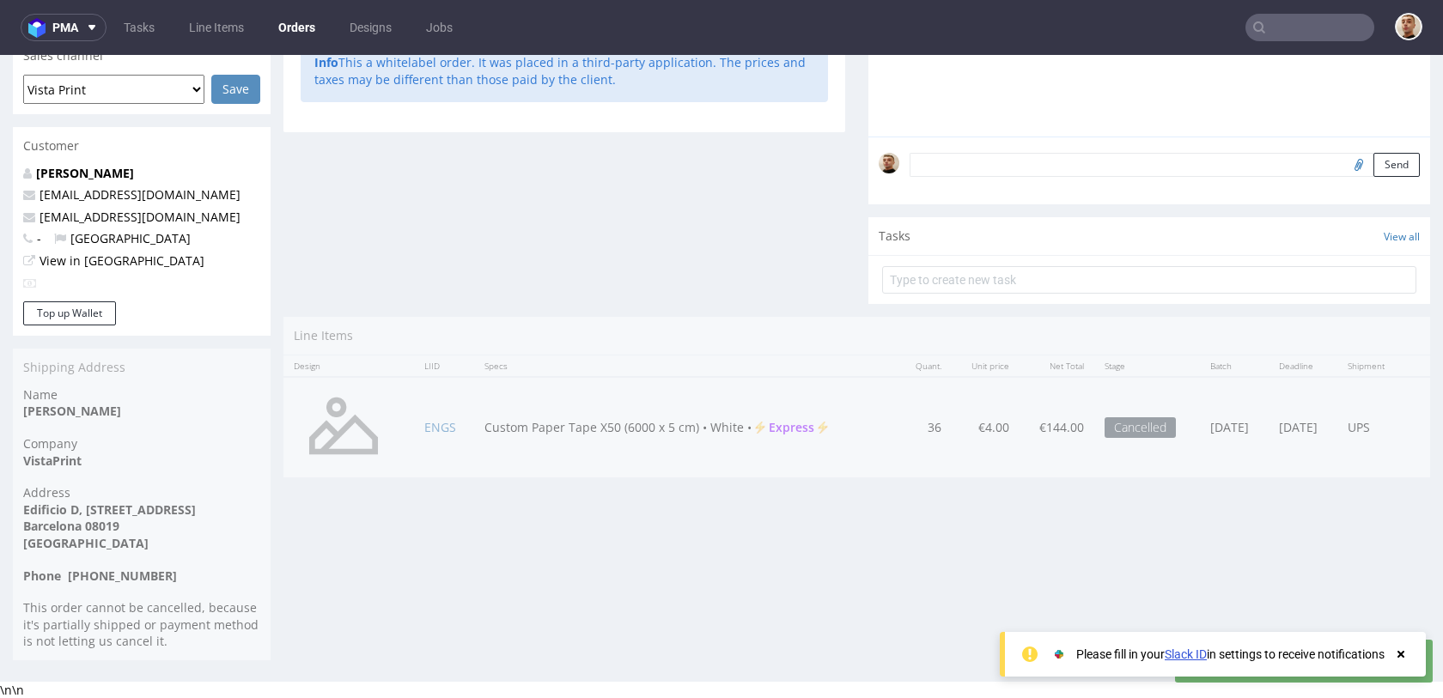
scroll to position [0, 0]
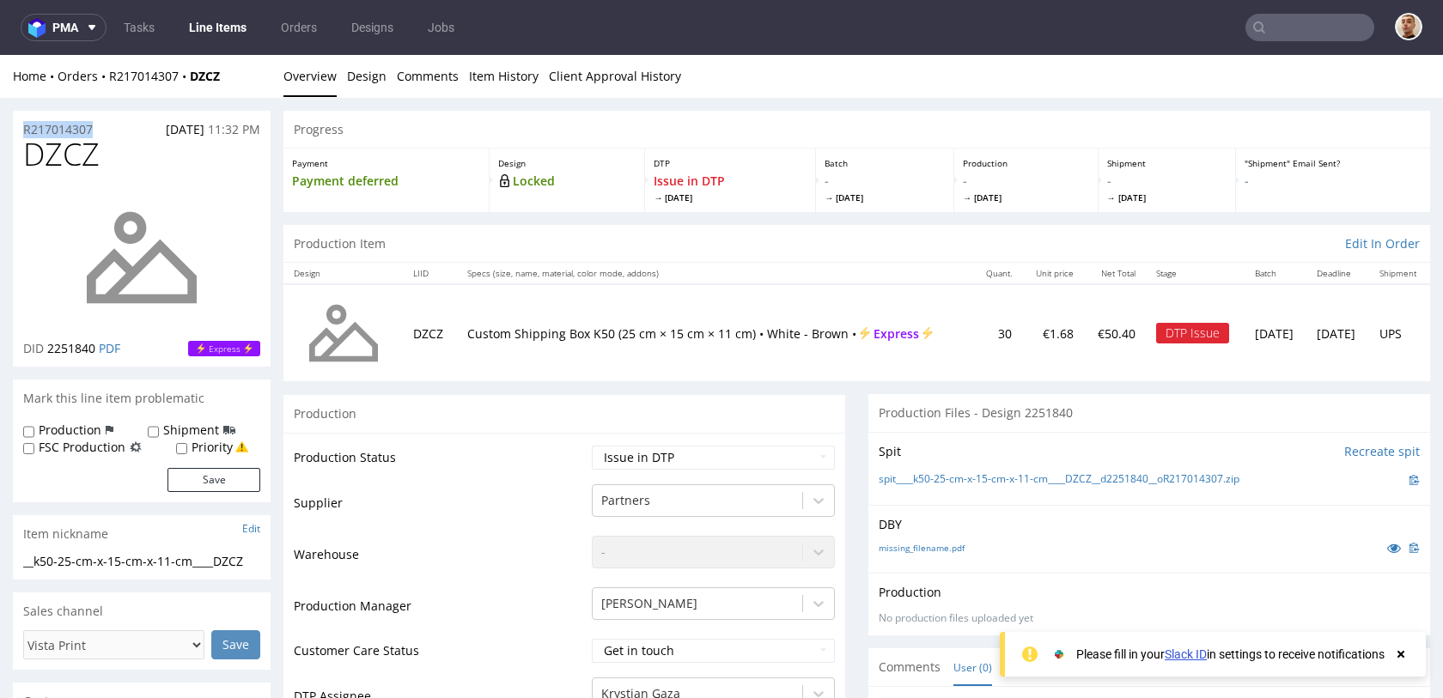
drag, startPoint x: 98, startPoint y: 134, endPoint x: 18, endPoint y: 133, distance: 79.9
click at [13, 133] on div "R217014307 [DATE] 11:32 PM" at bounding box center [142, 124] width 258 height 27
copy p "R217014307"
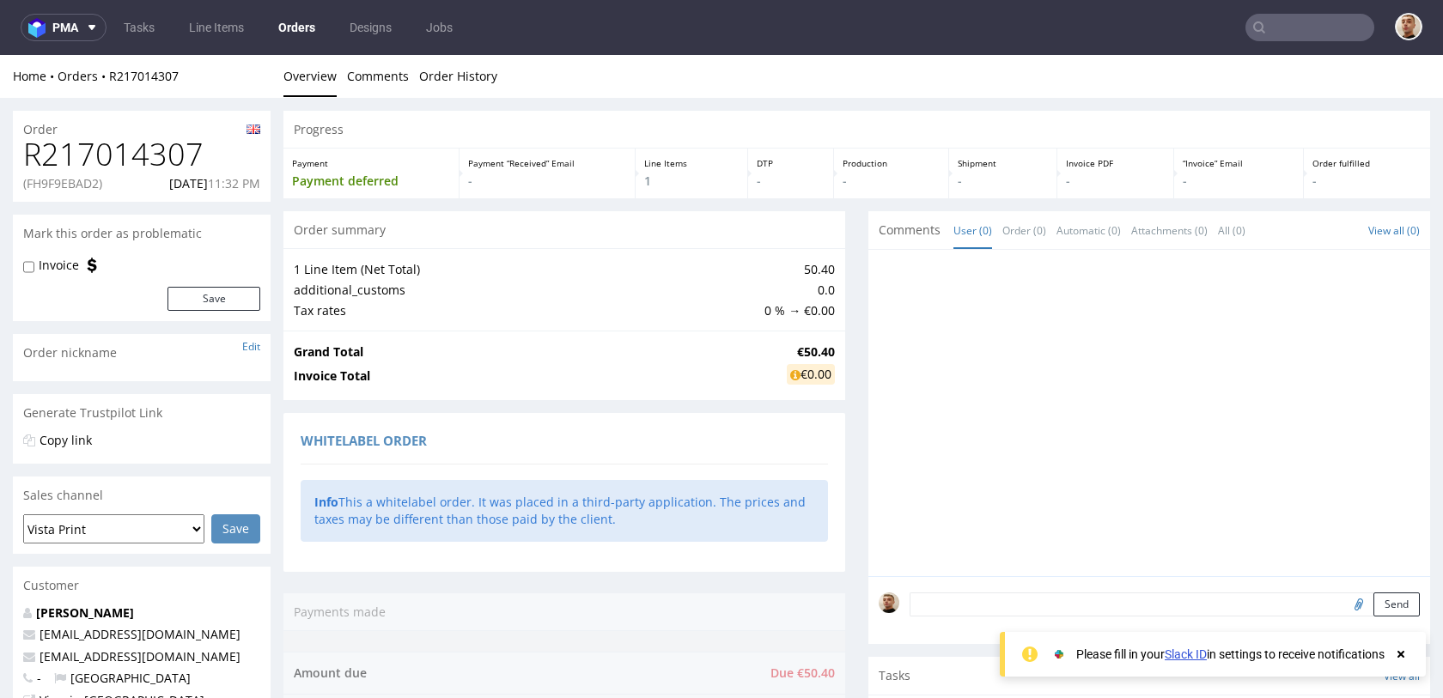
click at [73, 192] on div "R217014307 (FH9F9EBAD2) [DATE] 11:32 PM" at bounding box center [142, 169] width 258 height 64
click at [76, 185] on p "(FH9F9EBAD2)" at bounding box center [62, 183] width 79 height 17
copy p "FH9F9EBAD2"
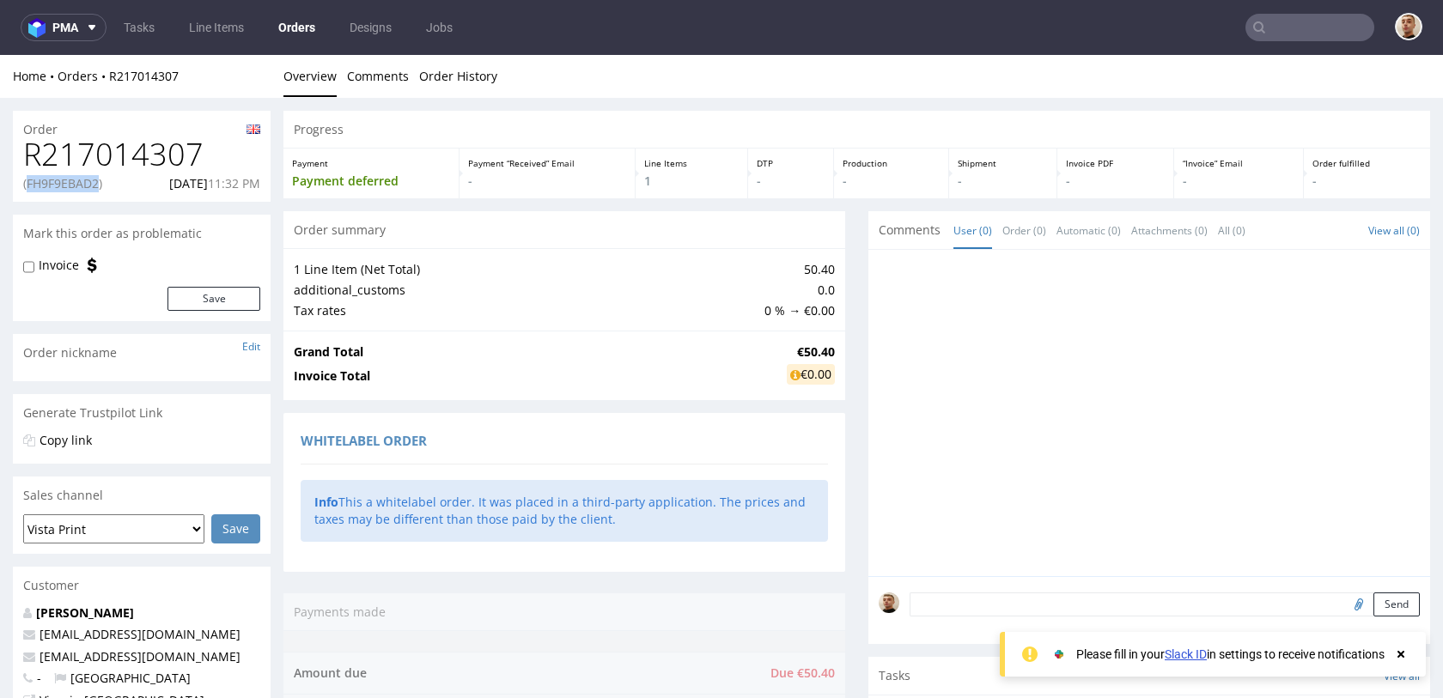
drag, startPoint x: 149, startPoint y: 183, endPoint x: 183, endPoint y: 185, distance: 34.4
click at [184, 185] on p "[DATE] 11:32 PM" at bounding box center [214, 183] width 91 height 17
click at [183, 185] on p "[DATE] 11:32 PM" at bounding box center [214, 183] width 91 height 17
drag, startPoint x: 146, startPoint y: 185, endPoint x: 205, endPoint y: 185, distance: 59.3
click at [205, 185] on p "21.08.2025 11:32 PM" at bounding box center [214, 183] width 91 height 17
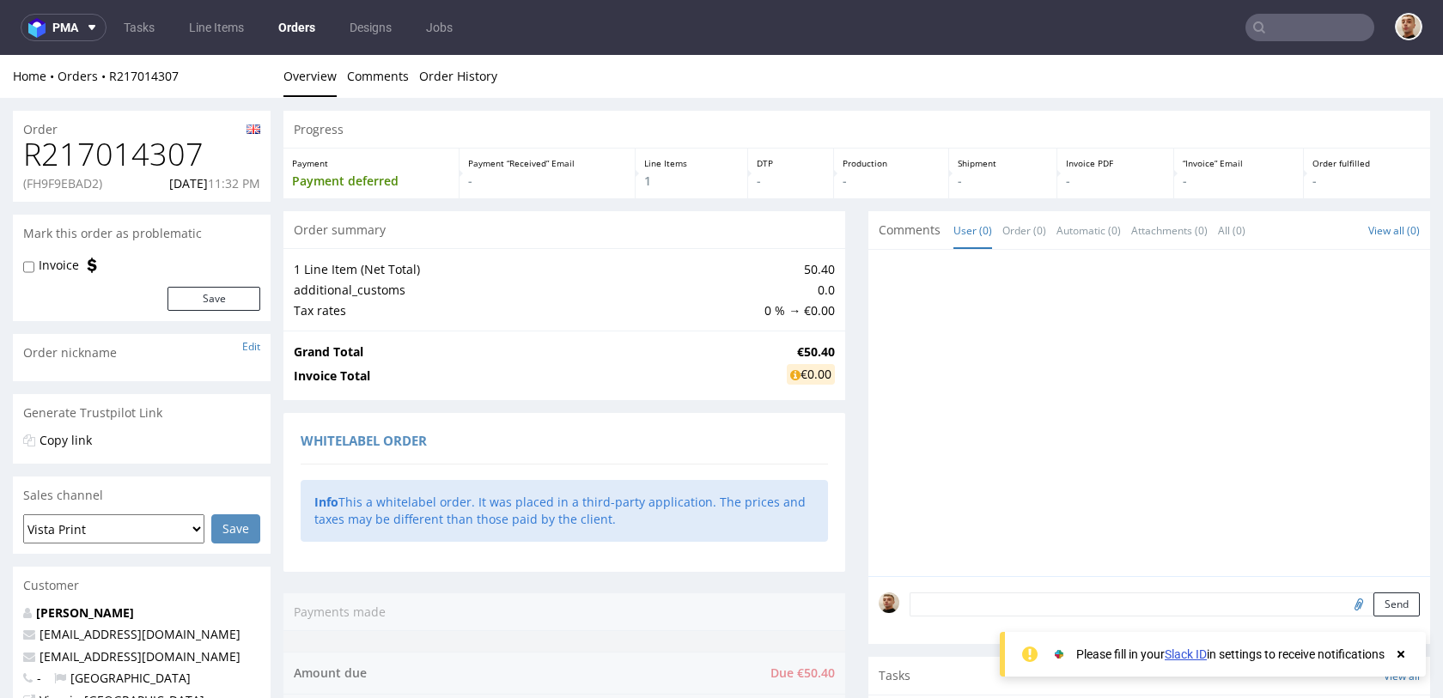
copy p "21.08.2025"
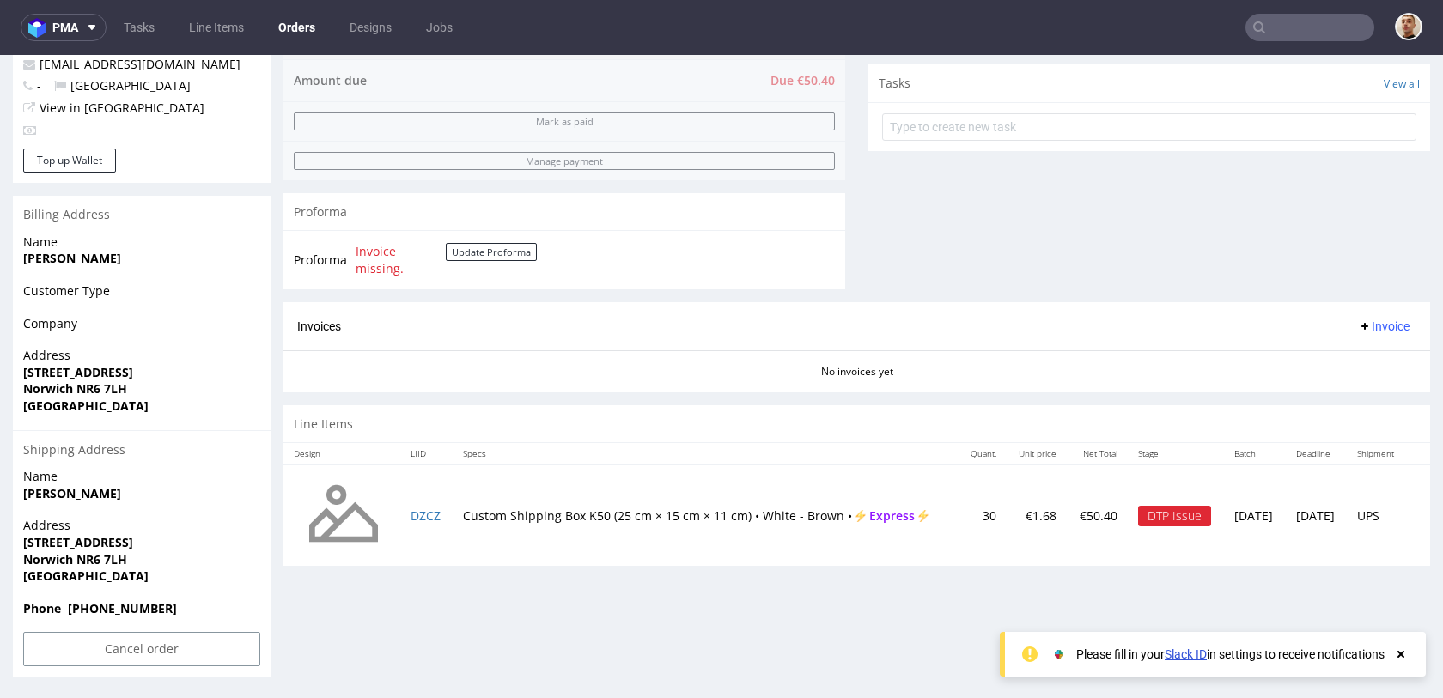
drag, startPoint x: 460, startPoint y: 508, endPoint x: 898, endPoint y: 476, distance: 439.1
click at [903, 477] on tr "DZCZ Custom Shipping Box K50 (25 cm × 15 cm × 11 cm) • White - Brown • Express …" at bounding box center [856, 515] width 1146 height 101
click at [851, 496] on td "Custom Shipping Box K50 (25 cm × 15 cm × 11 cm) • White - Brown • Express" at bounding box center [706, 515] width 506 height 101
drag, startPoint x: 850, startPoint y: 509, endPoint x: 452, endPoint y: 504, distance: 398.5
click at [453, 504] on td "Custom Shipping Box K50 (25 cm × 15 cm × 11 cm) • White - Brown • Express" at bounding box center [706, 515] width 506 height 101
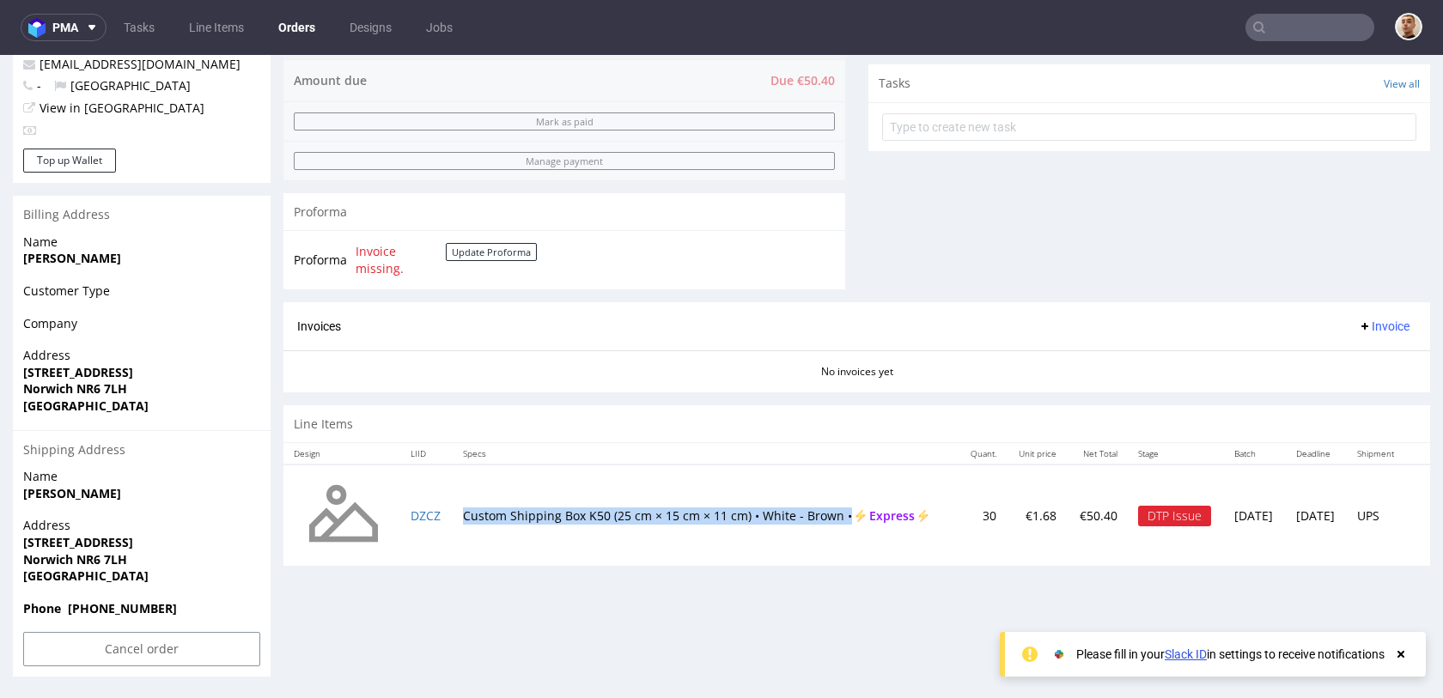
copy td "Custom Shipping Box K50 (25 cm × 15 cm × 11 cm) • White - Brown •"
click at [122, 660] on input "Cancel order" at bounding box center [141, 649] width 237 height 34
click at [128, 601] on link "Yes" at bounding box center [115, 602] width 49 height 26
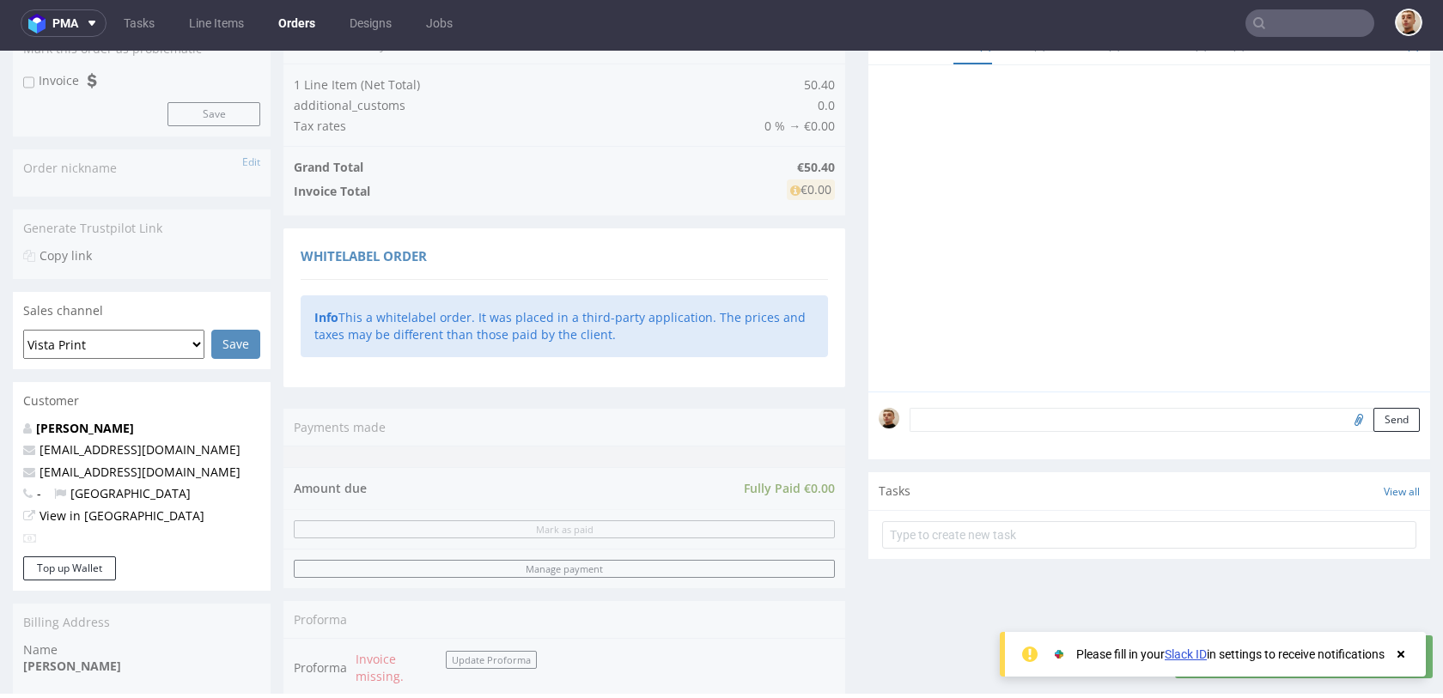
scroll to position [0, 0]
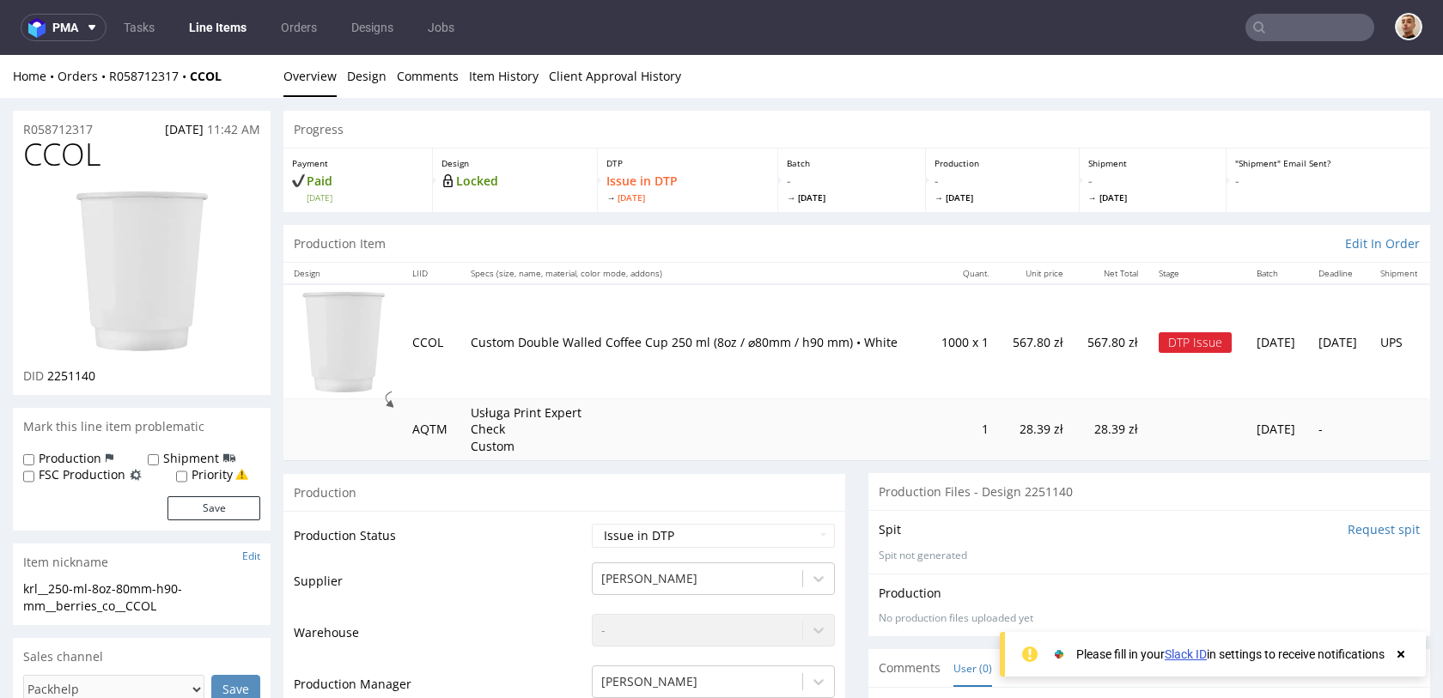
scroll to position [19, 0]
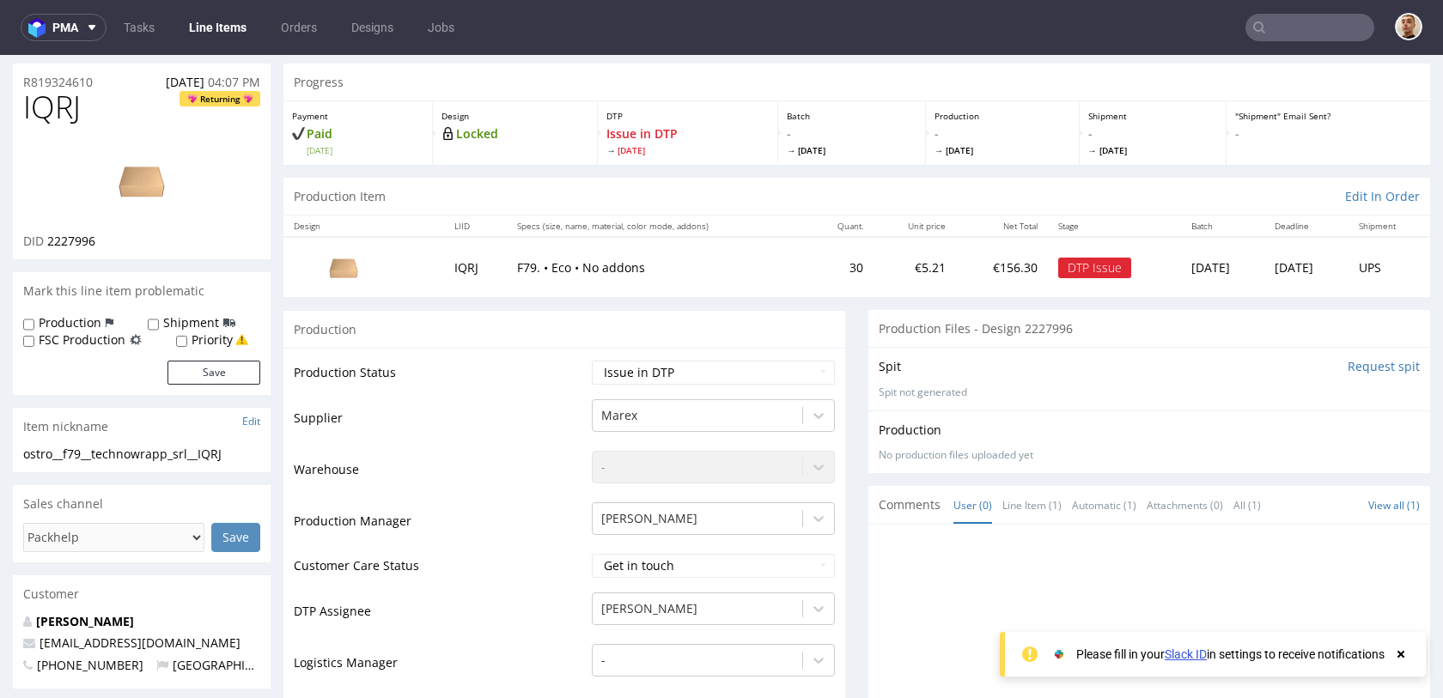
scroll to position [27, 0]
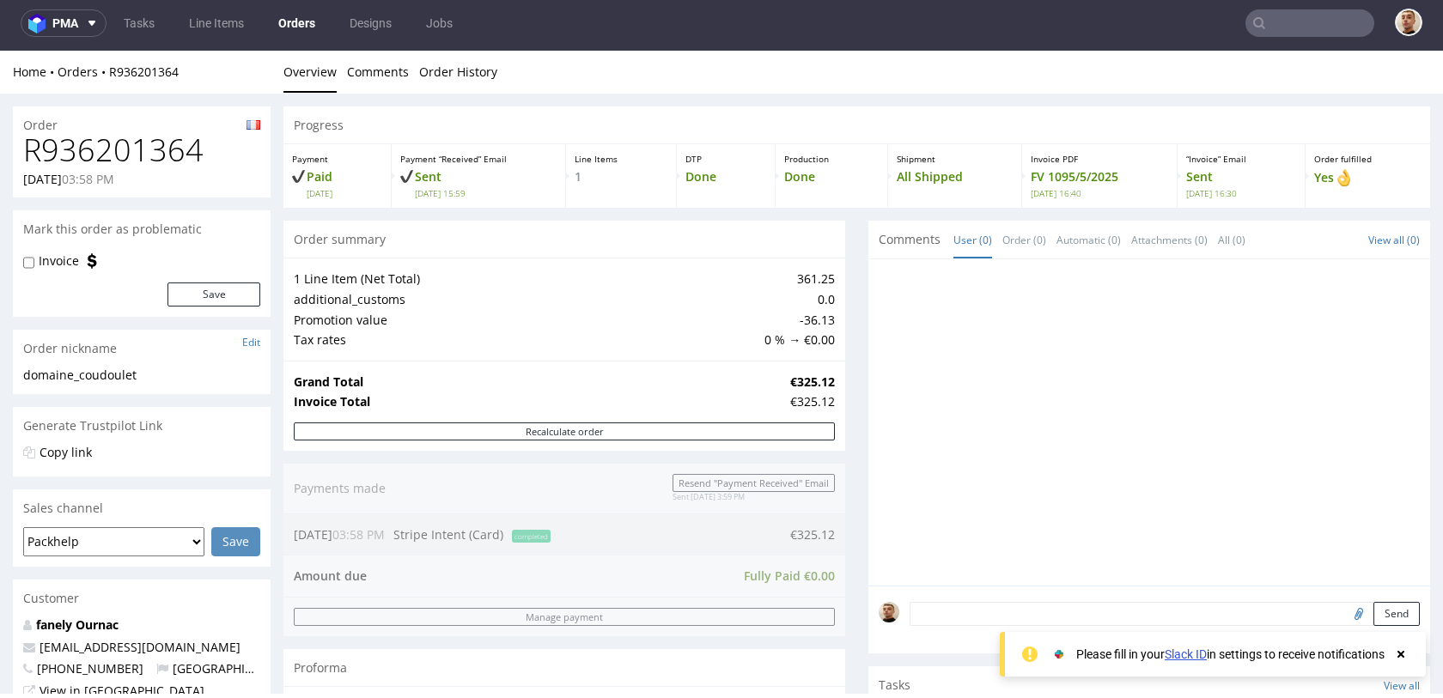
click at [144, 144] on h1 "R936201364" at bounding box center [141, 150] width 237 height 34
copy h1 "R936201364"
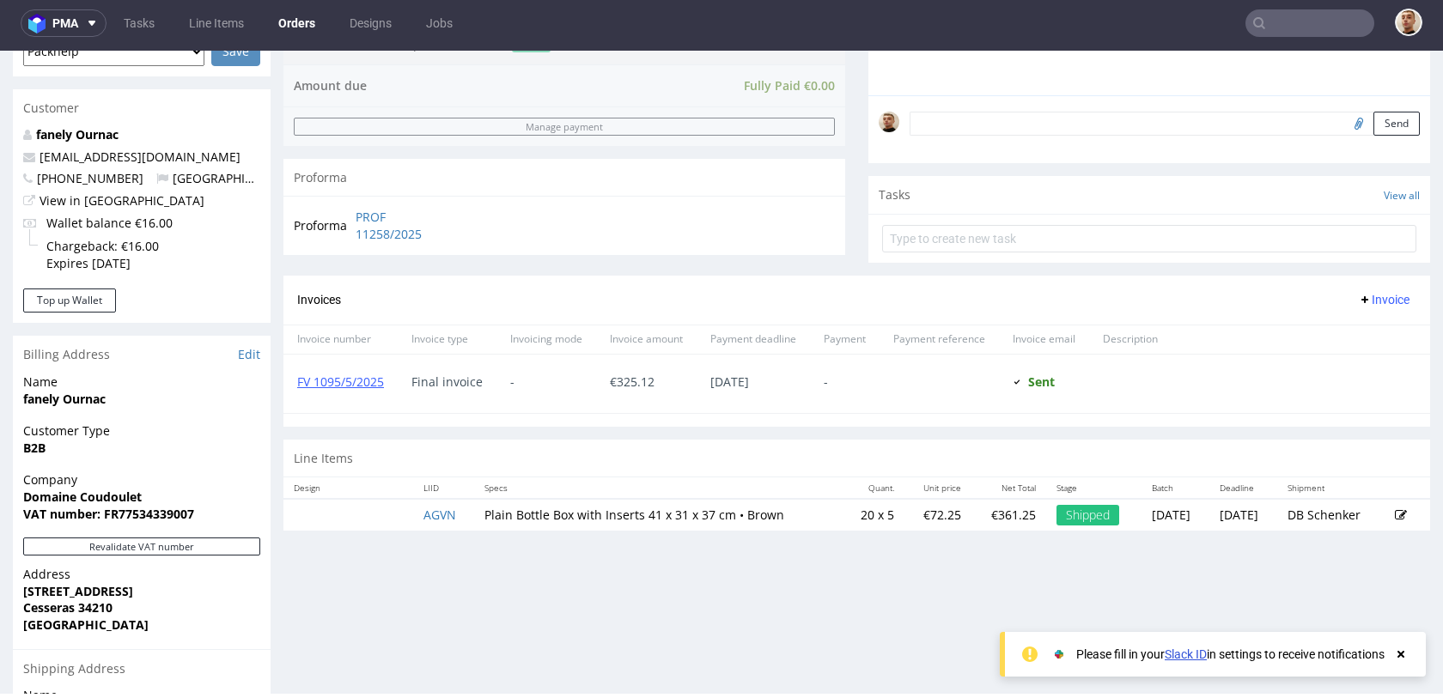
scroll to position [447, 0]
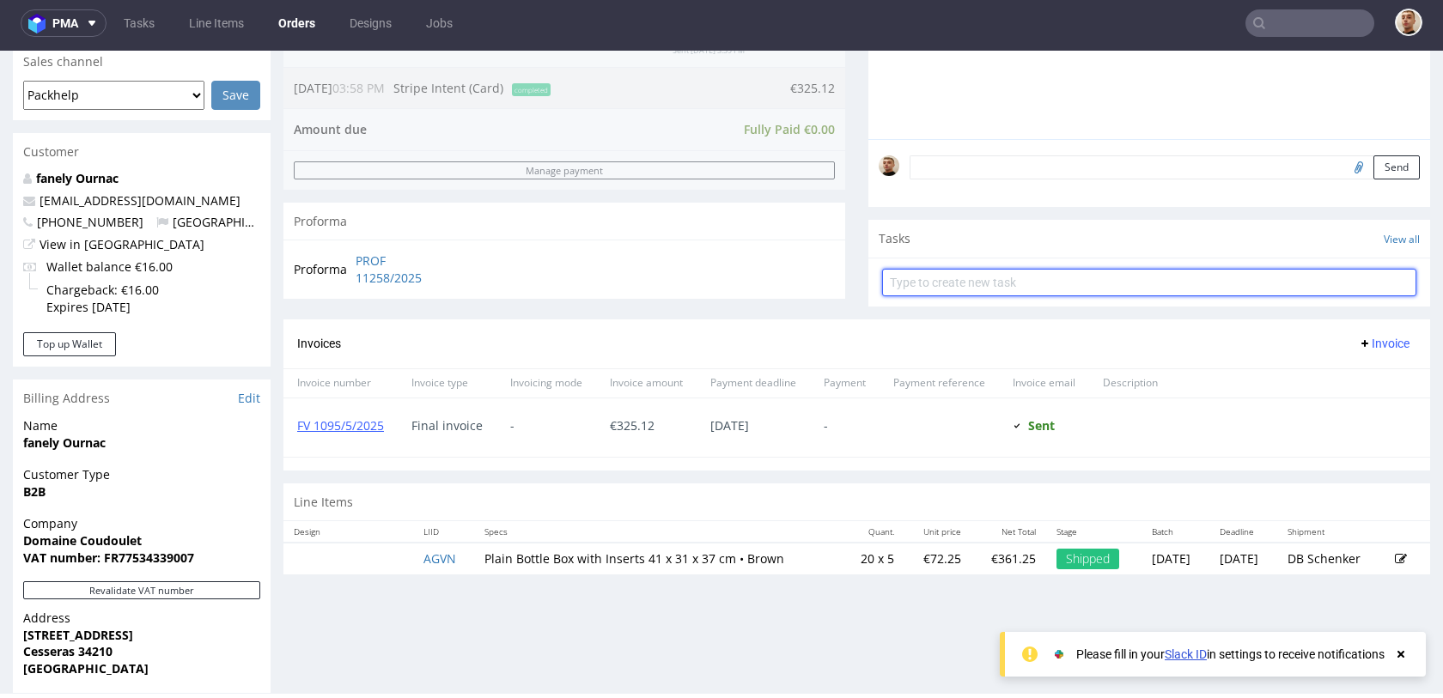
click at [933, 285] on input "text" at bounding box center [1149, 282] width 534 height 27
type input "refund"
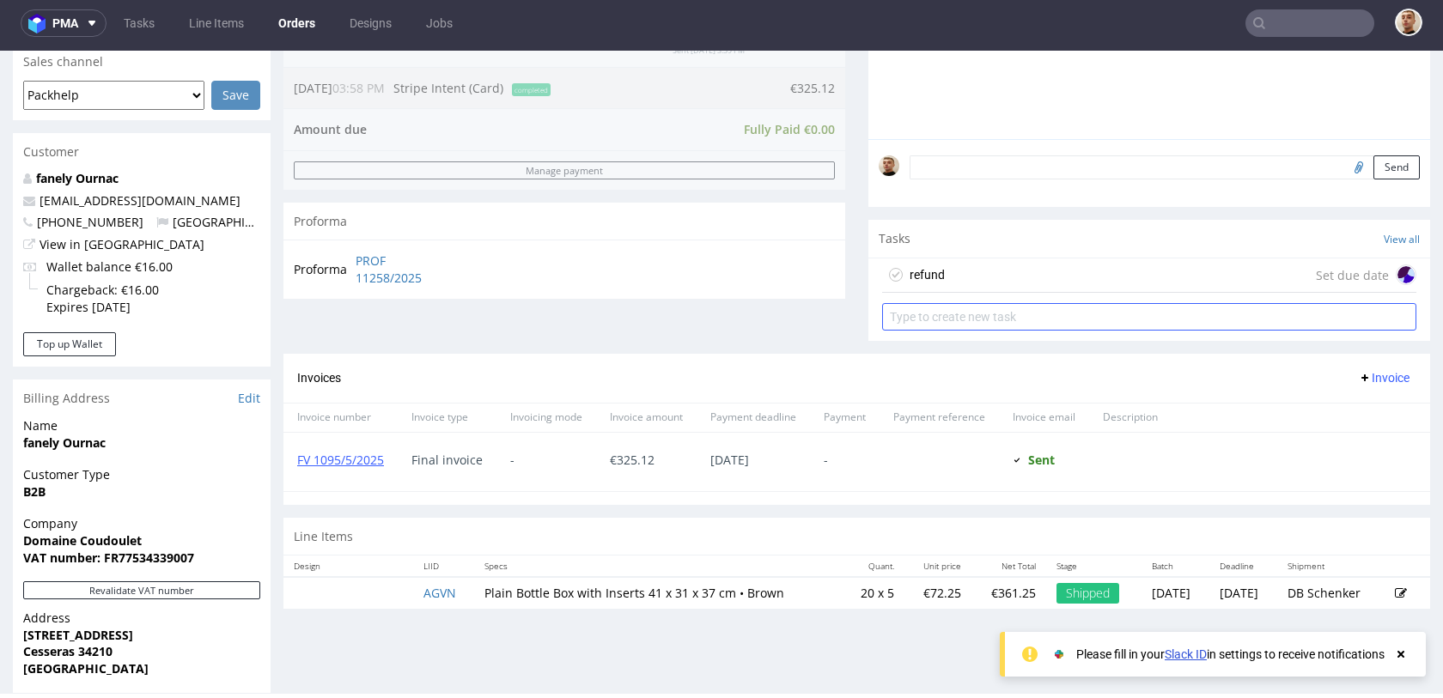
click at [990, 302] on form at bounding box center [1149, 316] width 534 height 41
click at [990, 301] on form at bounding box center [1149, 316] width 534 height 41
click at [990, 331] on form at bounding box center [1149, 316] width 534 height 41
click at [990, 330] on input "text" at bounding box center [1149, 316] width 534 height 27
type input "invoice's correction"
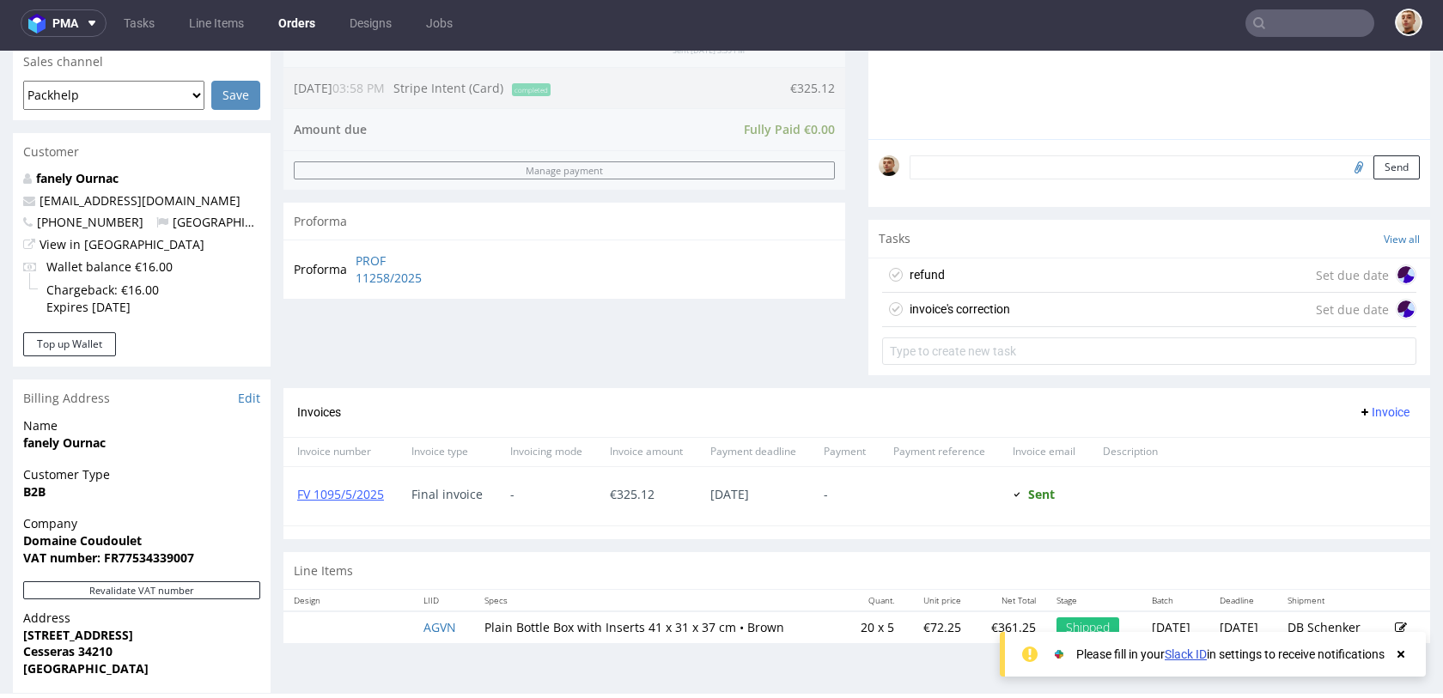
click at [973, 261] on div "refund Set due date" at bounding box center [1149, 275] width 534 height 34
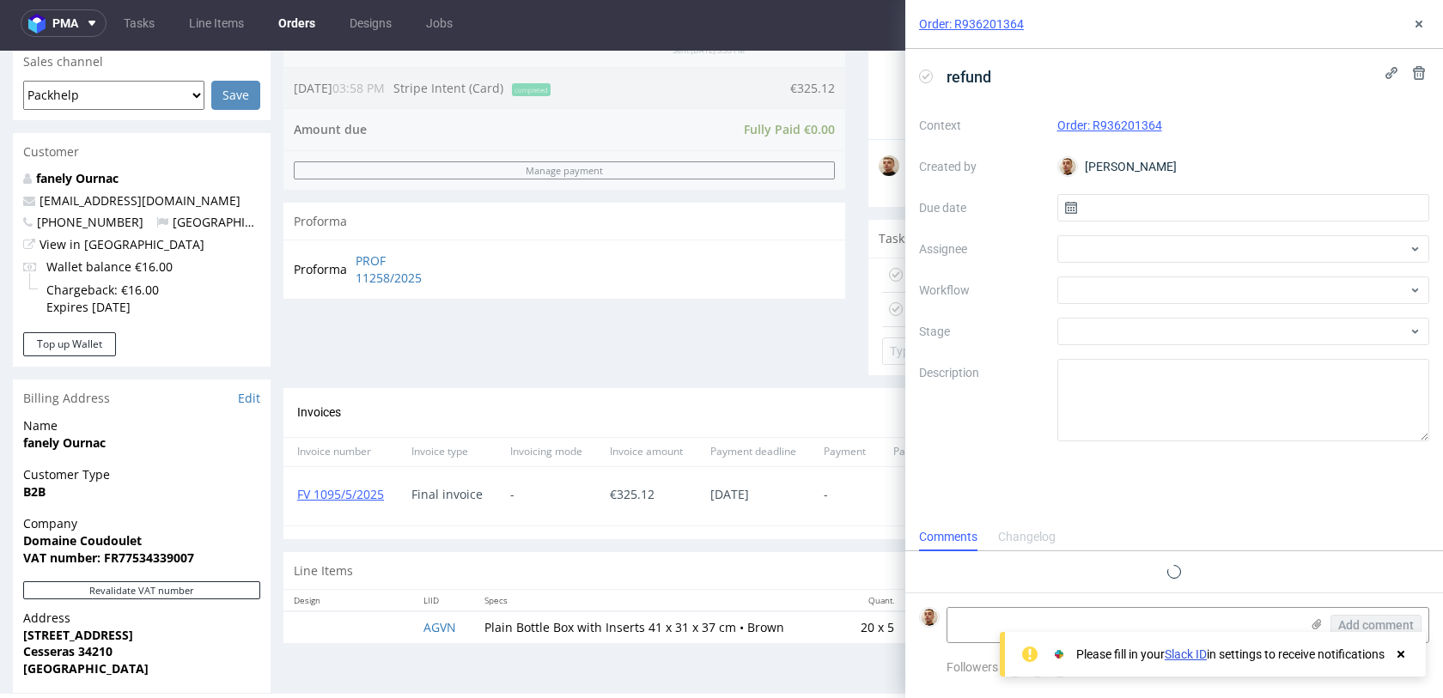
scroll to position [14, 0]
click at [1081, 218] on input "text" at bounding box center [1243, 207] width 373 height 27
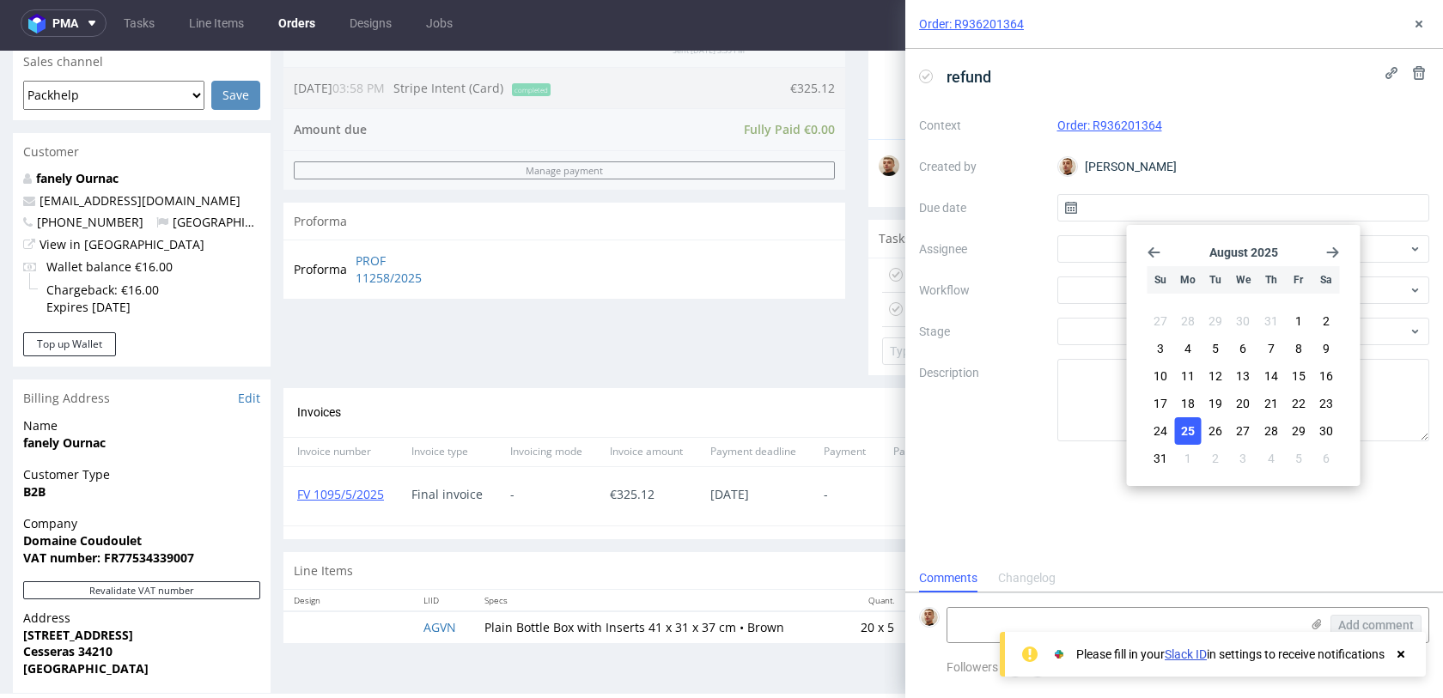
click at [1197, 429] on button "25" at bounding box center [1188, 430] width 27 height 27
type input "[DATE]"
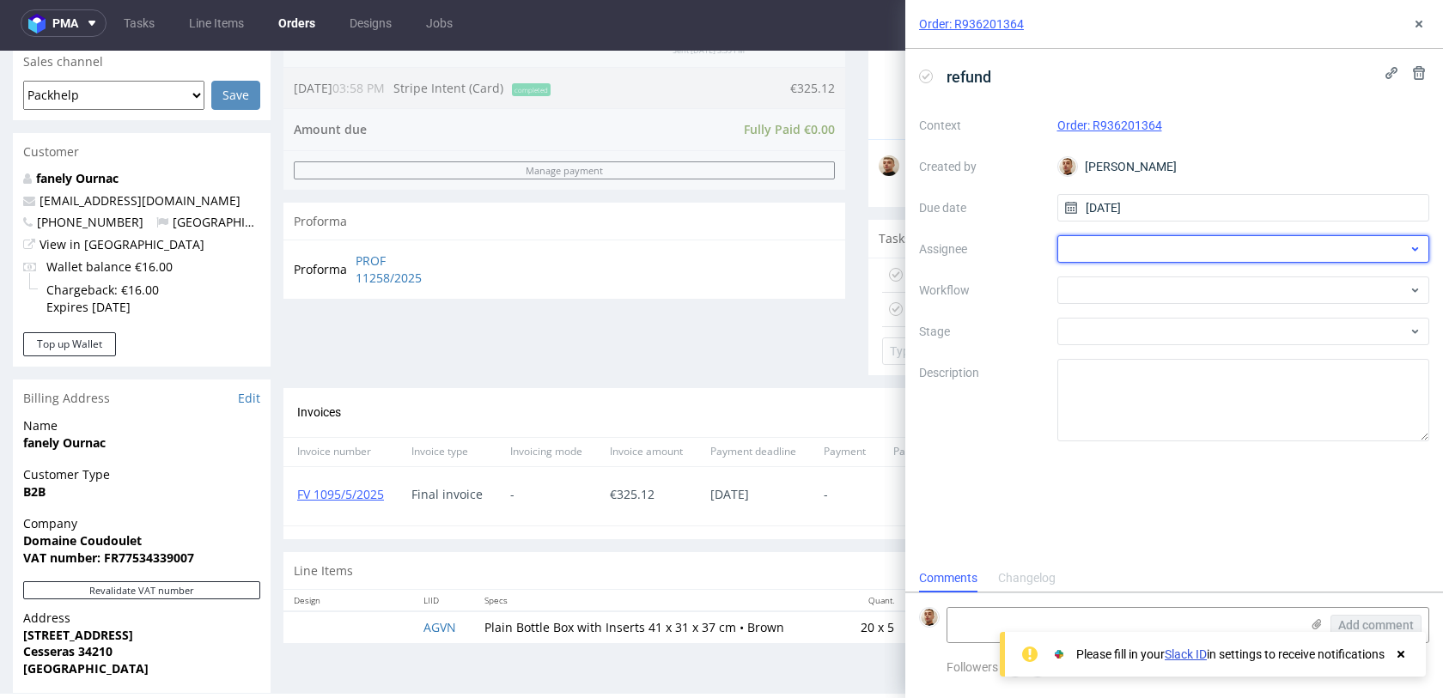
click at [1140, 244] on div at bounding box center [1243, 248] width 373 height 27
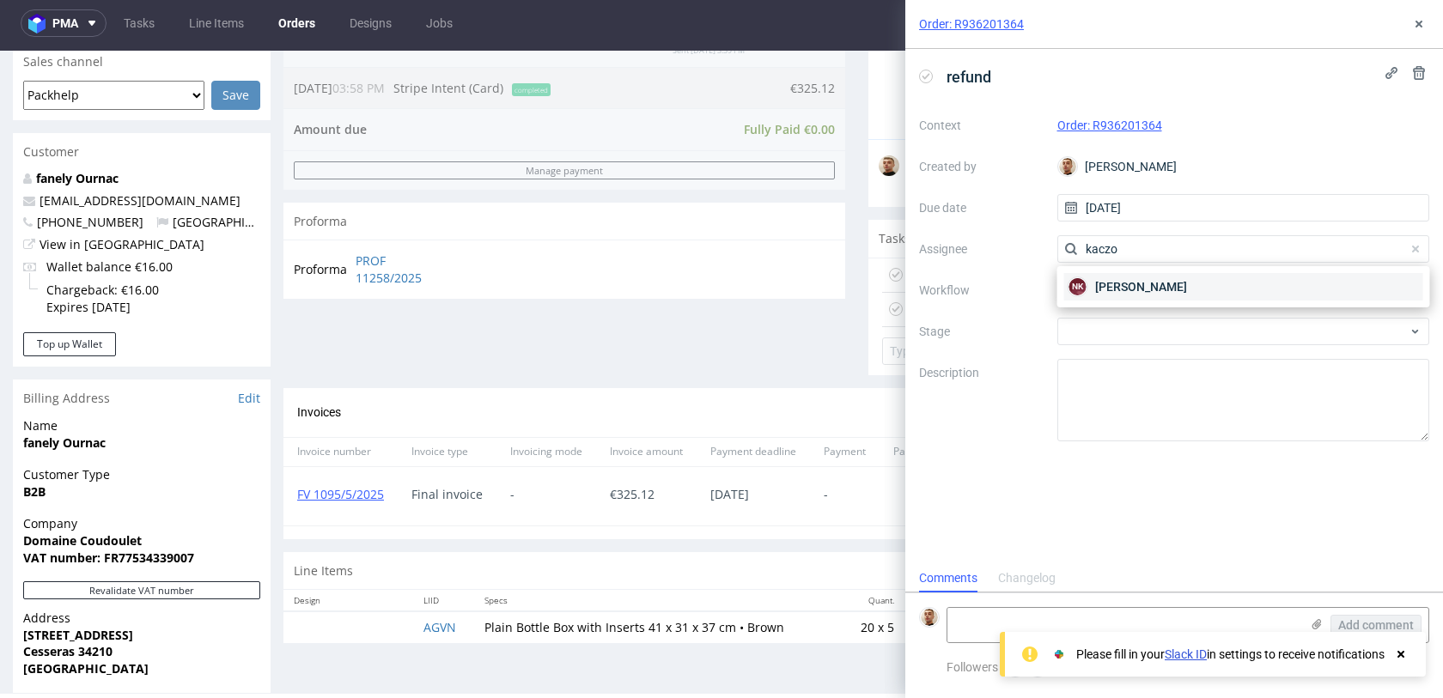
type input "kaczo"
click at [1113, 285] on span "Natalia Kaczorowska" at bounding box center [1141, 286] width 92 height 17
click at [1113, 285] on div at bounding box center [1243, 290] width 373 height 27
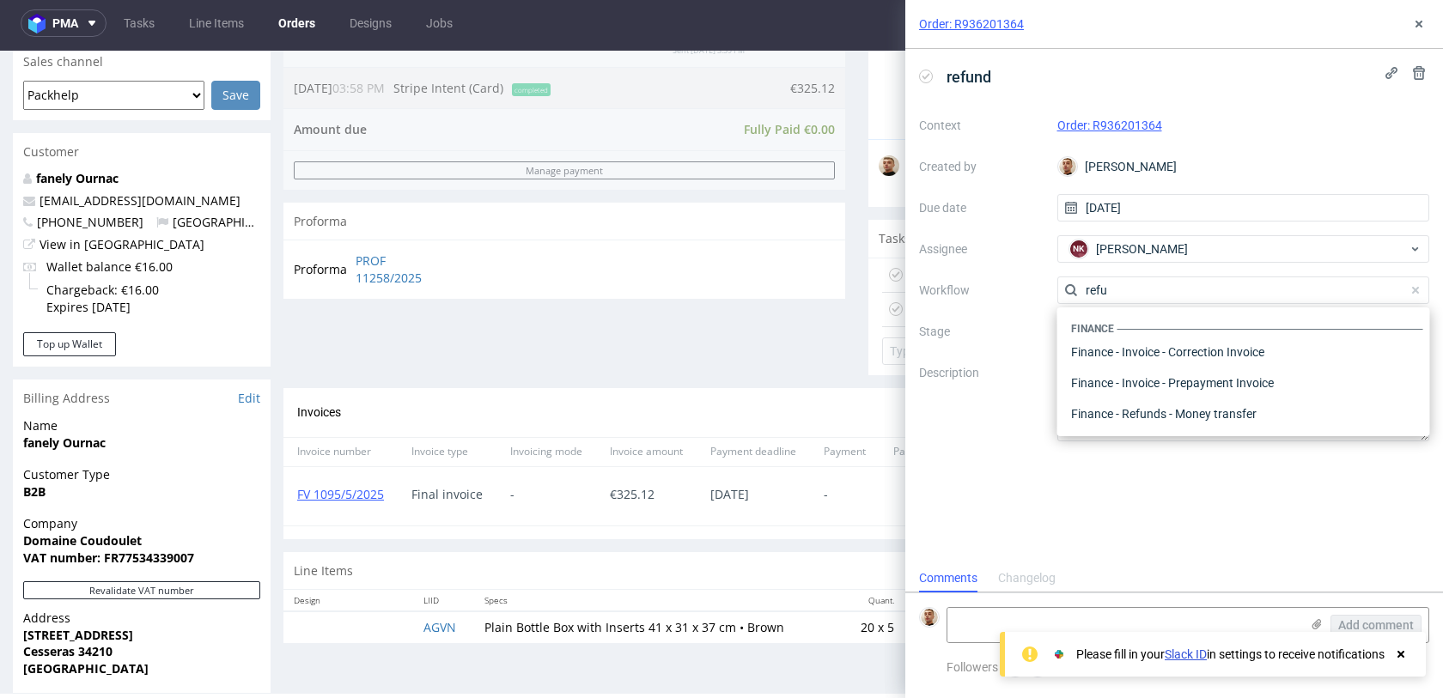
scroll to position [93, 0]
type input "refund"
click at [1147, 383] on div "Finance - Refunds - Stripe" at bounding box center [1243, 383] width 359 height 31
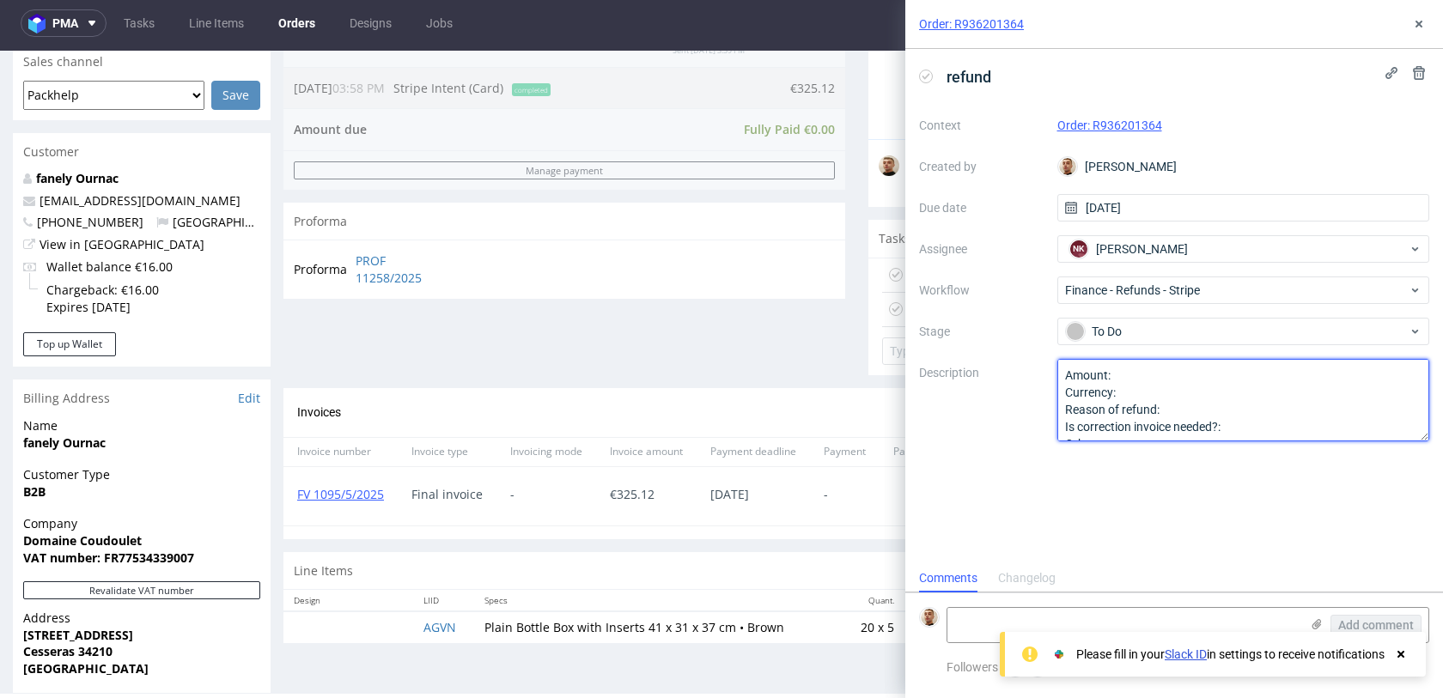
click at [1146, 380] on textarea "Amount: Currency: Reason of refund: Is correction invoice needed?: Other:" at bounding box center [1243, 400] width 373 height 82
click at [1146, 397] on textarea "Amount: Currency: Reason of refund: Is correction invoice needed?: Other:" at bounding box center [1243, 400] width 373 height 82
click at [1175, 407] on textarea "Amount: Currency: Reason of refund: Is correction invoice needed?: Other:" at bounding box center [1243, 400] width 373 height 82
click at [1253, 429] on textarea "Amount: Currency: Reason of refund: Is correction invoice needed?: Other:" at bounding box center [1243, 400] width 373 height 82
type textarea "Amount: full ref Currency: Reason of refund: product out of stock Is correction…"
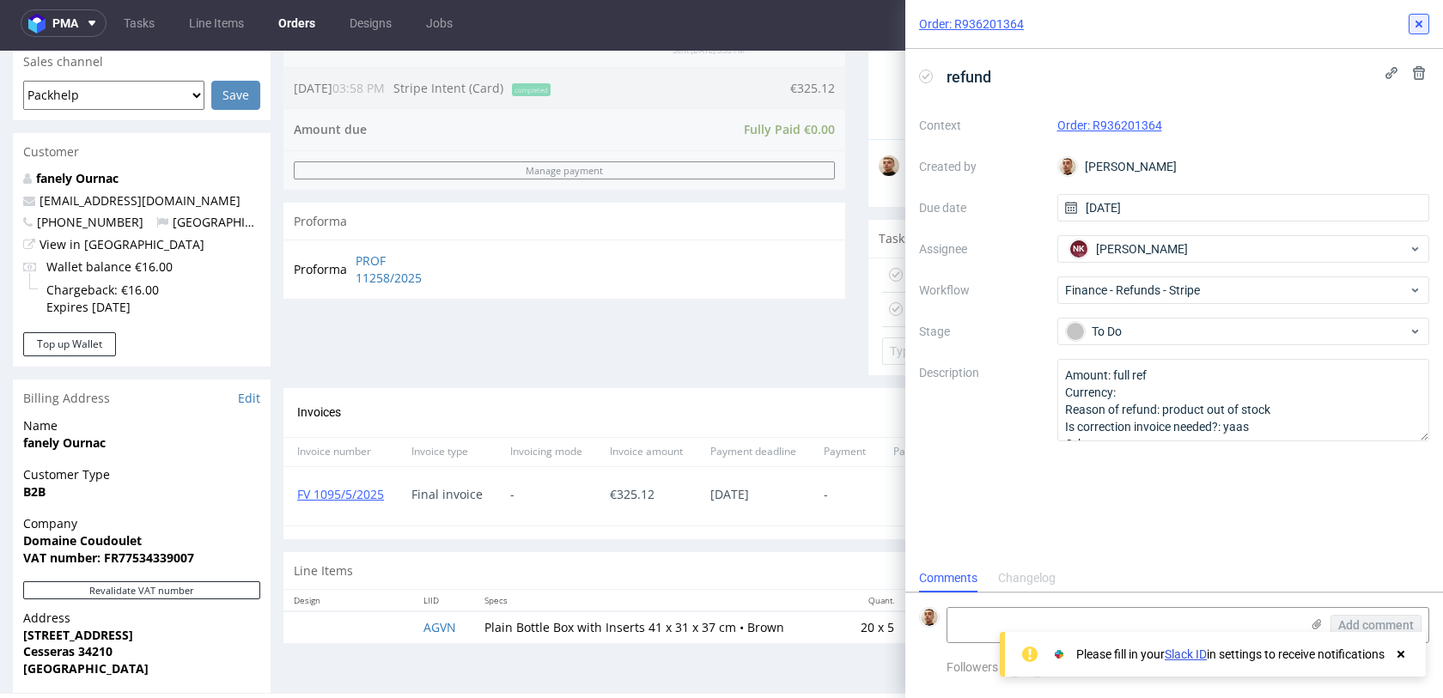
click at [1424, 18] on icon at bounding box center [1419, 24] width 14 height 14
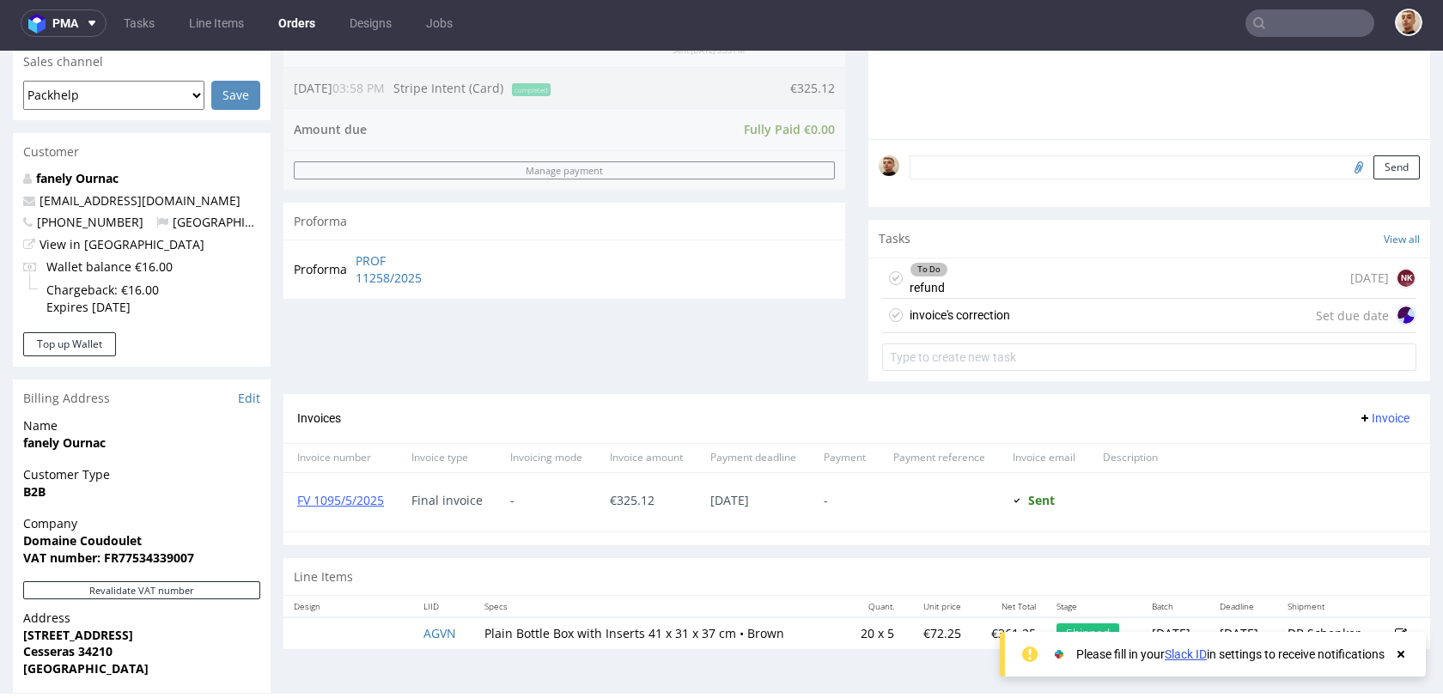
click at [1045, 324] on div "invoice's correction Set due date" at bounding box center [1149, 316] width 534 height 34
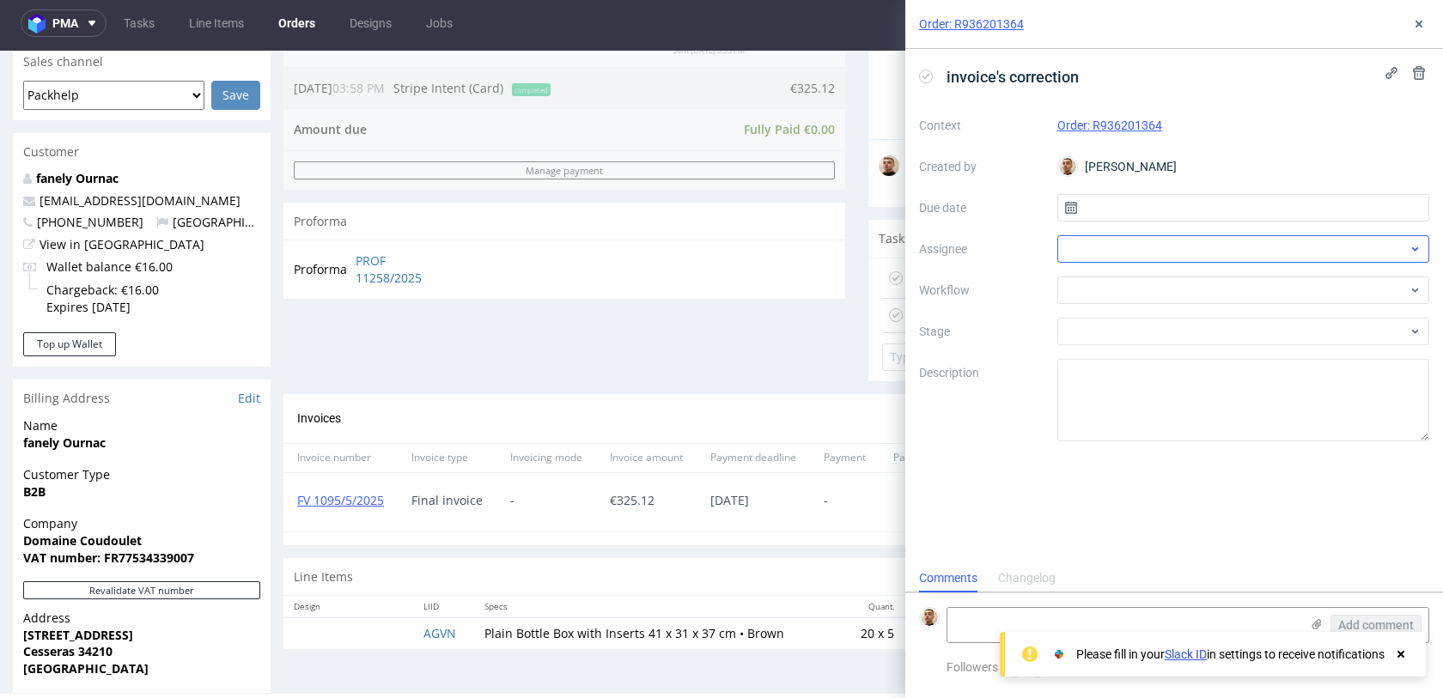
scroll to position [14, 0]
click at [1184, 209] on input "text" at bounding box center [1243, 207] width 373 height 27
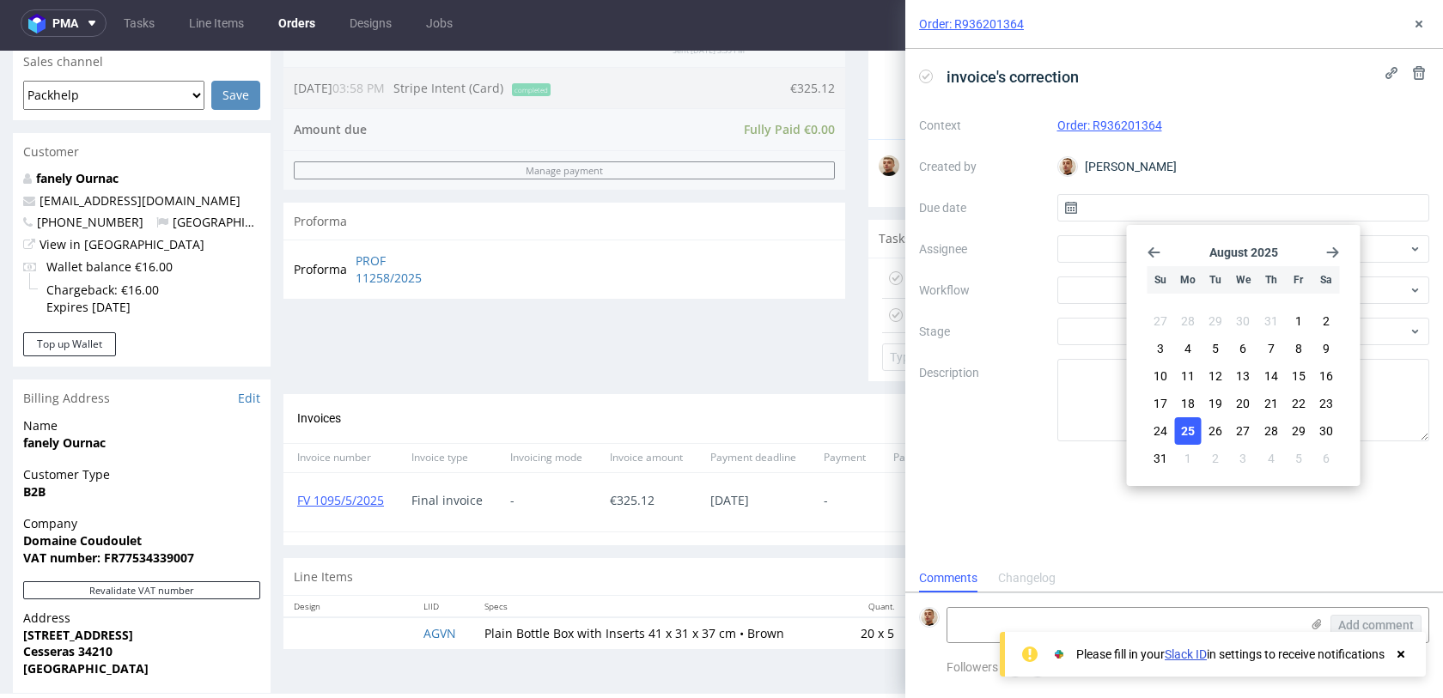
click at [1192, 429] on span "25" at bounding box center [1188, 431] width 14 height 17
type input "[DATE]"
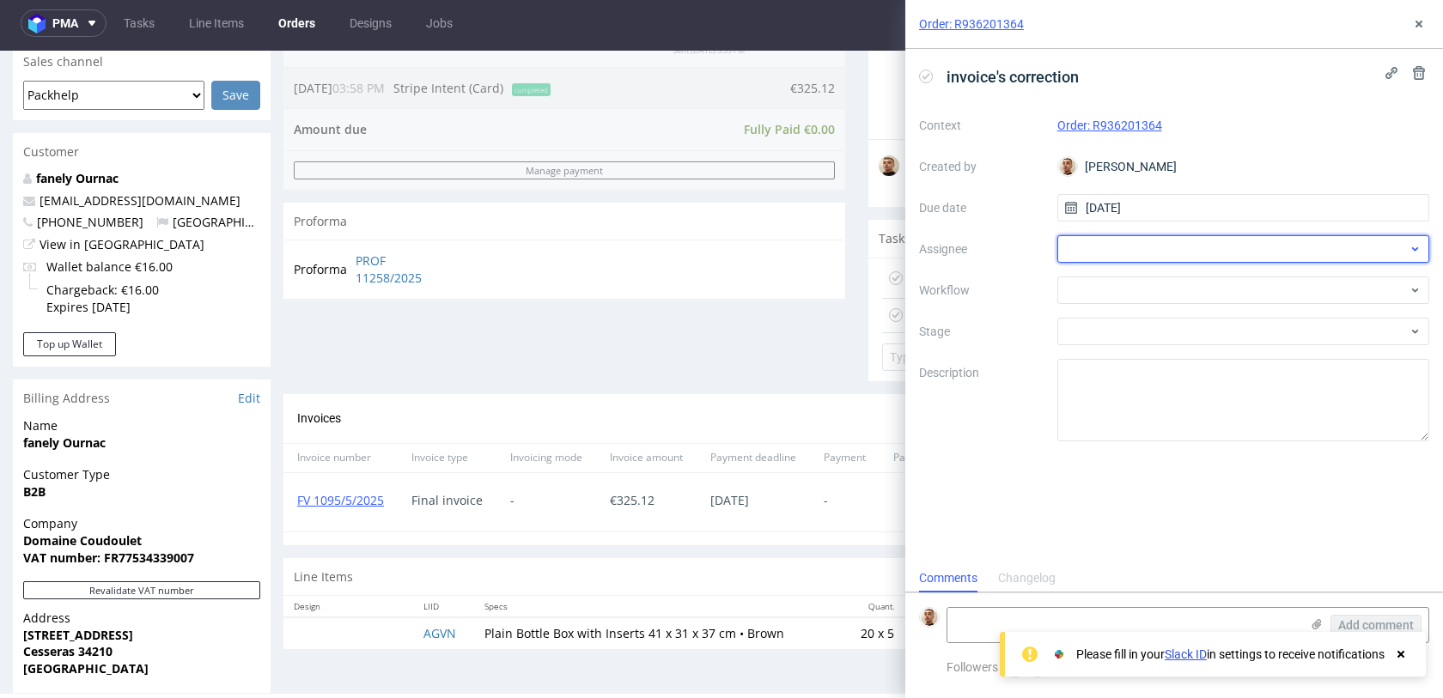
click at [1149, 246] on div at bounding box center [1243, 248] width 373 height 27
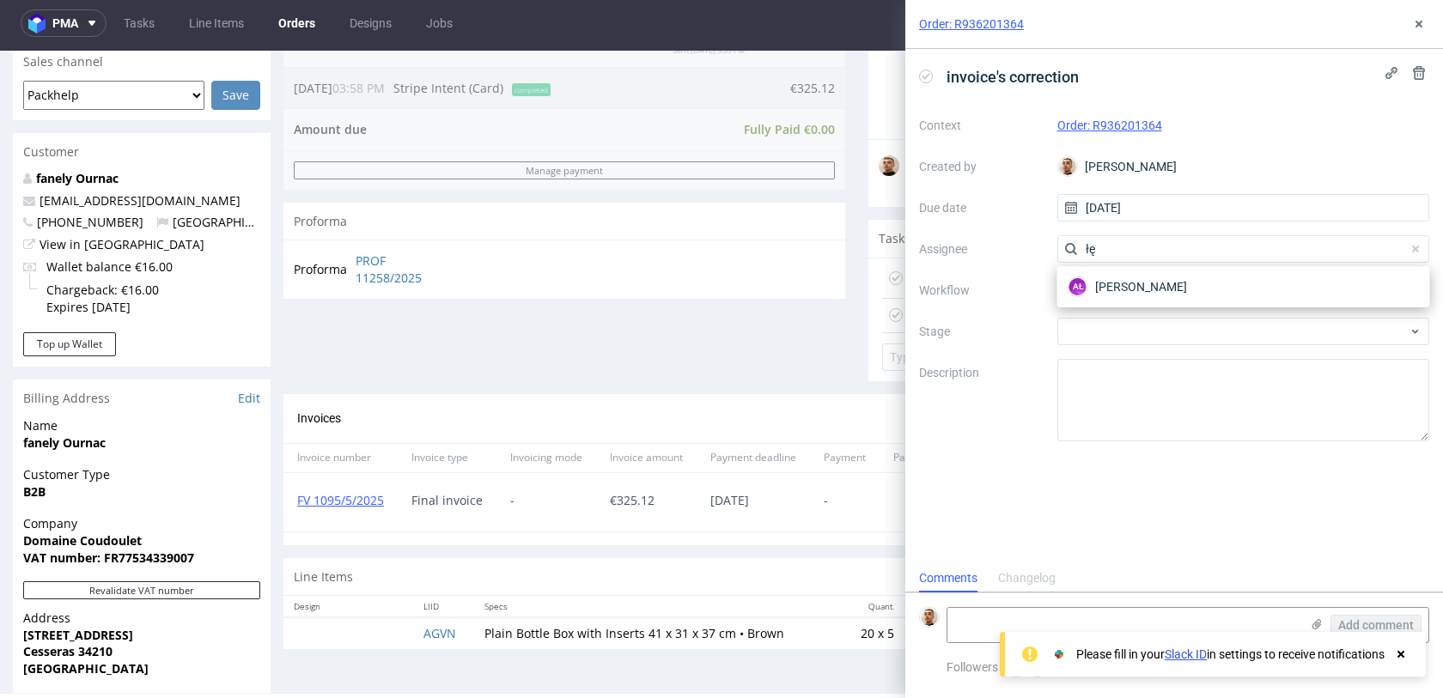
type input "łę"
click at [1135, 281] on span "Aleksandra Łętowska" at bounding box center [1141, 286] width 92 height 17
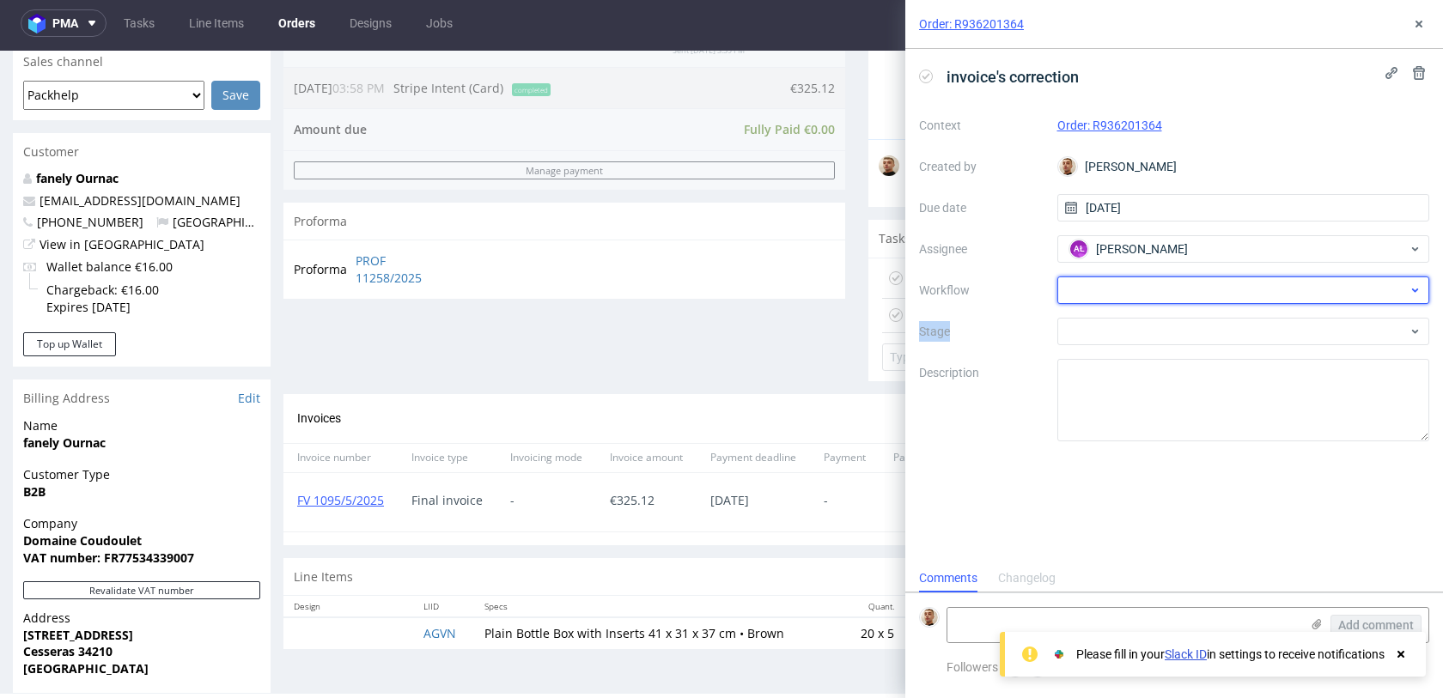
click at [1135, 280] on div at bounding box center [1243, 290] width 373 height 27
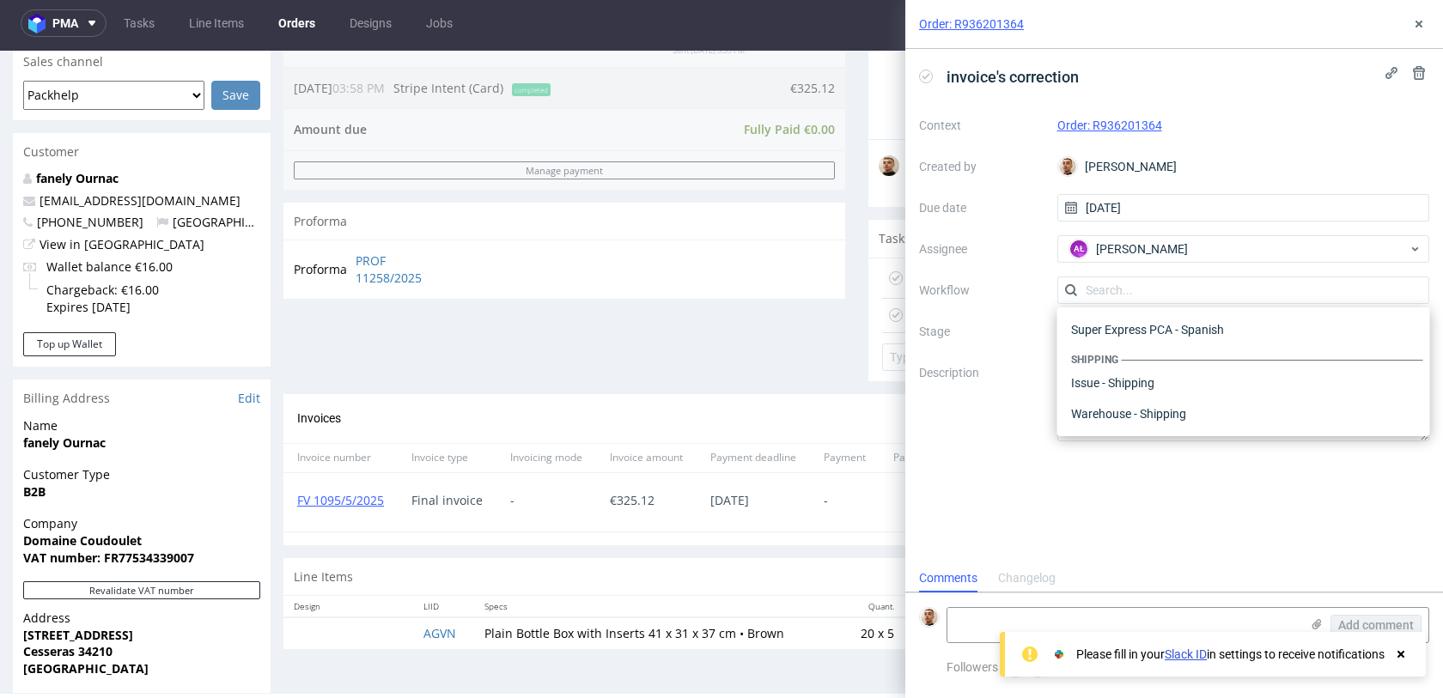
type input "k"
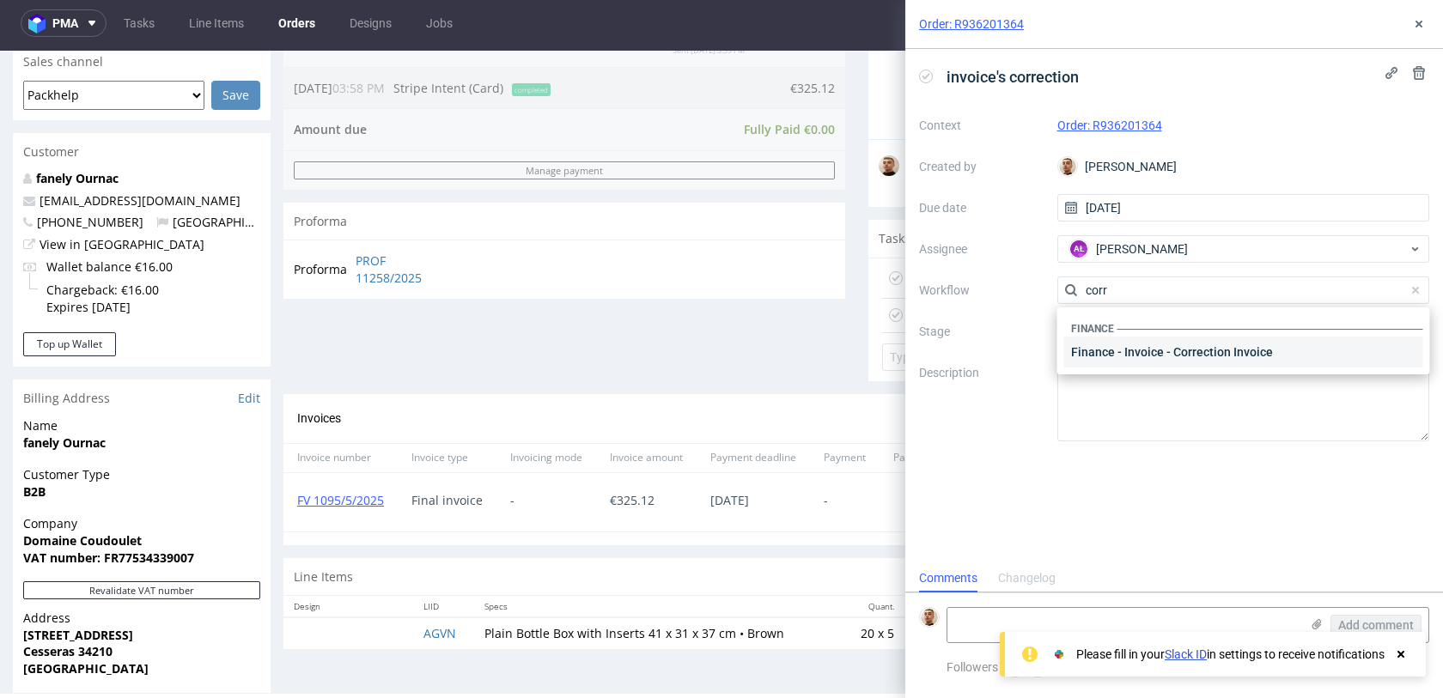
type input "corr"
click at [1126, 346] on div "Finance - Invoice - Correction Invoice" at bounding box center [1243, 352] width 359 height 31
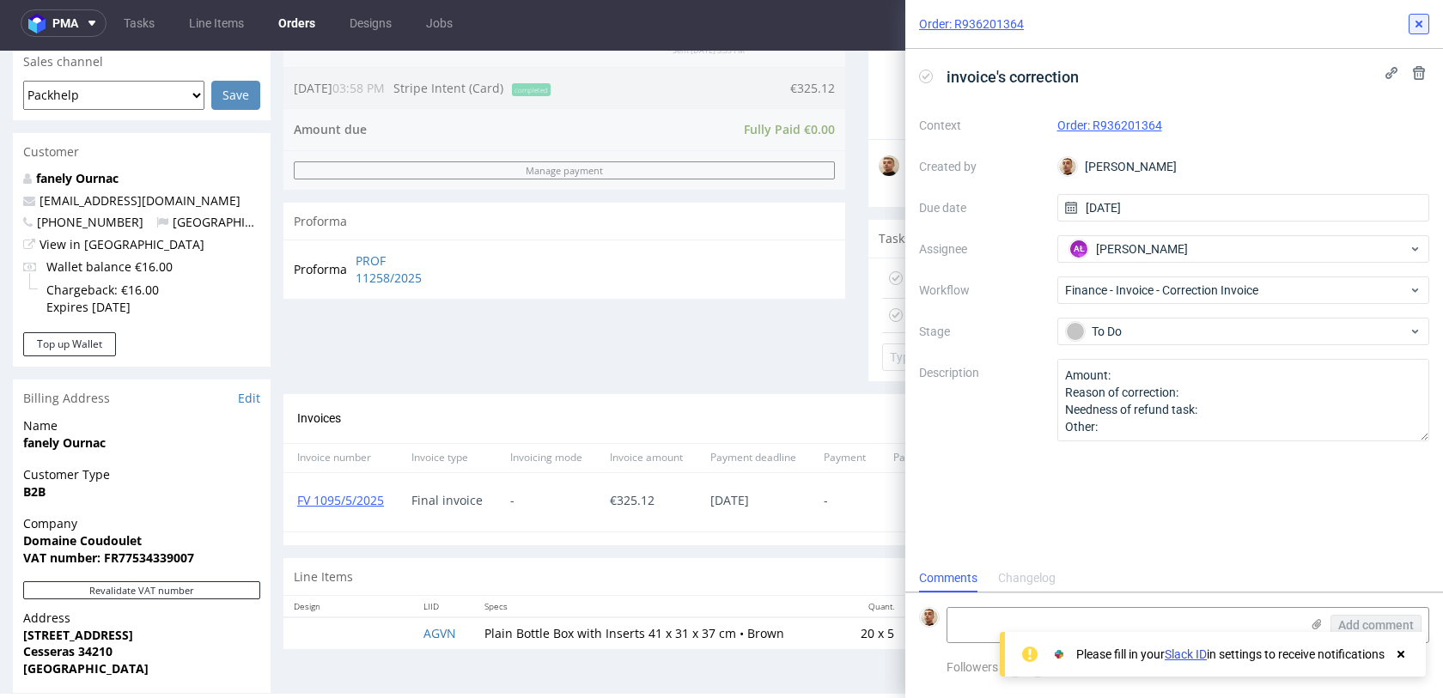
click at [1421, 24] on icon at bounding box center [1419, 24] width 14 height 14
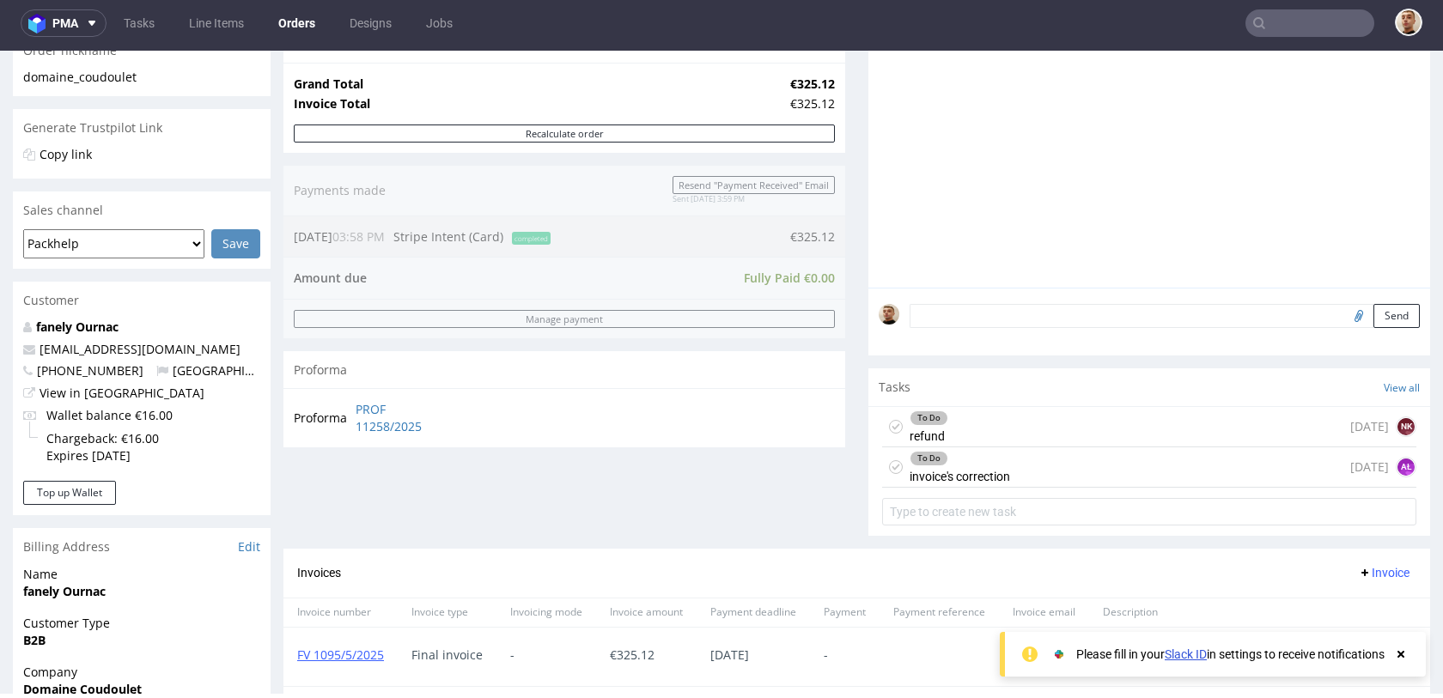
scroll to position [763, 0]
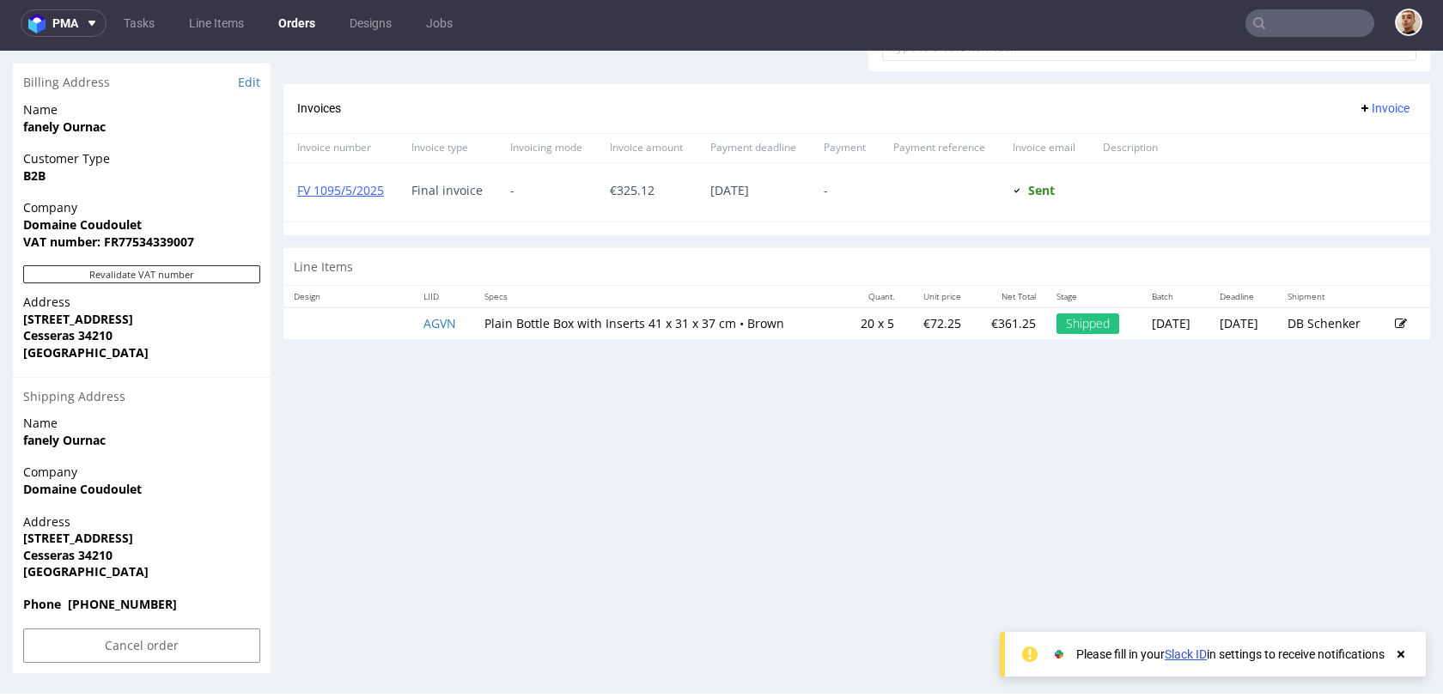
click at [816, 486] on div "Progress Payment Paid Wed 21 May Payment “Received” Email Sent Wed 21 May 15:59…" at bounding box center [856, 8] width 1146 height 1329
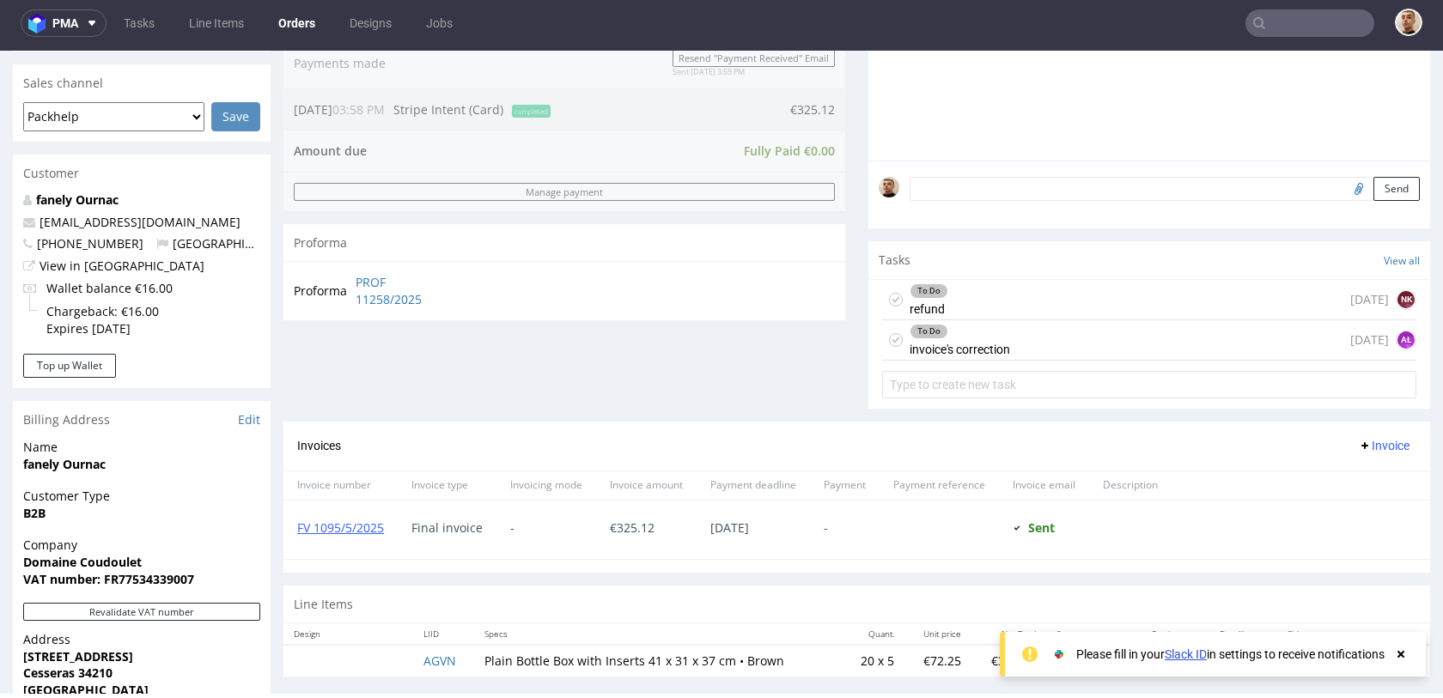
scroll to position [264, 0]
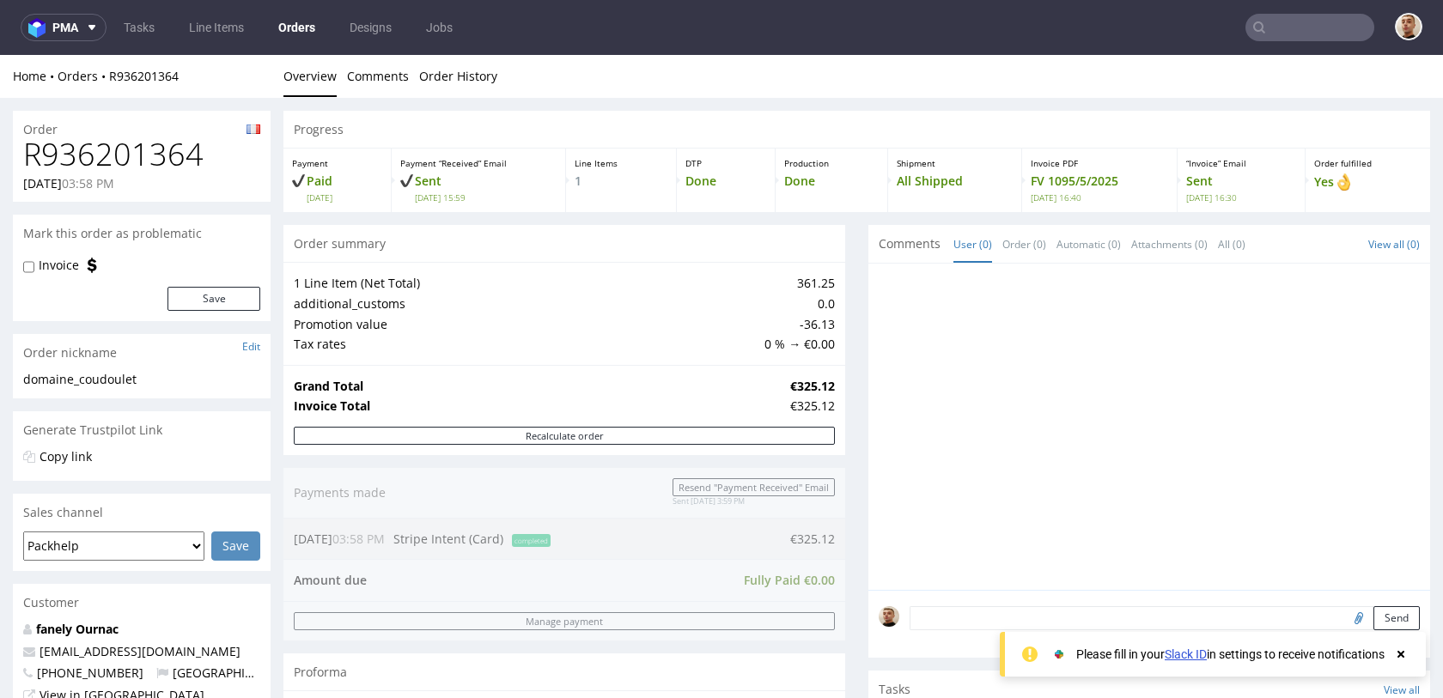
scroll to position [763, 0]
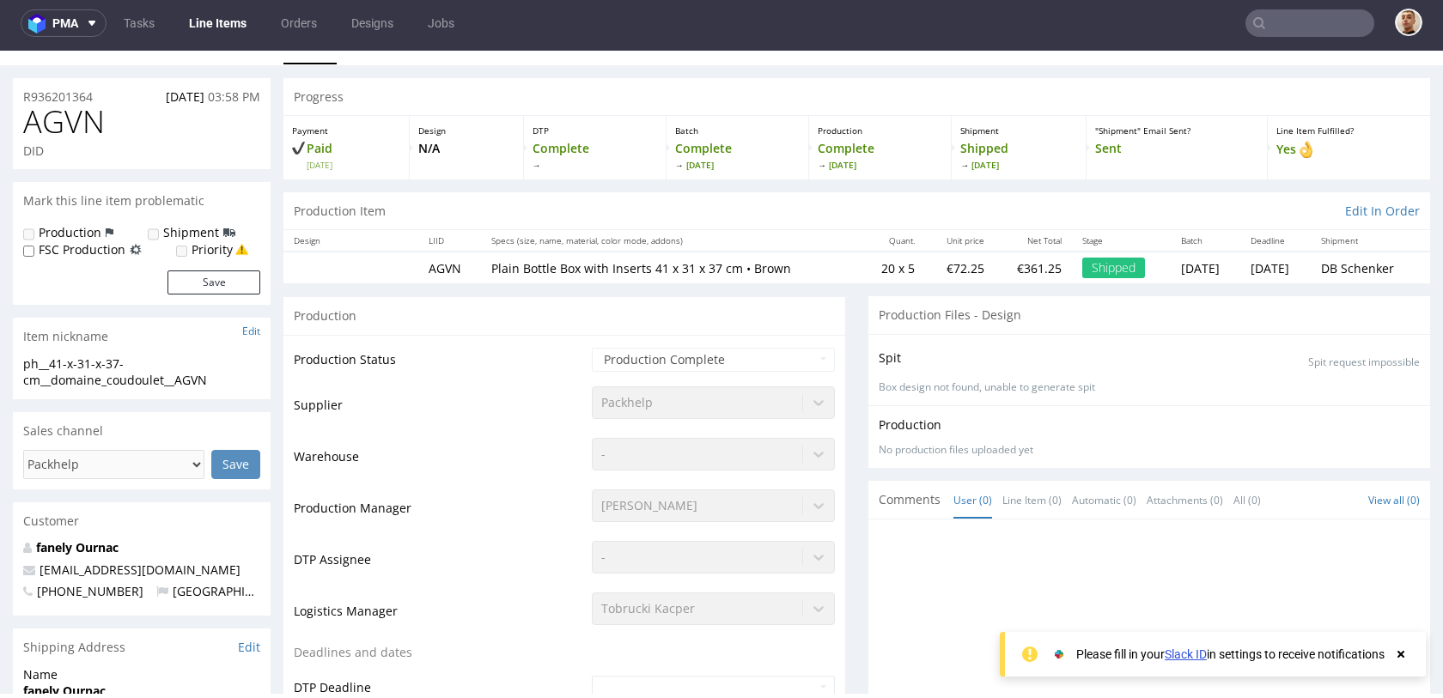
scroll to position [32, 0]
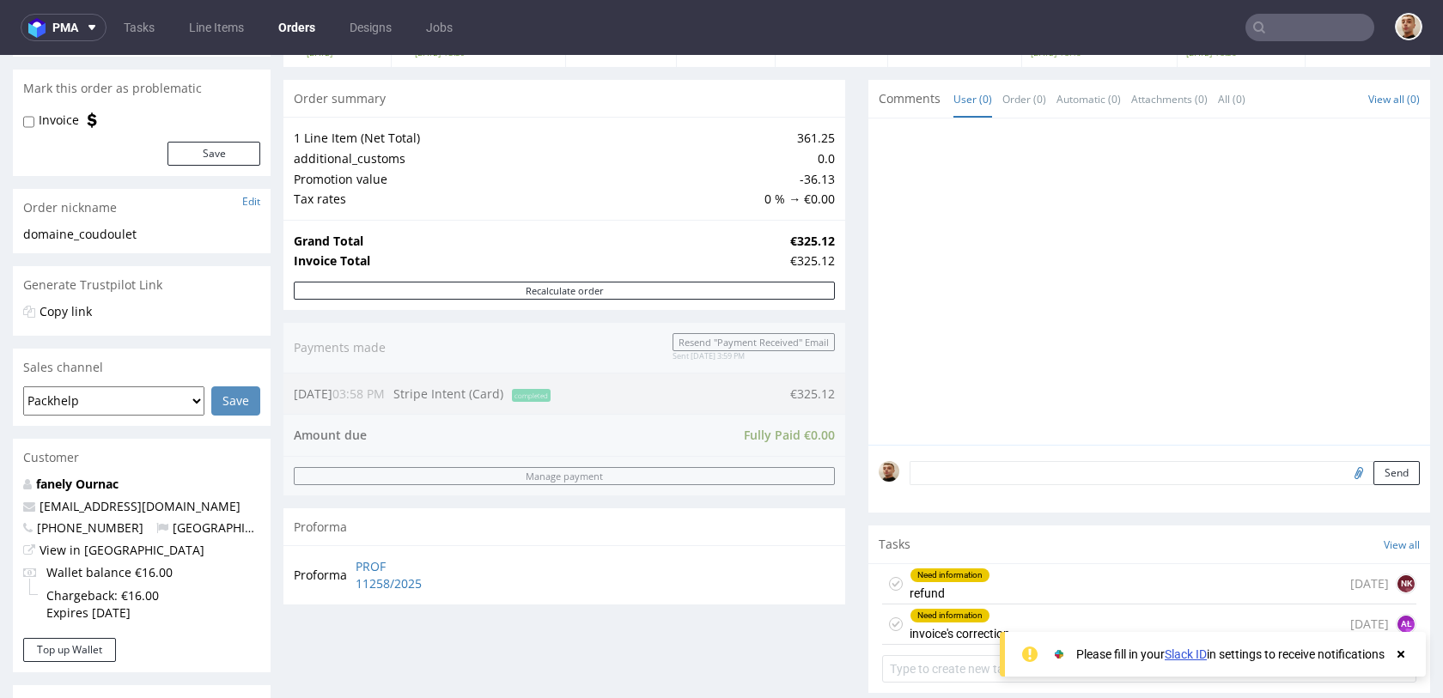
scroll to position [438, 0]
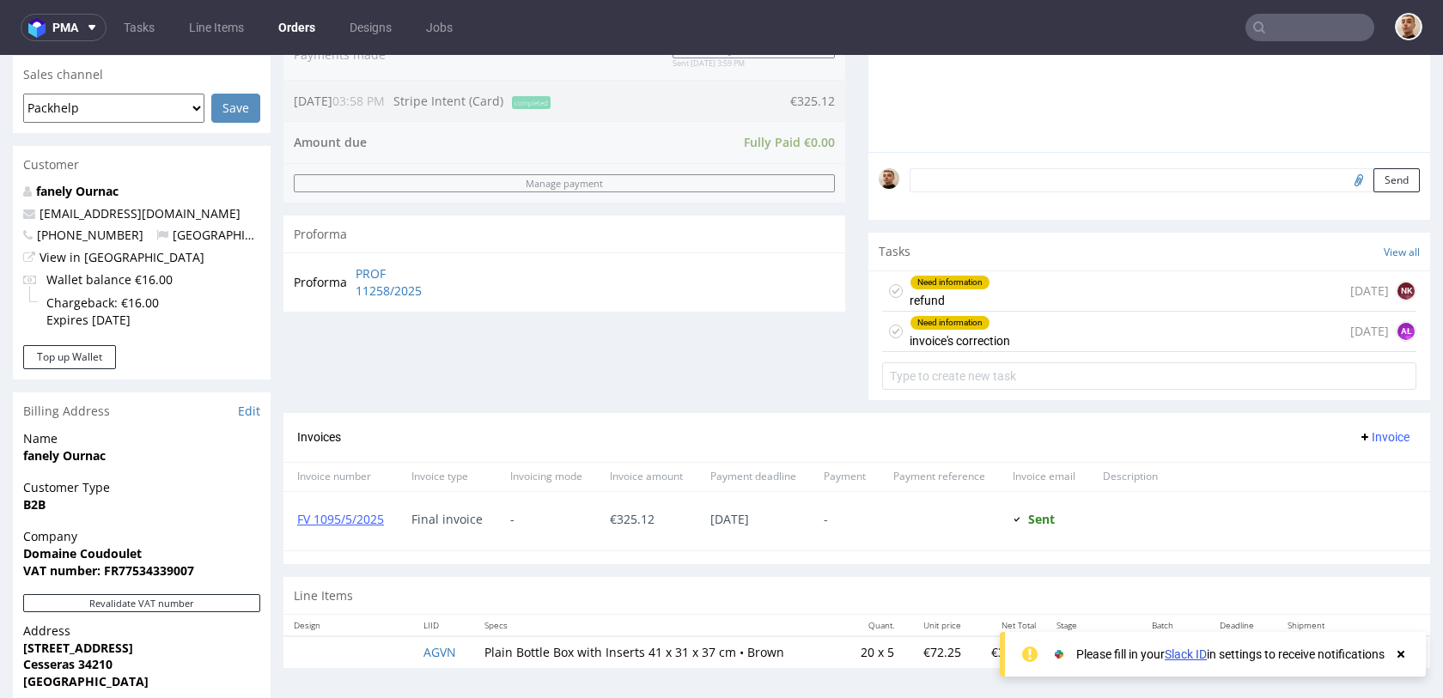
click at [1035, 294] on div "Need information refund today NK" at bounding box center [1149, 291] width 534 height 40
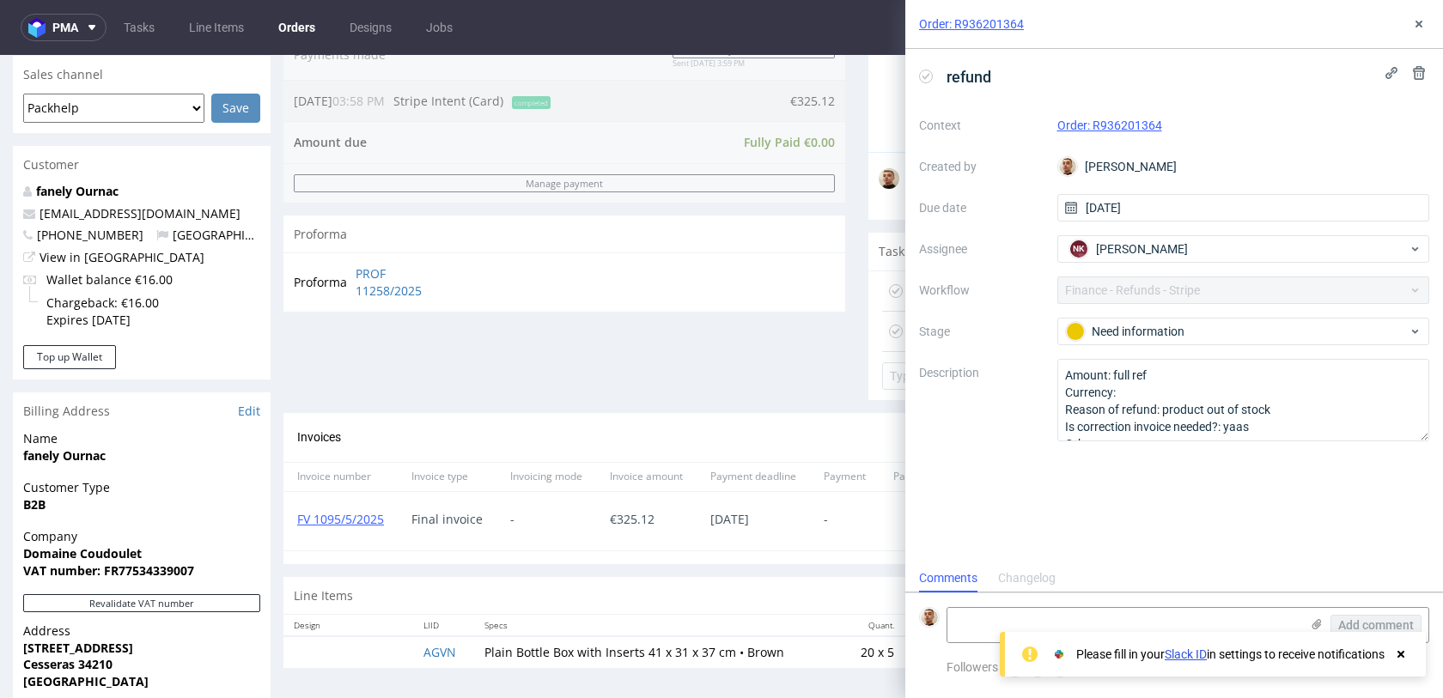
scroll to position [14, 0]
click at [1415, 29] on icon at bounding box center [1419, 24] width 14 height 14
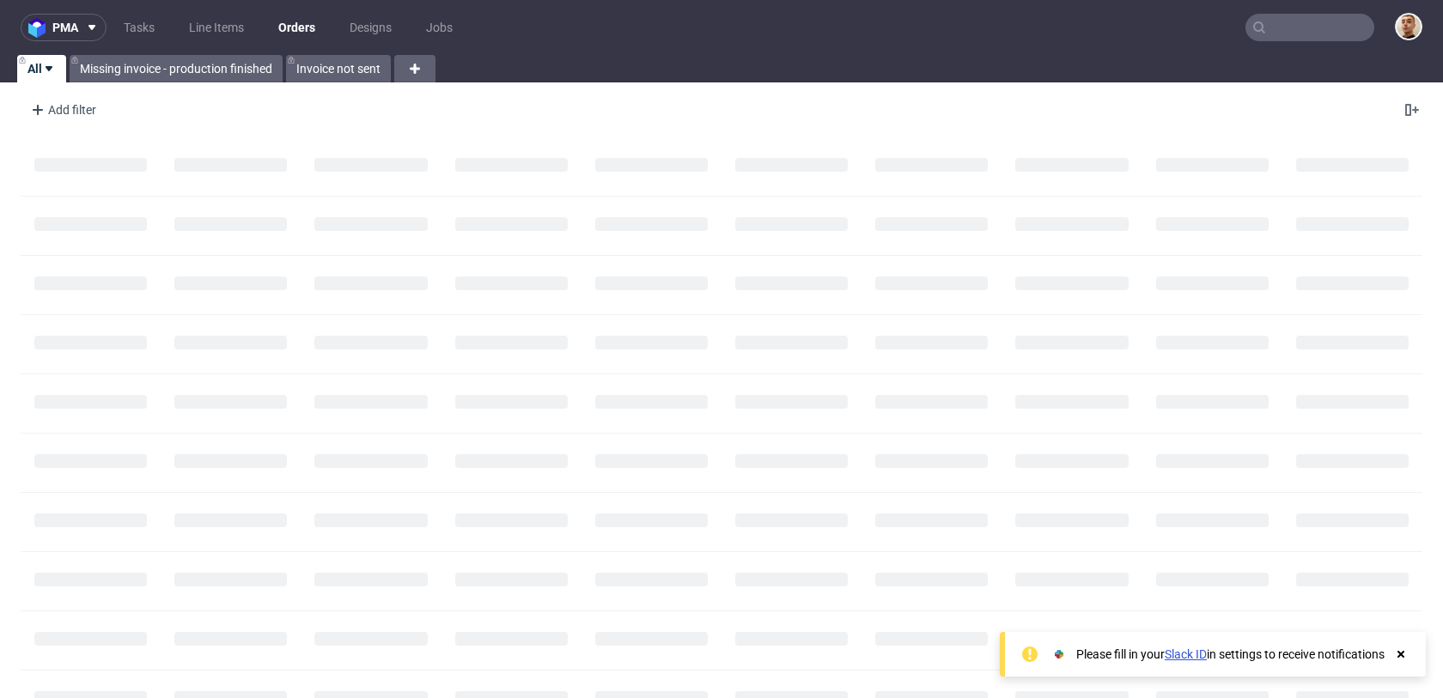
click at [1262, 33] on input "text" at bounding box center [1309, 27] width 129 height 27
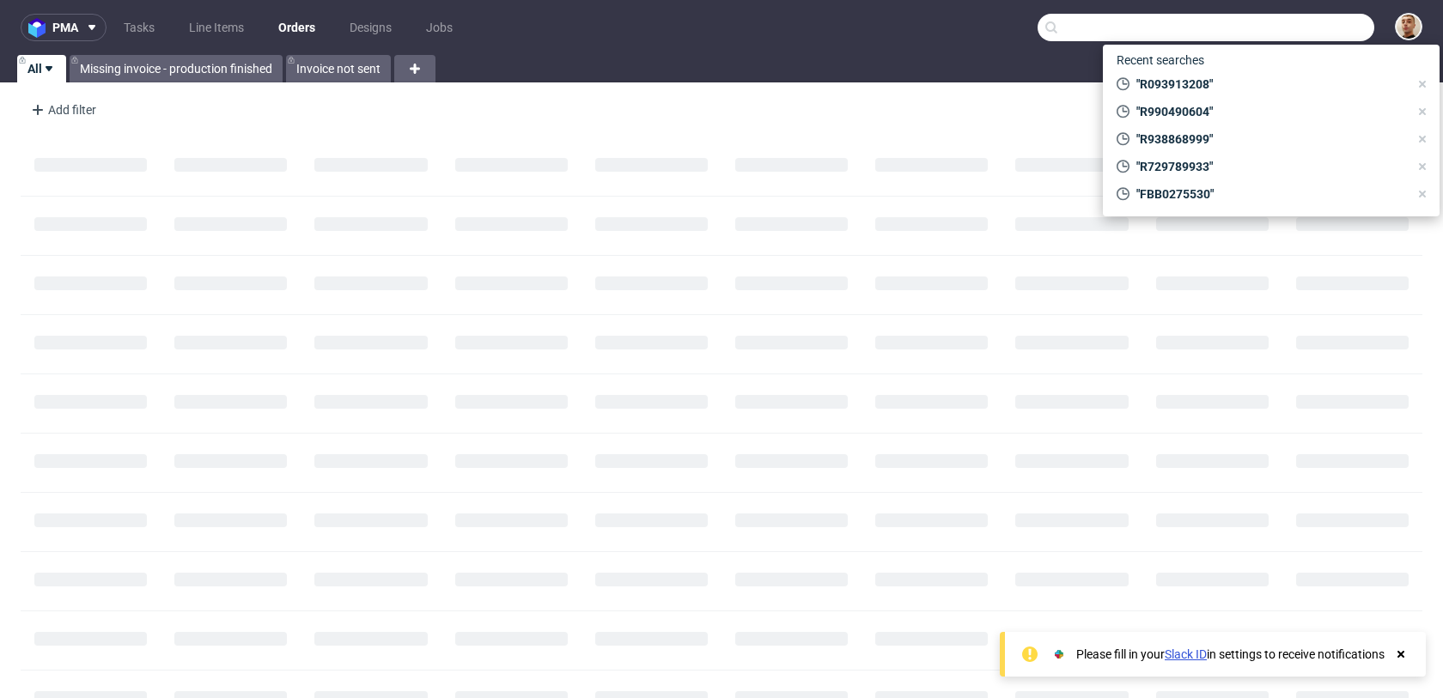
paste input "R554230381"
type input "R554230381"
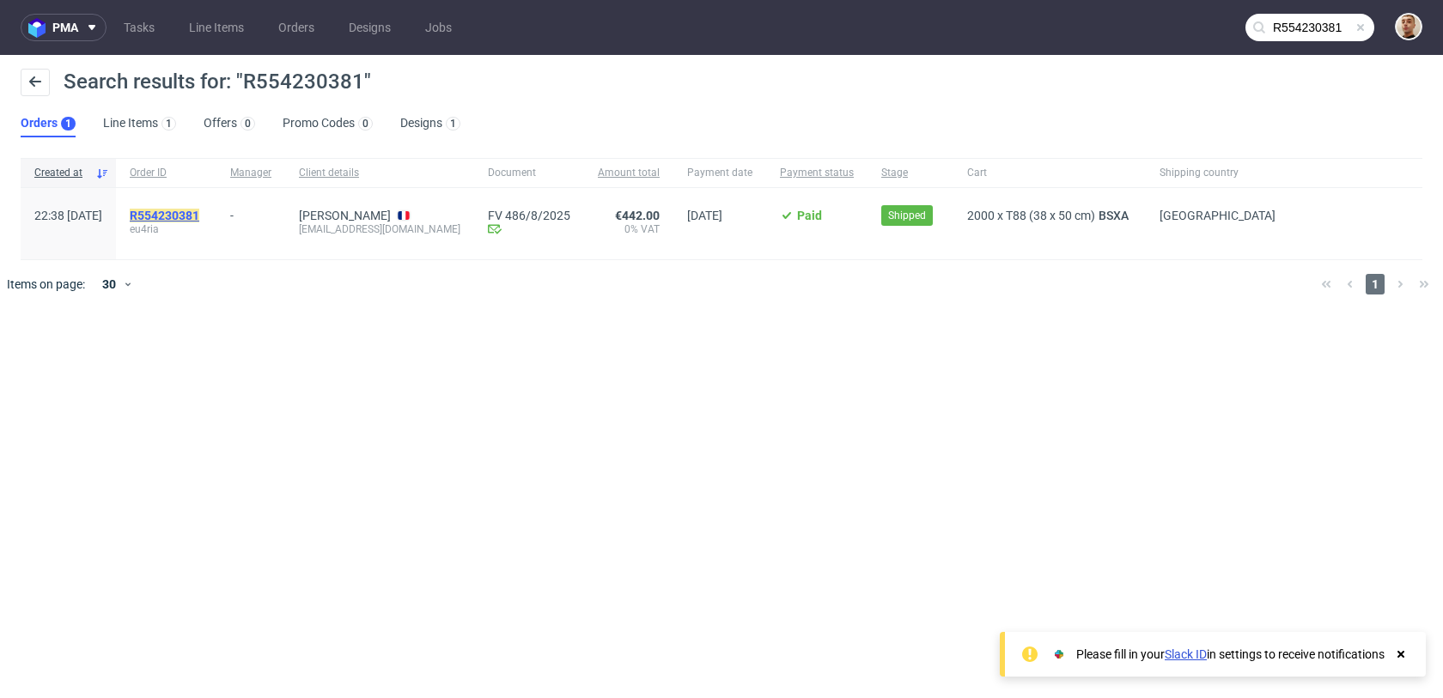
click at [199, 217] on mark "R554230381" at bounding box center [165, 216] width 70 height 14
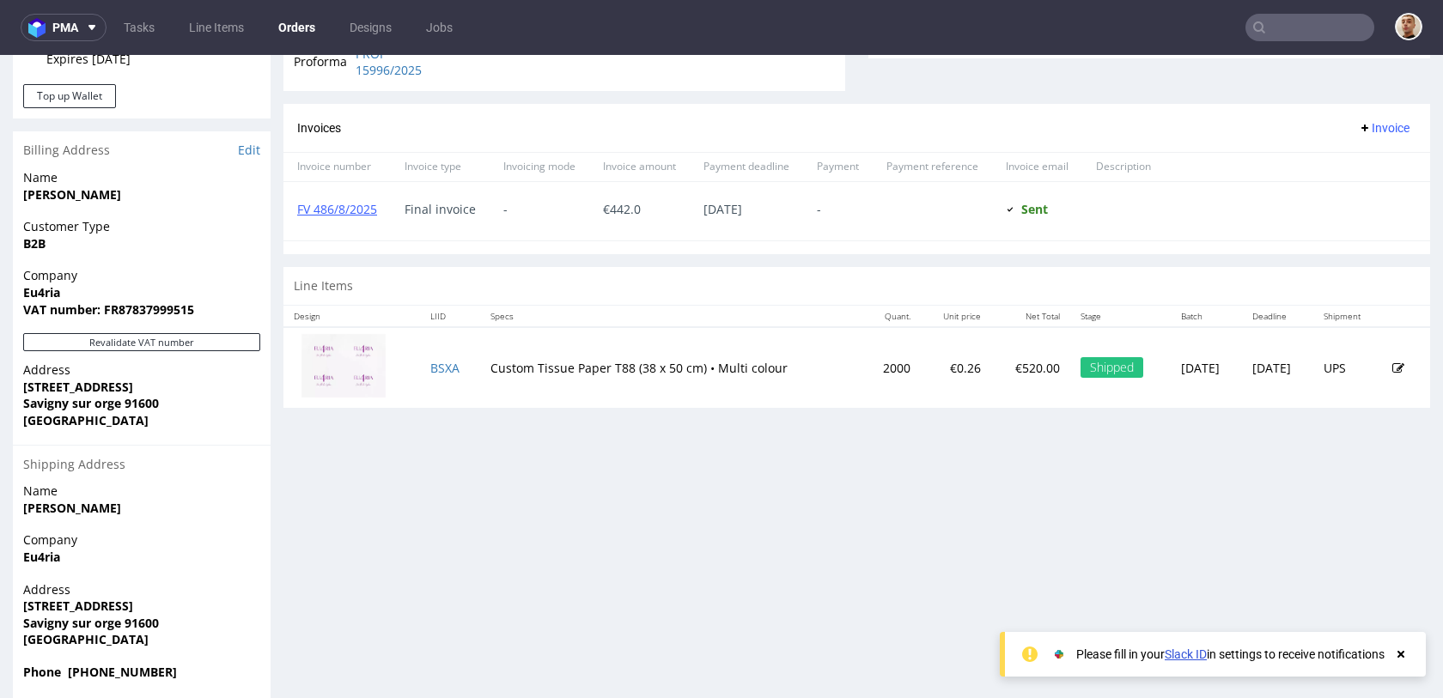
scroll to position [756, 0]
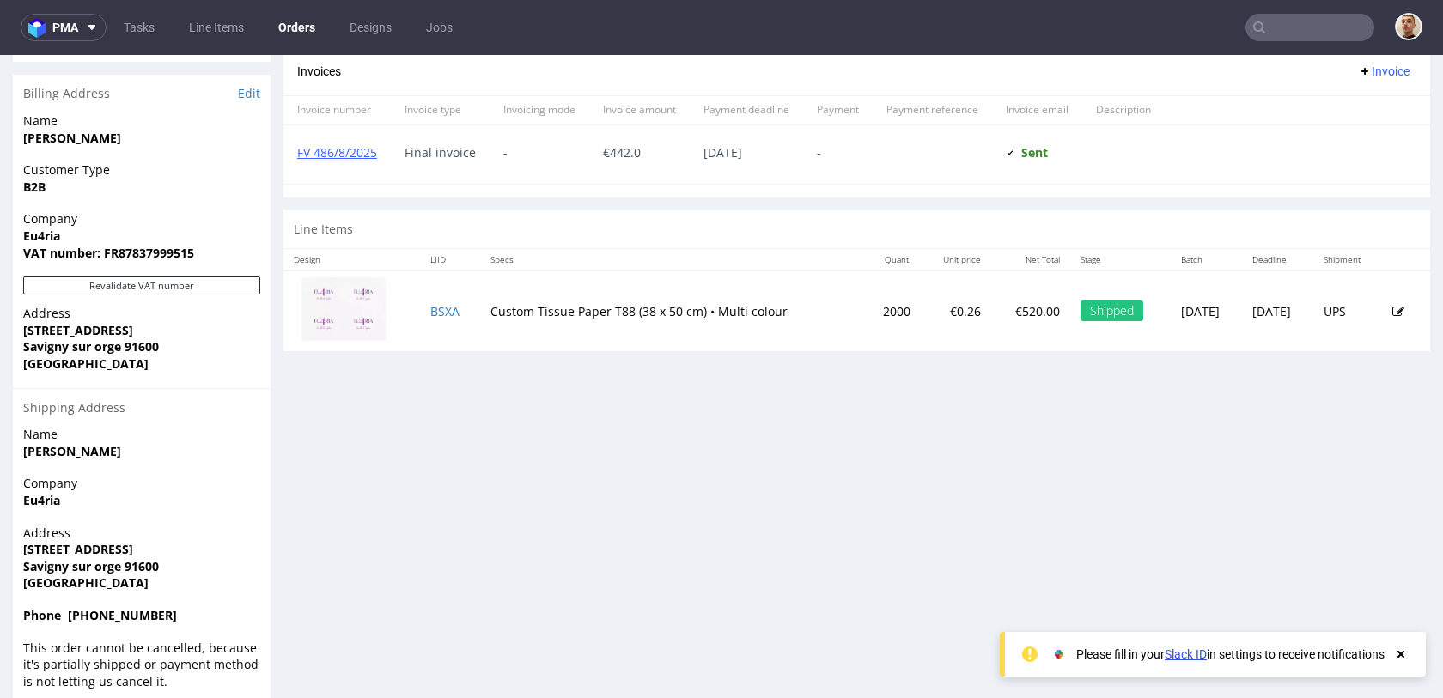
click at [1342, 32] on input "text" at bounding box center [1309, 27] width 129 height 27
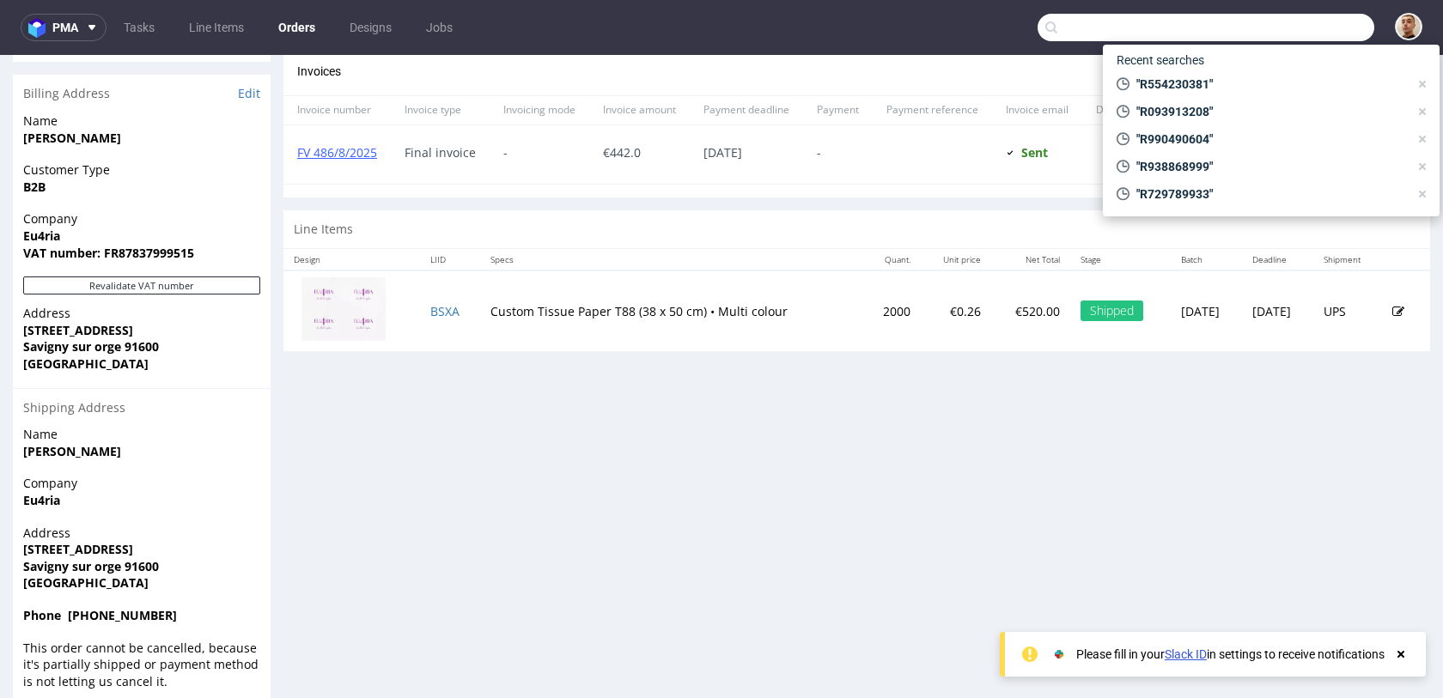
paste input "R554230381"
type input "R554230381"
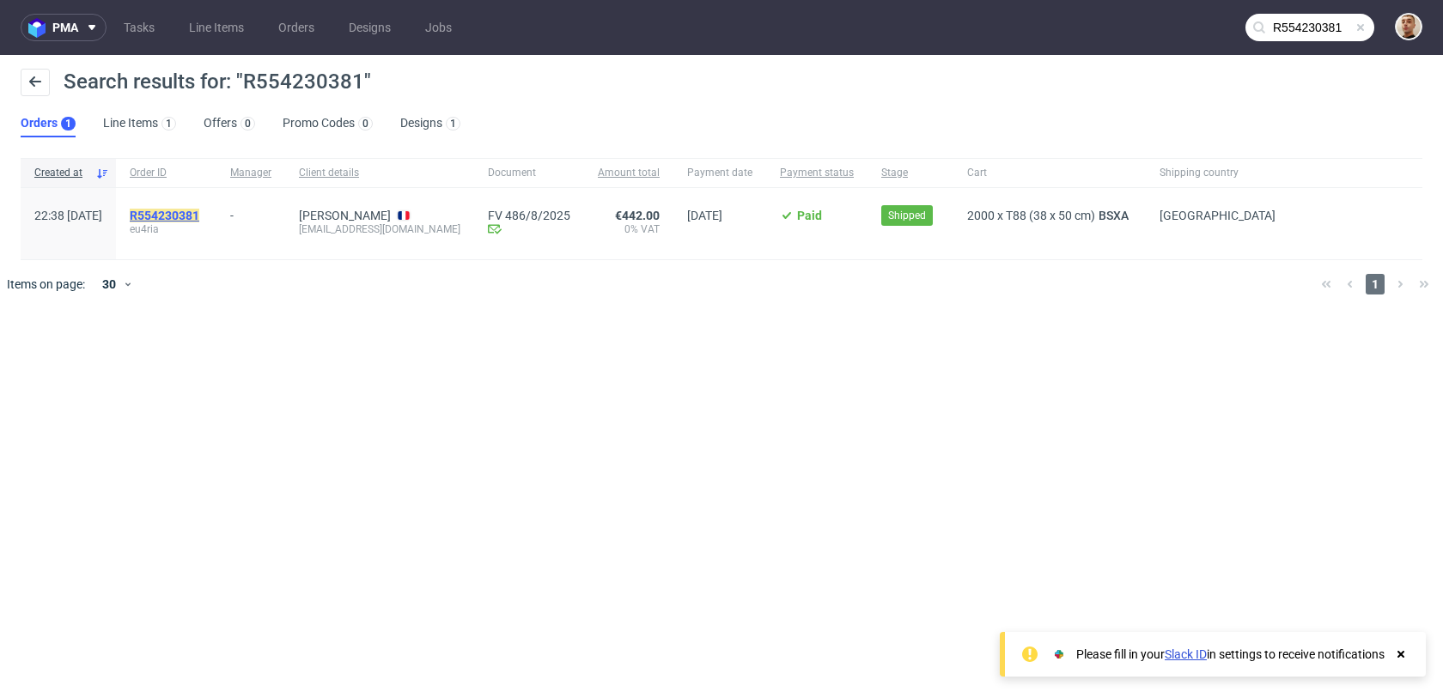
click at [183, 211] on mark "R554230381" at bounding box center [165, 216] width 70 height 14
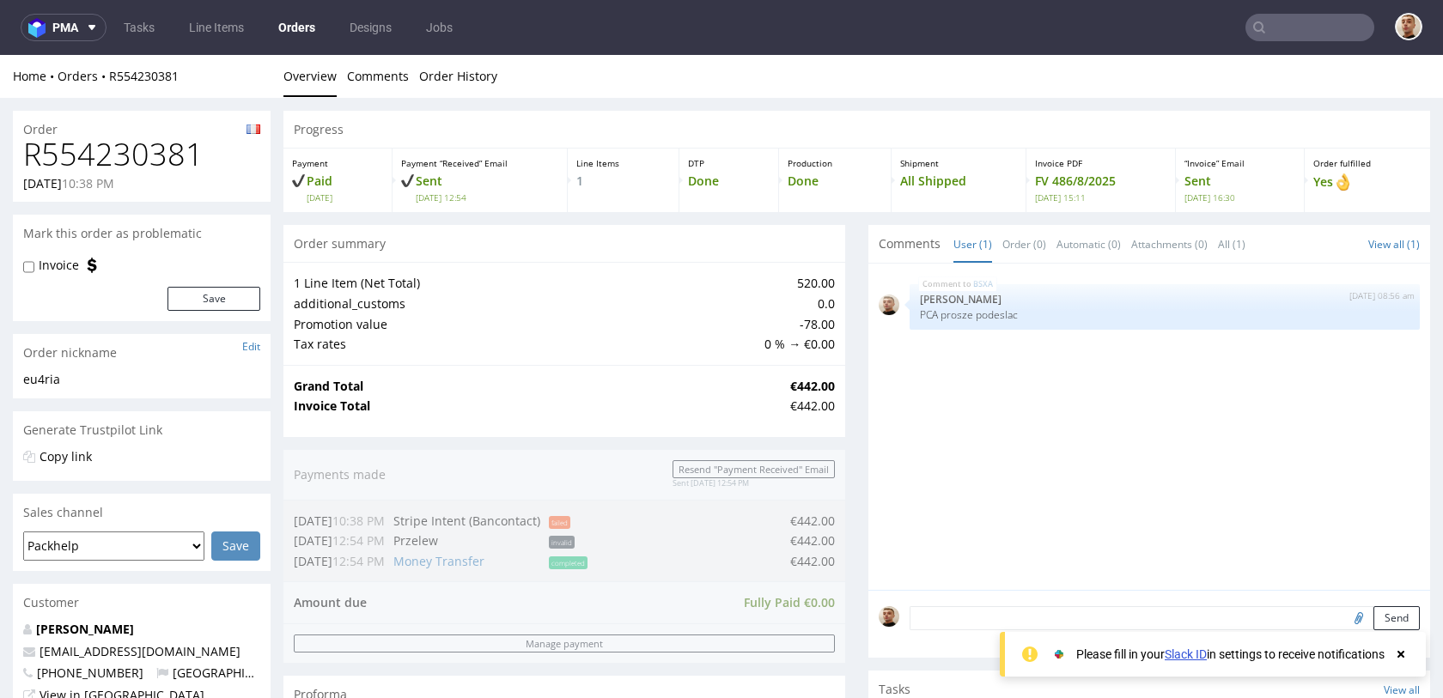
scroll to position [359, 0]
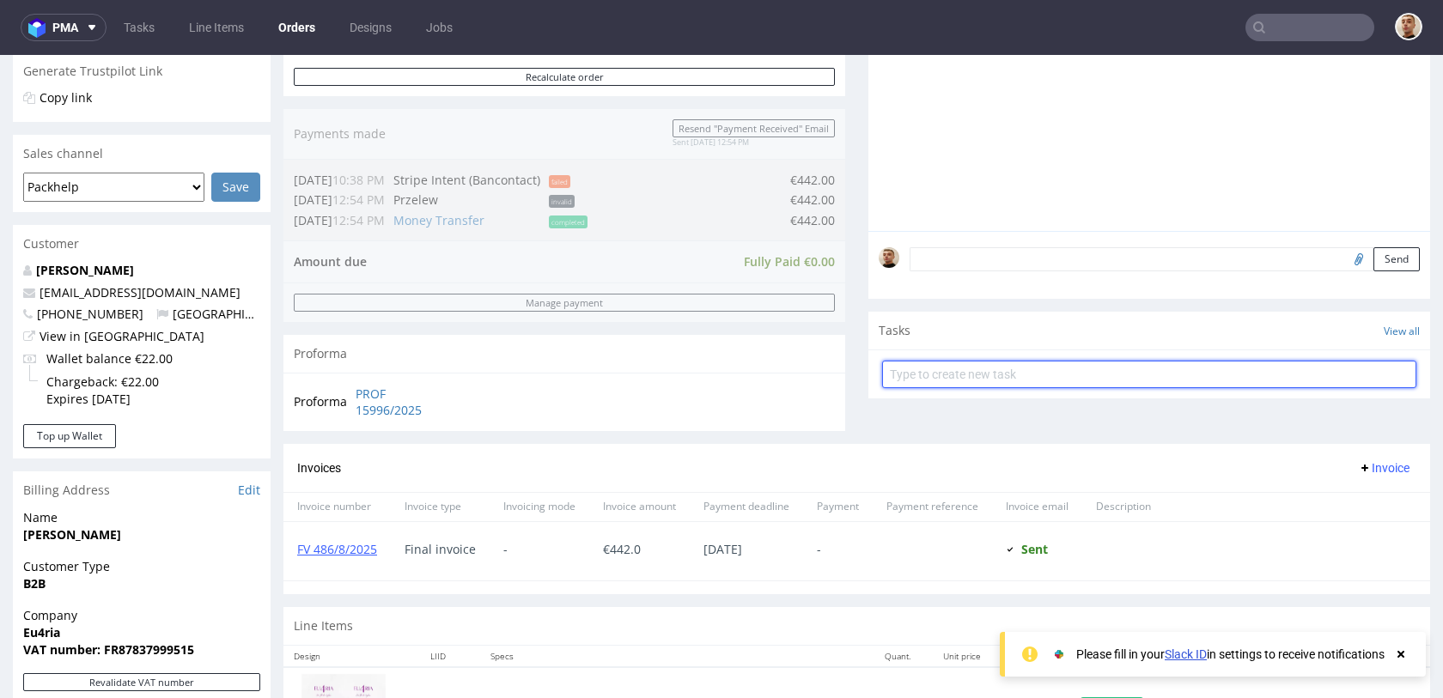
click at [982, 386] on input "text" at bounding box center [1149, 374] width 534 height 27
type input "refund"
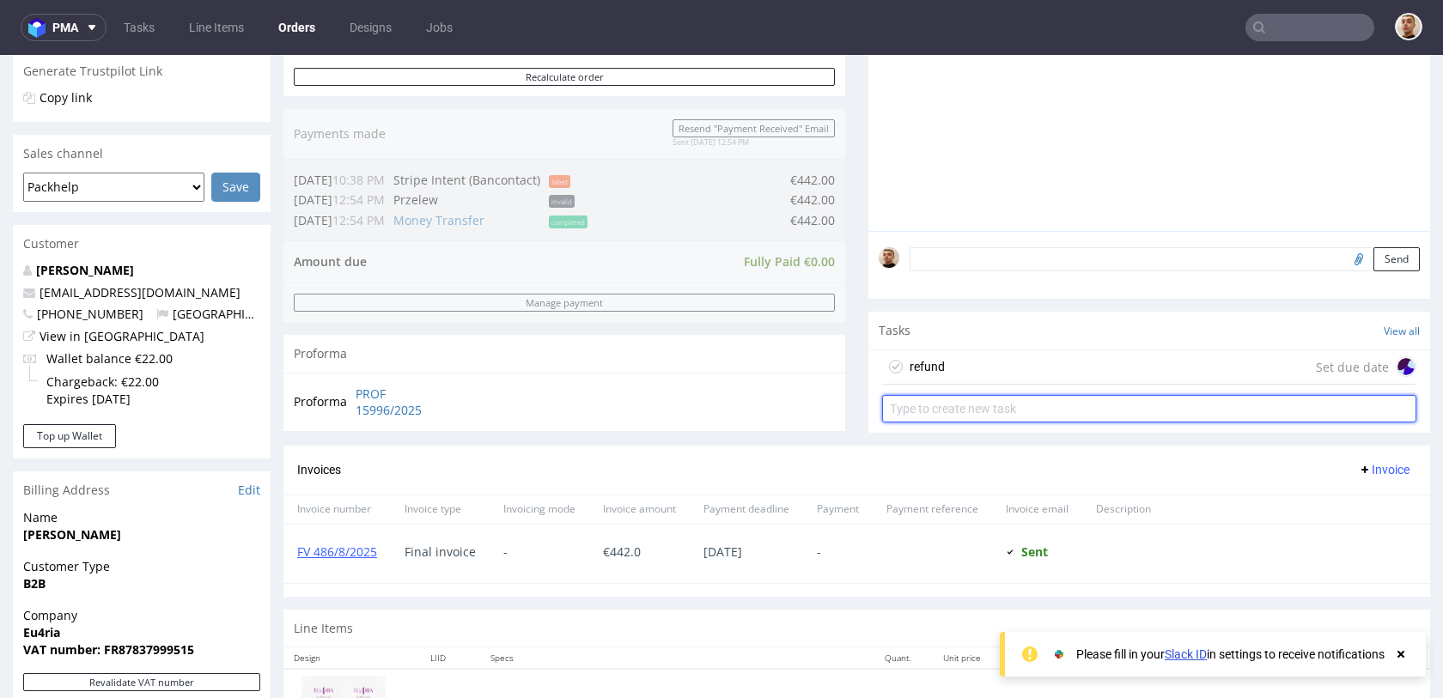
click at [1063, 395] on input "text" at bounding box center [1149, 408] width 534 height 27
type input "invoice's correction"
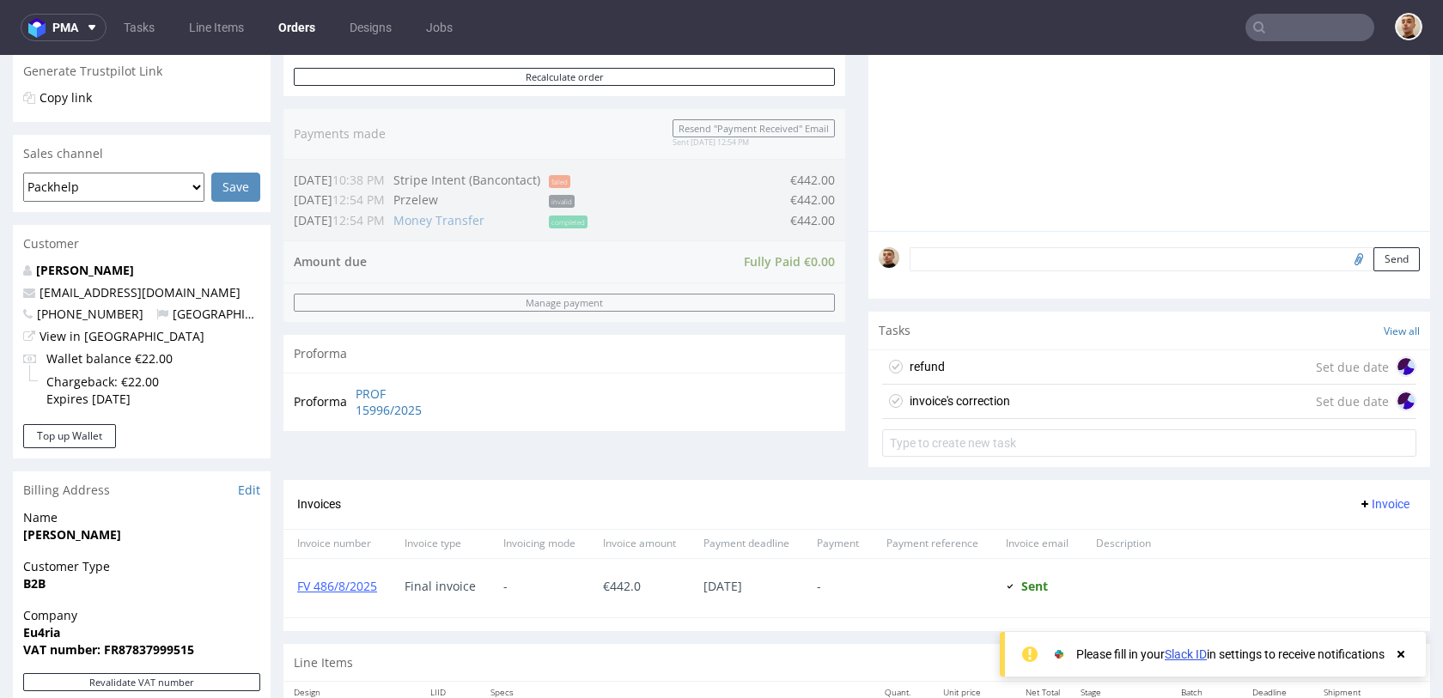
click at [1118, 358] on div "refund Set due date" at bounding box center [1149, 367] width 534 height 34
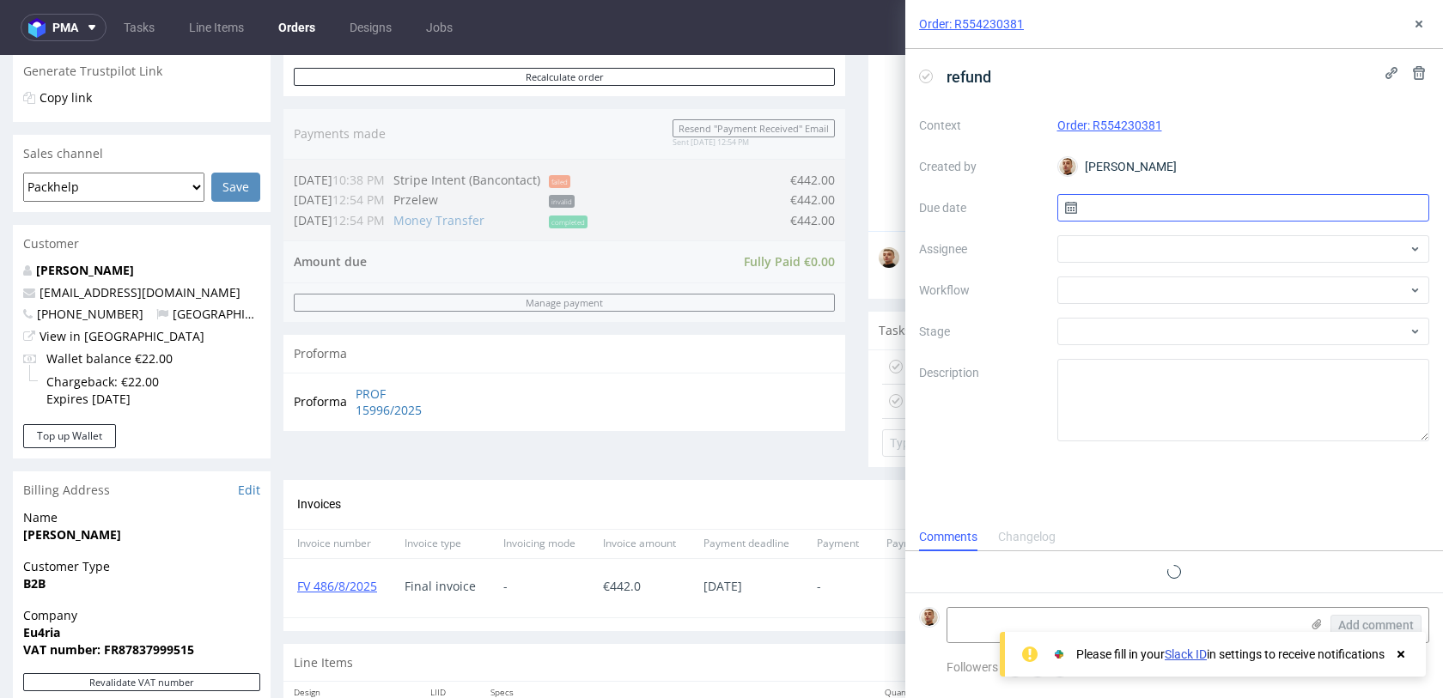
scroll to position [14, 0]
click at [1256, 208] on input "text" at bounding box center [1243, 207] width 373 height 27
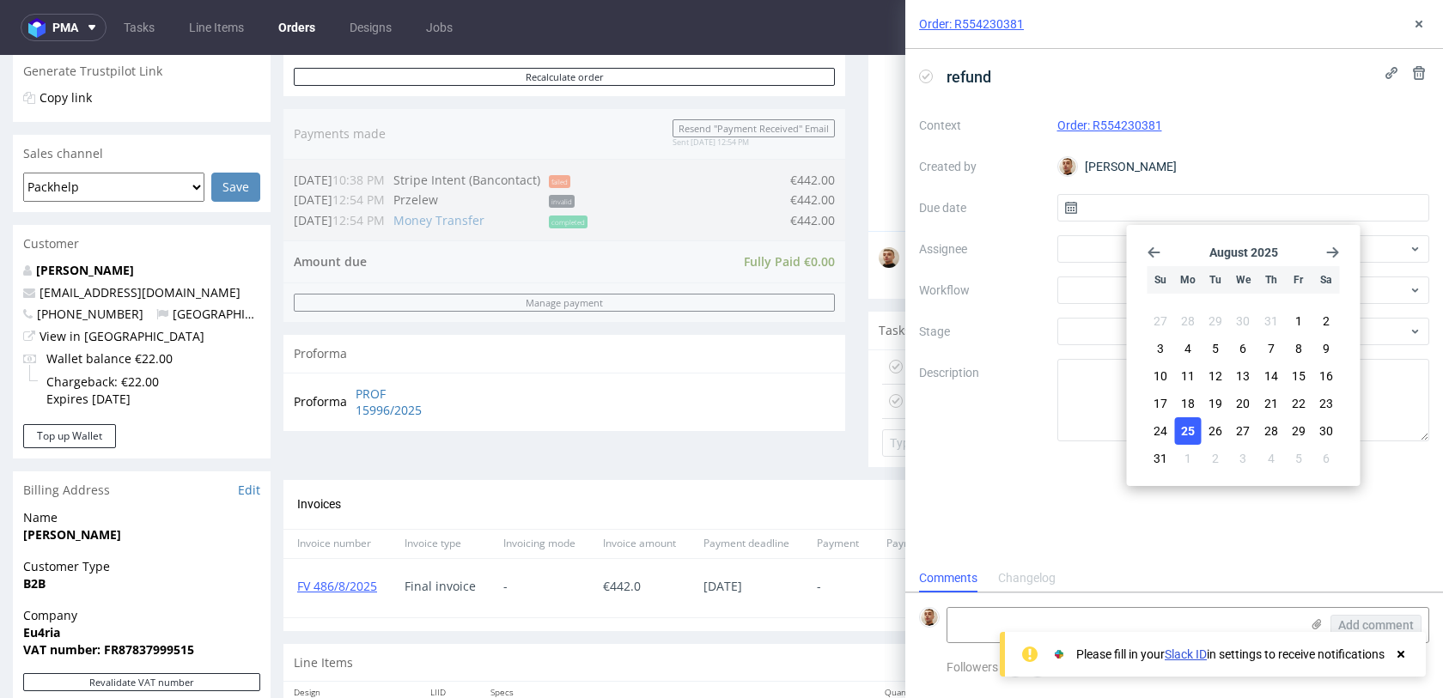
click at [1189, 424] on span "25" at bounding box center [1188, 431] width 14 height 17
type input "[DATE]"
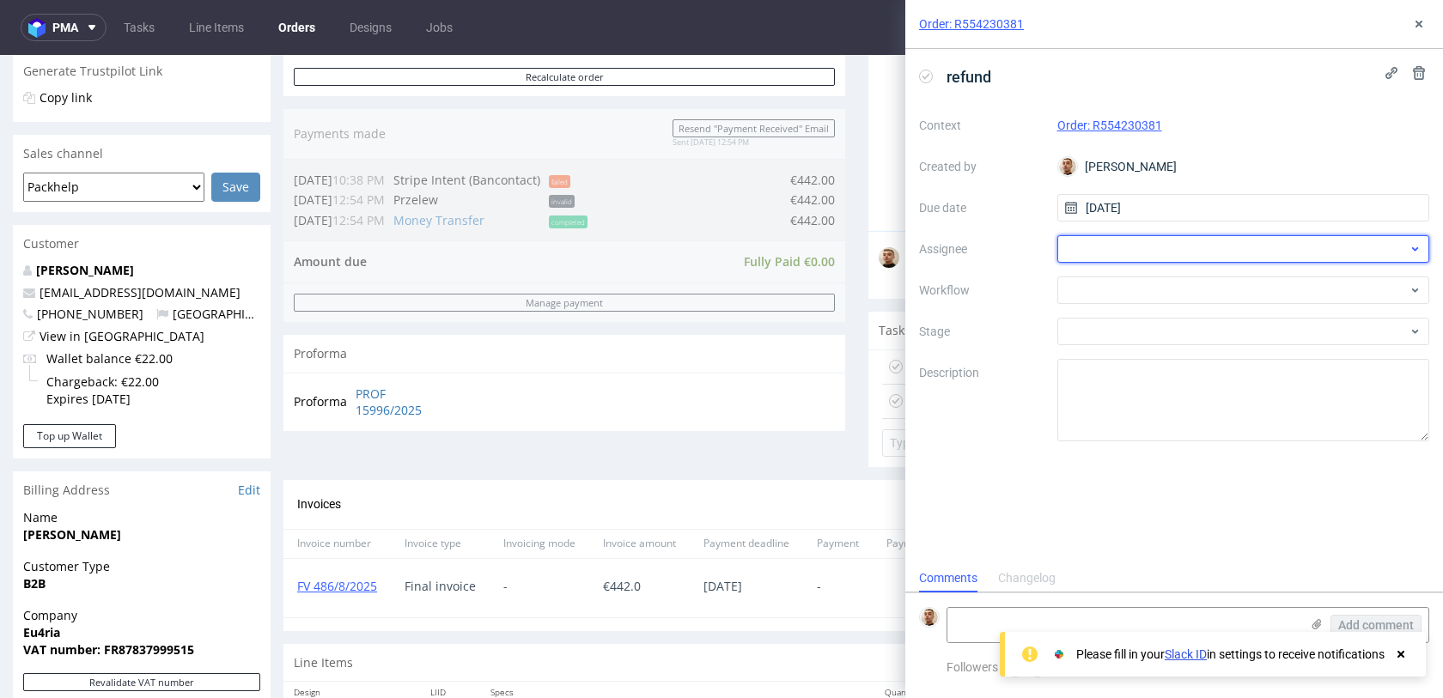
click at [1125, 258] on div at bounding box center [1243, 248] width 373 height 27
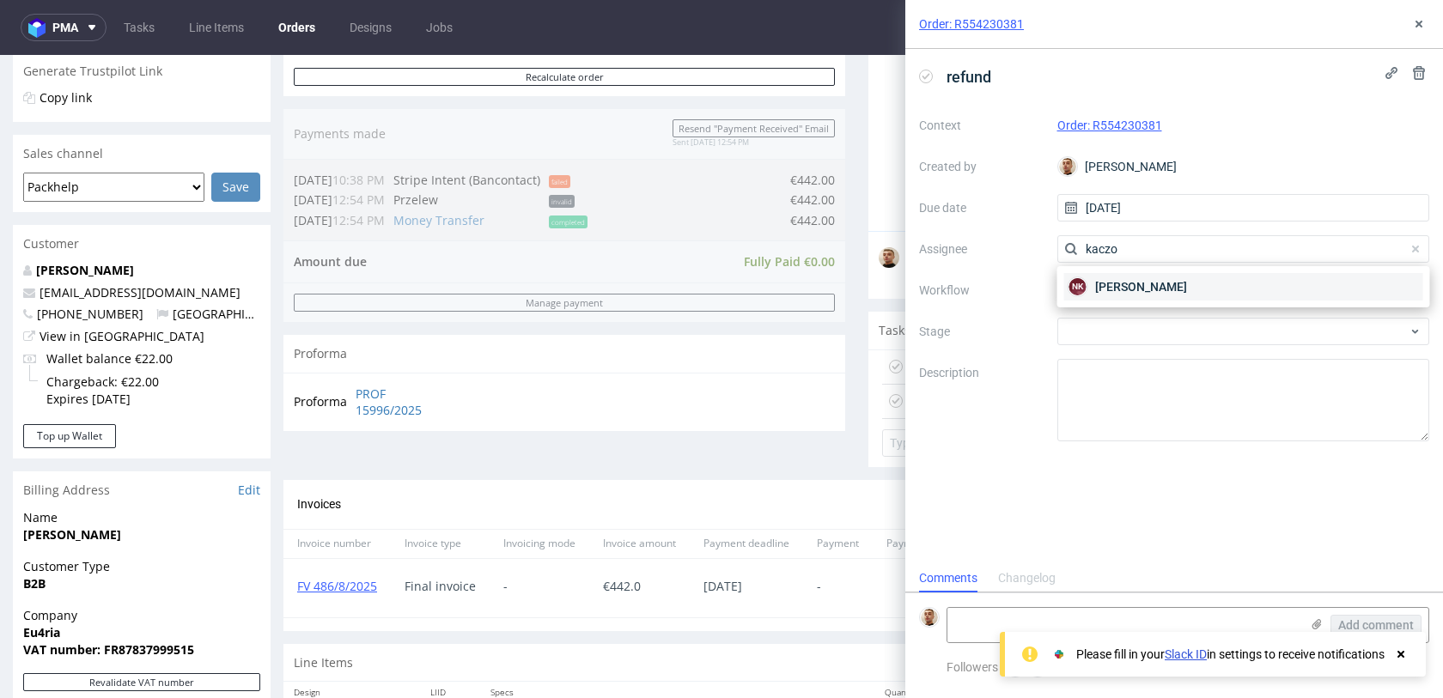
type input "kaczo"
click at [1100, 288] on span "Natalia Kaczorowska" at bounding box center [1141, 286] width 92 height 17
click at [1100, 288] on div at bounding box center [1243, 290] width 373 height 27
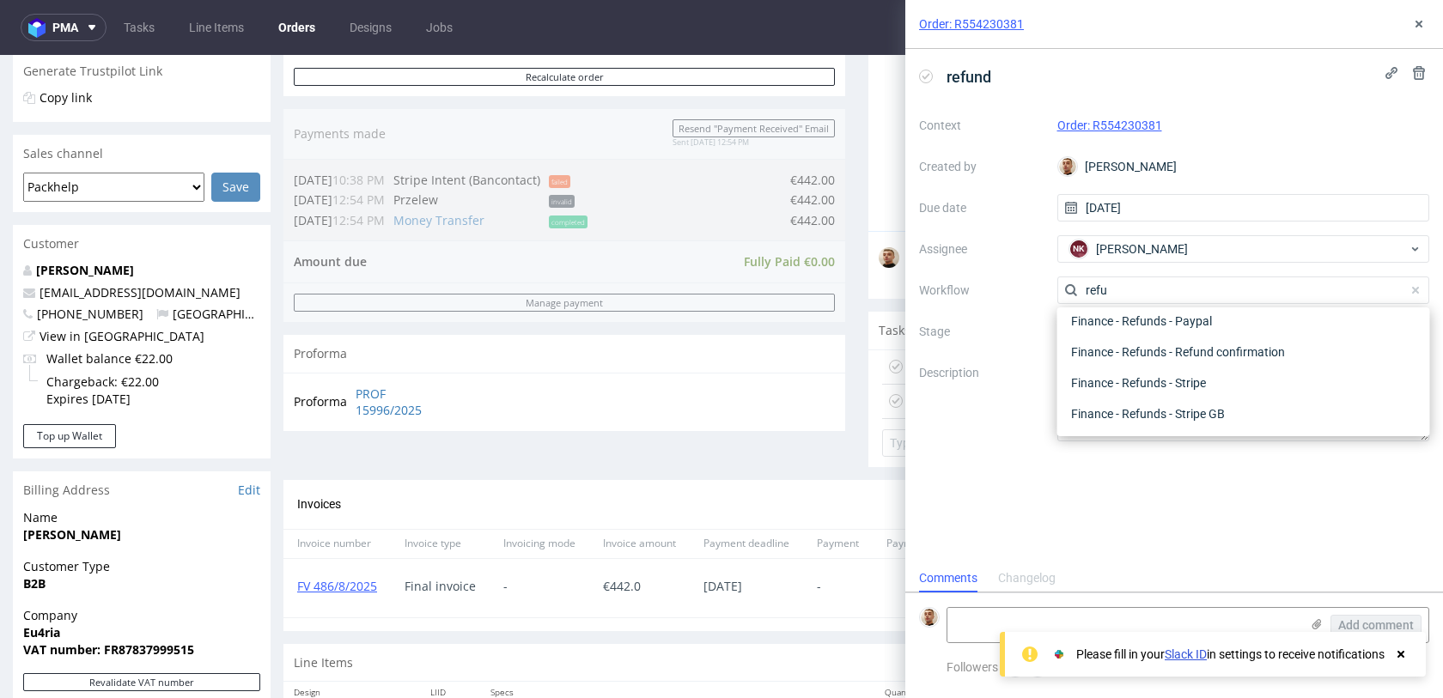
scroll to position [93, 0]
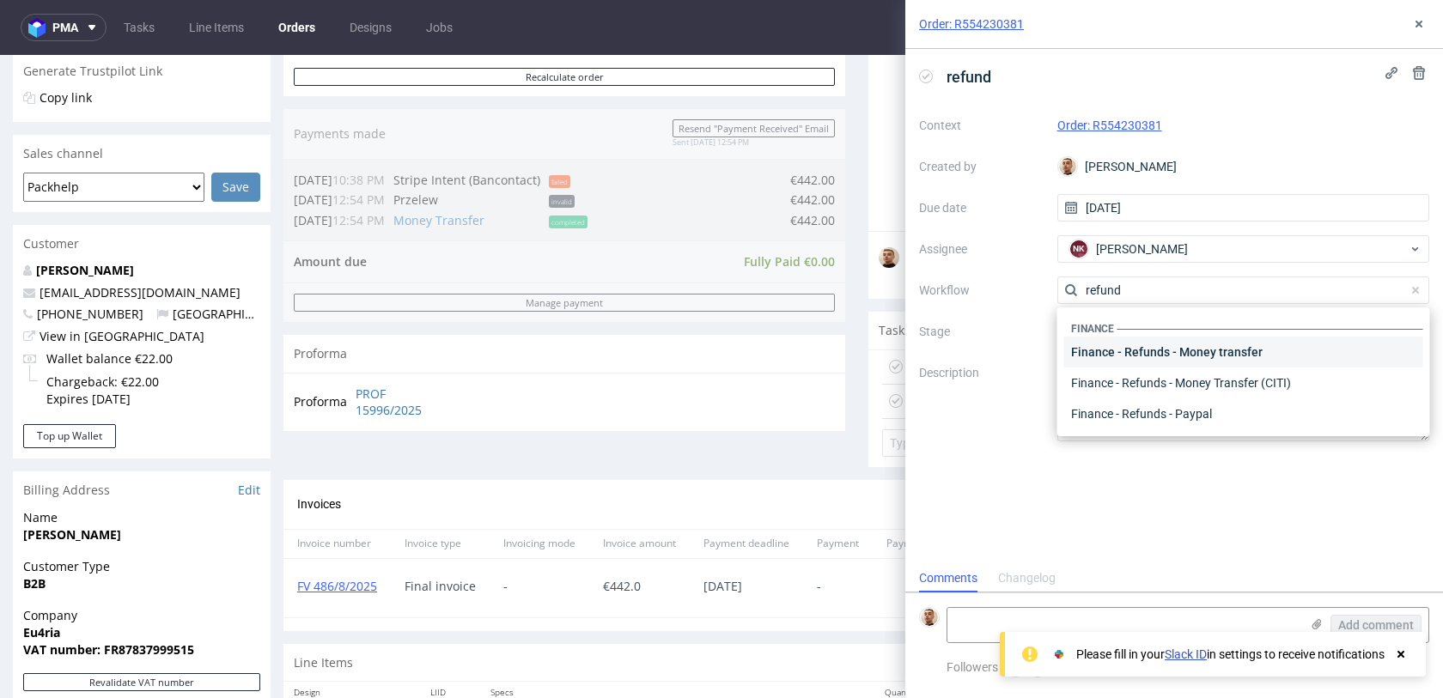
type input "refund"
click at [1184, 357] on div "Finance - Refunds - Money transfer" at bounding box center [1243, 352] width 359 height 31
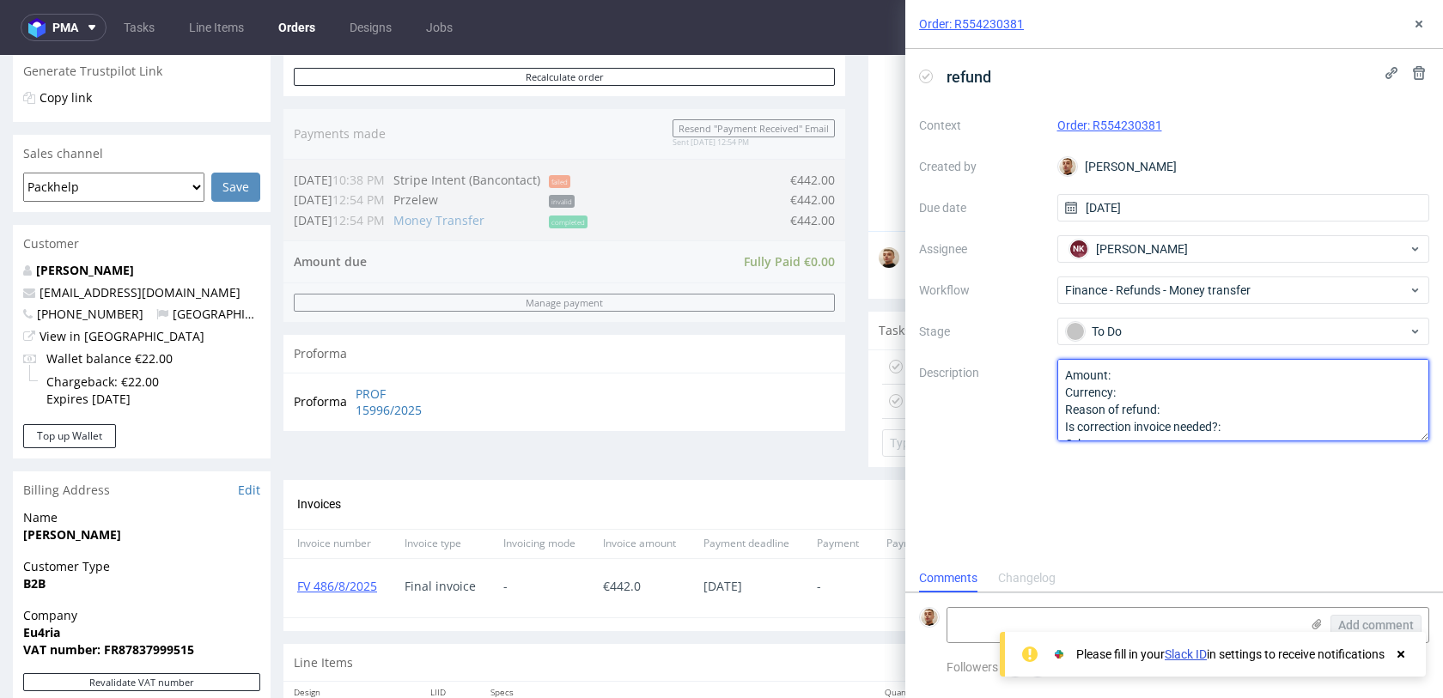
click at [1164, 367] on textarea "Amount: Currency: Reason of refund: Is correction invoice needed?: Other:" at bounding box center [1243, 400] width 373 height 82
click at [1166, 368] on textarea "Amount: Currency: Reason of refund: Is correction invoice needed?: Other:" at bounding box center [1243, 400] width 373 height 82
click at [1180, 411] on textarea "Amount: Currency: Reason of refund: Is correction invoice needed?: Other:" at bounding box center [1243, 400] width 373 height 82
click at [1289, 422] on textarea "Amount: Currency: Reason of refund: Is correction invoice needed?: Other:" at bounding box center [1243, 400] width 373 height 82
type textarea "Amount: full ref Currency: Reason of refund: complaint due to product quality I…"
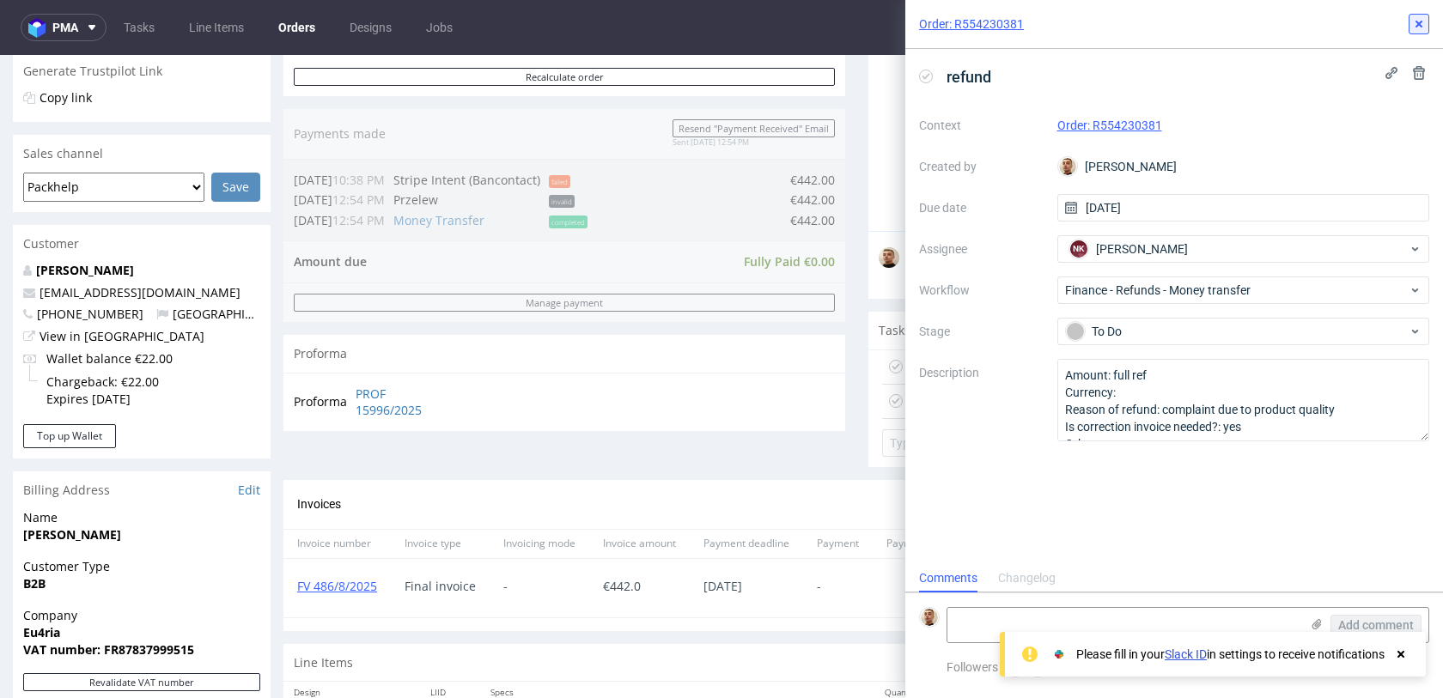
click at [1414, 19] on icon at bounding box center [1419, 24] width 14 height 14
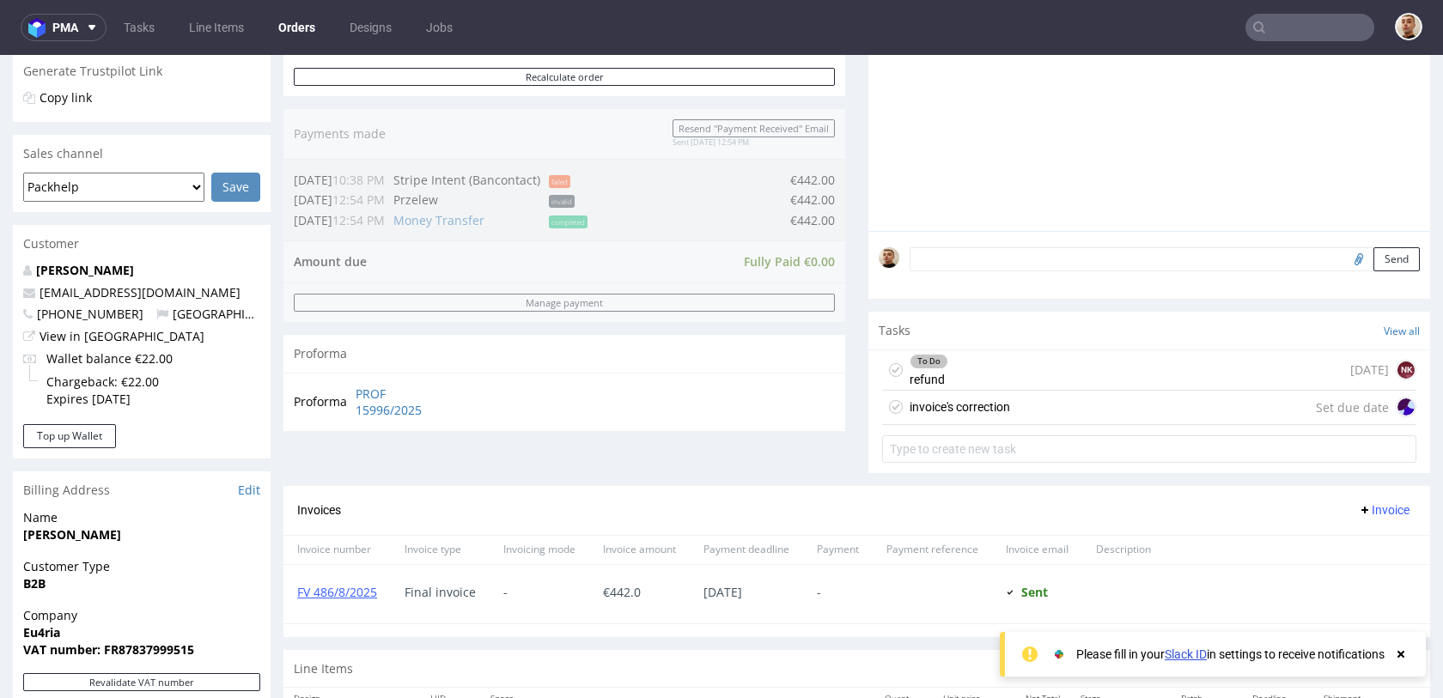
click at [1093, 395] on div "invoice's correction Set due date" at bounding box center [1149, 408] width 534 height 34
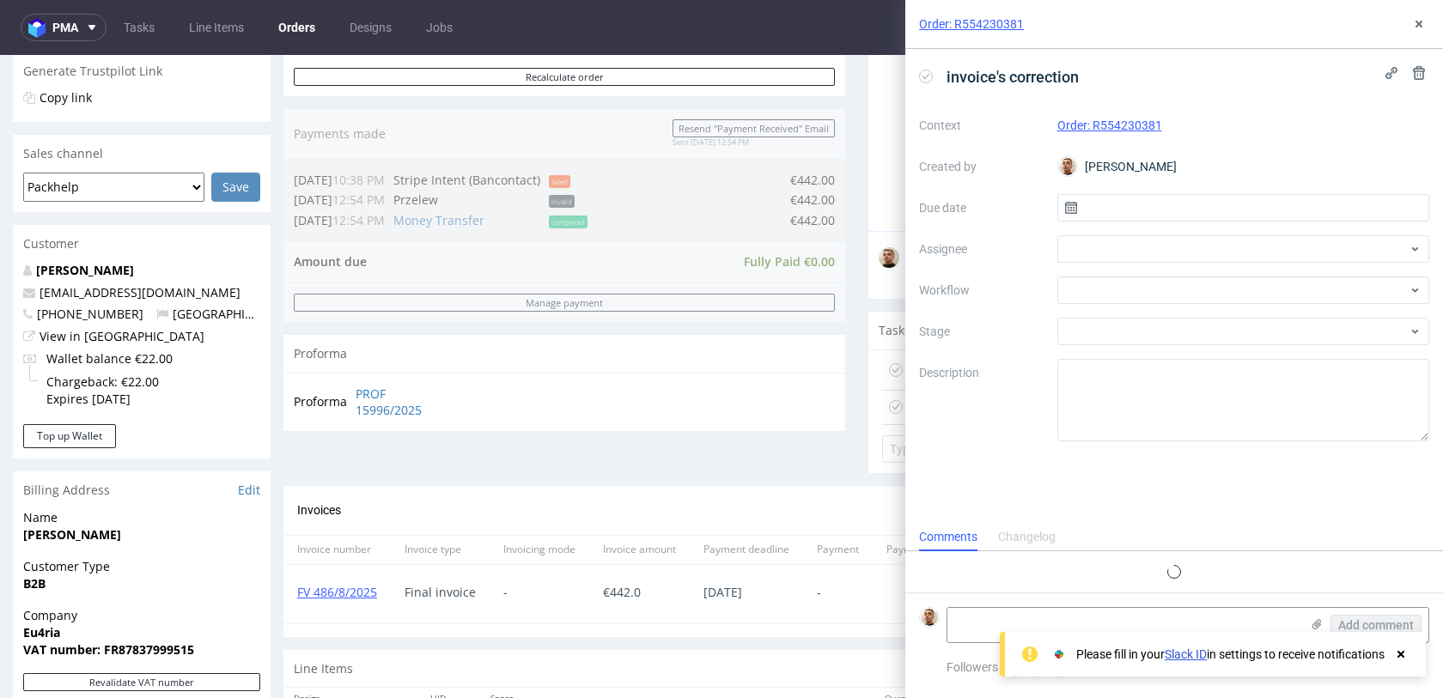
scroll to position [14, 0]
click at [1123, 224] on div "Context Order: R554230381 Created by Bartłomiej Leśniczuk Due date Assignee Wor…" at bounding box center [1174, 277] width 510 height 330
click at [1125, 211] on input "text" at bounding box center [1243, 207] width 373 height 27
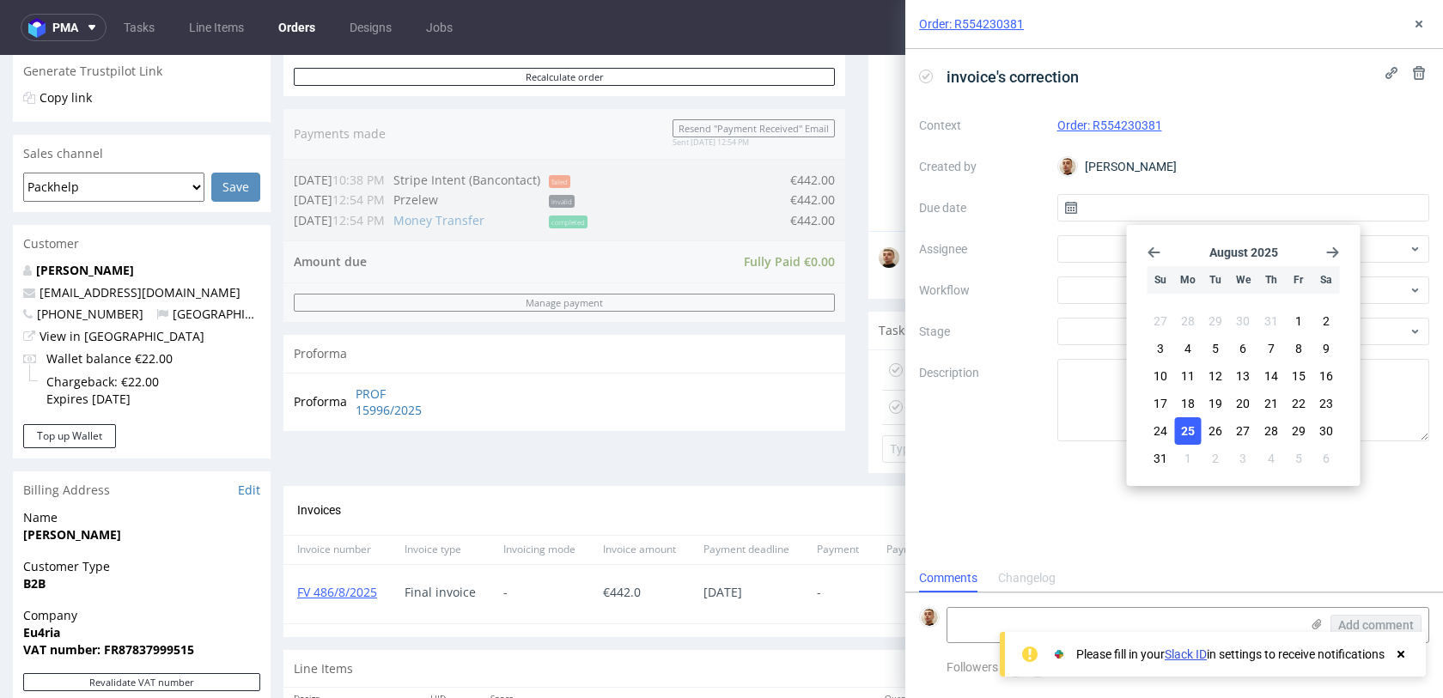
click at [1195, 425] on button "25" at bounding box center [1188, 430] width 27 height 27
type input "25/08/2025"
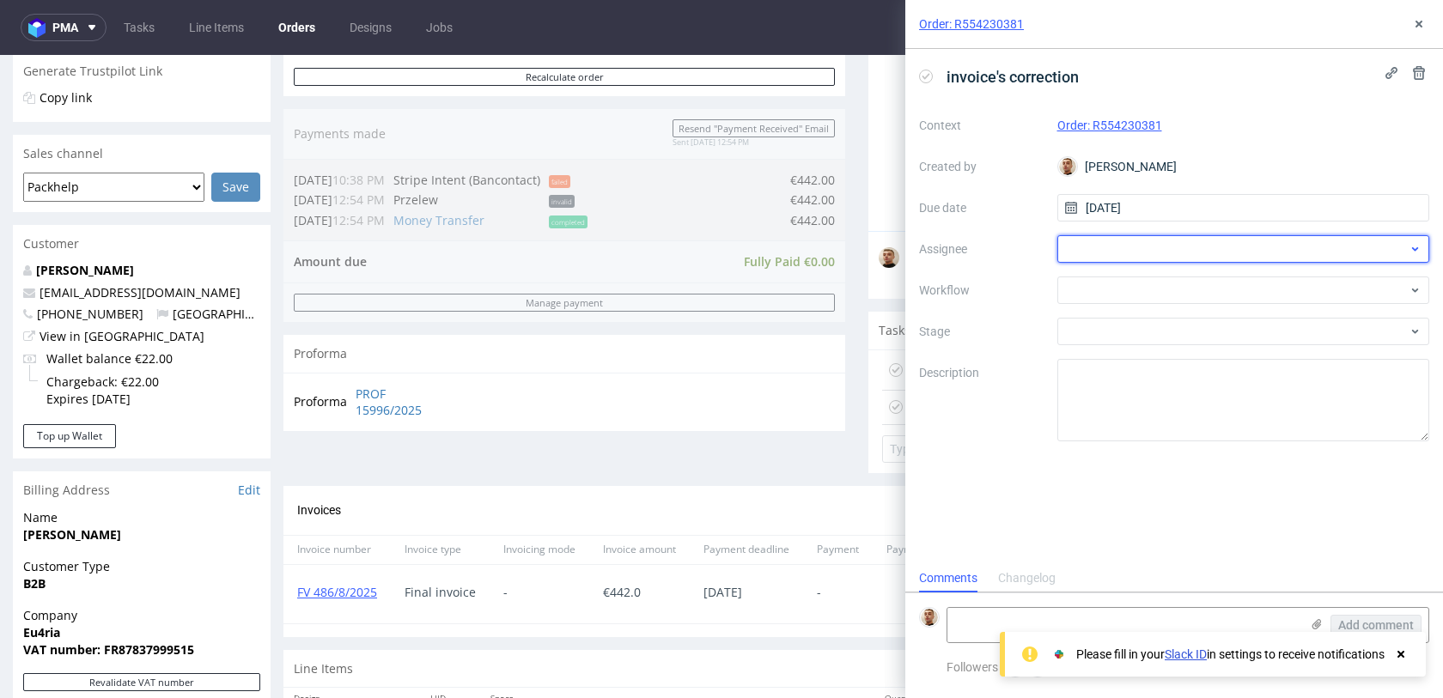
click at [1128, 246] on div at bounding box center [1243, 248] width 373 height 27
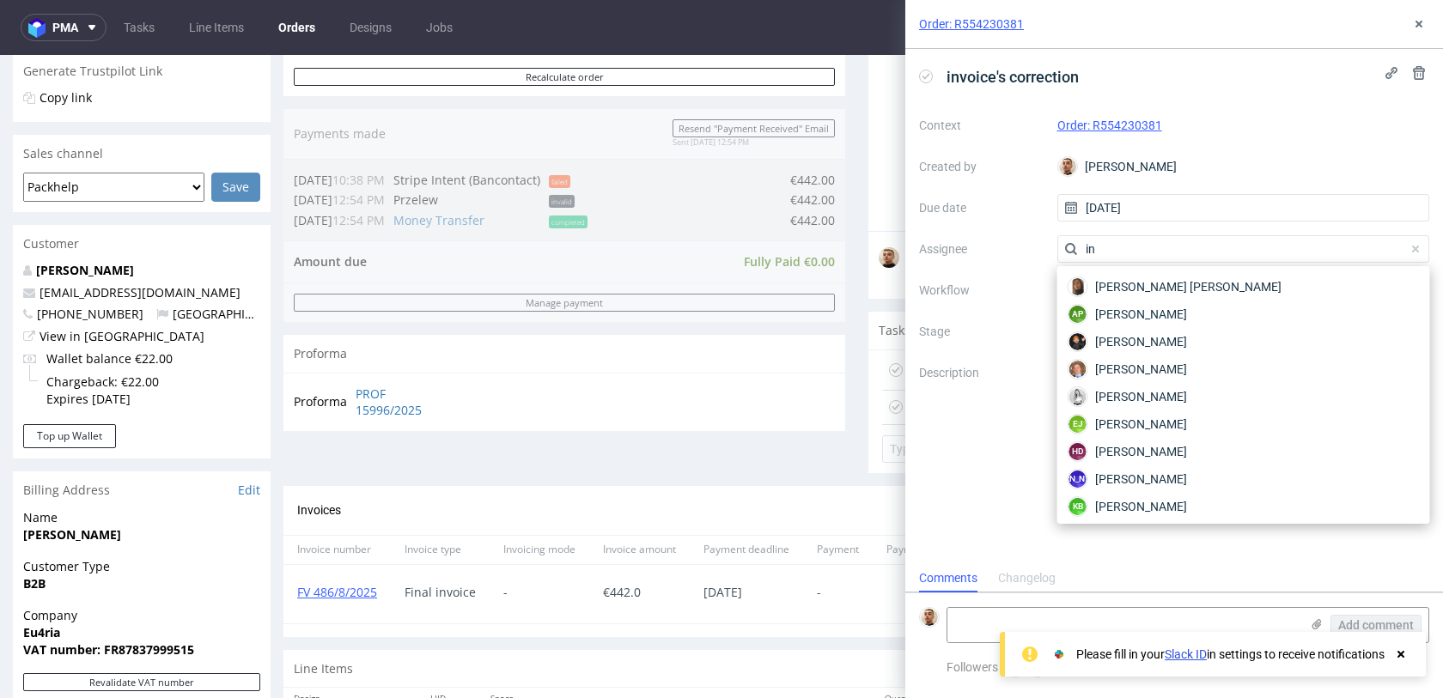
type input "i"
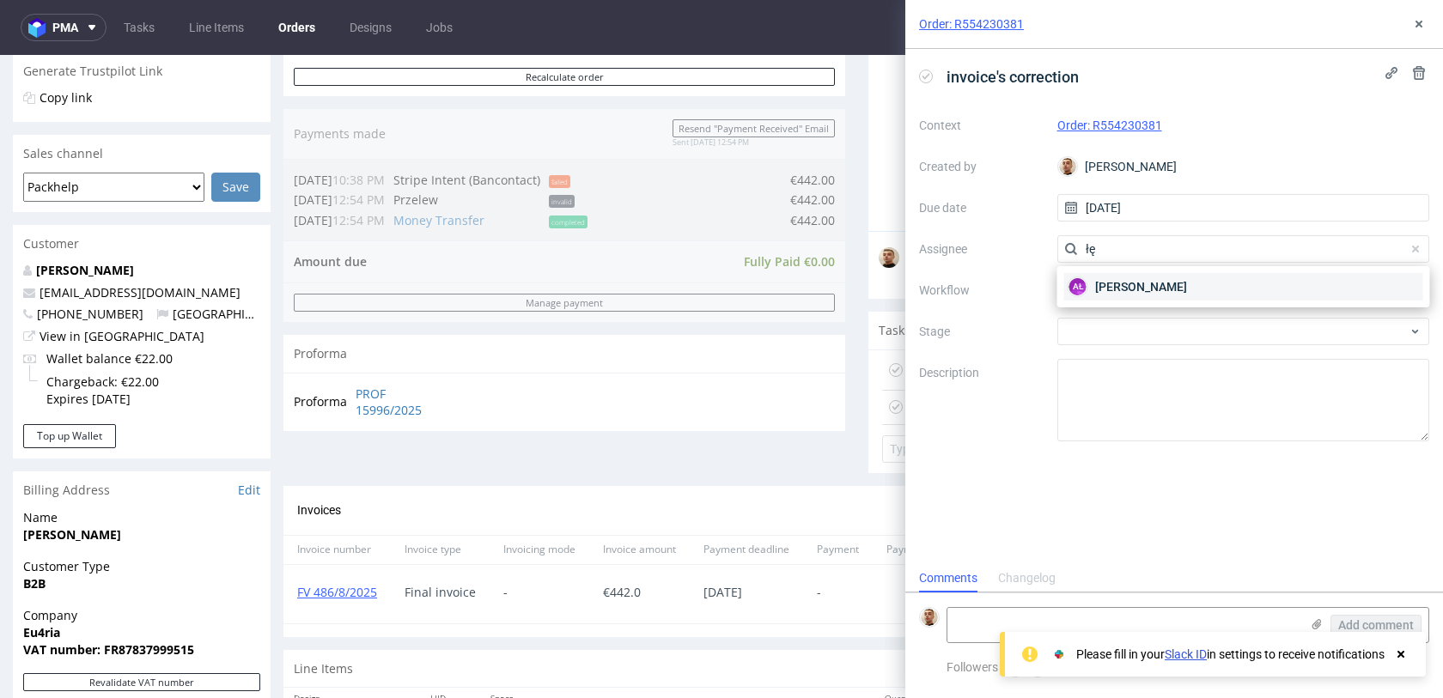
type input "łę"
click at [1116, 284] on span "Aleksandra Łętowska" at bounding box center [1141, 286] width 92 height 17
click at [1116, 284] on div at bounding box center [1243, 290] width 373 height 27
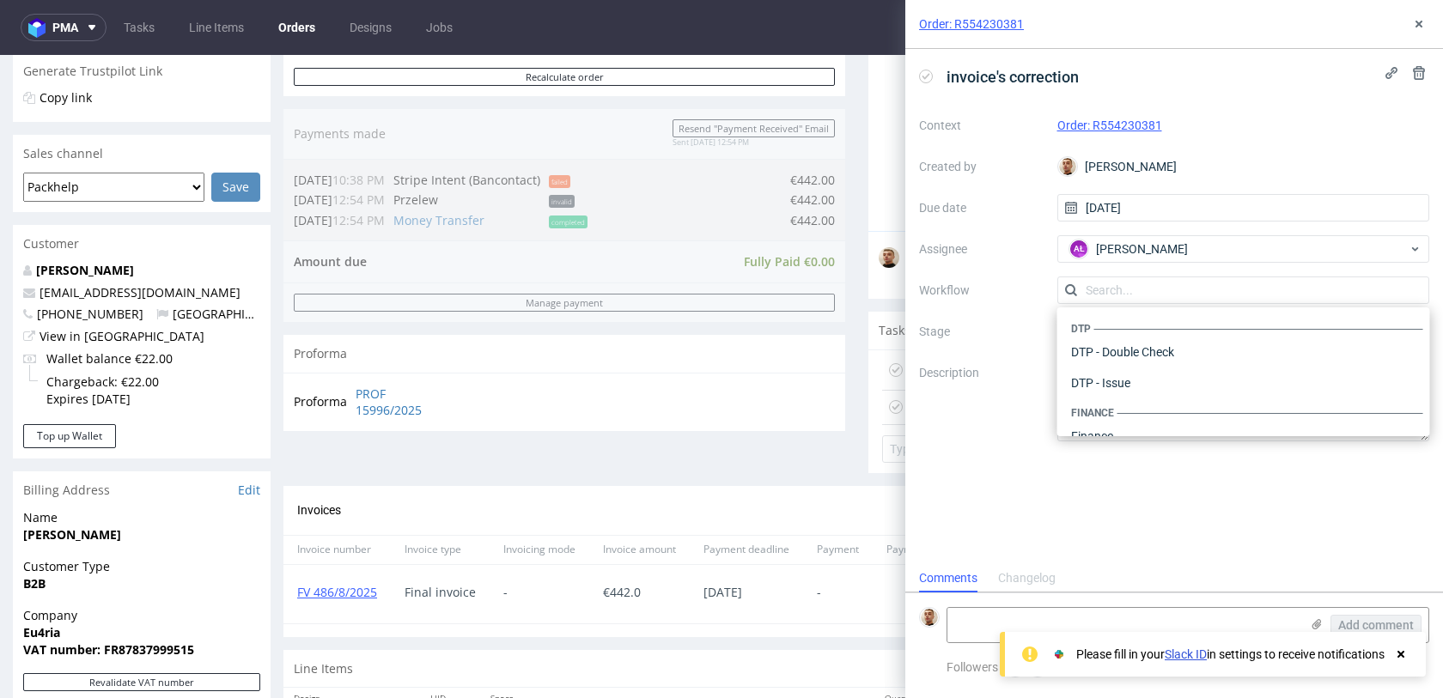
scroll to position [1056, 0]
type input "i"
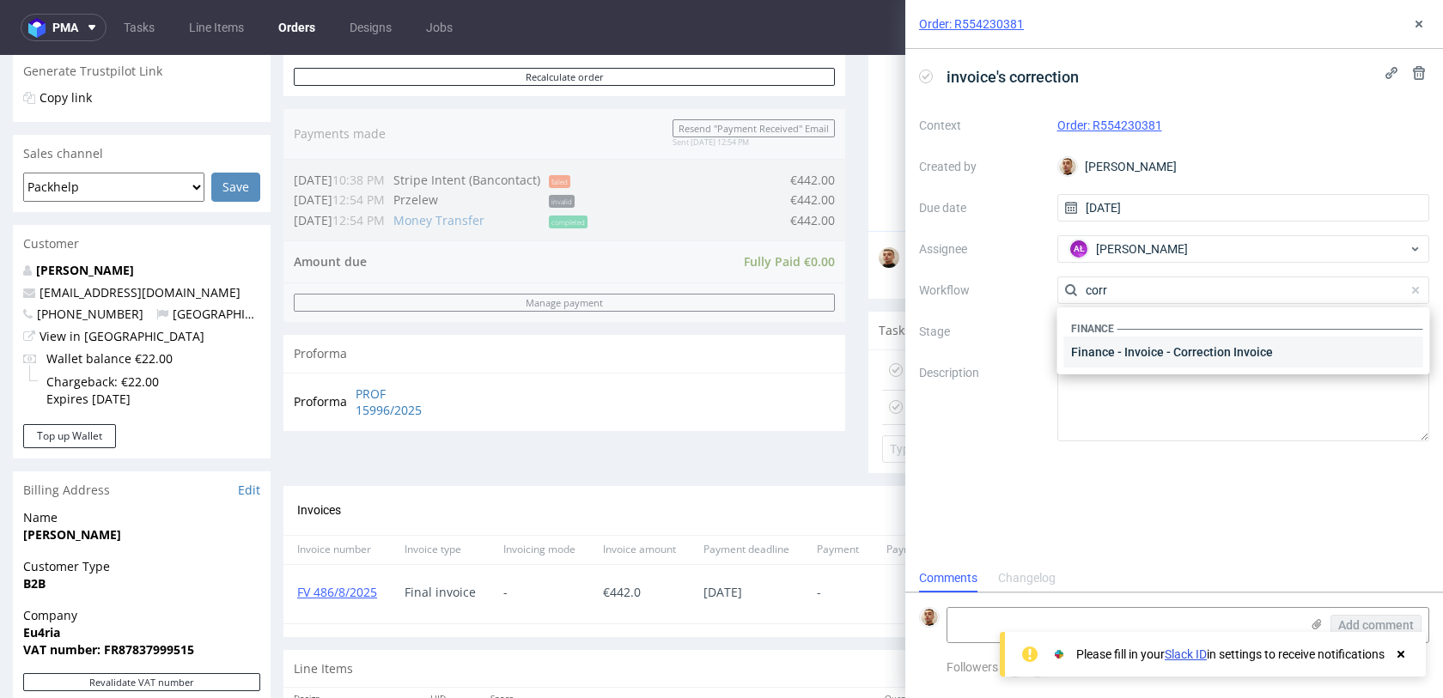
type input "corr"
click at [1144, 358] on div "Finance - Invoice - Correction Invoice" at bounding box center [1243, 352] width 359 height 31
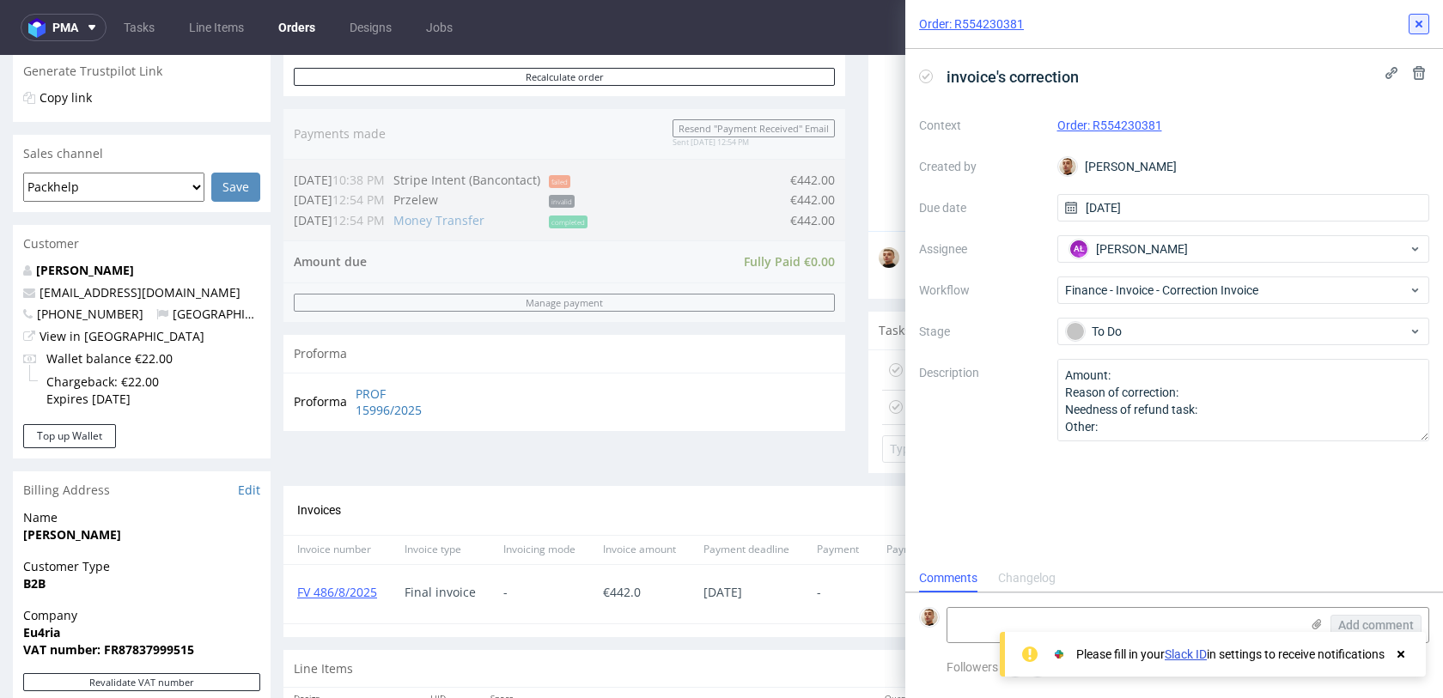
click at [1412, 23] on icon at bounding box center [1419, 24] width 14 height 14
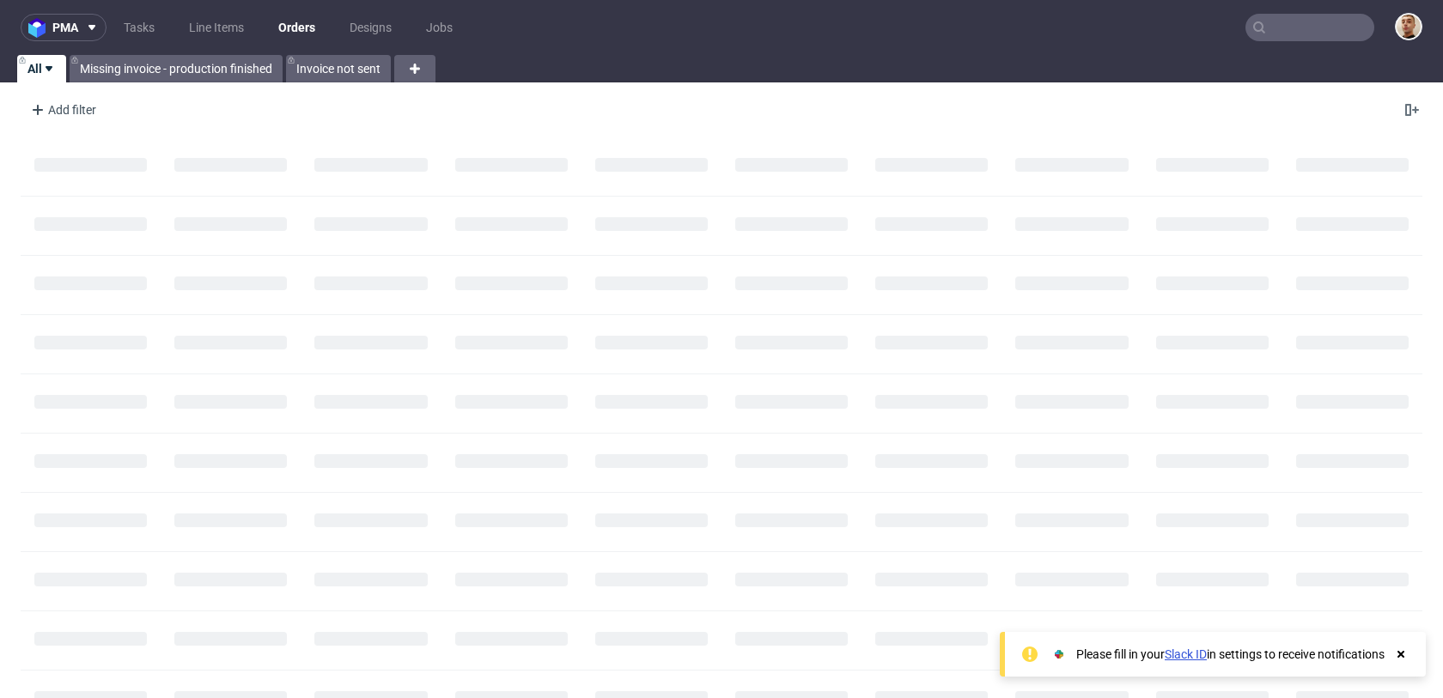
click at [1303, 43] on nav "pma Tasks Line Items Orders Designs Jobs" at bounding box center [721, 27] width 1443 height 55
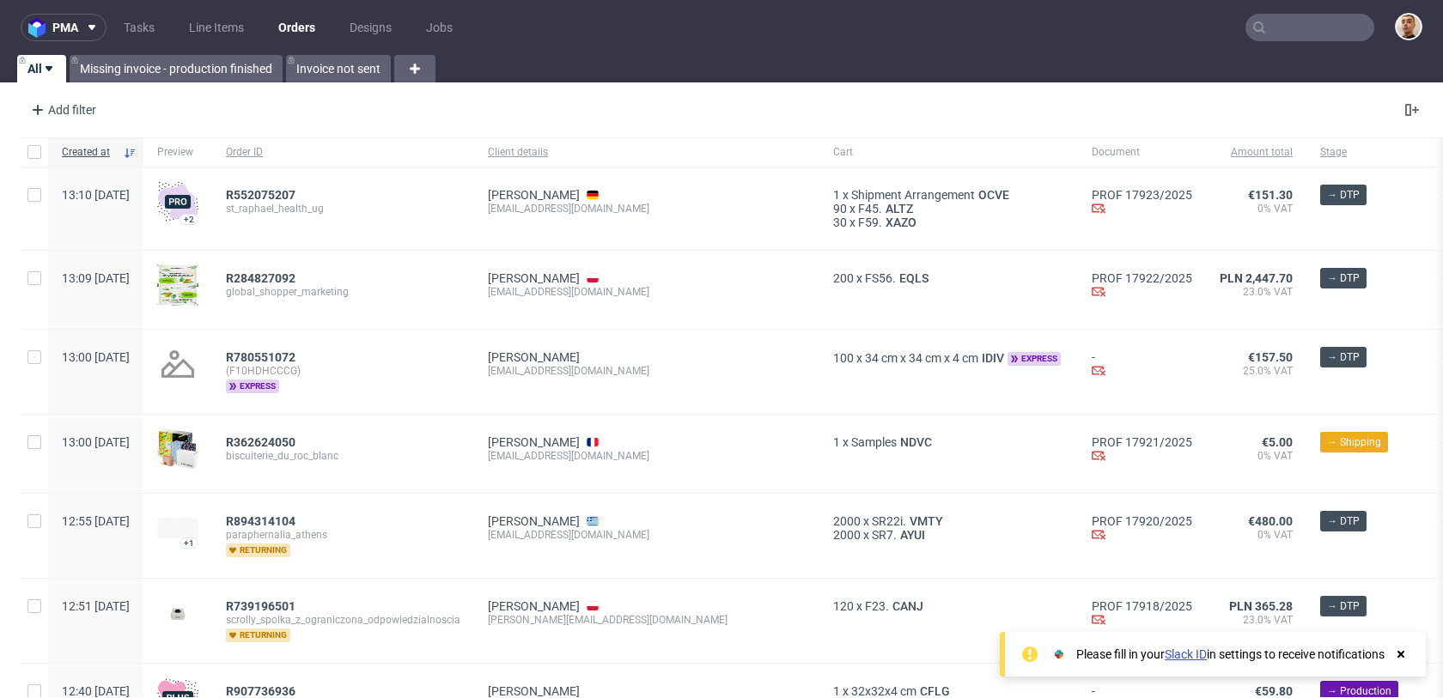
click at [1308, 32] on input "text" at bounding box center [1309, 27] width 129 height 27
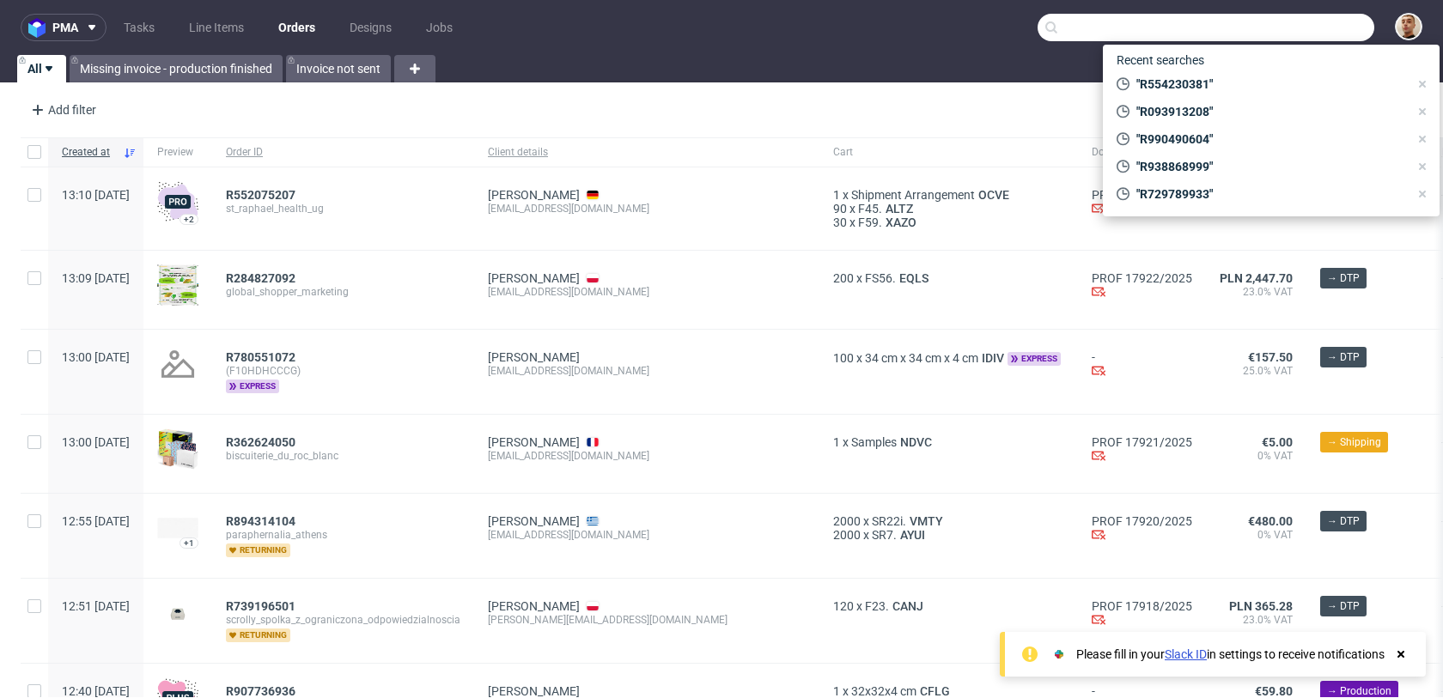
paste input "R141587328"
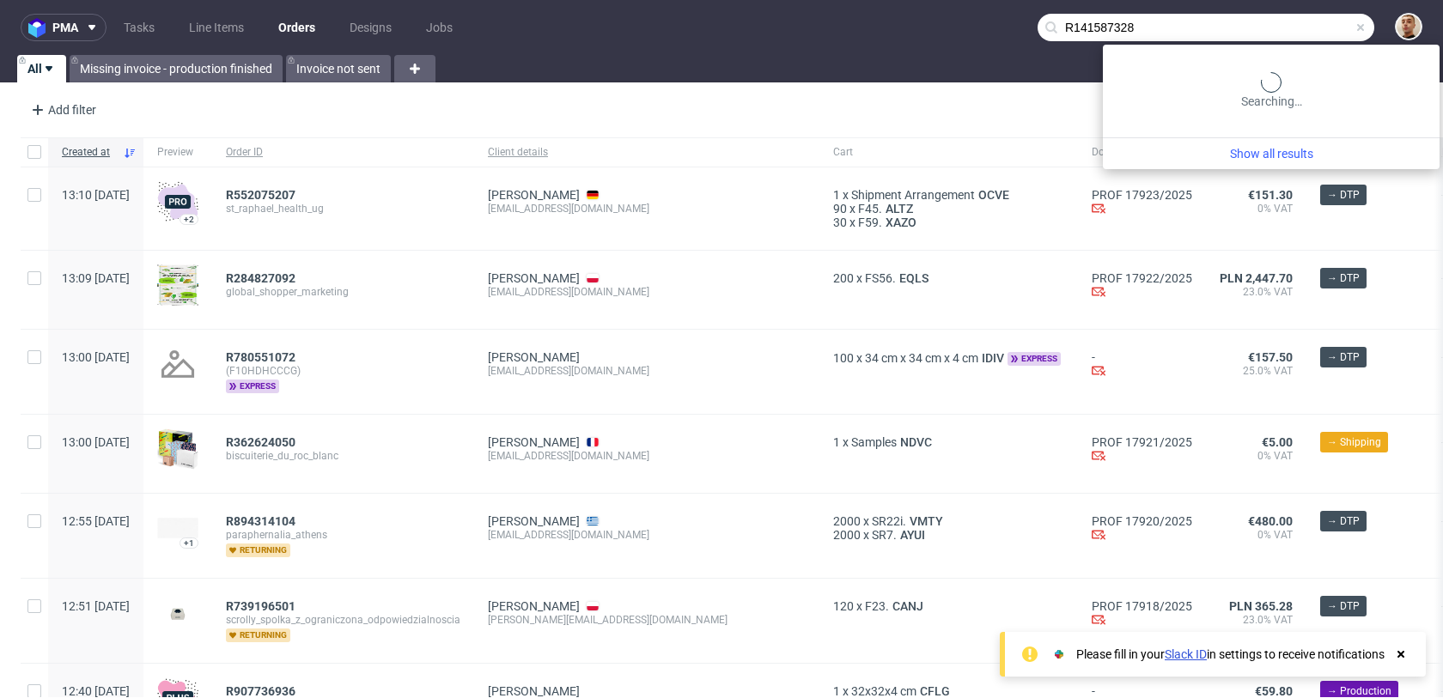
type input "R141587328"
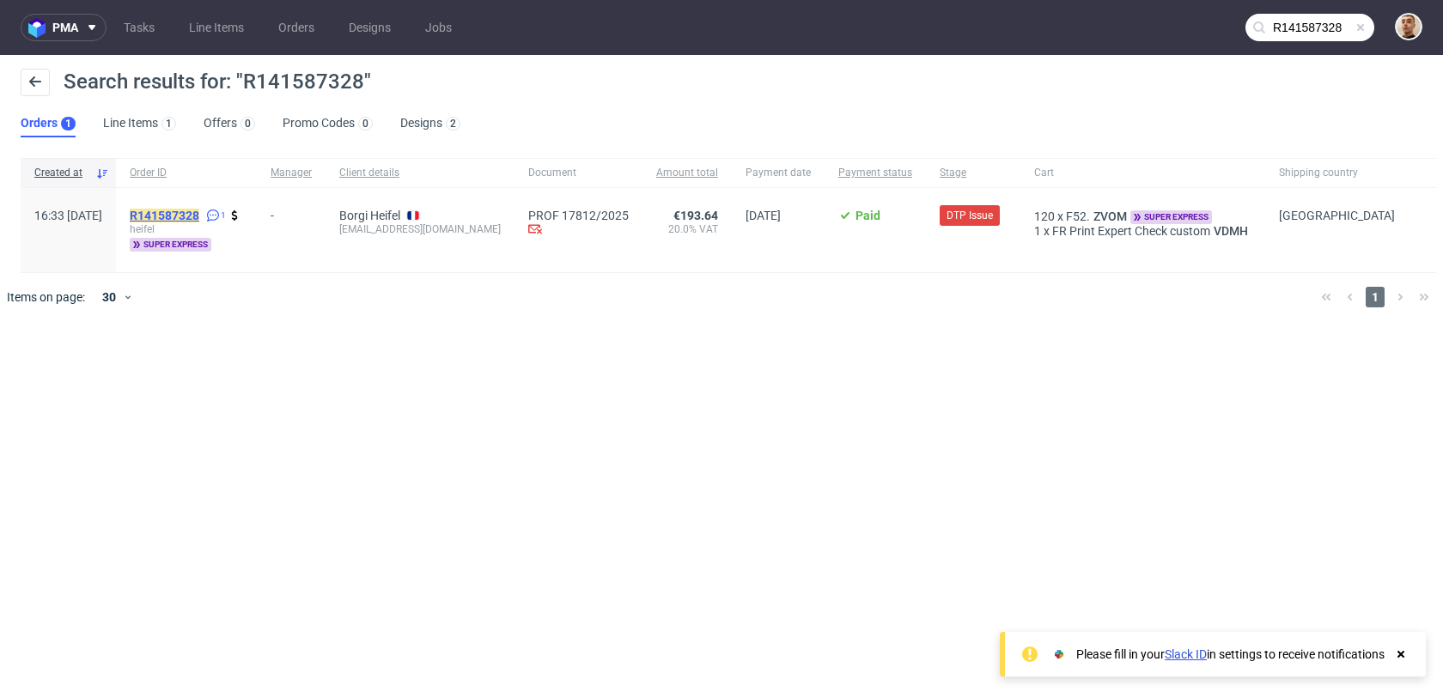
click at [199, 216] on mark "R141587328" at bounding box center [165, 216] width 70 height 14
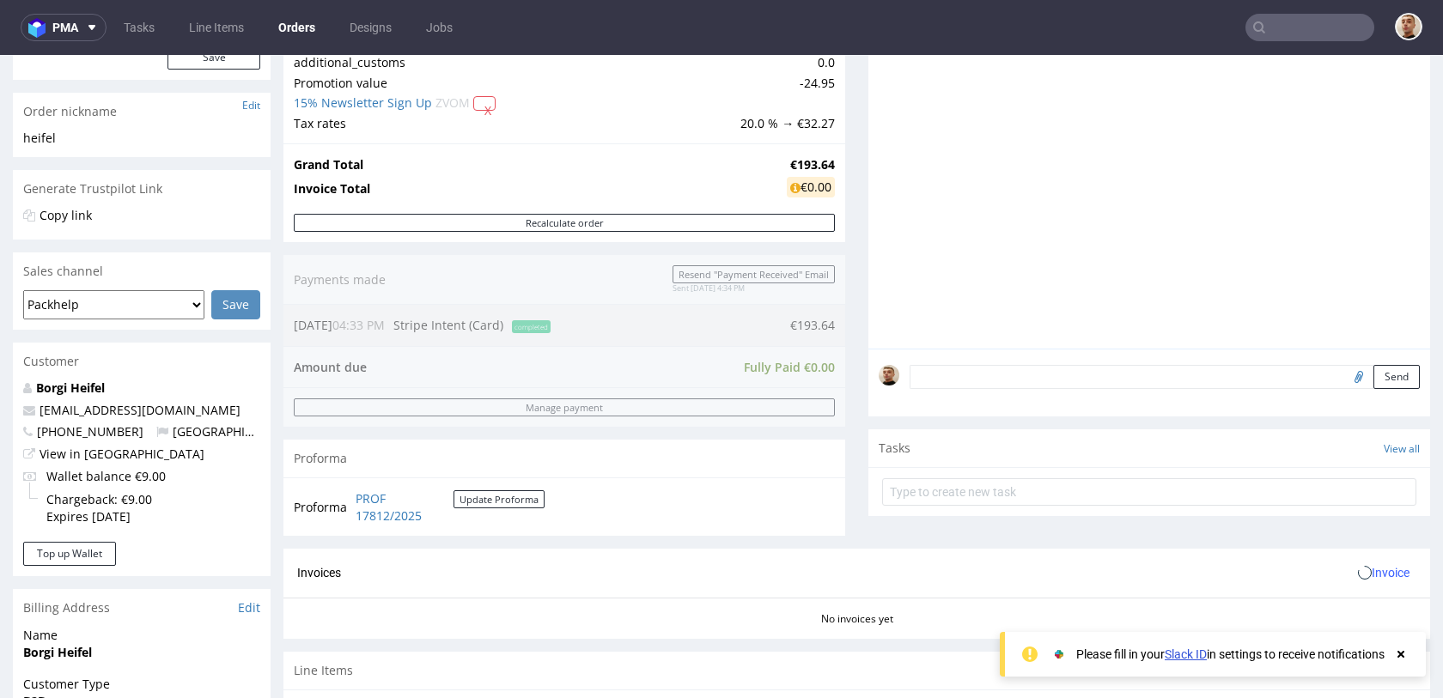
scroll to position [763, 0]
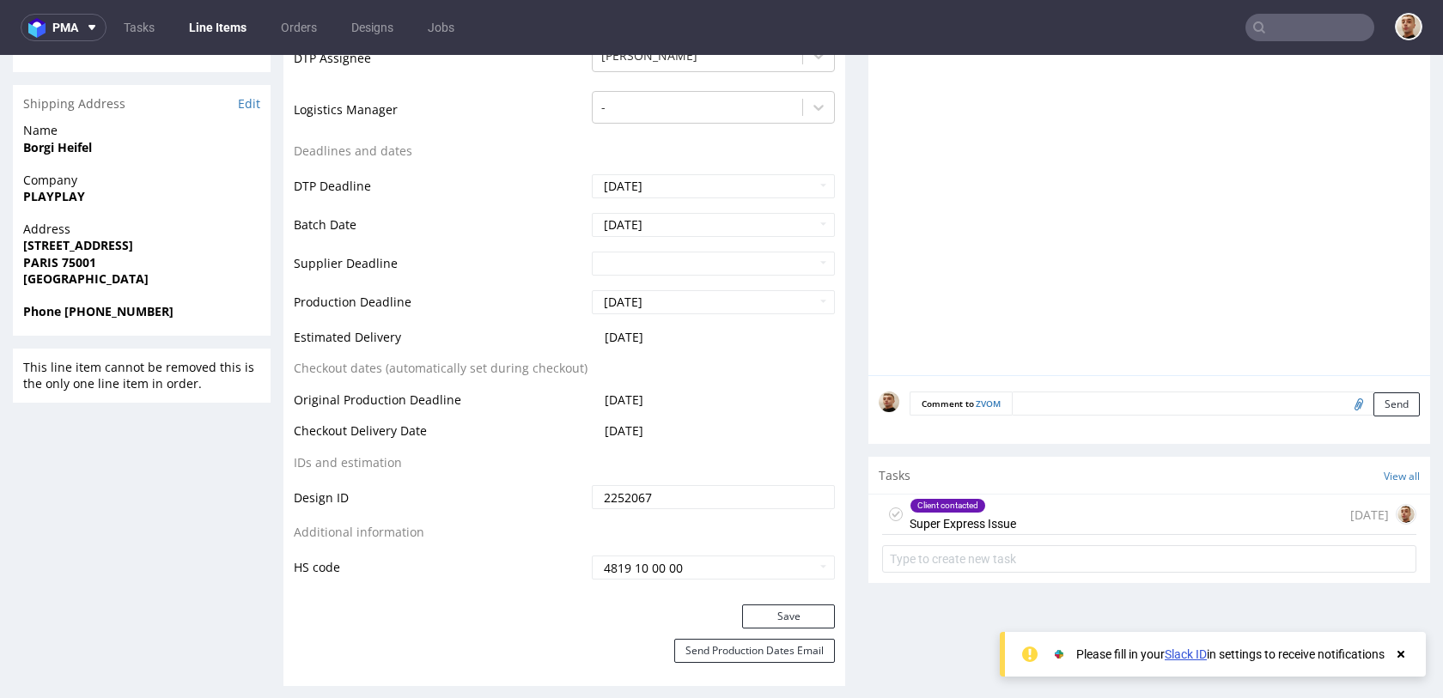
scroll to position [695, 0]
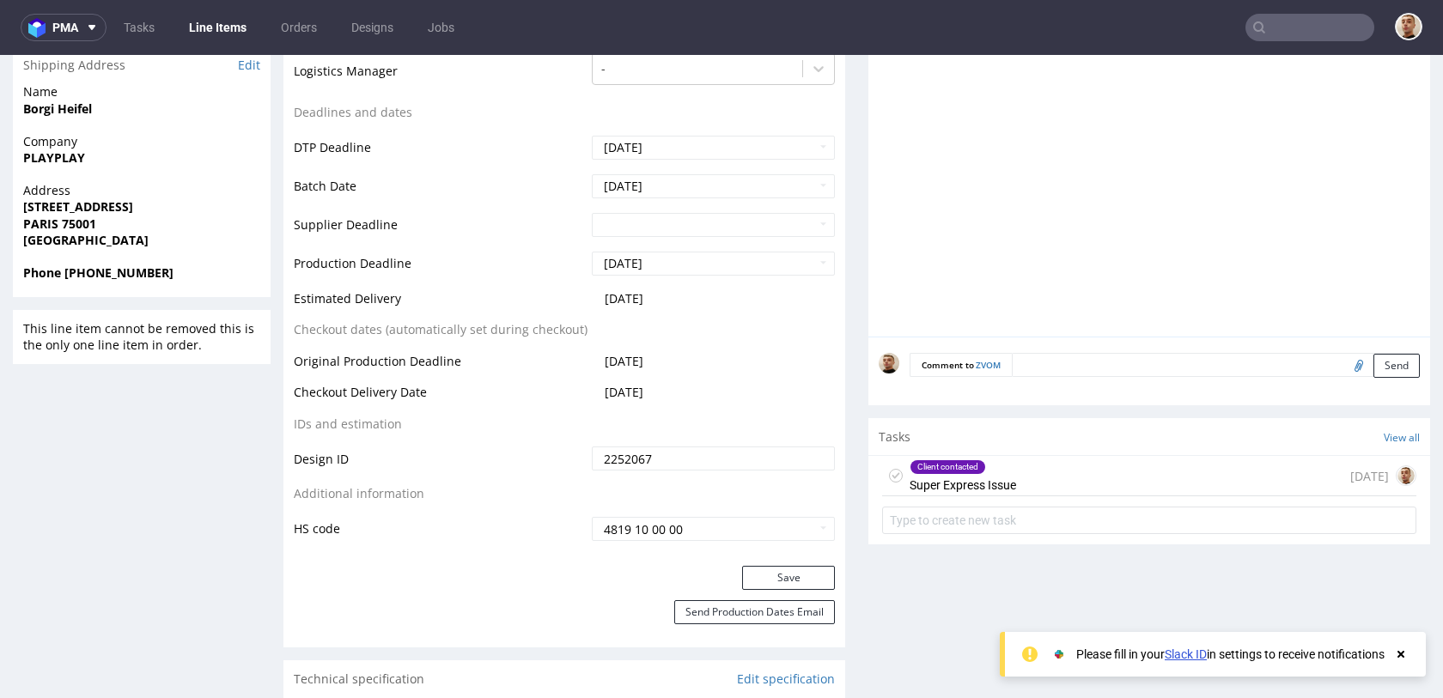
click at [1066, 468] on div "Client contacted Super Express Issue [DATE]" at bounding box center [1149, 476] width 534 height 40
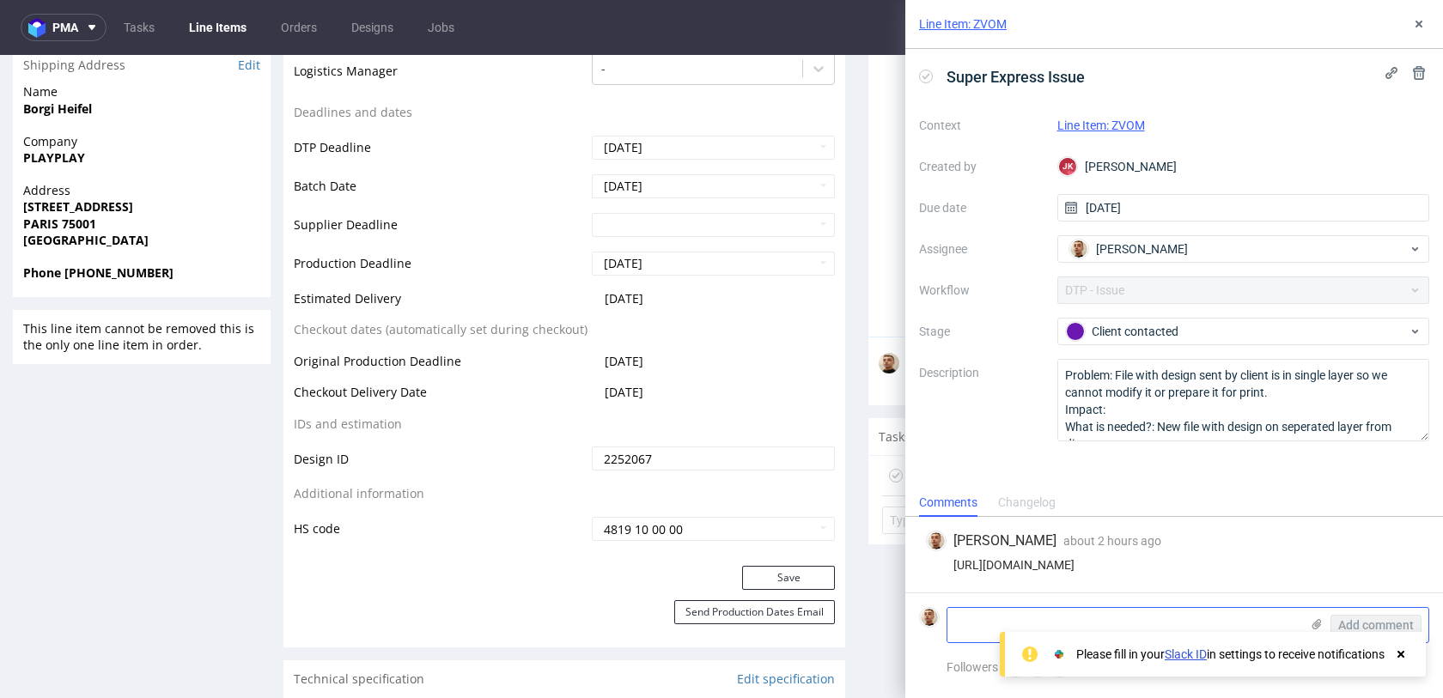
click at [1316, 625] on use at bounding box center [1316, 624] width 9 height 10
click at [0, 0] on input "file" at bounding box center [0, 0] width 0 height 0
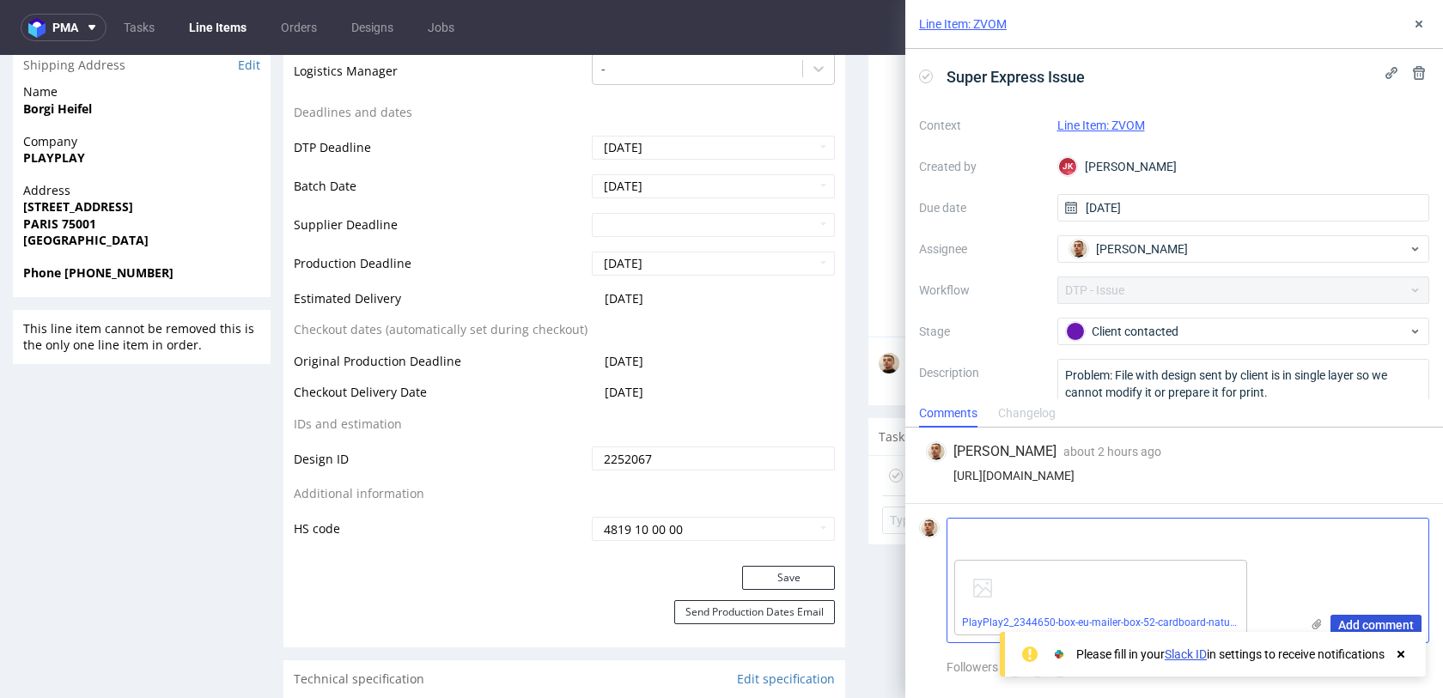
click at [1347, 623] on span "Add comment" at bounding box center [1376, 625] width 76 height 12
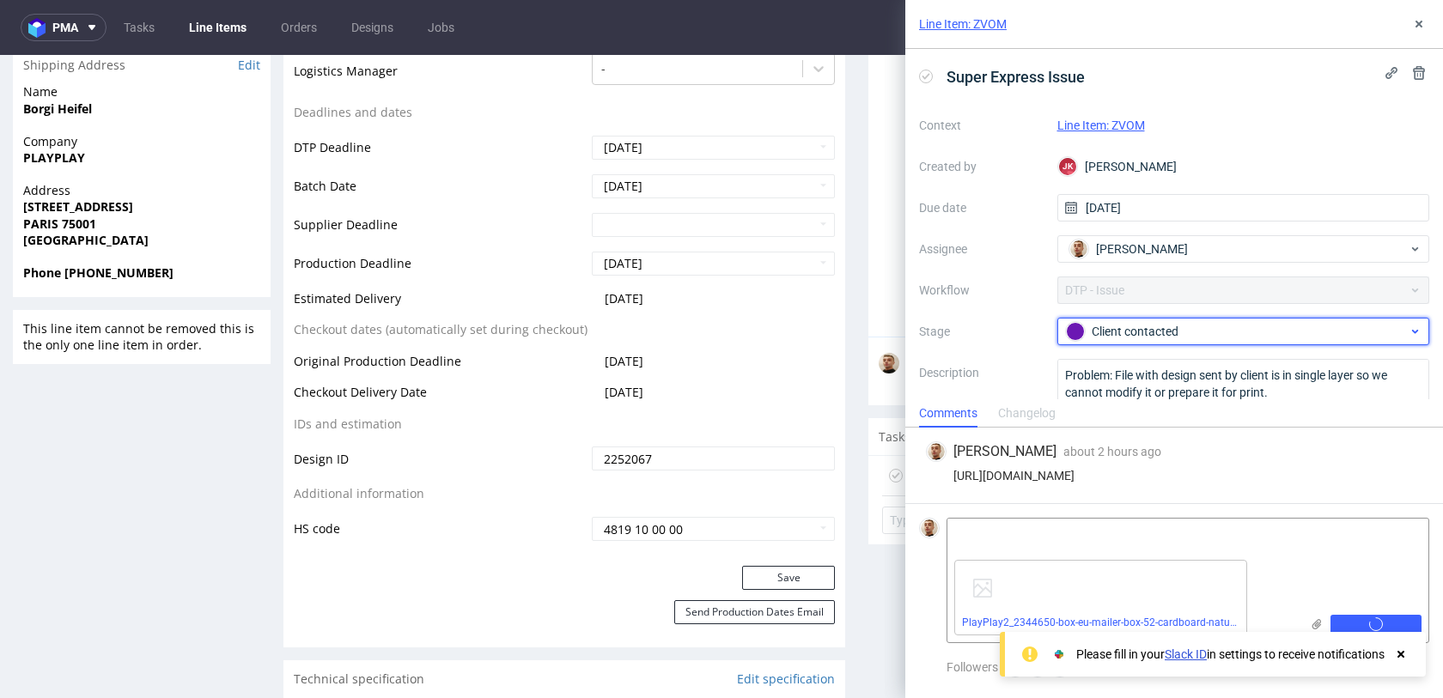
click at [1098, 338] on div "Client contacted" at bounding box center [1237, 331] width 342 height 19
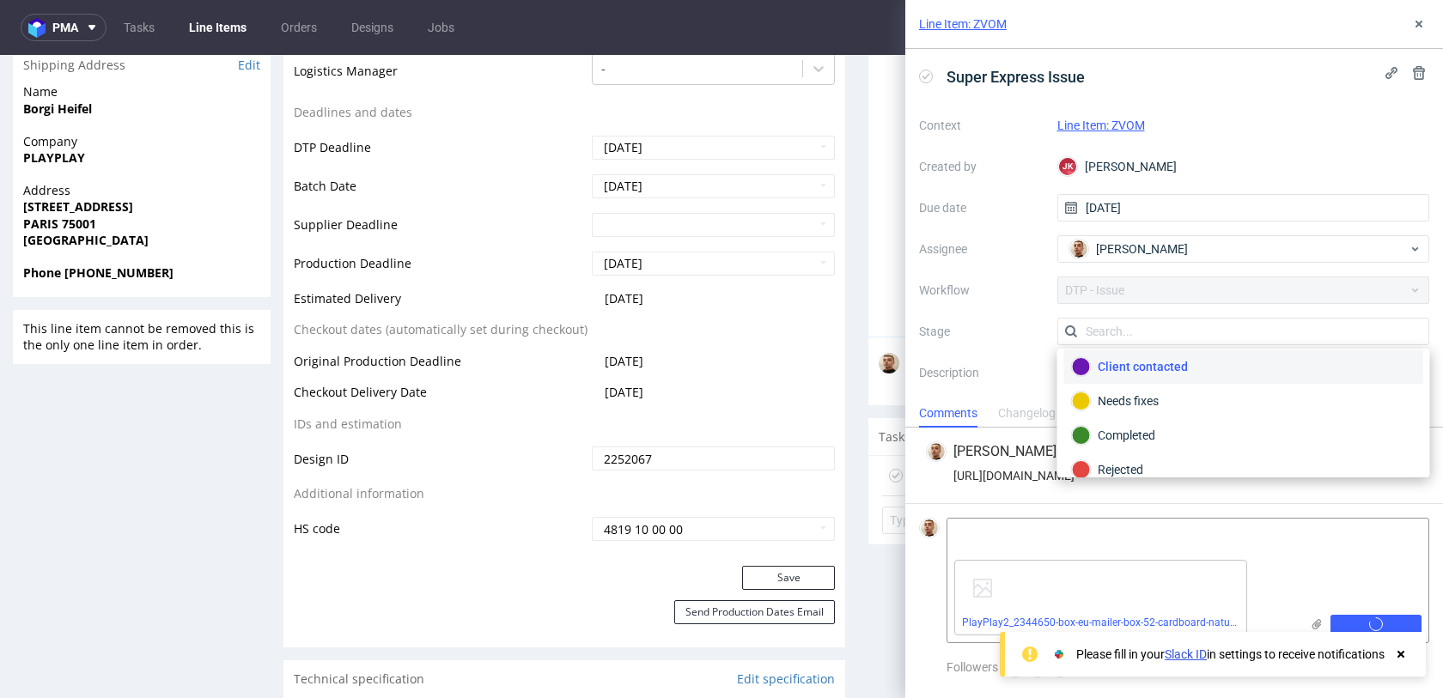
scroll to position [125, 0]
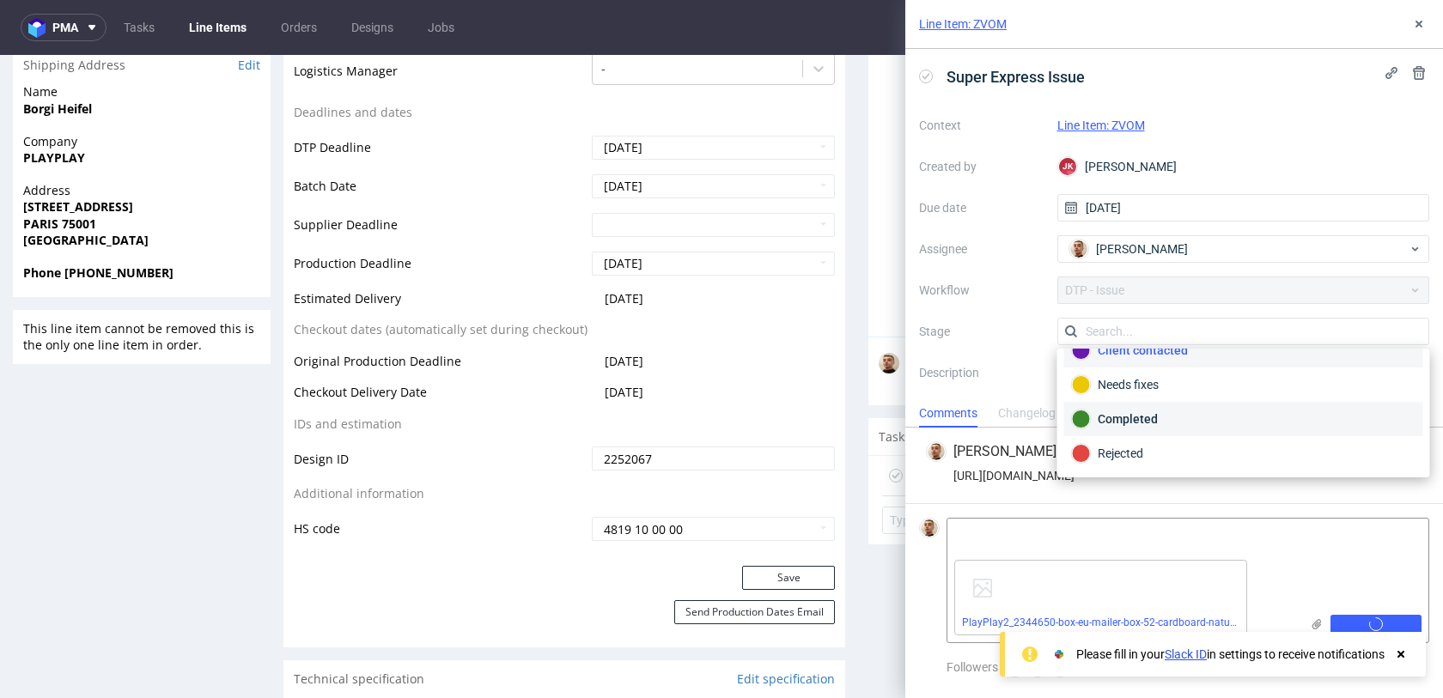
click at [1122, 410] on div "Completed" at bounding box center [1244, 419] width 344 height 19
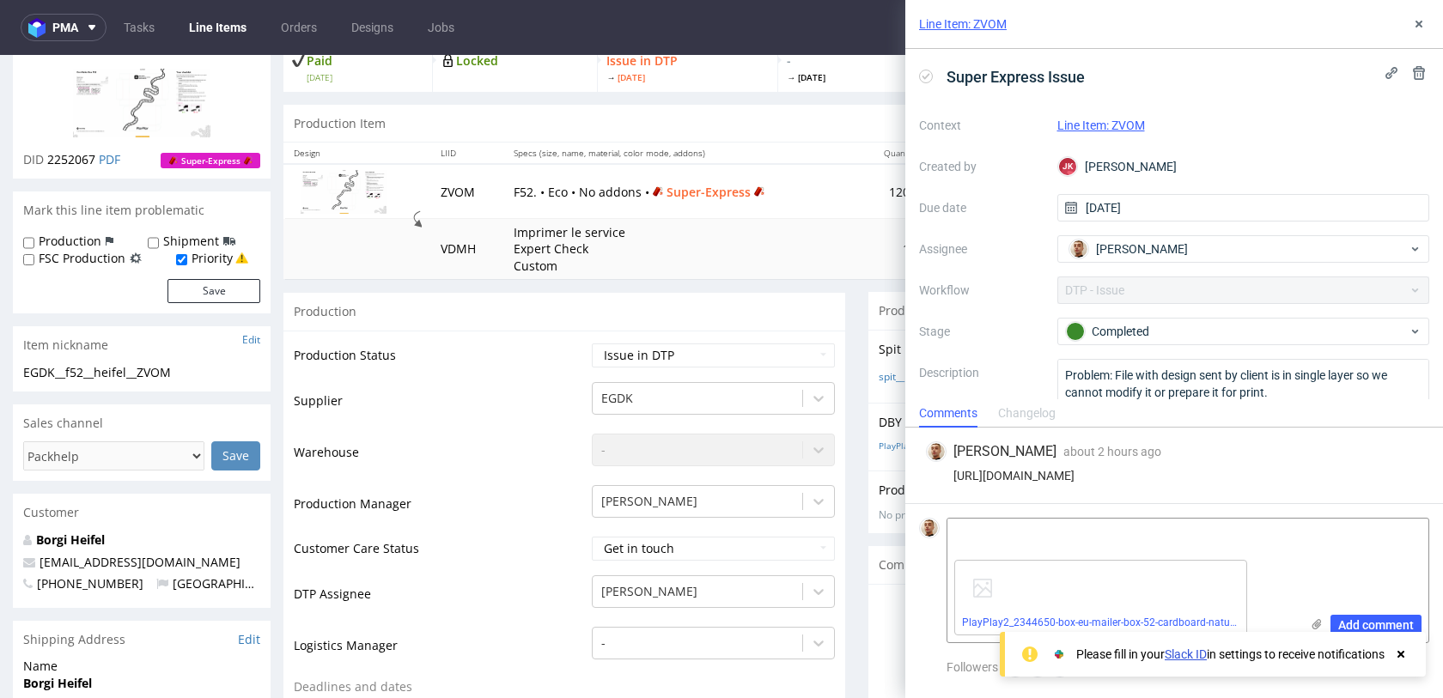
scroll to position [8, 0]
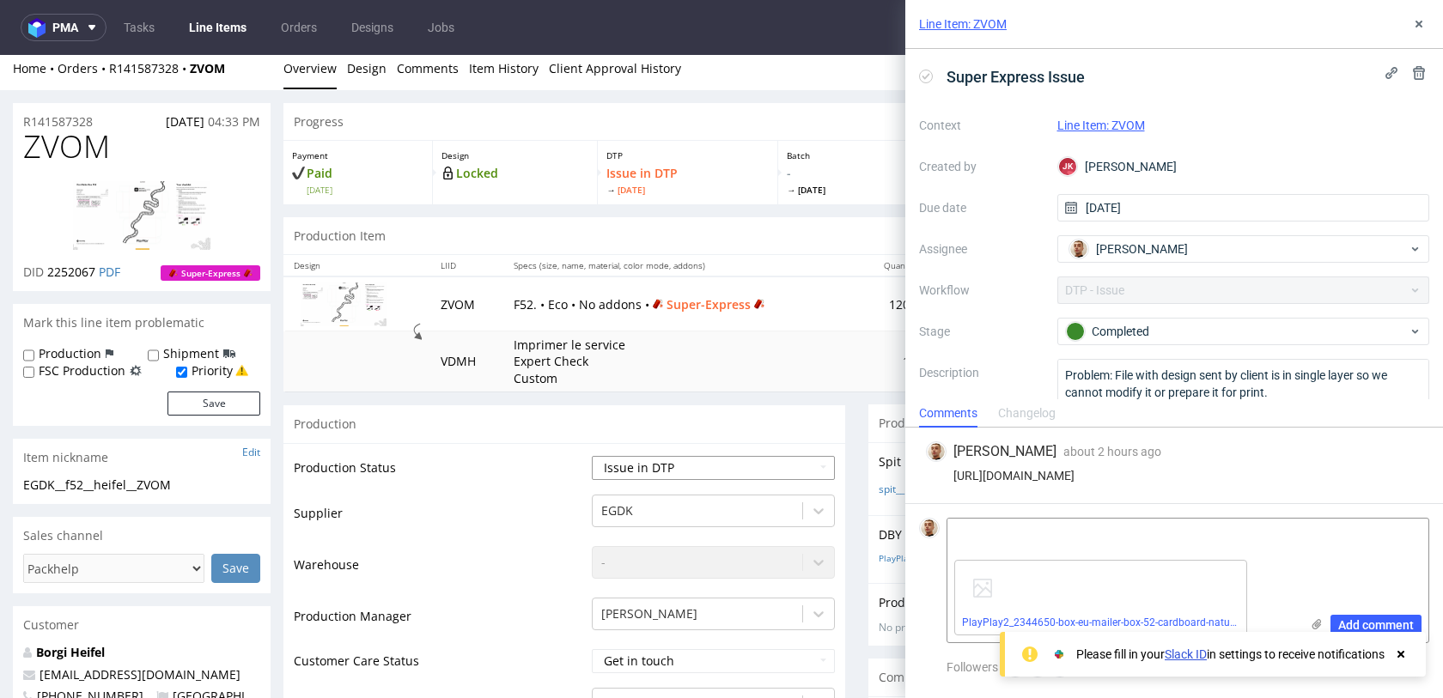
click at [729, 464] on select "Waiting for Artwork Waiting for Diecut Waiting for Mockup Waiting for DTP Waiti…" at bounding box center [713, 468] width 243 height 24
select select "back_for_dtp"
click at [592, 456] on select "Waiting for Artwork Waiting for Diecut Waiting for Mockup Waiting for DTP Waiti…" at bounding box center [713, 468] width 243 height 24
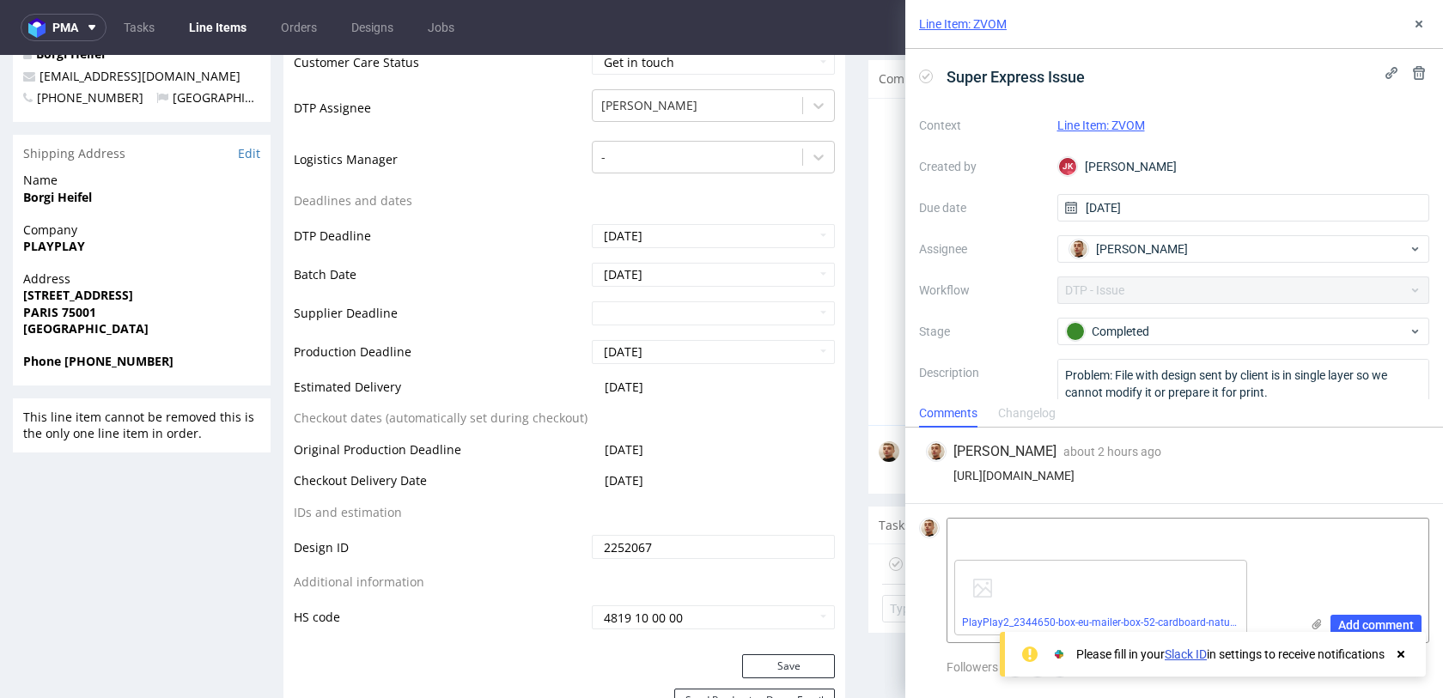
scroll to position [716, 0]
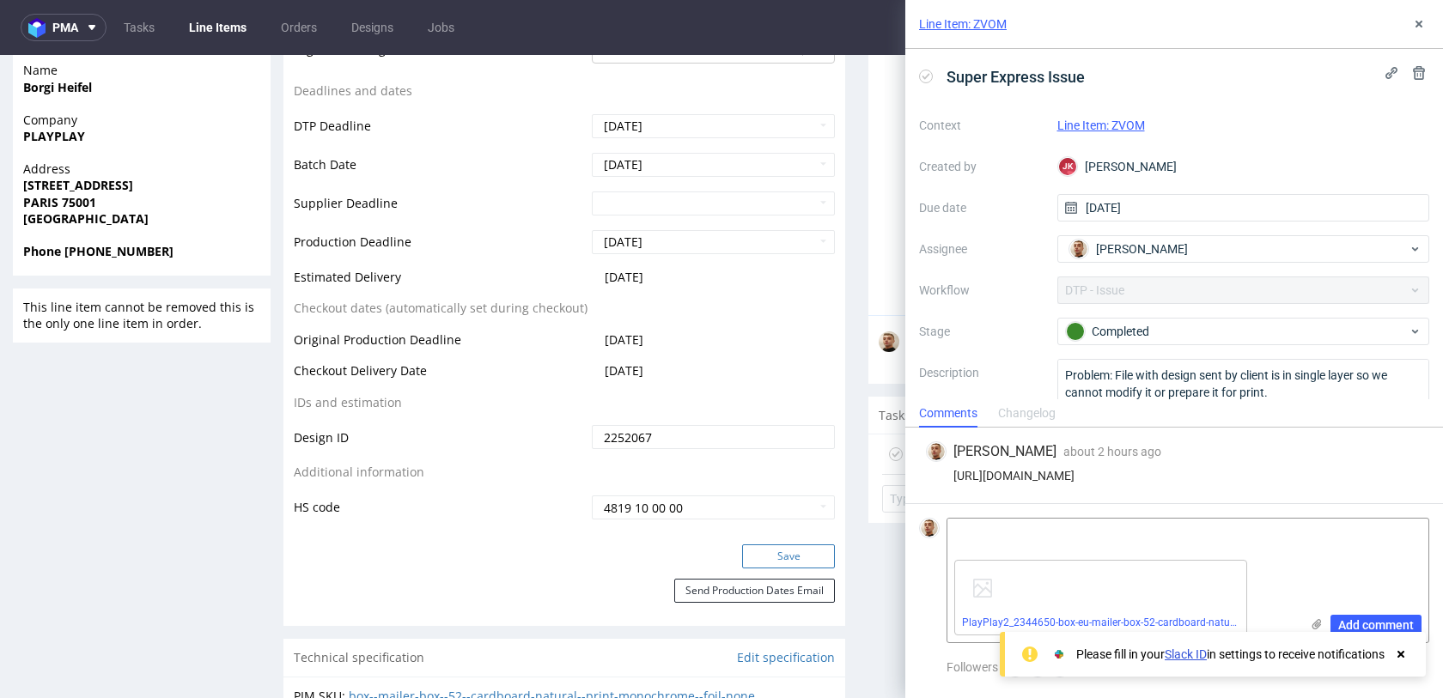
click at [779, 547] on button "Save" at bounding box center [788, 556] width 93 height 24
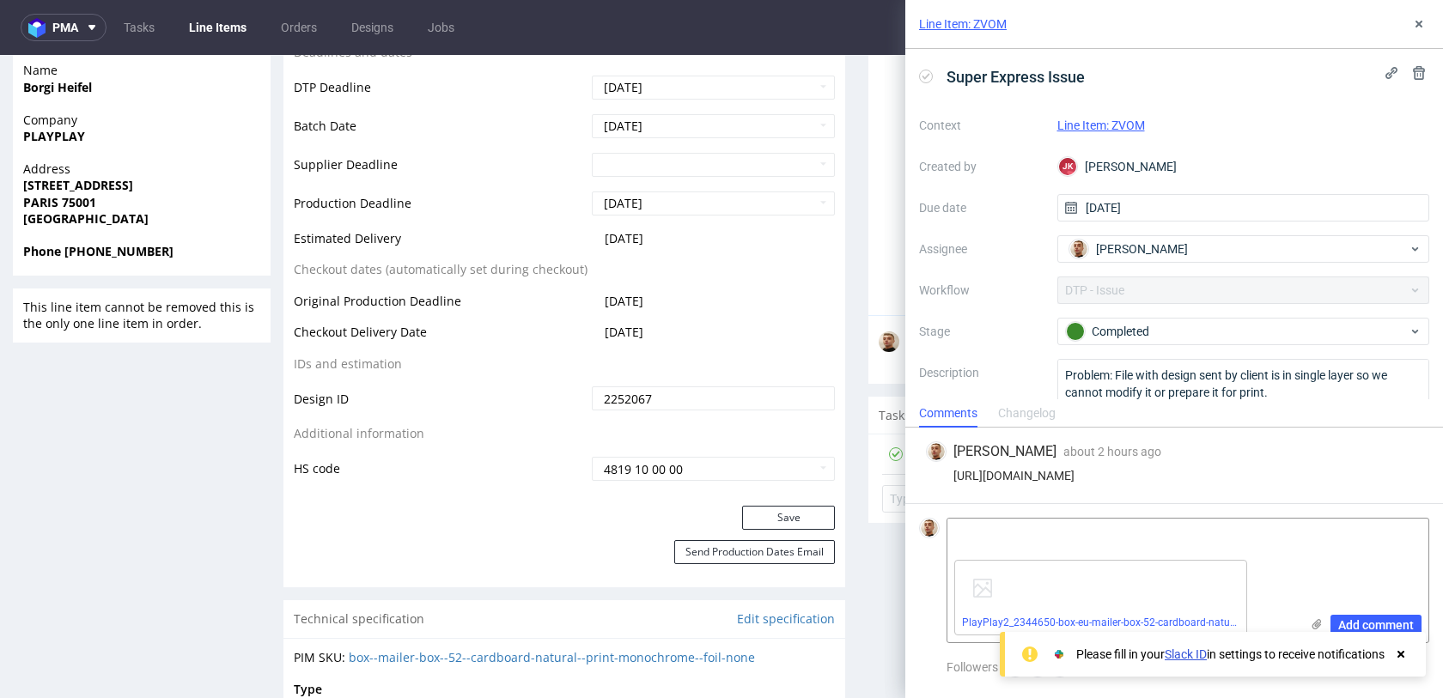
scroll to position [0, 0]
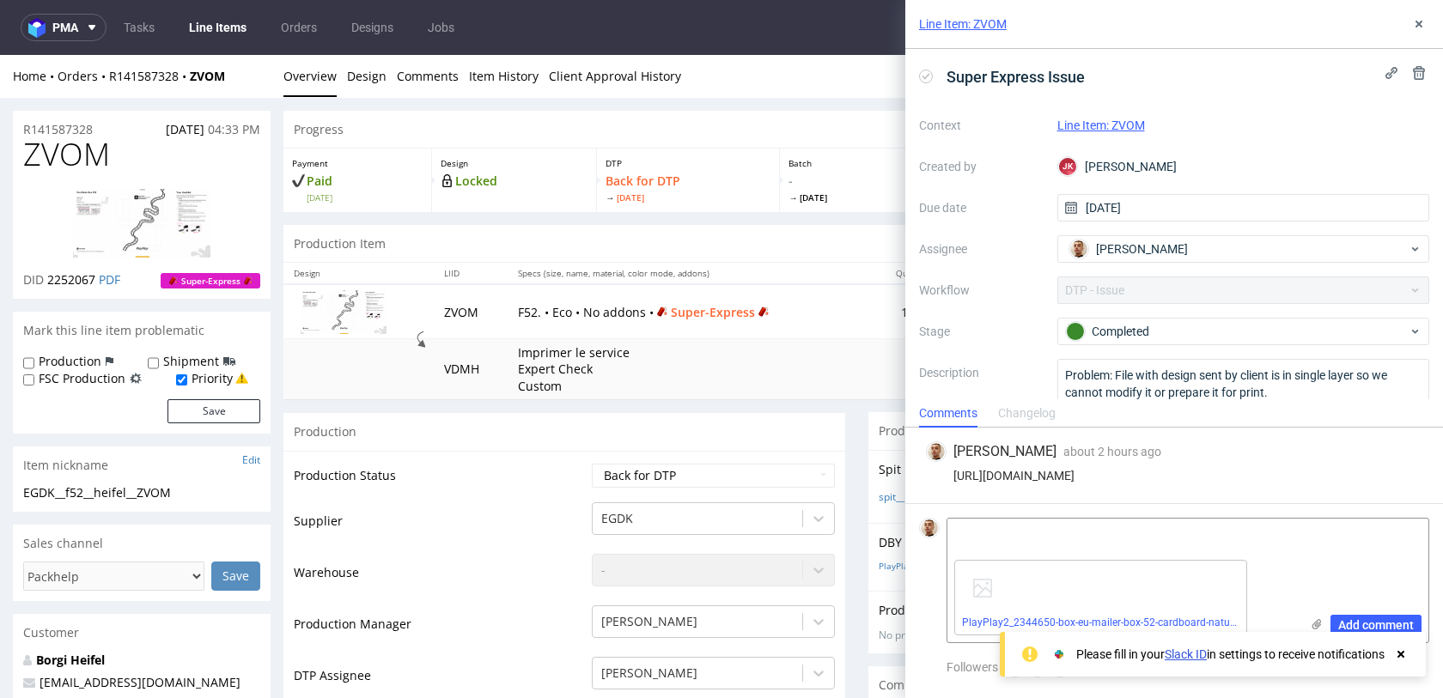
click at [87, 151] on span "ZVOM" at bounding box center [66, 154] width 87 height 34
copy span "ZVOM"
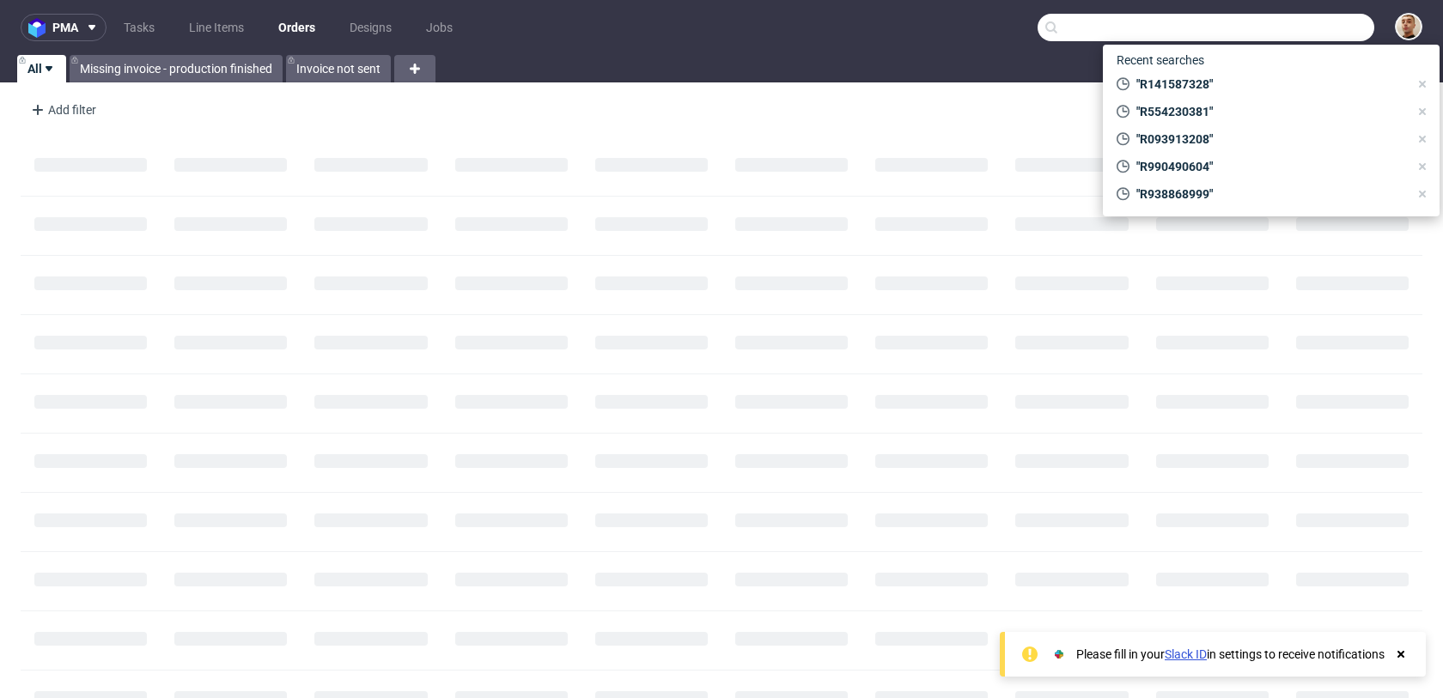
click at [1300, 21] on input "text" at bounding box center [1205, 27] width 337 height 27
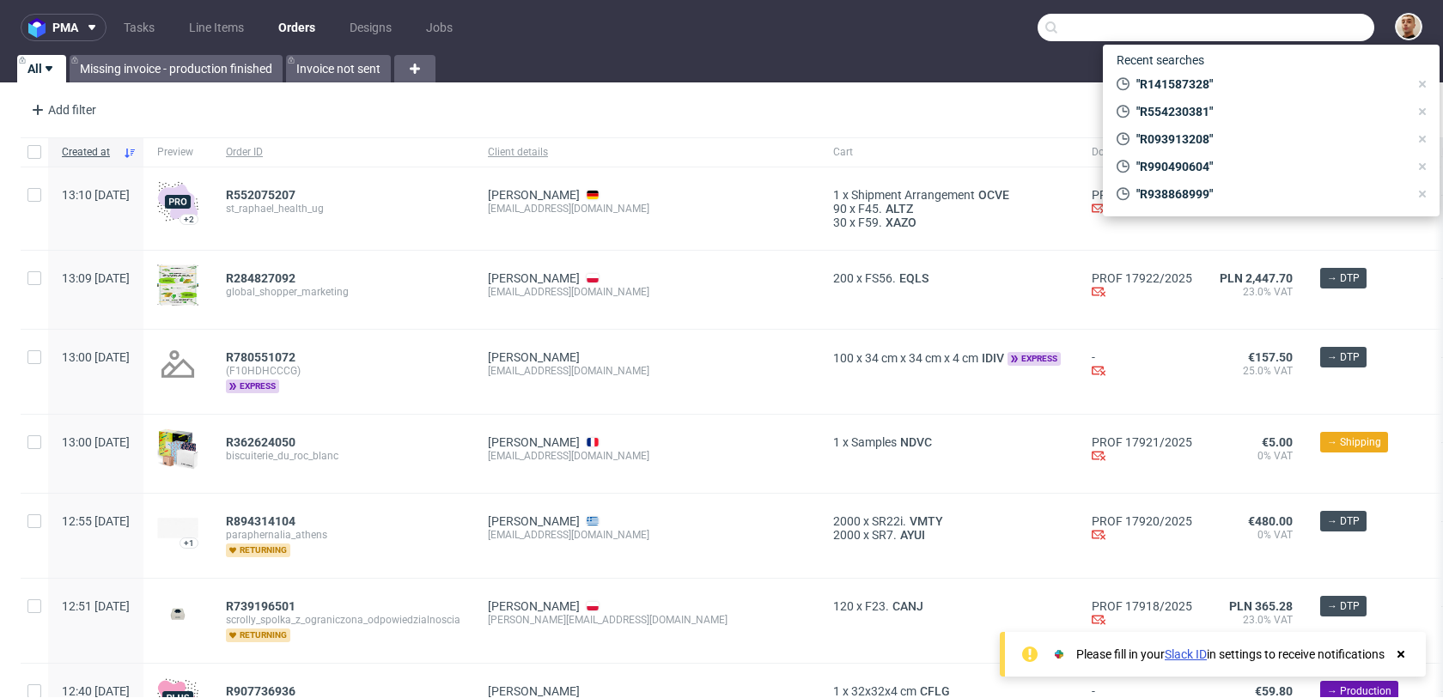
paste input "R559290850"
type input "R559290850"
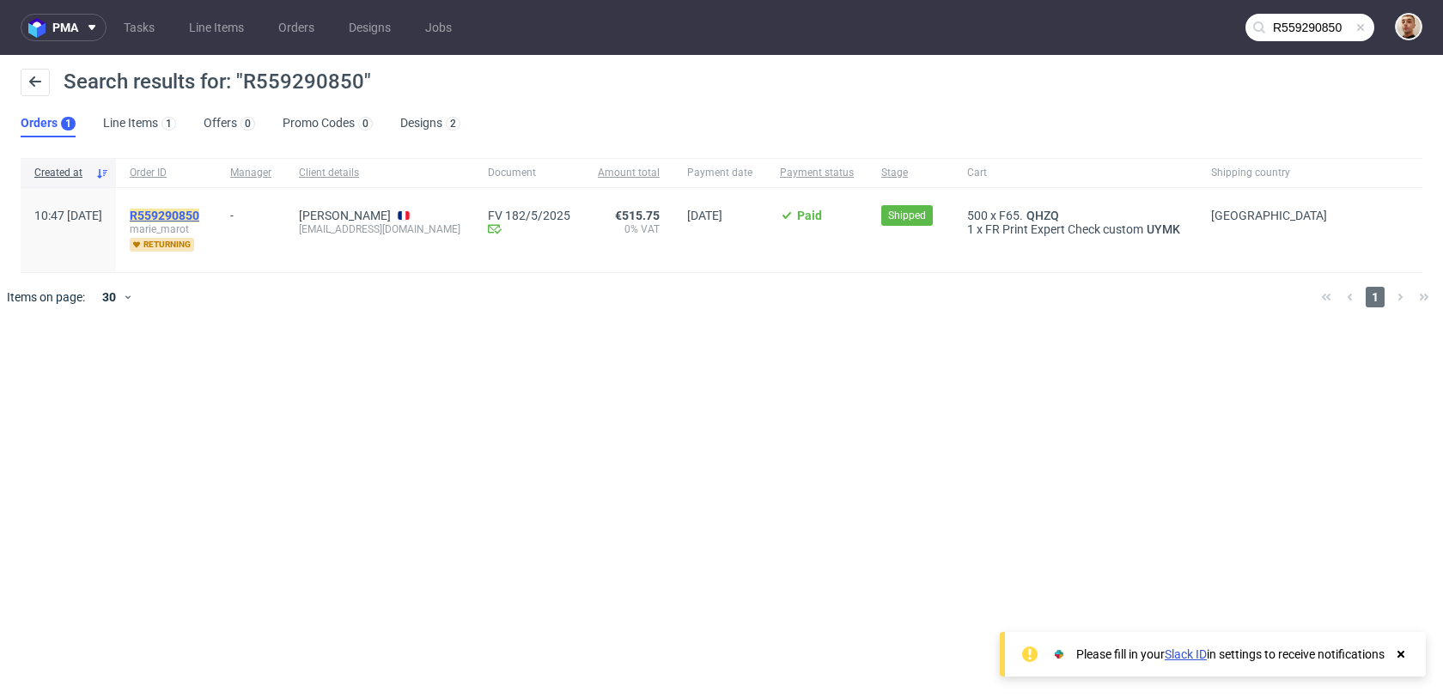
click at [199, 216] on mark "R559290850" at bounding box center [165, 216] width 70 height 14
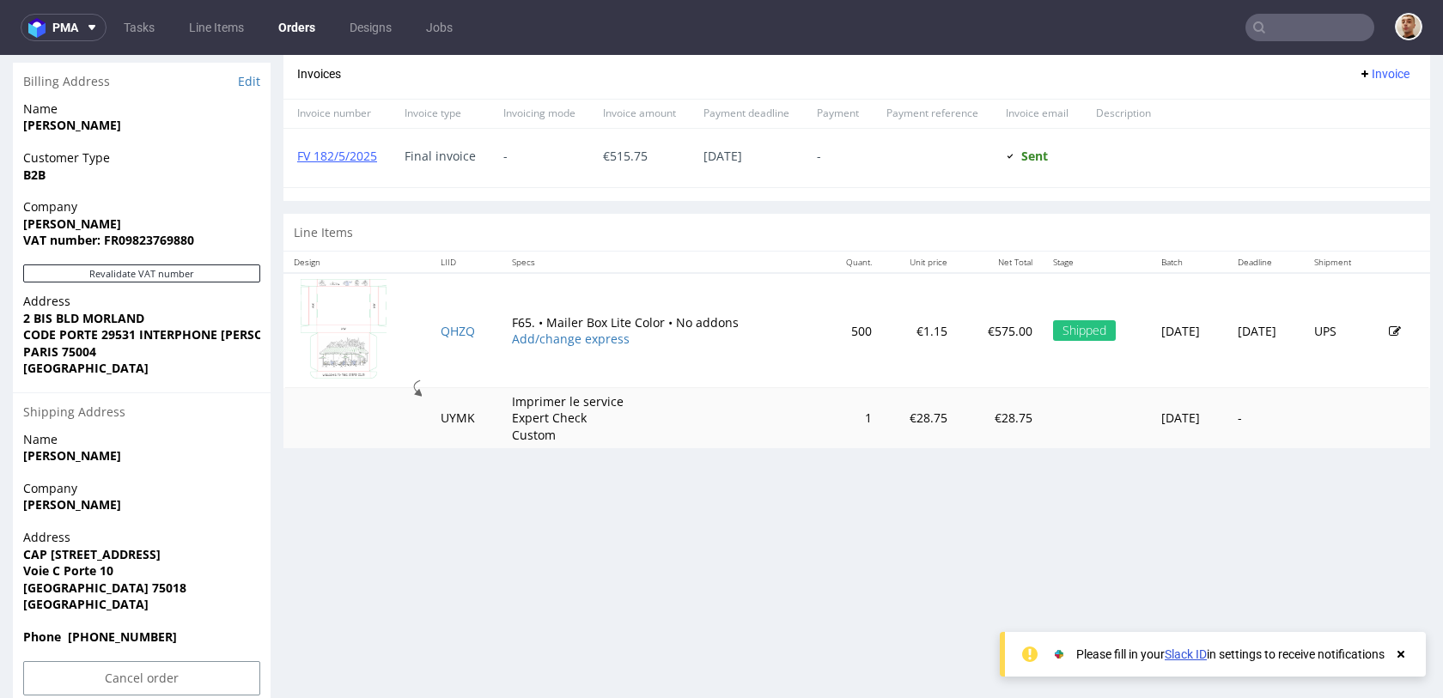
scroll to position [749, 0]
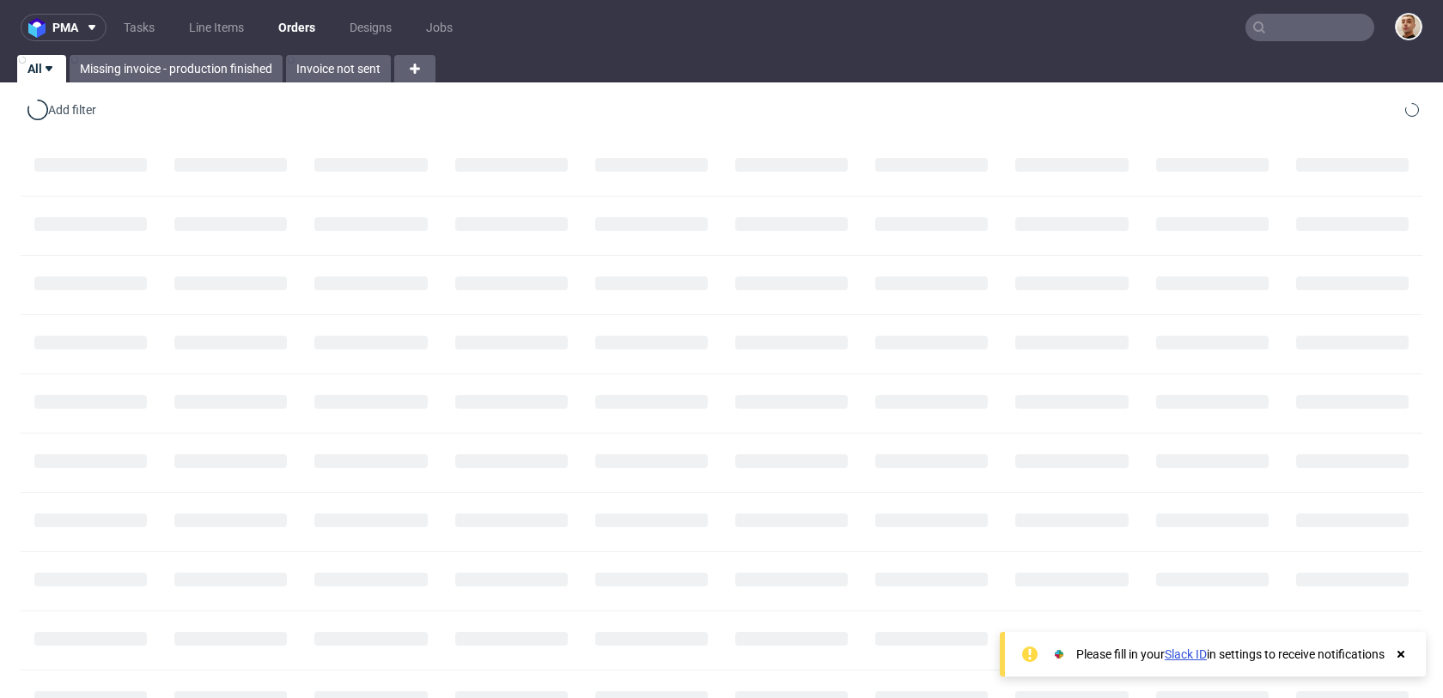
click at [1274, 25] on input "text" at bounding box center [1309, 27] width 129 height 27
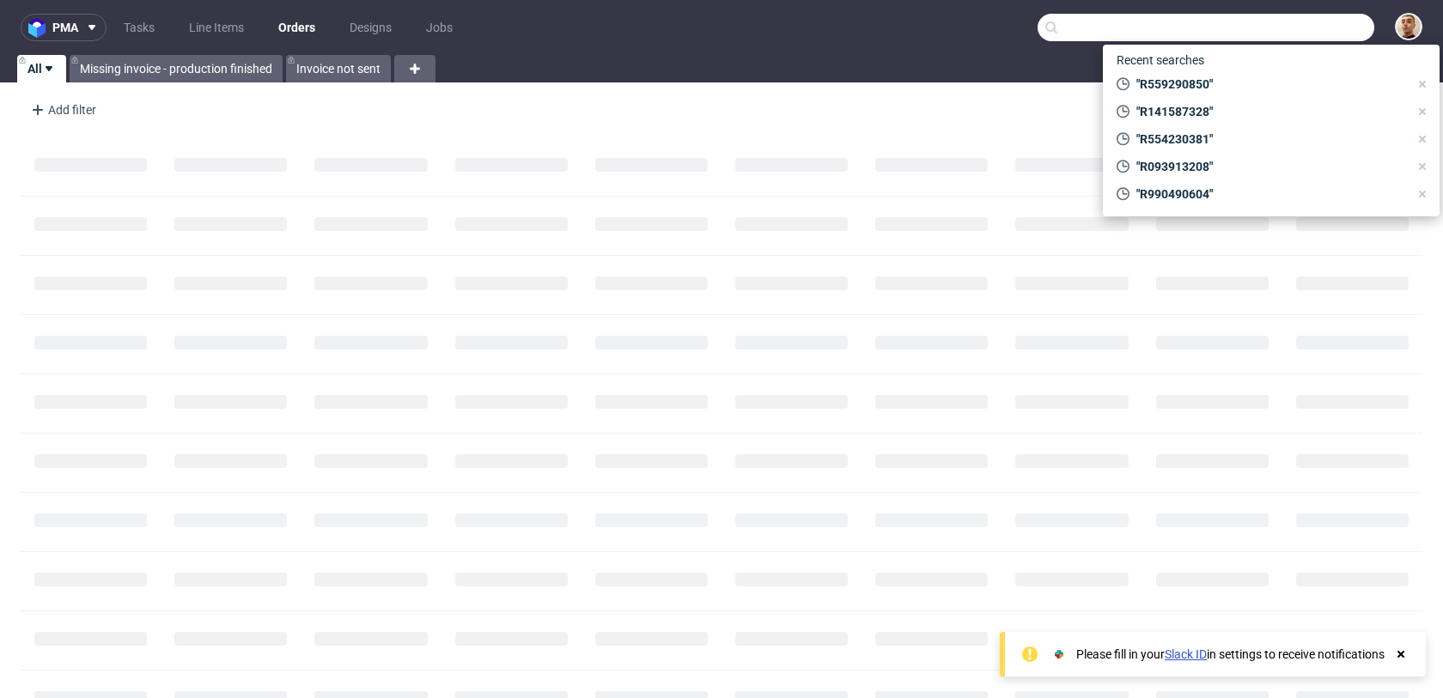
paste input "R401396268"
type input "R401396268"
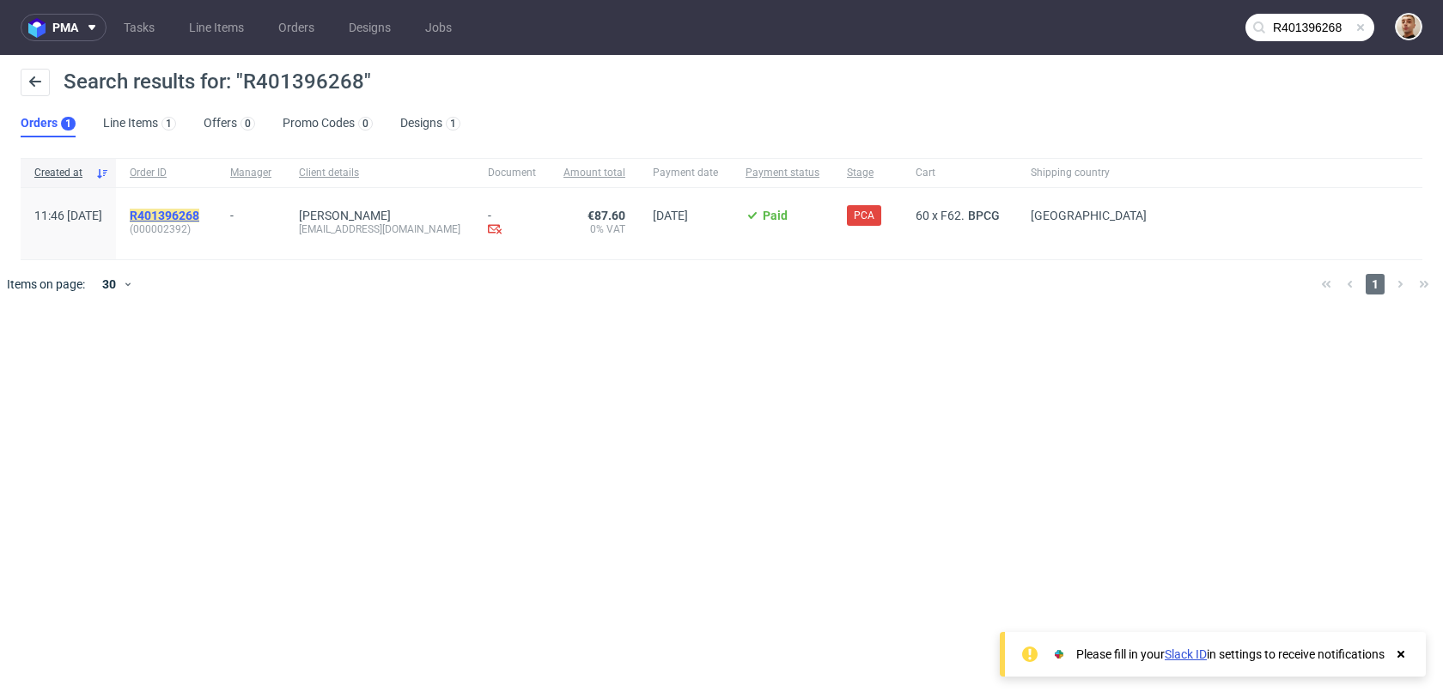
click at [199, 221] on mark "R401396268" at bounding box center [165, 216] width 70 height 14
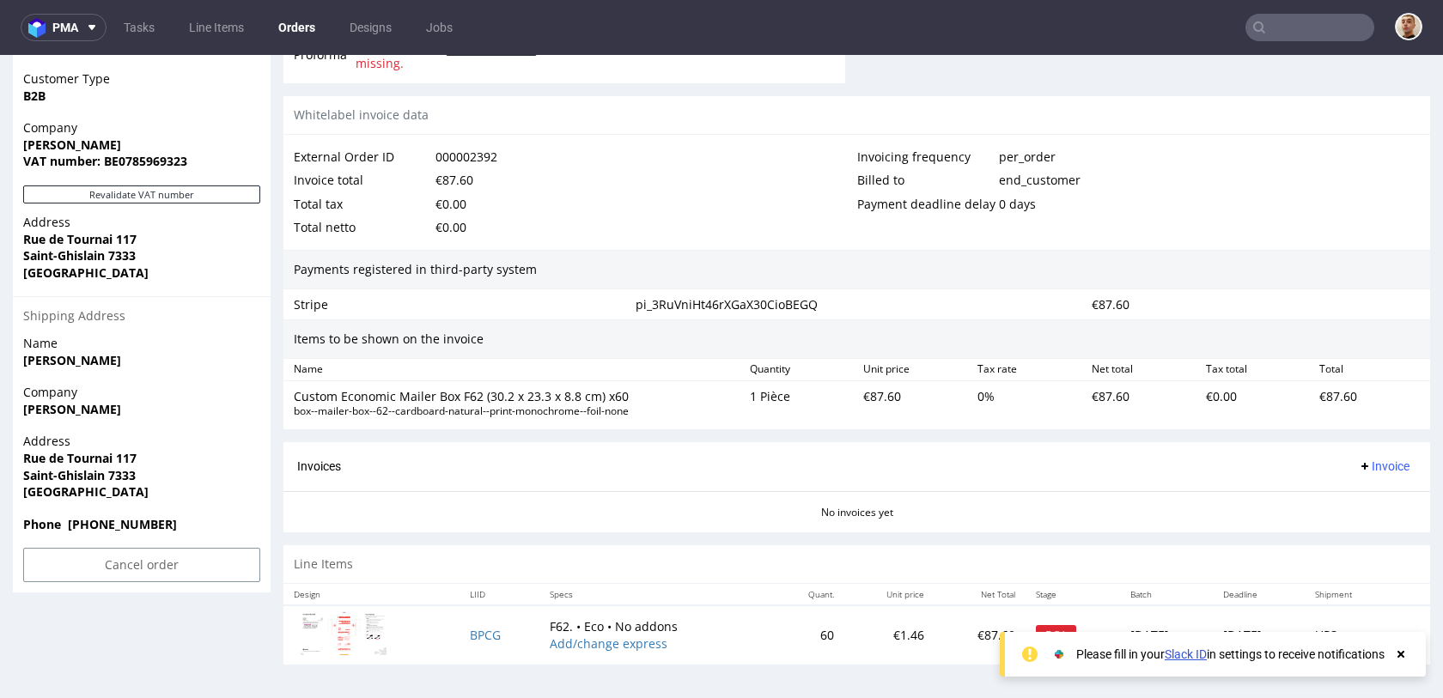
scroll to position [4, 0]
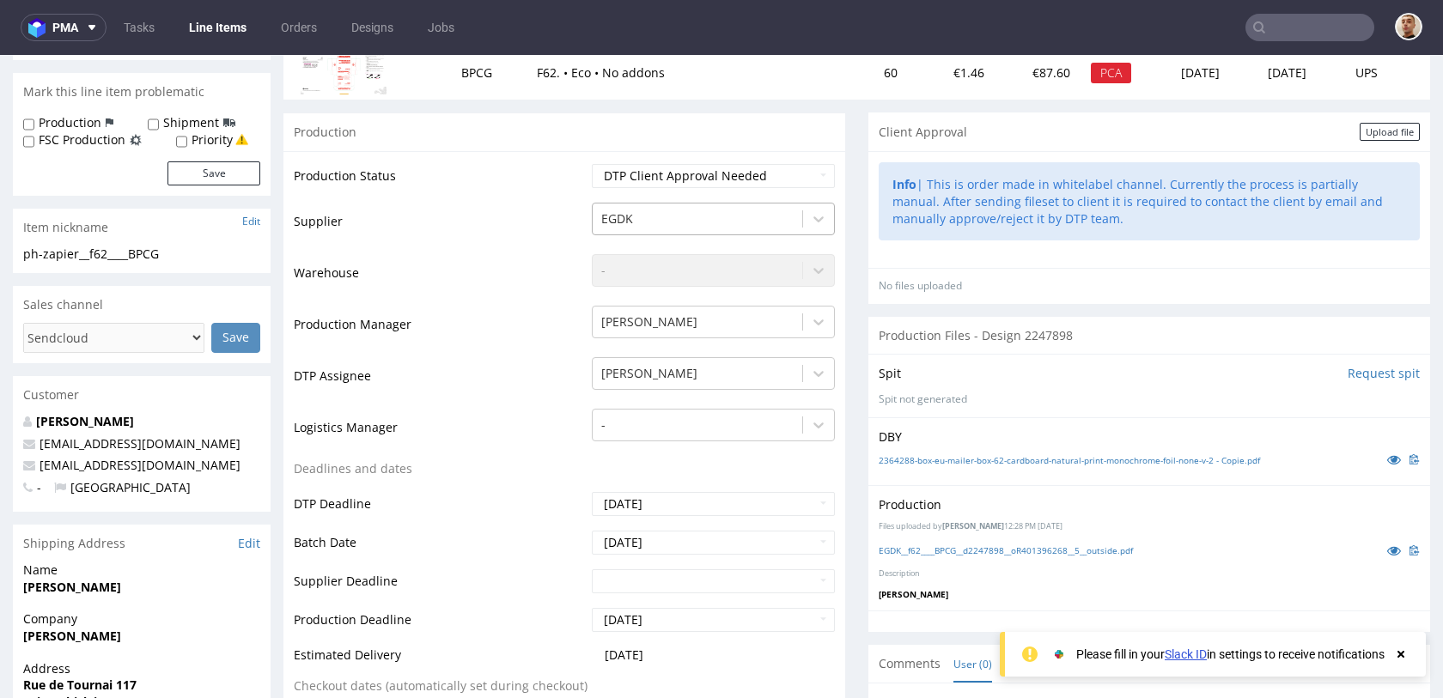
scroll to position [246, 0]
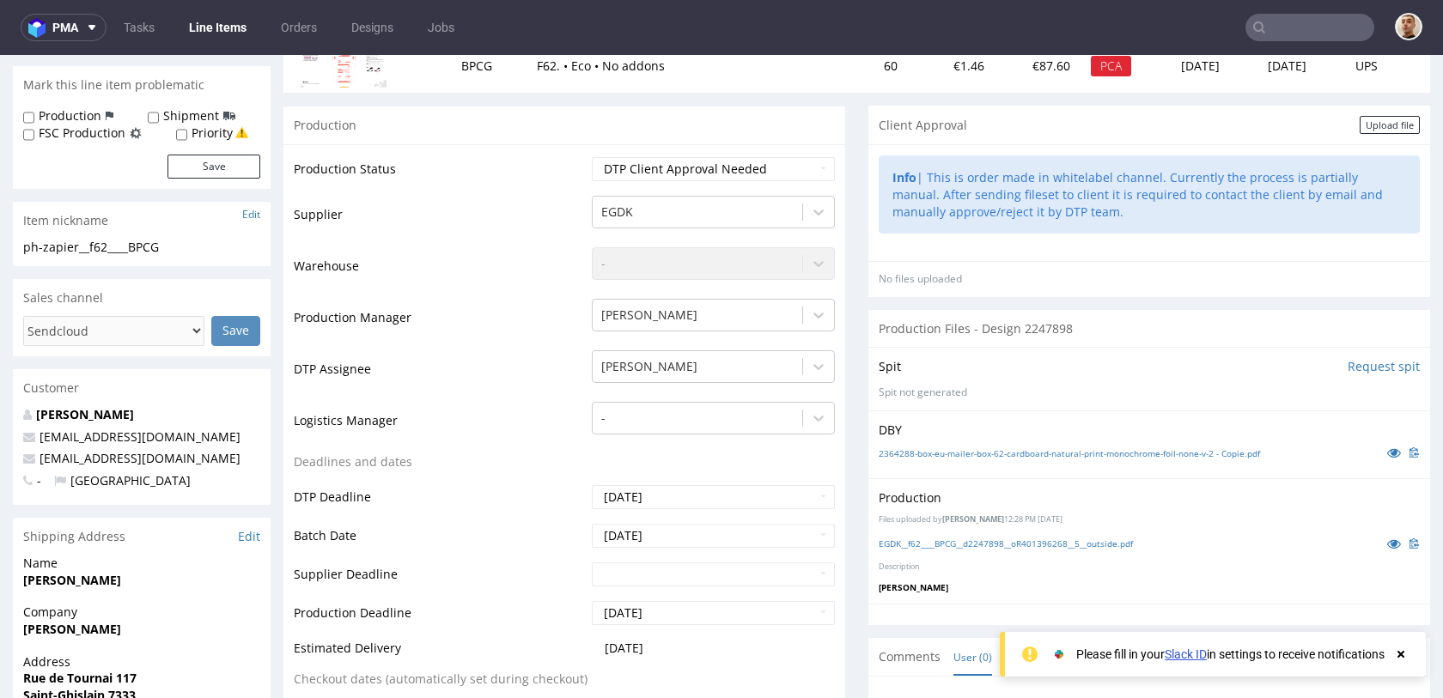
drag, startPoint x: 242, startPoint y: 466, endPoint x: 39, endPoint y: 458, distance: 203.7
click at [39, 458] on p "jolicoeurcoffeeroaster@gmail.com" at bounding box center [141, 458] width 237 height 17
copy link "jolicoeurcoffeeroaster@gmail.com"
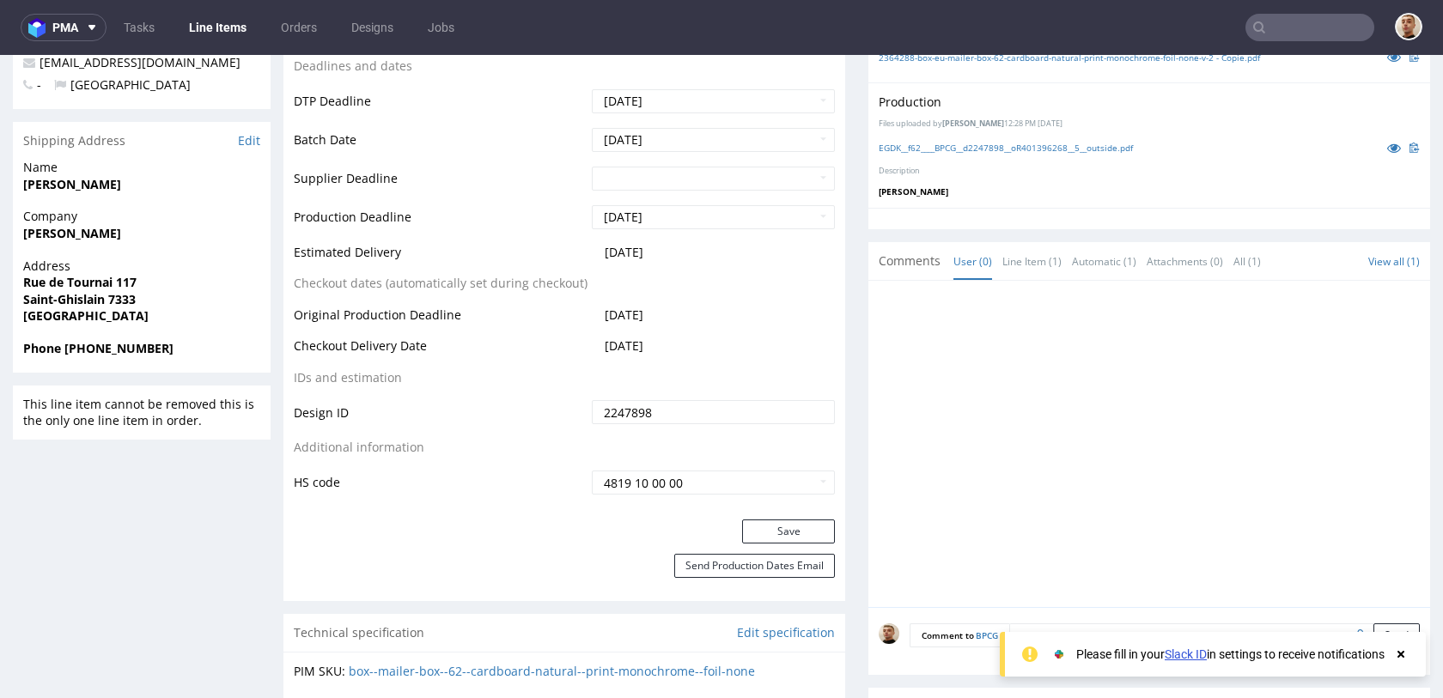
scroll to position [0, 0]
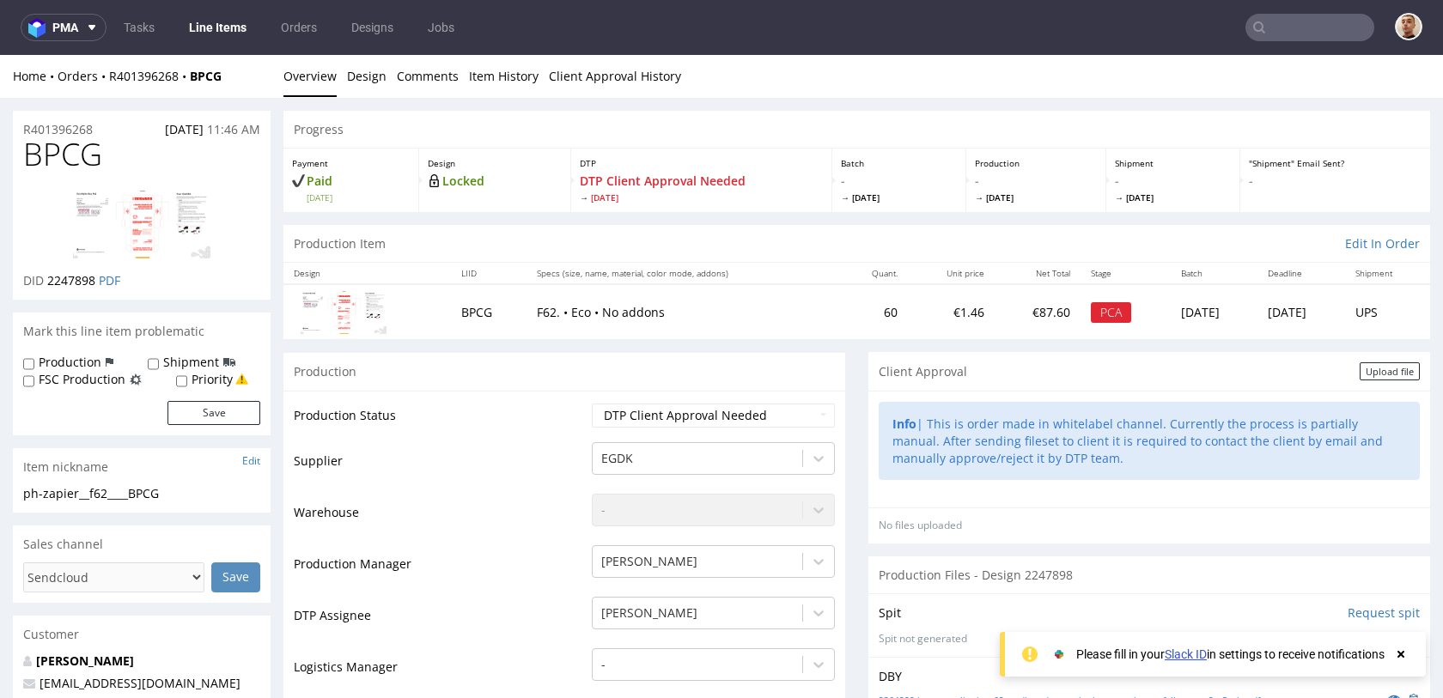
click at [1026, 447] on div "Info | This is order made in whitelabel channel. Currently the process is parti…" at bounding box center [1149, 441] width 541 height 78
click at [641, 420] on select "Waiting for Artwork Waiting for Diecut Waiting for Mockup Waiting for DTP Waiti…" at bounding box center [713, 416] width 243 height 24
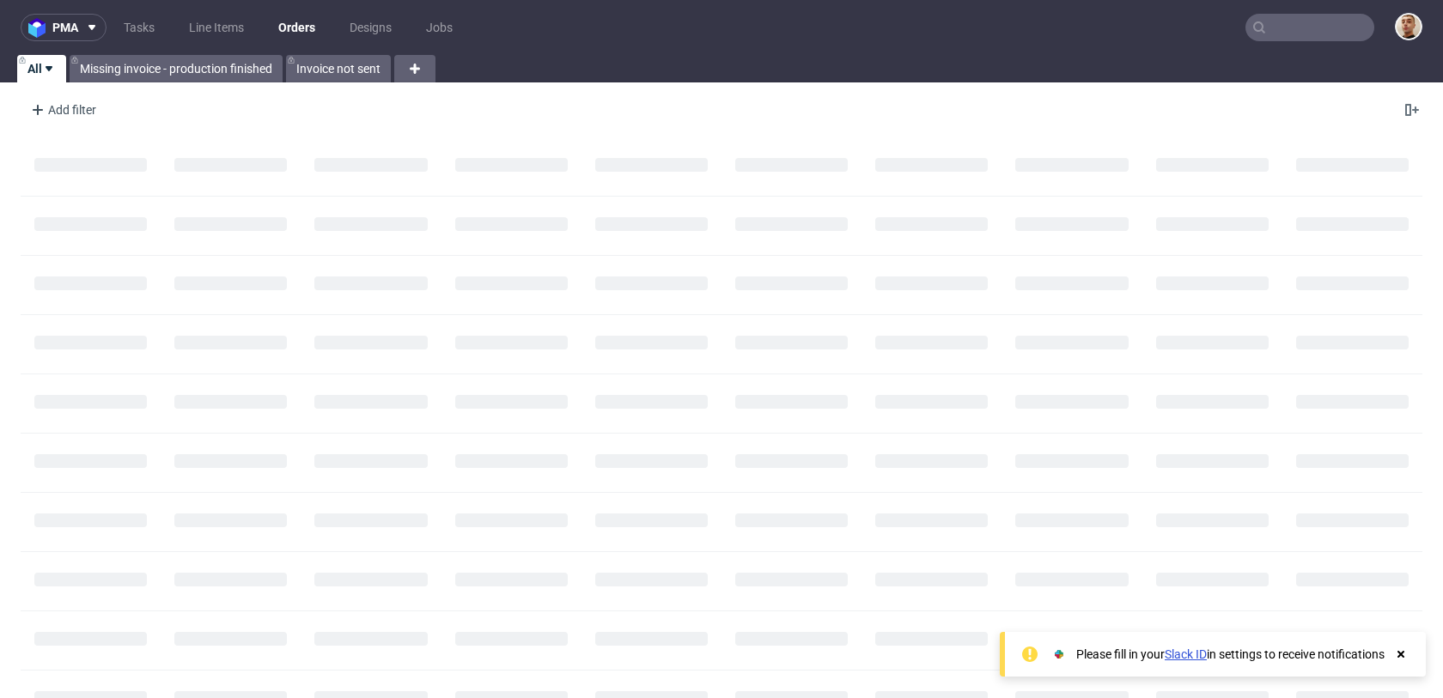
click at [1297, 26] on input "text" at bounding box center [1309, 27] width 129 height 27
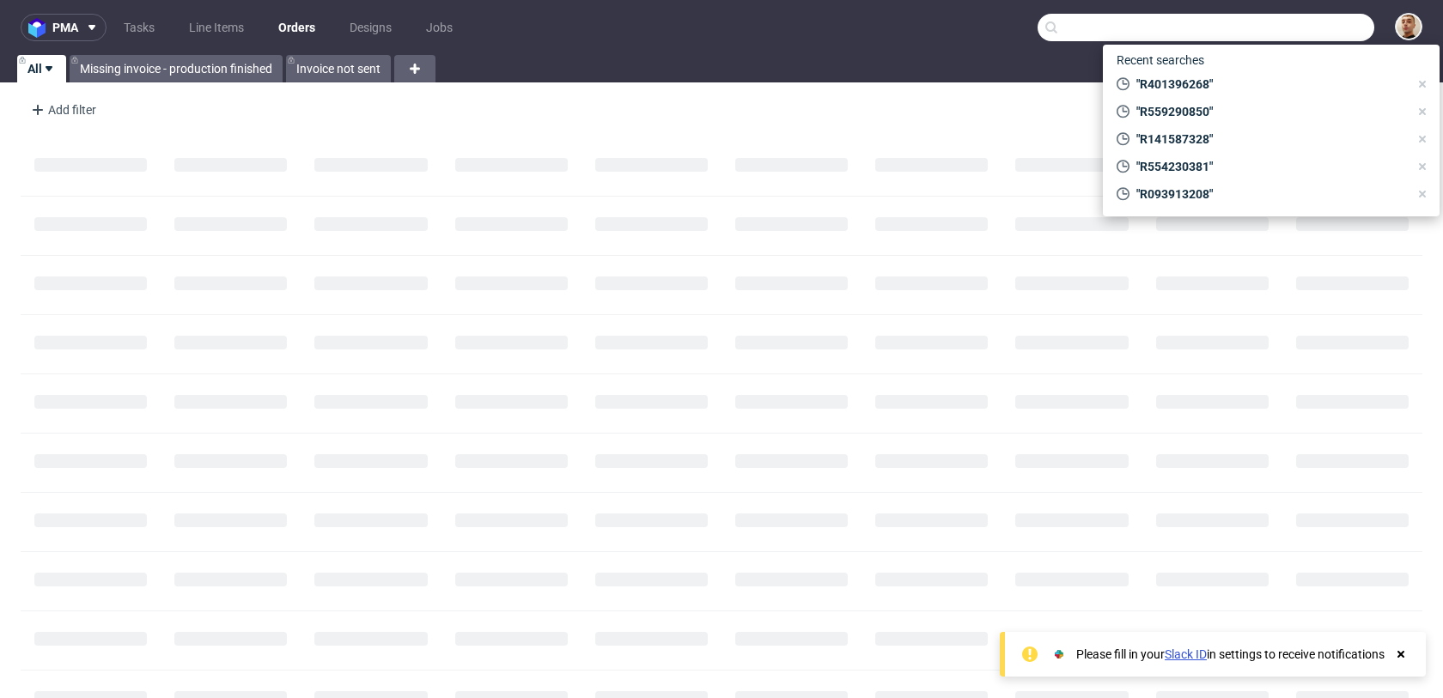
paste input "R616561816"
type input "R616561816"
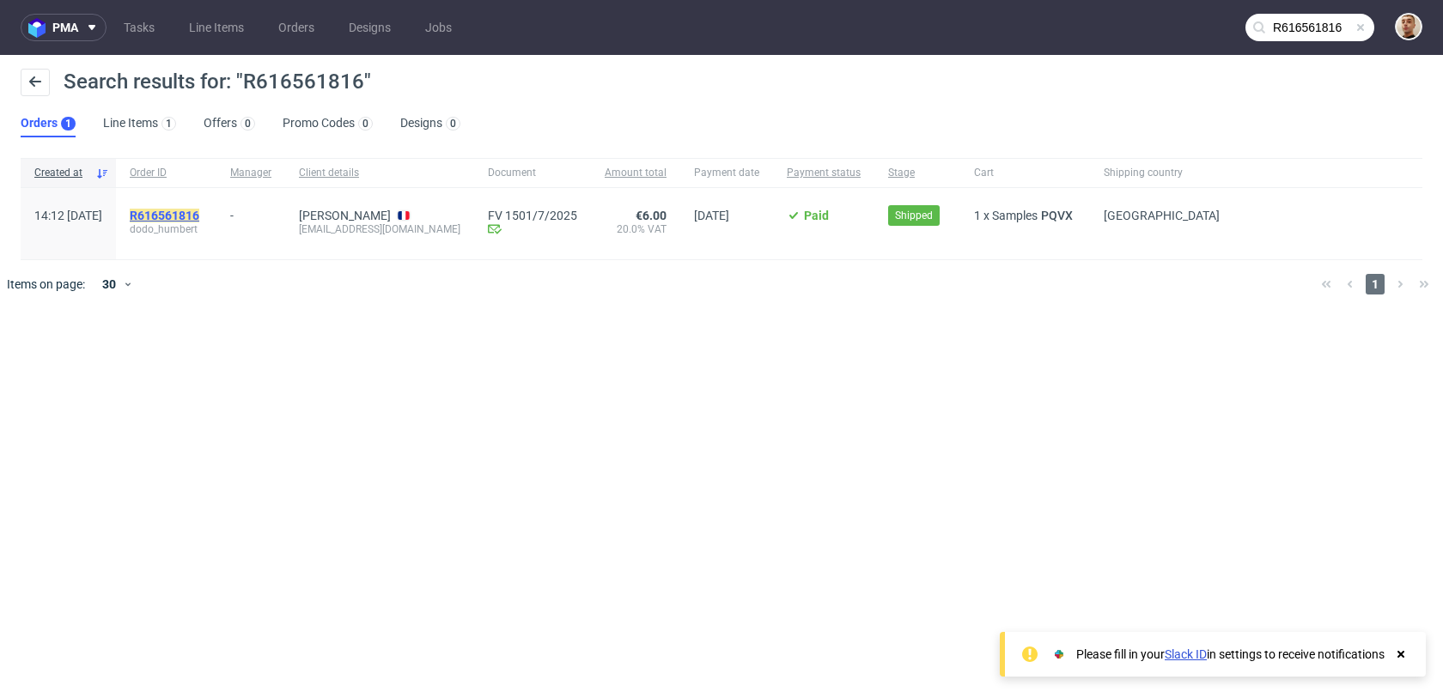
click at [199, 212] on mark "R616561816" at bounding box center [165, 216] width 70 height 14
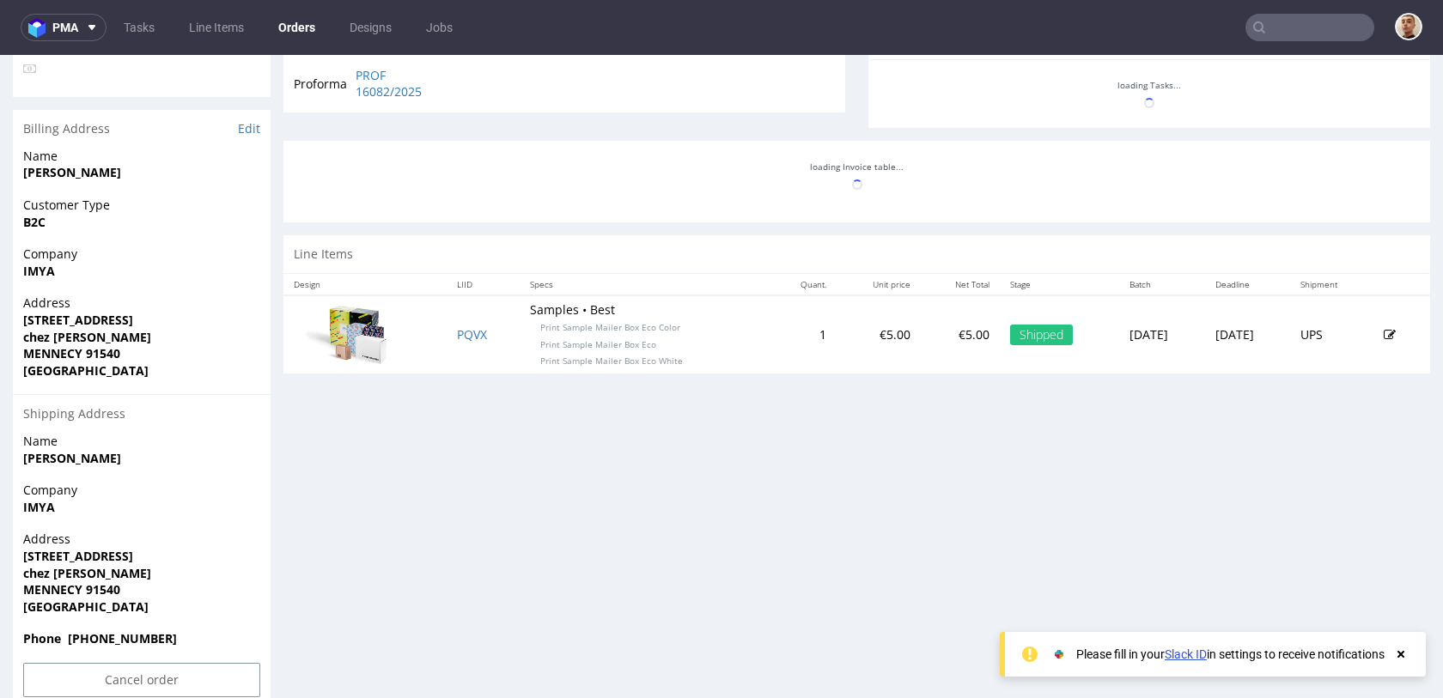
scroll to position [704, 0]
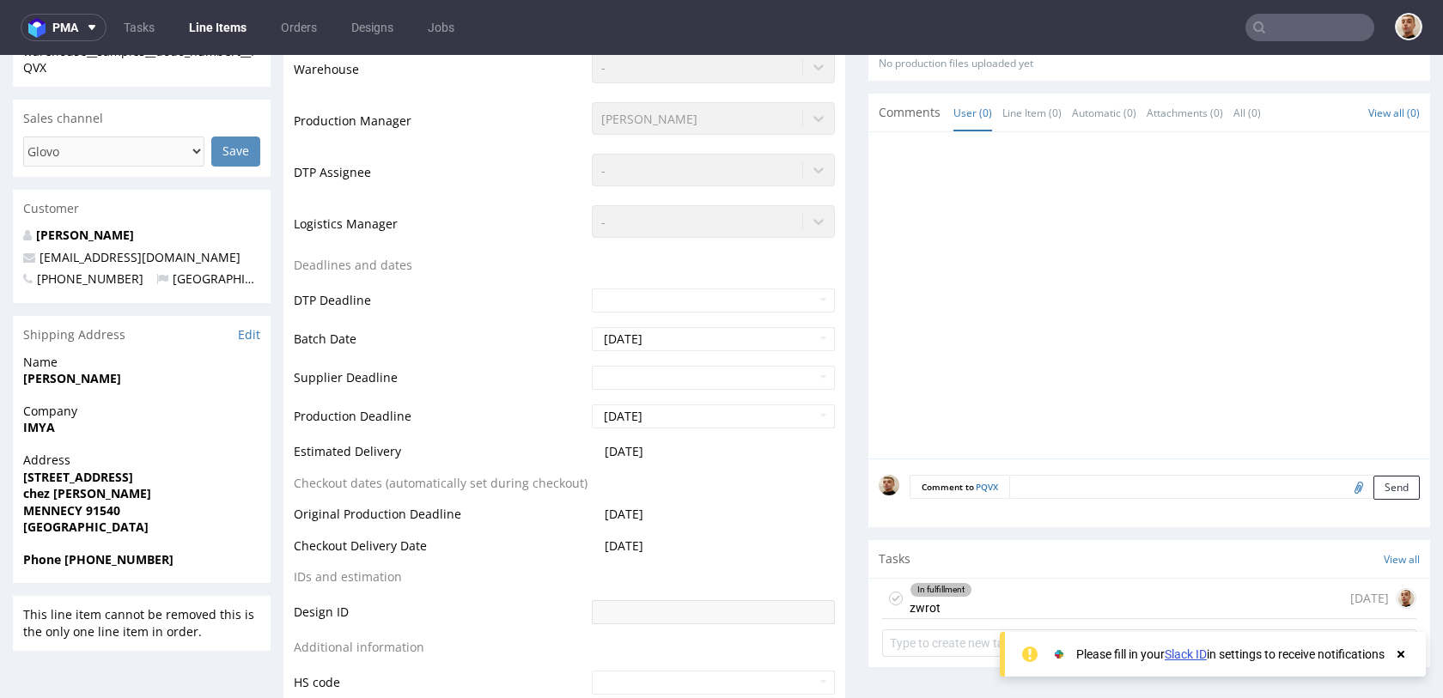
scroll to position [824, 0]
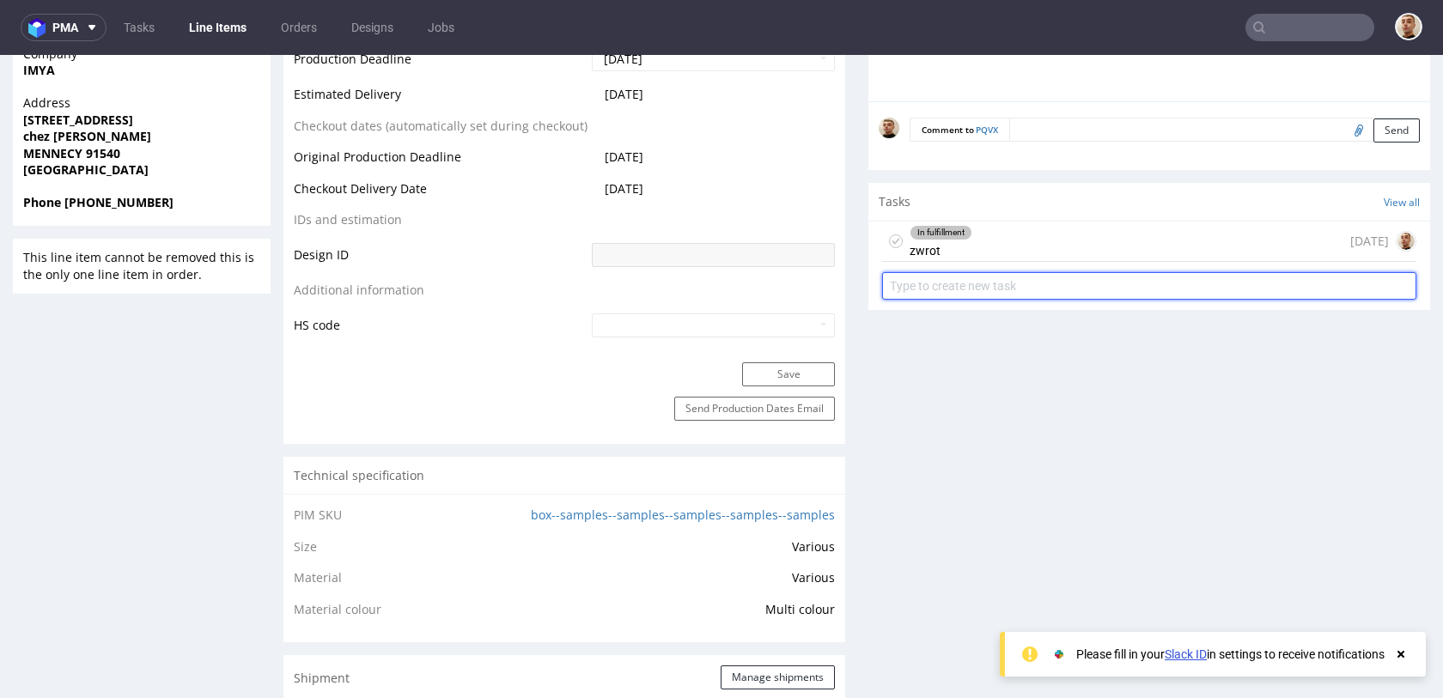
click at [1000, 272] on input "text" at bounding box center [1149, 285] width 534 height 27
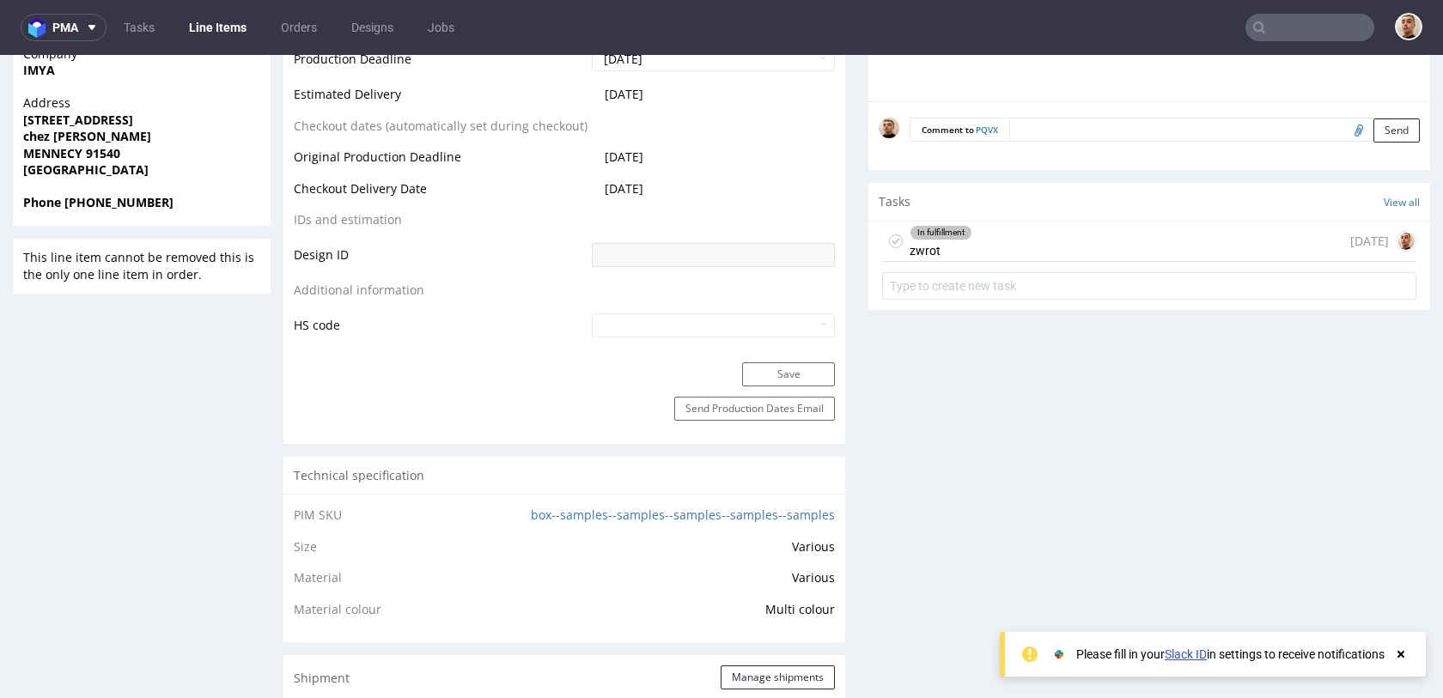
click at [1000, 263] on div "In fulfillment zwrot 4 days ago" at bounding box center [1149, 264] width 562 height 85
click at [1020, 227] on div "In fulfillment zwrot 4 days ago" at bounding box center [1149, 242] width 534 height 40
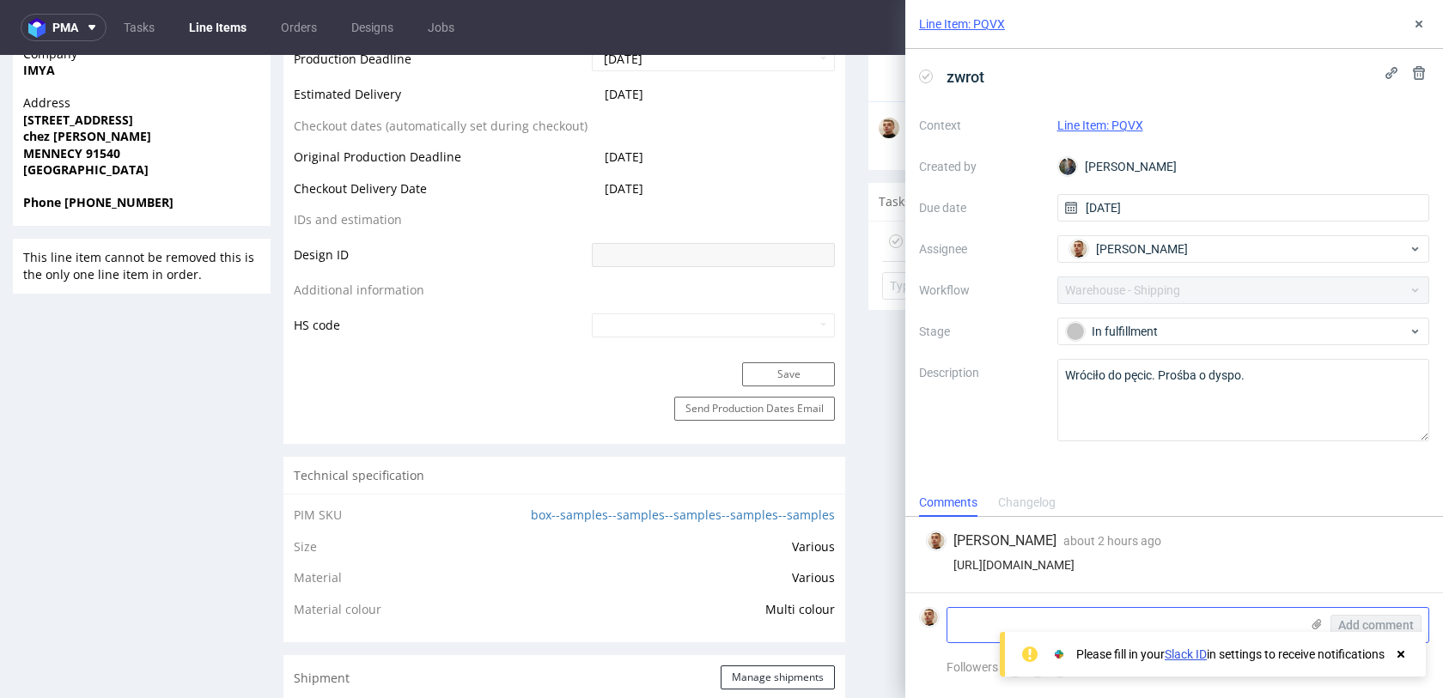
click at [1050, 629] on textarea at bounding box center [1123, 625] width 352 height 34
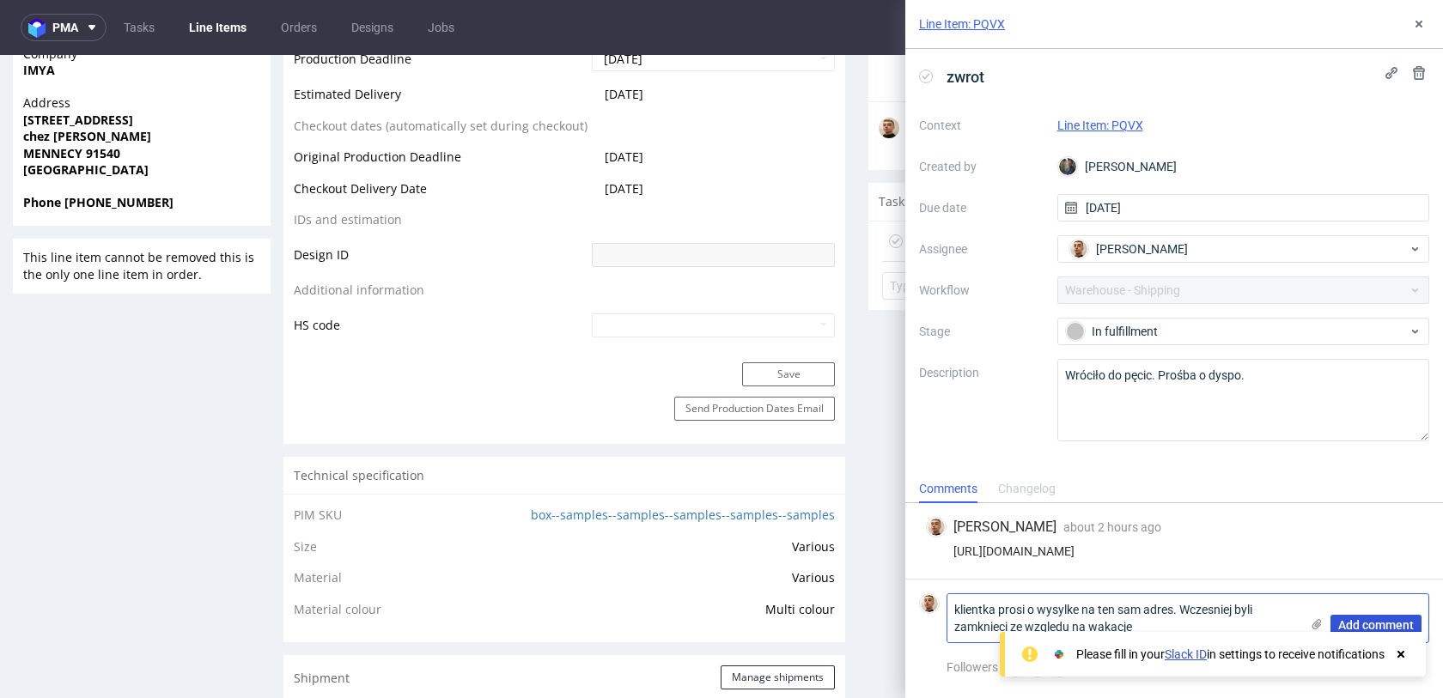
type textarea "klientka prosi o wysylke na ten sam adres. Wczesniej byli zamknieci ze wzgledu …"
click at [1385, 615] on button "Add comment" at bounding box center [1375, 625] width 91 height 21
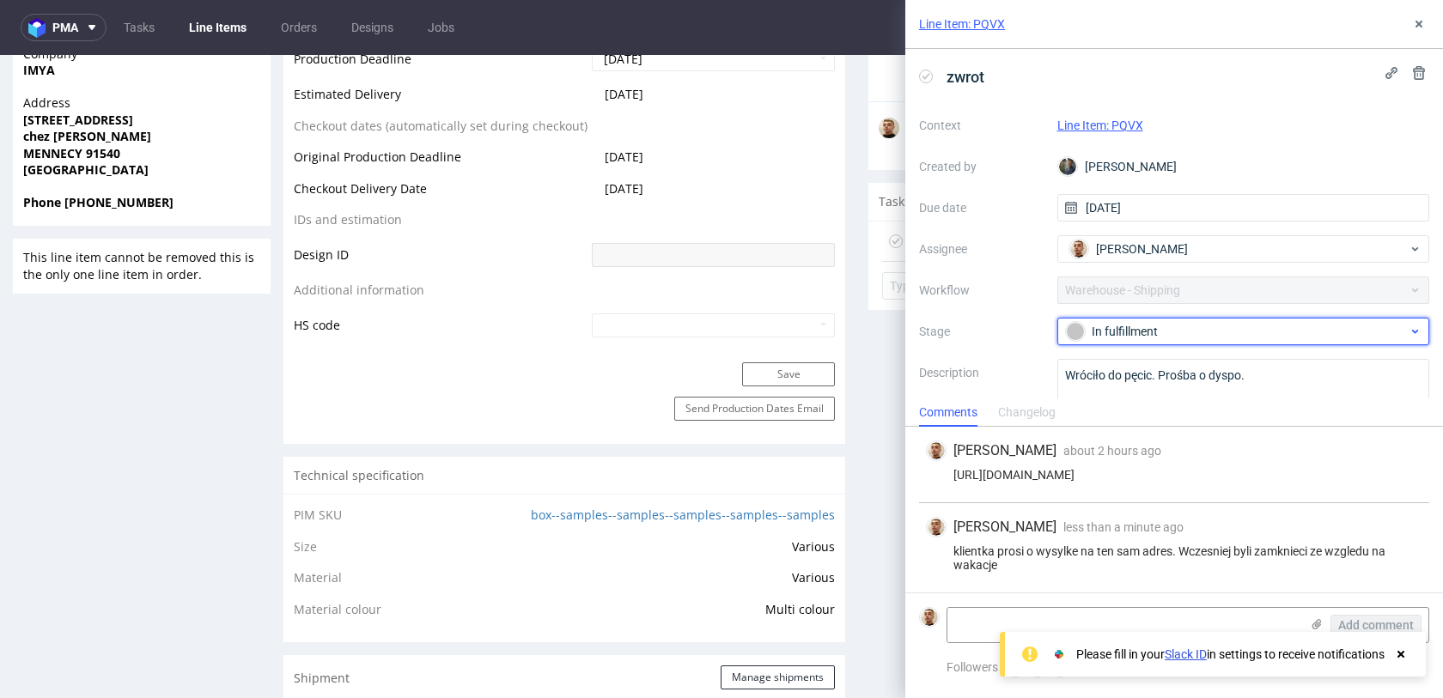
click at [1167, 342] on div "In fulfillment" at bounding box center [1243, 331] width 373 height 27
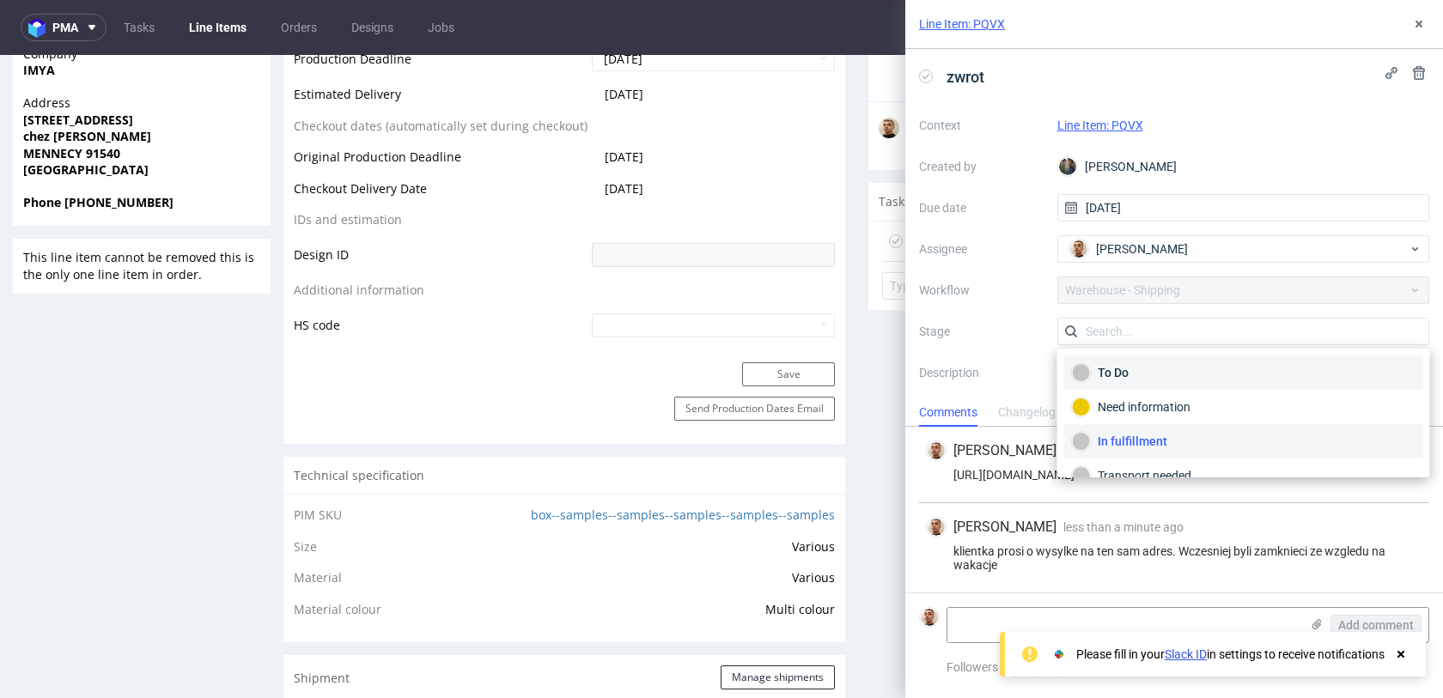
click at [1158, 371] on div "To Do" at bounding box center [1244, 372] width 344 height 19
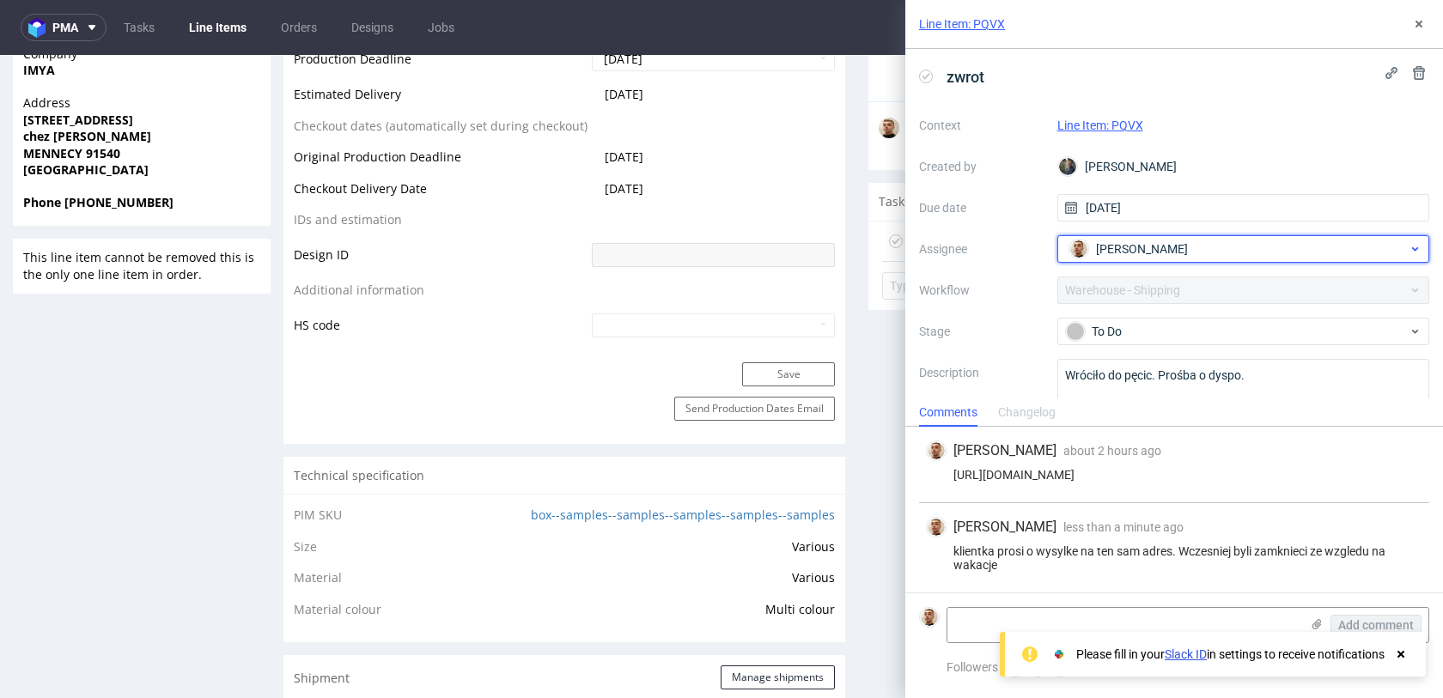
click at [1126, 256] on span "[PERSON_NAME]" at bounding box center [1142, 248] width 92 height 17
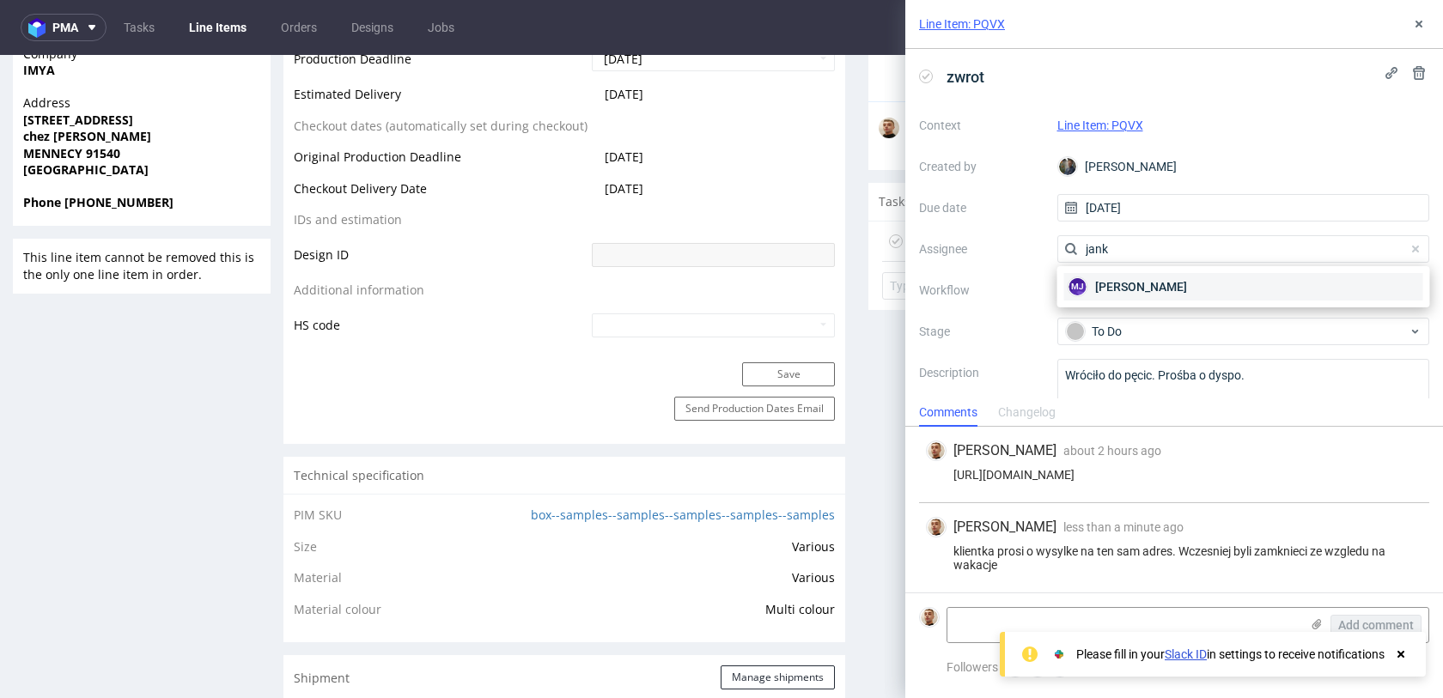
type input "jank"
click at [1097, 283] on span "[PERSON_NAME]" at bounding box center [1141, 286] width 92 height 17
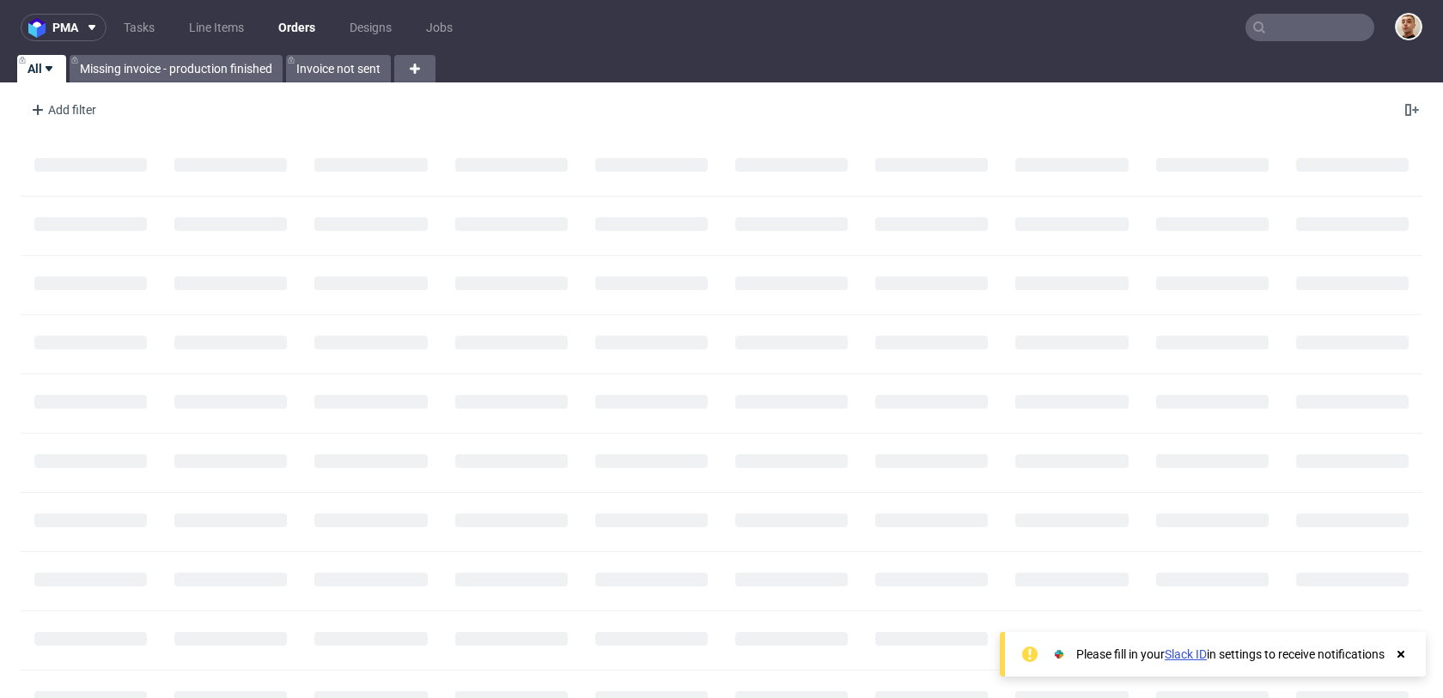
click at [1292, 18] on input "text" at bounding box center [1309, 27] width 129 height 27
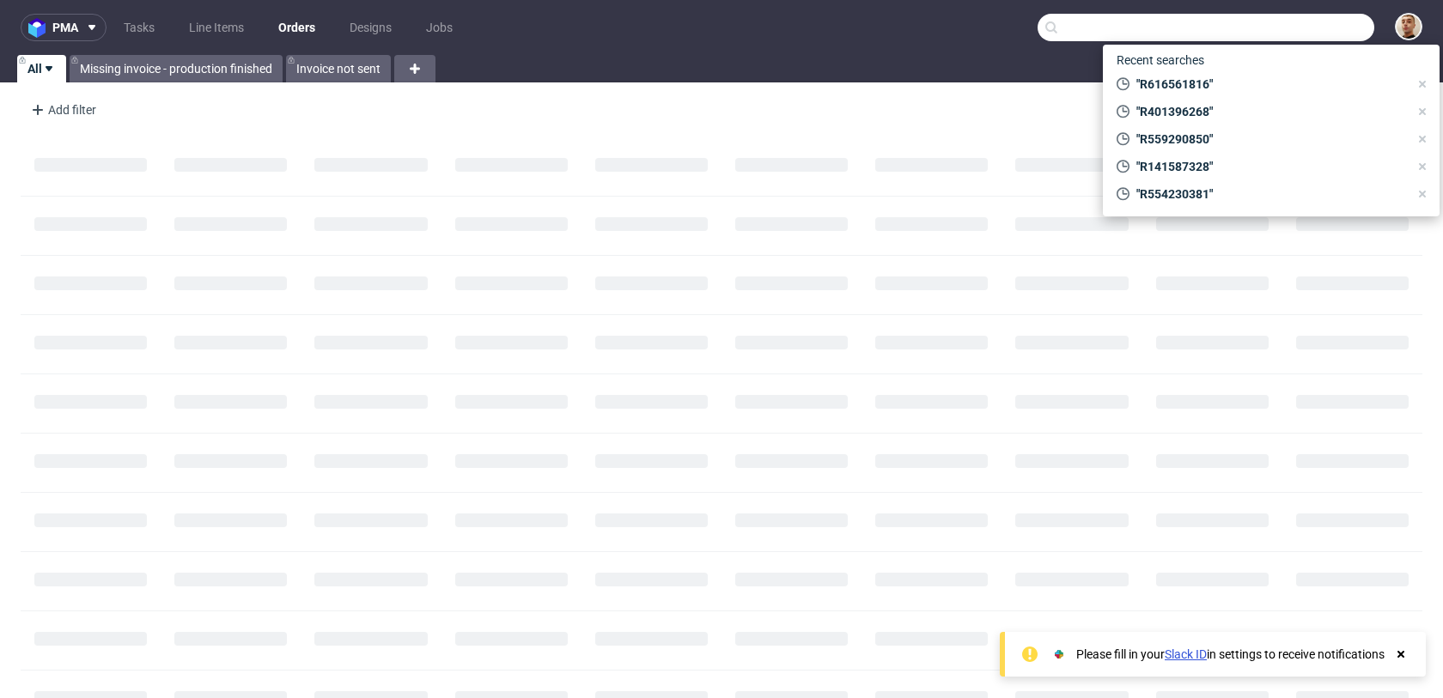
paste input "R204592171"
type input "R204592171"
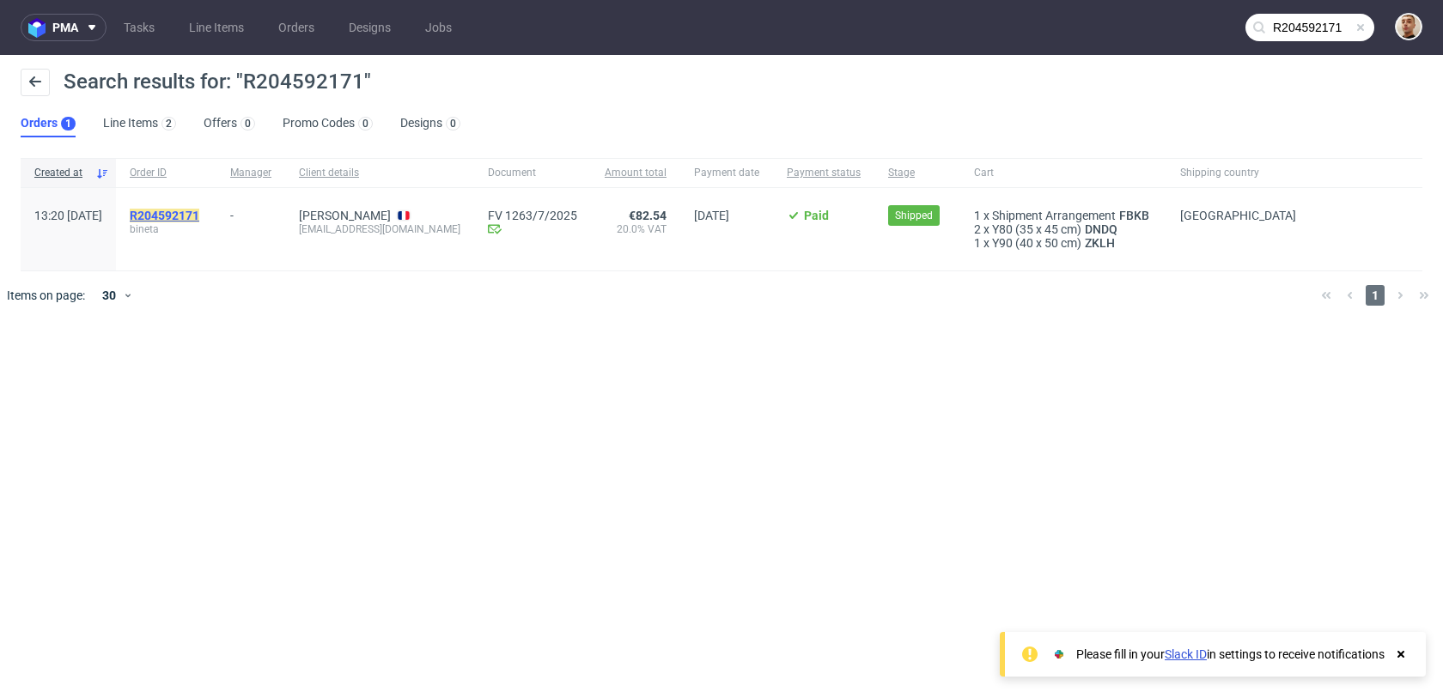
click at [199, 211] on mark "R204592171" at bounding box center [165, 216] width 70 height 14
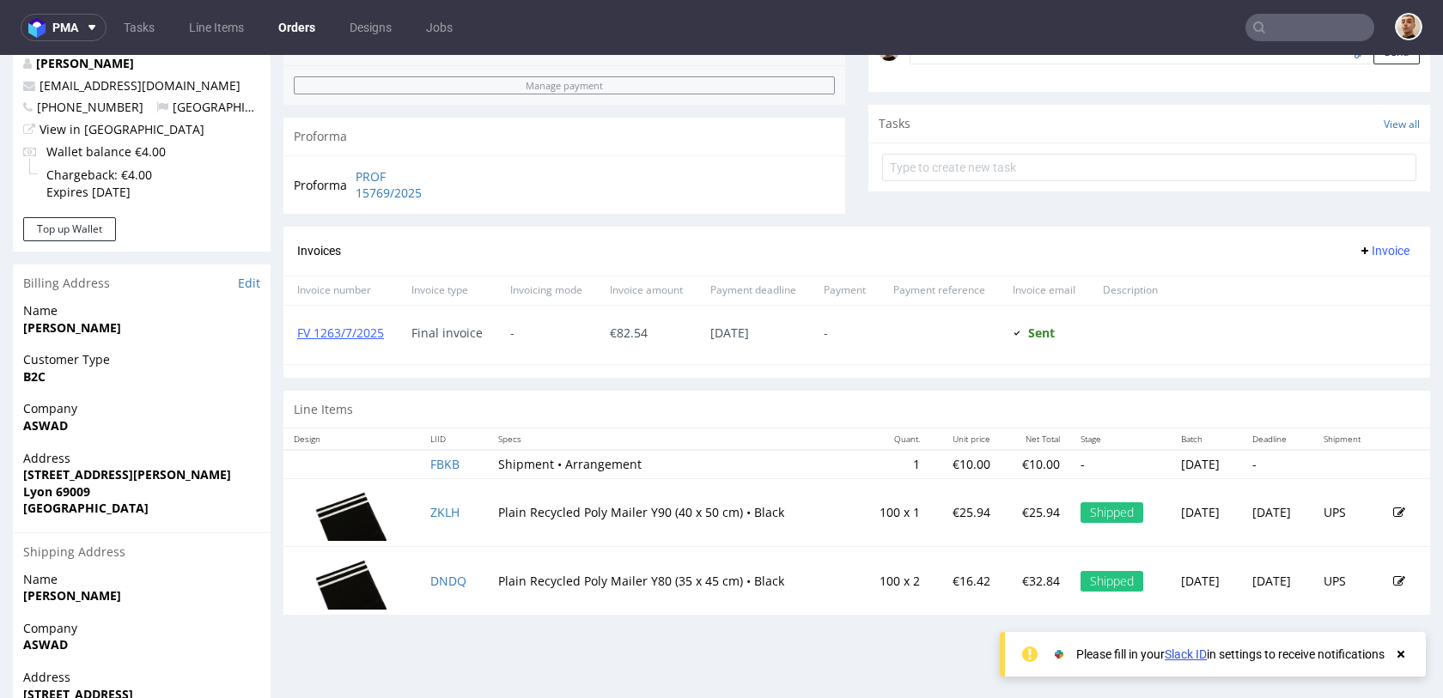
scroll to position [654, 0]
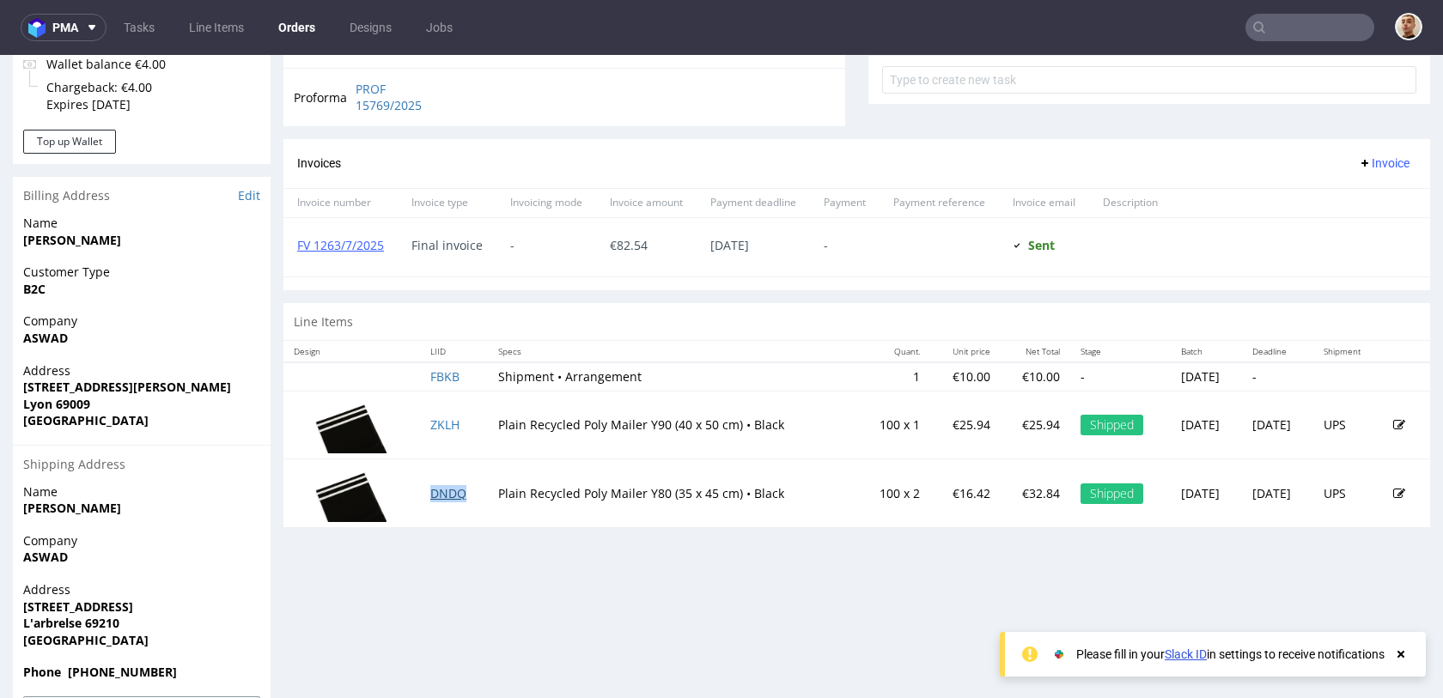
click at [439, 491] on link "DNDQ" at bounding box center [448, 493] width 36 height 16
click at [445, 422] on link "ZKLH" at bounding box center [444, 424] width 29 height 16
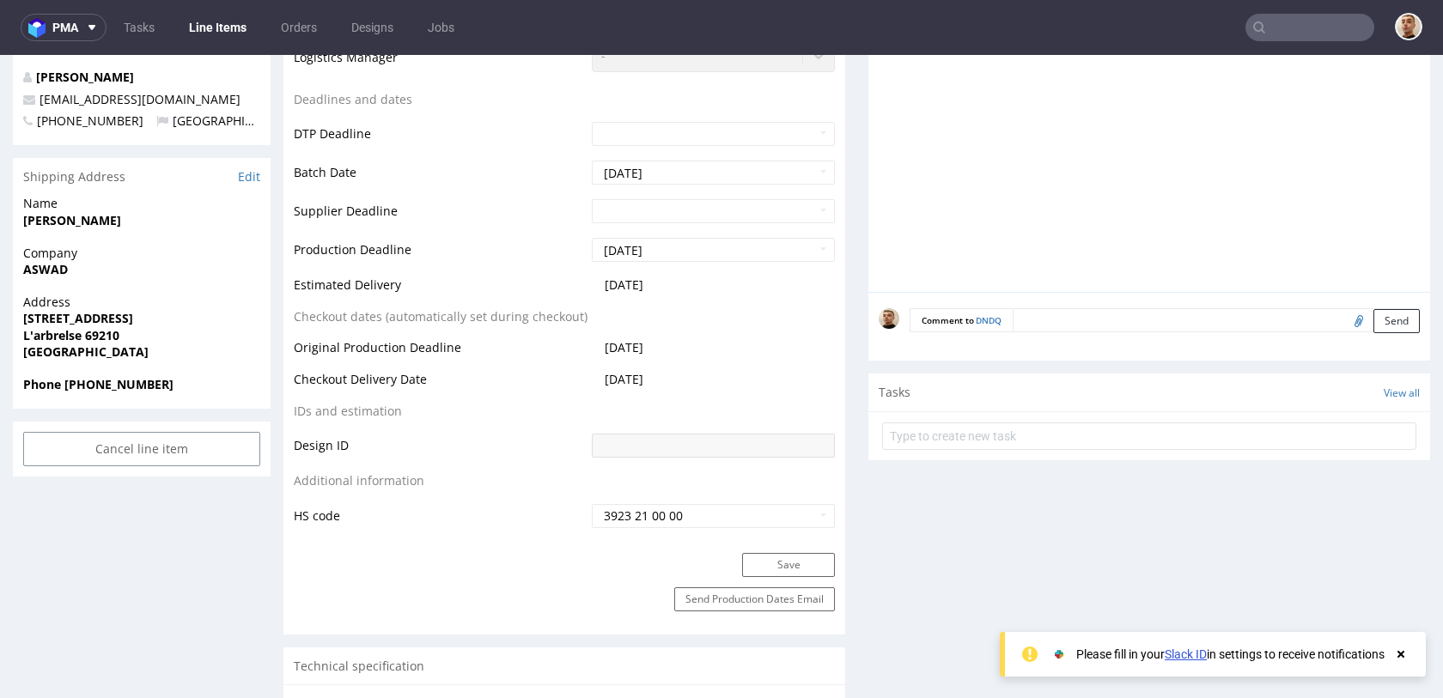
scroll to position [657, 0]
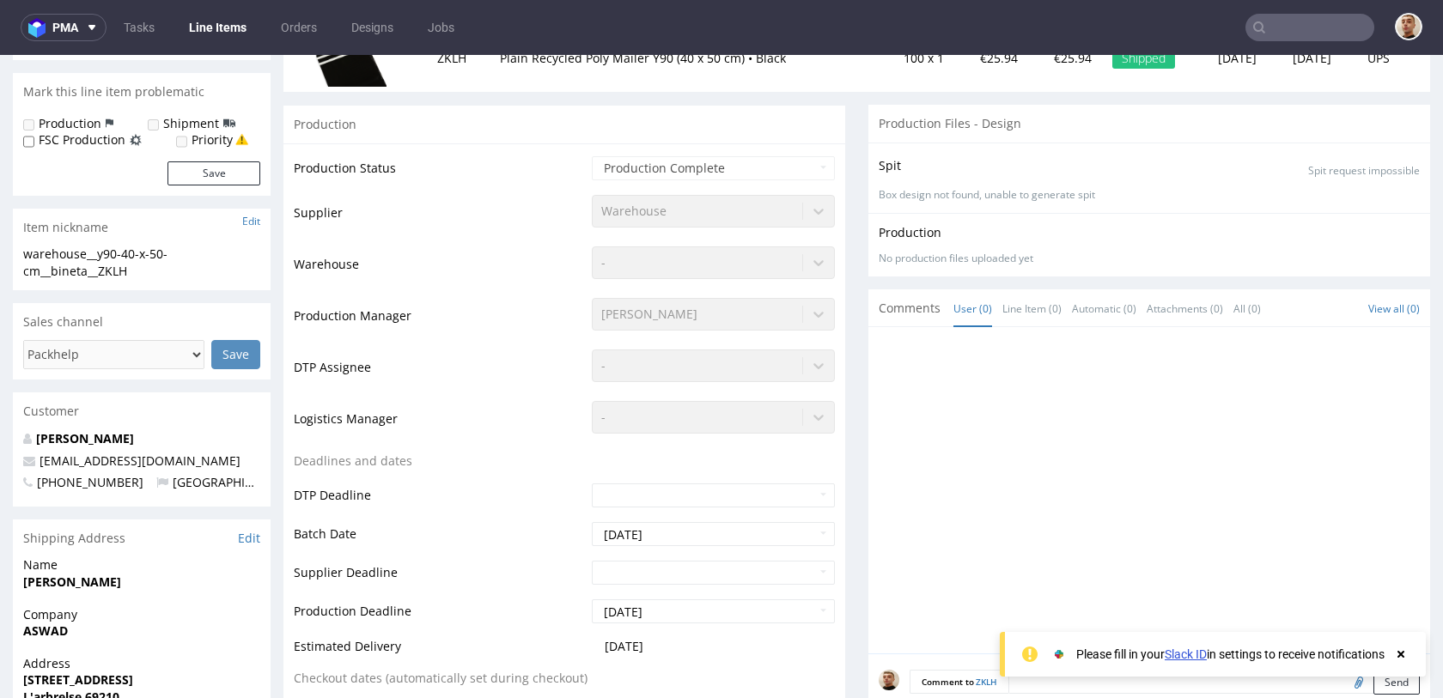
scroll to position [710, 0]
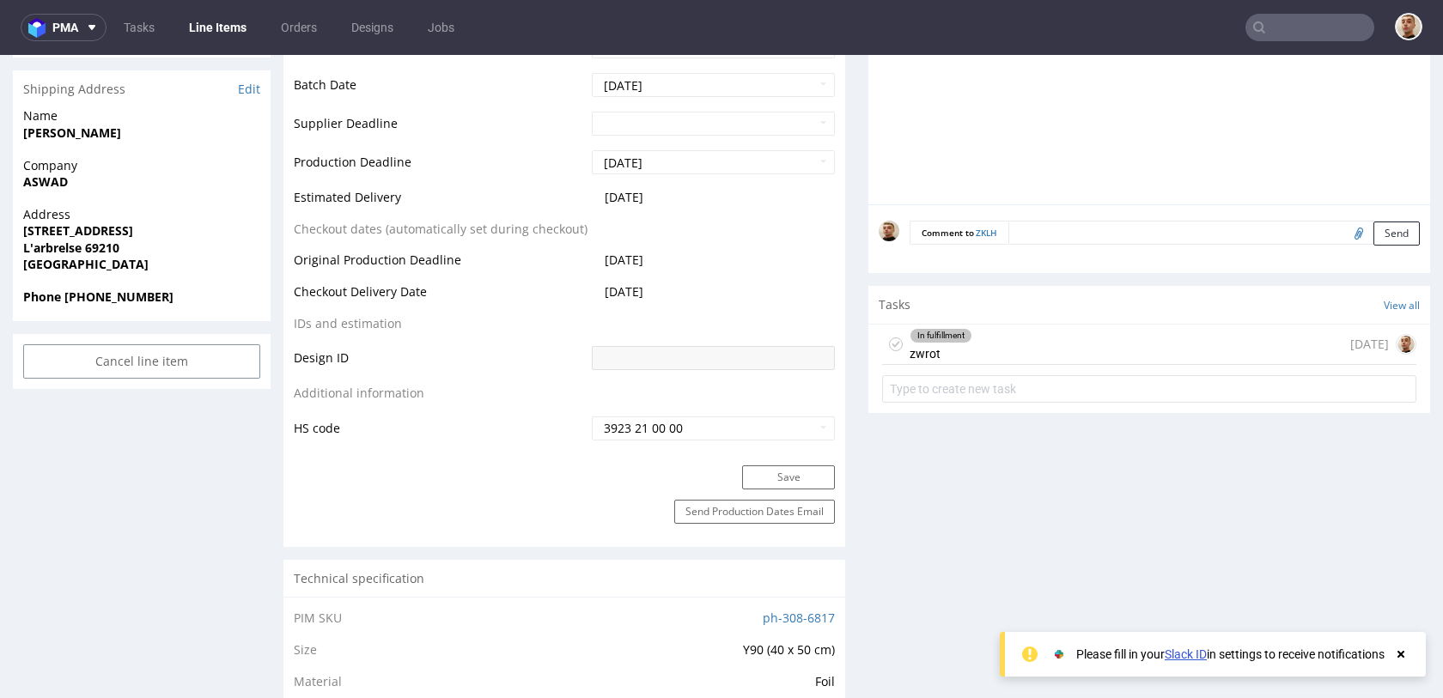
click at [977, 327] on div "In fulfillment zwrot 4 days ago" at bounding box center [1149, 345] width 534 height 40
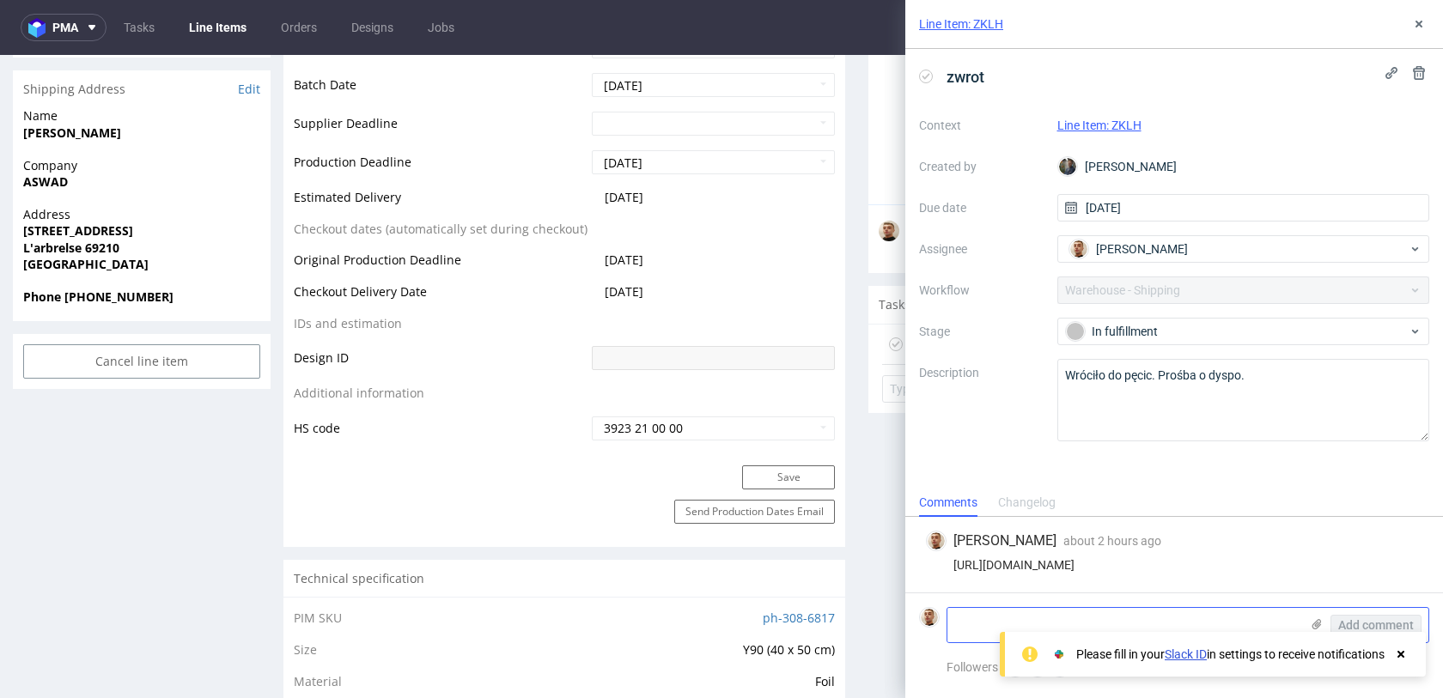
click at [961, 619] on textarea at bounding box center [1123, 625] width 352 height 34
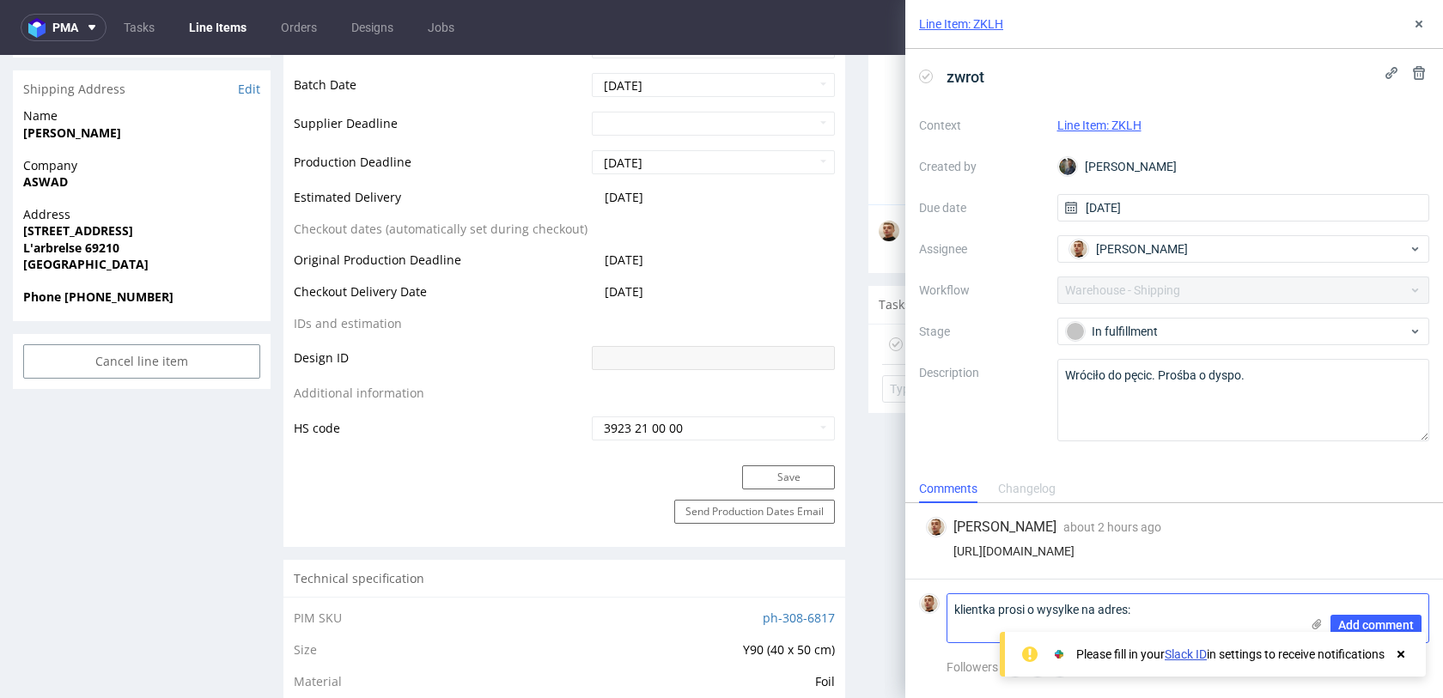
paste textarea "327 rue du doyen Georges Chapas 69009, Lyon."
type textarea "klientka prosi o wysylke na adres: 327 rue du doyen Georges Chapas 69009, Lyon."
click at [1349, 627] on span "Add comment" at bounding box center [1376, 625] width 76 height 12
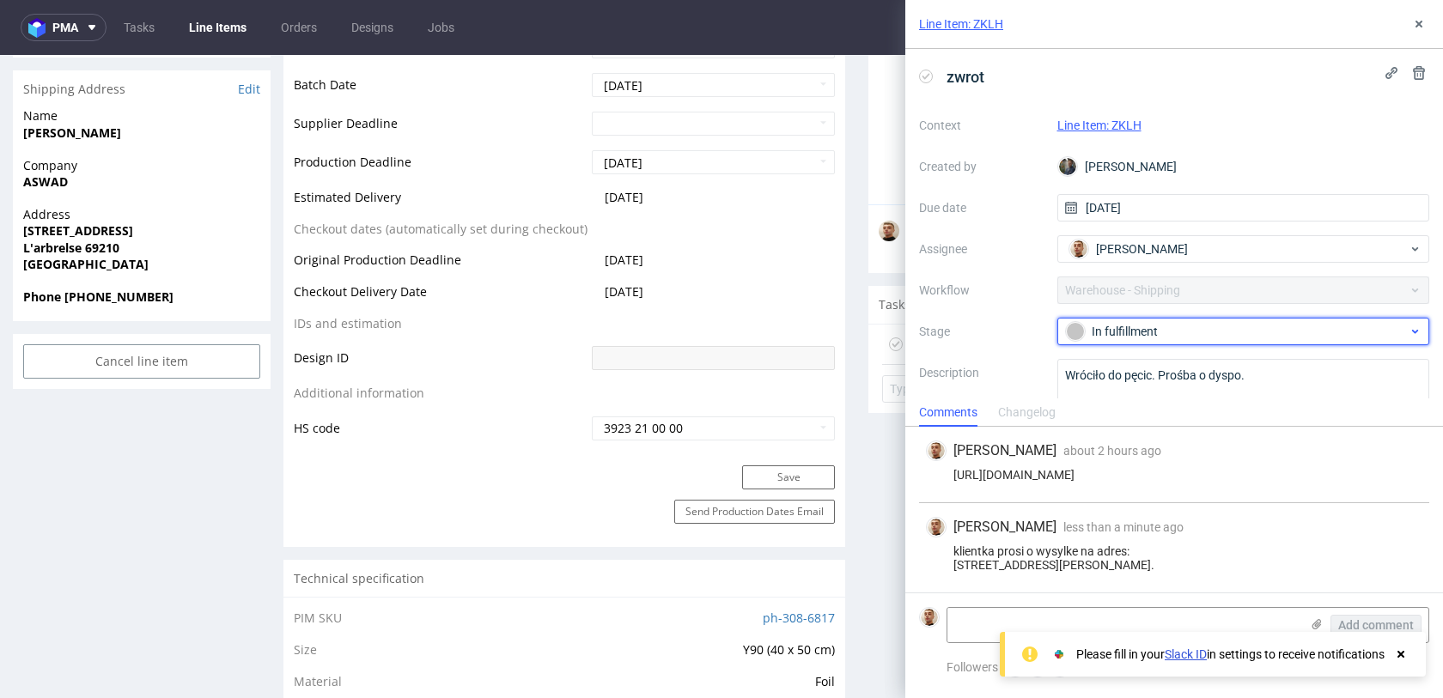
click at [1196, 331] on div "In fulfillment" at bounding box center [1237, 331] width 342 height 19
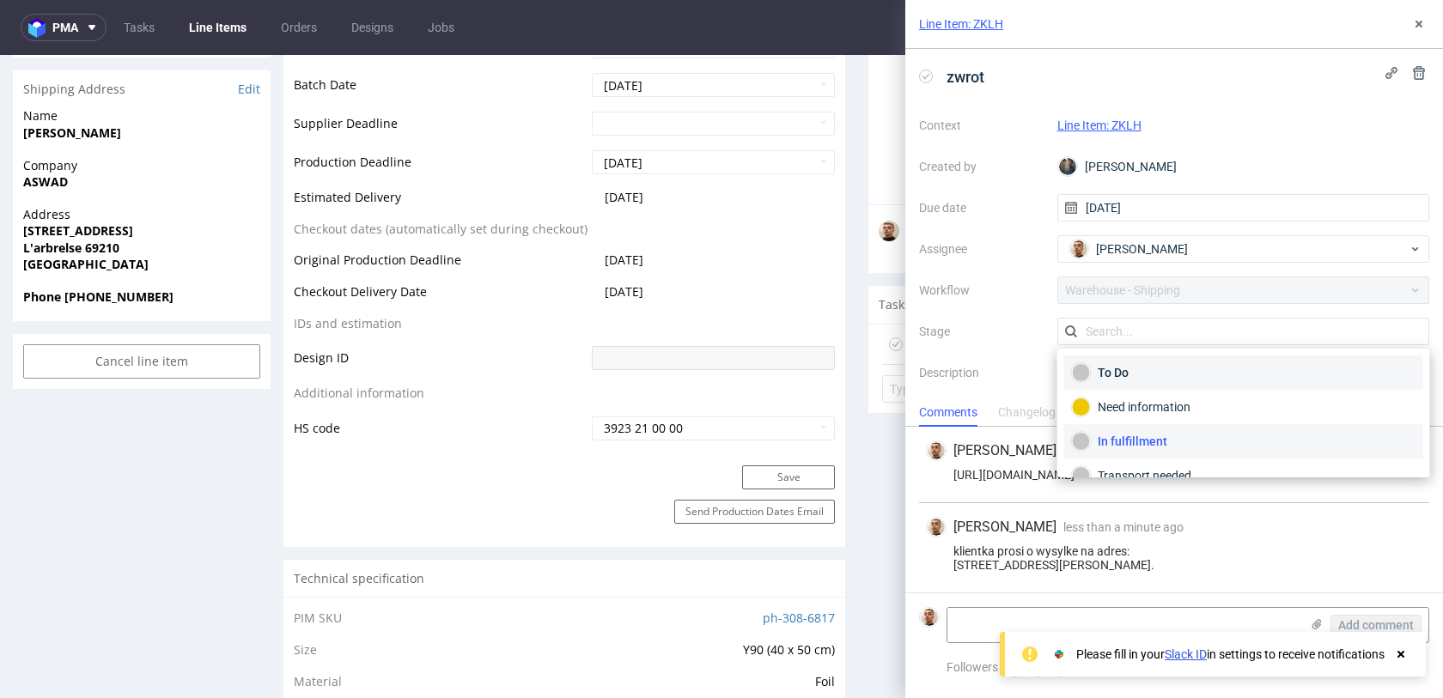
click at [1161, 368] on div "To Do" at bounding box center [1244, 372] width 344 height 19
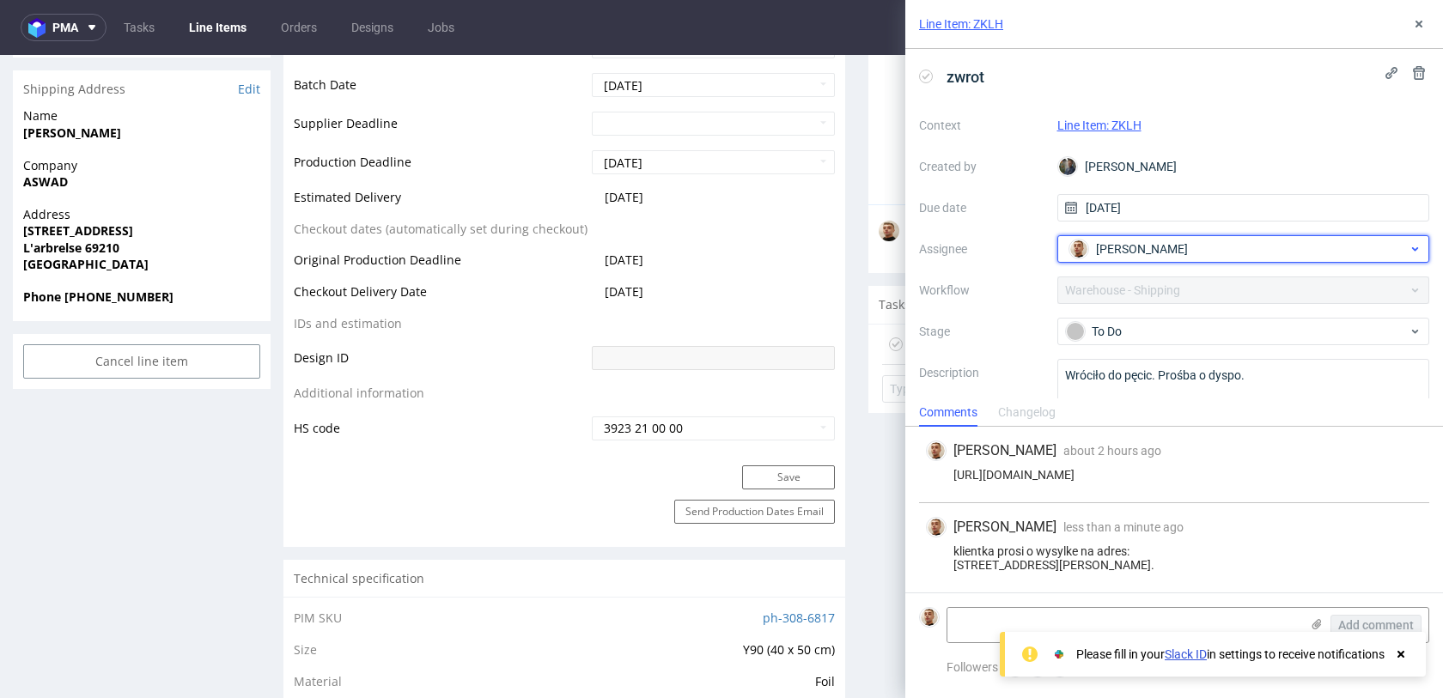
click at [1151, 235] on div "Bartłomiej Leśniczuk" at bounding box center [1237, 248] width 344 height 27
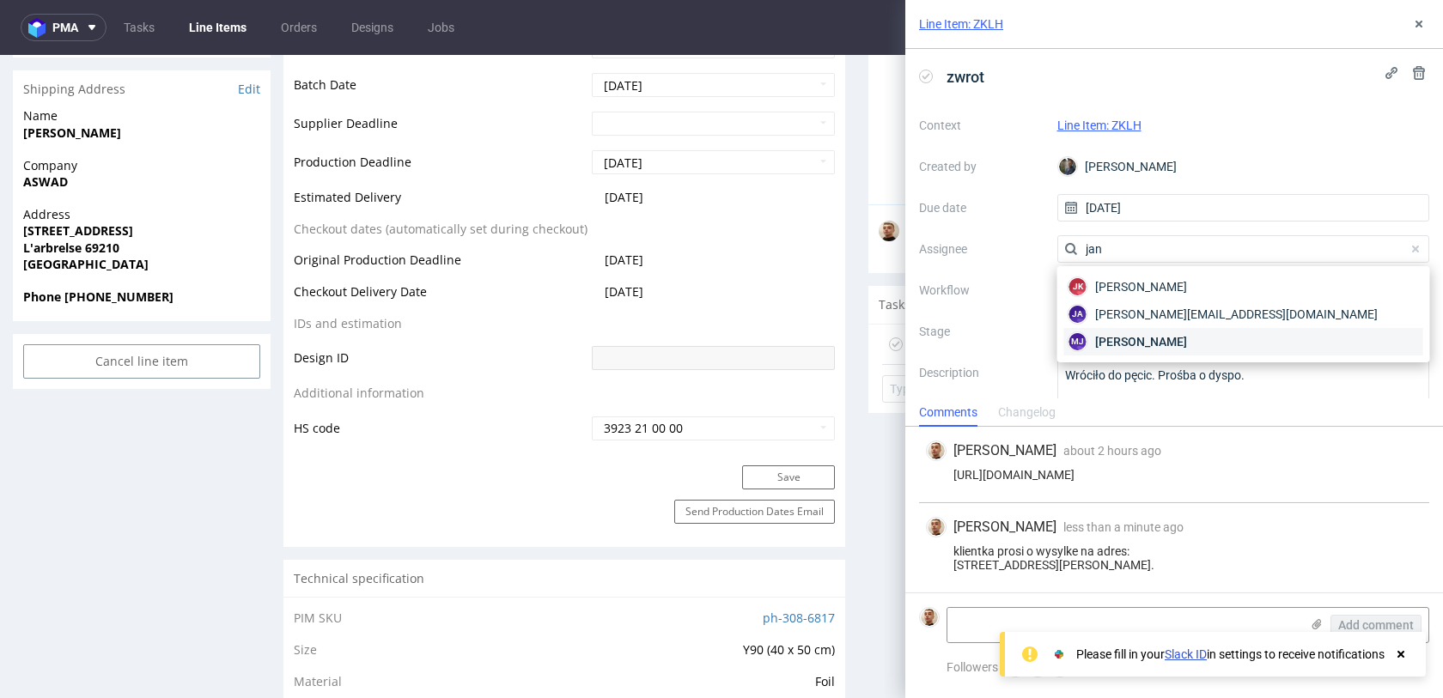
type input "jan"
click at [1134, 333] on span "Maciej Jankowski" at bounding box center [1141, 341] width 92 height 17
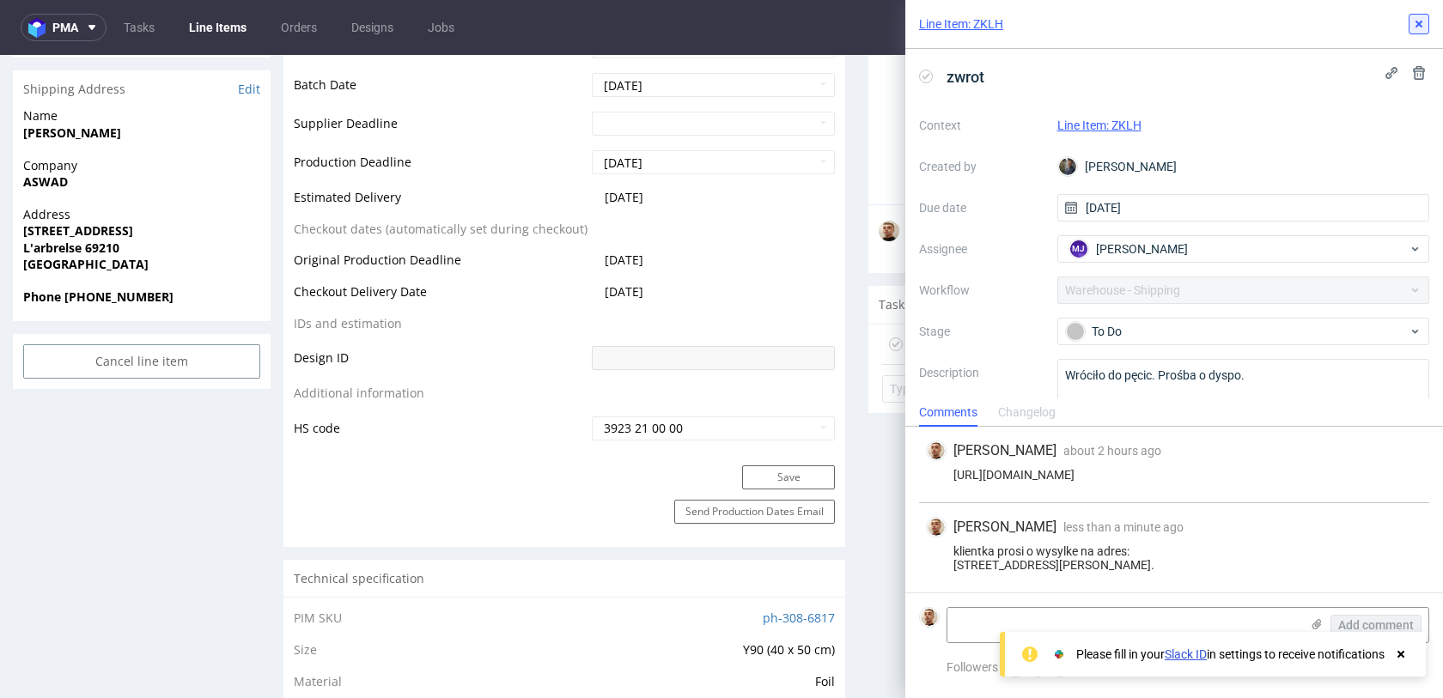
click at [1426, 19] on button at bounding box center [1418, 24] width 21 height 21
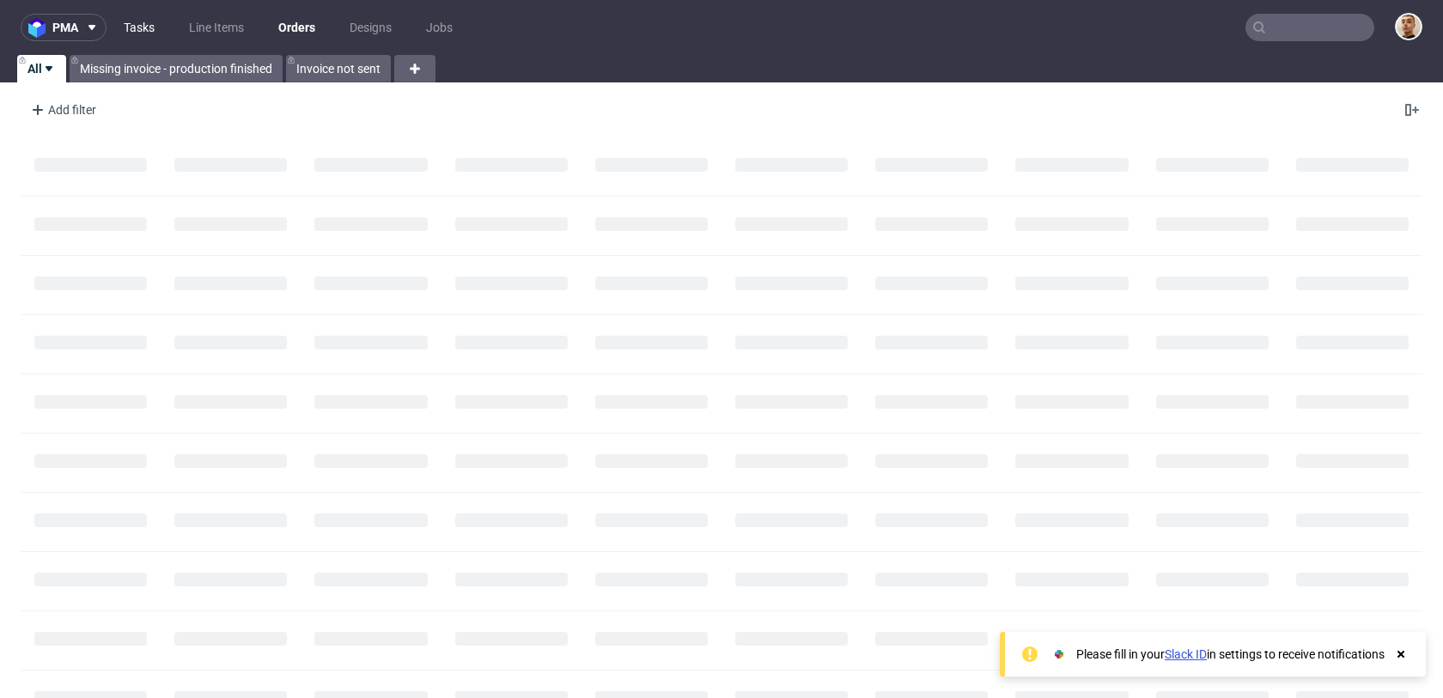
click at [139, 25] on link "Tasks" at bounding box center [139, 27] width 52 height 27
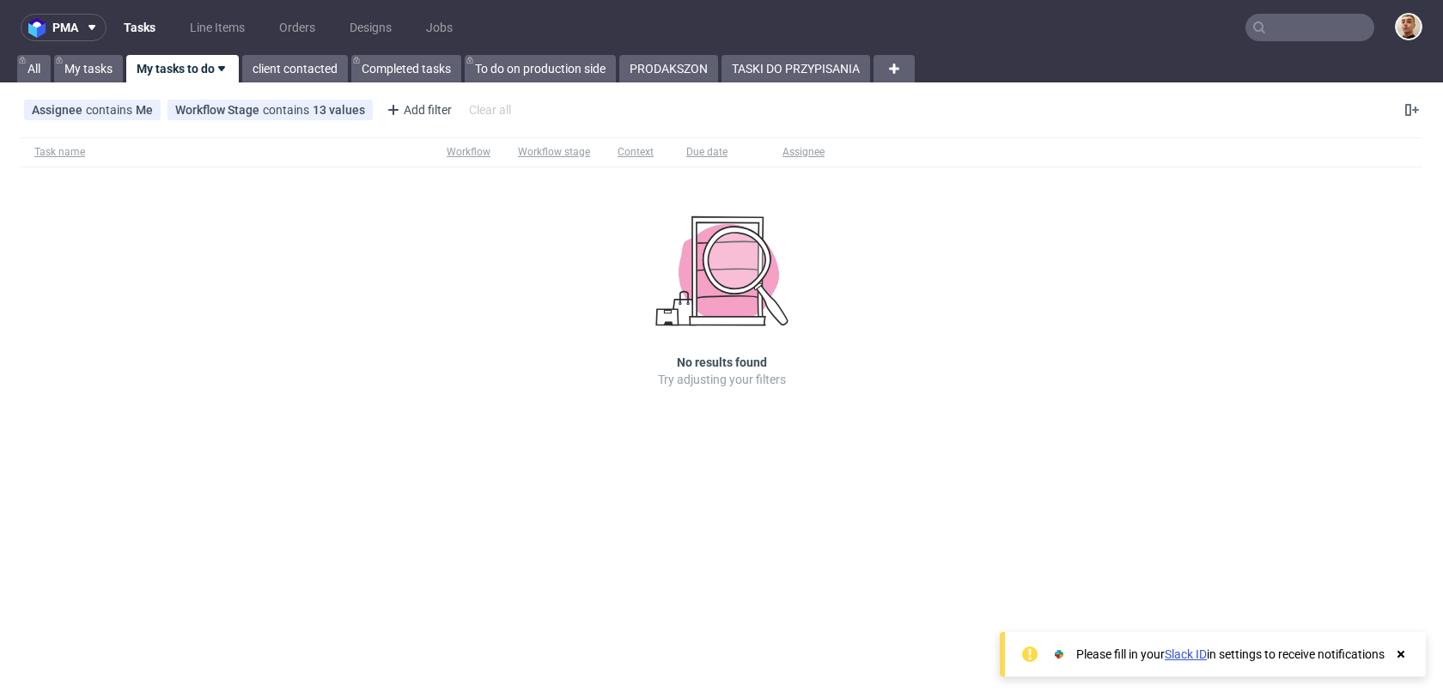
click at [813, 53] on nav "pma Tasks Line Items Orders Designs Jobs" at bounding box center [721, 27] width 1443 height 55
click at [813, 63] on link "TASKI DO PRZYPISANIA" at bounding box center [795, 68] width 149 height 27
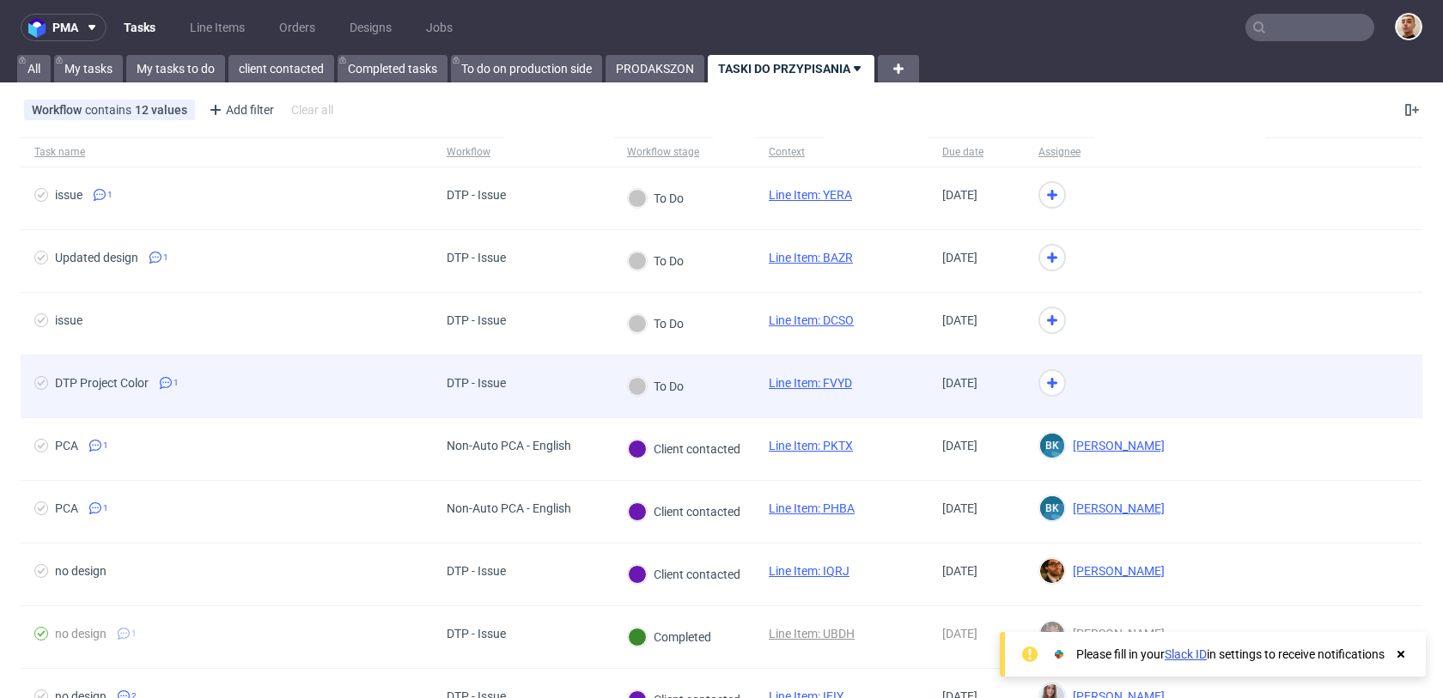
click at [1090, 408] on div at bounding box center [1144, 387] width 240 height 63
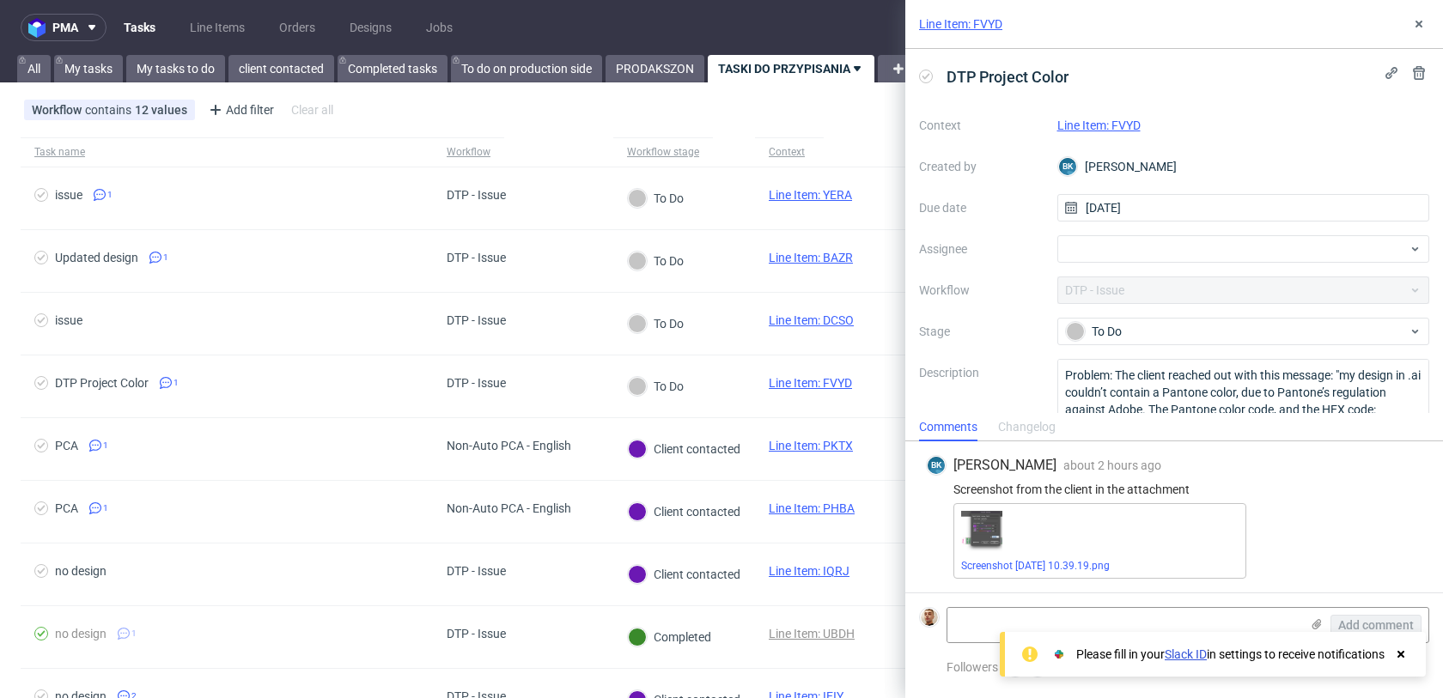
click at [1123, 125] on link "Line Item: FVYD" at bounding box center [1098, 126] width 83 height 14
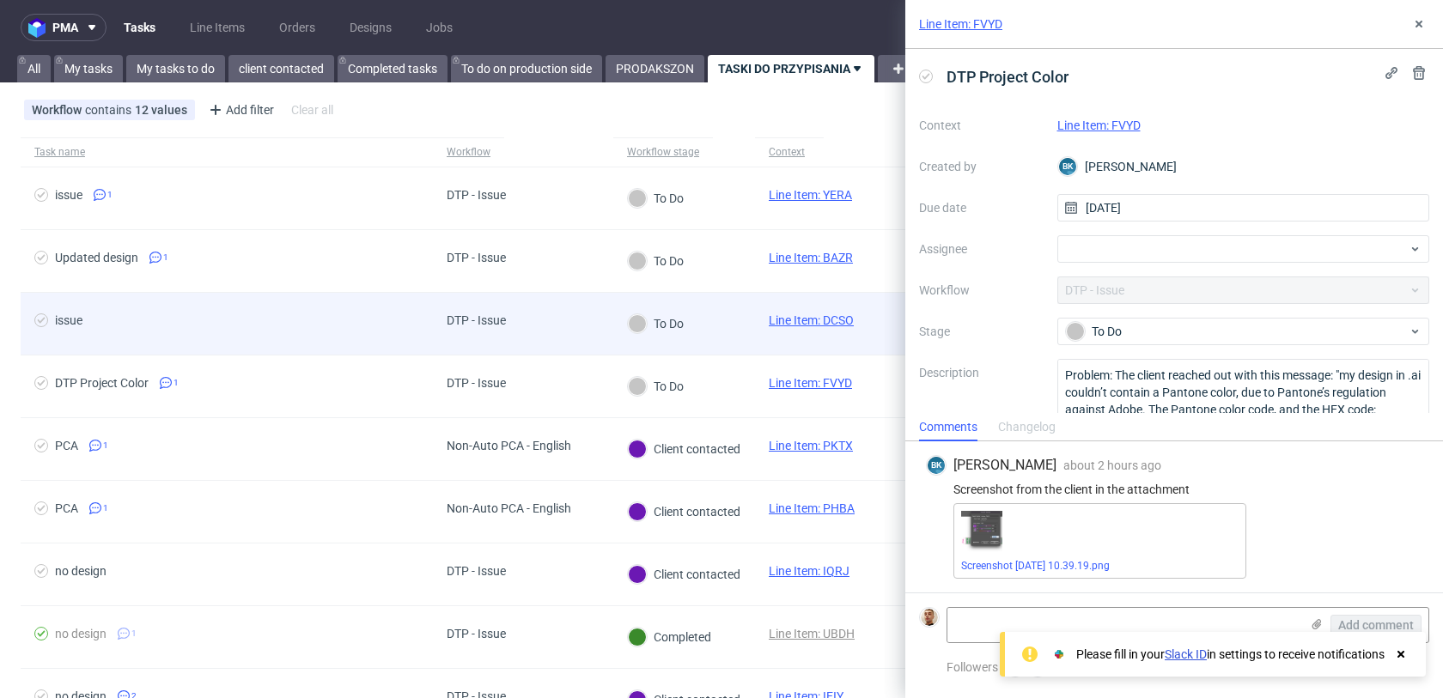
click at [678, 313] on div "To Do" at bounding box center [655, 324] width 85 height 62
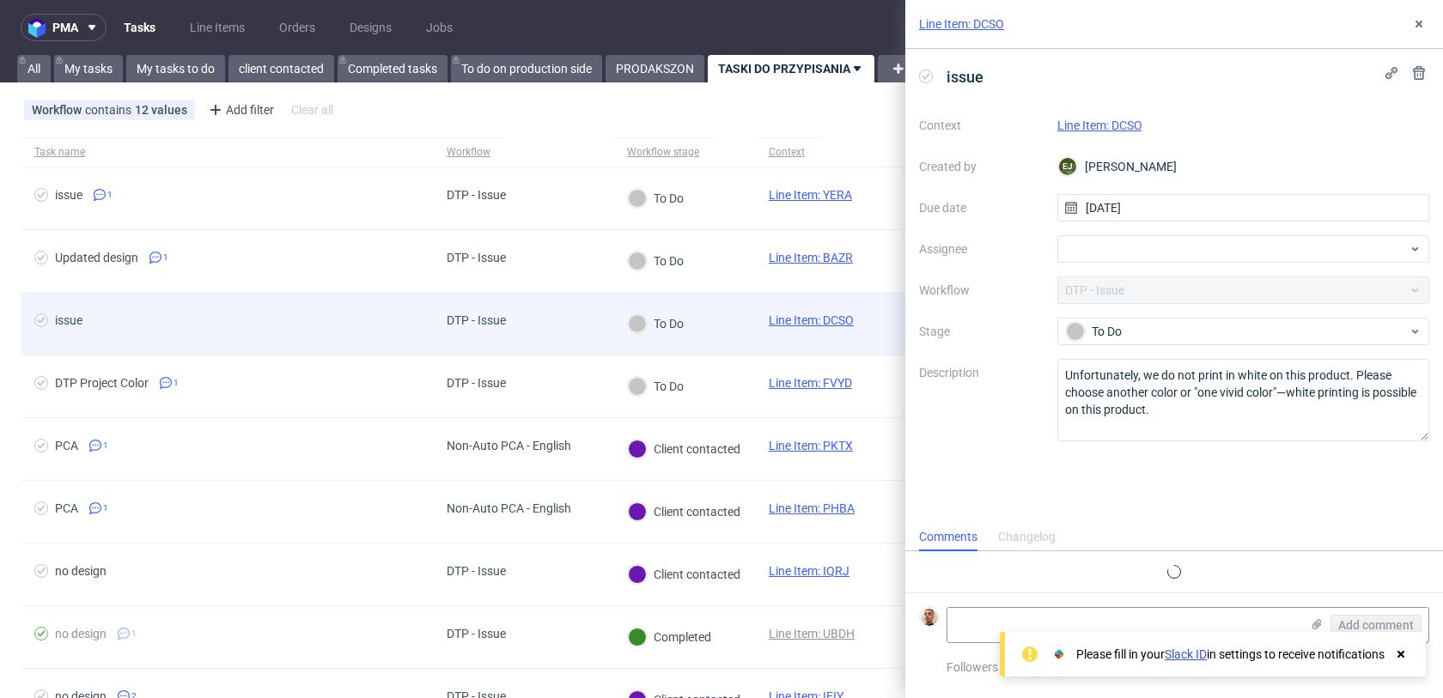
scroll to position [14, 0]
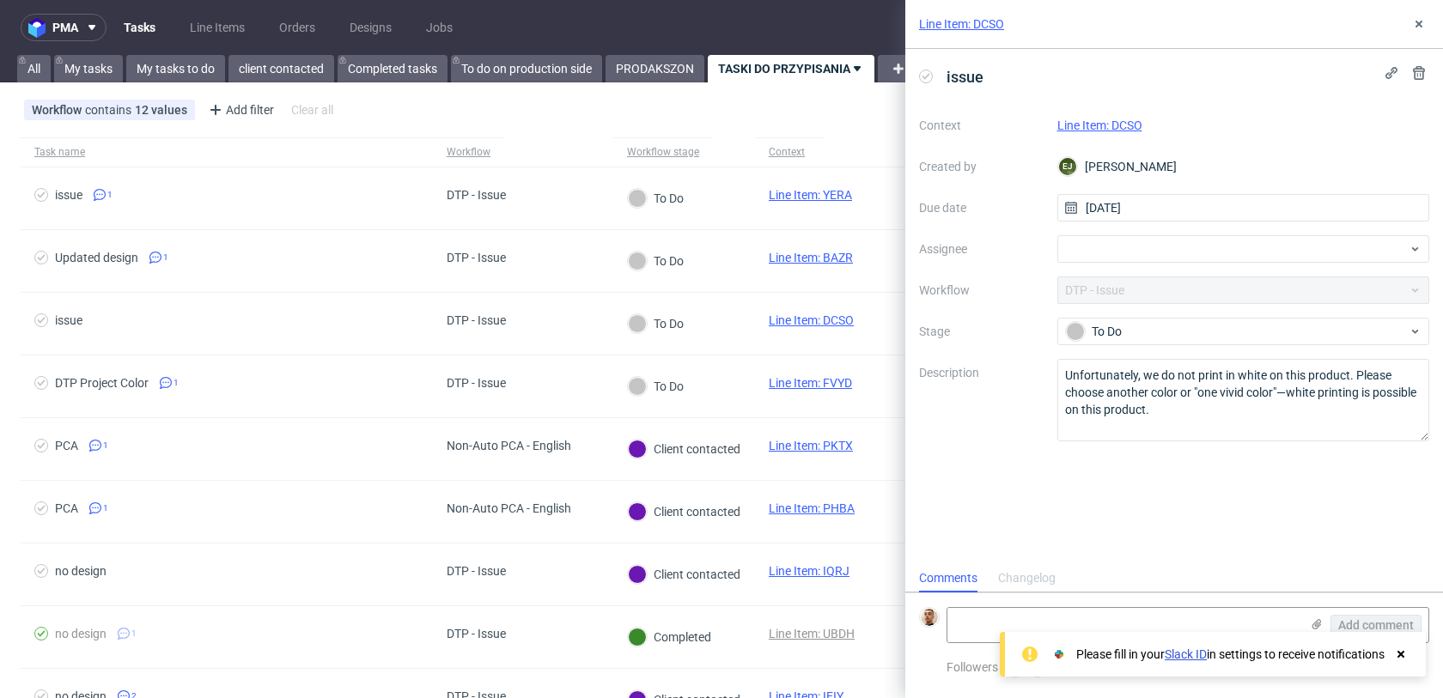
click at [1133, 128] on link "Line Item: DCSO" at bounding box center [1099, 126] width 85 height 14
click at [1116, 243] on div at bounding box center [1243, 248] width 373 height 27
type input "matt"
click at [1114, 281] on span "Matteo Corsico" at bounding box center [1141, 286] width 92 height 17
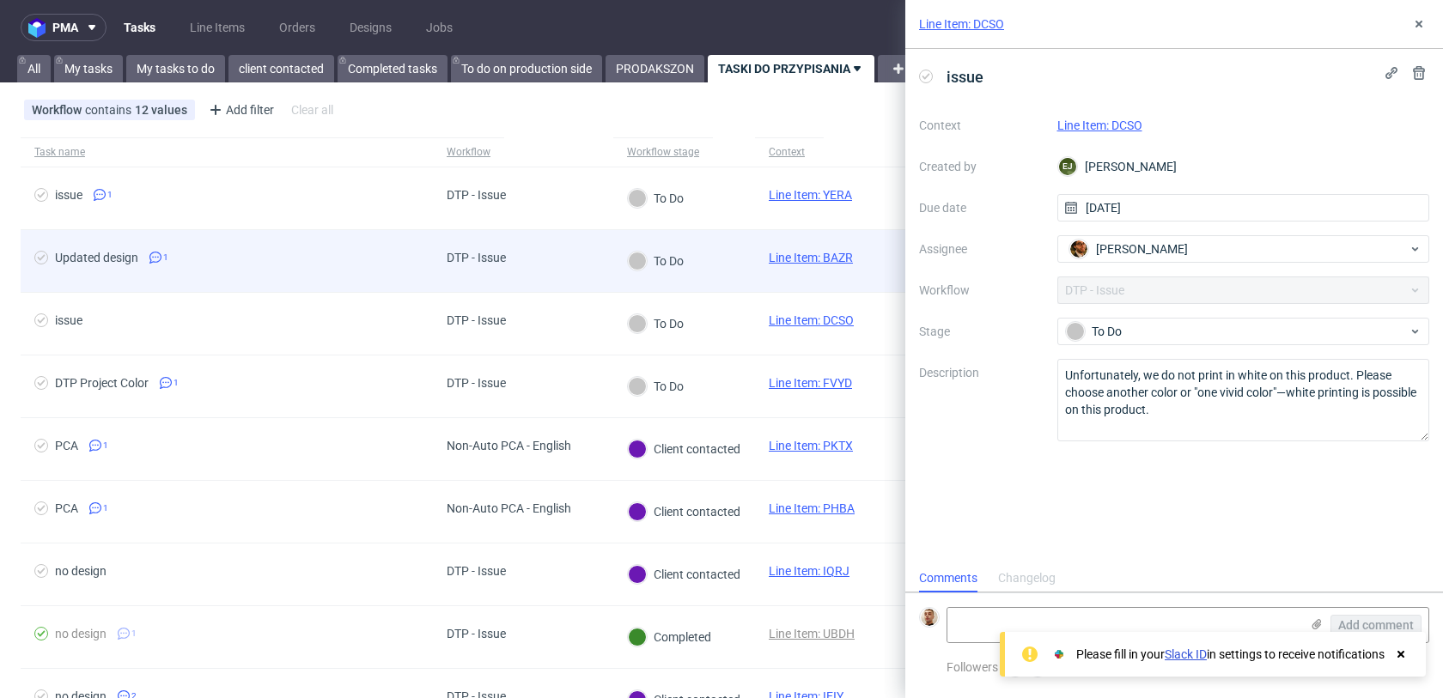
click at [713, 269] on div "To Do" at bounding box center [684, 261] width 142 height 63
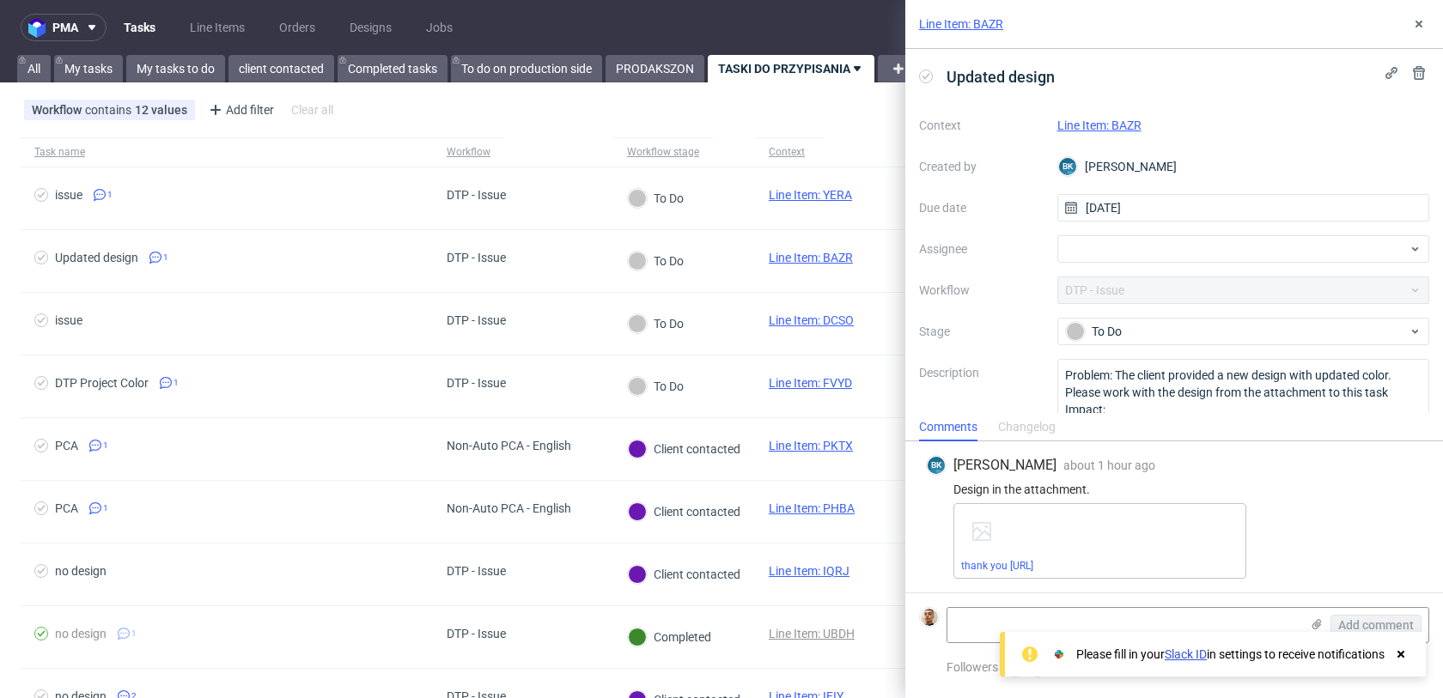
click at [1103, 122] on link "Line Item: BAZR" at bounding box center [1099, 126] width 84 height 14
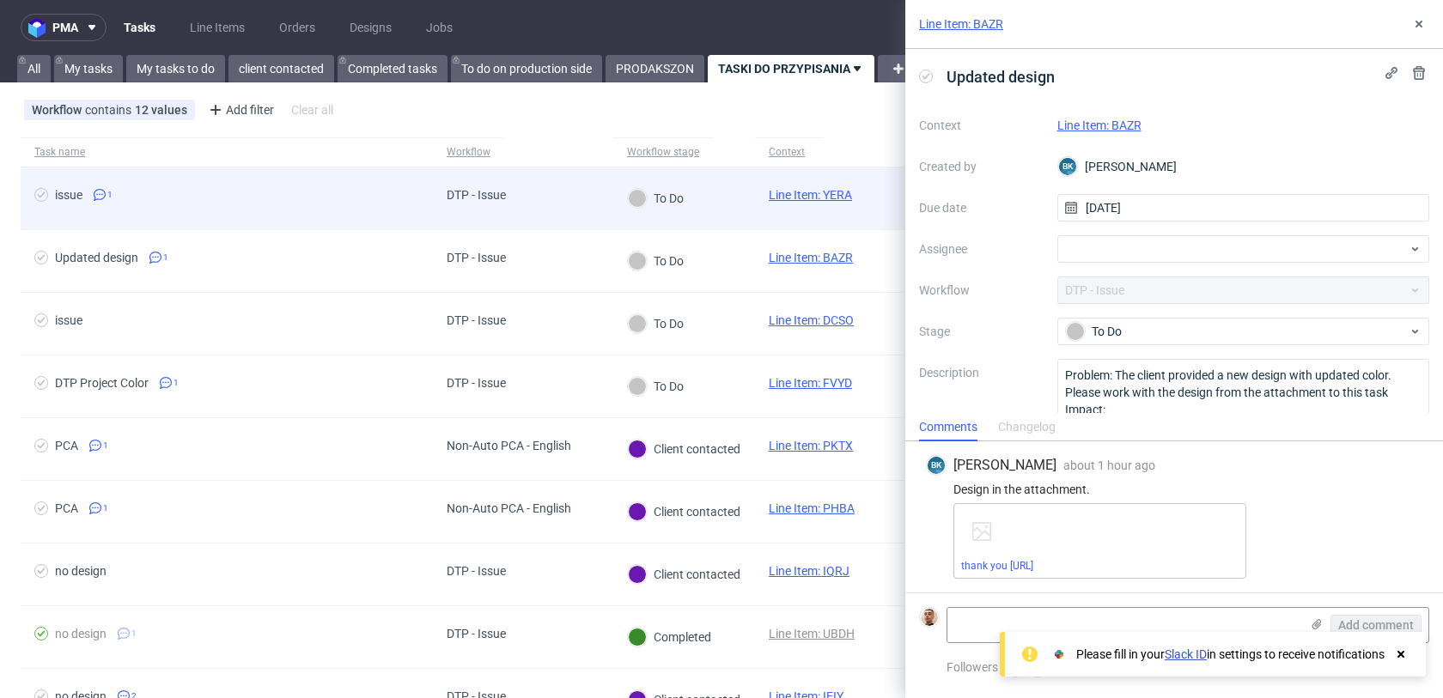
click at [595, 209] on div "DTP - Issue" at bounding box center [523, 198] width 180 height 63
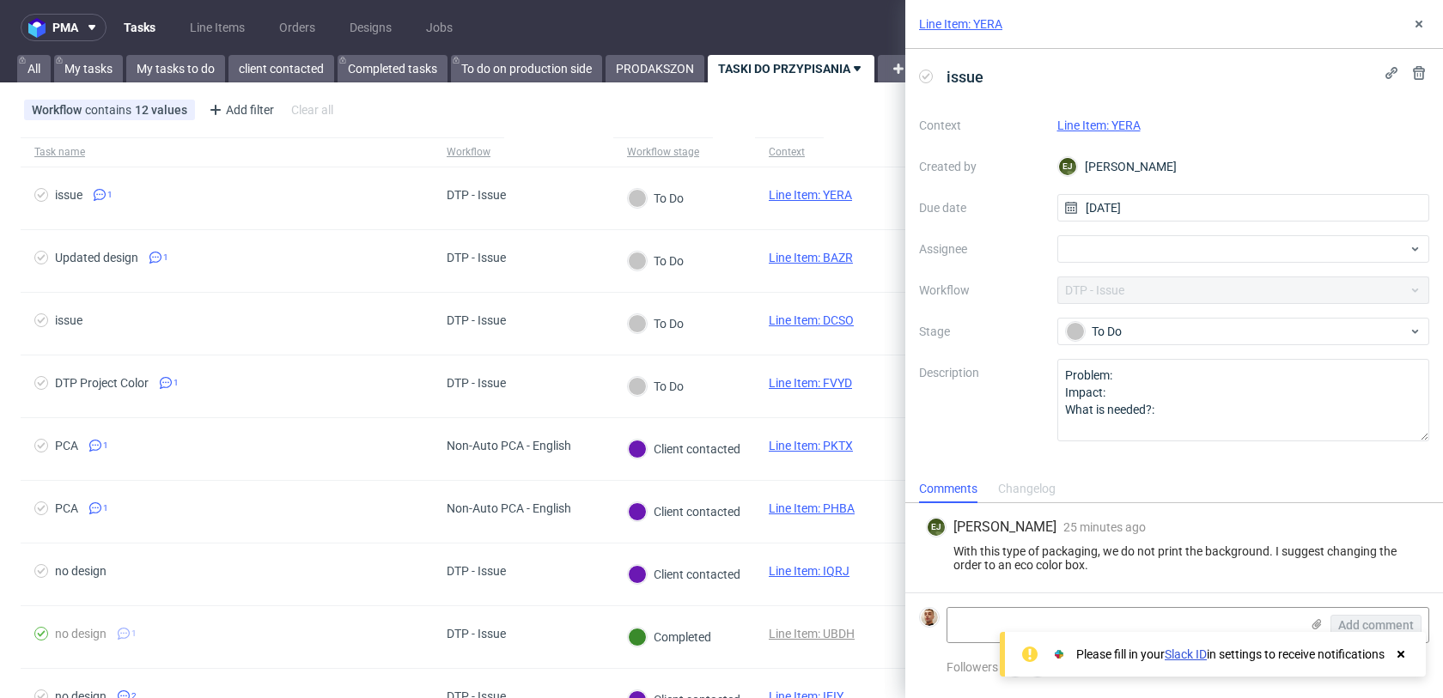
click at [1126, 125] on link "Line Item: YERA" at bounding box center [1098, 126] width 83 height 14
click at [1092, 244] on div at bounding box center [1243, 248] width 373 height 27
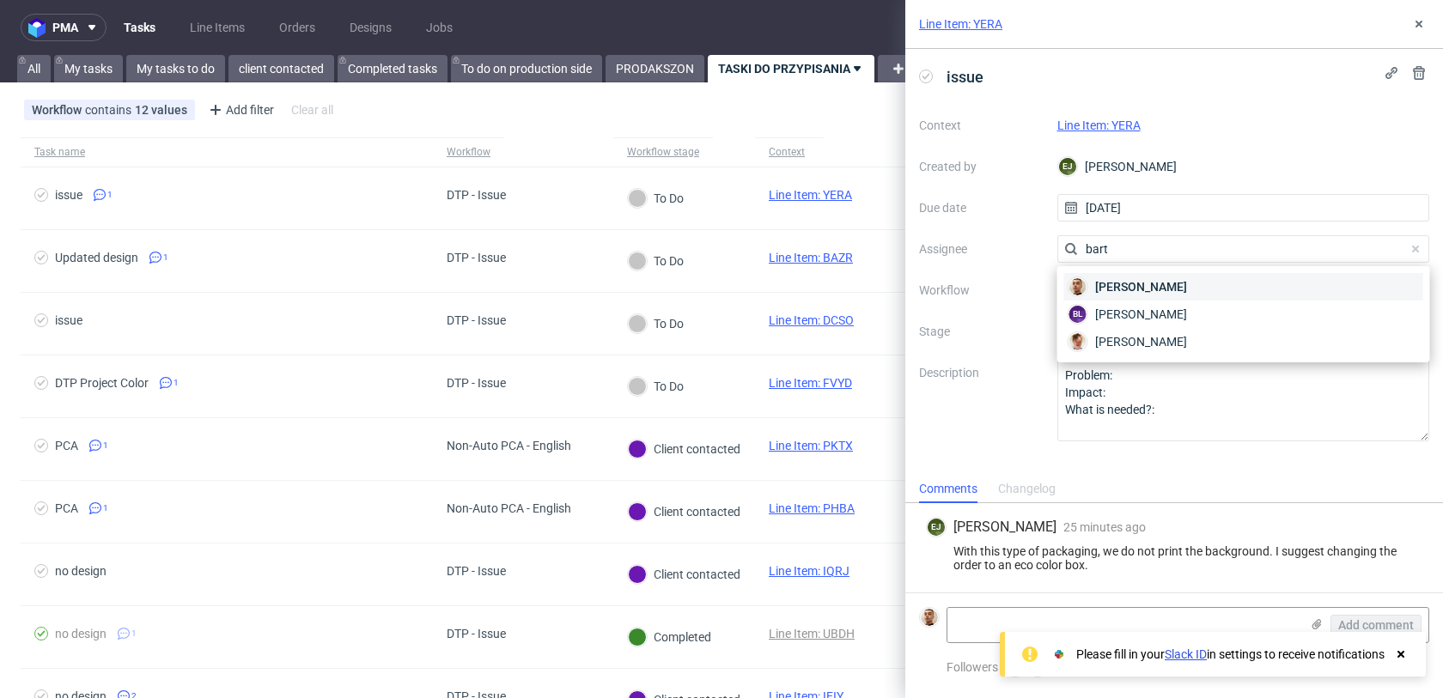
type input "bart"
click at [1109, 290] on span "[PERSON_NAME]" at bounding box center [1141, 286] width 92 height 17
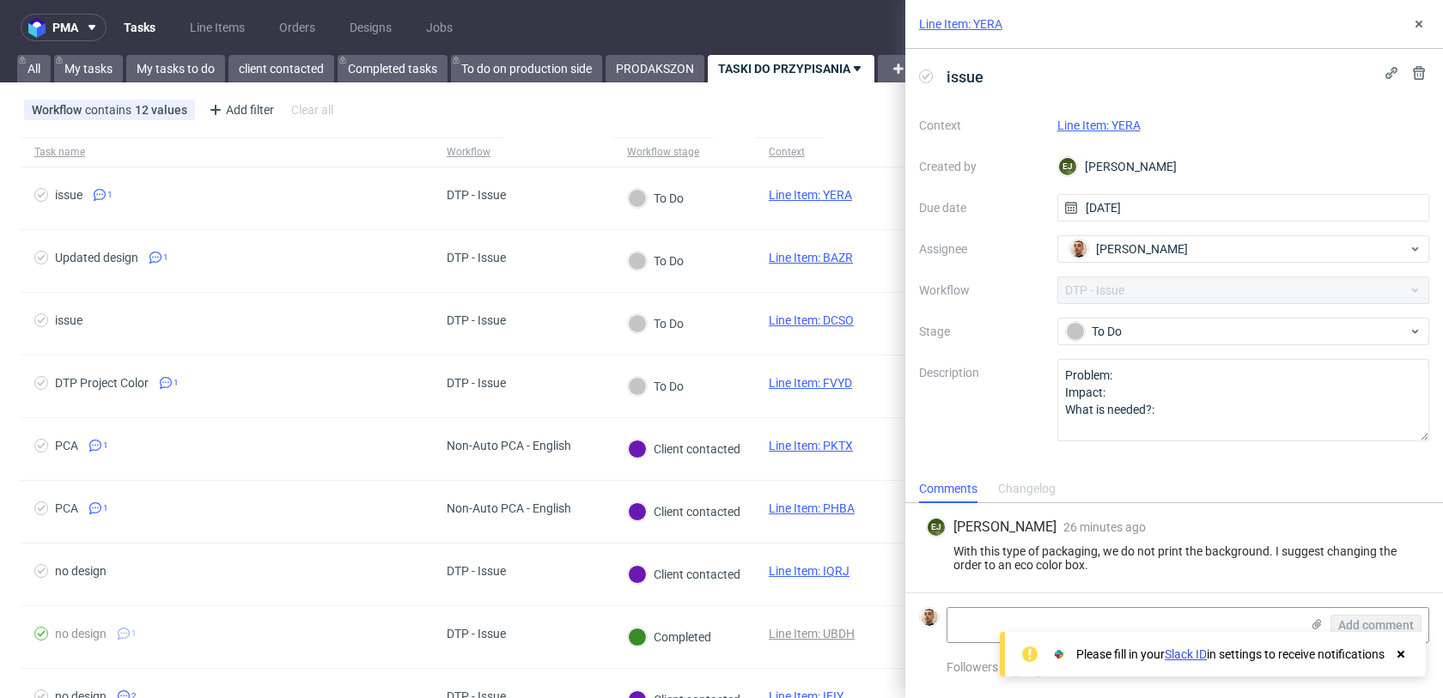
click at [1091, 119] on link "Line Item: YERA" at bounding box center [1098, 126] width 83 height 14
click at [1010, 632] on div "Please fill in your Slack ID in settings to receive notifications" at bounding box center [1213, 654] width 426 height 45
click at [1010, 628] on textarea at bounding box center [1123, 625] width 352 height 34
paste textarea "https://app-eu1.hubspot.com/contacts/25600958/record/0-5/211667861722/"
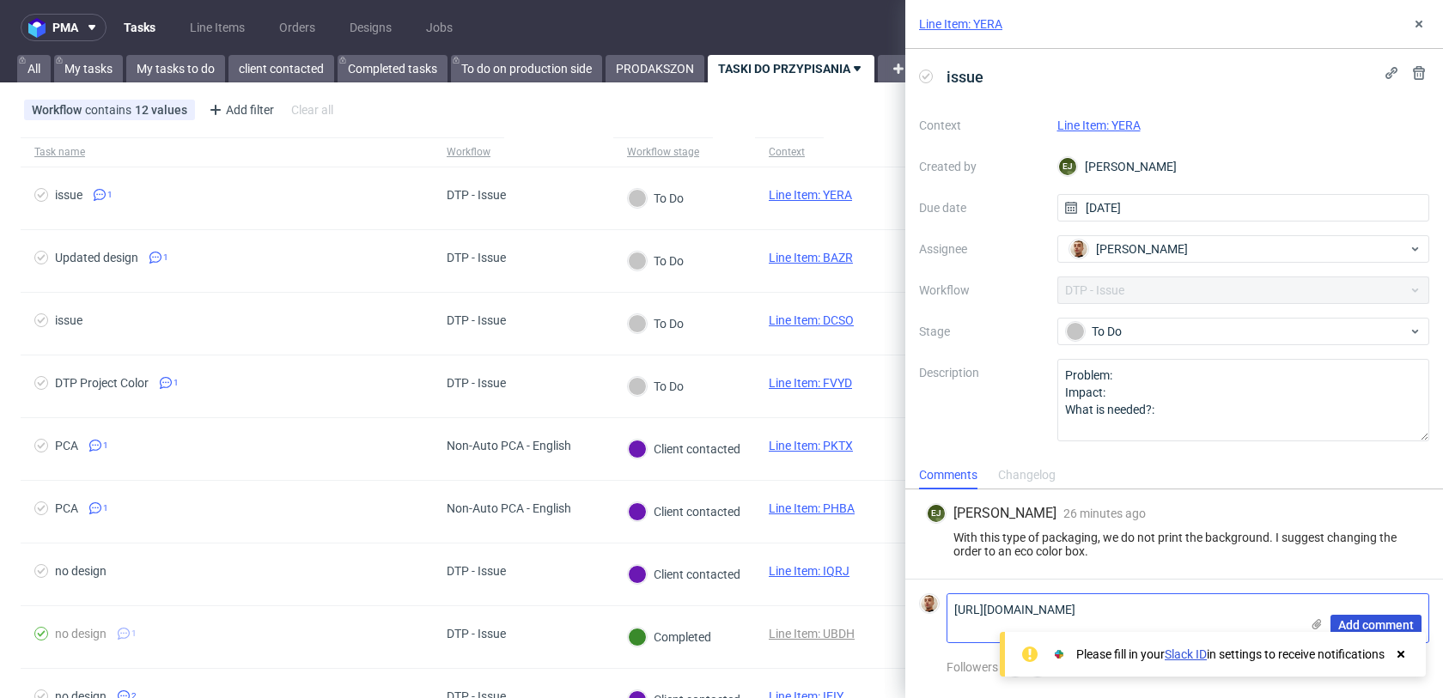
type textarea "https://app-eu1.hubspot.com/contacts/25600958/record/0-5/211667861722/"
click at [1359, 625] on span "Add comment" at bounding box center [1376, 625] width 76 height 12
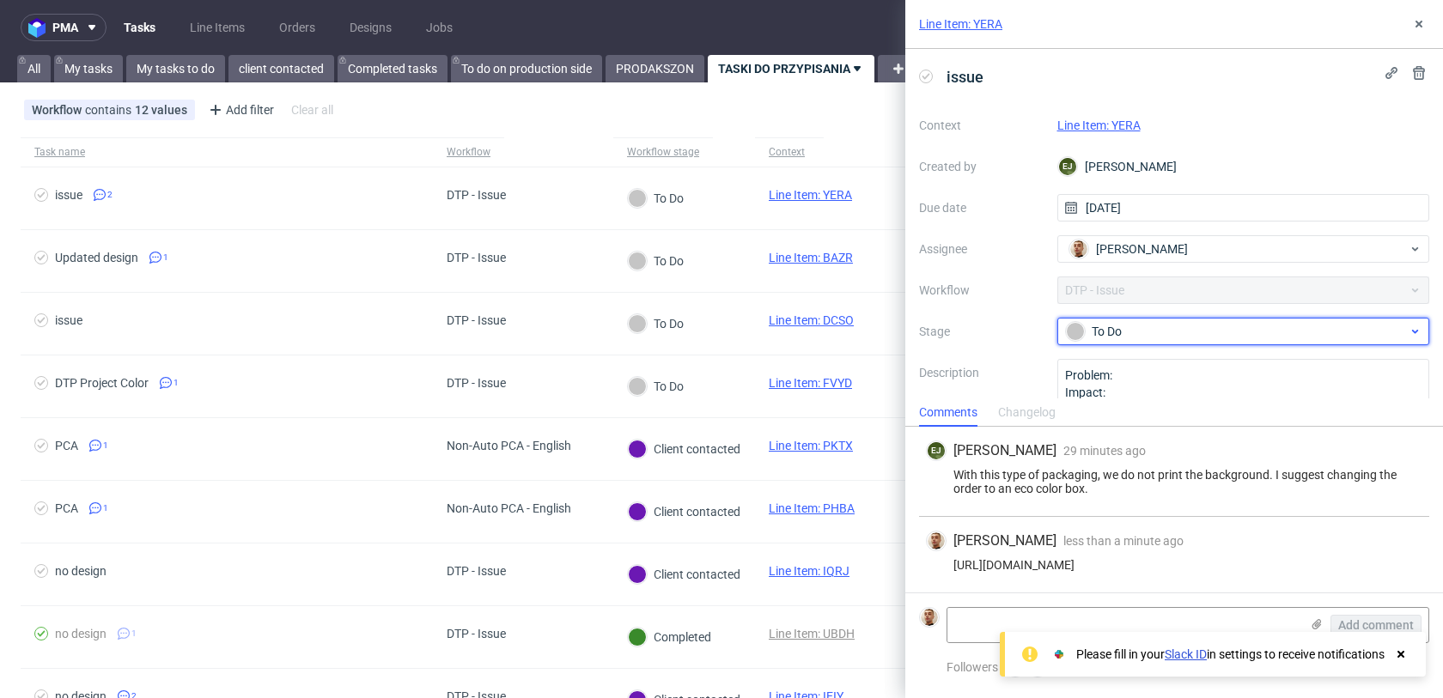
click at [1138, 338] on div "To Do" at bounding box center [1237, 331] width 342 height 19
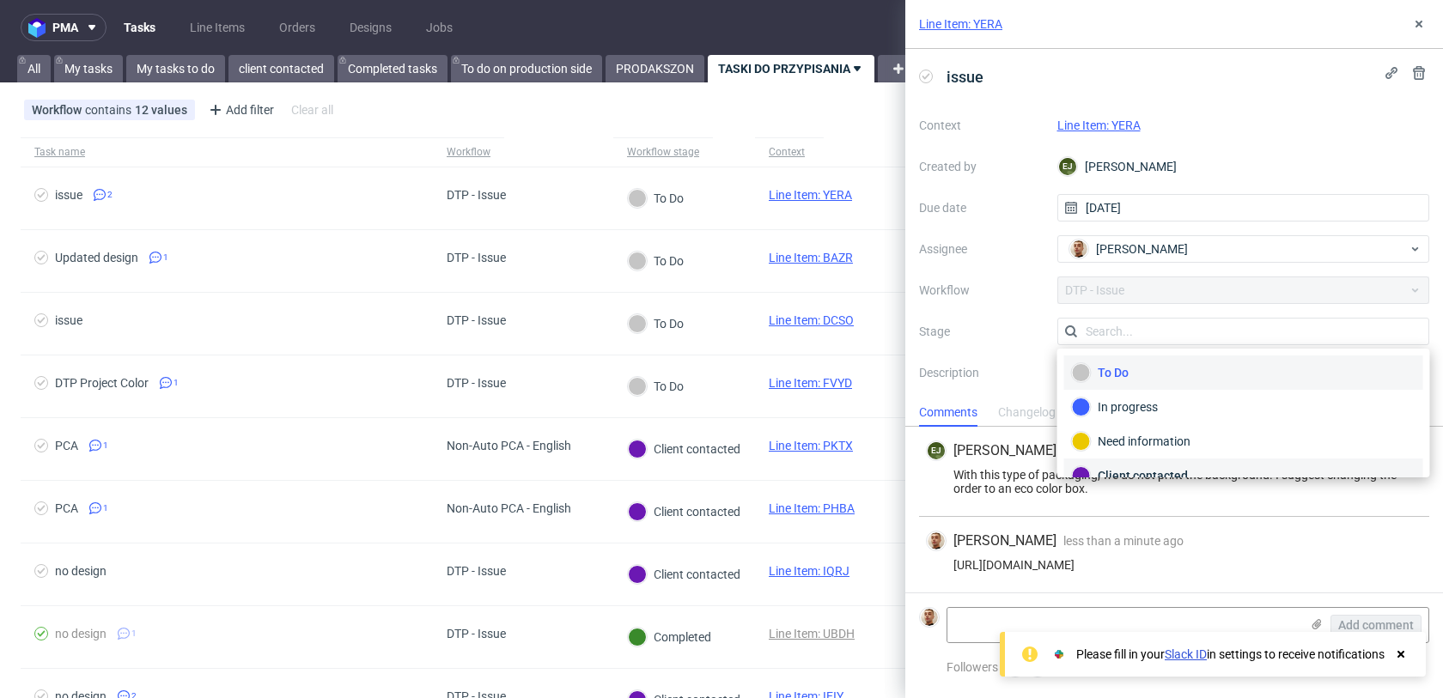
click at [1144, 469] on div "Client contacted" at bounding box center [1244, 475] width 344 height 19
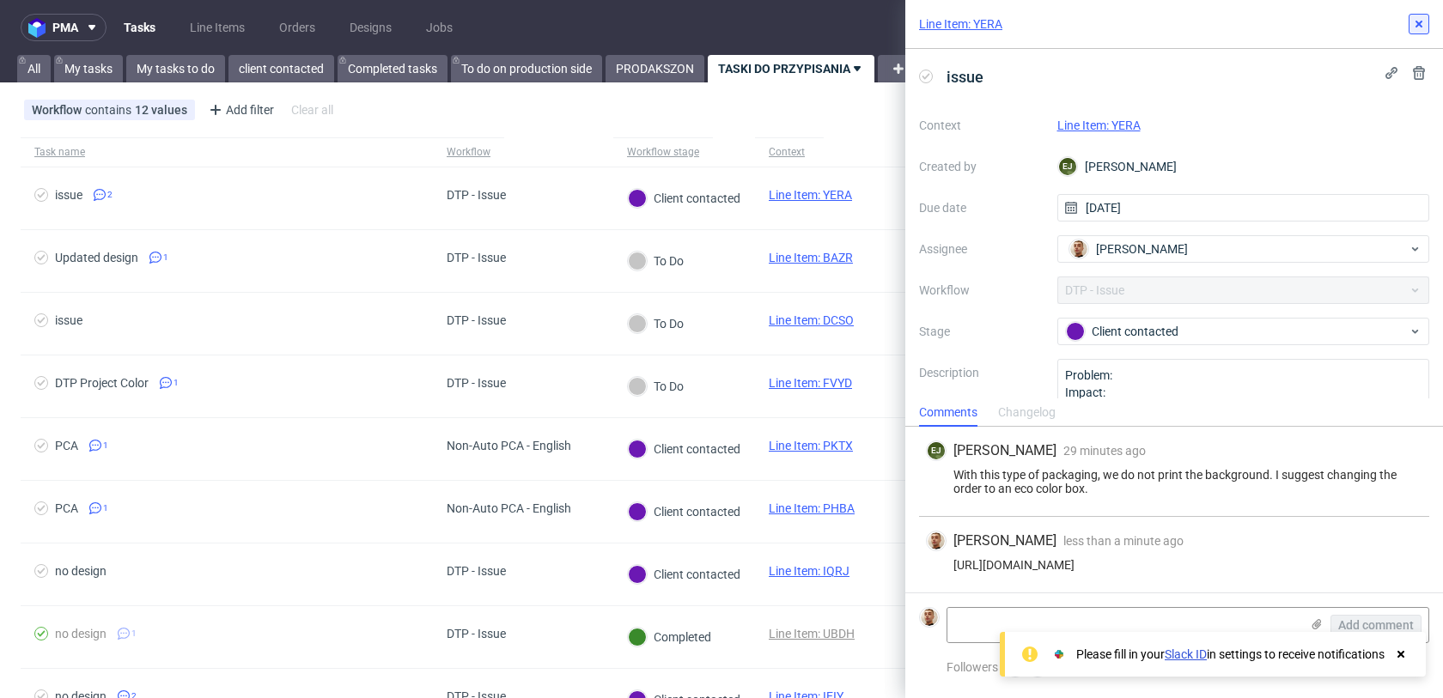
click at [1422, 22] on icon at bounding box center [1419, 24] width 14 height 14
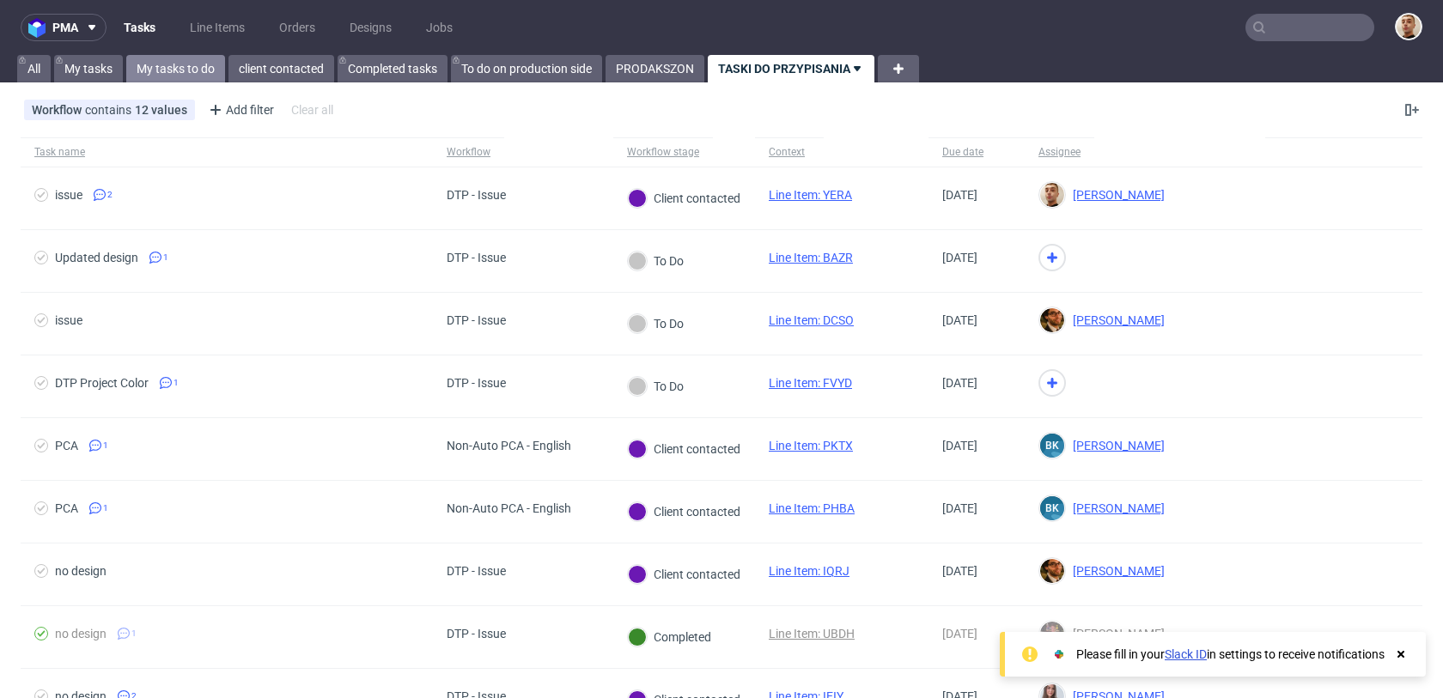
click at [215, 70] on link "My tasks to do" at bounding box center [175, 68] width 99 height 27
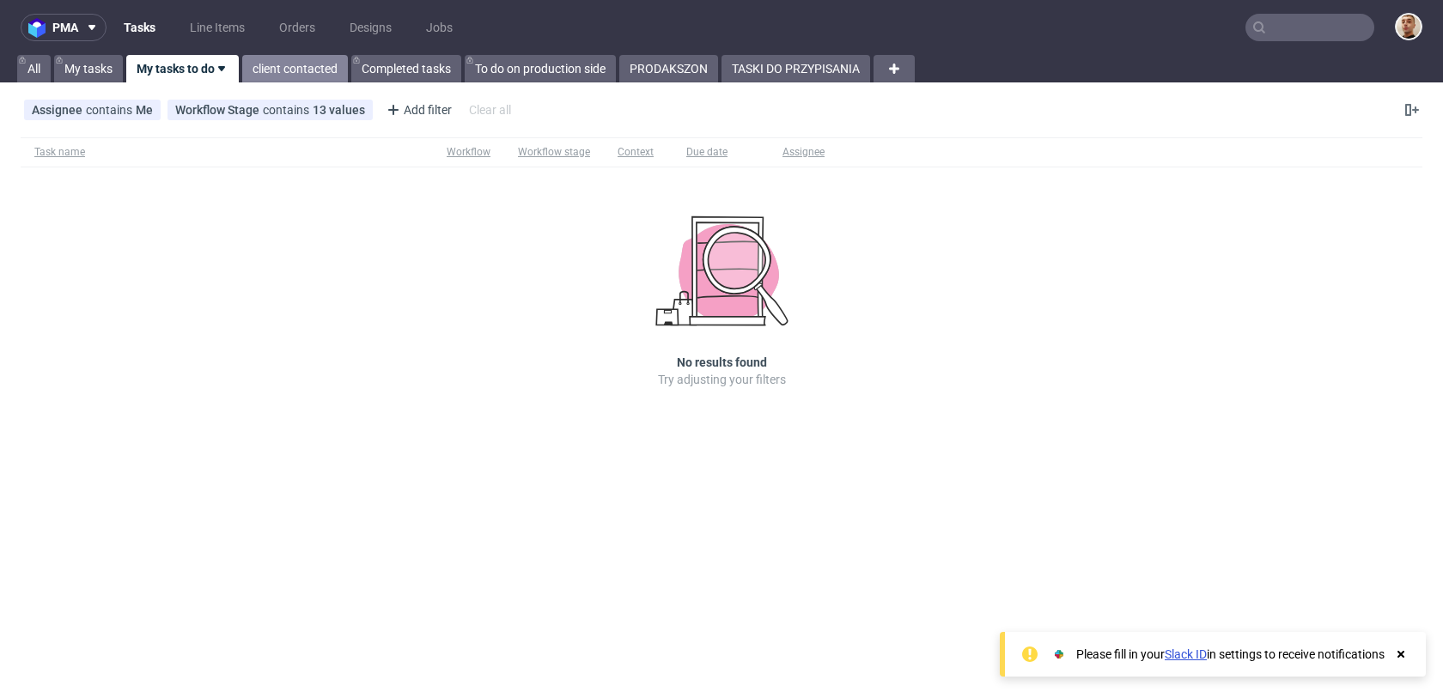
click at [277, 67] on link "client contacted" at bounding box center [295, 68] width 106 height 27
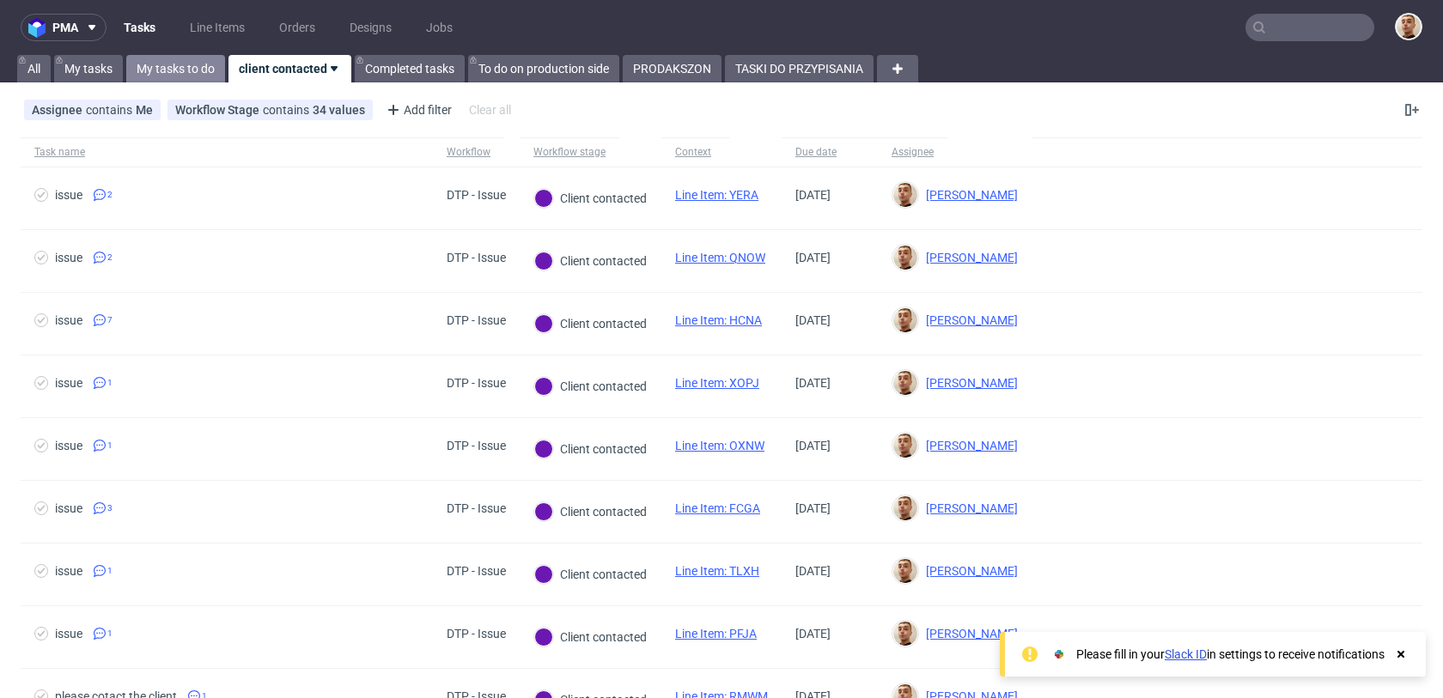
click at [208, 66] on link "My tasks to do" at bounding box center [175, 68] width 99 height 27
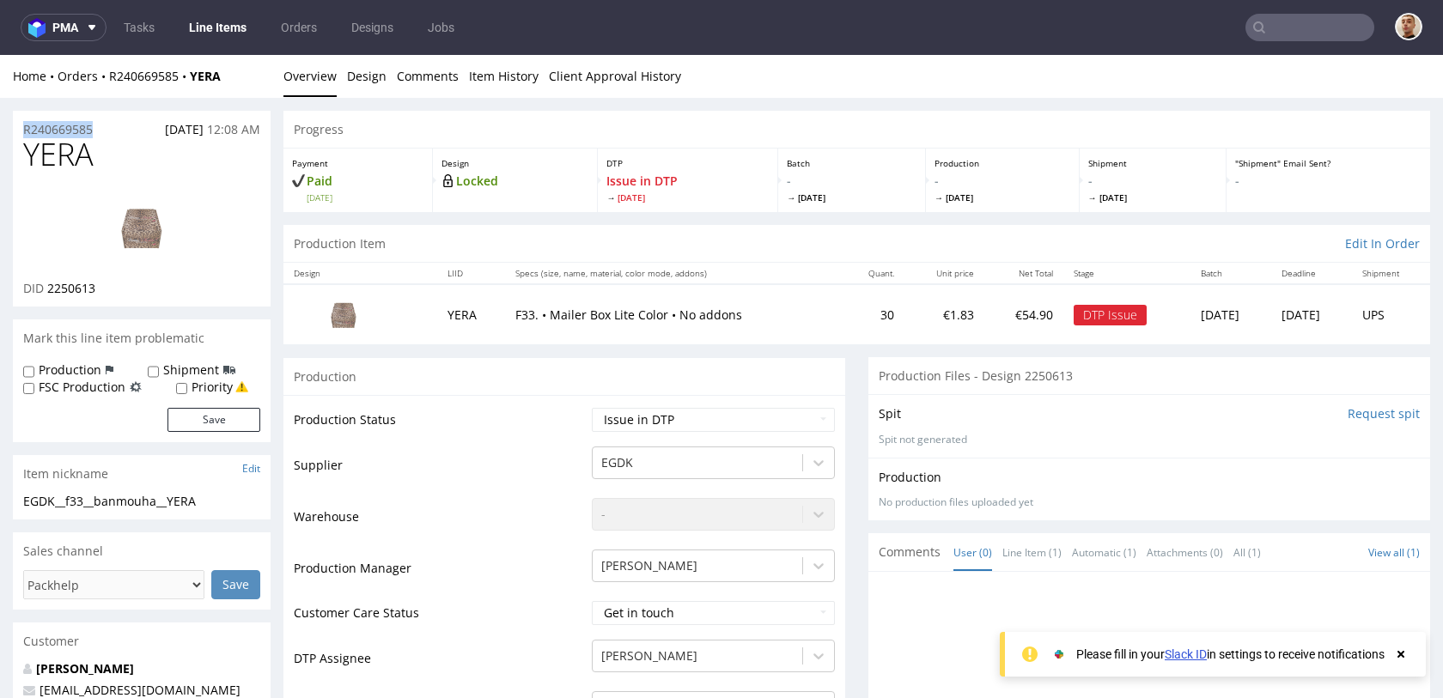
drag, startPoint x: 100, startPoint y: 128, endPoint x: 13, endPoint y: 126, distance: 87.6
click at [13, 126] on div "R240669585 19.08.2025 12:08 AM" at bounding box center [142, 124] width 258 height 27
copy p "R240669585"
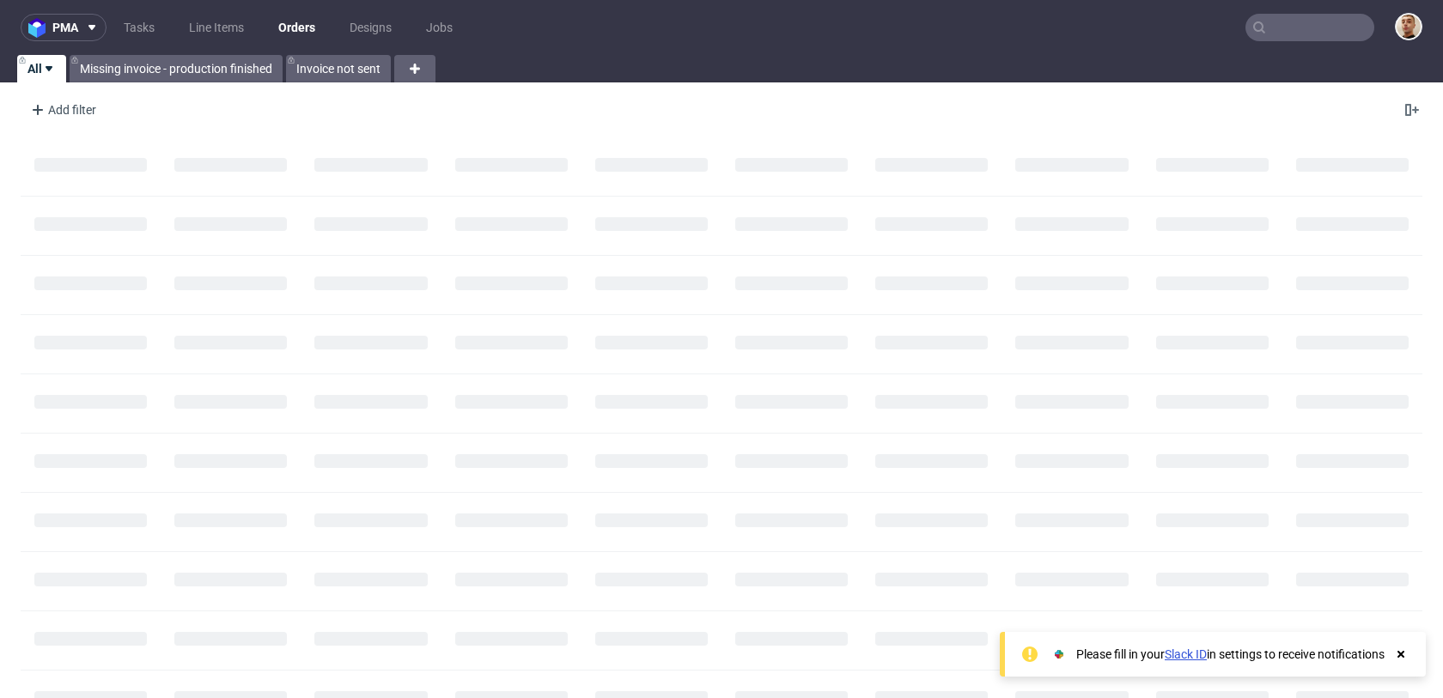
click at [1316, 33] on input "text" at bounding box center [1309, 27] width 129 height 27
paste input "R973639912"
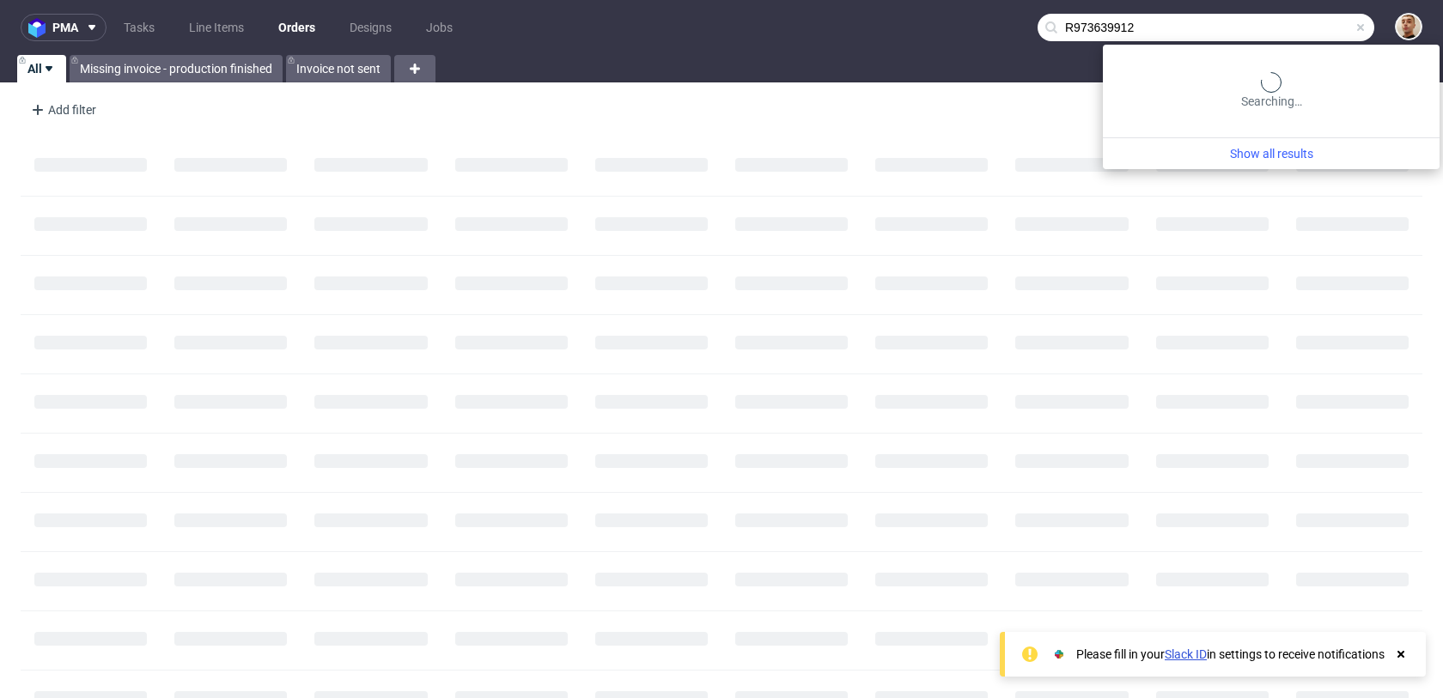
type input "R973639912"
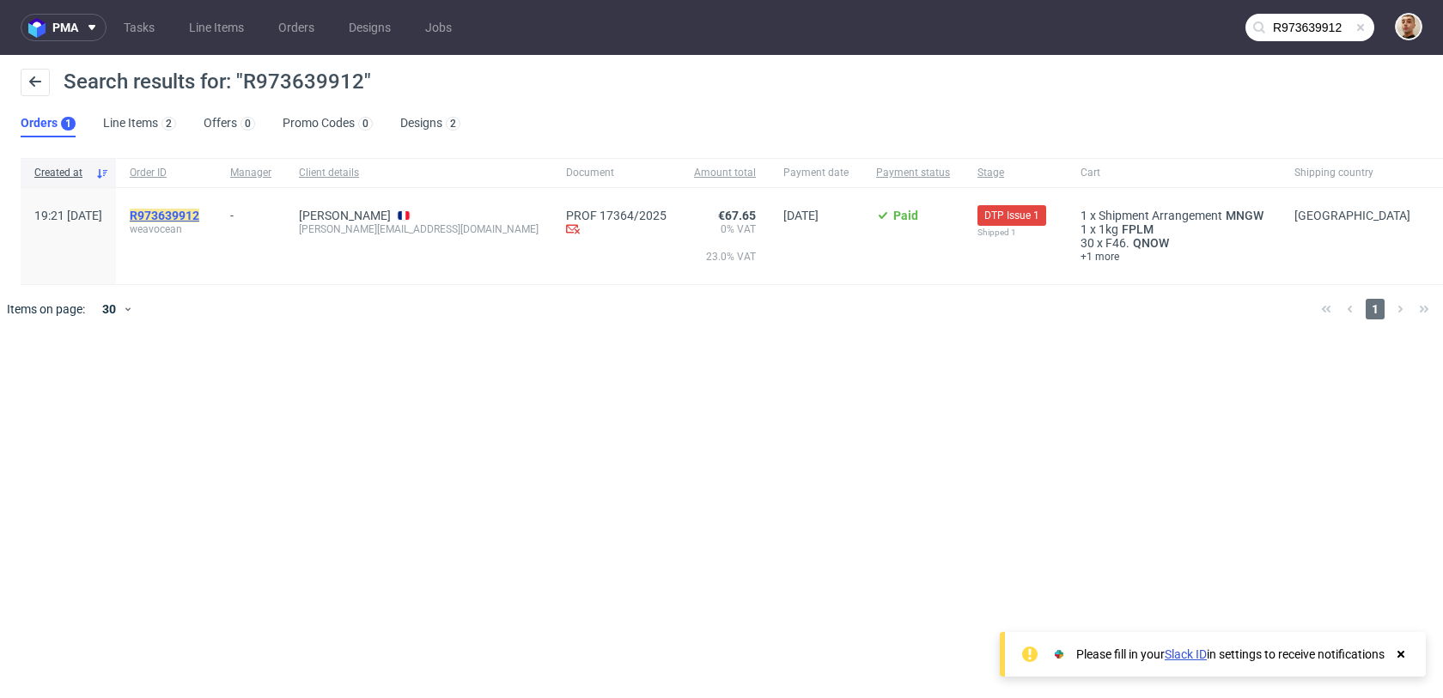
click at [199, 212] on mark "R973639912" at bounding box center [165, 216] width 70 height 14
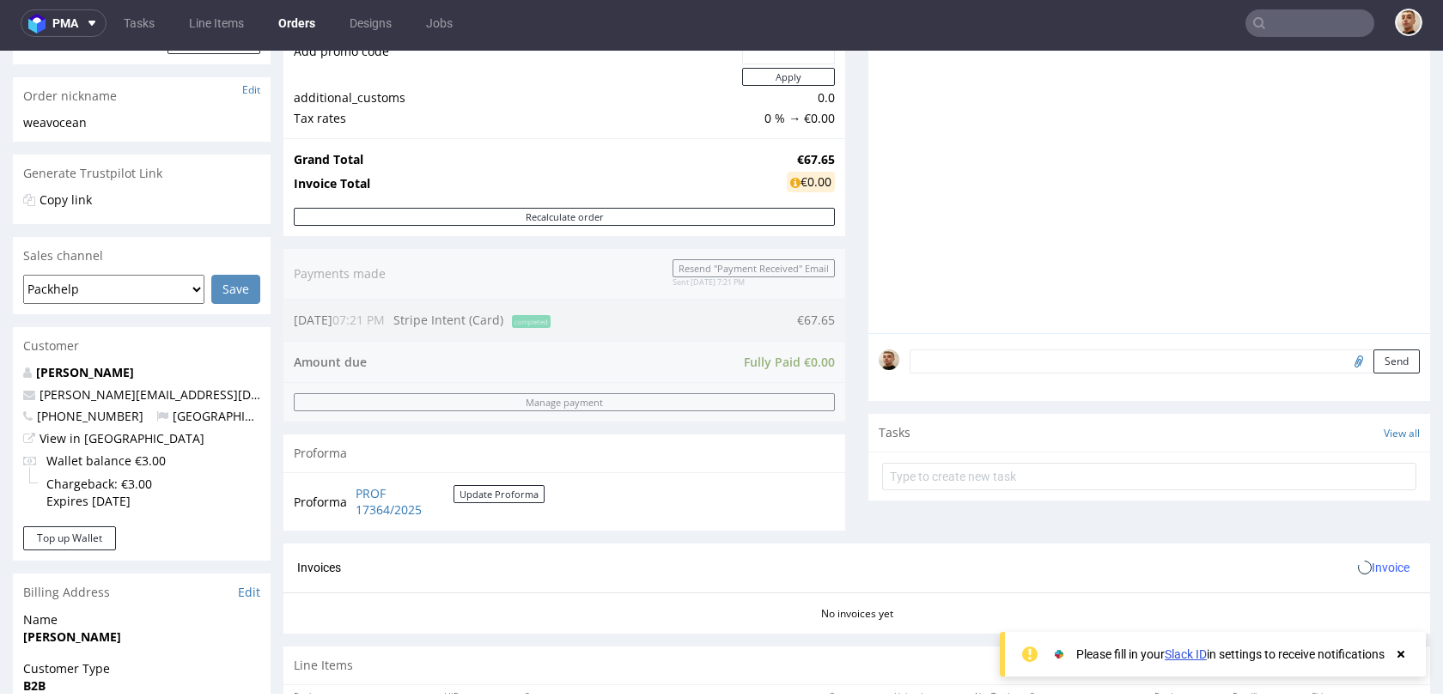
scroll to position [796, 0]
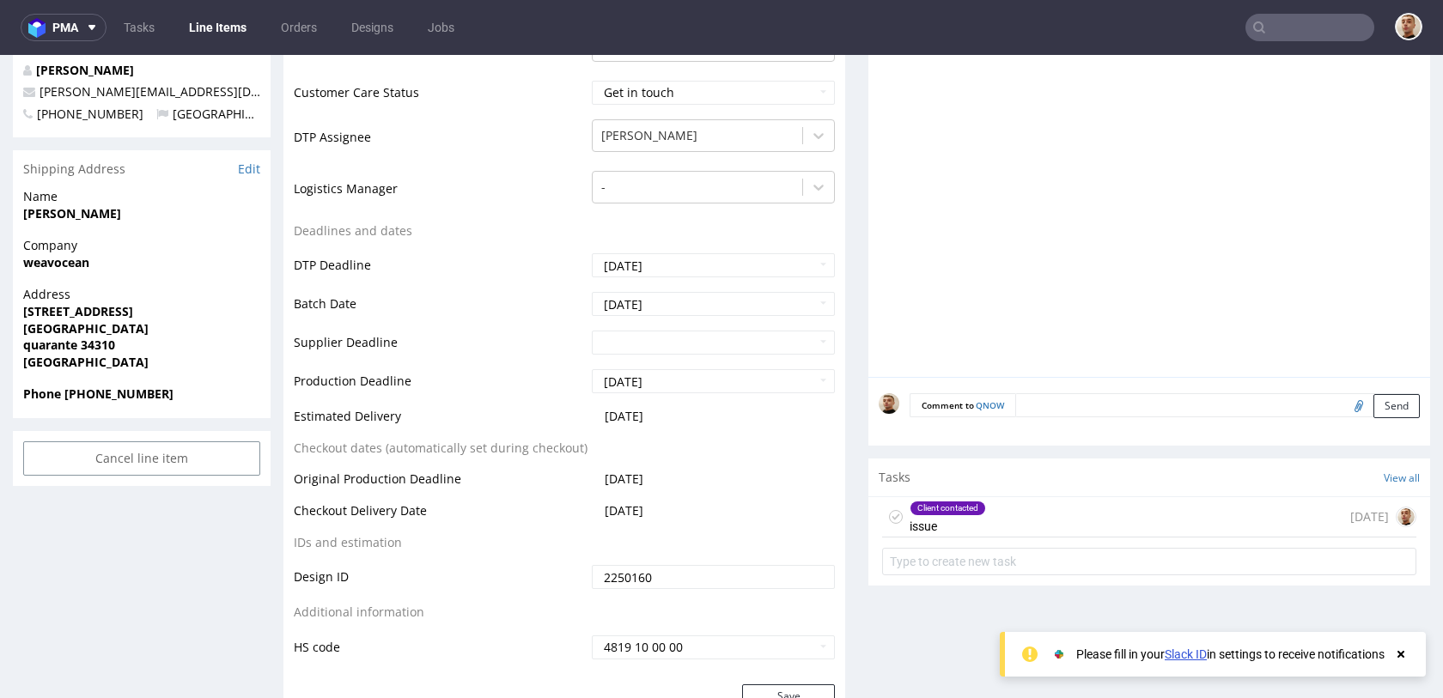
scroll to position [686, 0]
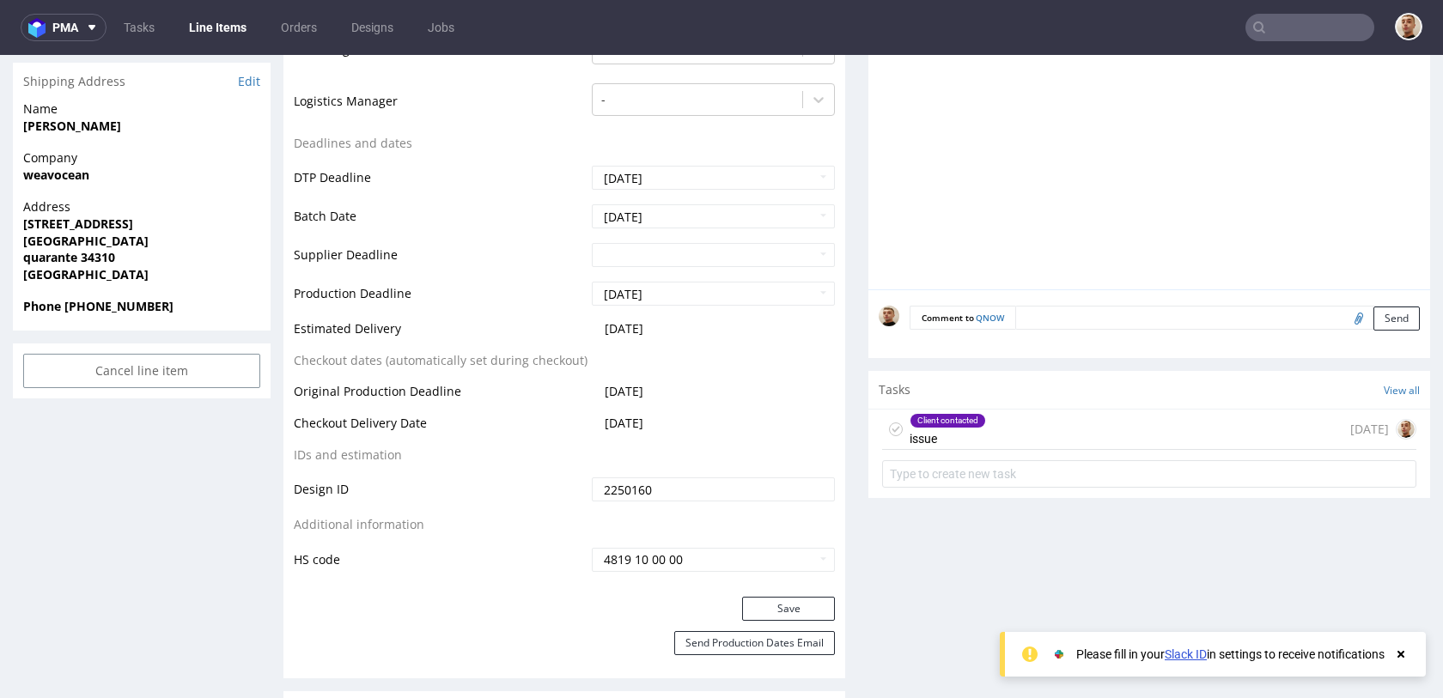
click at [991, 440] on div "Client contacted issue 3 days ago" at bounding box center [1149, 430] width 534 height 40
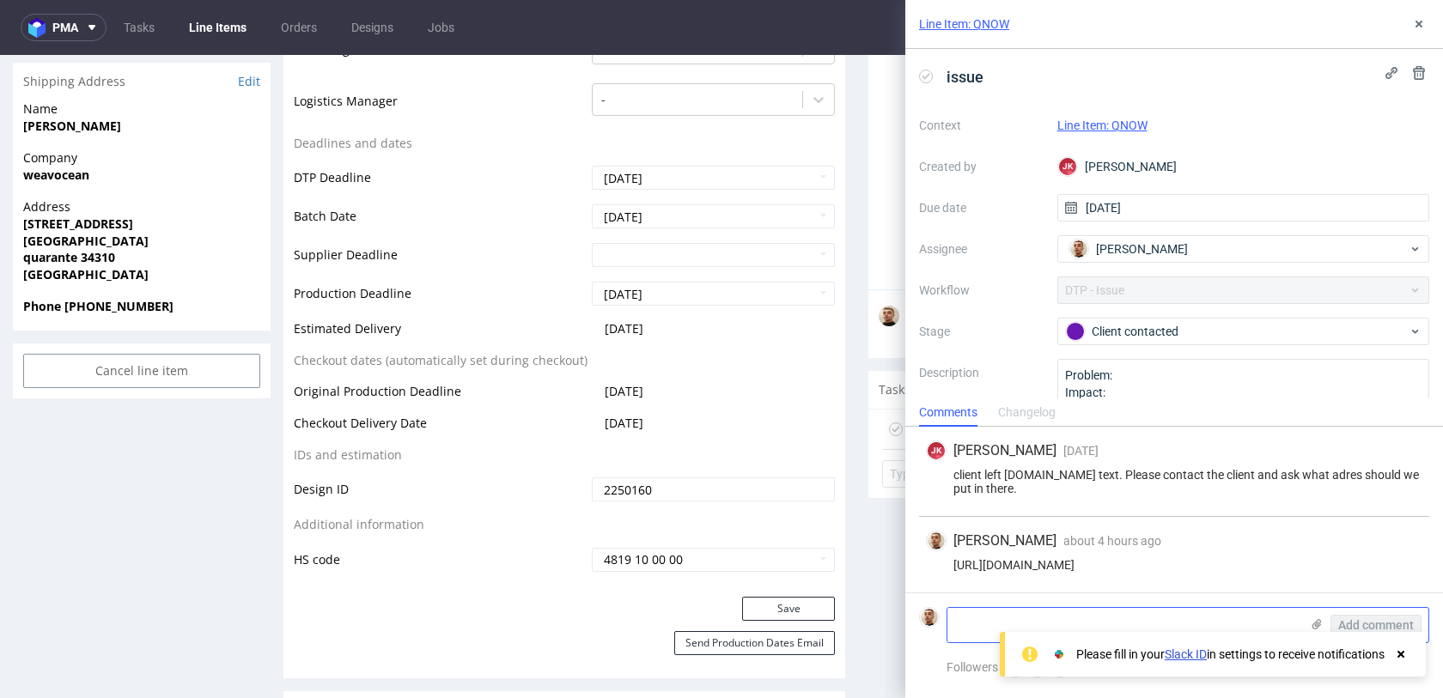
click at [964, 616] on textarea at bounding box center [1123, 625] width 352 height 34
click at [982, 611] on textarea "www." at bounding box center [1123, 625] width 352 height 34
paste textarea "https://weavocean.com/"
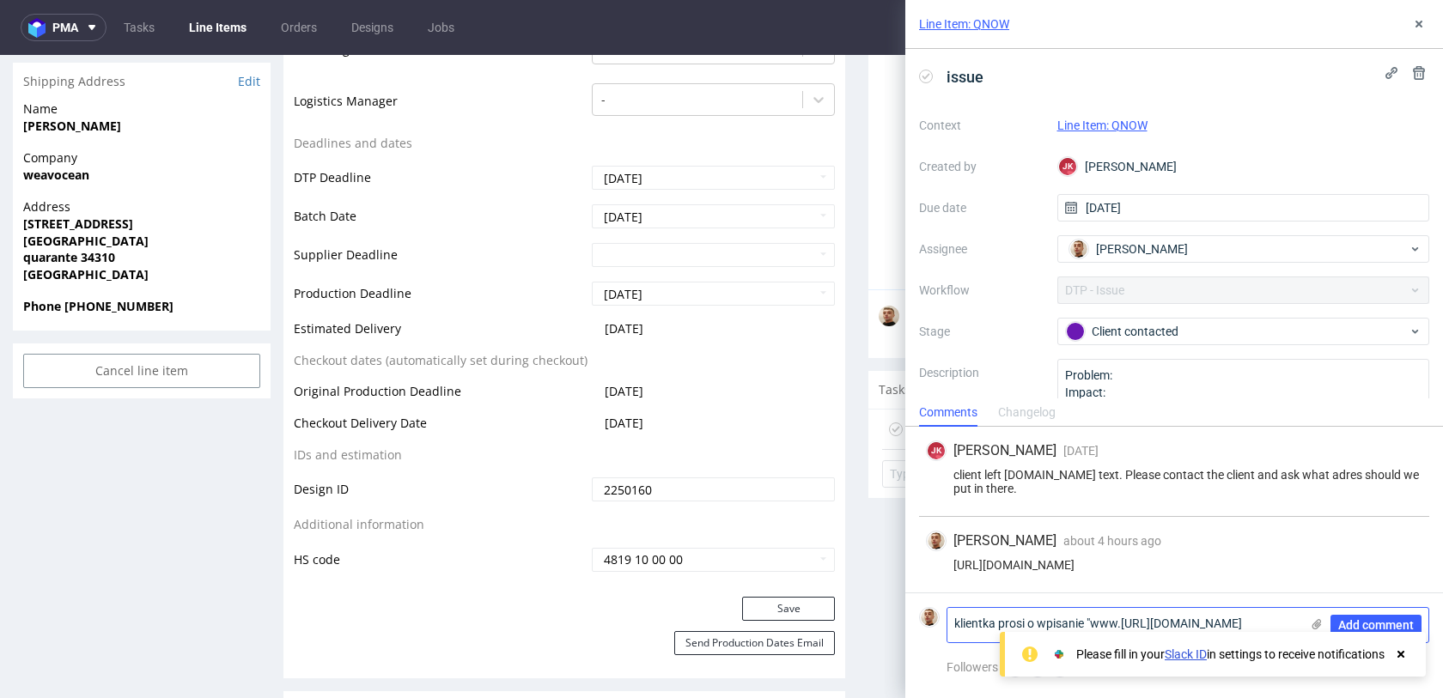
click at [1162, 623] on textarea "klientka prosi o wpisanie "www.https://weavocean.com/" at bounding box center [1123, 625] width 352 height 34
type textarea "klientka prosi o wpisanie "[DOMAIN_NAME]""
click at [1368, 619] on span "Add comment" at bounding box center [1376, 625] width 76 height 12
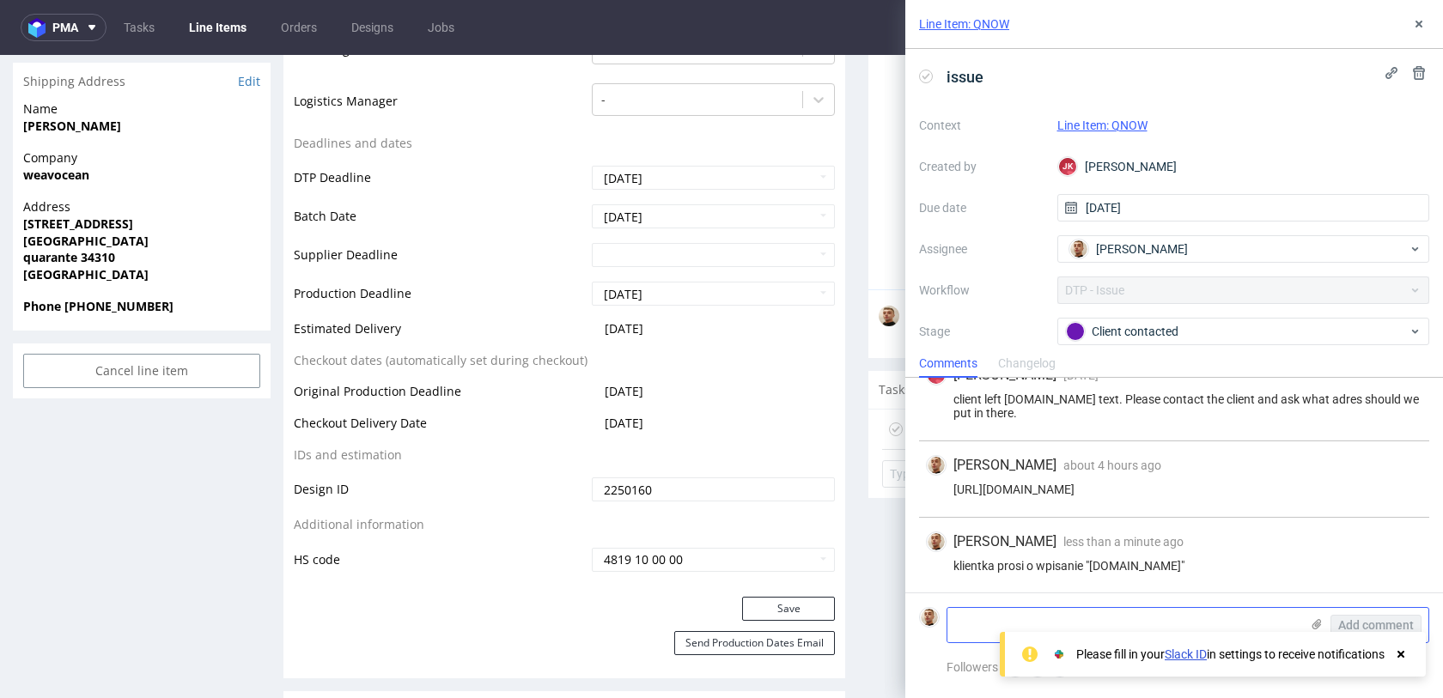
scroll to position [27, 0]
click at [1158, 619] on textarea at bounding box center [1123, 625] width 352 height 34
type textarea "podeslijmy jej auto pca"
click at [1365, 625] on span "Add comment" at bounding box center [1376, 625] width 76 height 12
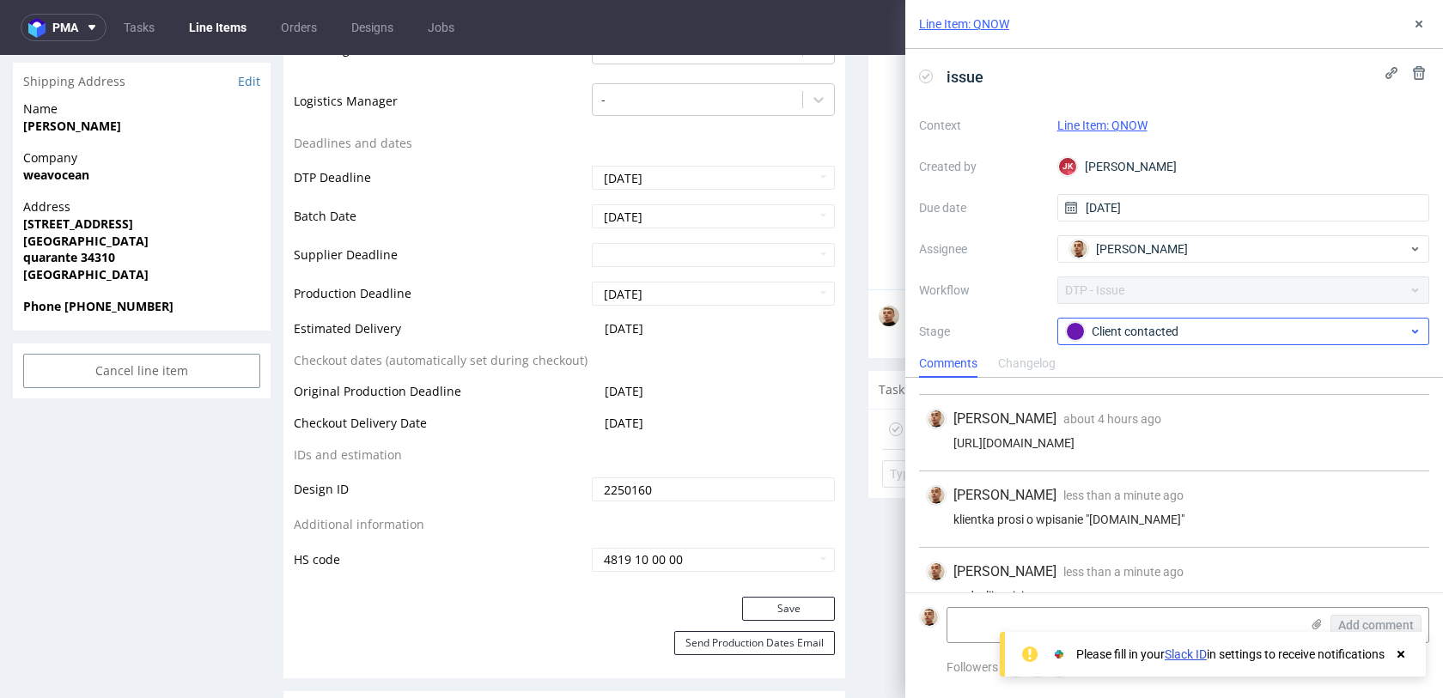
scroll to position [103, 0]
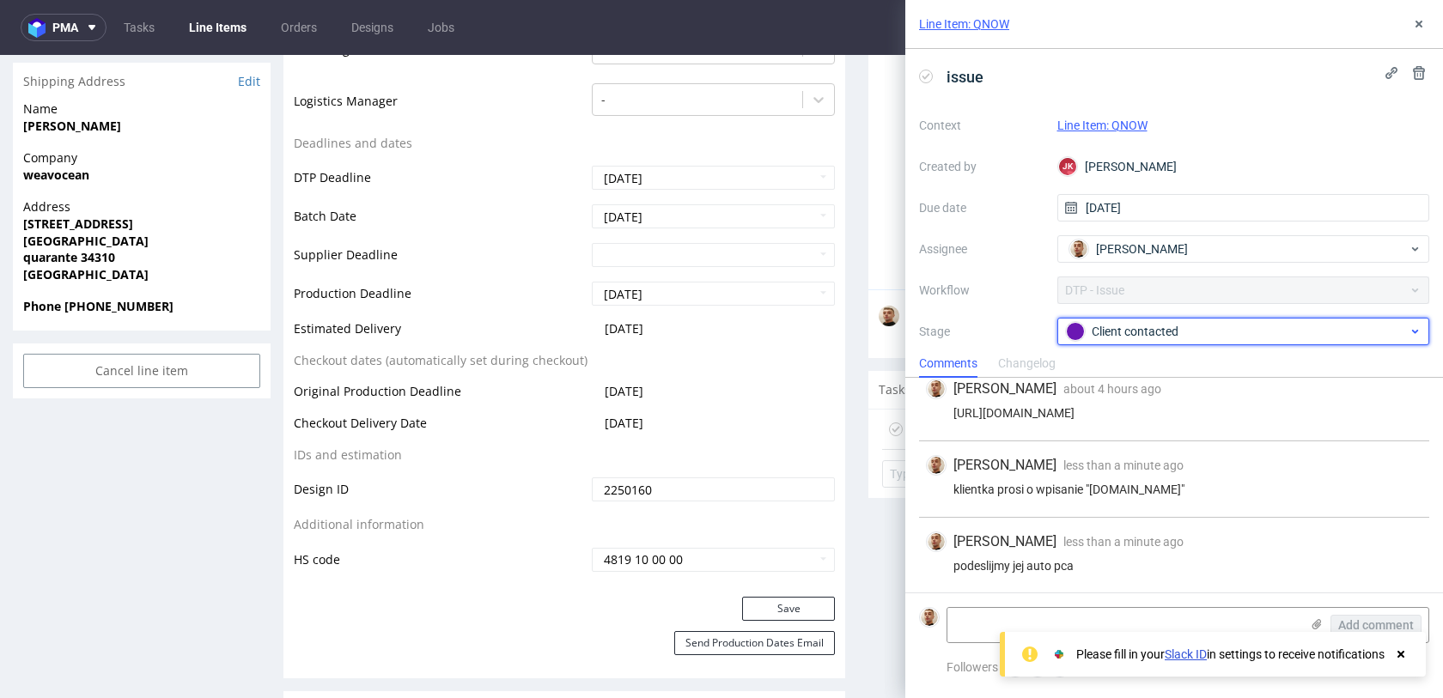
click at [1140, 342] on div "Client contacted" at bounding box center [1243, 331] width 373 height 27
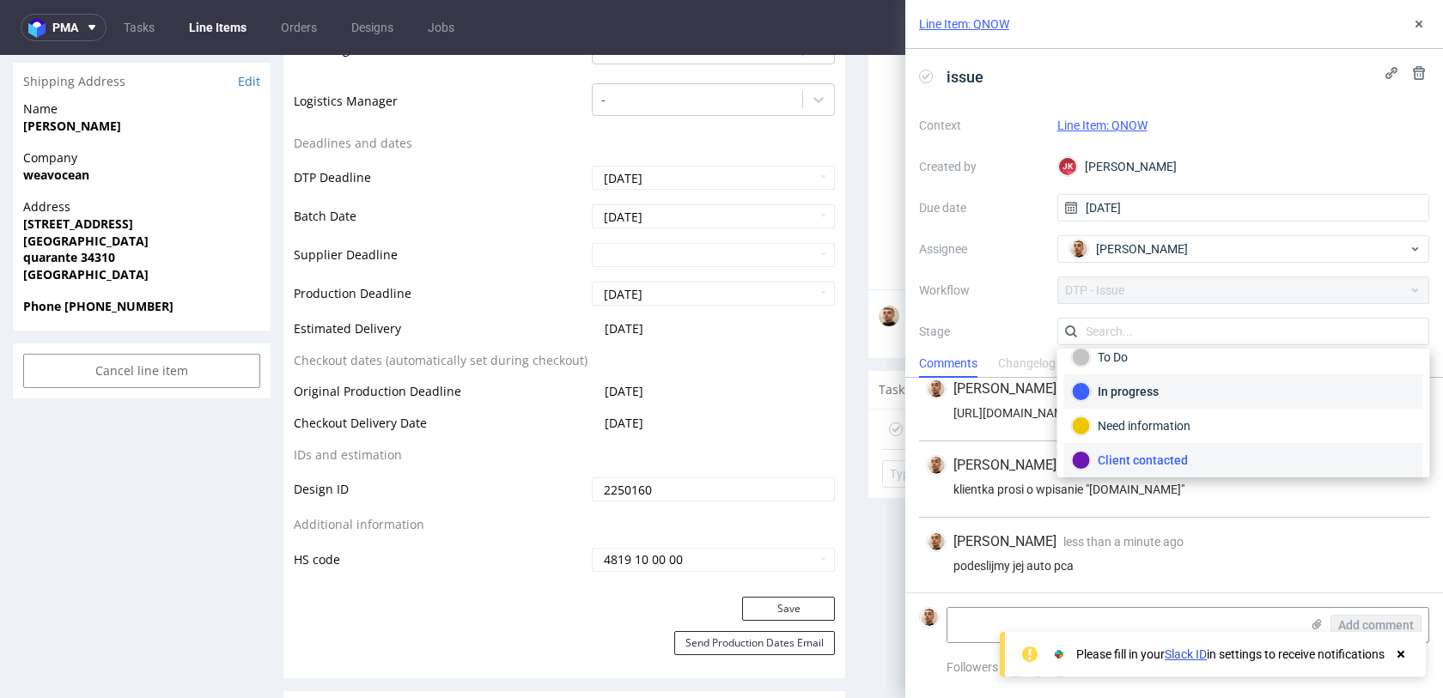
scroll to position [125, 0]
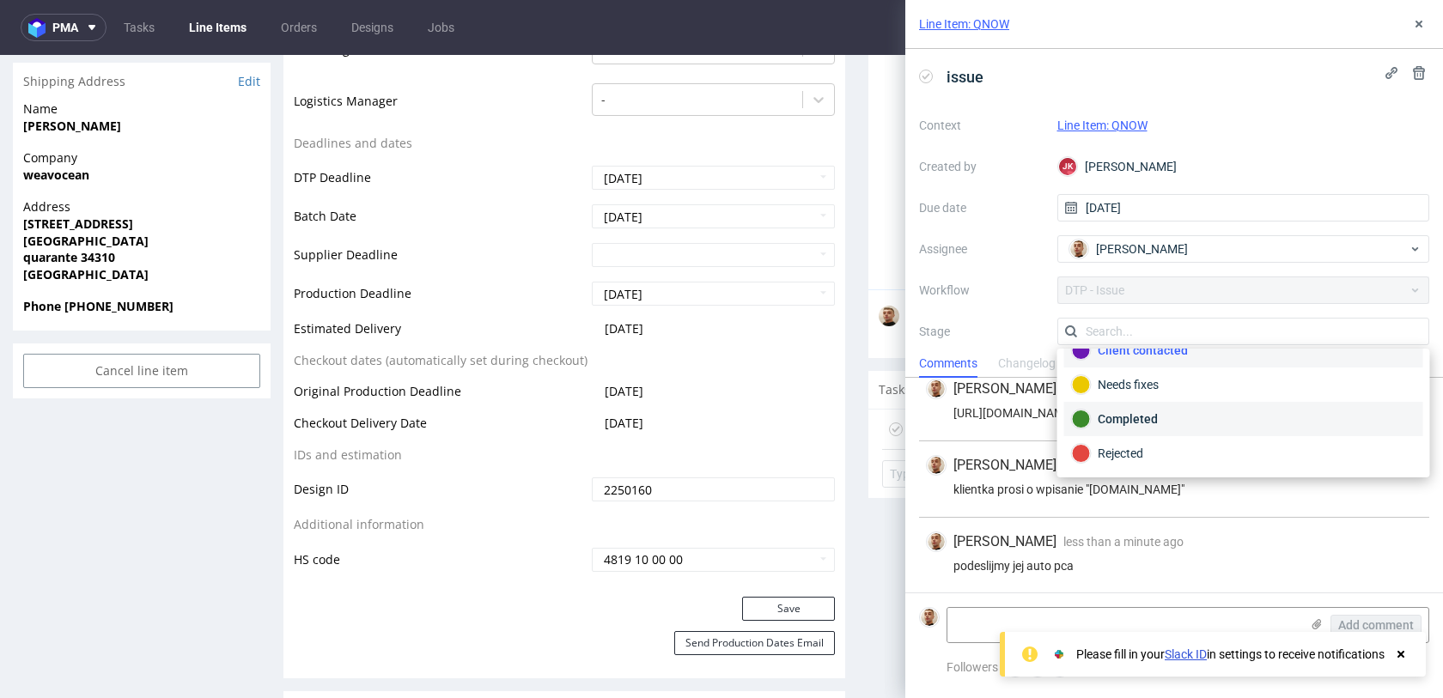
click at [1114, 424] on div "Completed" at bounding box center [1244, 419] width 344 height 19
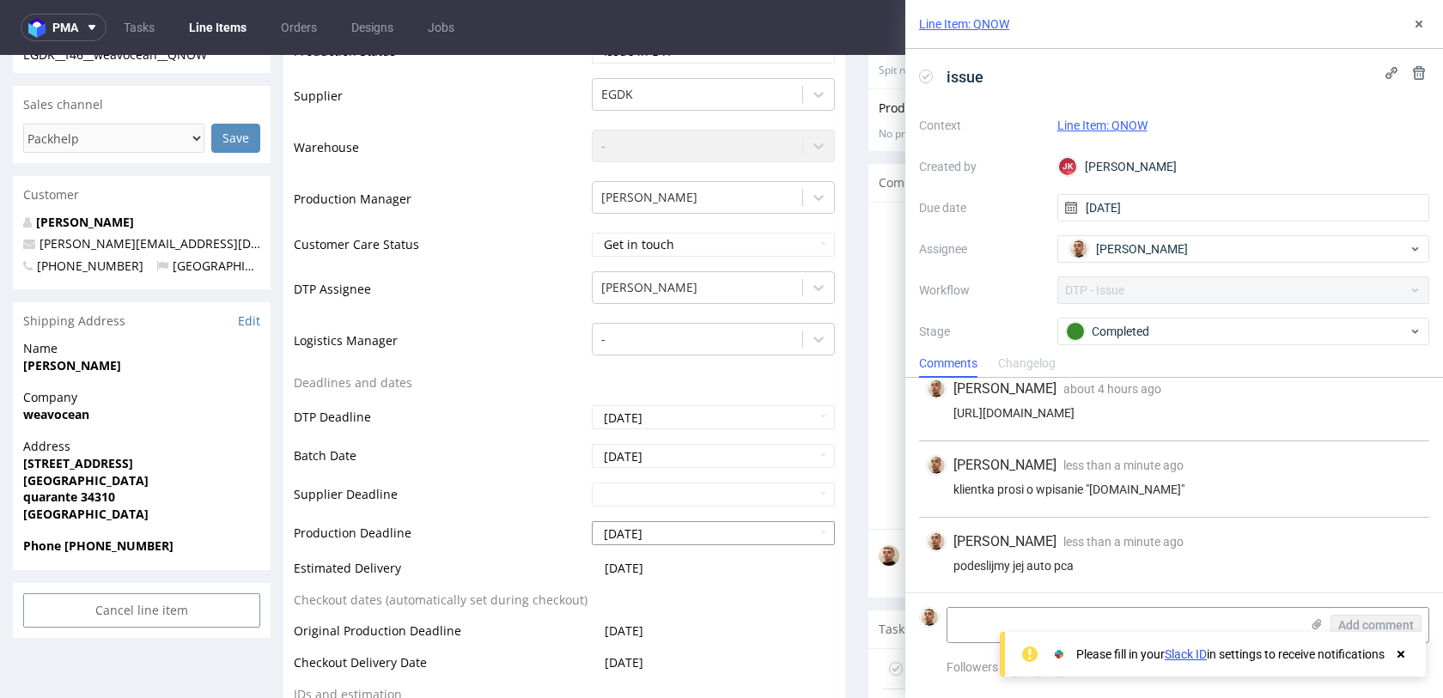
scroll to position [94, 0]
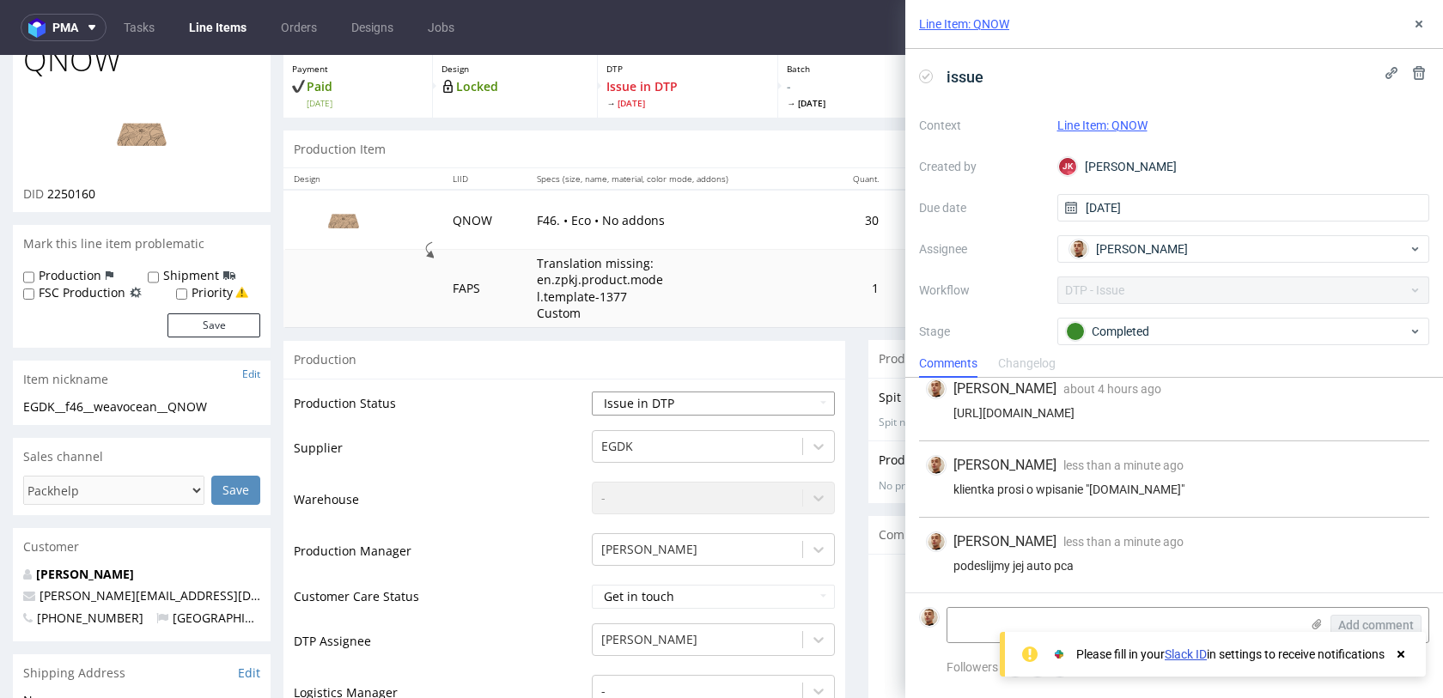
click at [592, 402] on select "Waiting for Artwork Waiting for Diecut Waiting for Mockup Waiting for DTP Waiti…" at bounding box center [713, 404] width 243 height 24
select select "back_for_dtp"
click at [592, 392] on select "Waiting for Artwork Waiting for Diecut Waiting for Mockup Waiting for DTP Waiti…" at bounding box center [713, 404] width 243 height 24
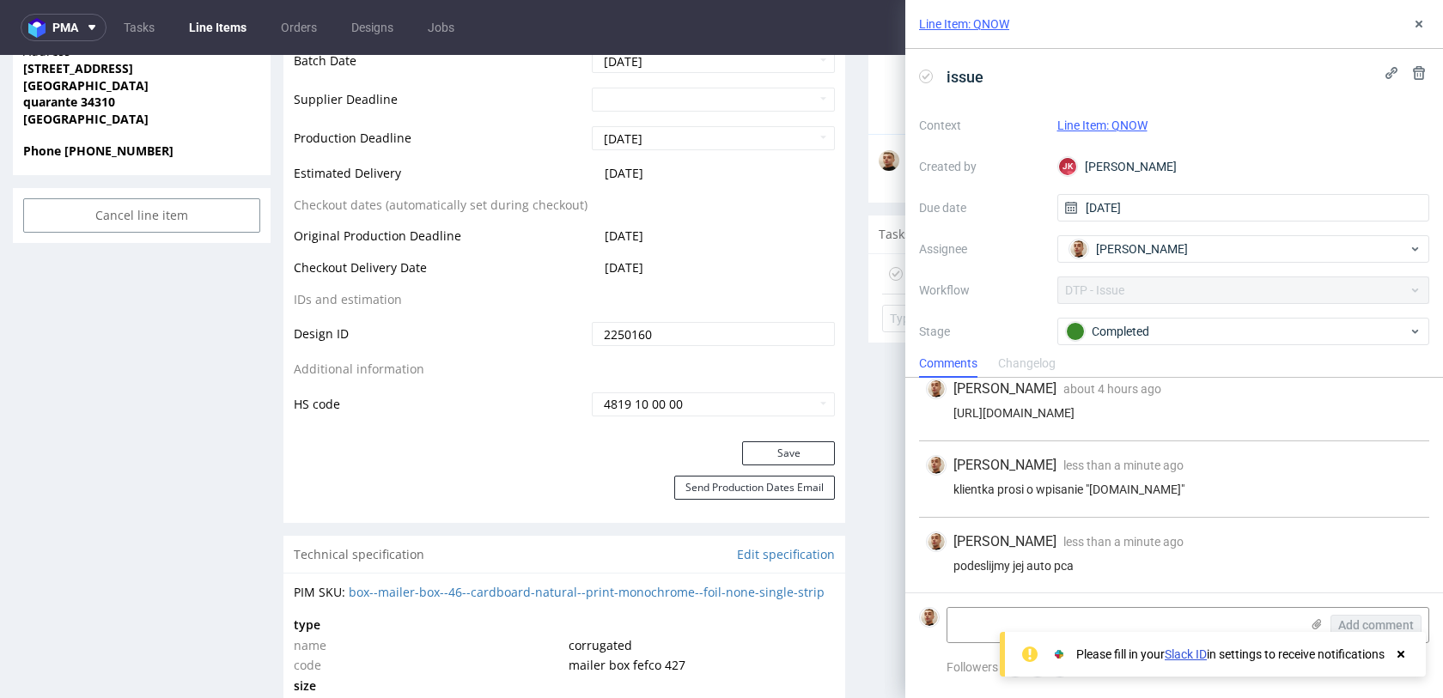
scroll to position [970, 0]
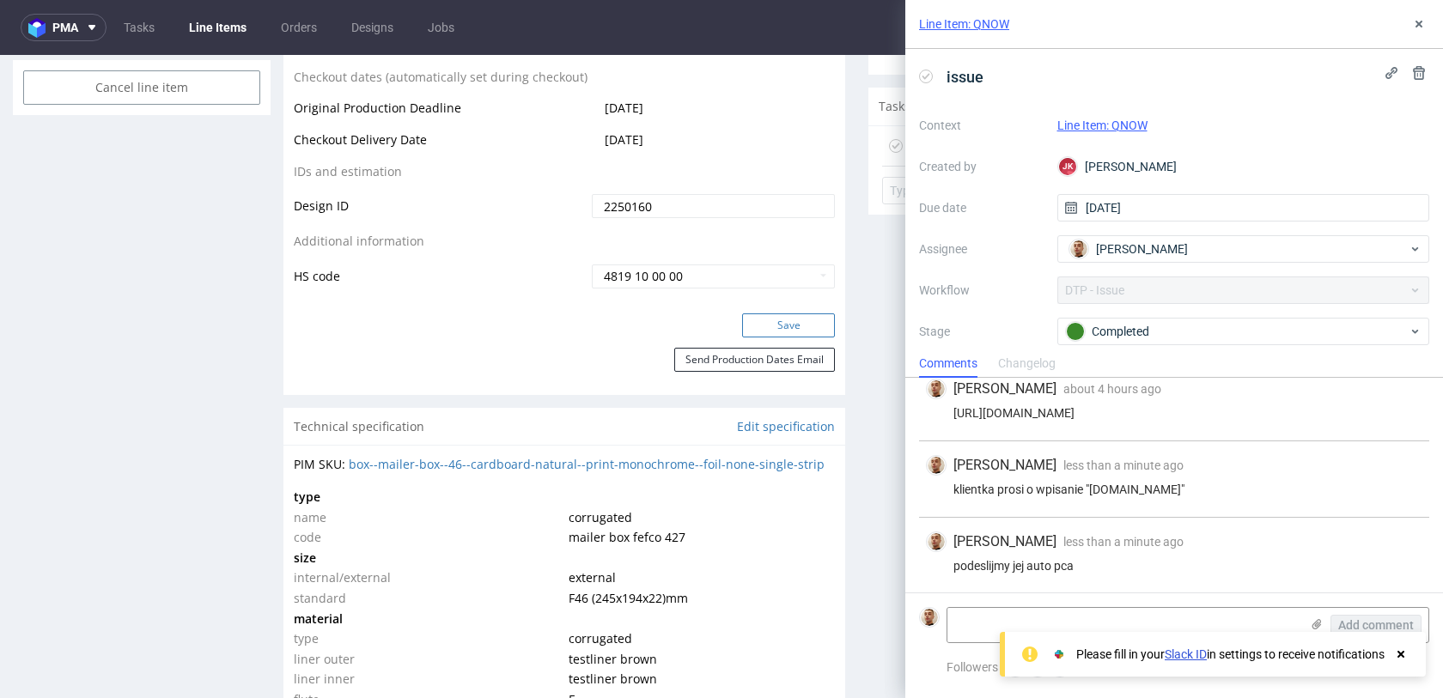
click at [774, 326] on button "Save" at bounding box center [788, 325] width 93 height 24
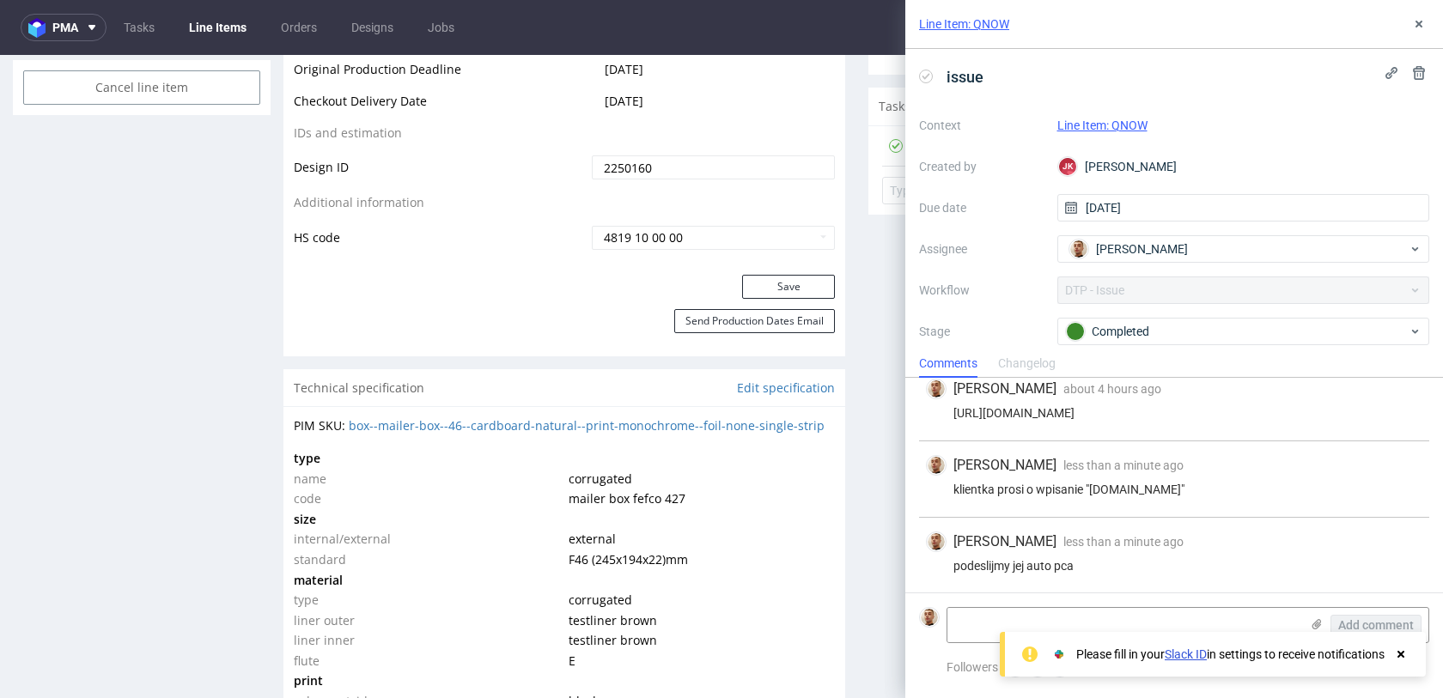
click at [1398, 24] on div "Line Item: QNOW" at bounding box center [1174, 24] width 538 height 49
click at [1418, 24] on use at bounding box center [1418, 24] width 7 height 7
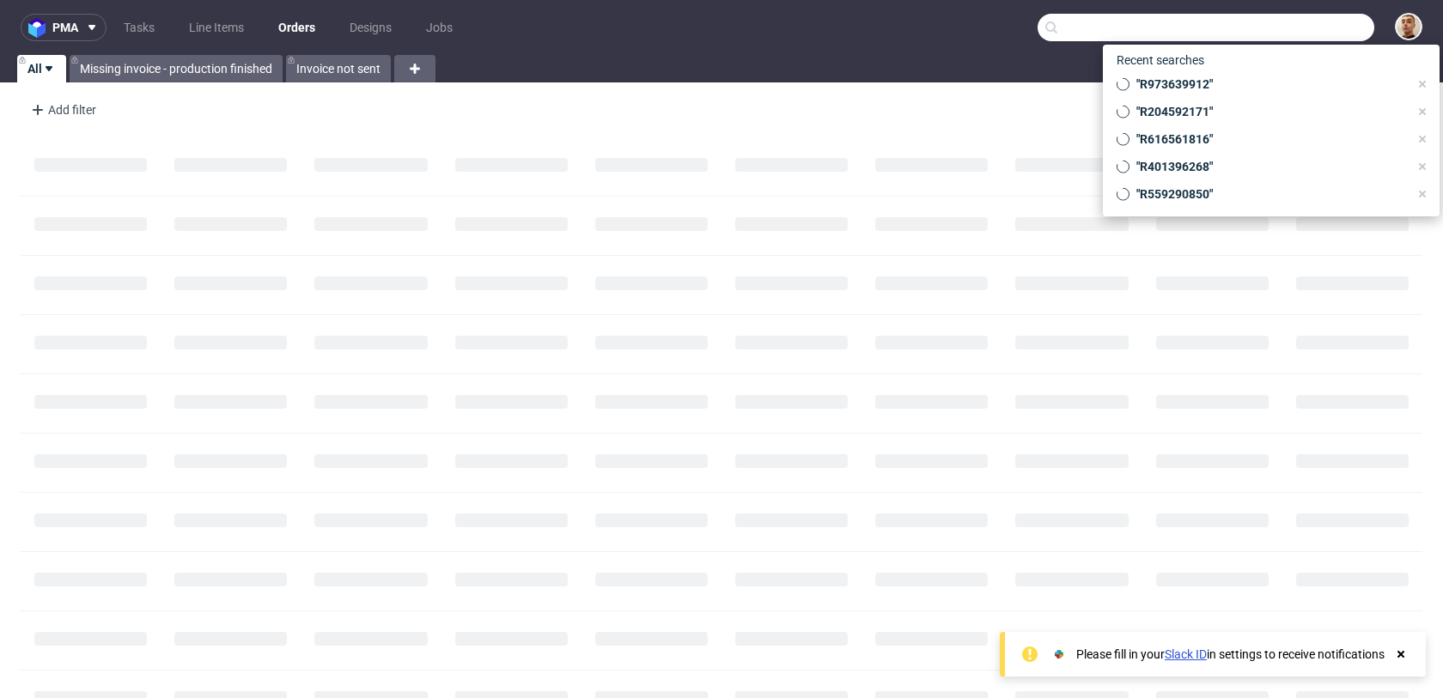
click at [1280, 33] on input "text" at bounding box center [1205, 27] width 337 height 27
paste input "R973639912"
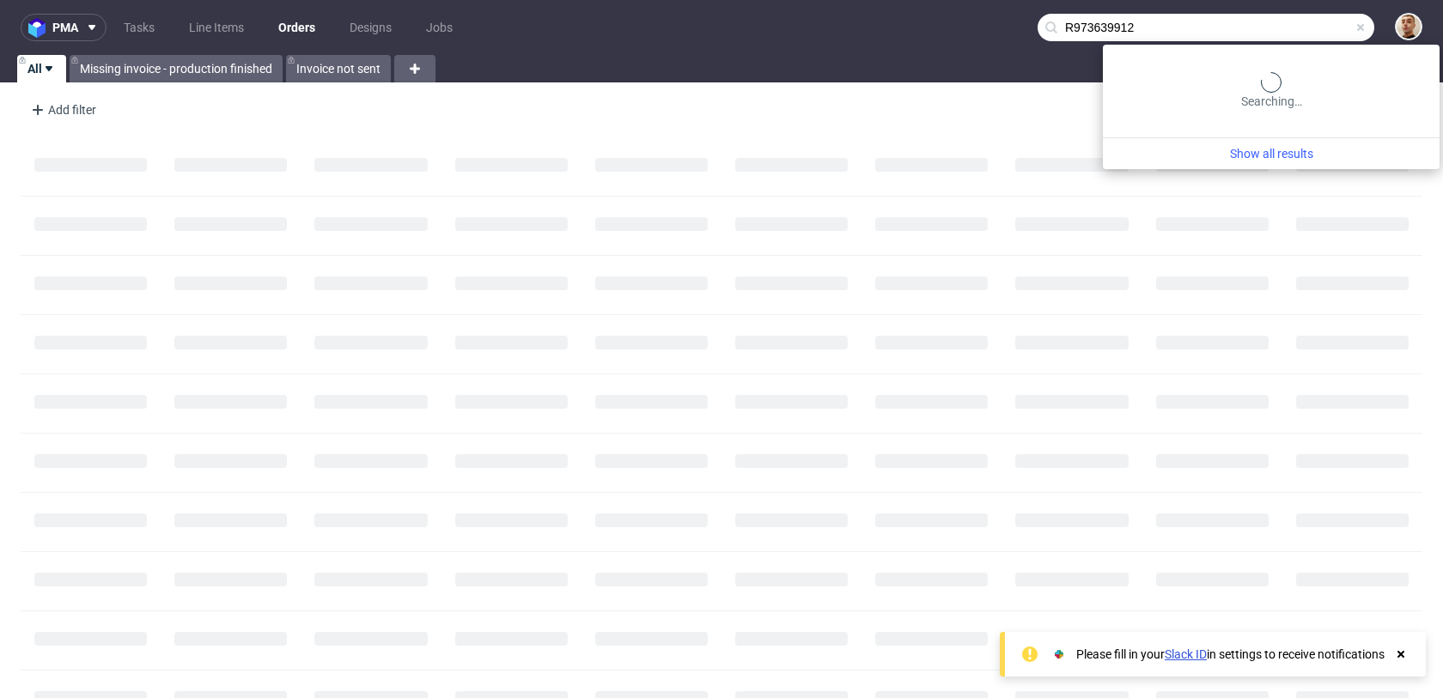
type input "R973639912"
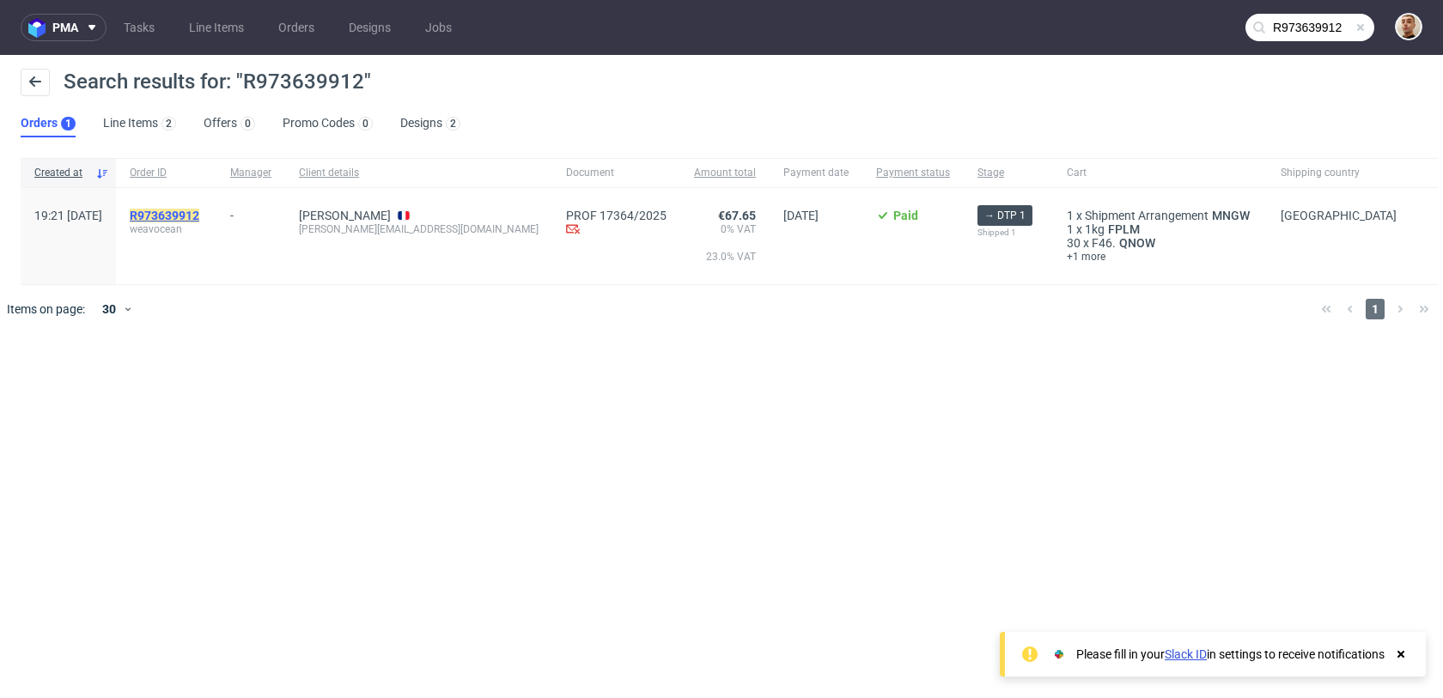
click at [199, 212] on mark "R973639912" at bounding box center [165, 216] width 70 height 14
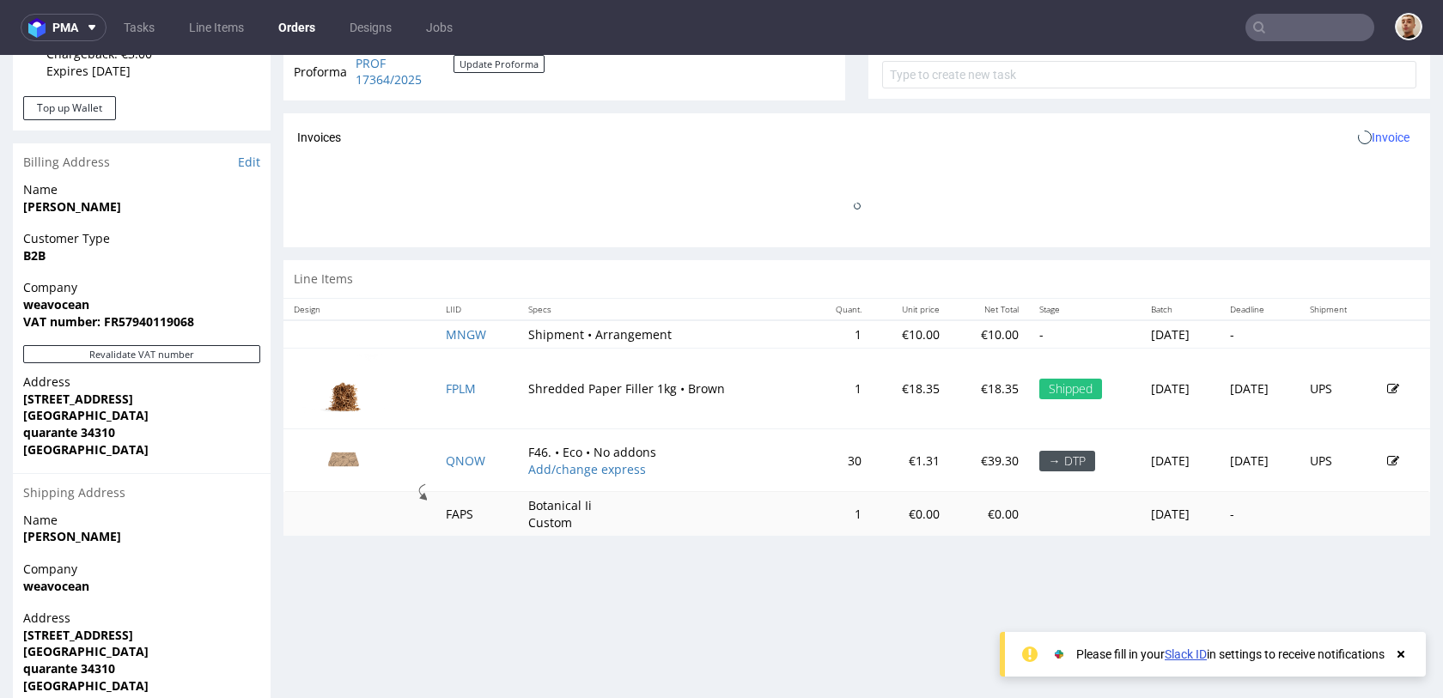
scroll to position [796, 0]
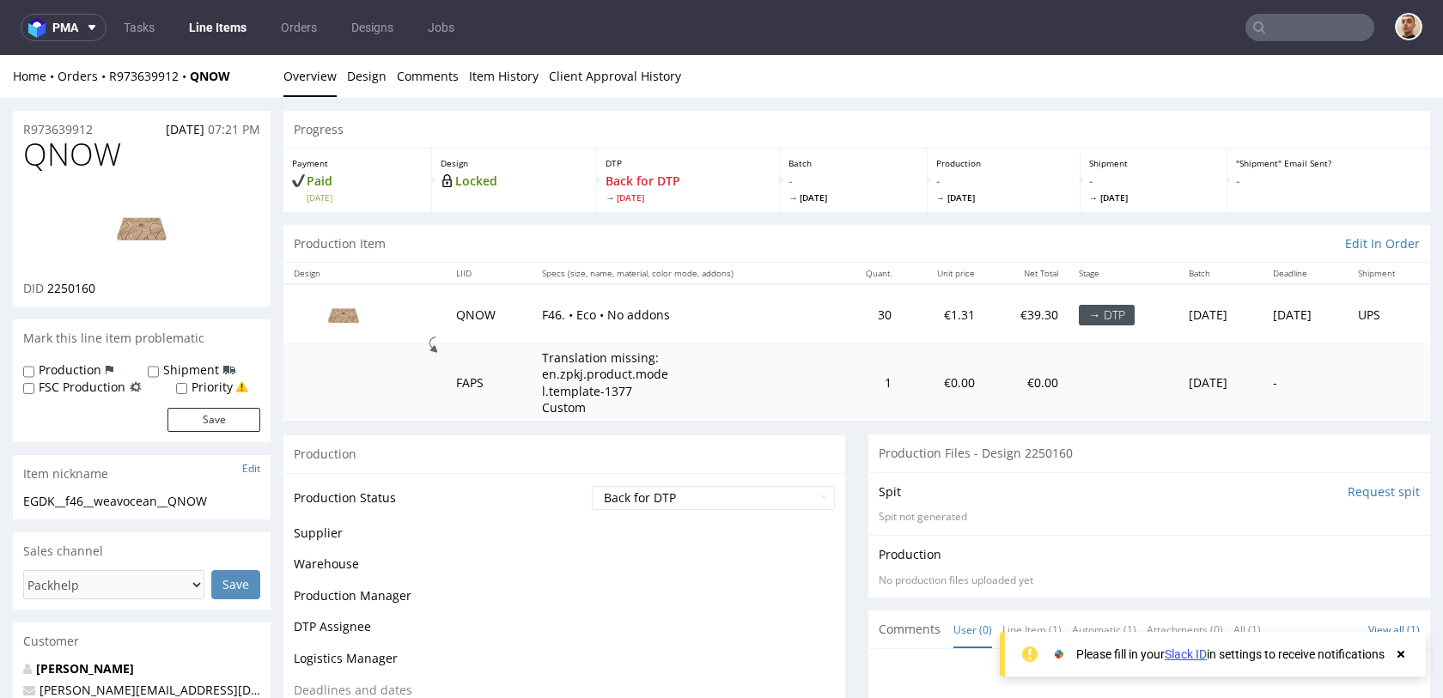
scroll to position [627, 0]
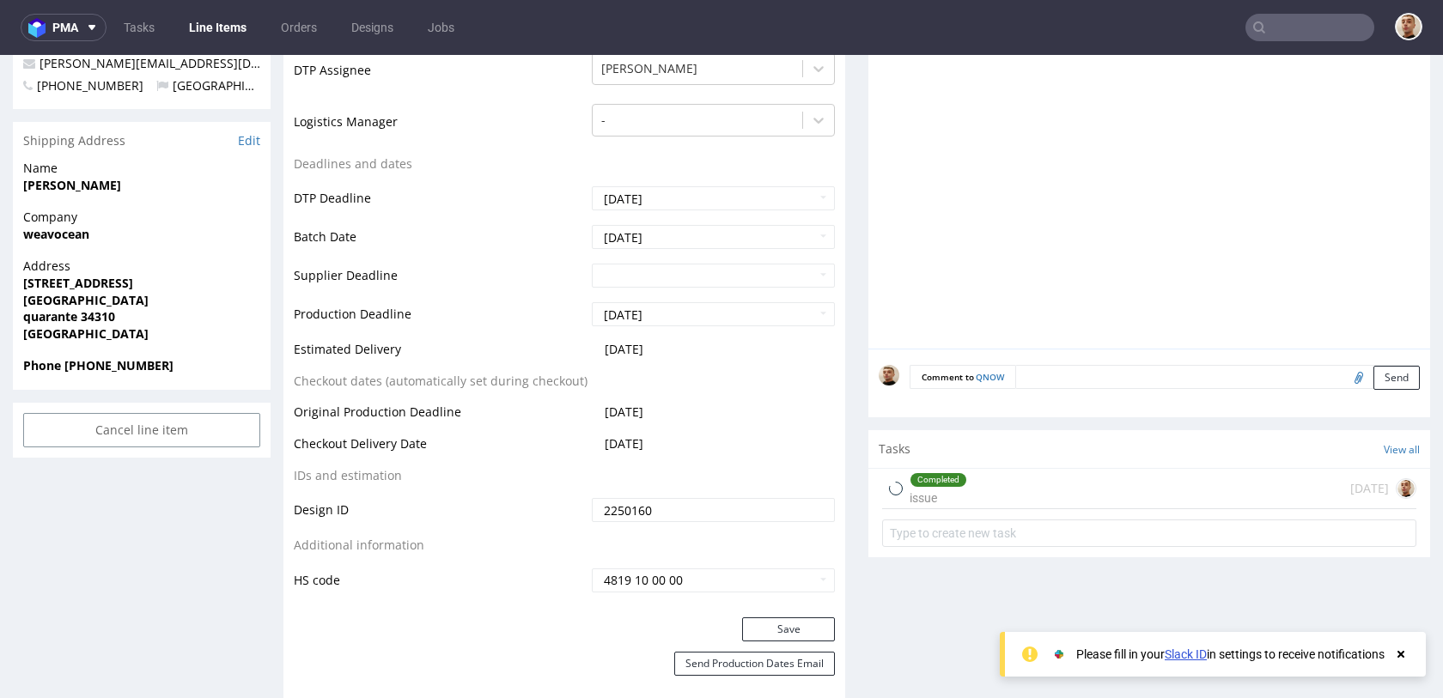
click at [1021, 494] on div "Completed issue [DATE]" at bounding box center [1149, 489] width 534 height 40
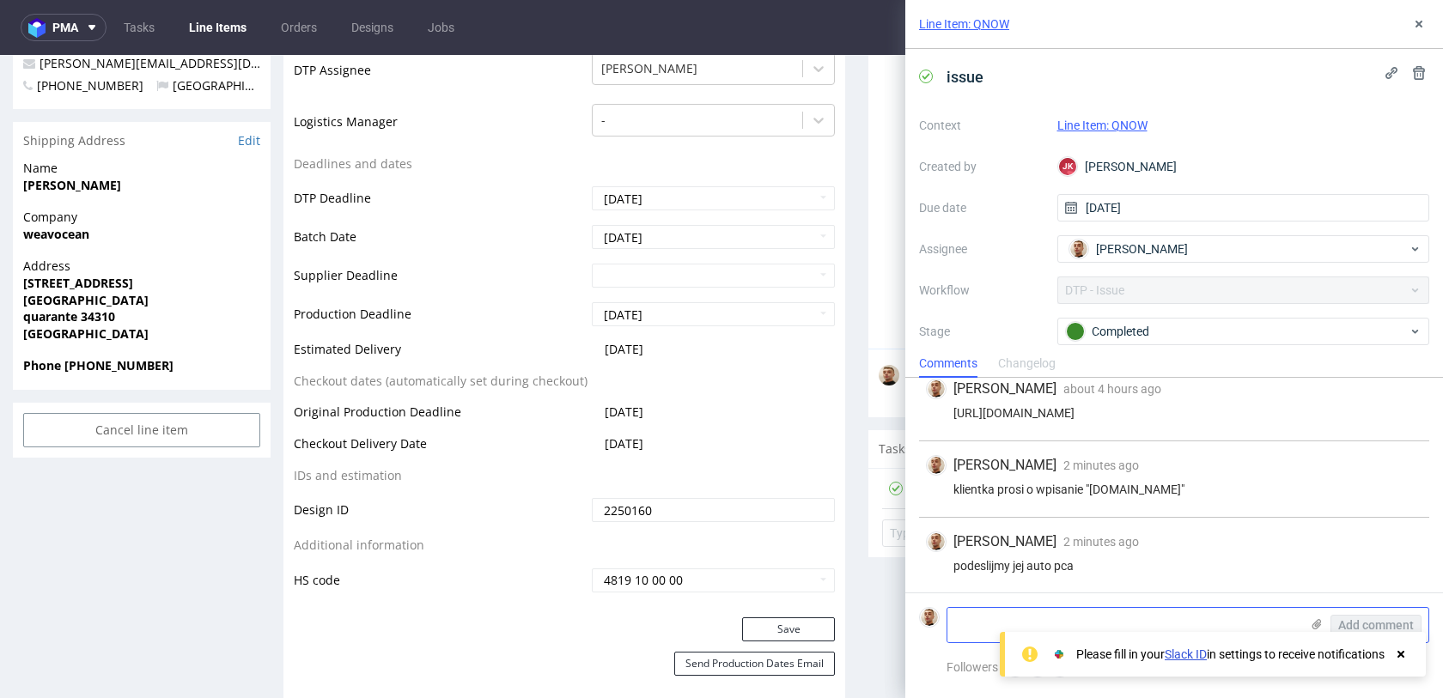
scroll to position [103, 0]
click at [995, 611] on textarea at bounding box center [1123, 625] width 352 height 34
type textarea "nawet z caps lockiem chce ten adres na pudelku"
click at [1383, 619] on span "Add comment" at bounding box center [1376, 625] width 76 height 12
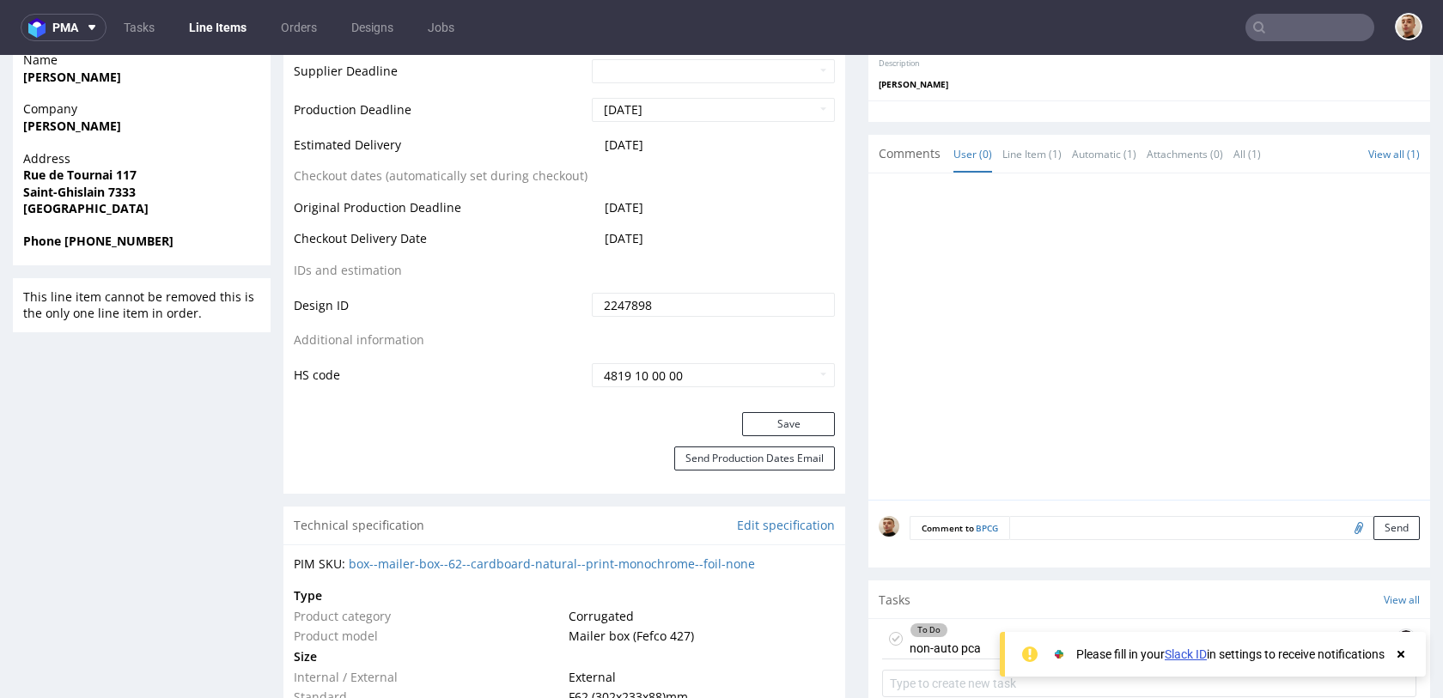
scroll to position [939, 0]
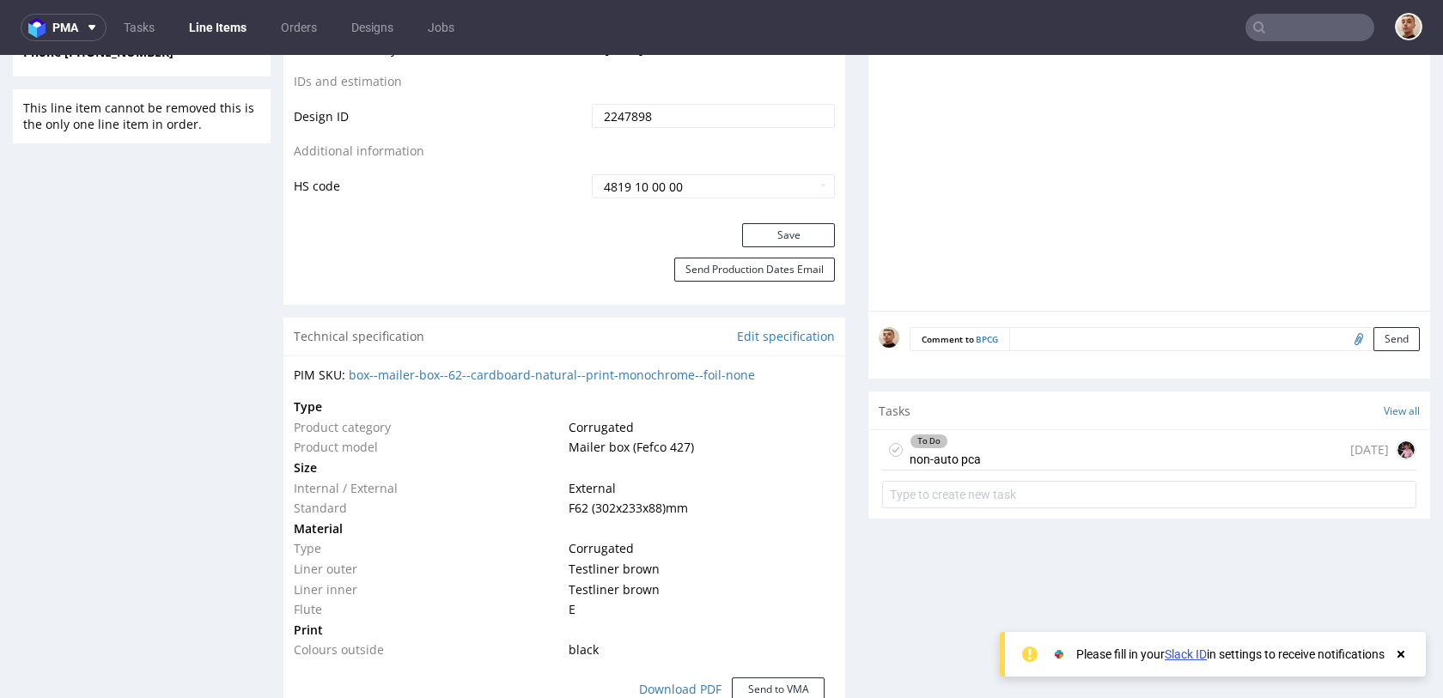
click at [943, 450] on div "To Do non-auto pca" at bounding box center [944, 450] width 71 height 40
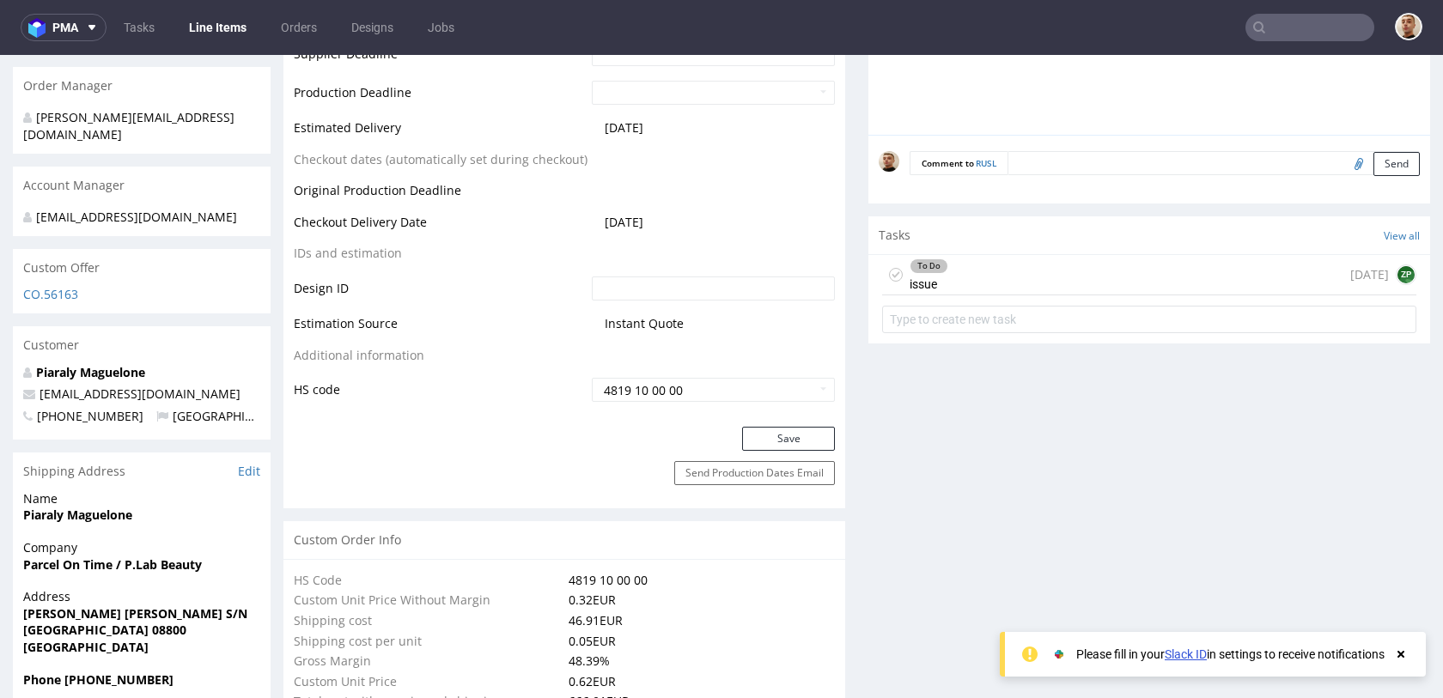
scroll to position [791, 0]
click at [1053, 281] on div "To Do issue [DATE] ZP" at bounding box center [1149, 272] width 534 height 40
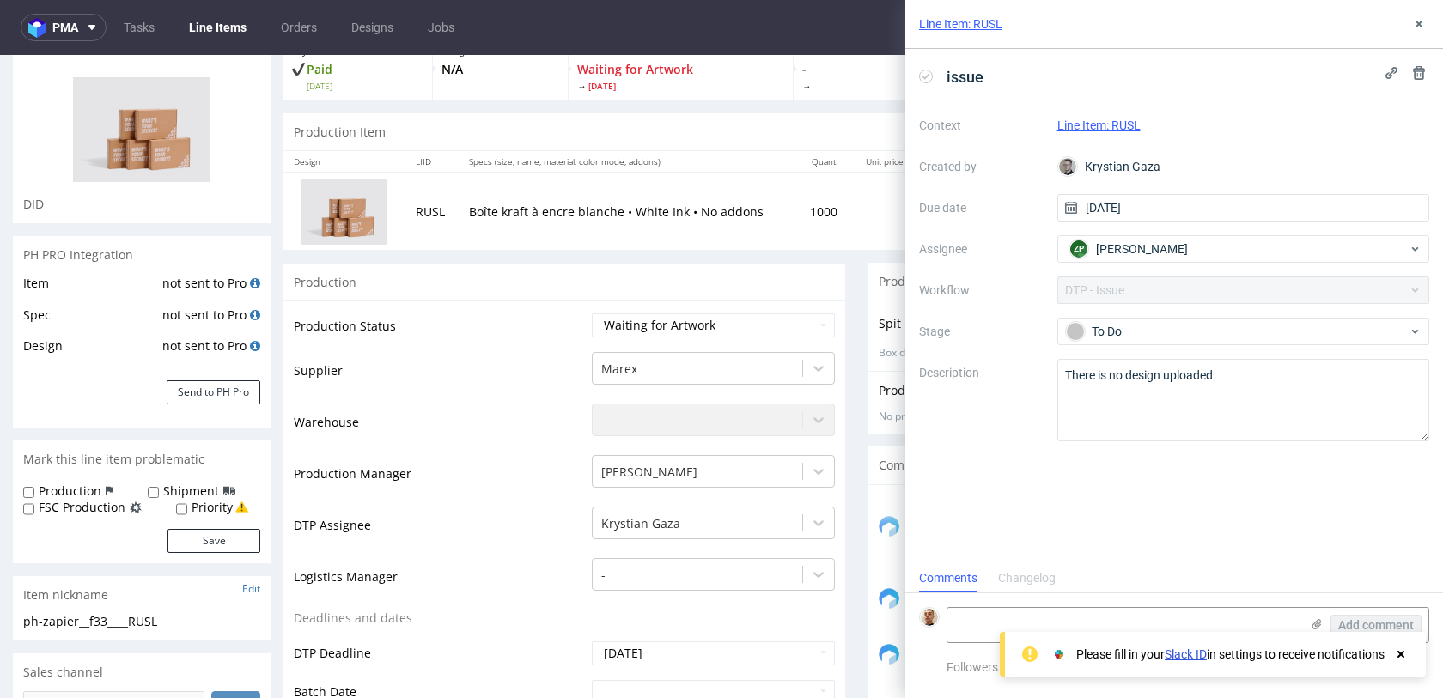
scroll to position [45, 0]
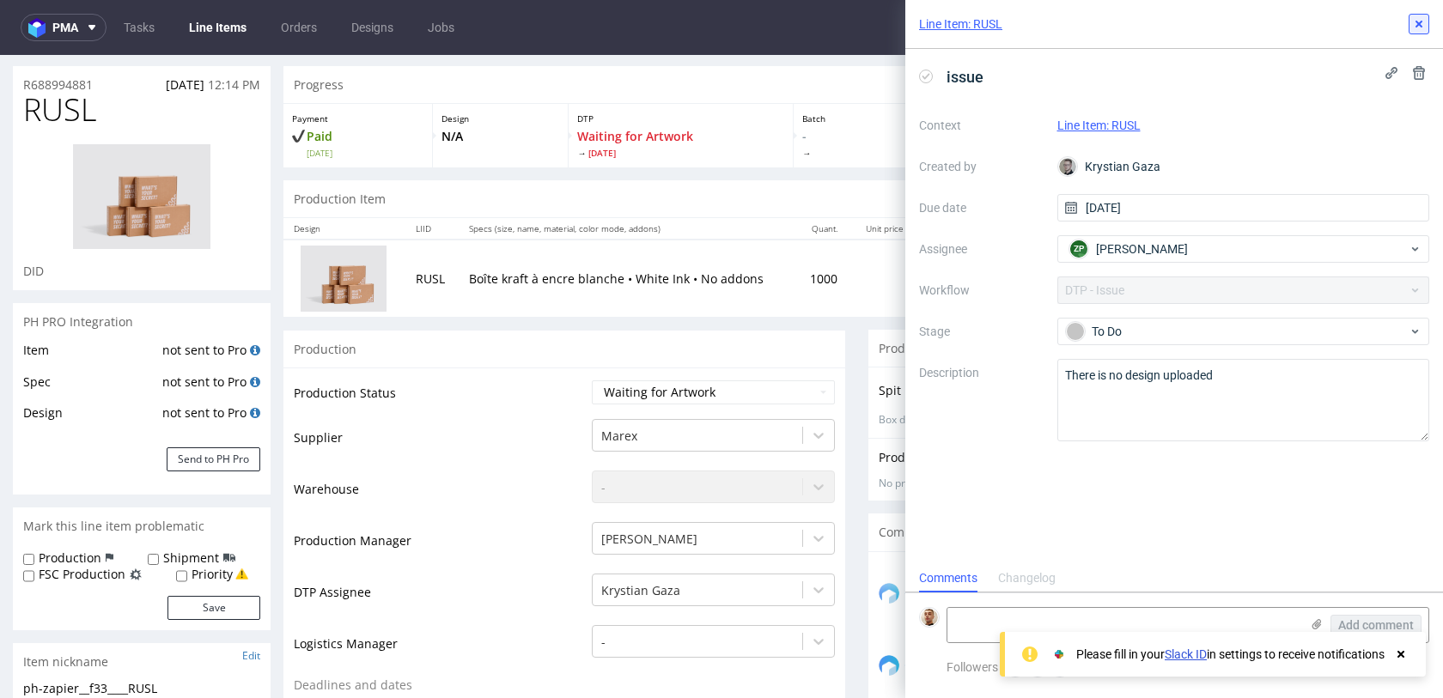
click at [1421, 26] on icon at bounding box center [1419, 24] width 14 height 14
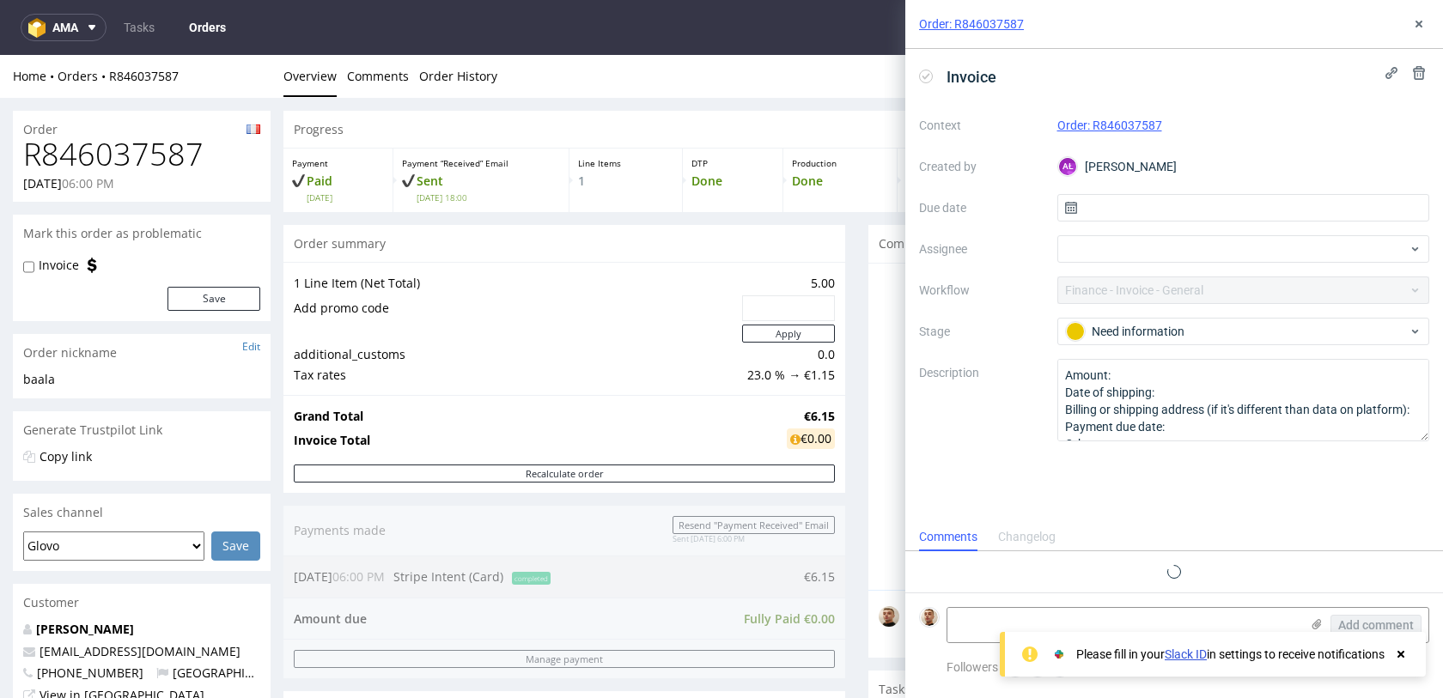
scroll to position [14, 0]
click at [1422, 29] on icon at bounding box center [1419, 24] width 14 height 14
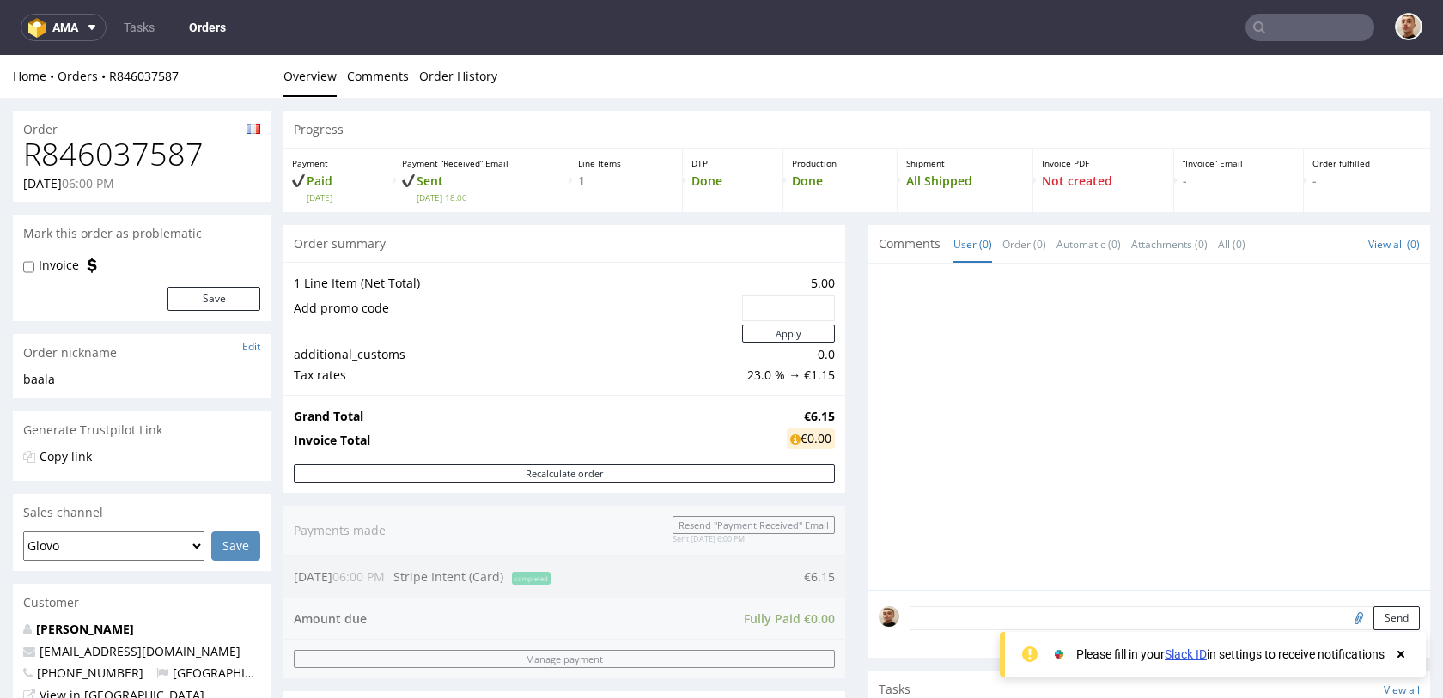
click at [148, 158] on h1 "R846037587" at bounding box center [141, 154] width 237 height 34
copy h1 "R846037587"
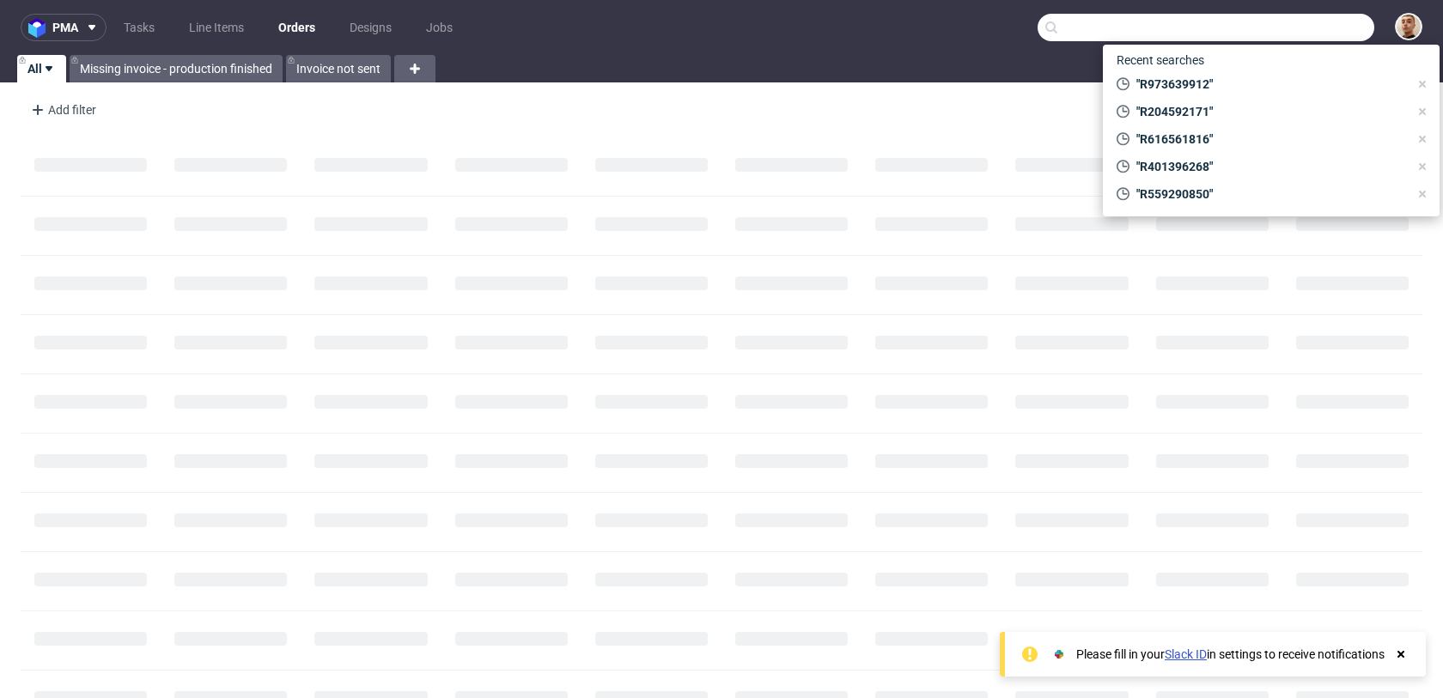
click at [1328, 29] on input "text" at bounding box center [1205, 27] width 337 height 27
paste input "R401396268"
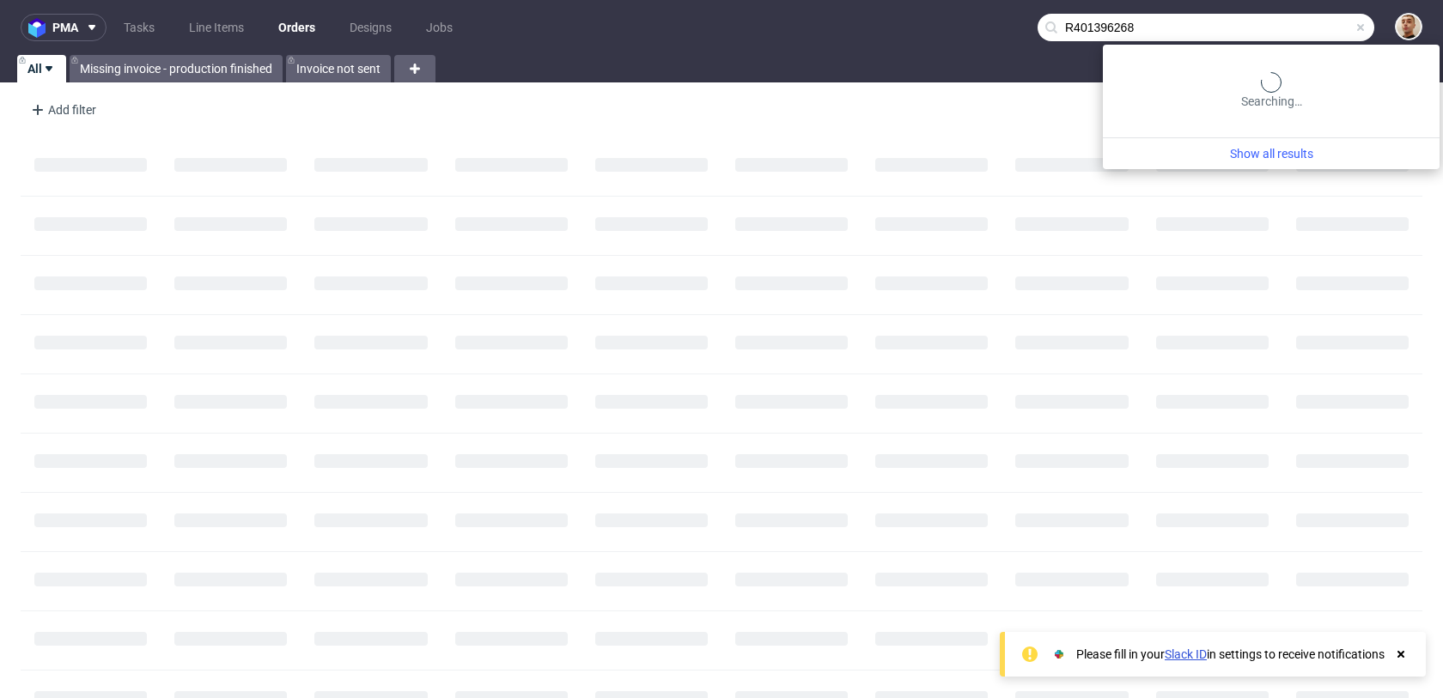
type input "R401396268"
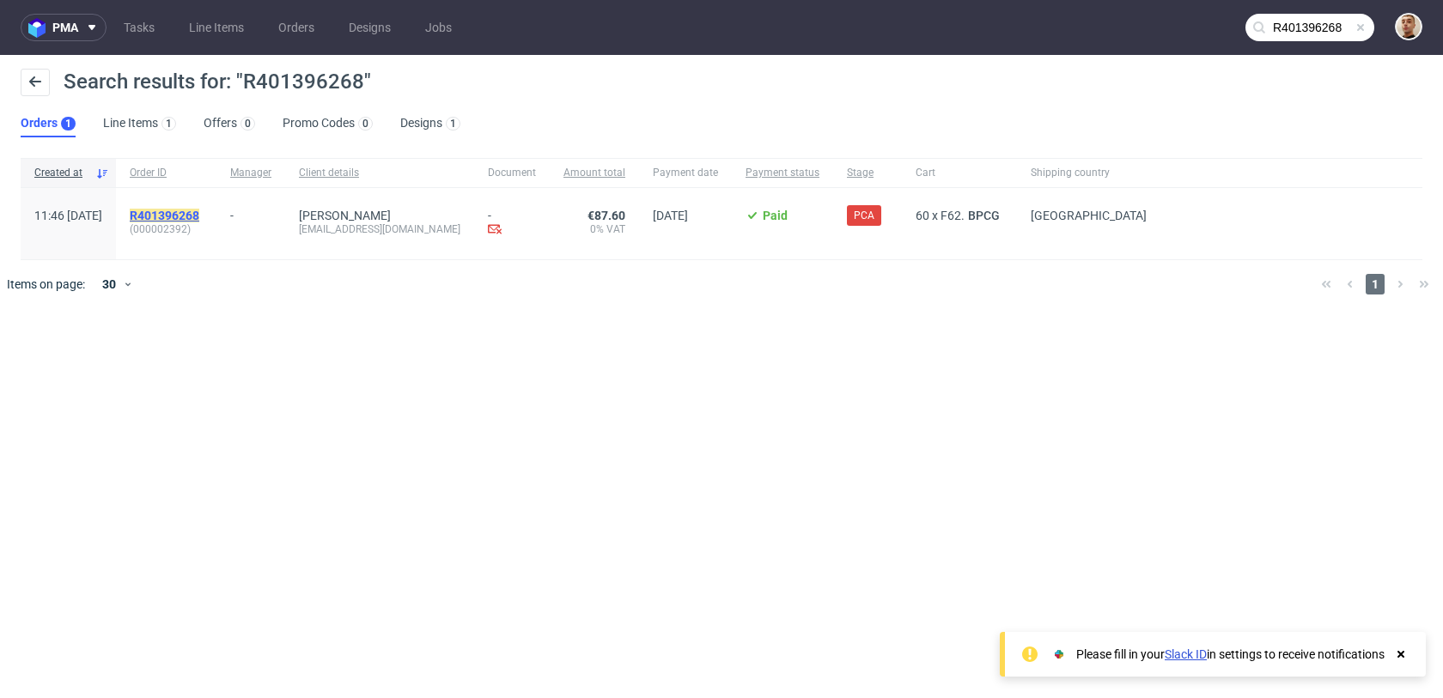
click at [199, 209] on mark "R401396268" at bounding box center [165, 216] width 70 height 14
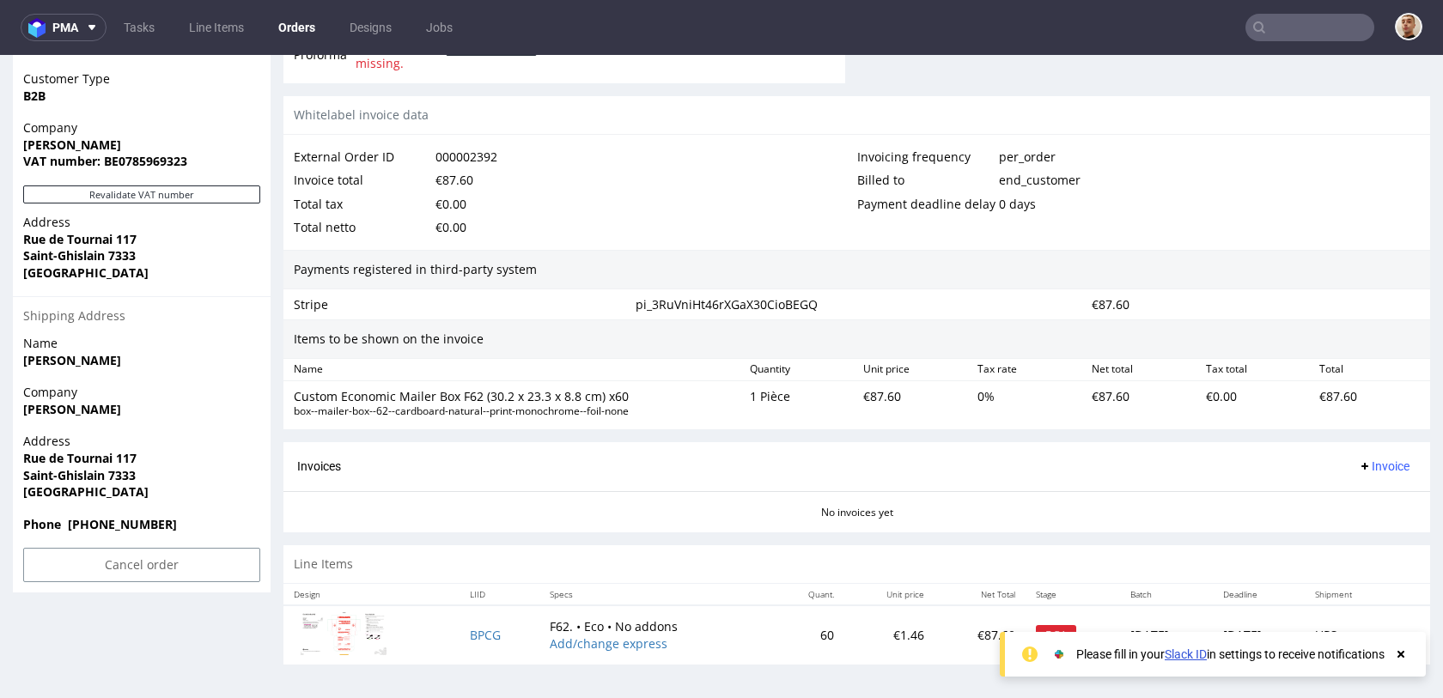
scroll to position [4, 0]
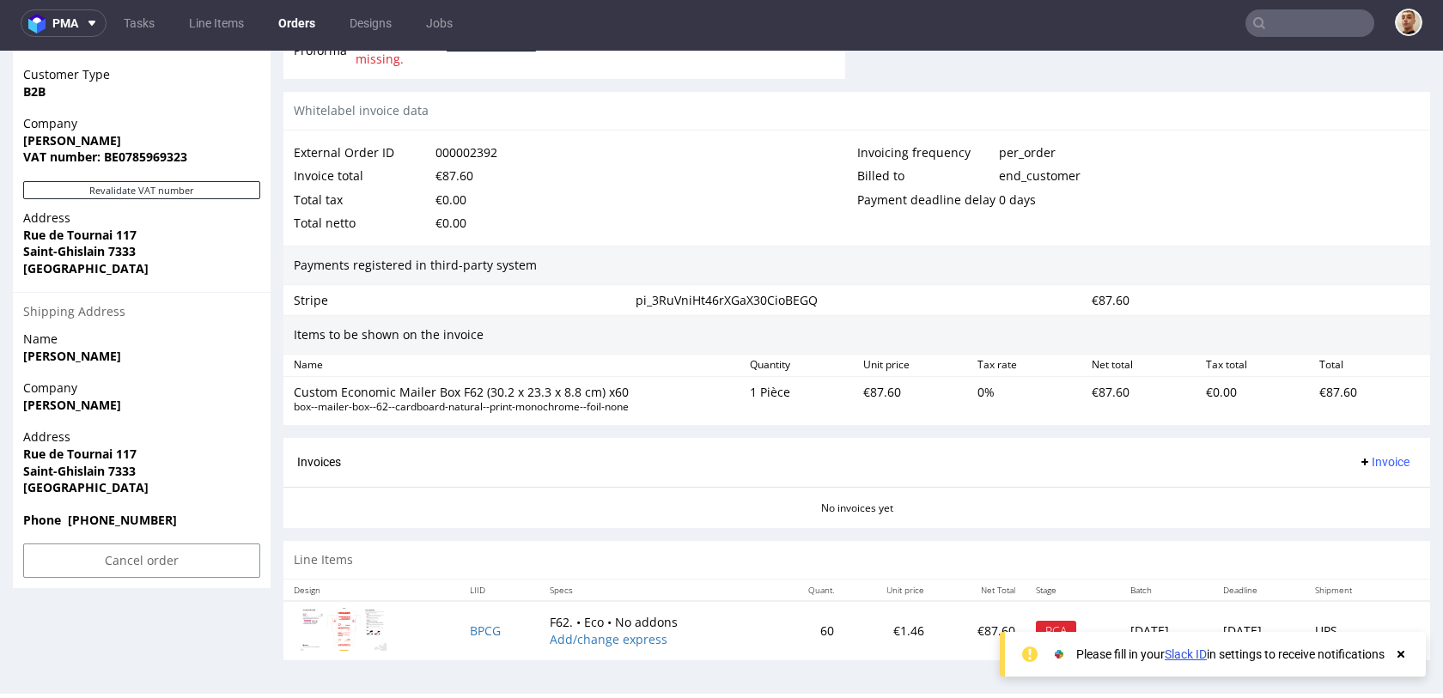
click at [459, 639] on td "BPCG" at bounding box center [499, 630] width 80 height 59
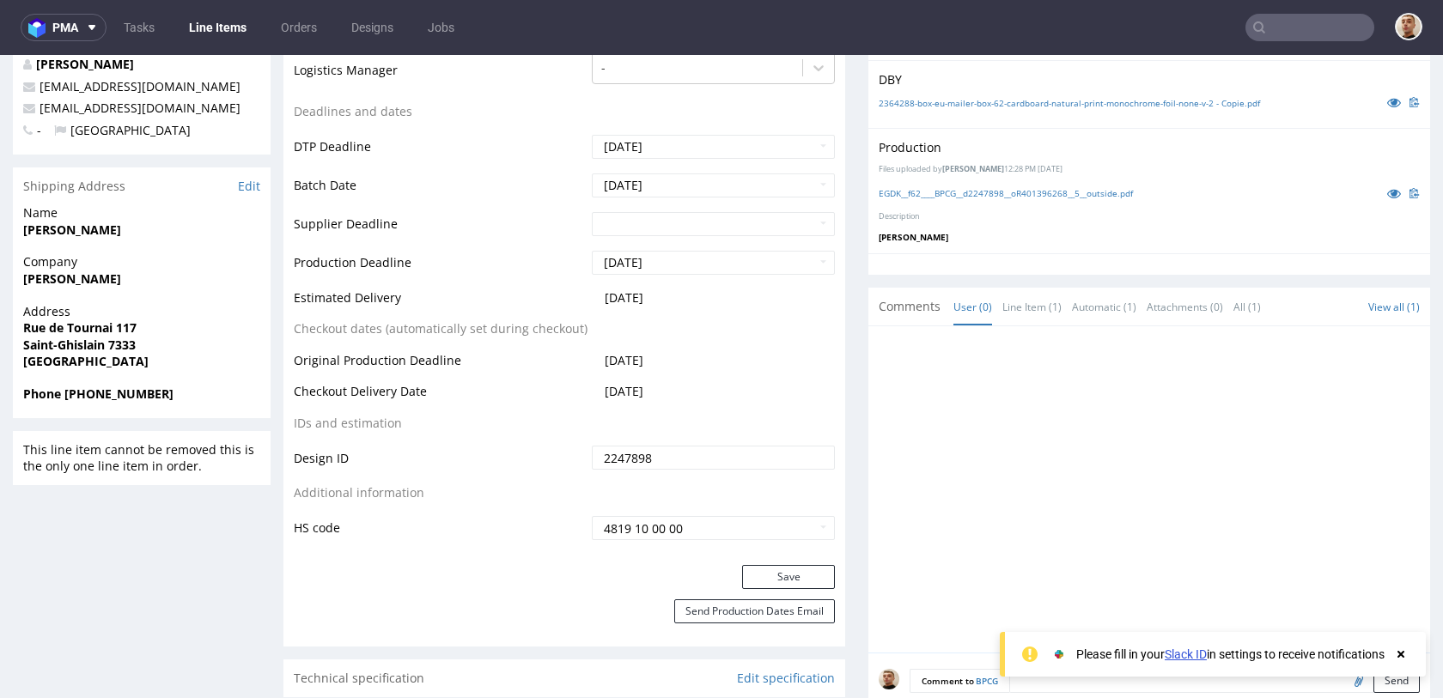
scroll to position [936, 0]
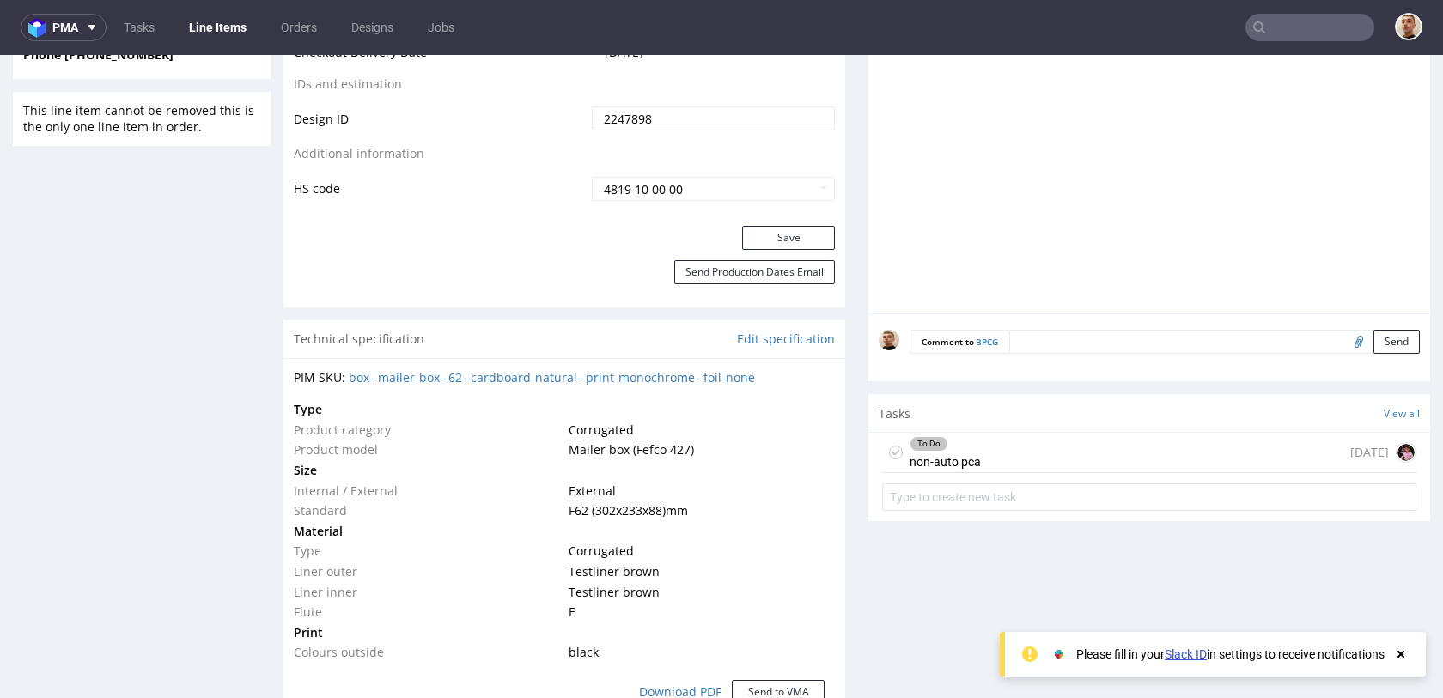
click at [1001, 441] on div "To Do non-auto pca 6 days ago" at bounding box center [1149, 453] width 534 height 40
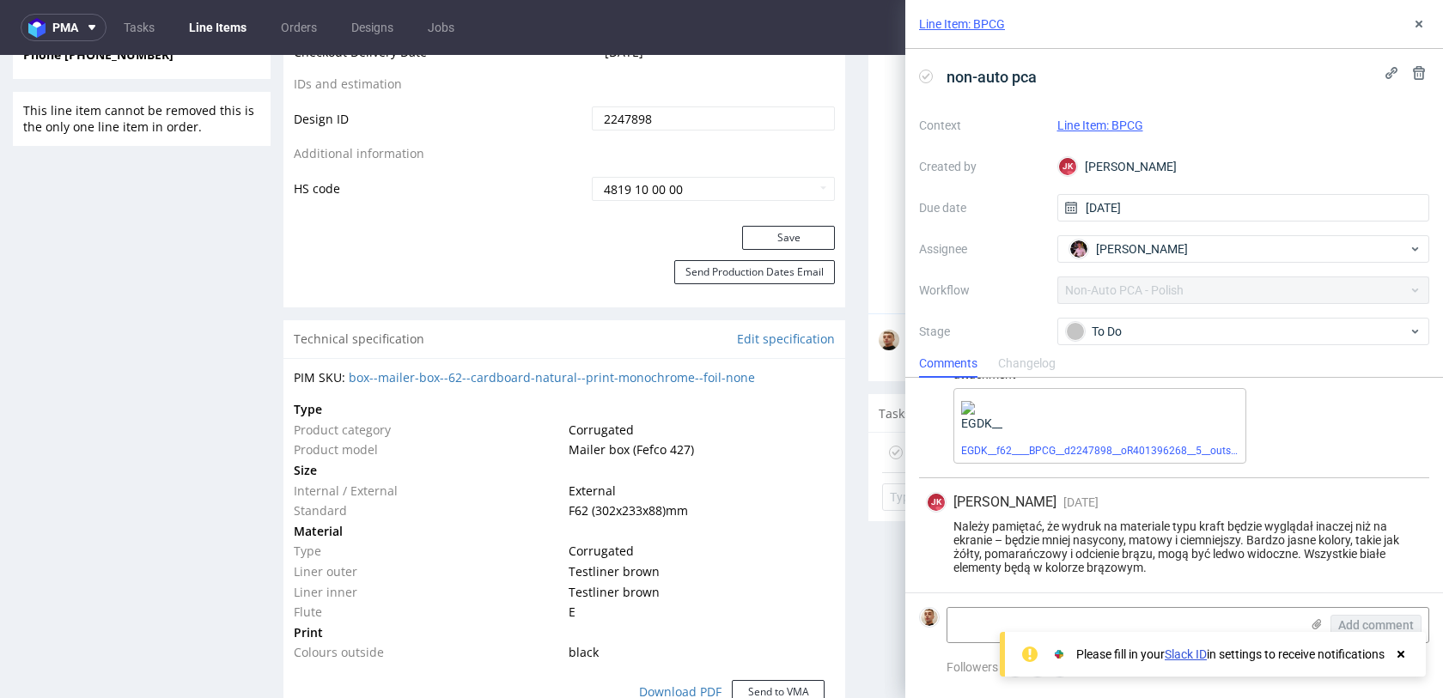
scroll to position [130, 0]
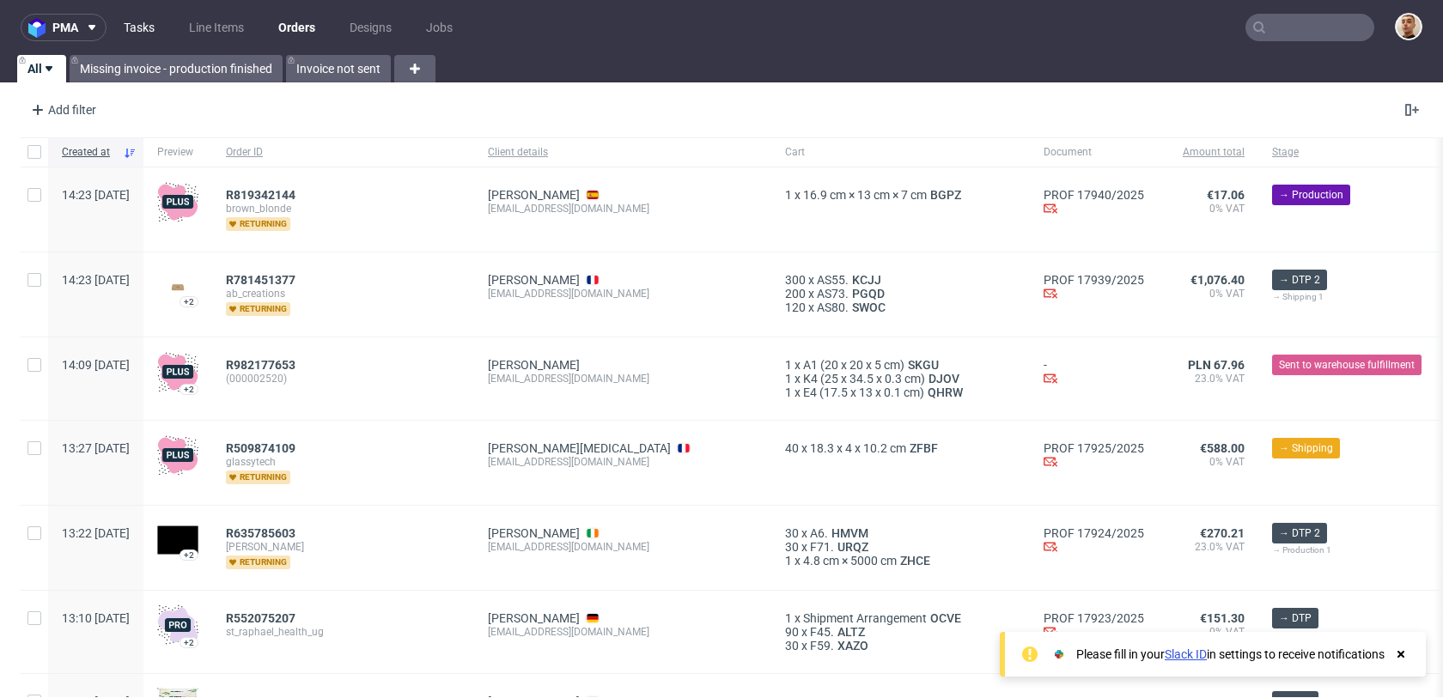
click at [145, 26] on link "Tasks" at bounding box center [139, 27] width 52 height 27
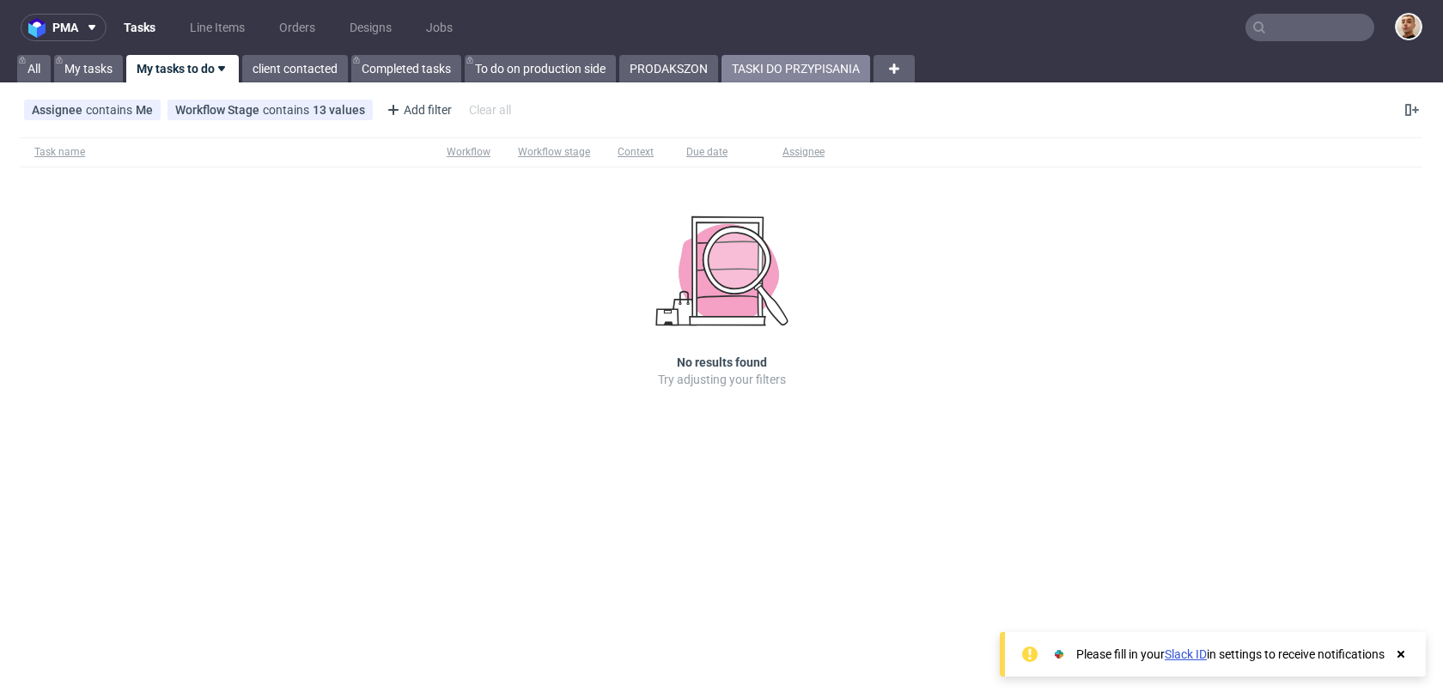
click at [822, 64] on link "TASKI DO PRZYPISANIA" at bounding box center [795, 68] width 149 height 27
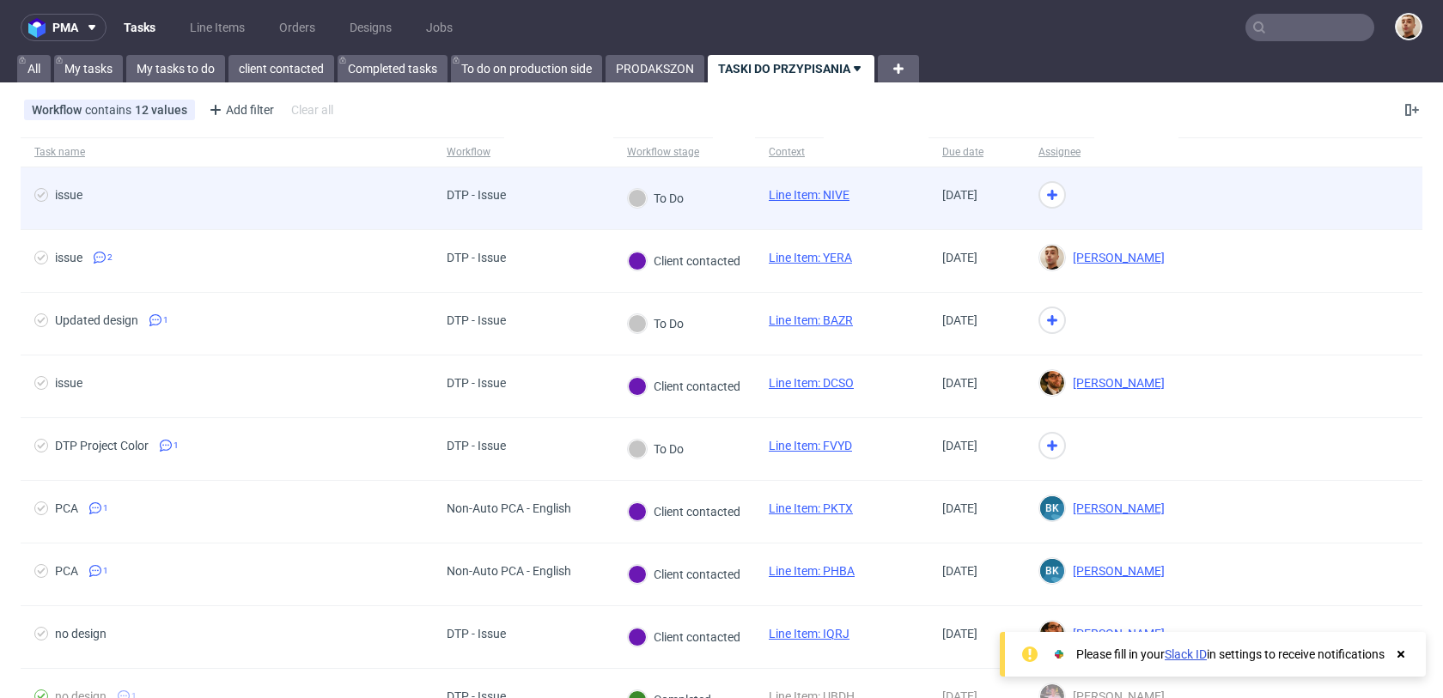
click at [670, 194] on div "To Do" at bounding box center [656, 198] width 56 height 19
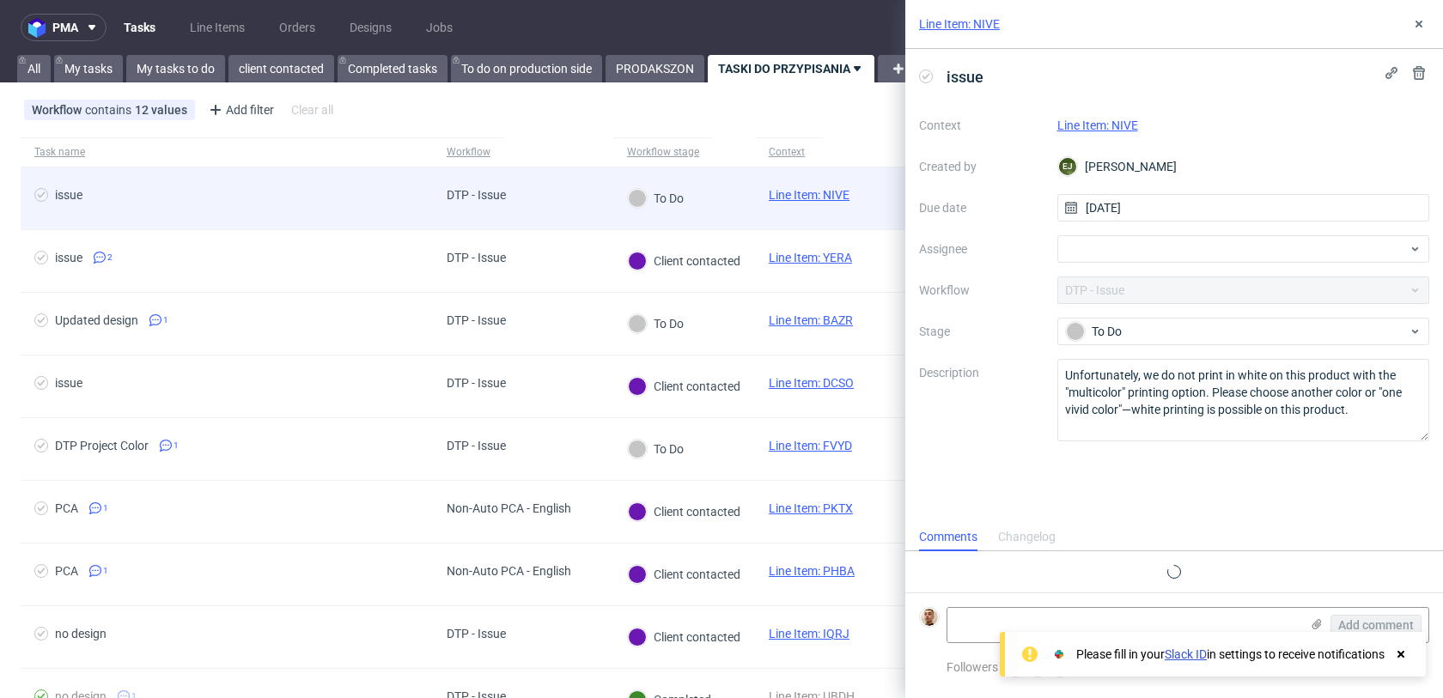
scroll to position [14, 0]
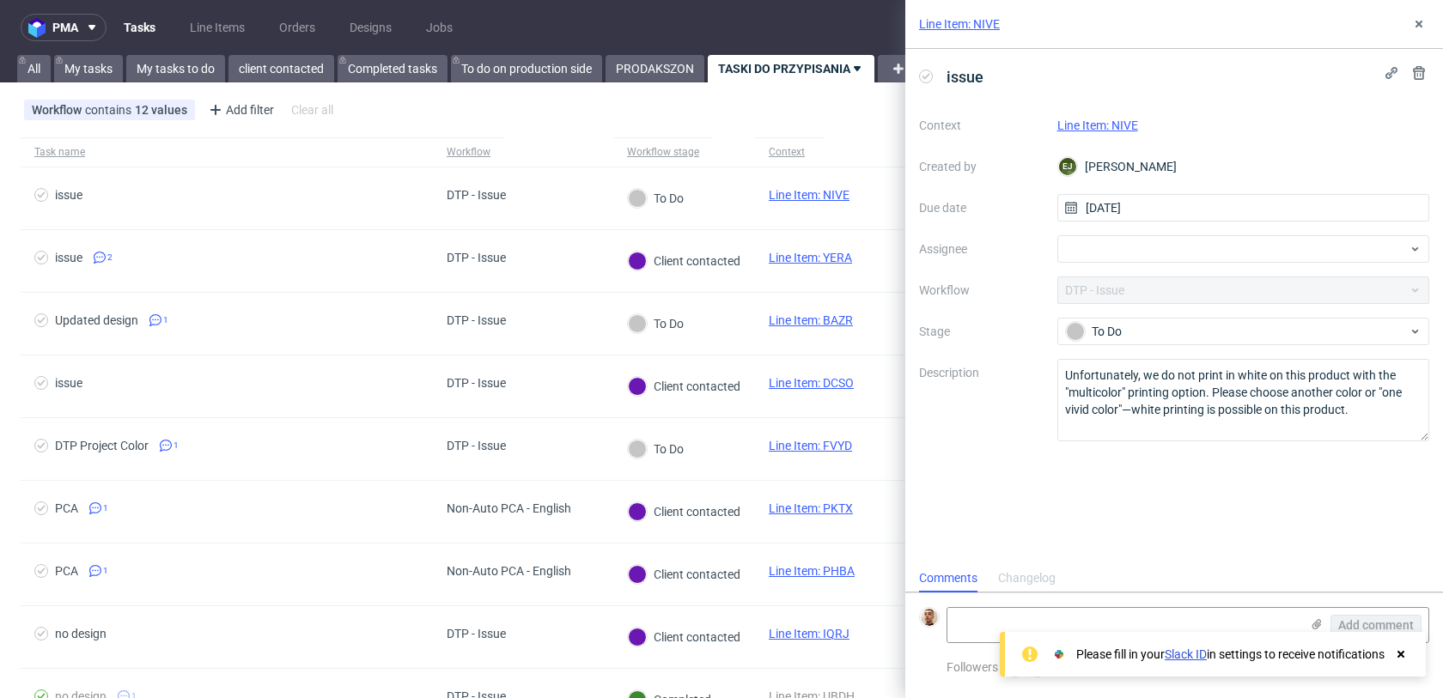
click at [1111, 126] on link "Line Item: NIVE" at bounding box center [1097, 126] width 81 height 14
click at [1091, 257] on div at bounding box center [1243, 248] width 373 height 27
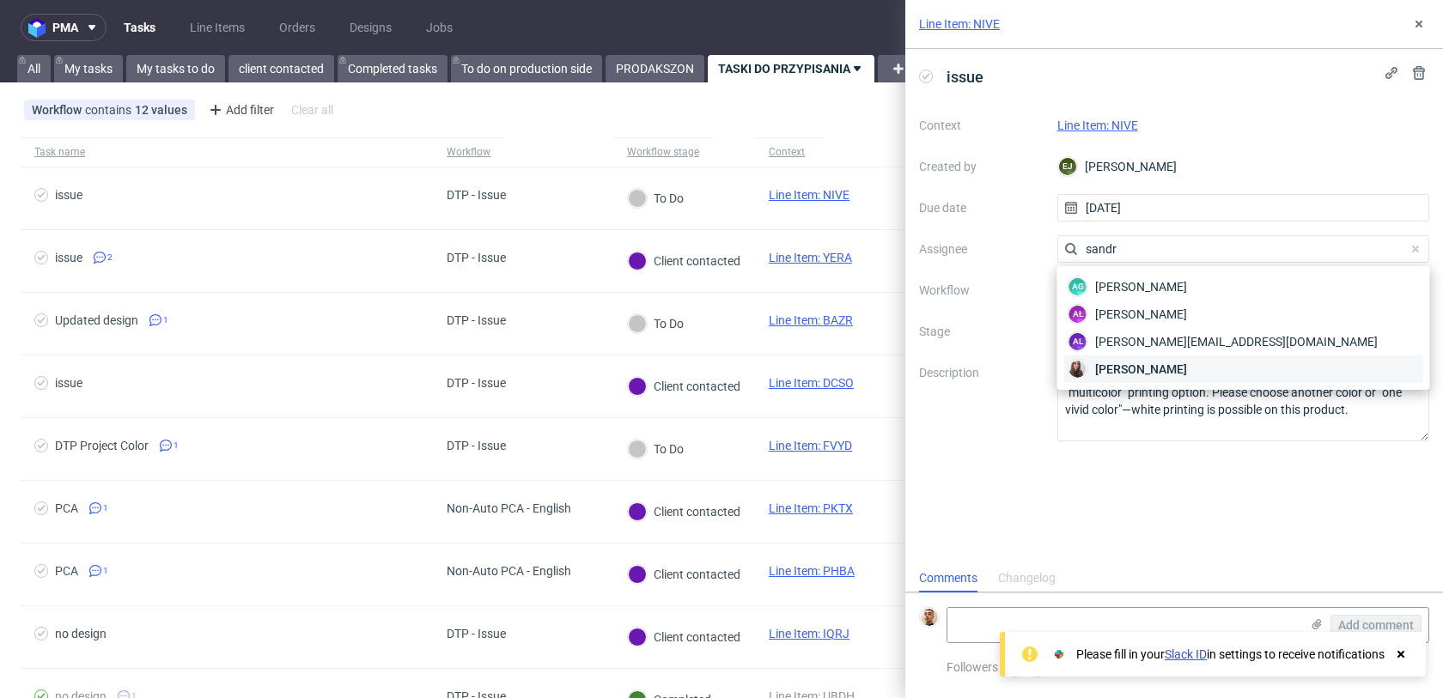
type input "sandr"
click at [1116, 367] on span "[PERSON_NAME]" at bounding box center [1141, 369] width 92 height 17
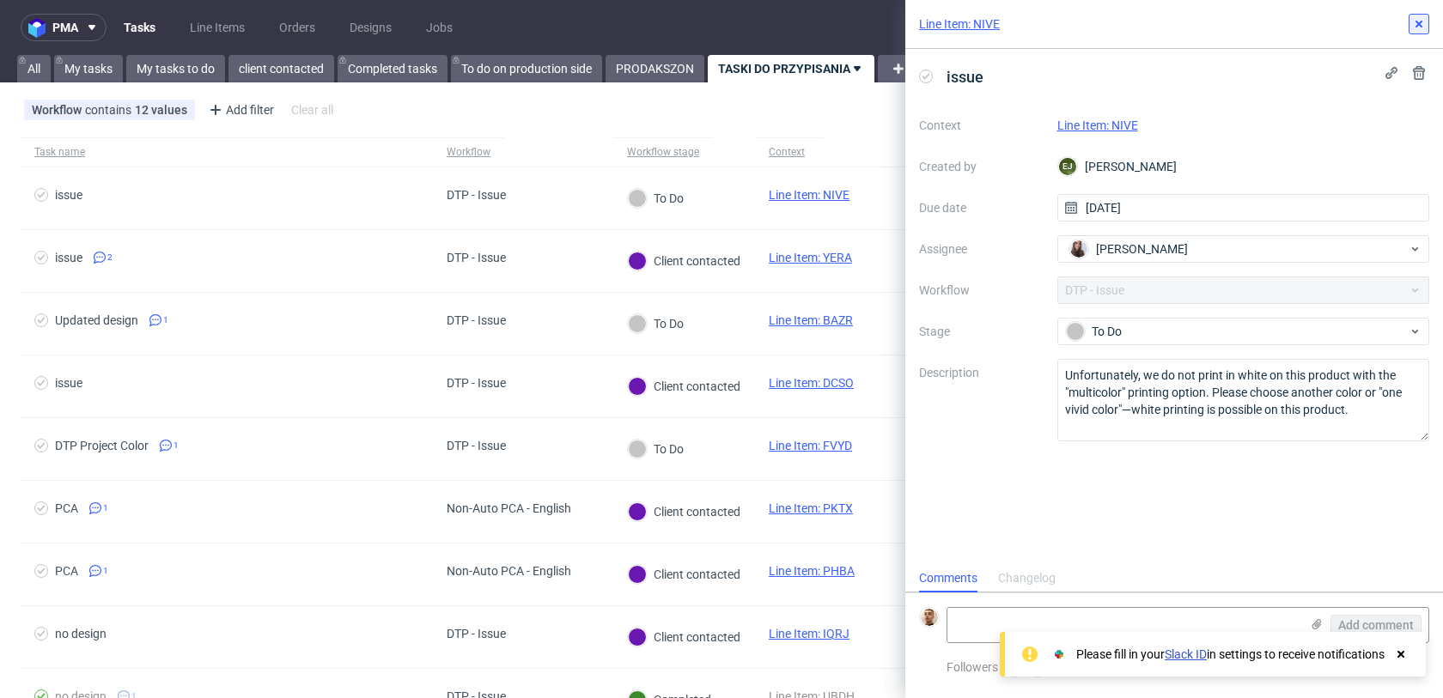
click at [1419, 24] on use at bounding box center [1418, 24] width 7 height 7
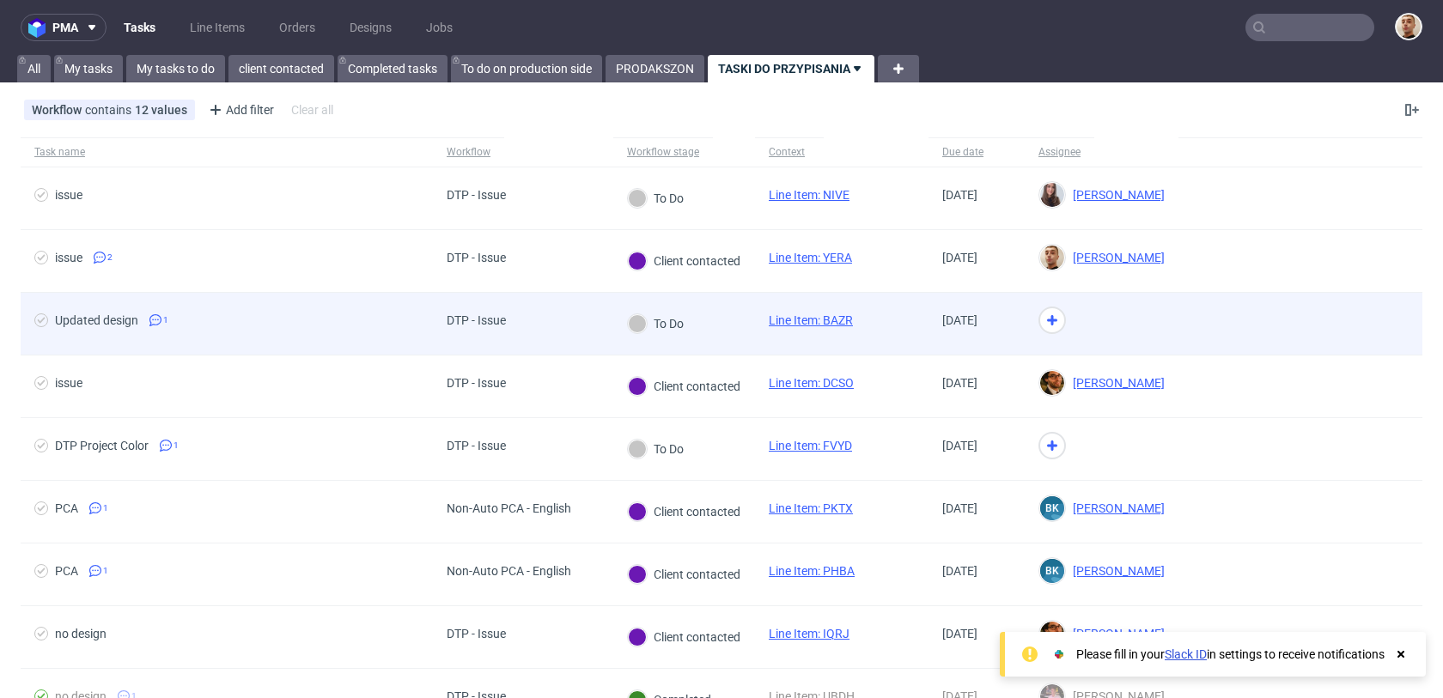
click at [1053, 328] on div at bounding box center [1101, 324] width 154 height 63
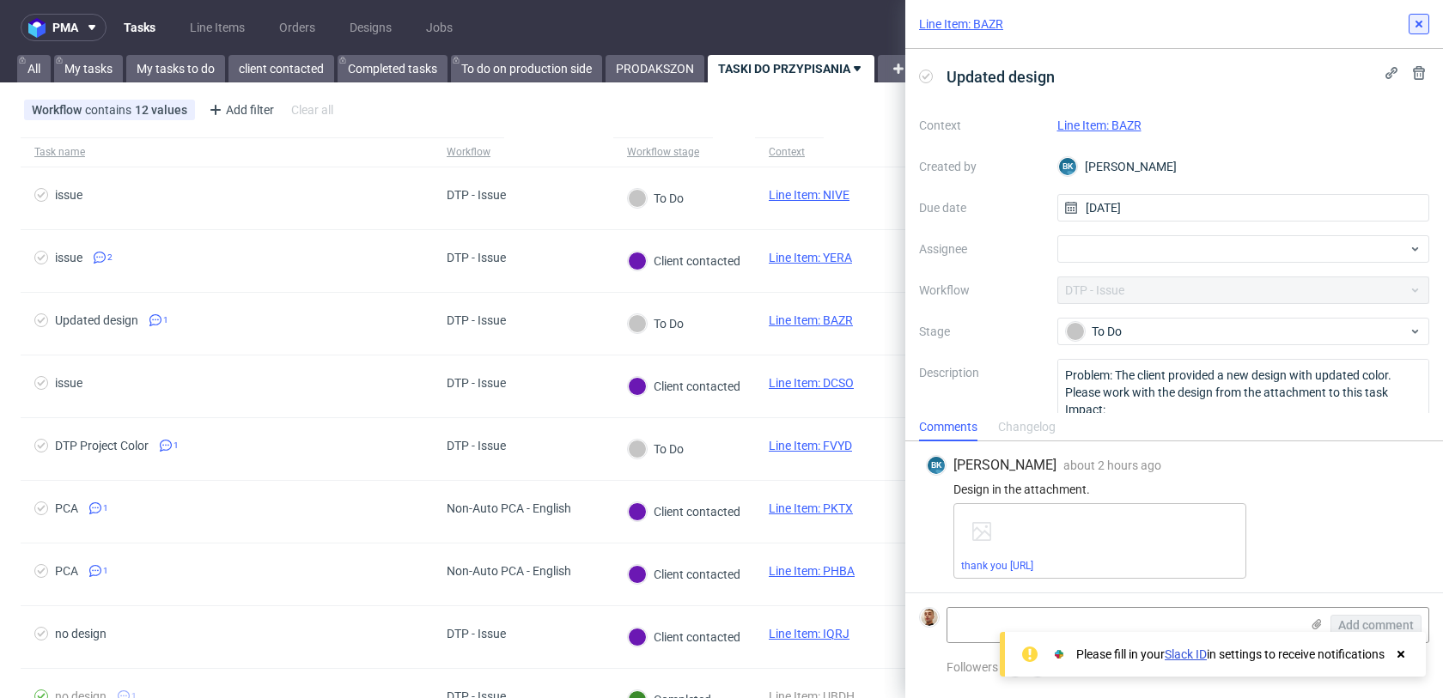
click at [1418, 28] on icon at bounding box center [1419, 24] width 14 height 14
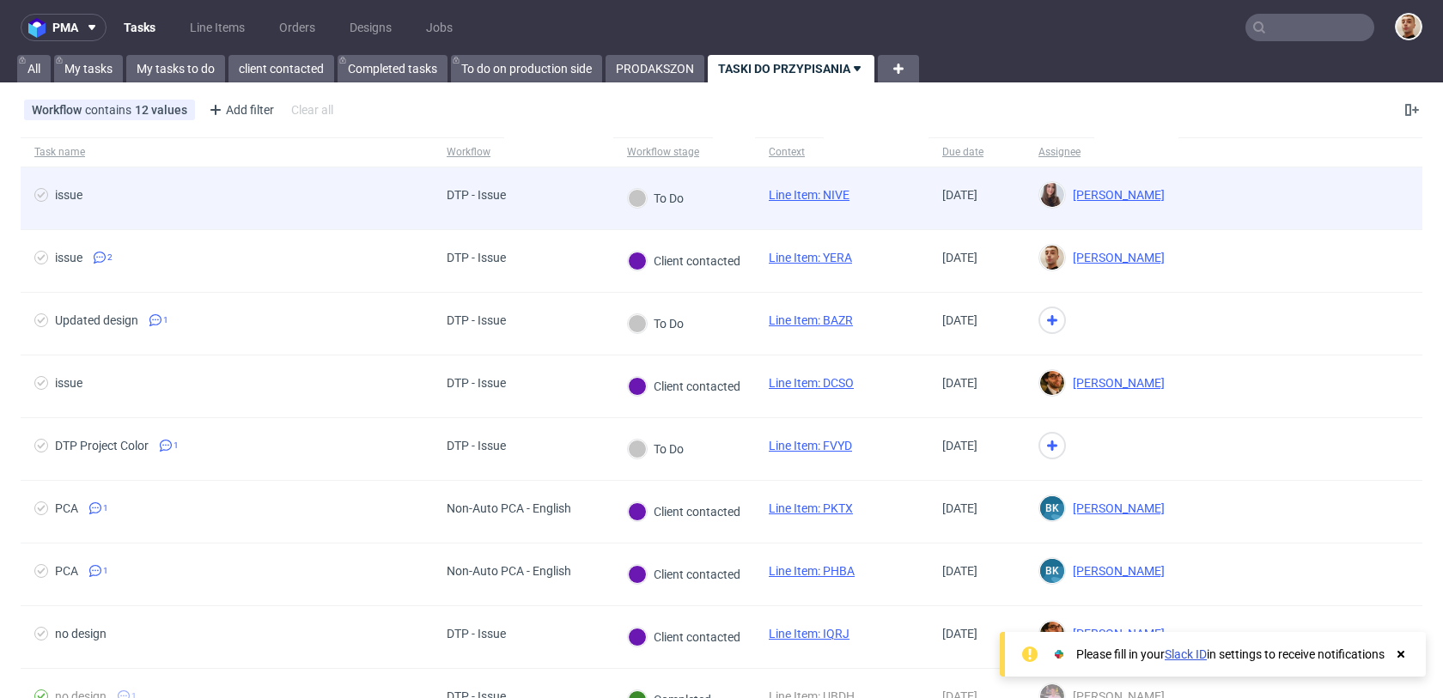
click at [873, 201] on div "Line Item: NIVE" at bounding box center [841, 198] width 173 height 63
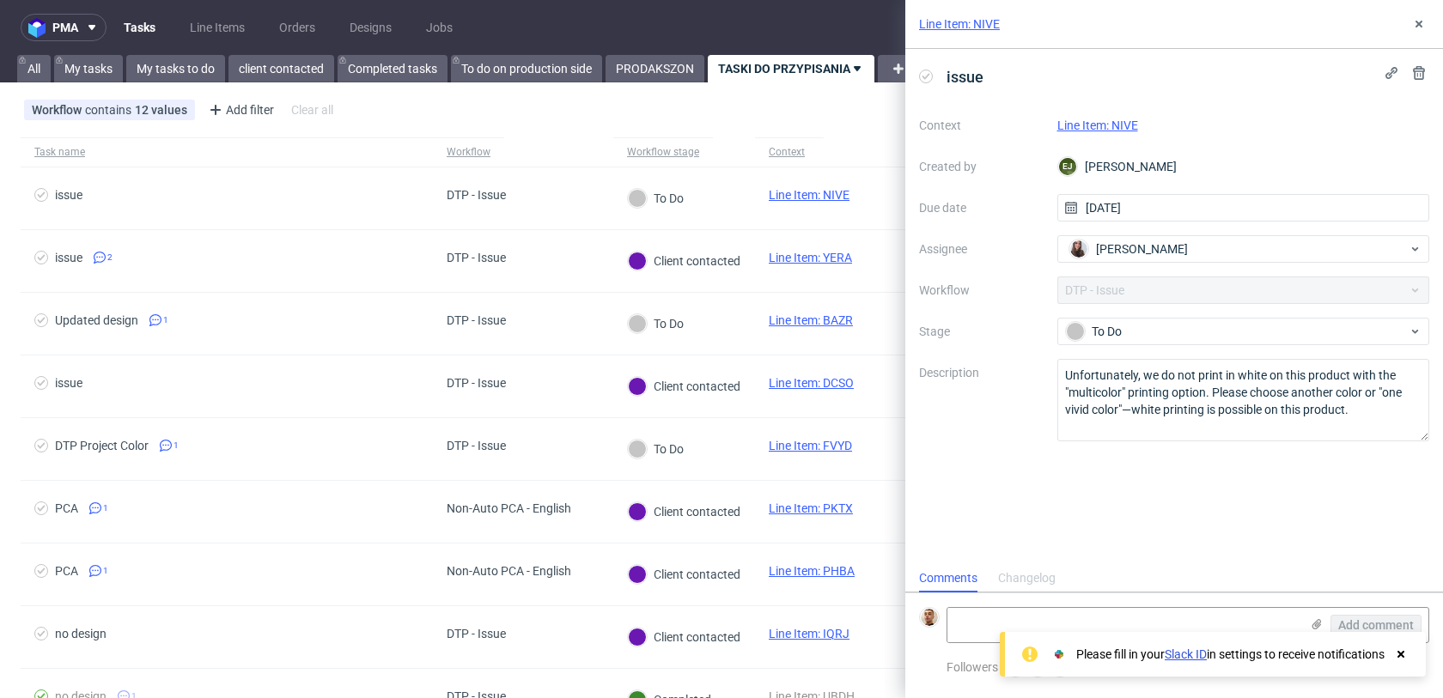
scroll to position [14, 0]
click at [1416, 17] on icon at bounding box center [1419, 24] width 14 height 14
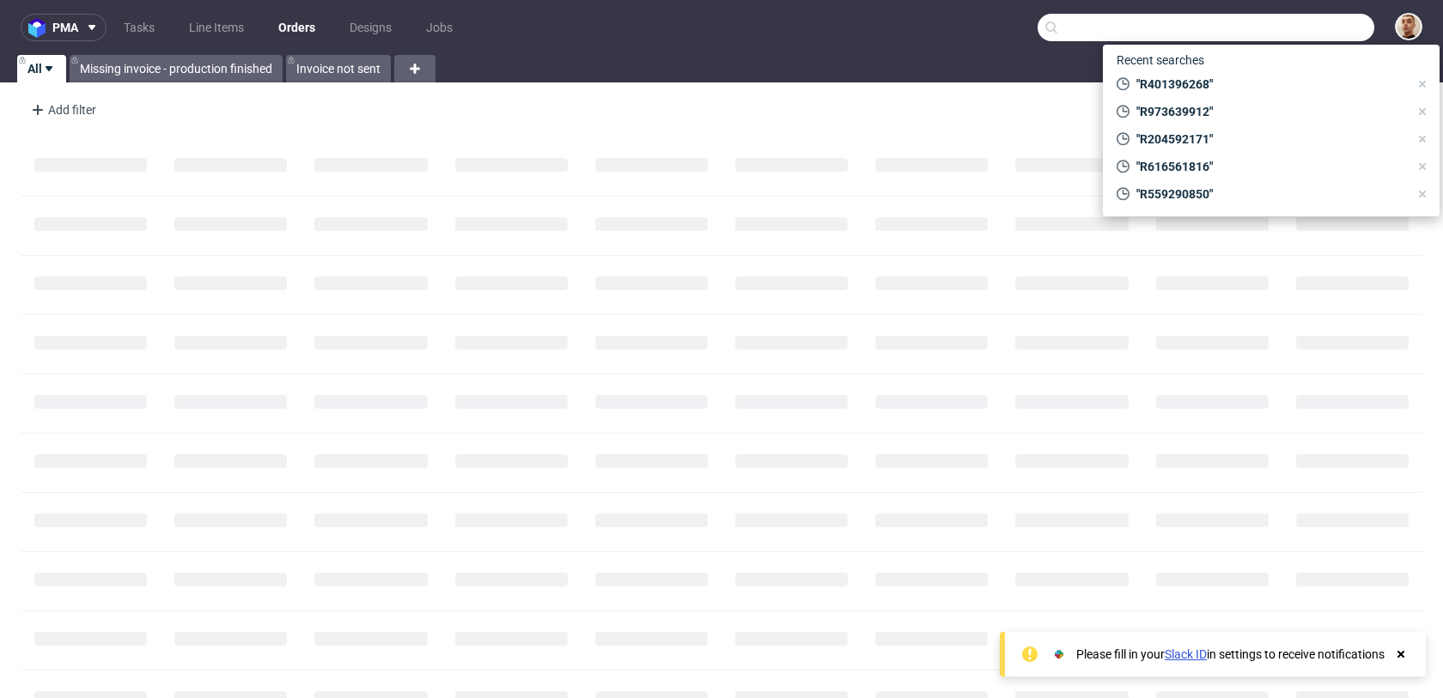
click at [1269, 21] on input "text" at bounding box center [1205, 27] width 337 height 27
paste input "R240669585"
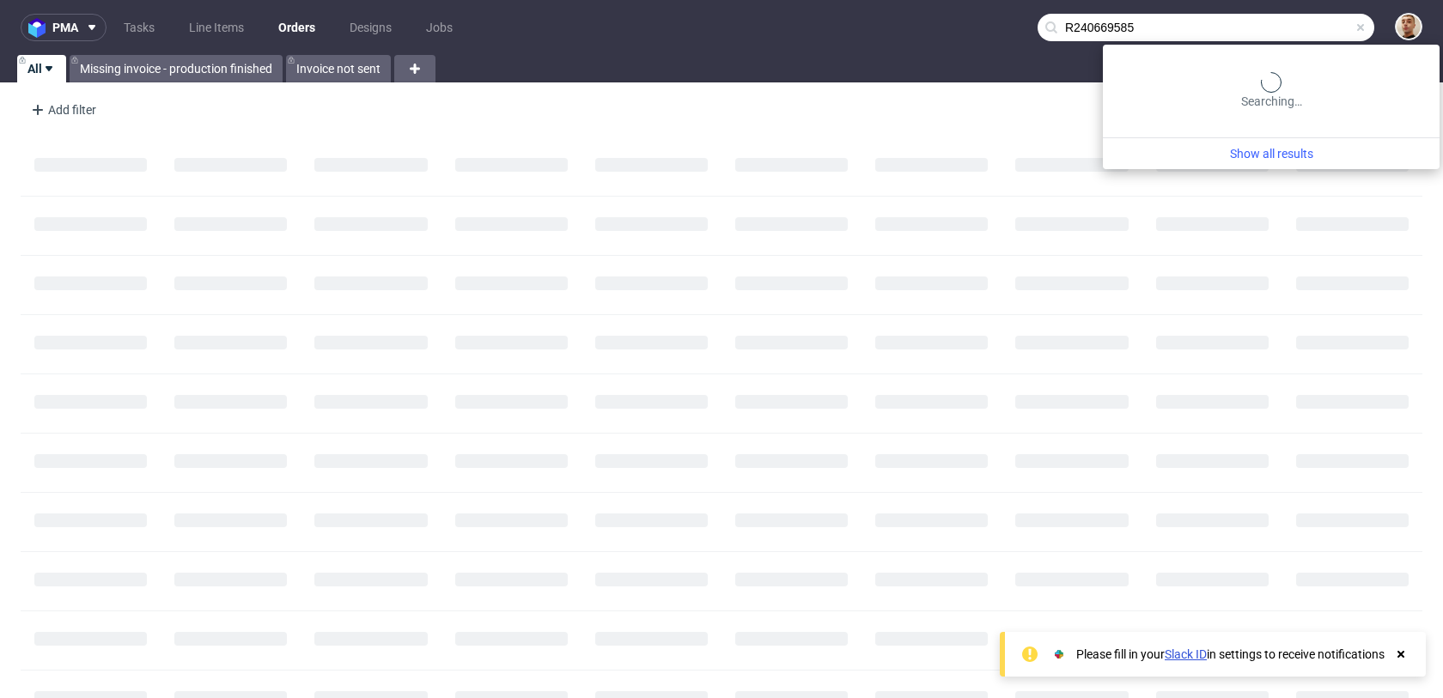
type input "R240669585"
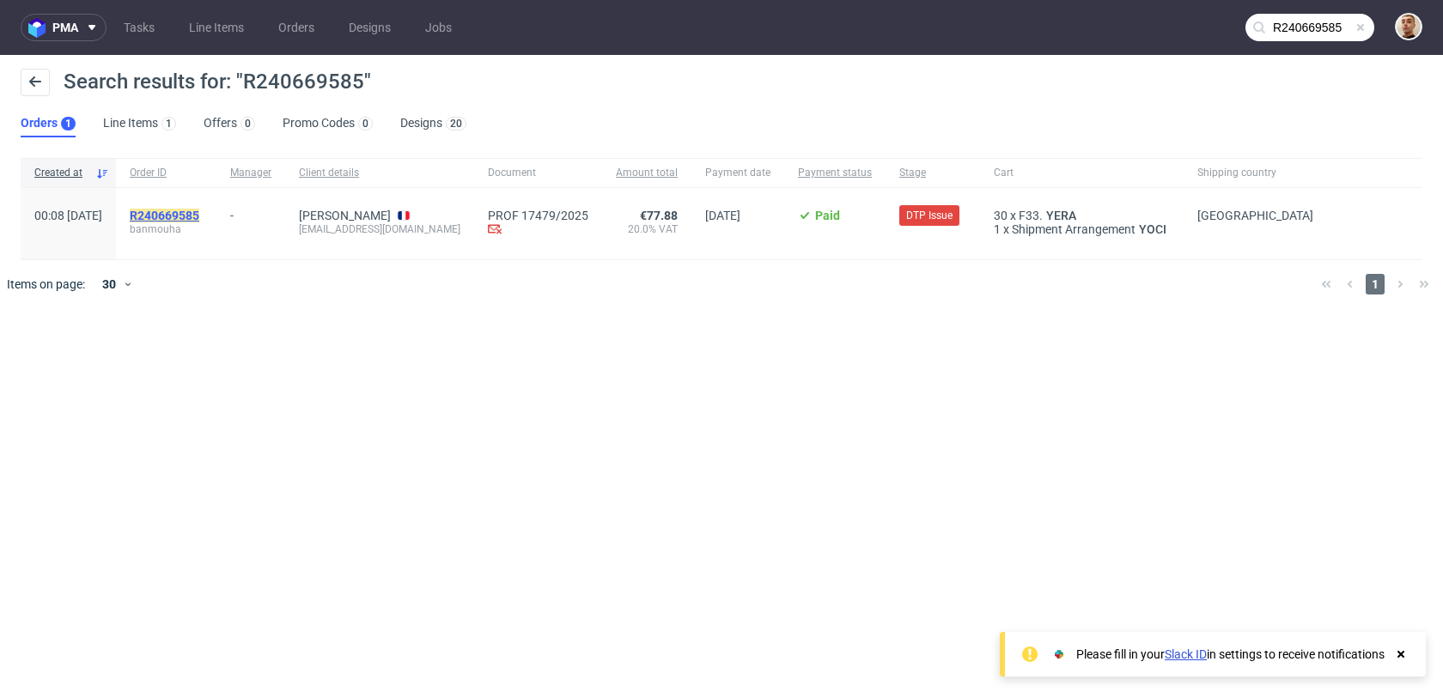
click at [199, 215] on mark "R240669585" at bounding box center [165, 216] width 70 height 14
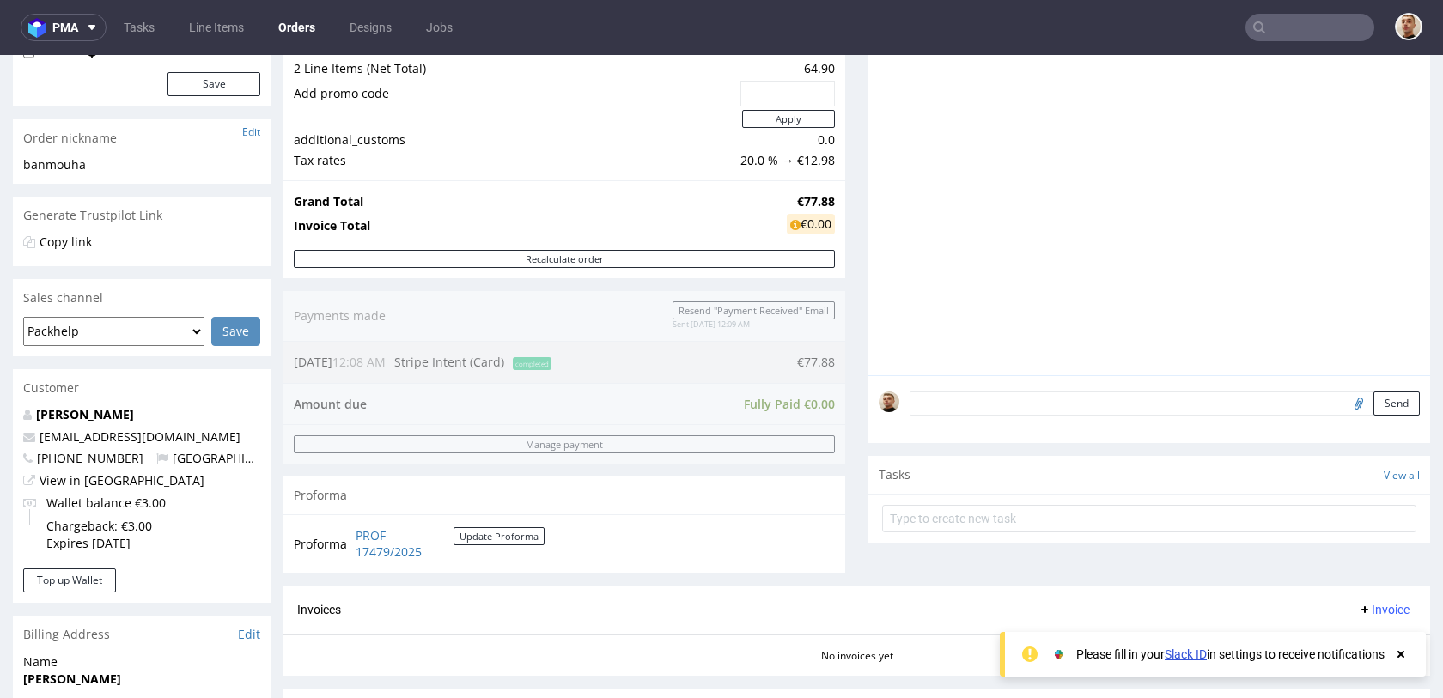
scroll to position [490, 0]
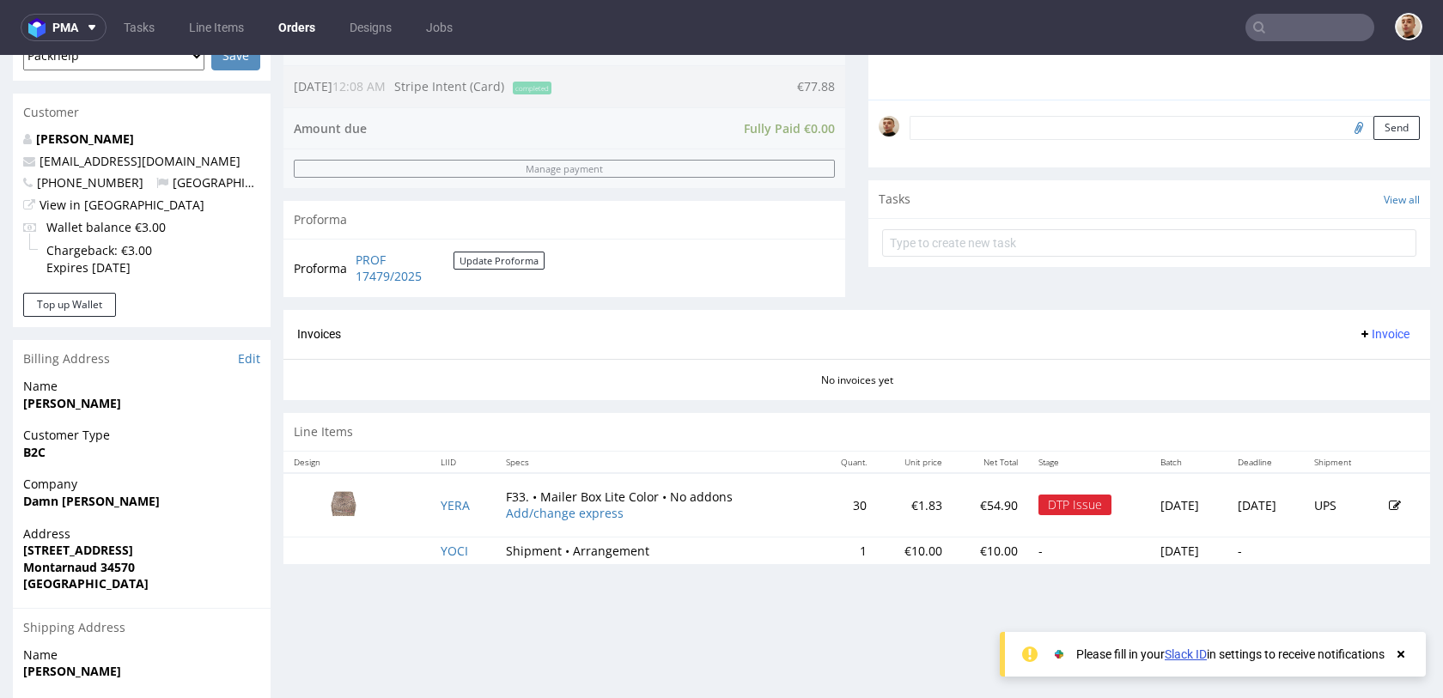
click at [1389, 506] on icon at bounding box center [1395, 506] width 12 height 12
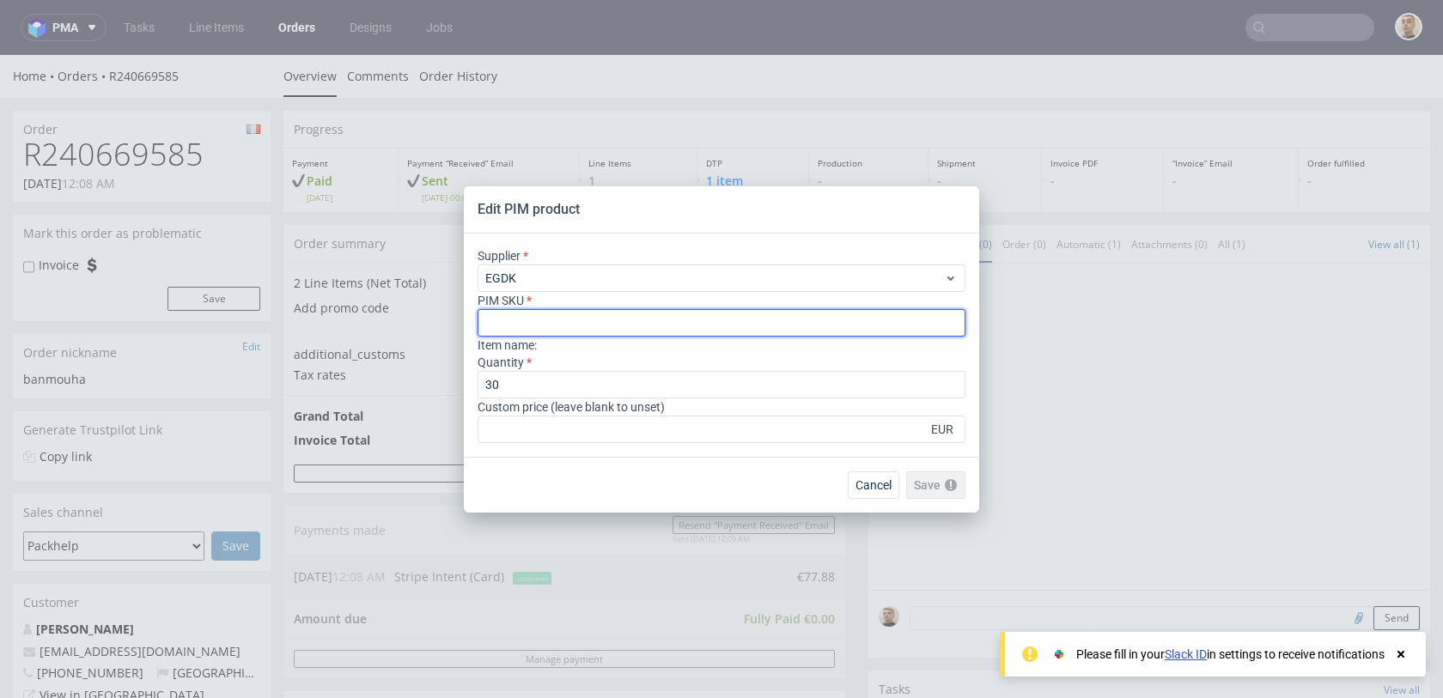
click at [621, 321] on input "text" at bounding box center [721, 322] width 488 height 27
type input "box--mailer-box--33--cardboard-white-one-side--print-eco-color--foil-none"
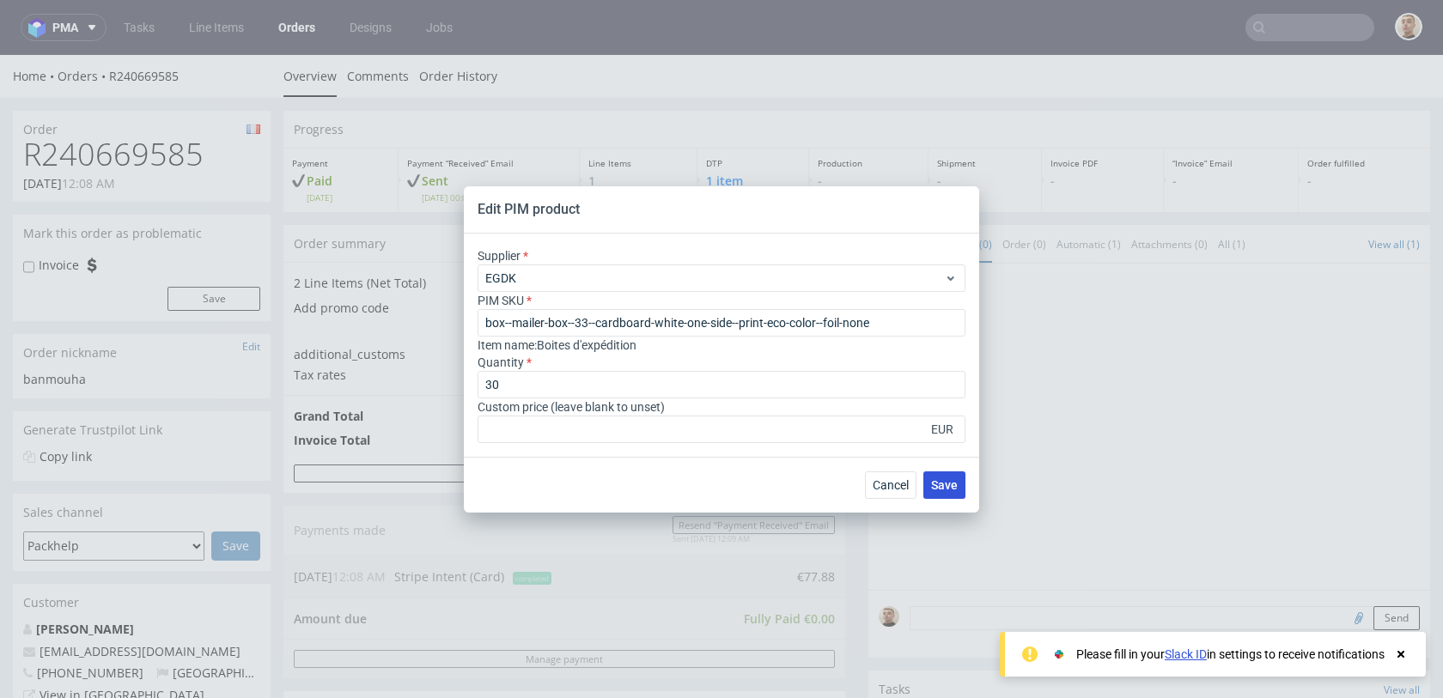
click at [949, 484] on span "Save" at bounding box center [944, 485] width 27 height 12
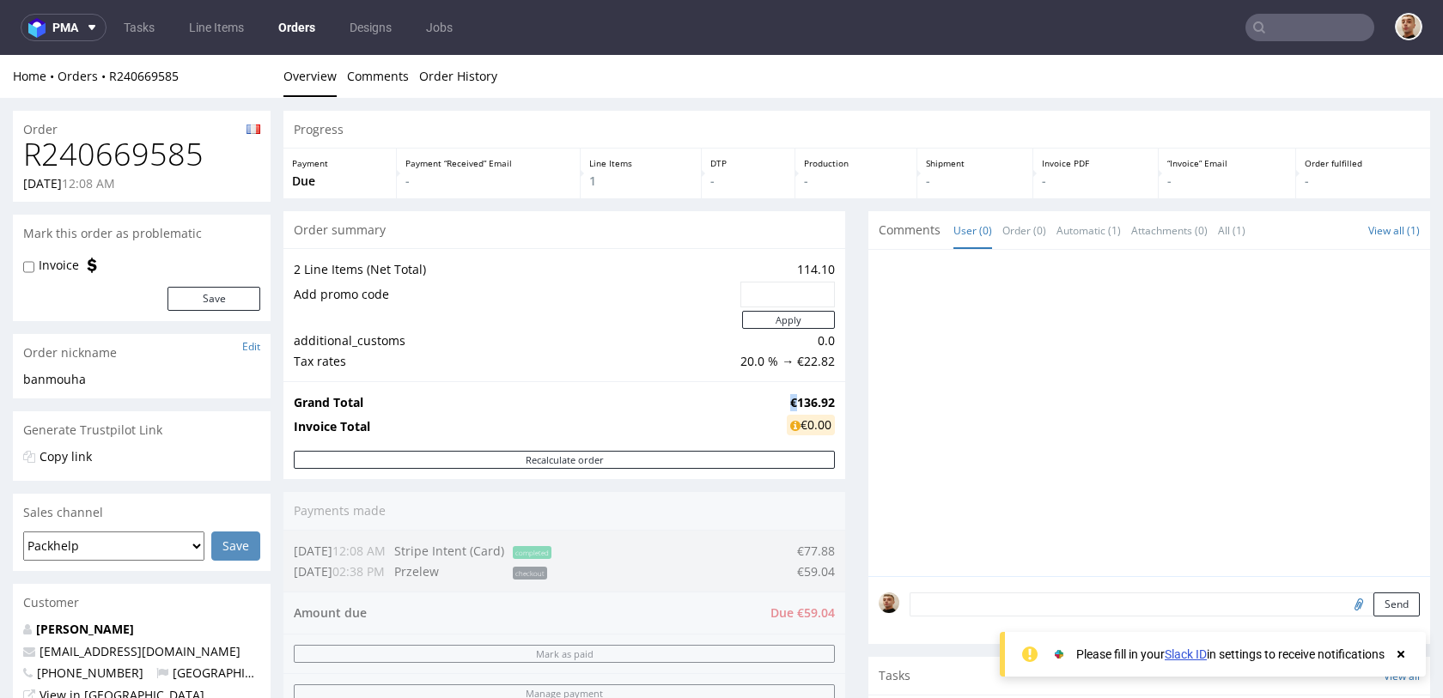
drag, startPoint x: 785, startPoint y: 405, endPoint x: 761, endPoint y: 402, distance: 24.3
click at [761, 402] on tr "Grand Total €136.92" at bounding box center [564, 402] width 541 height 21
copy tr "€"
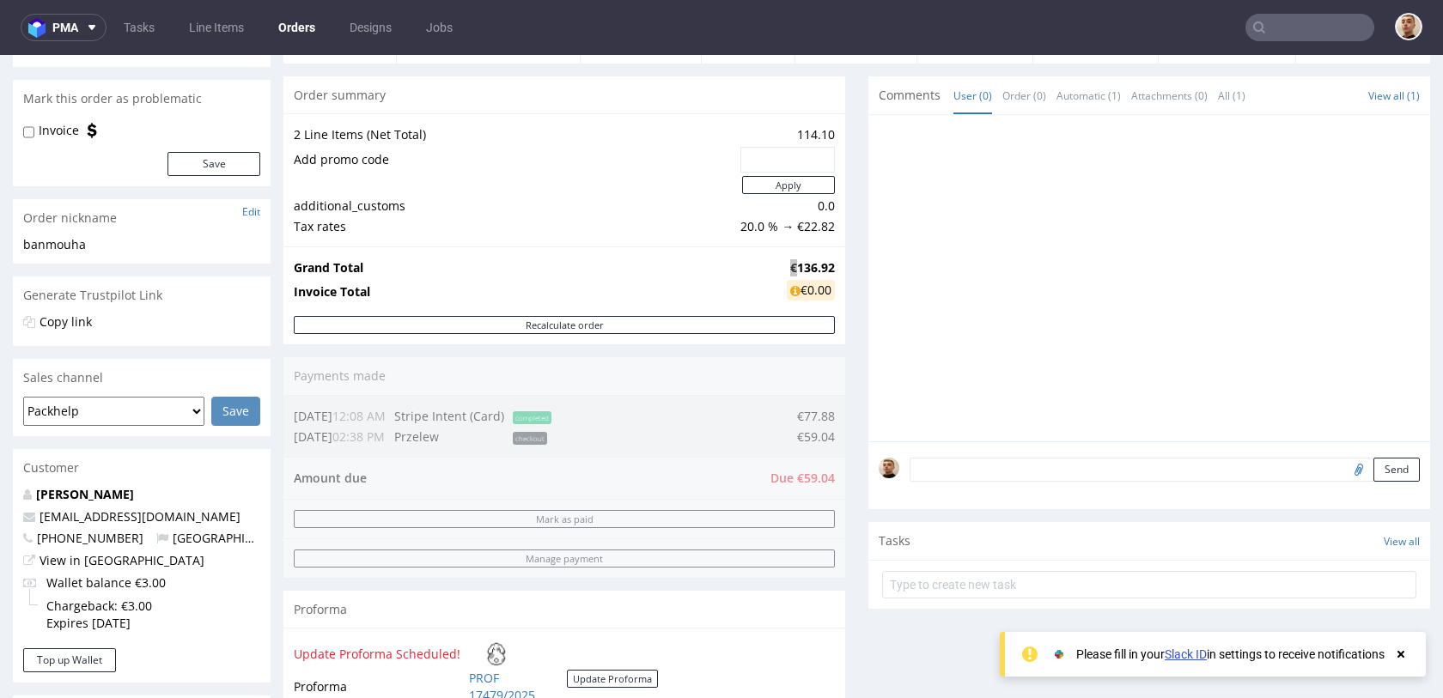
scroll to position [374, 0]
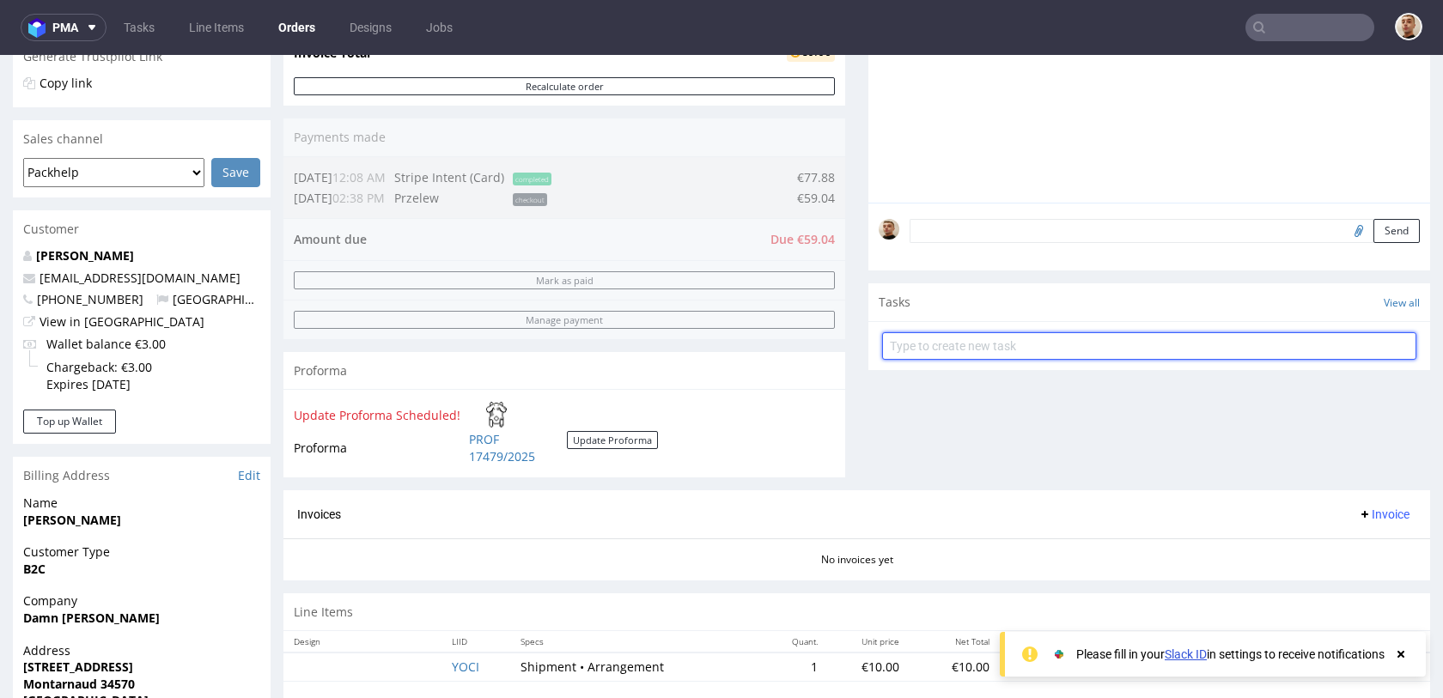
click at [976, 340] on input "text" at bounding box center [1149, 345] width 534 height 27
type input "payment link"
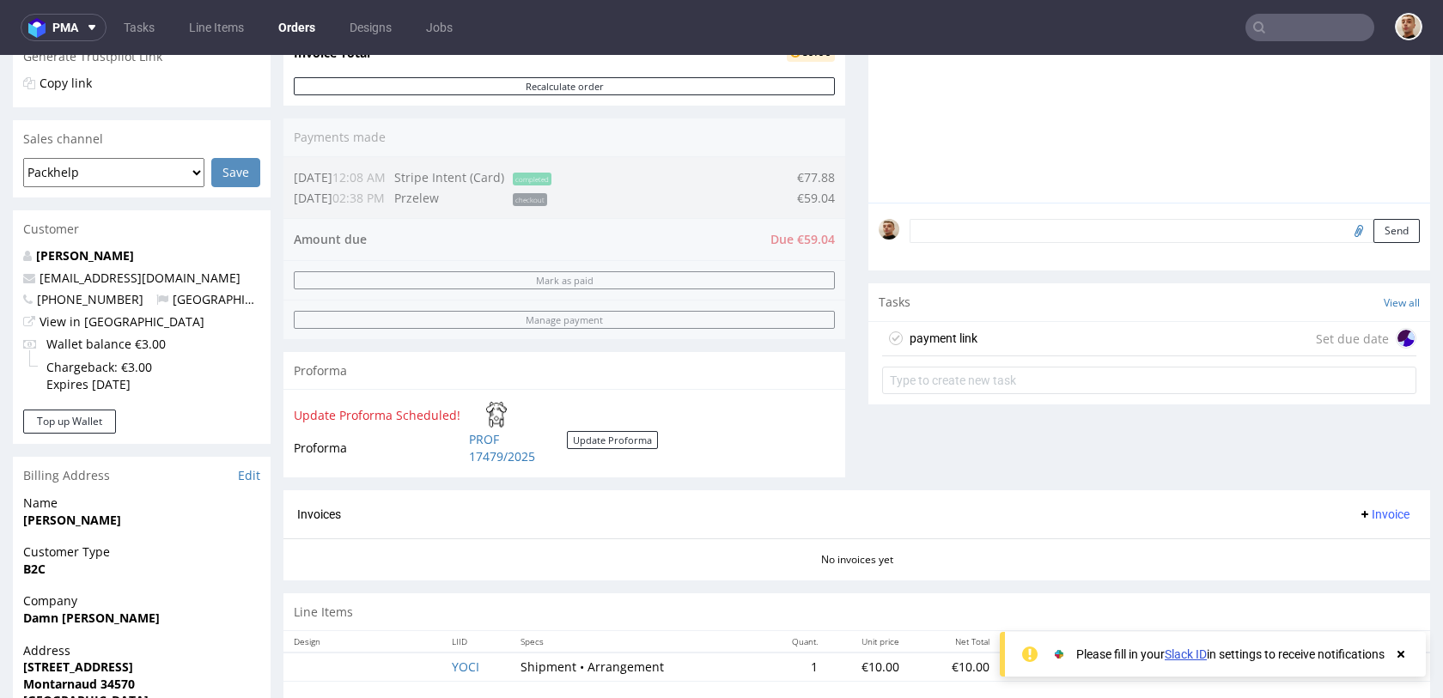
click at [1024, 333] on div "payment link Set due date" at bounding box center [1149, 339] width 534 height 34
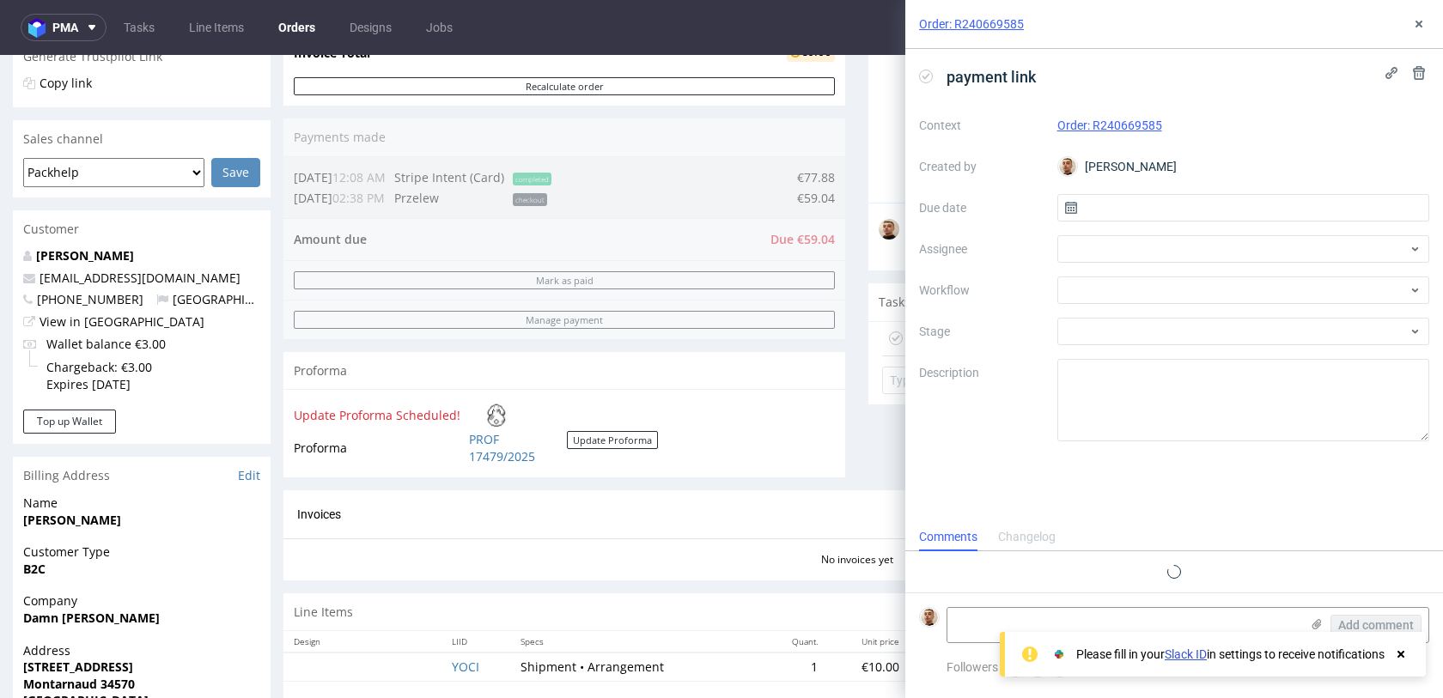
scroll to position [14, 0]
click at [1164, 210] on input "text" at bounding box center [1243, 207] width 373 height 27
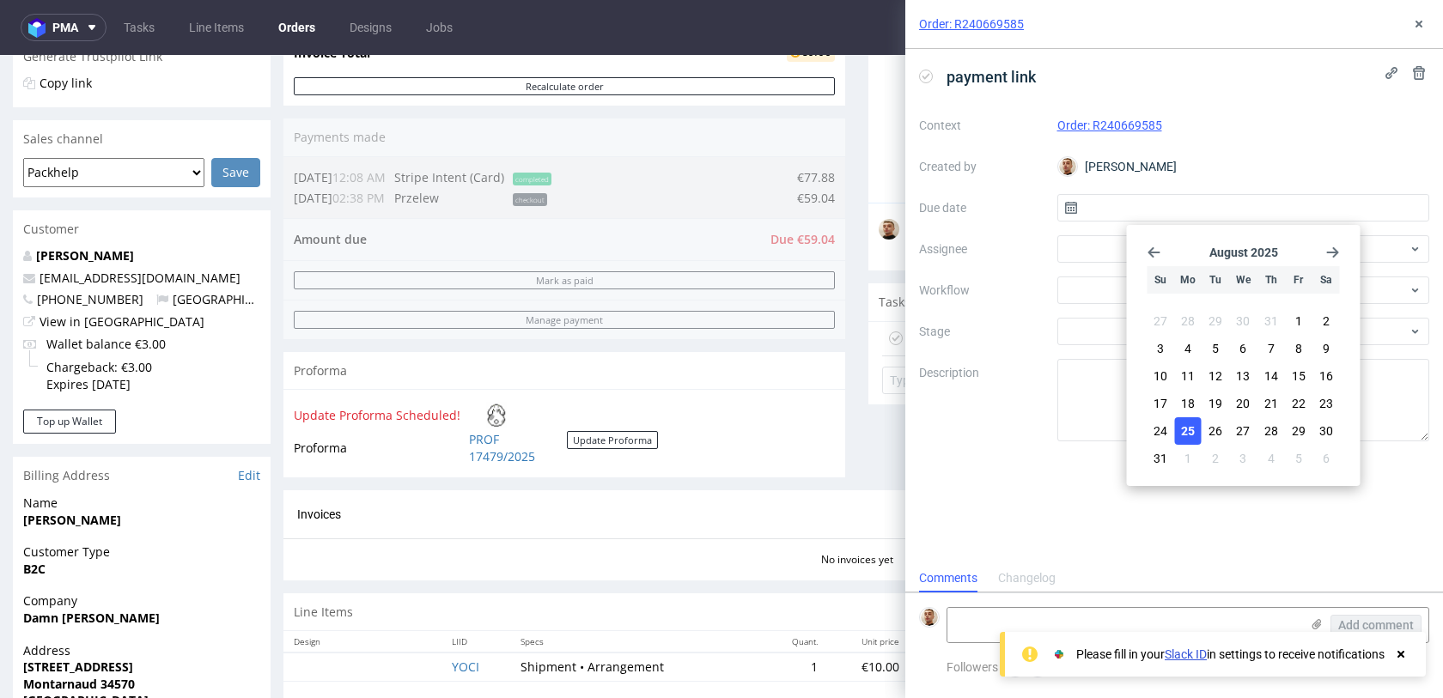
click at [1189, 417] on button "25" at bounding box center [1188, 430] width 27 height 27
type input "[DATE]"
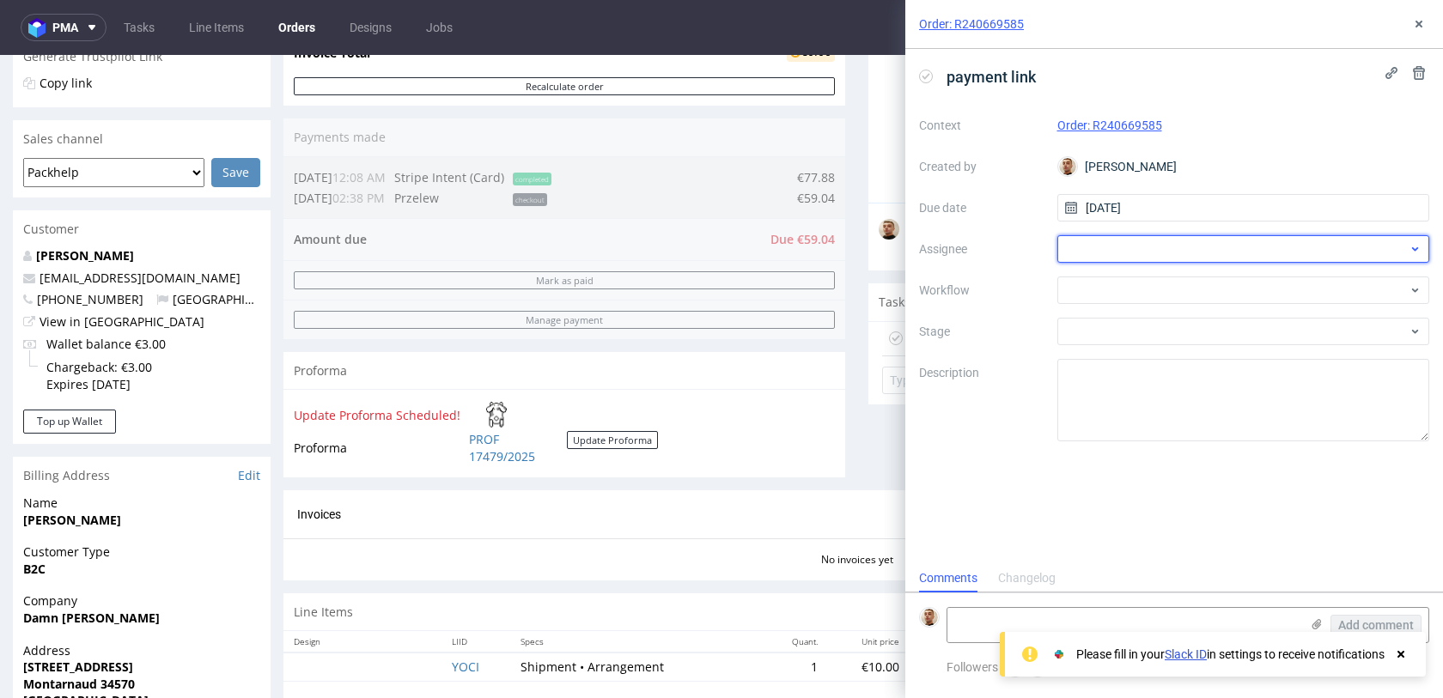
click at [1128, 258] on div at bounding box center [1243, 248] width 373 height 27
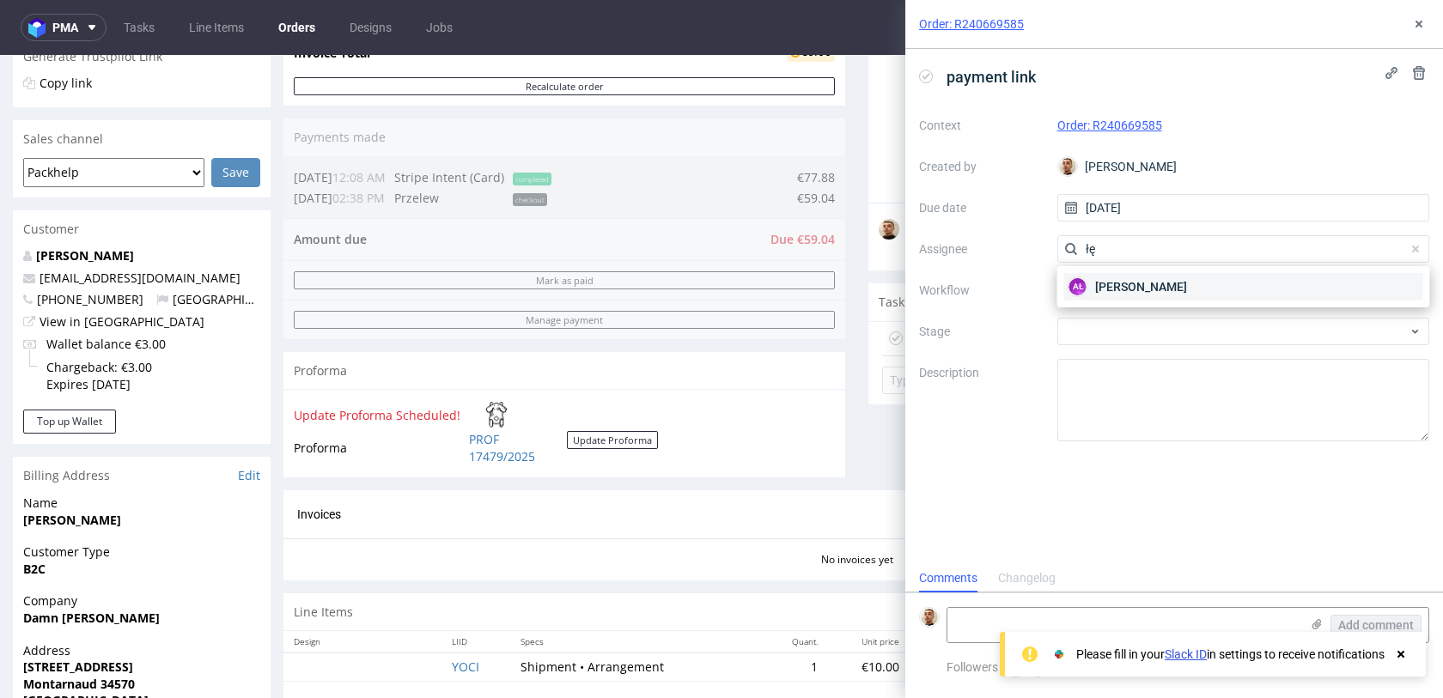
type input "łę"
click at [1126, 276] on div "AŁ [PERSON_NAME]" at bounding box center [1243, 286] width 359 height 27
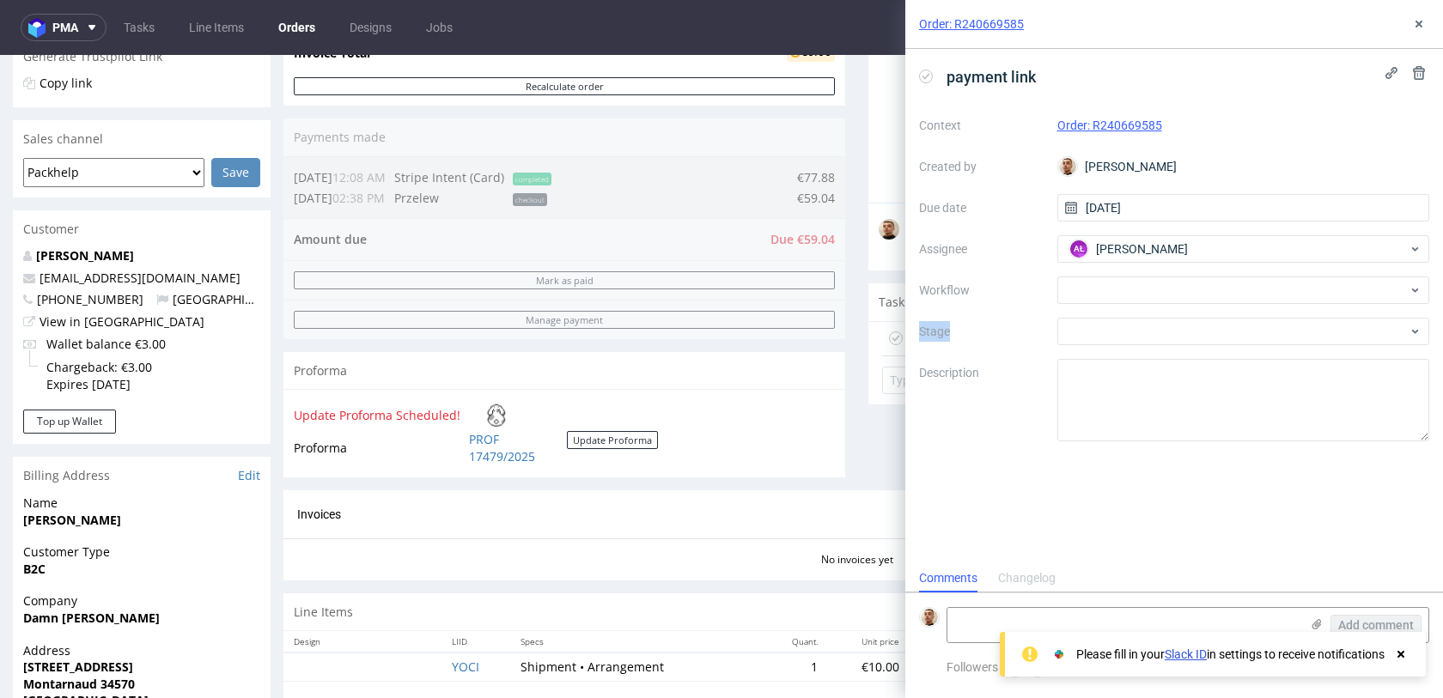
click at [1126, 276] on div "Context Order: R240669585 Created by [PERSON_NAME] Due date [DATE] Assignee AŁ …" at bounding box center [1174, 277] width 510 height 330
click at [1126, 285] on div at bounding box center [1243, 290] width 373 height 27
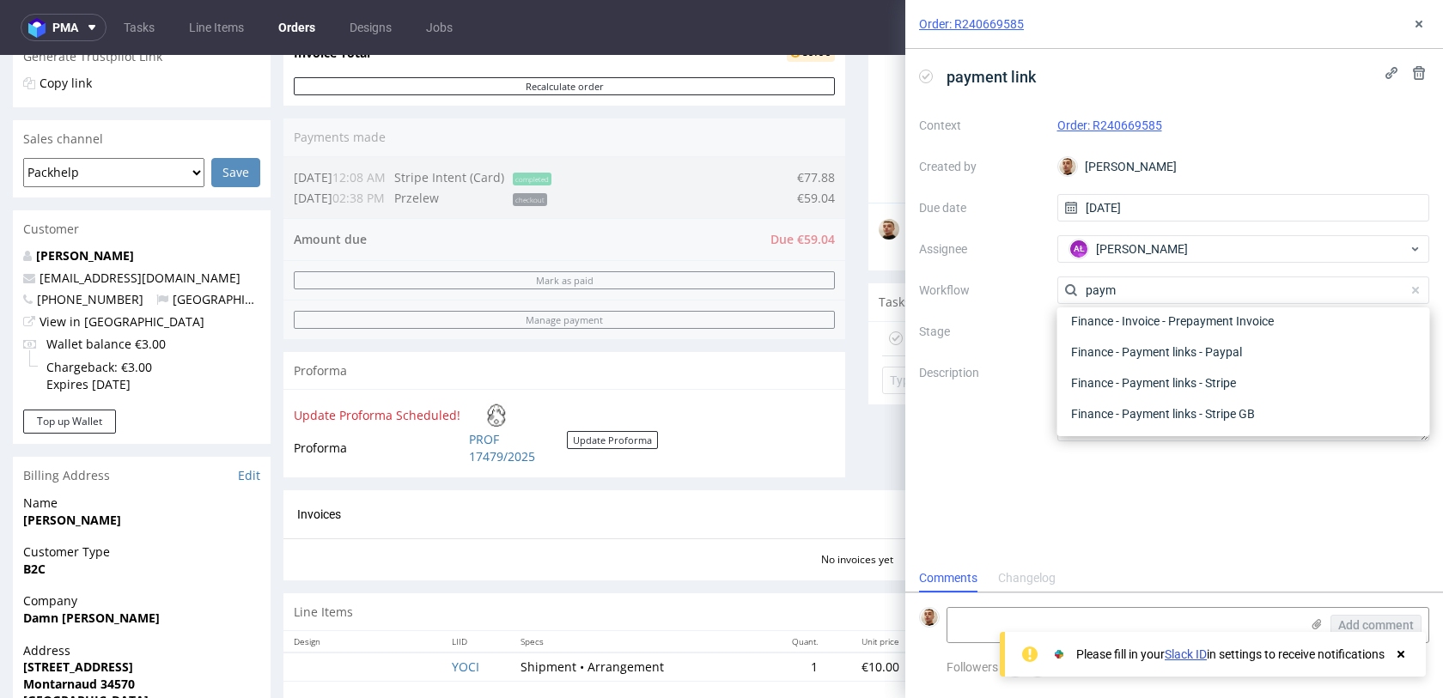
scroll to position [31, 0]
type input "paym"
click at [1138, 379] on div "Finance - Payment links - Stripe" at bounding box center [1243, 383] width 359 height 31
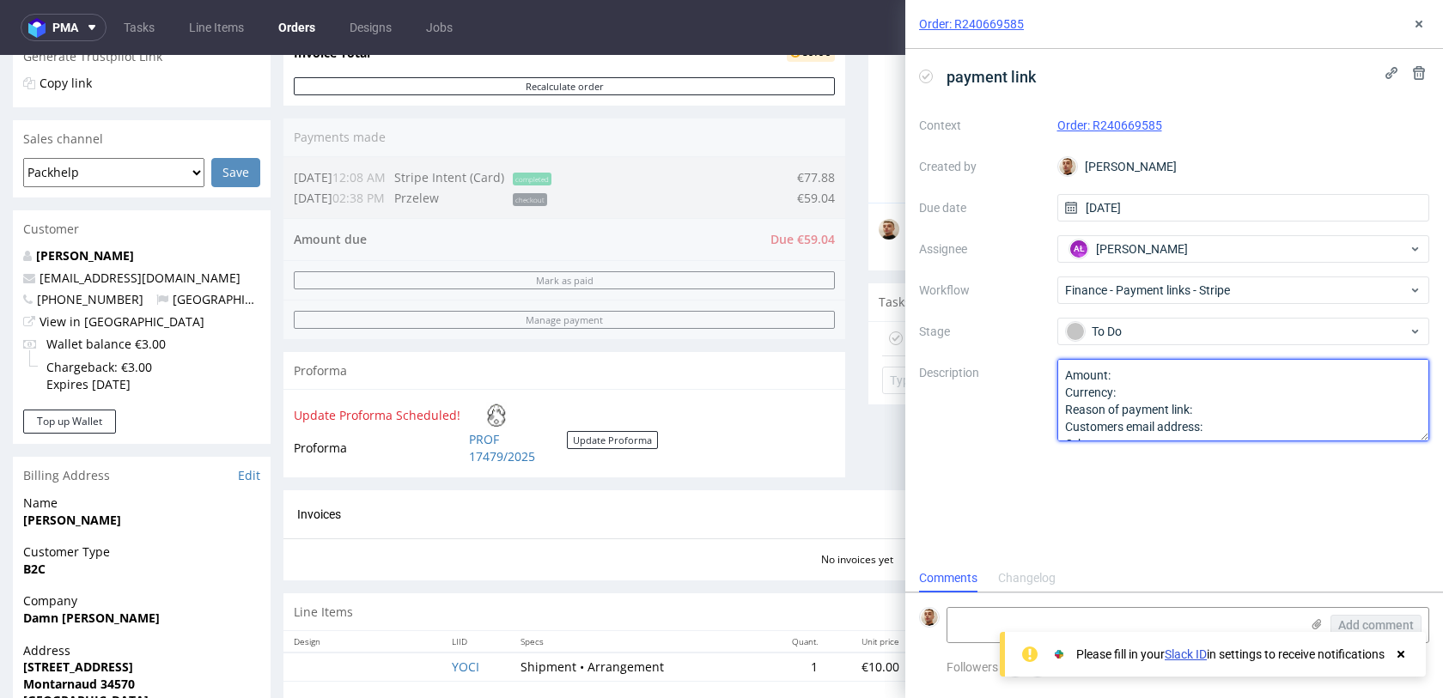
click at [1140, 376] on textarea "Amount: Currency: Reason of payment link: Customers email address: Other:" at bounding box center [1243, 400] width 373 height 82
click at [1211, 405] on textarea "Amount: Currency: Reason of payment link: Customers email address: Other:" at bounding box center [1243, 400] width 373 height 82
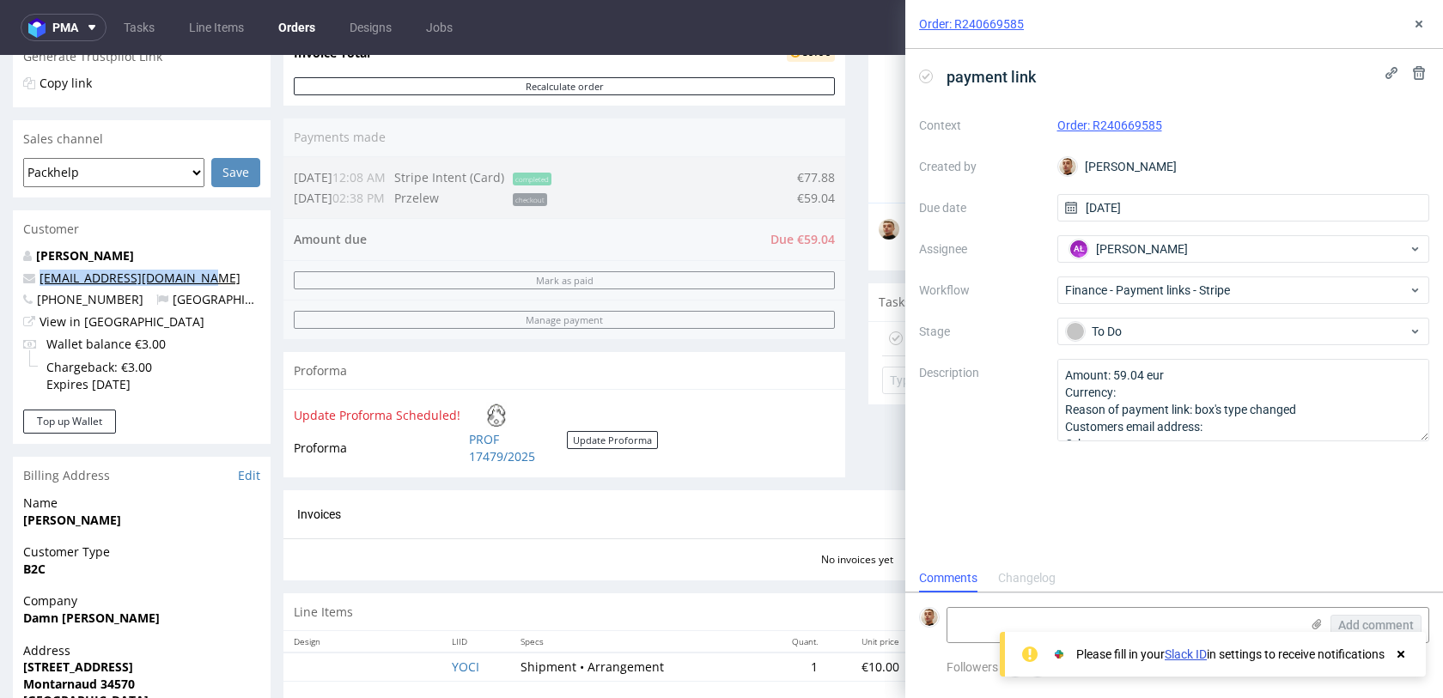
drag, startPoint x: 215, startPoint y: 279, endPoint x: 40, endPoint y: 276, distance: 175.2
click at [40, 276] on p "[EMAIL_ADDRESS][DOMAIN_NAME]" at bounding box center [141, 278] width 237 height 17
copy link "[EMAIL_ADDRESS][DOMAIN_NAME]"
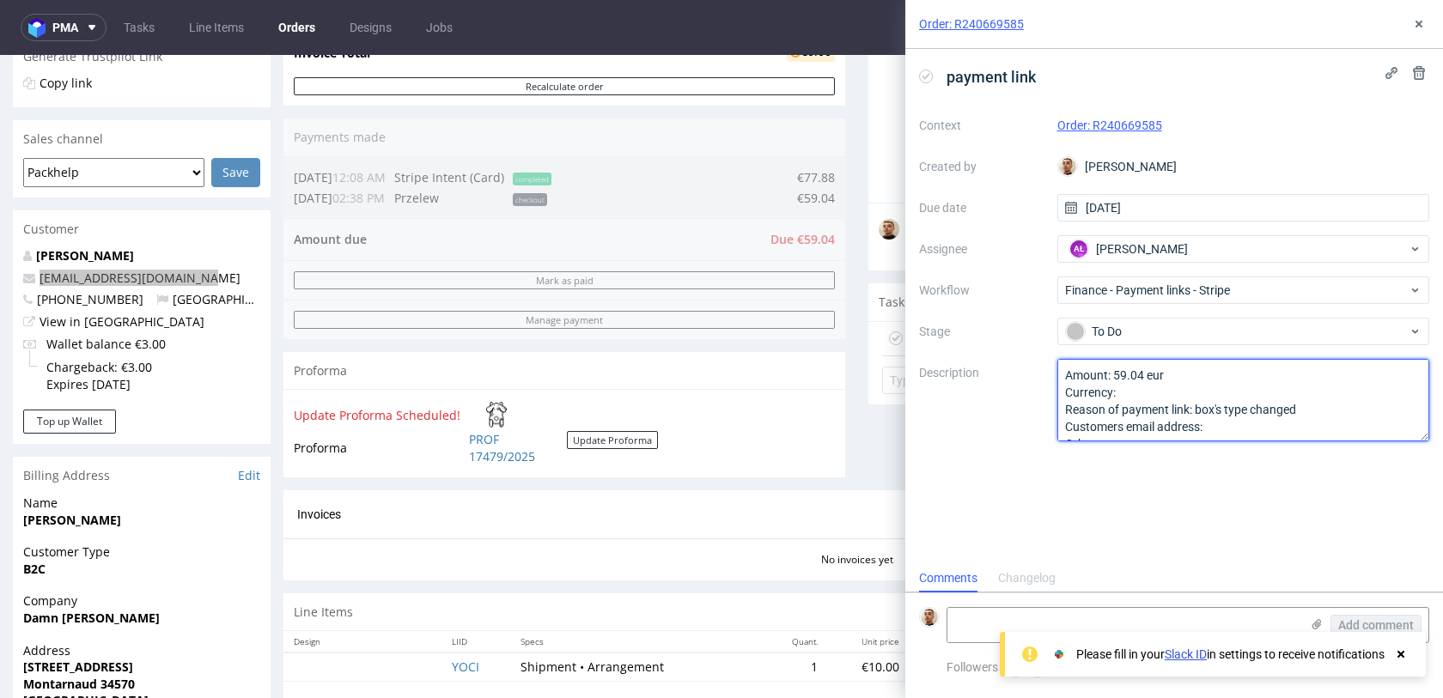
click at [1280, 420] on textarea "Amount: 59.04 eur Currency: Reason of payment link: box's type changed Customer…" at bounding box center [1243, 400] width 373 height 82
paste textarea "[EMAIL_ADDRESS][DOMAIN_NAME]"
type textarea "Amount: 59.04 eur Currency: Reason of payment link: box's type changed Customer…"
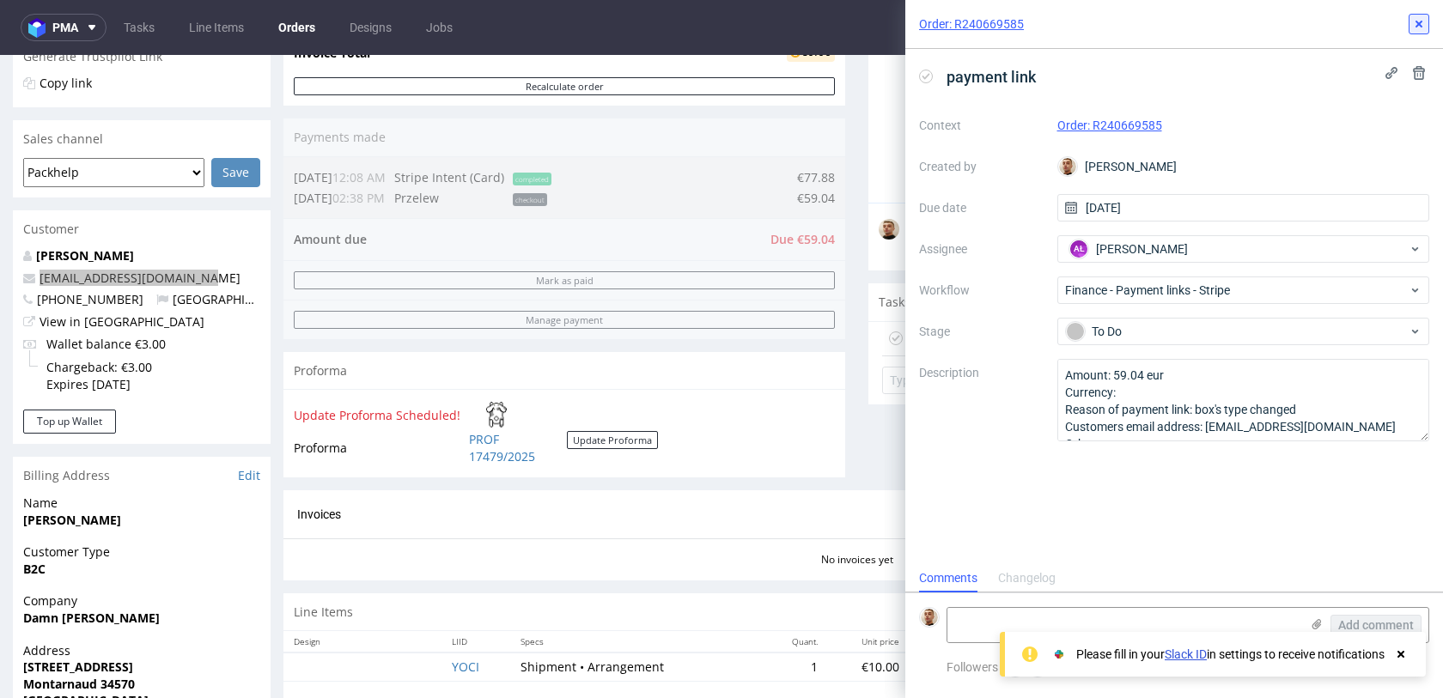
click at [1413, 27] on icon at bounding box center [1419, 24] width 14 height 14
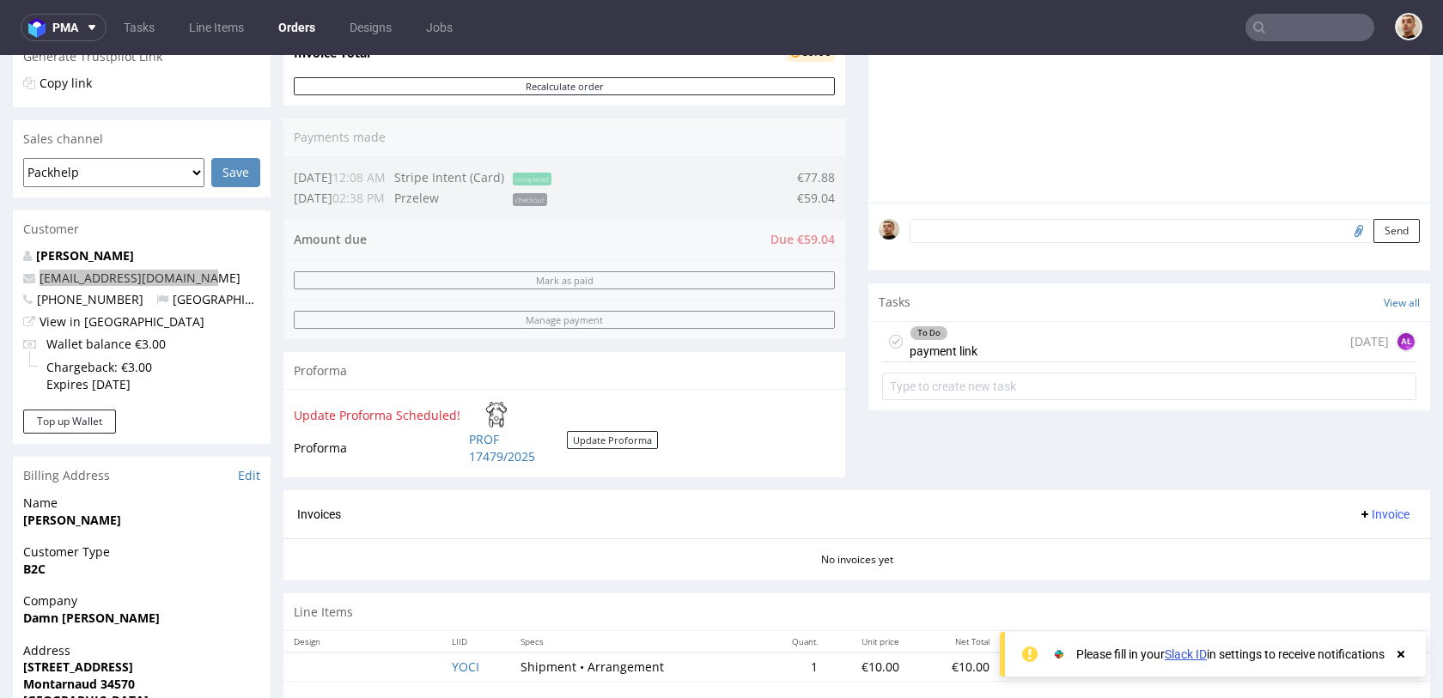
click at [106, 13] on nav "pma Tasks Line Items Orders Designs Jobs" at bounding box center [721, 27] width 1443 height 55
click at [132, 19] on link "Tasks" at bounding box center [139, 27] width 52 height 27
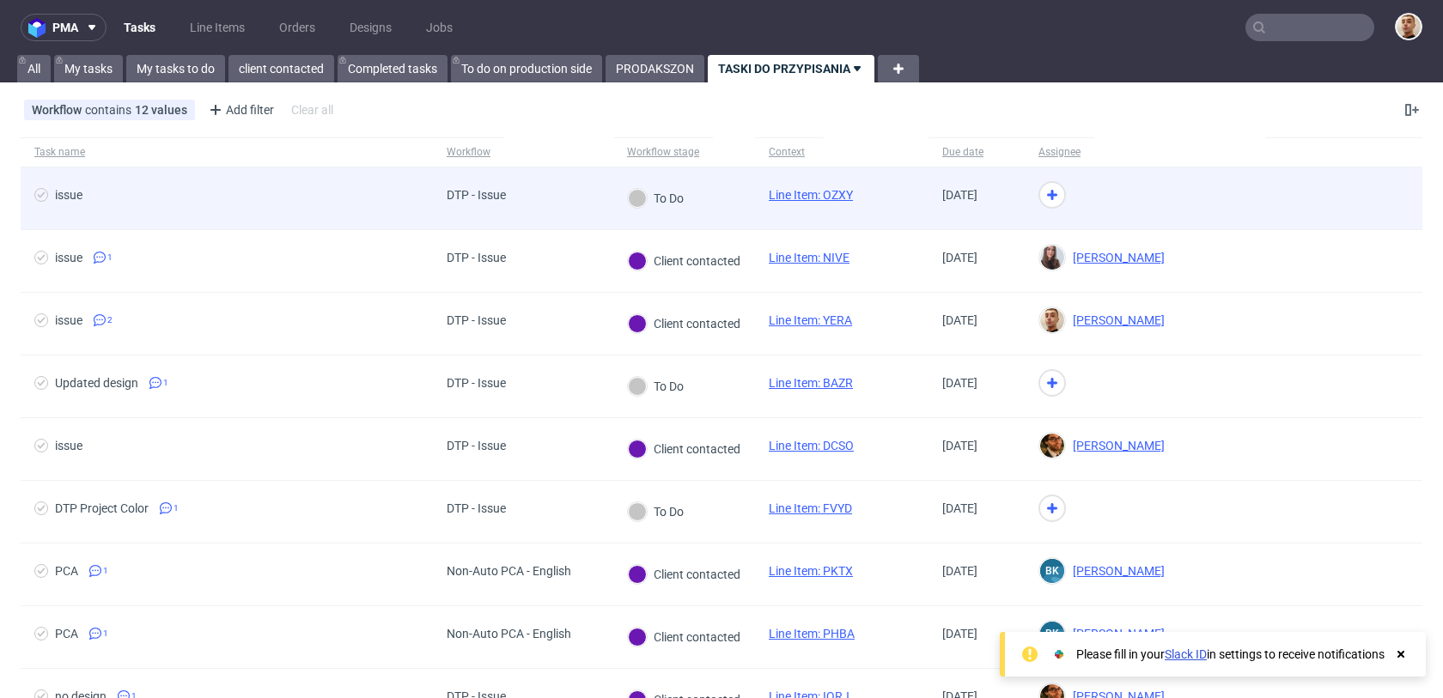
click at [747, 211] on div "To Do" at bounding box center [684, 198] width 142 height 63
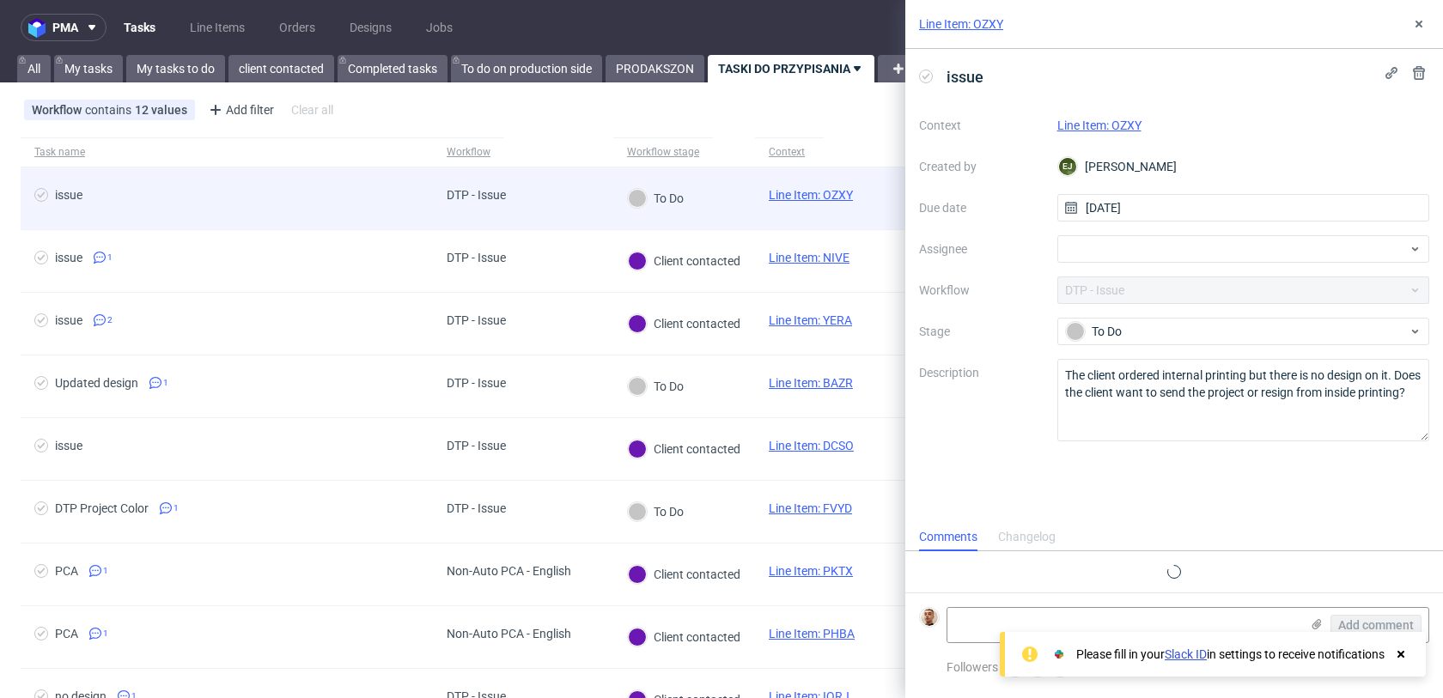
scroll to position [14, 0]
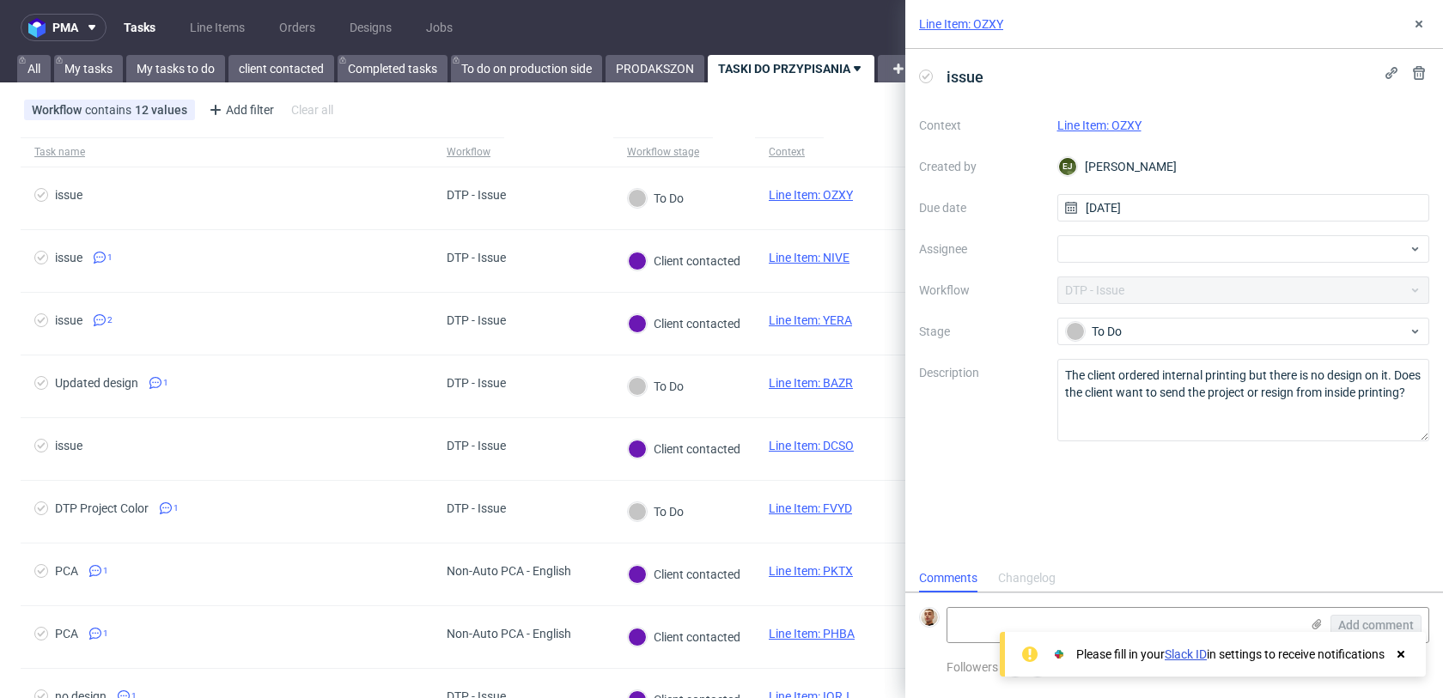
click at [1125, 125] on link "Line Item: OZXY" at bounding box center [1099, 126] width 84 height 14
click at [1166, 258] on div at bounding box center [1243, 248] width 373 height 27
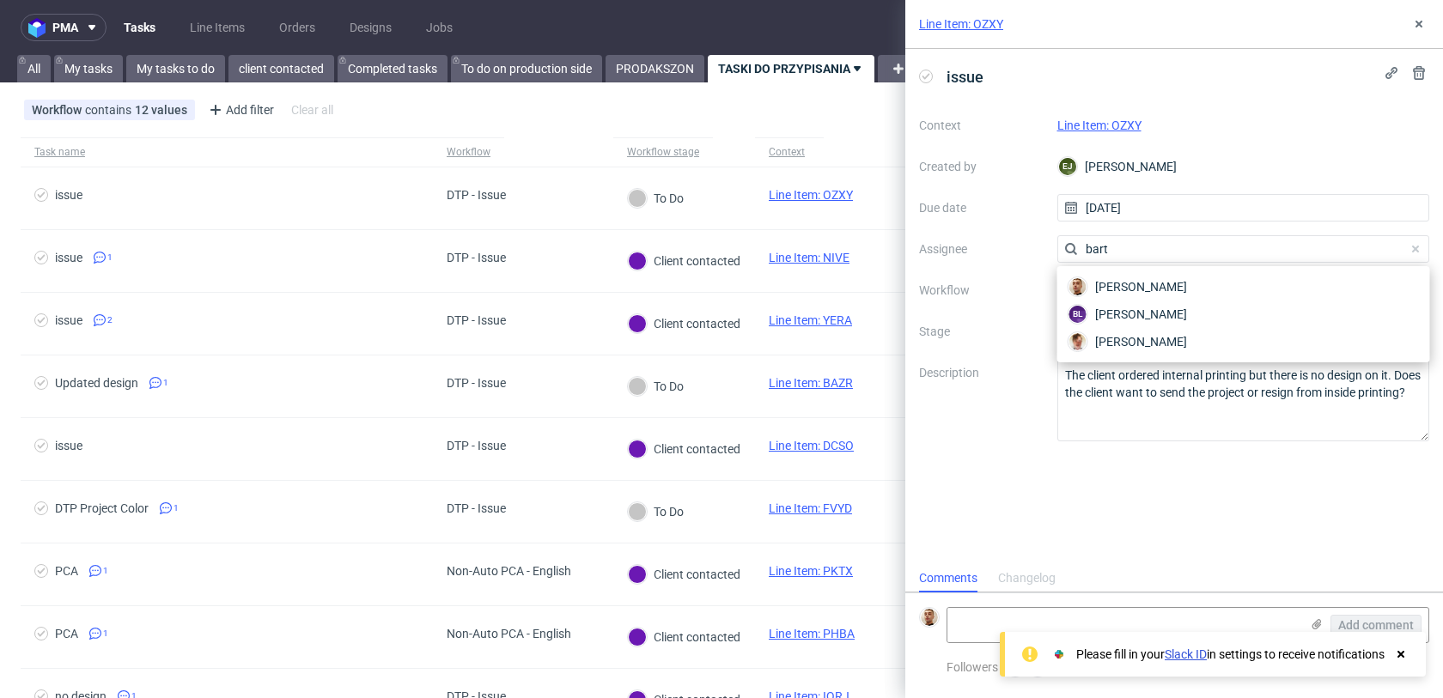
type input "bart"
click at [1164, 288] on span "[PERSON_NAME]" at bounding box center [1141, 286] width 92 height 17
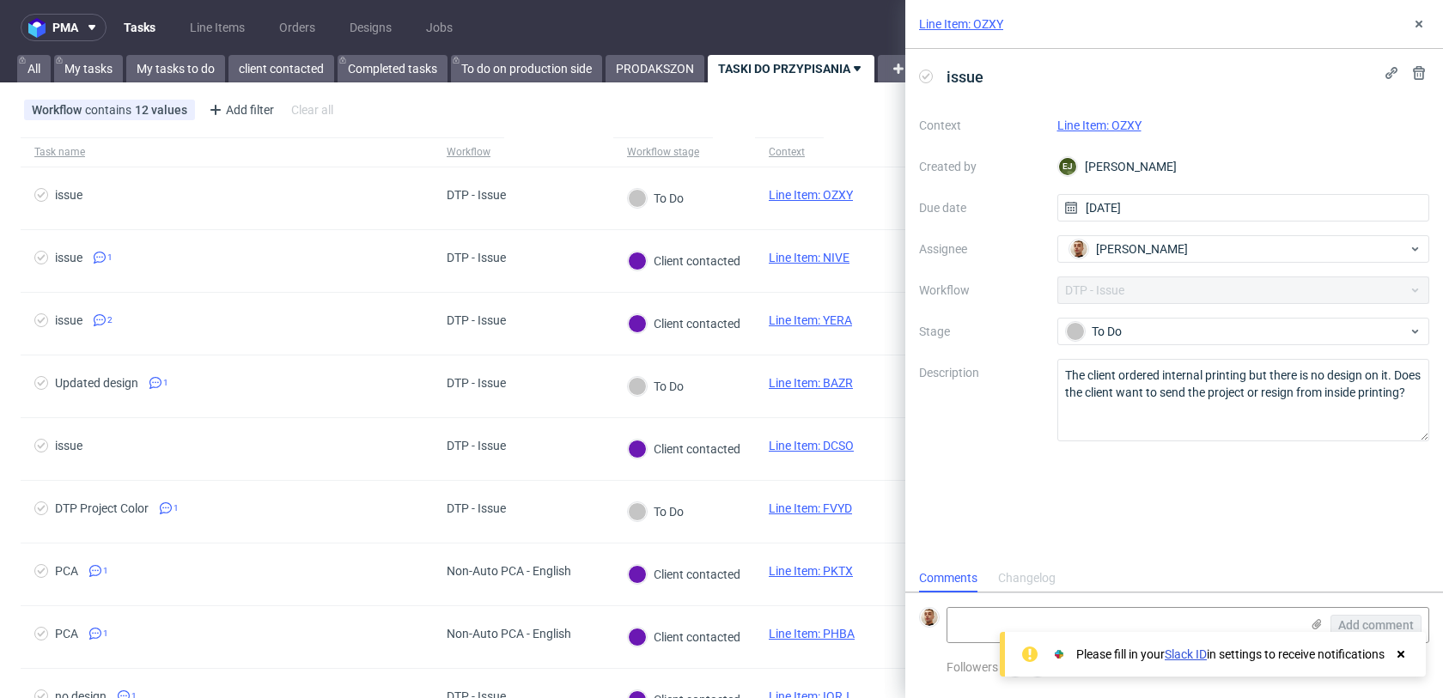
click at [1109, 130] on link "Line Item: OZXY" at bounding box center [1099, 126] width 84 height 14
drag, startPoint x: 1127, startPoint y: 431, endPoint x: 1061, endPoint y: 392, distance: 77.0
click at [1061, 392] on textarea "The client ordered internal printing but there is no design on it. Does the cli…" at bounding box center [1243, 400] width 373 height 82
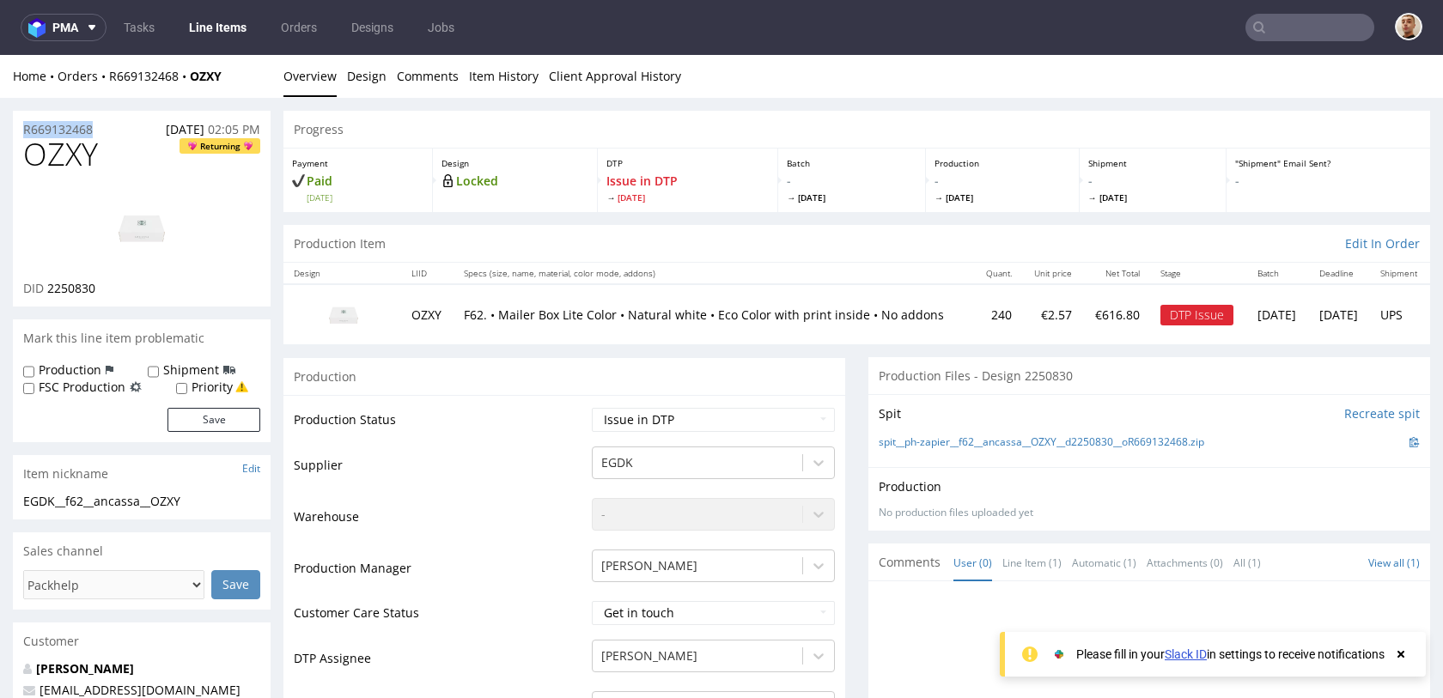
drag, startPoint x: 108, startPoint y: 126, endPoint x: 5, endPoint y: 126, distance: 103.1
copy p "R669132468"
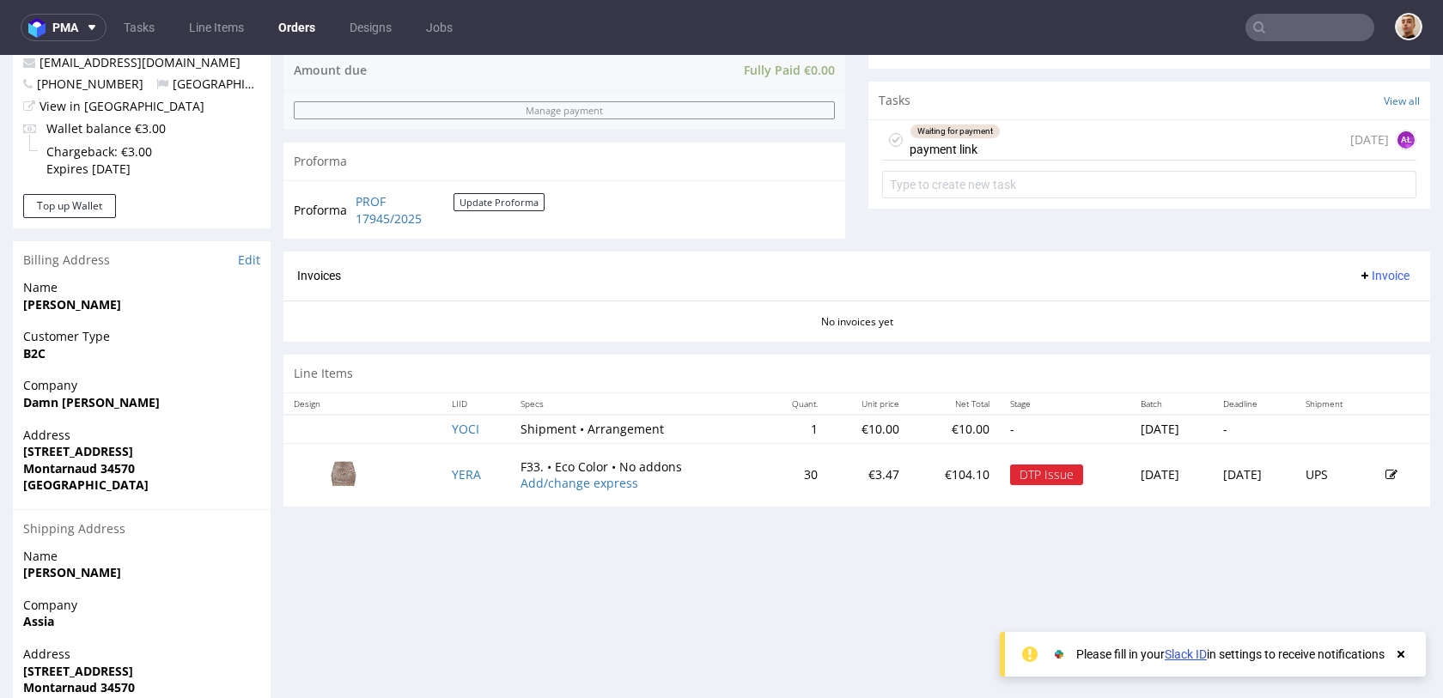
scroll to position [718, 0]
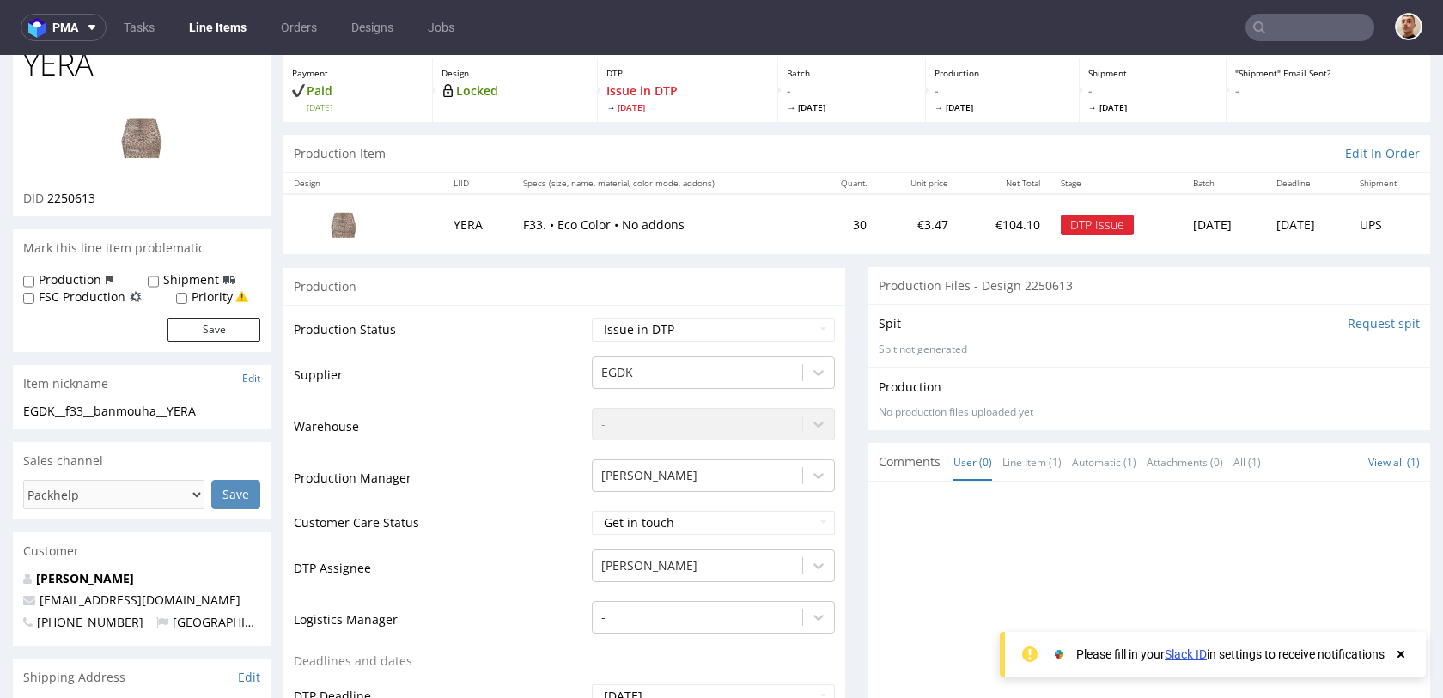
scroll to position [359, 0]
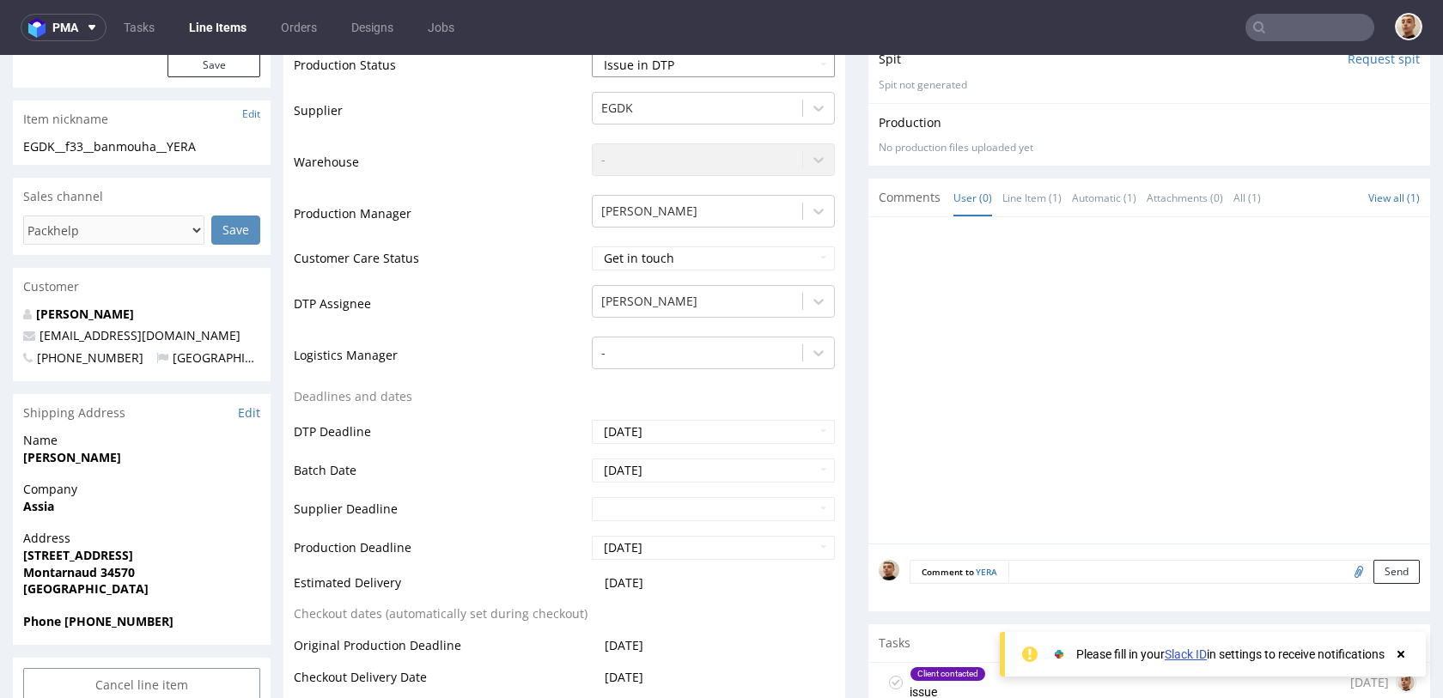
click at [678, 69] on select "Waiting for Artwork Waiting for Diecut Waiting for Mockup Waiting for DTP Waiti…" at bounding box center [713, 65] width 243 height 24
select select "back_for_dtp"
click at [592, 55] on select "Waiting for Artwork Waiting for Diecut Waiting for Mockup Waiting for DTP Waiti…" at bounding box center [713, 67] width 243 height 24
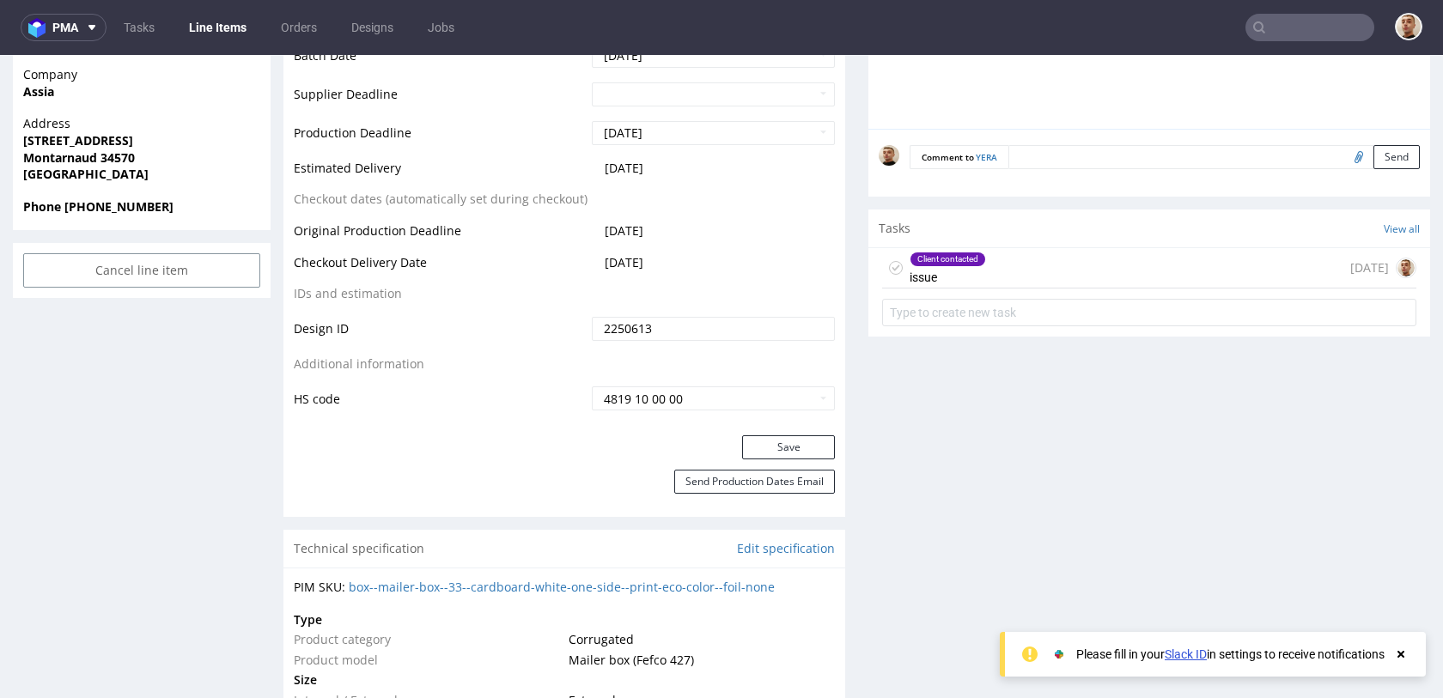
scroll to position [810, 0]
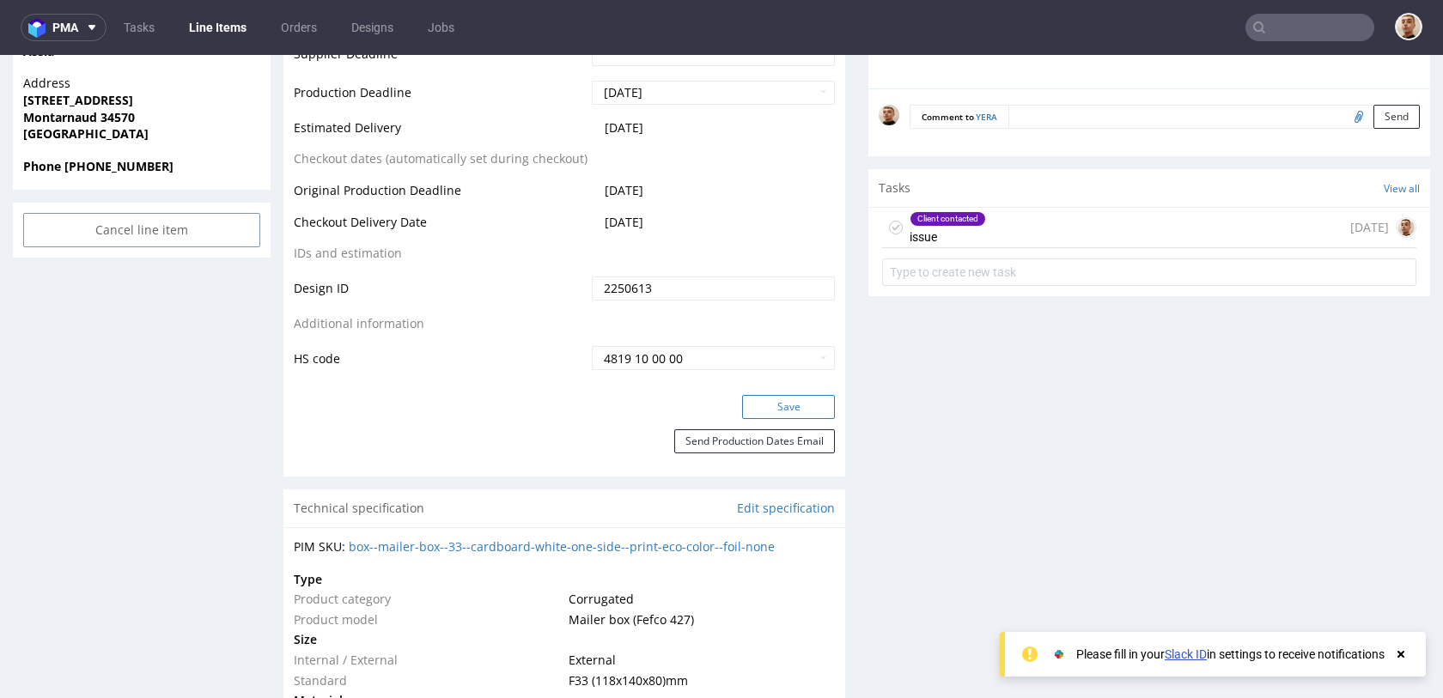
click at [783, 403] on button "Save" at bounding box center [788, 407] width 93 height 24
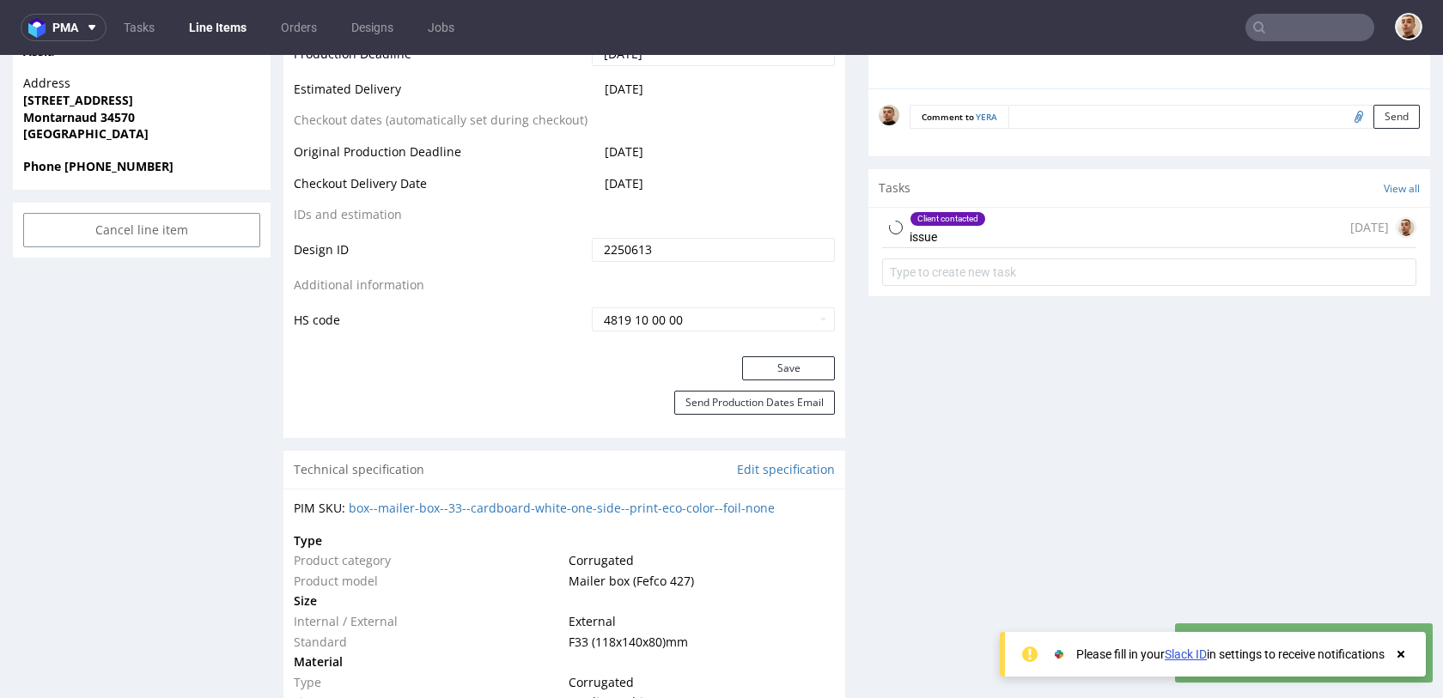
scroll to position [826, 0]
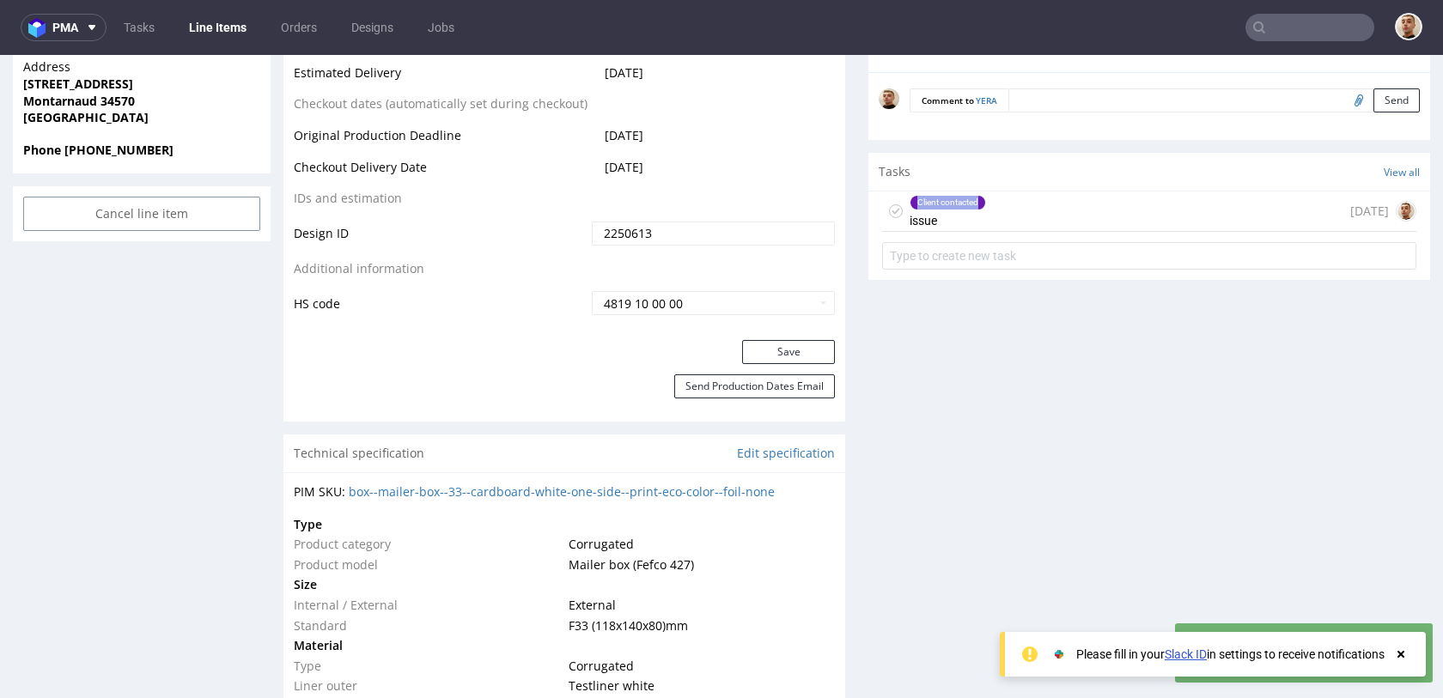
click at [1019, 196] on div "Client contacted issue today" at bounding box center [1149, 212] width 534 height 40
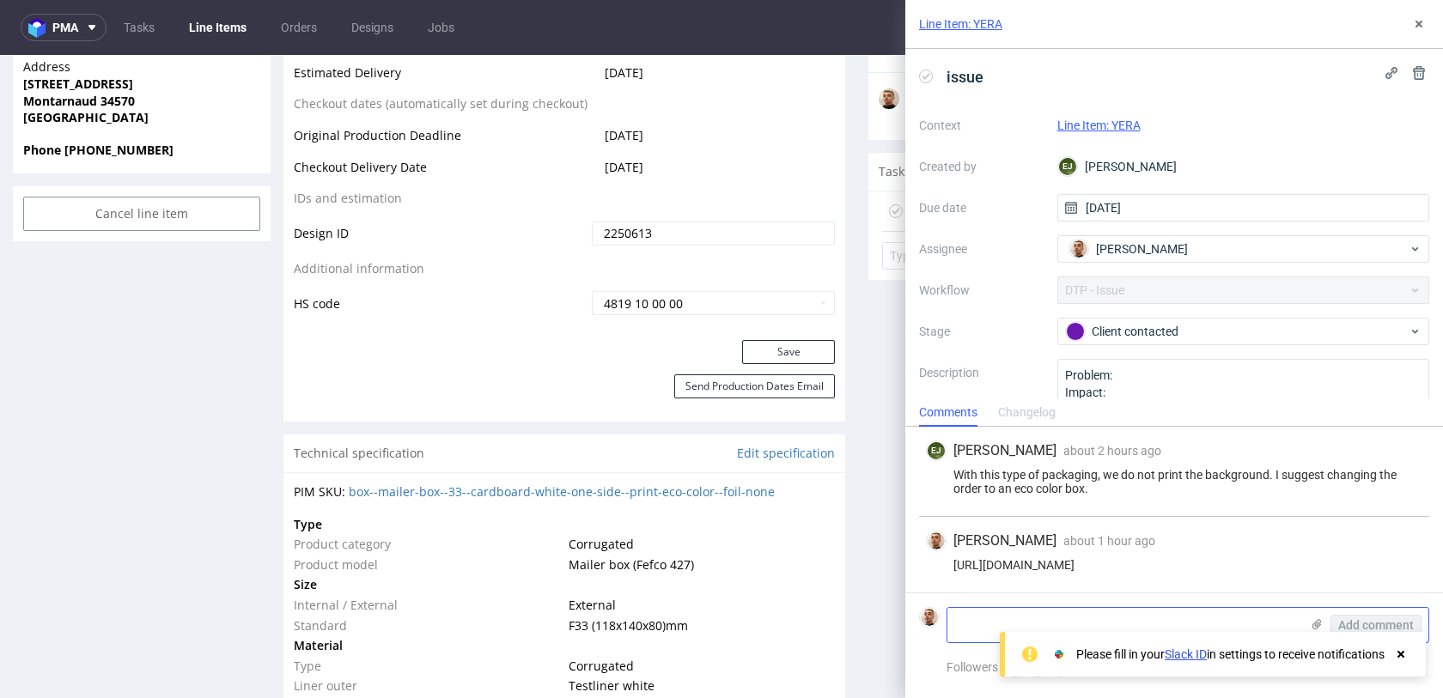
click at [988, 612] on textarea at bounding box center [1123, 625] width 352 height 34
type textarea "changed to eco color"
click at [1360, 623] on span "Add comment" at bounding box center [1376, 625] width 76 height 12
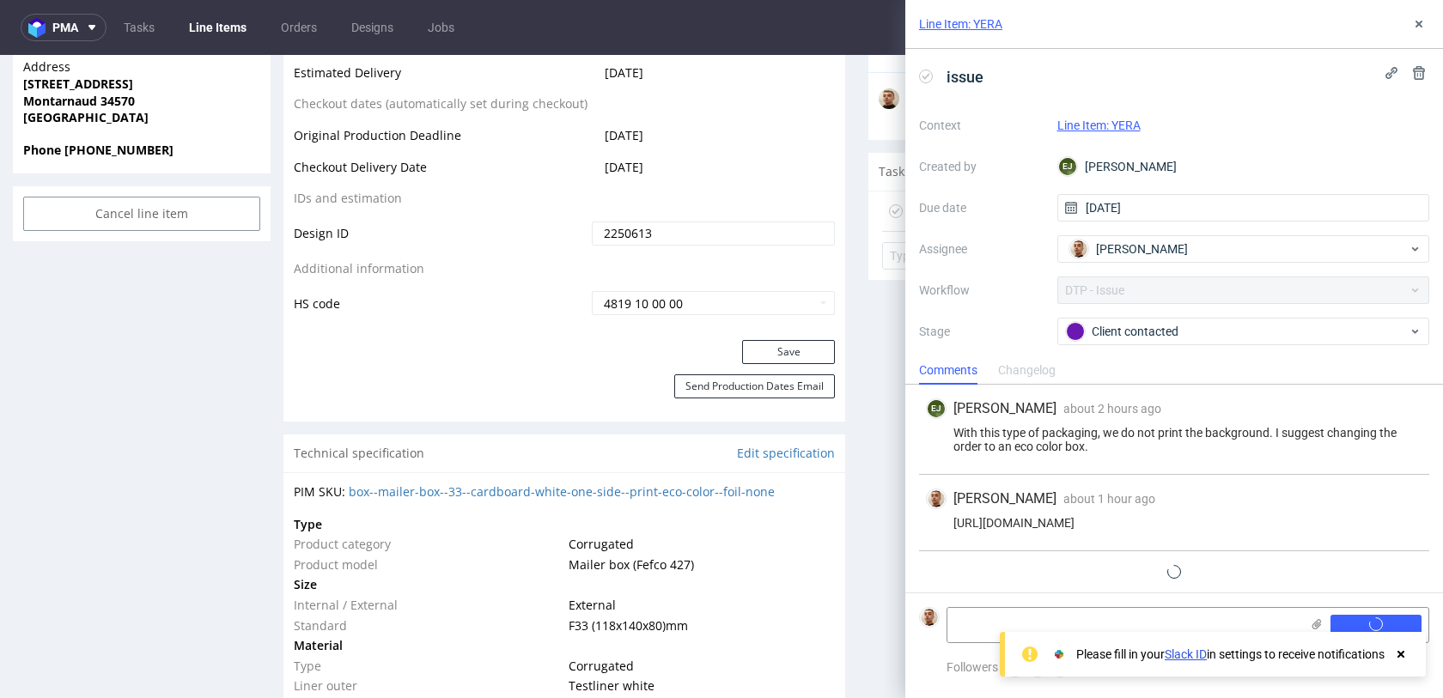
scroll to position [27, 0]
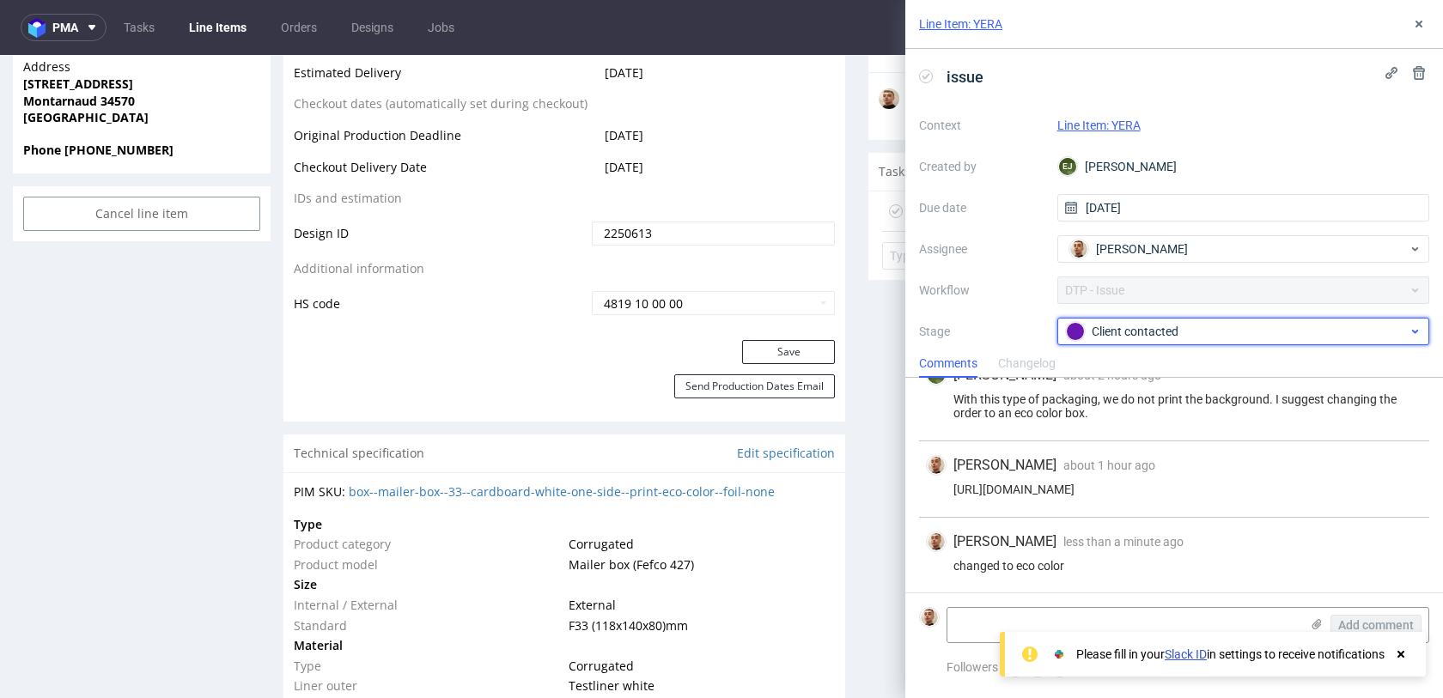
click at [1193, 342] on div "Client contacted" at bounding box center [1243, 331] width 373 height 27
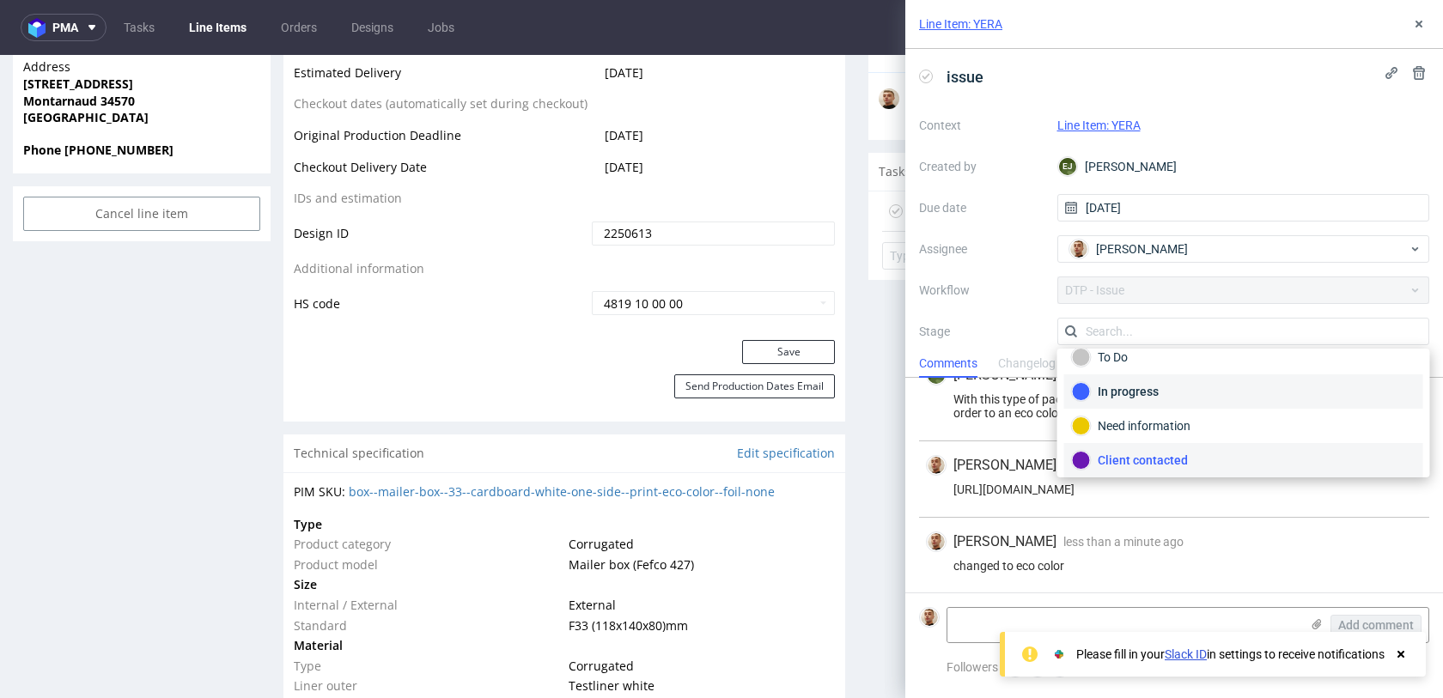
scroll to position [125, 0]
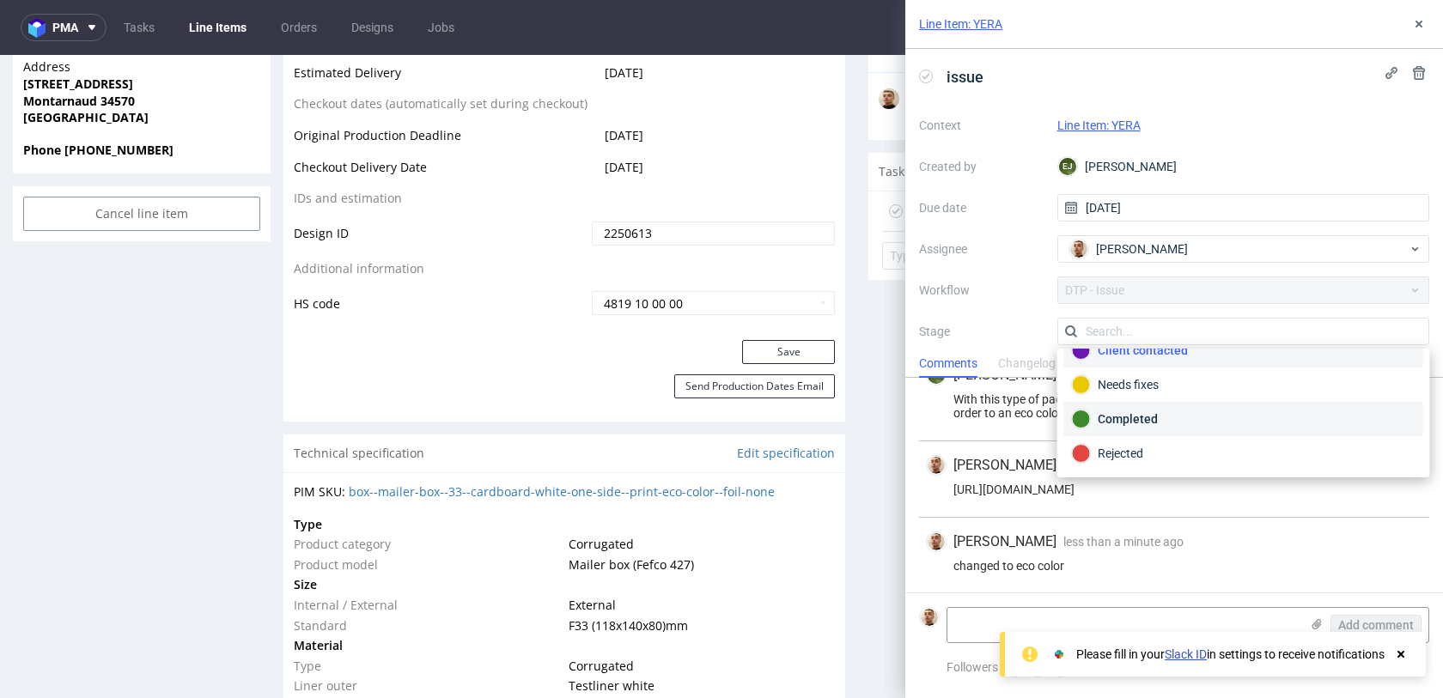
click at [1170, 408] on div "Completed" at bounding box center [1243, 419] width 359 height 34
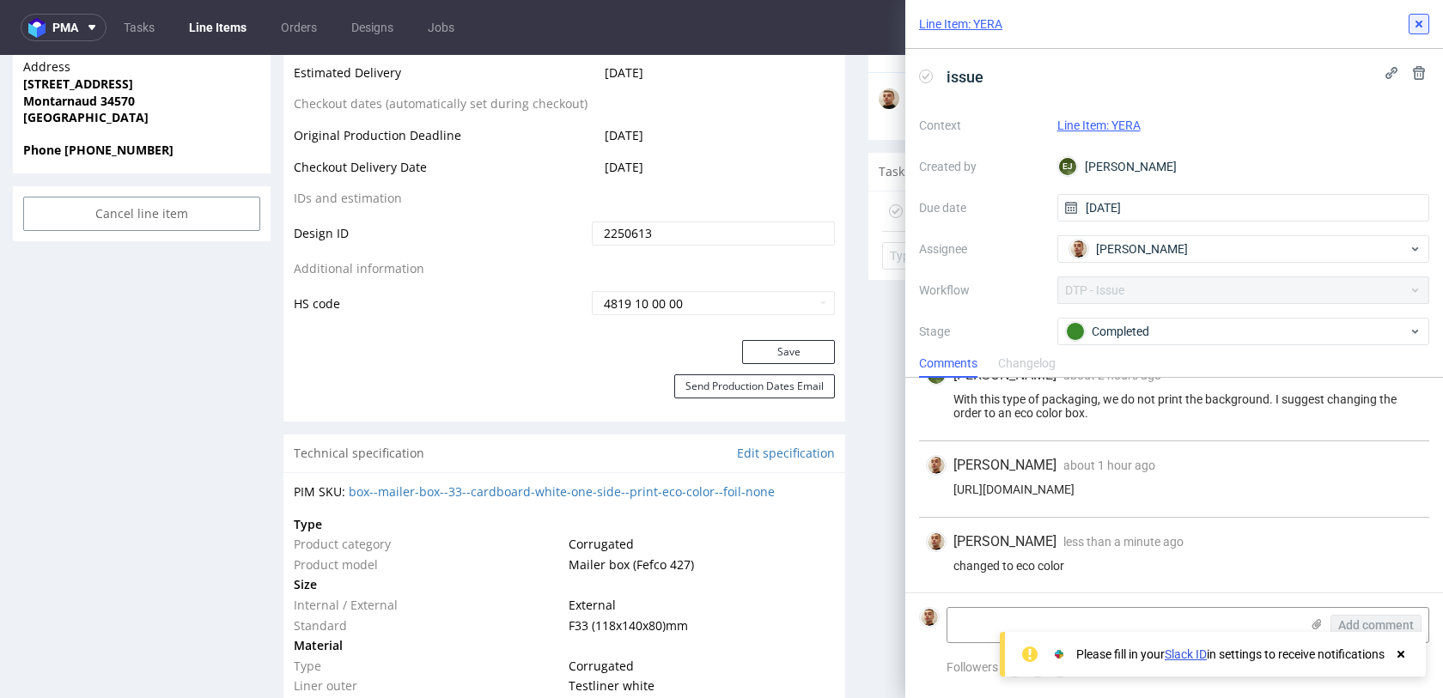
click at [1421, 29] on icon at bounding box center [1419, 24] width 14 height 14
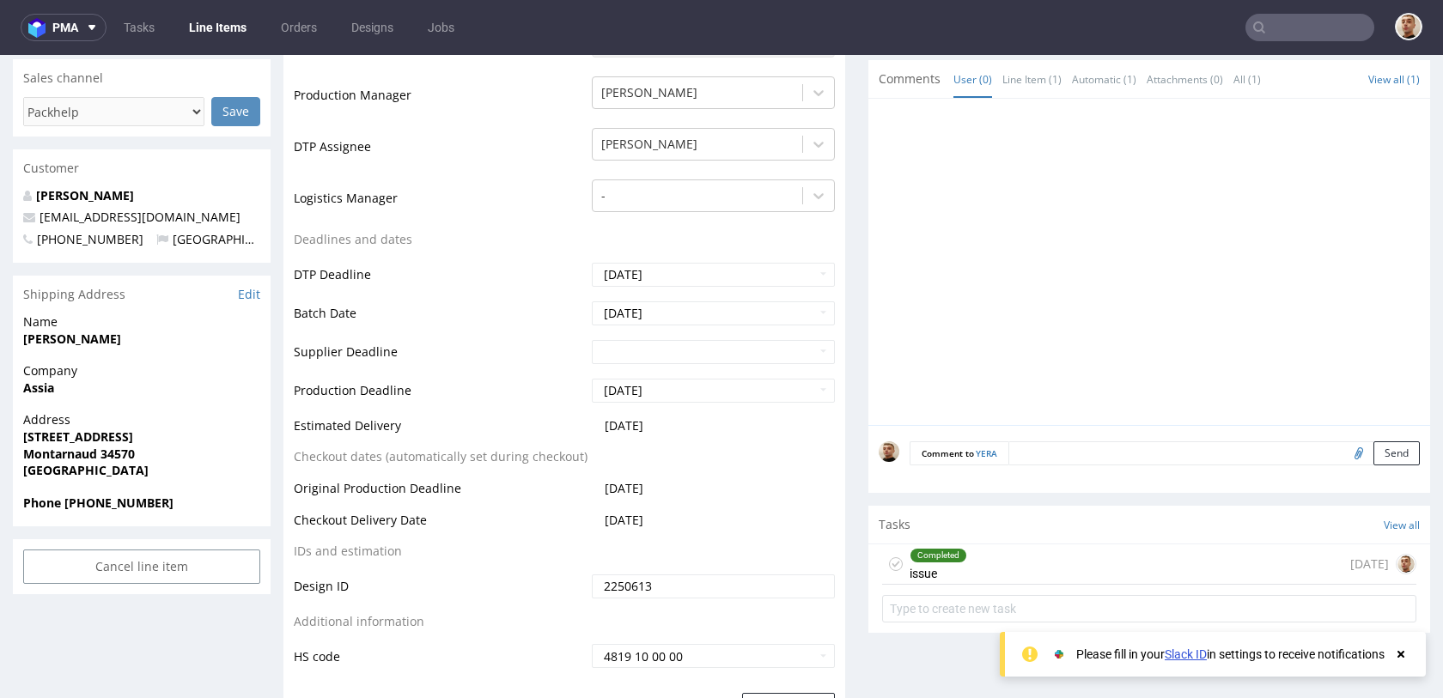
scroll to position [8, 0]
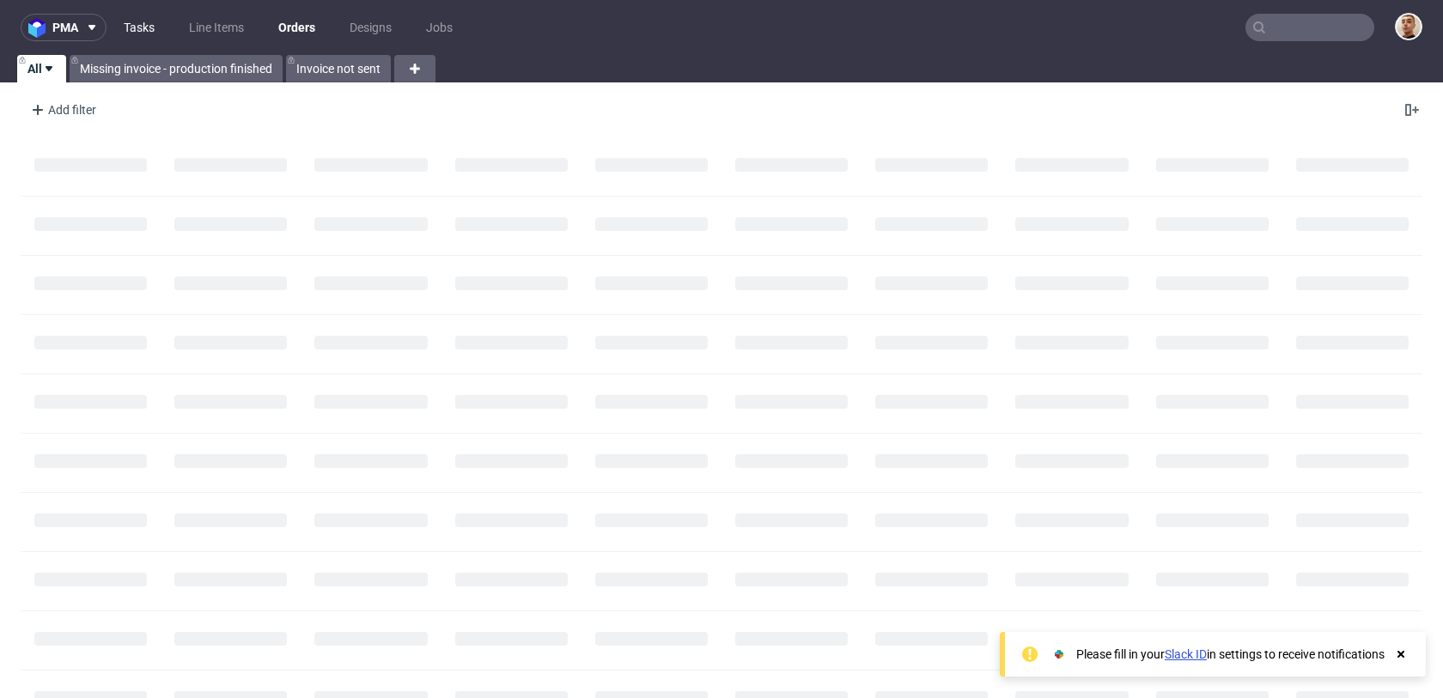
click at [136, 27] on link "Tasks" at bounding box center [139, 27] width 52 height 27
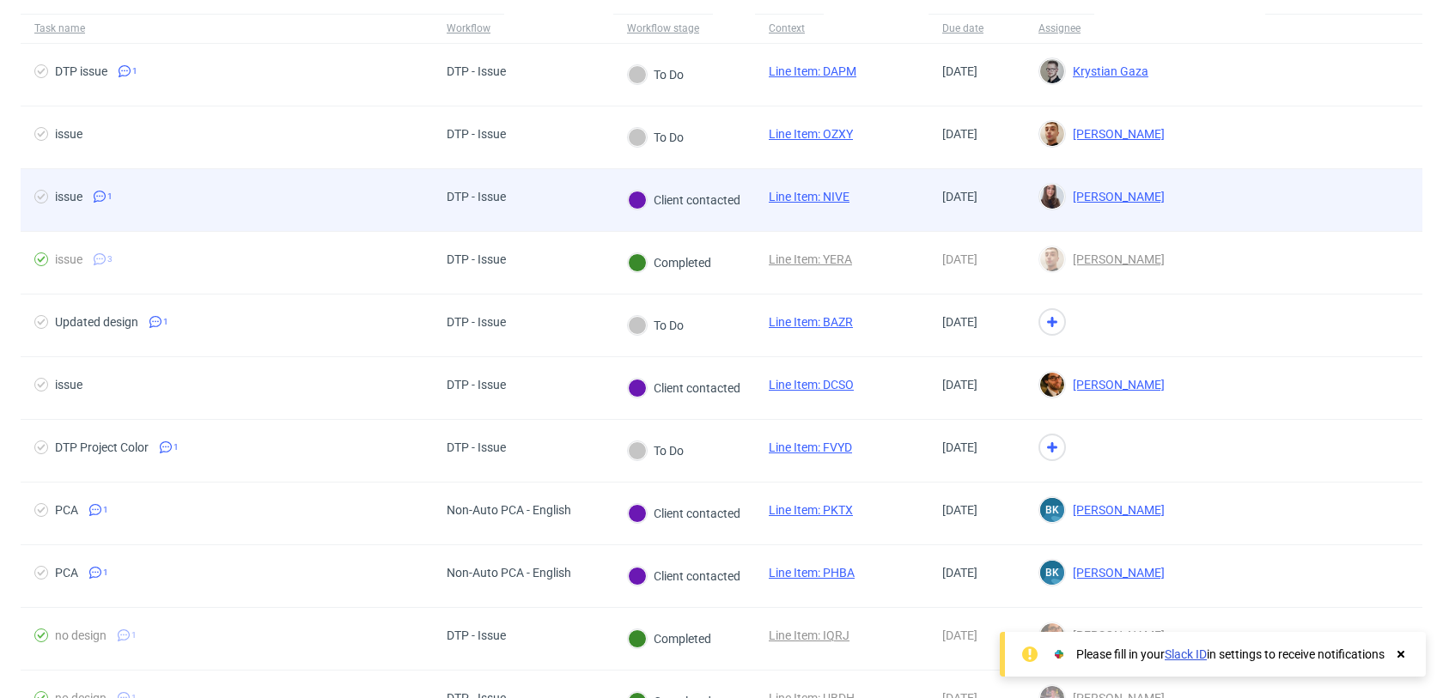
scroll to position [125, 0]
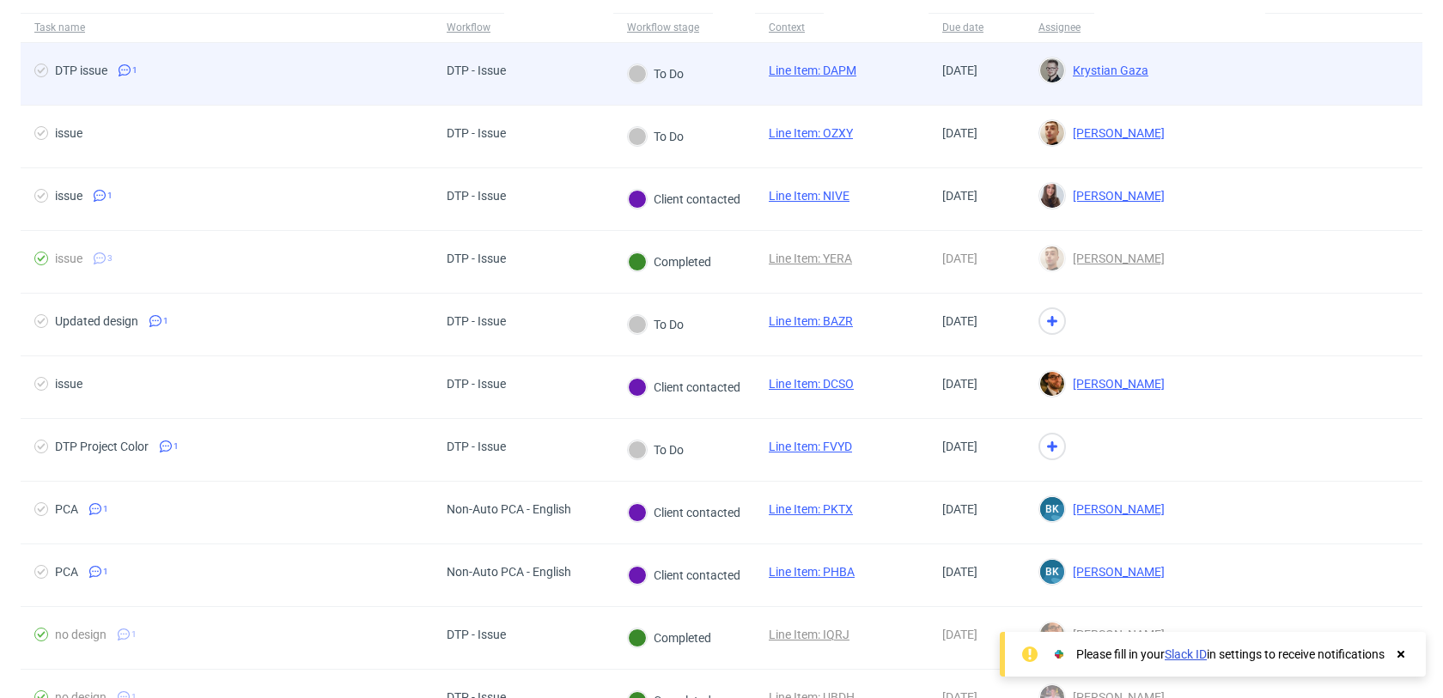
click at [396, 87] on div "DTP issue 1" at bounding box center [227, 74] width 412 height 62
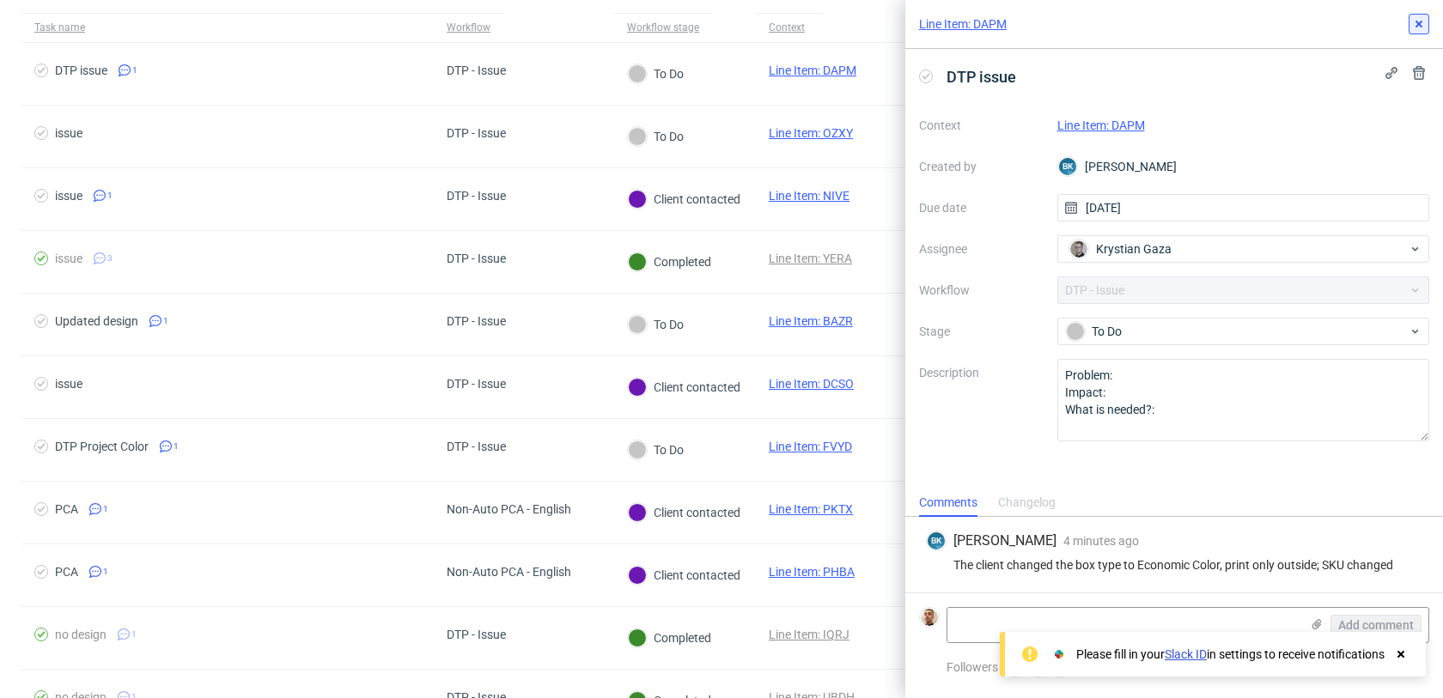
click at [1414, 29] on icon at bounding box center [1419, 24] width 14 height 14
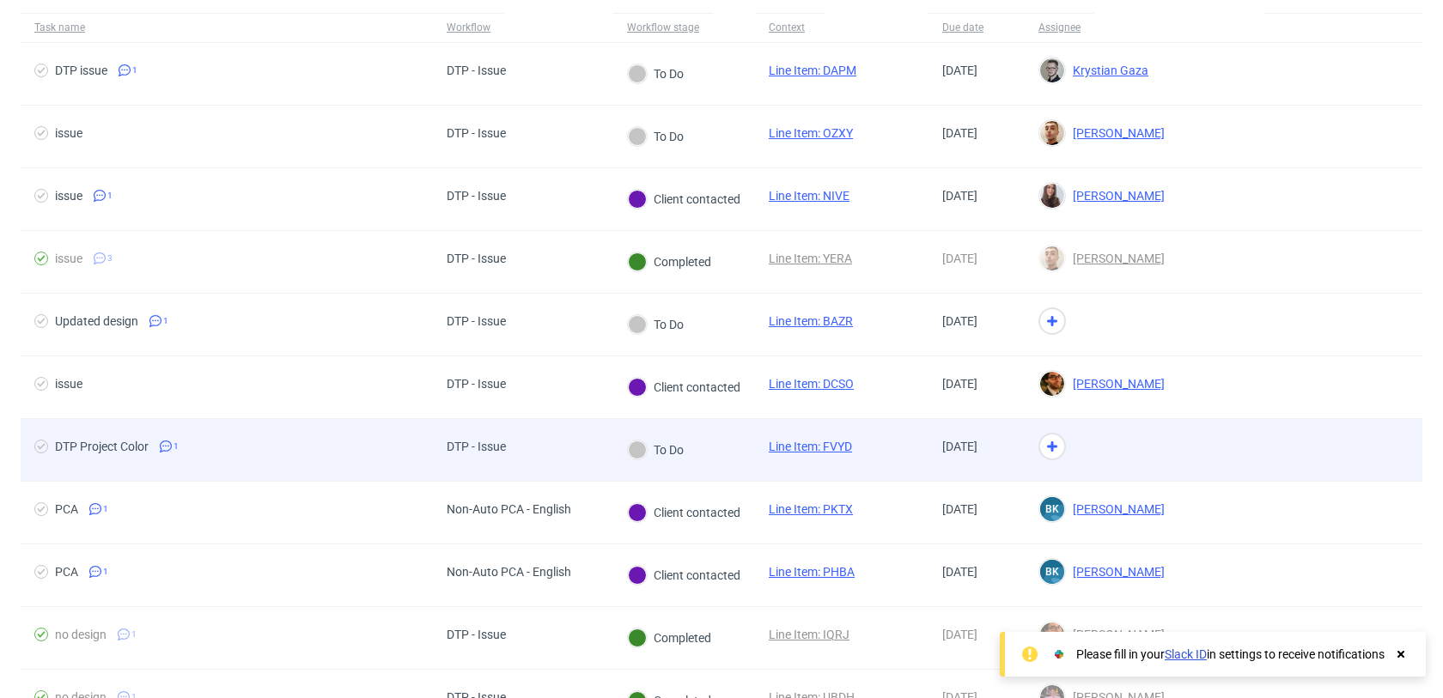
click at [1083, 451] on div at bounding box center [1144, 450] width 240 height 63
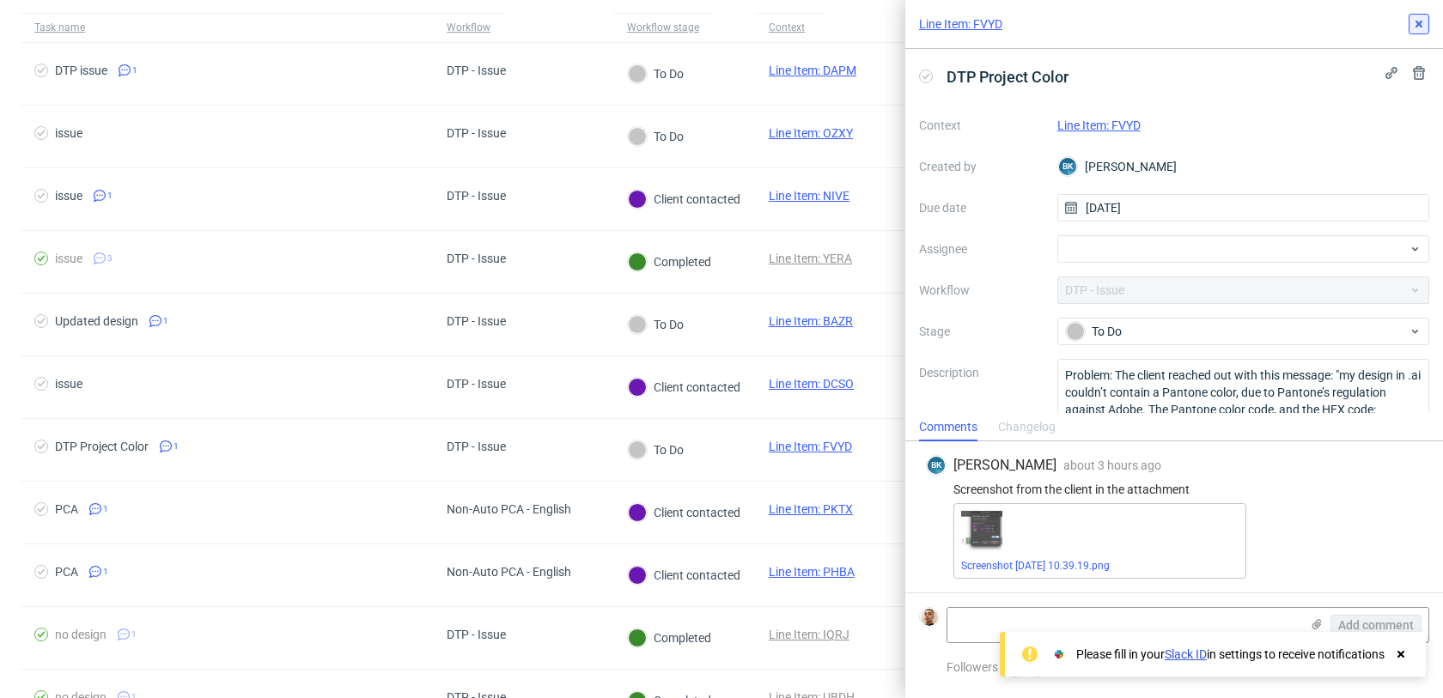
click at [1412, 24] on icon at bounding box center [1419, 24] width 14 height 14
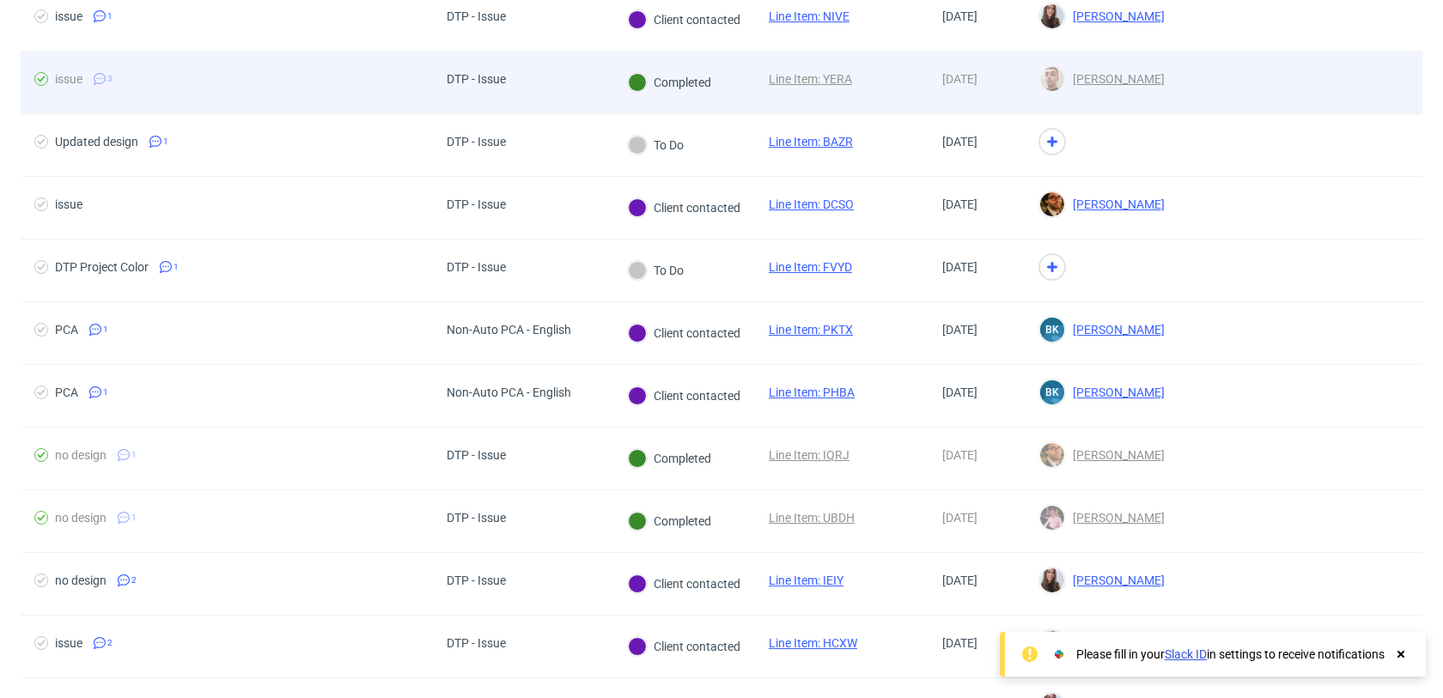
scroll to position [301, 0]
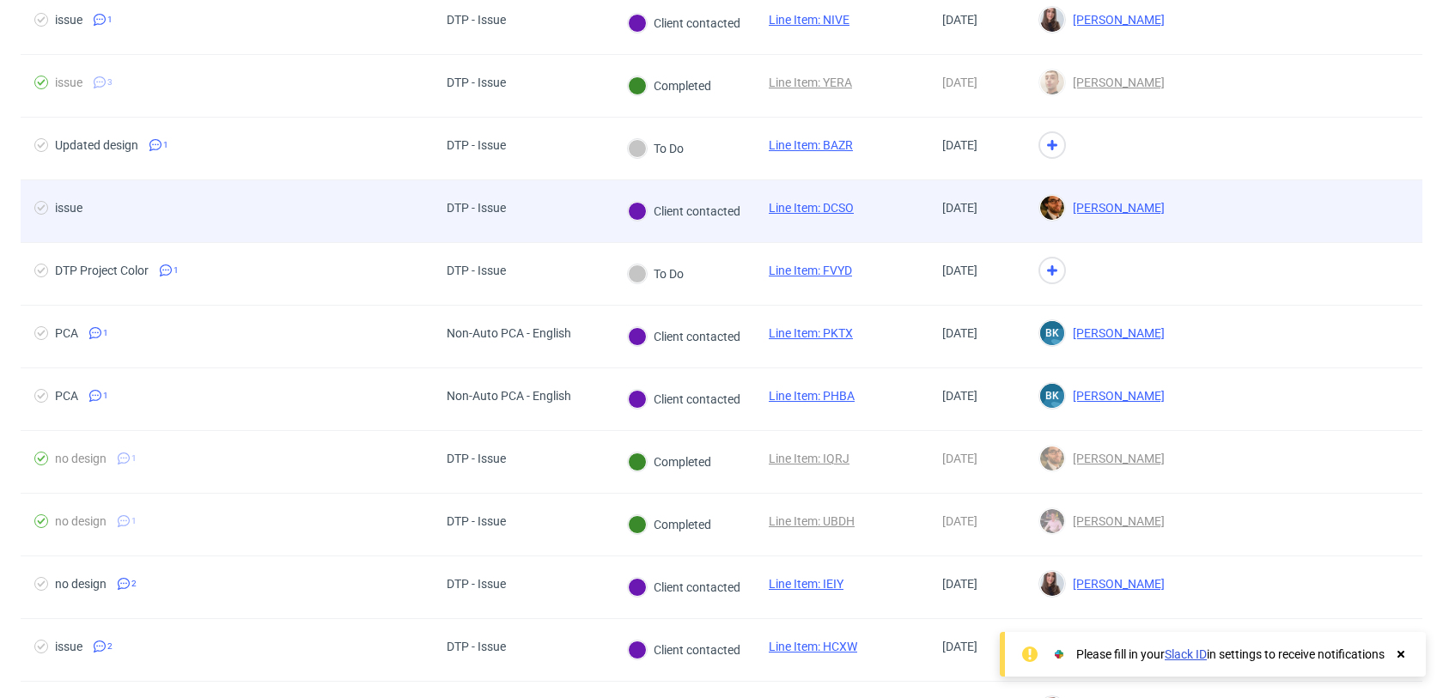
click at [545, 228] on div "DTP - Issue" at bounding box center [523, 211] width 180 height 63
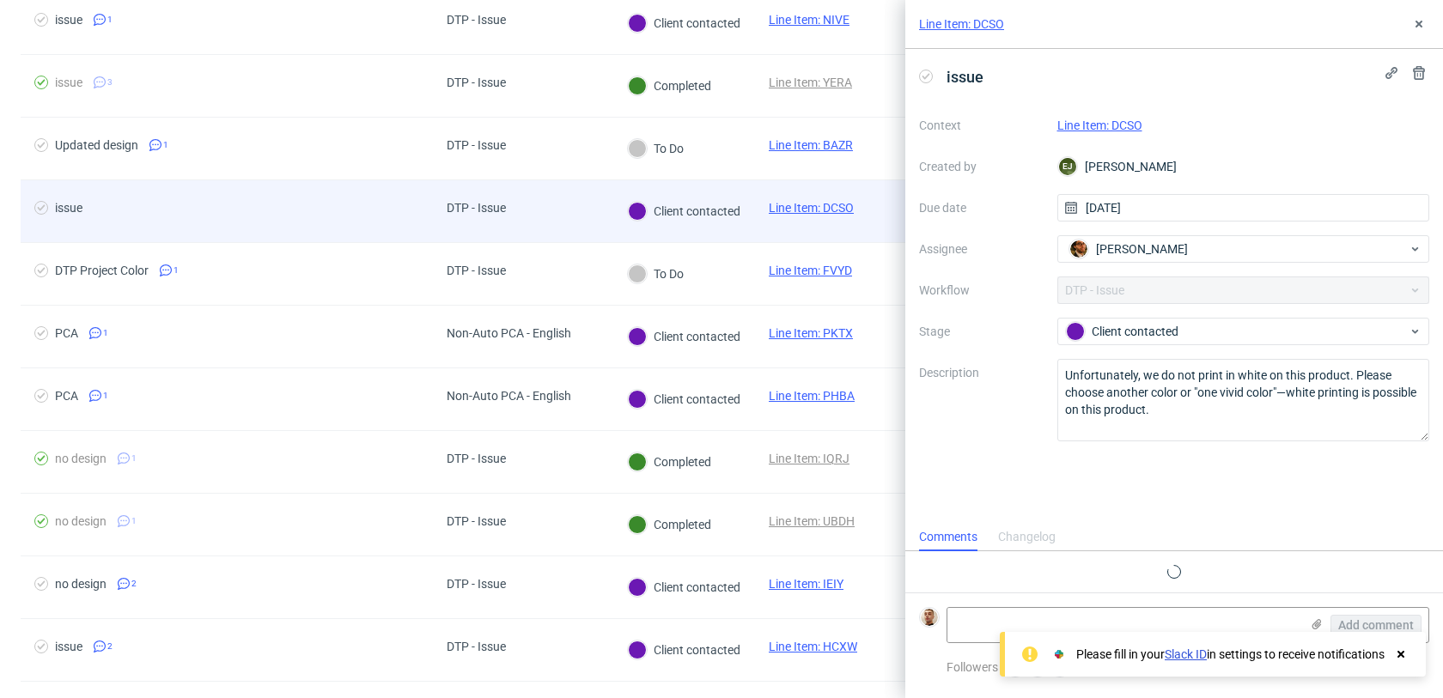
scroll to position [14, 0]
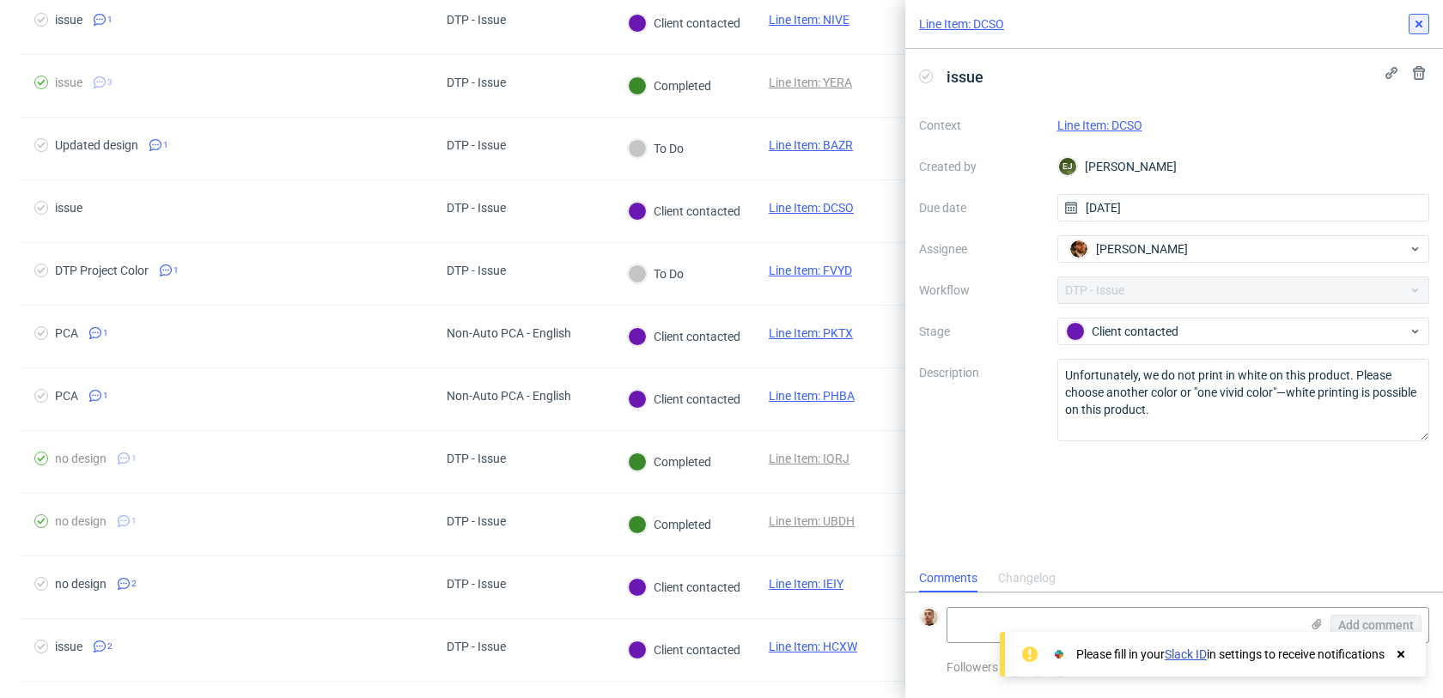
click at [1419, 22] on use at bounding box center [1418, 24] width 7 height 7
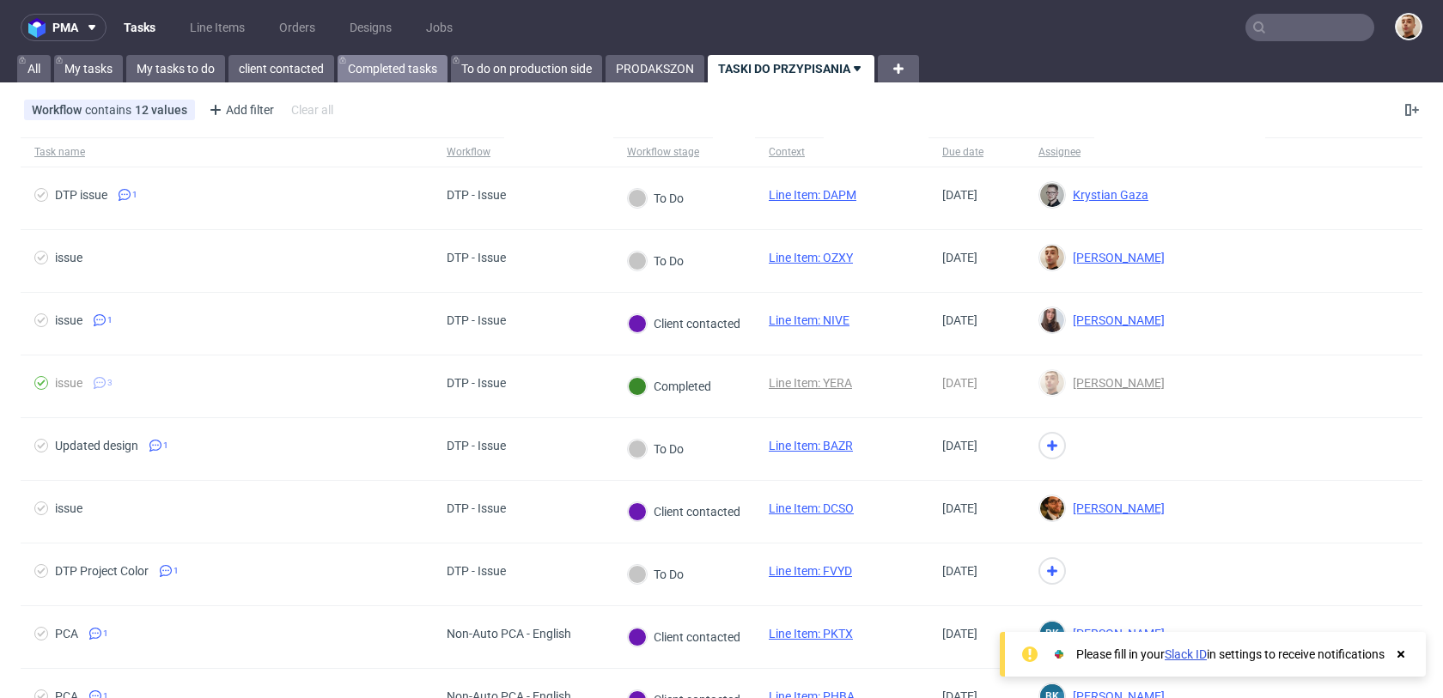
click at [420, 74] on link "Completed tasks" at bounding box center [392, 68] width 110 height 27
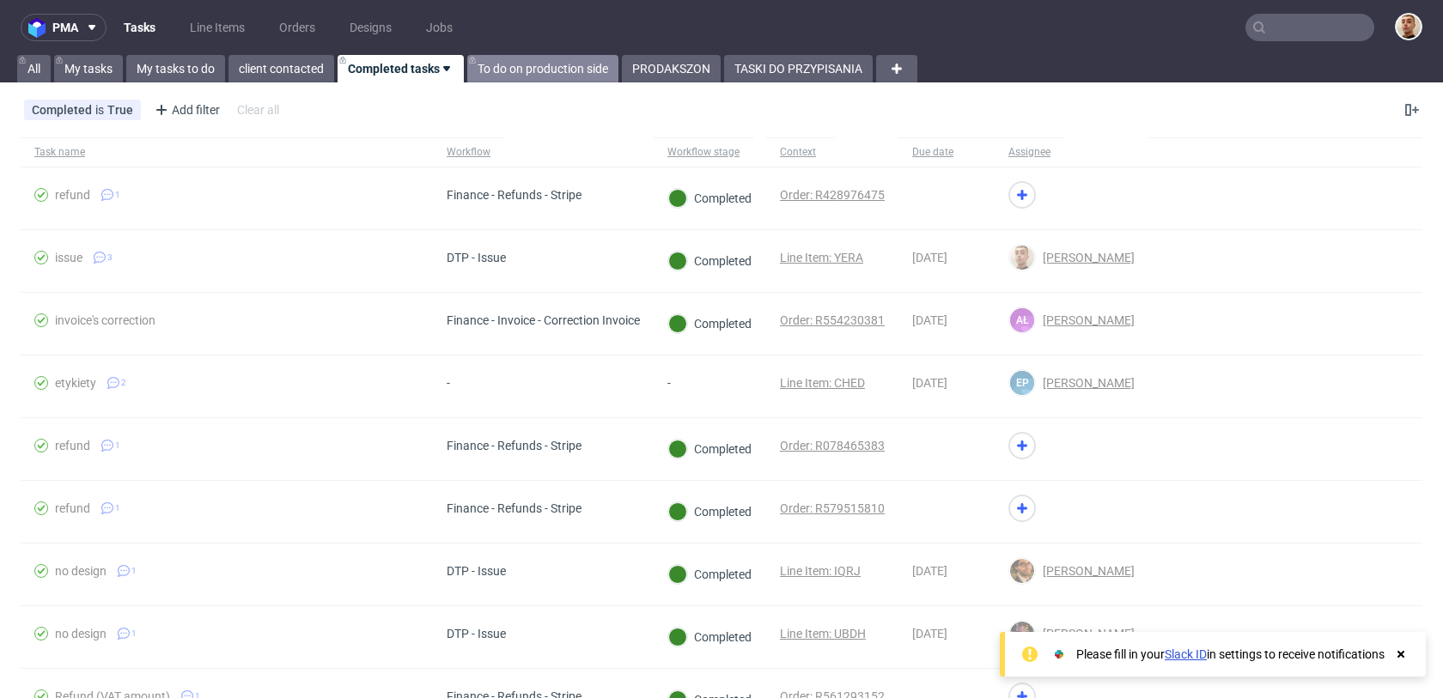
click at [494, 68] on link "To do on production side" at bounding box center [542, 68] width 151 height 27
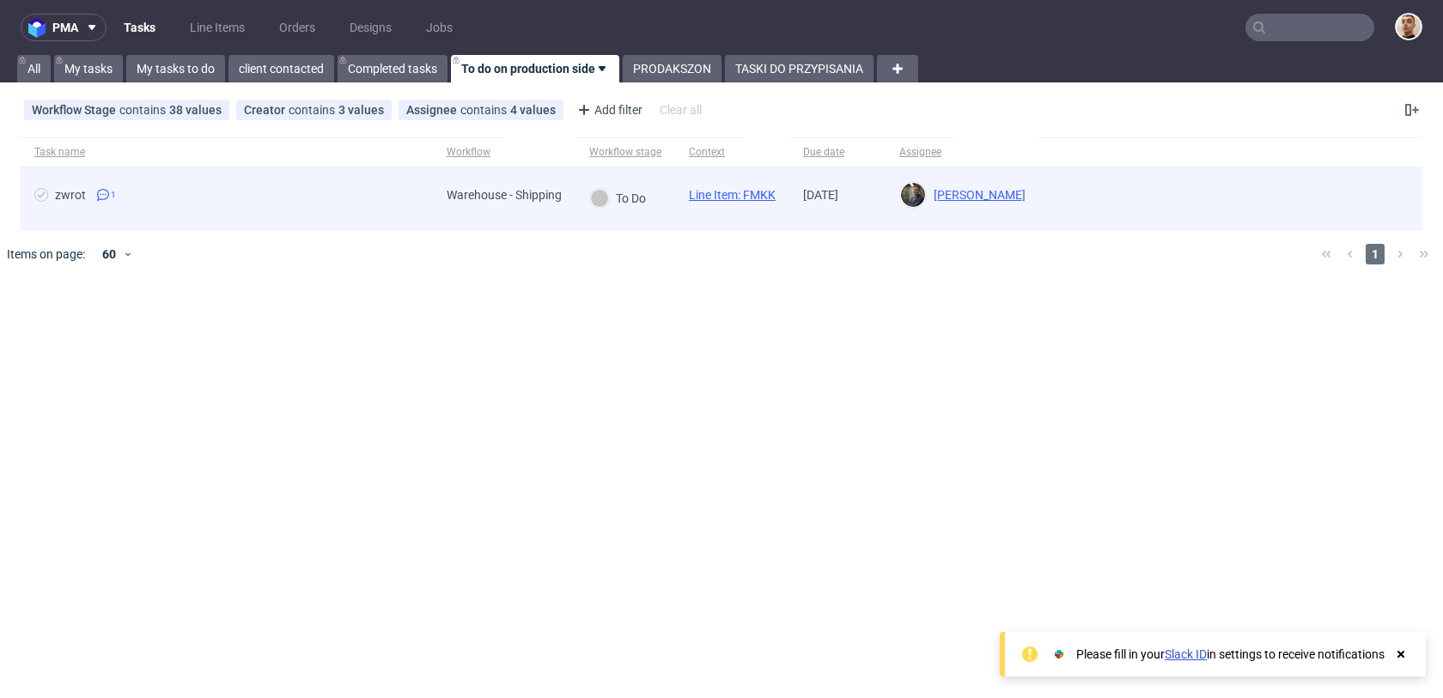
click at [356, 183] on div "zwrot 1" at bounding box center [227, 198] width 412 height 62
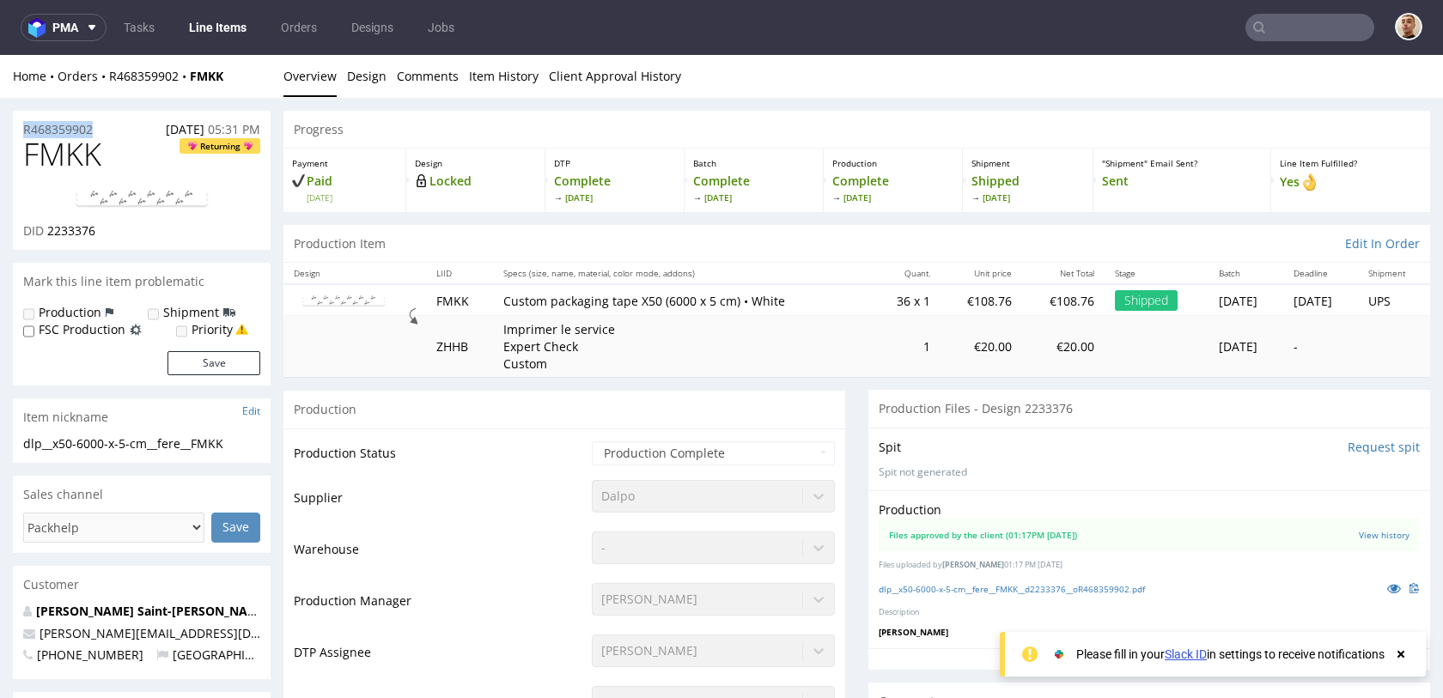
drag, startPoint x: 107, startPoint y: 131, endPoint x: 19, endPoint y: 124, distance: 88.8
click at [19, 124] on div "R468359902 [DATE] 05:31 PM" at bounding box center [142, 124] width 258 height 27
copy p "R468359902"
